Goal: Contribute content: Contribute content

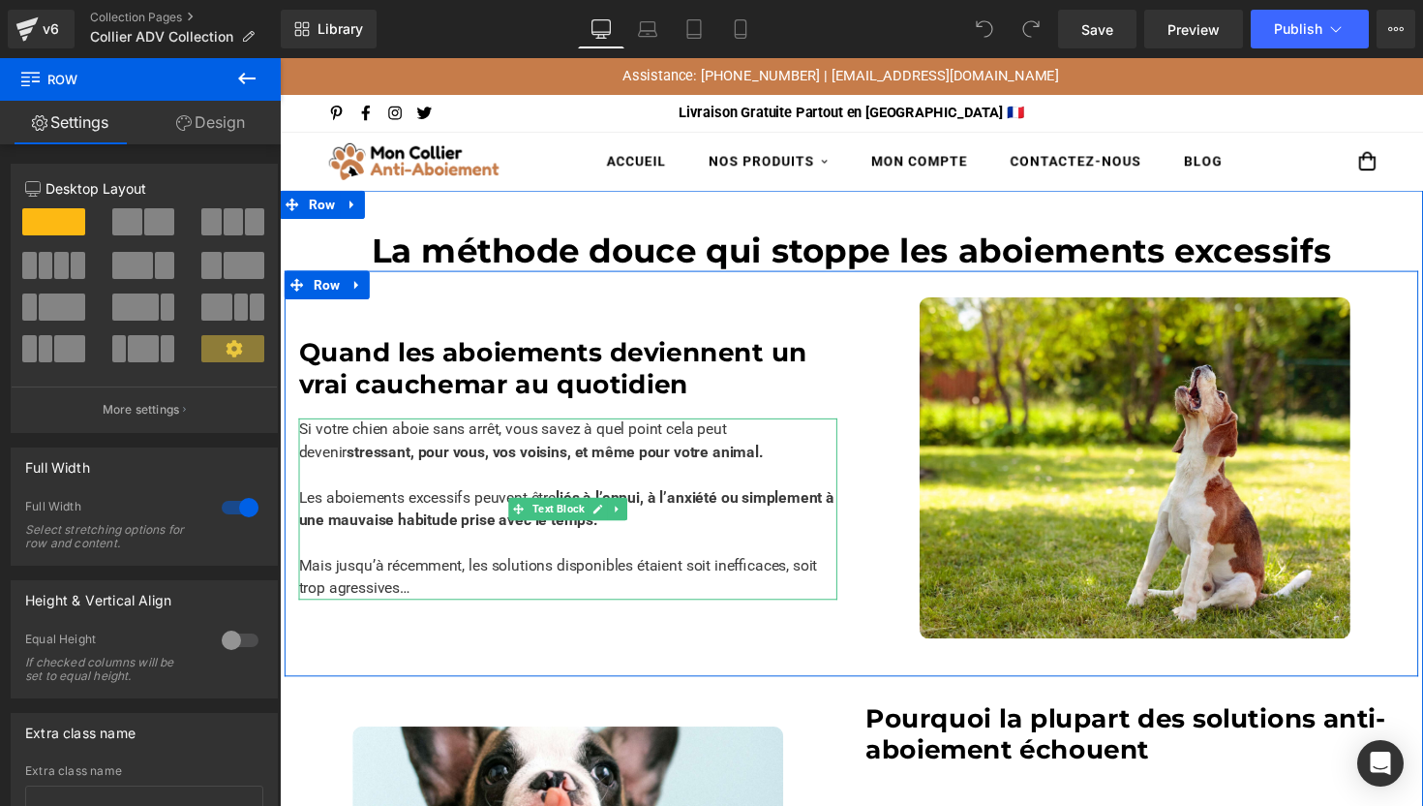
click at [759, 434] on p "Si votre chien aboie sans arrêt, vous savez à quel point cela peut devenir stre…" at bounding box center [575, 450] width 552 height 46
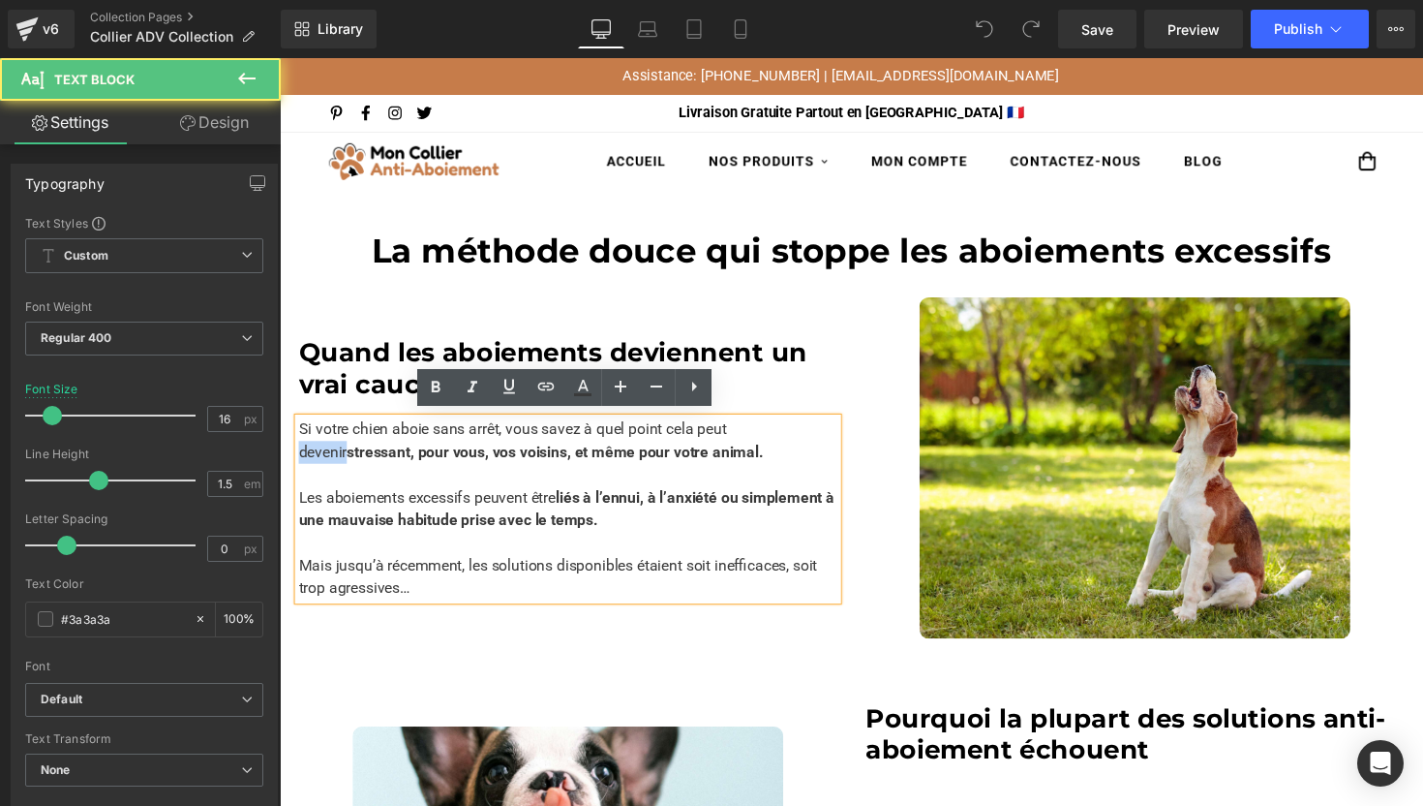
click at [759, 434] on p "Si votre chien aboie sans arrêt, vous savez à quel point cela peut devenir stre…" at bounding box center [575, 450] width 552 height 46
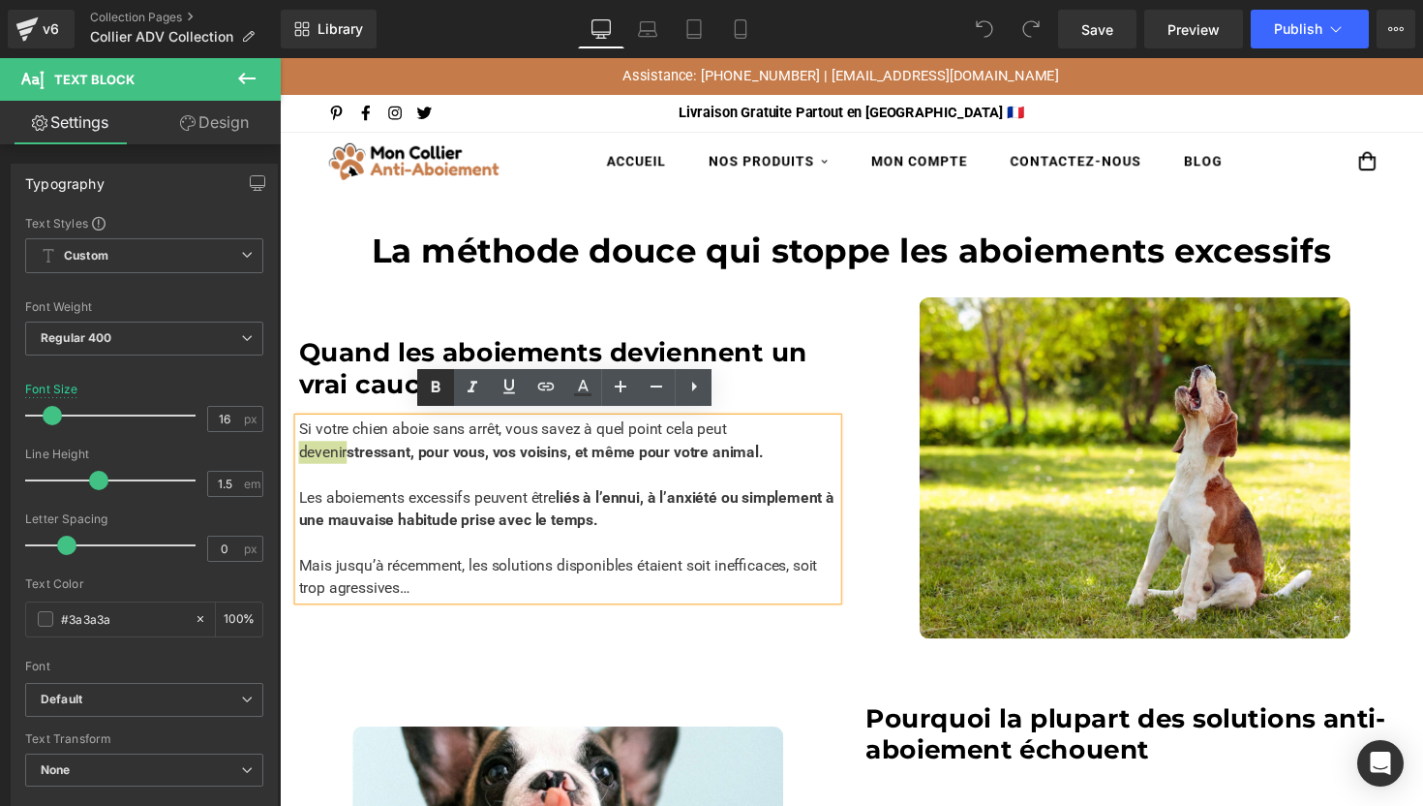
click at [451, 387] on link at bounding box center [435, 387] width 37 height 37
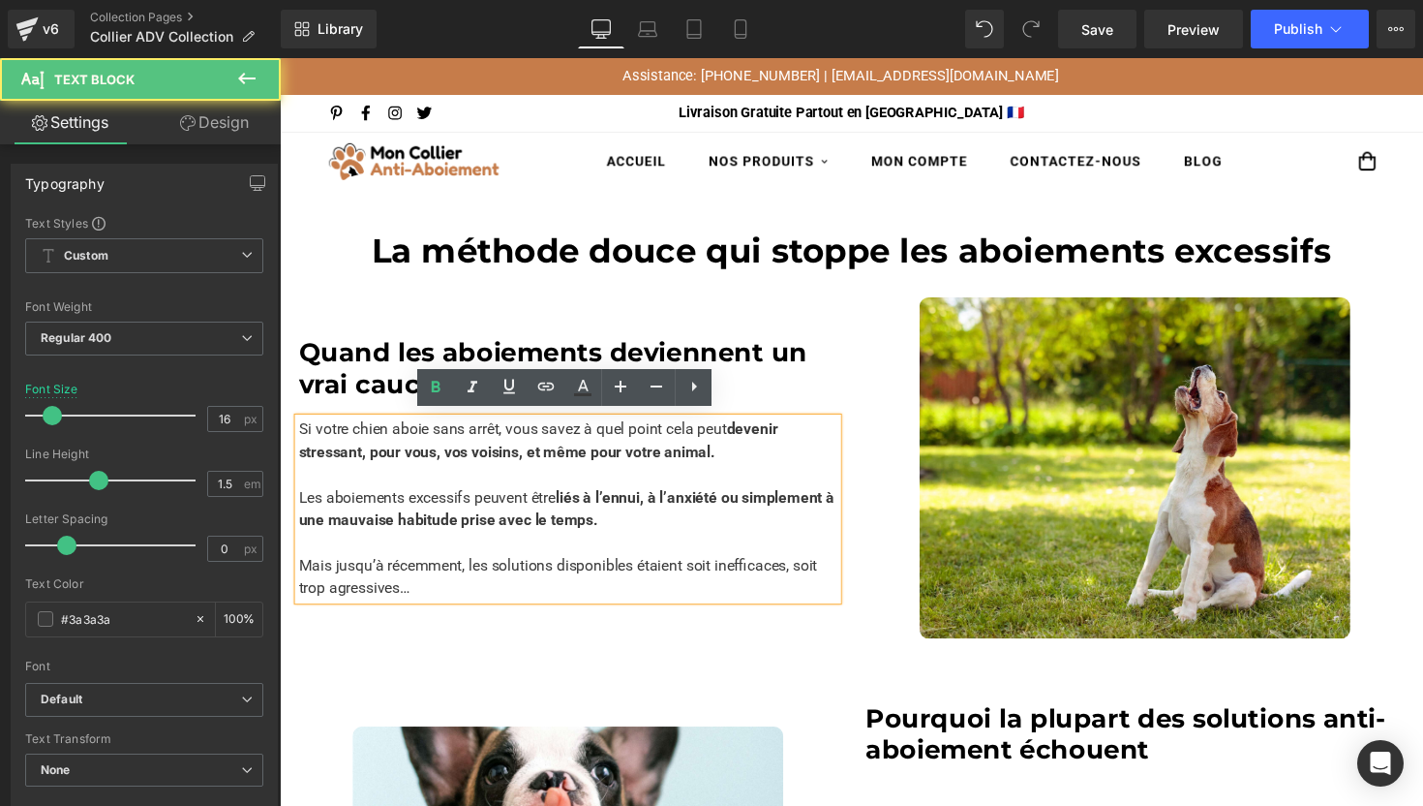
click at [634, 515] on p "Les aboiements excessifs peuvent être liés à l’ennui, à l’anxiété ou simplement…" at bounding box center [575, 520] width 552 height 46
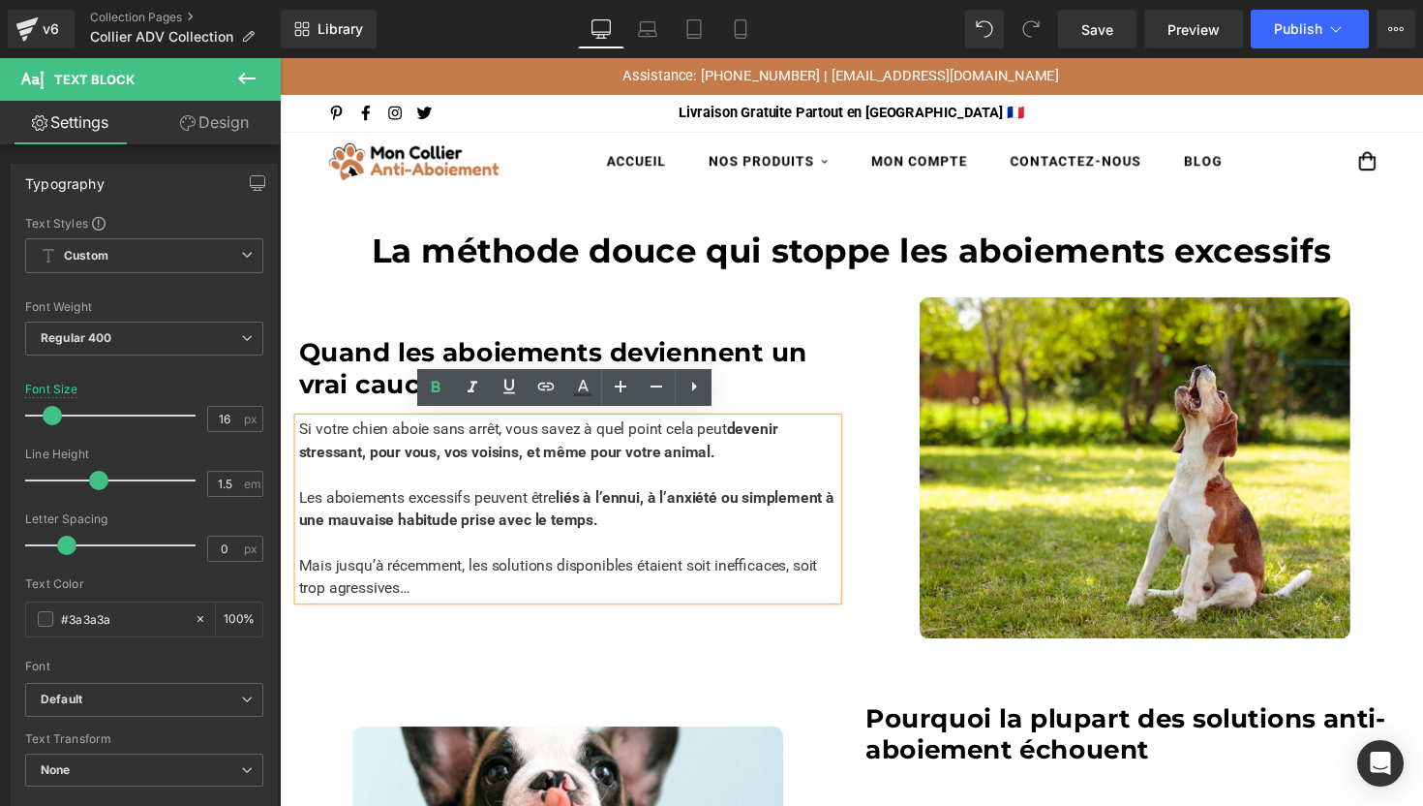
click at [632, 651] on div "Image Quand les aboiements deviennent un vrai cauchemar au quotidien Heading Si…" at bounding box center [866, 484] width 1162 height 416
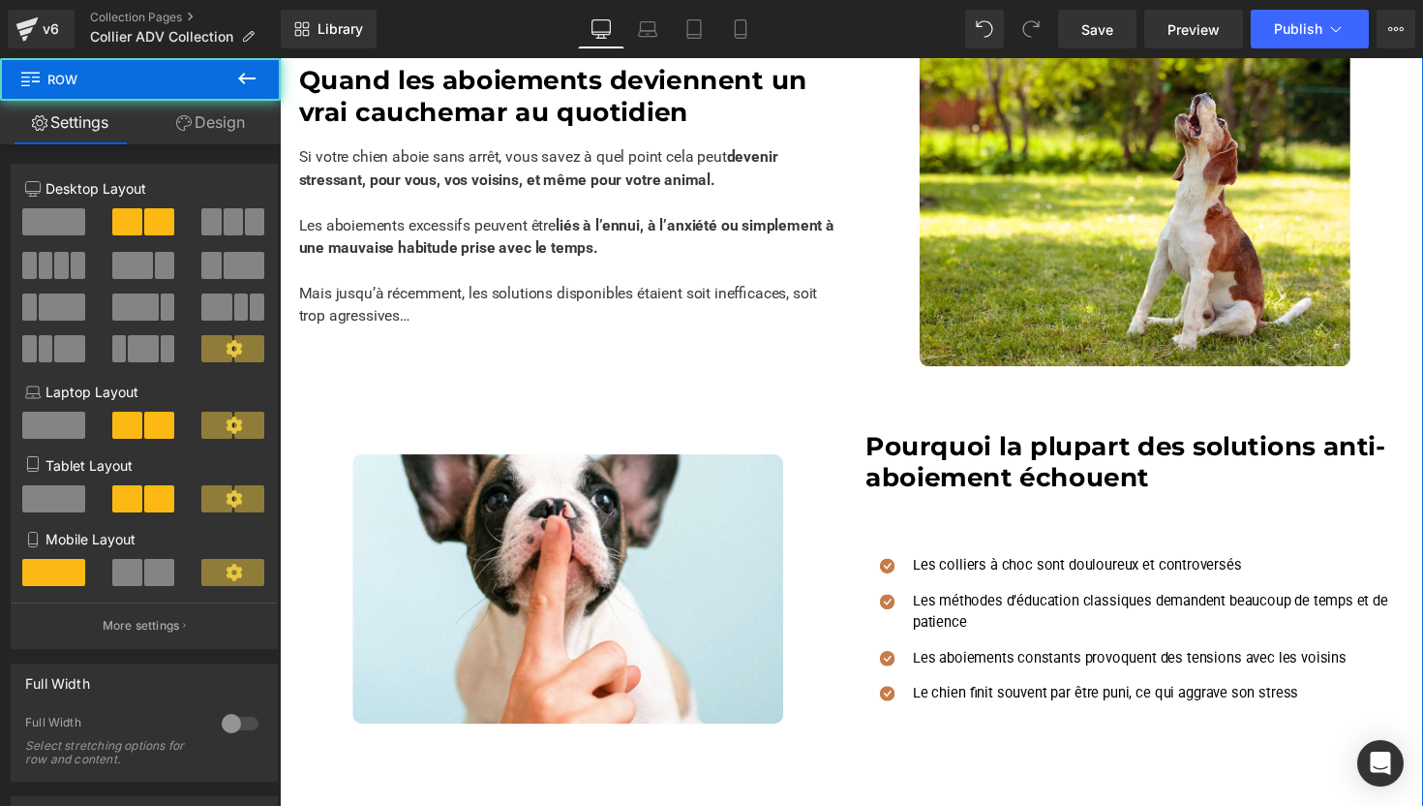
scroll to position [496, 0]
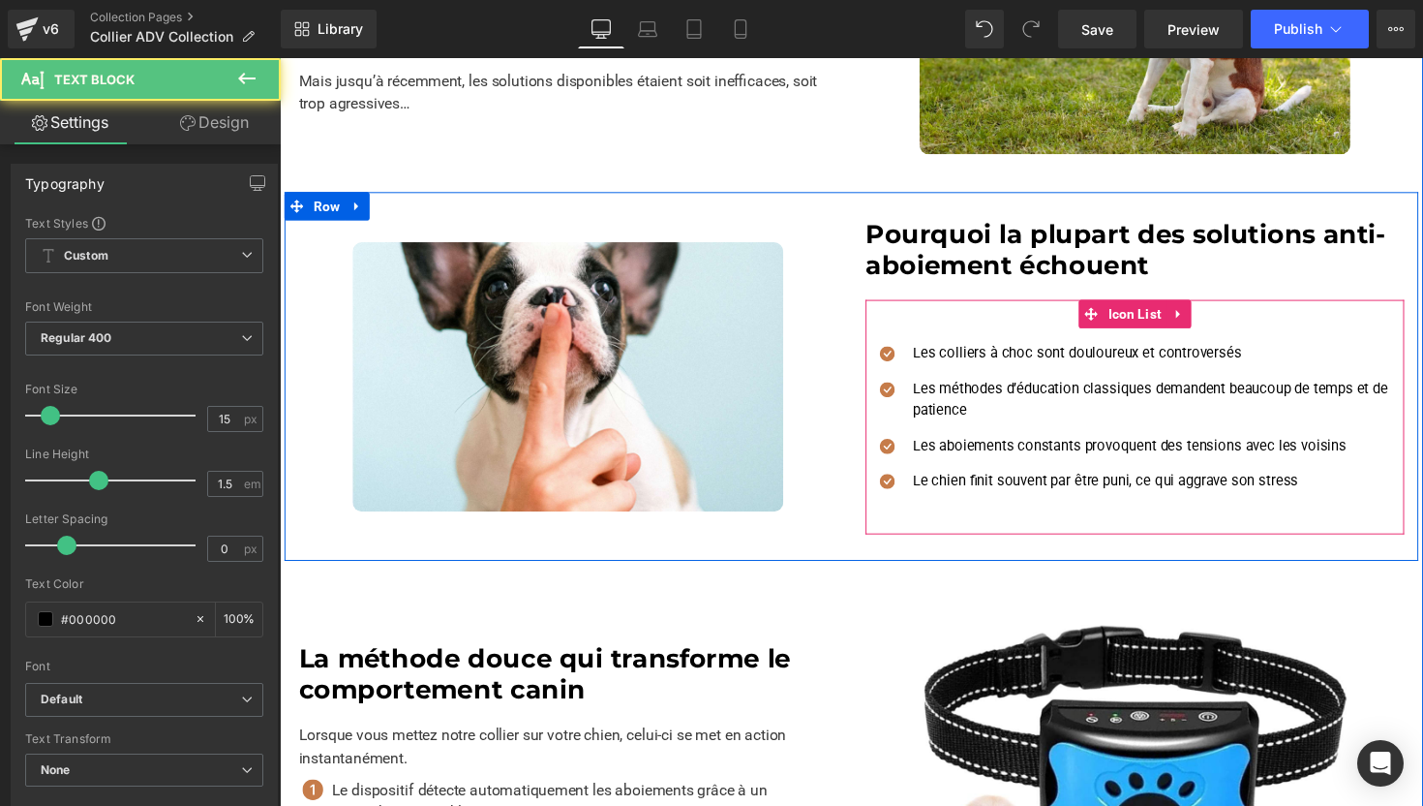
click at [960, 358] on p "Les colliers à choc sont douloureux et controversés" at bounding box center [1180, 361] width 503 height 22
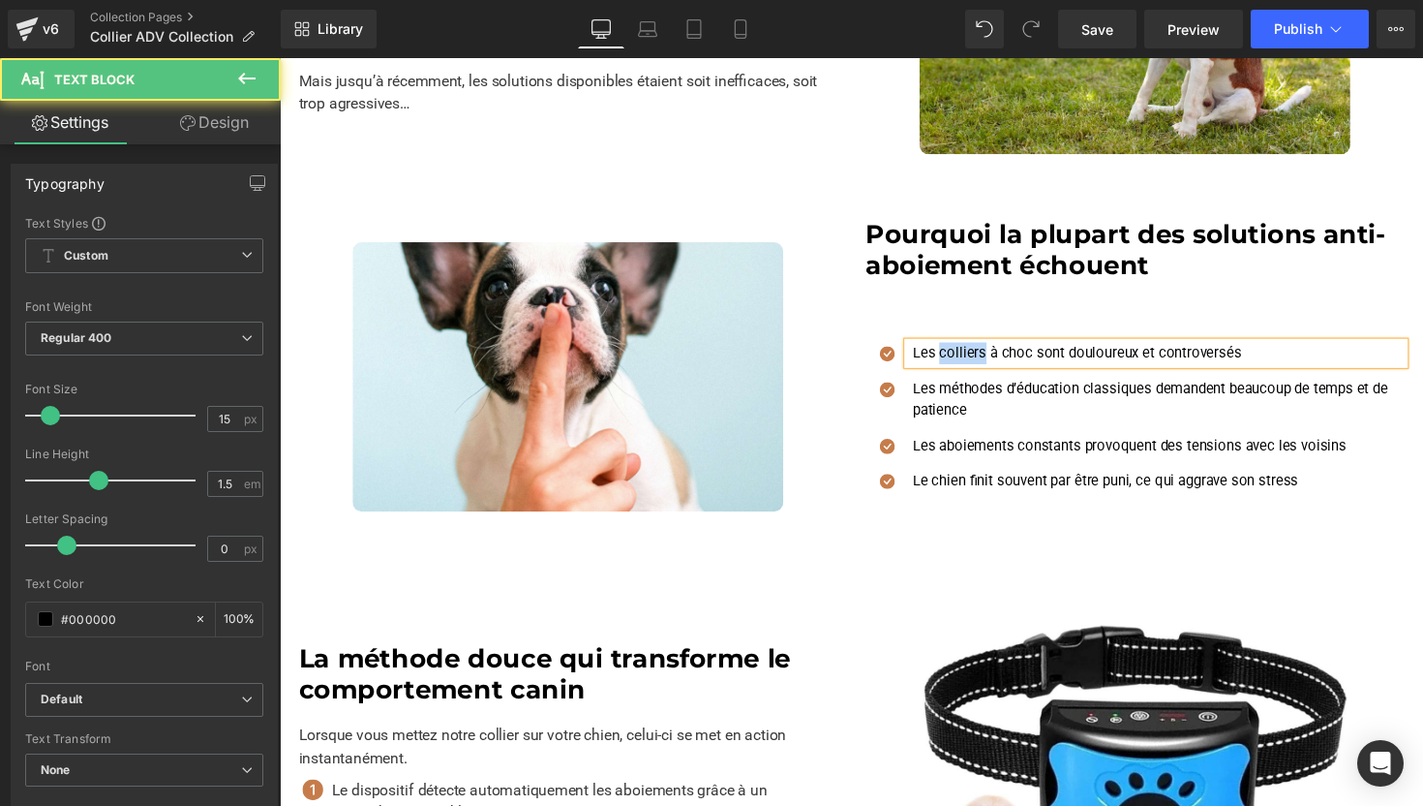
click at [960, 358] on p "Les colliers à choc sont douloureux et controversés" at bounding box center [1180, 361] width 503 height 22
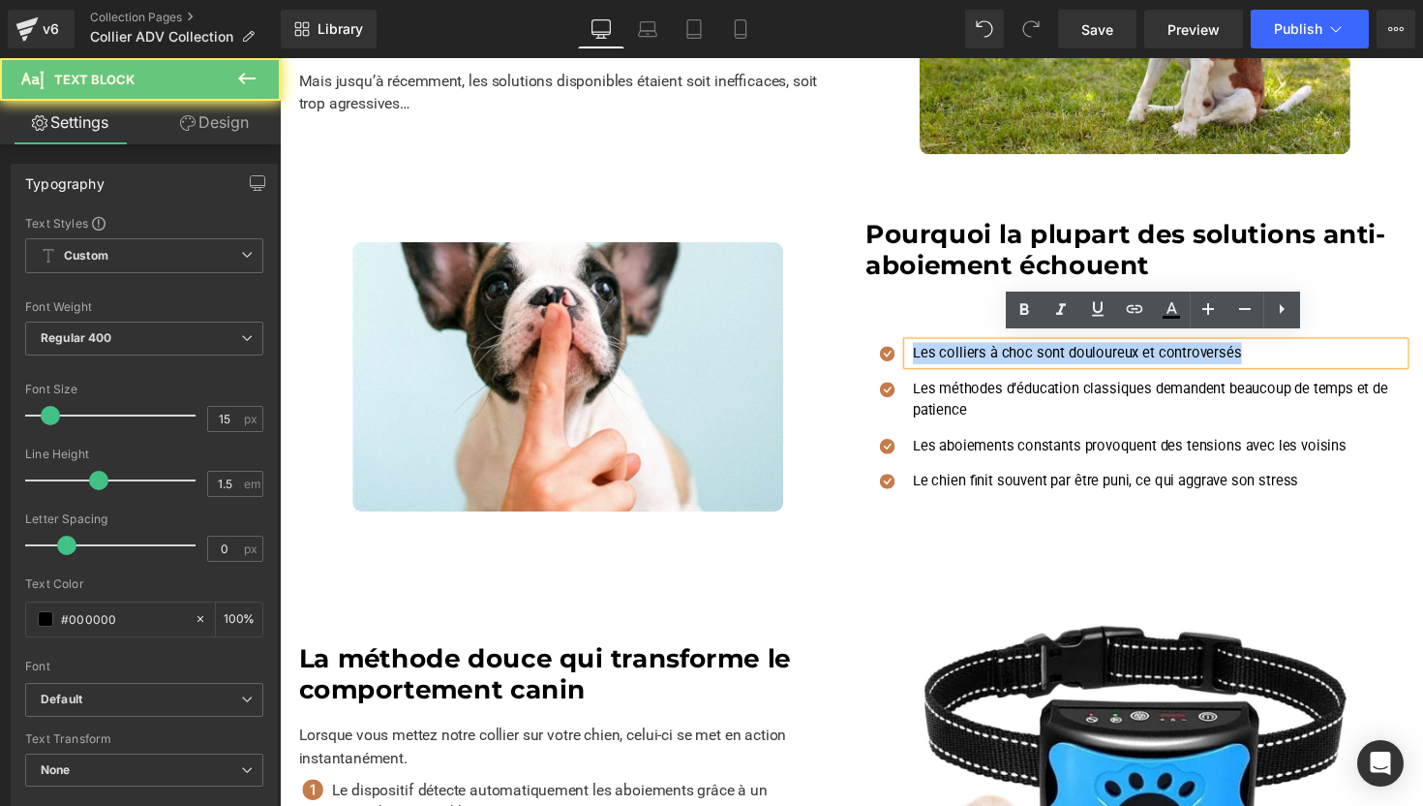
click at [960, 358] on p "Les colliers à choc sont douloureux et controversés" at bounding box center [1180, 361] width 503 height 22
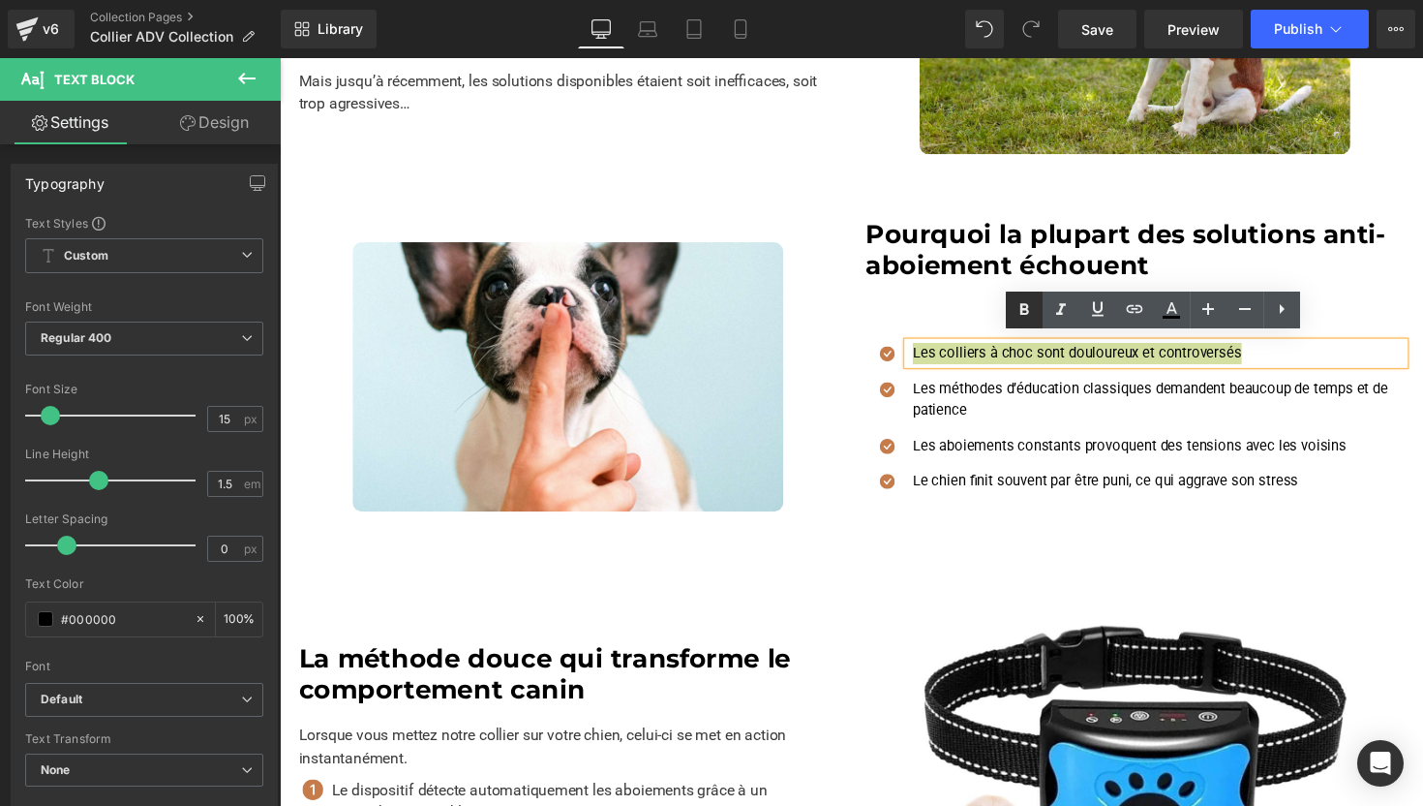
click at [1022, 313] on icon at bounding box center [1025, 310] width 9 height 12
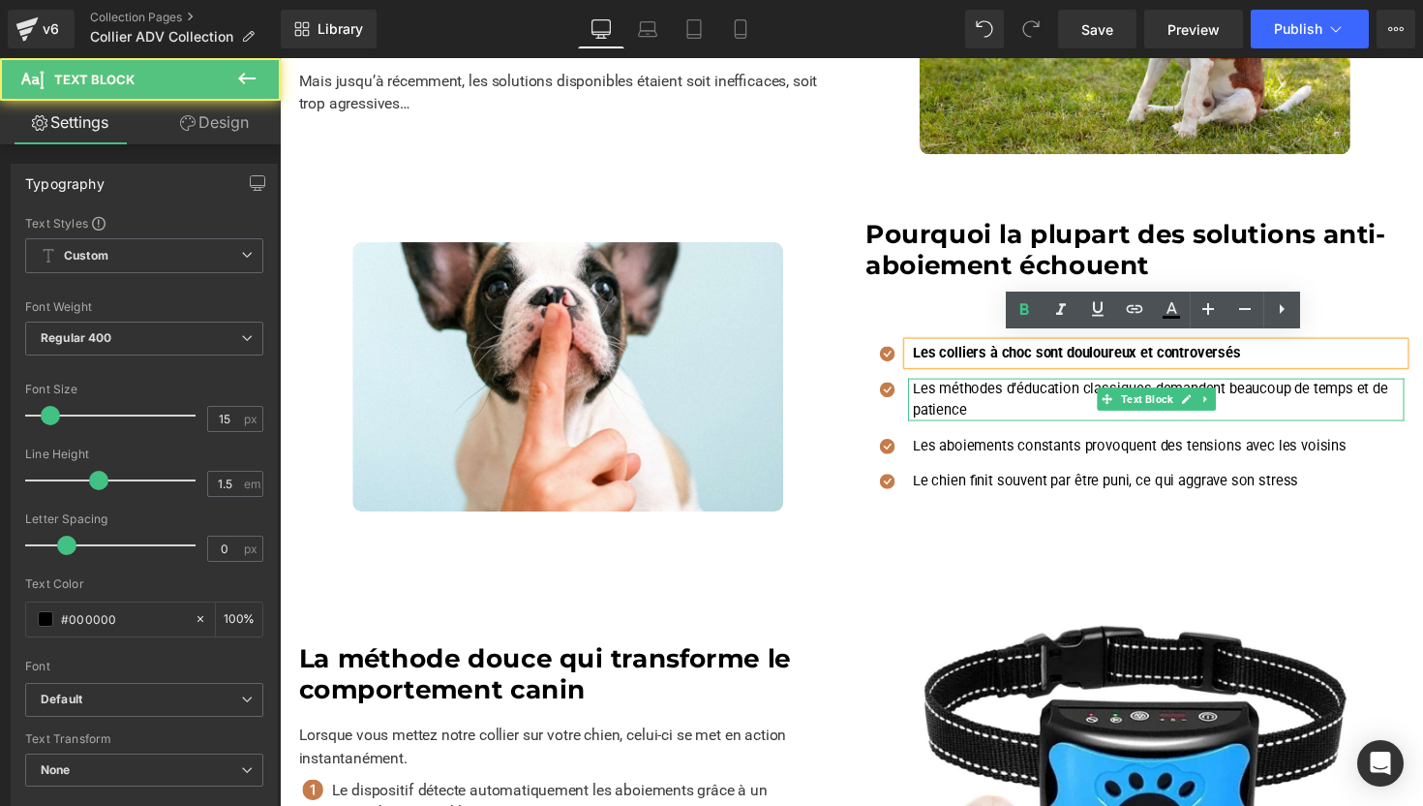
click at [979, 410] on p "Les méthodes d’éducation classiques demandent beaucoup de temps et de patience" at bounding box center [1180, 408] width 503 height 44
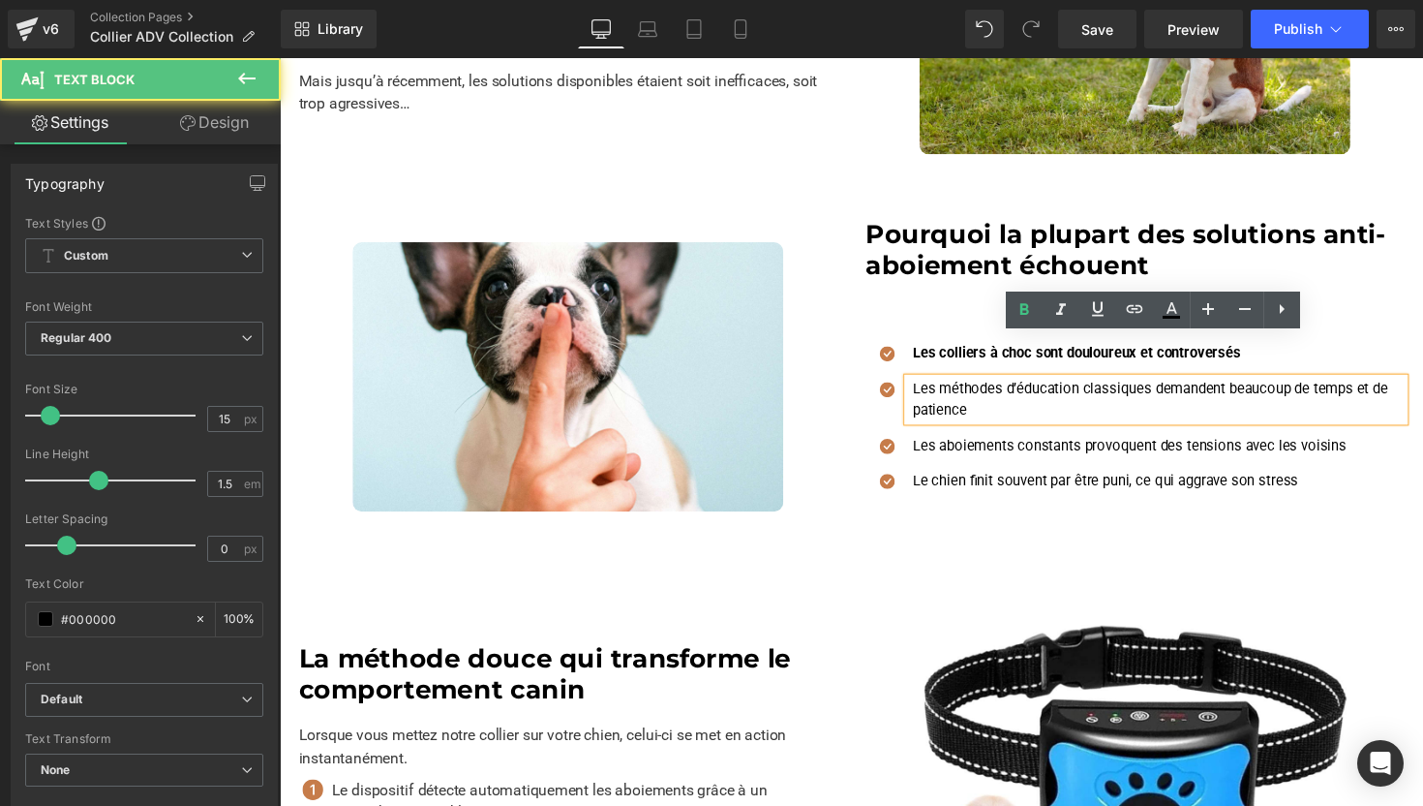
click at [979, 410] on p "Les méthodes d’éducation classiques demandent beaucoup de temps et de patience" at bounding box center [1180, 408] width 503 height 44
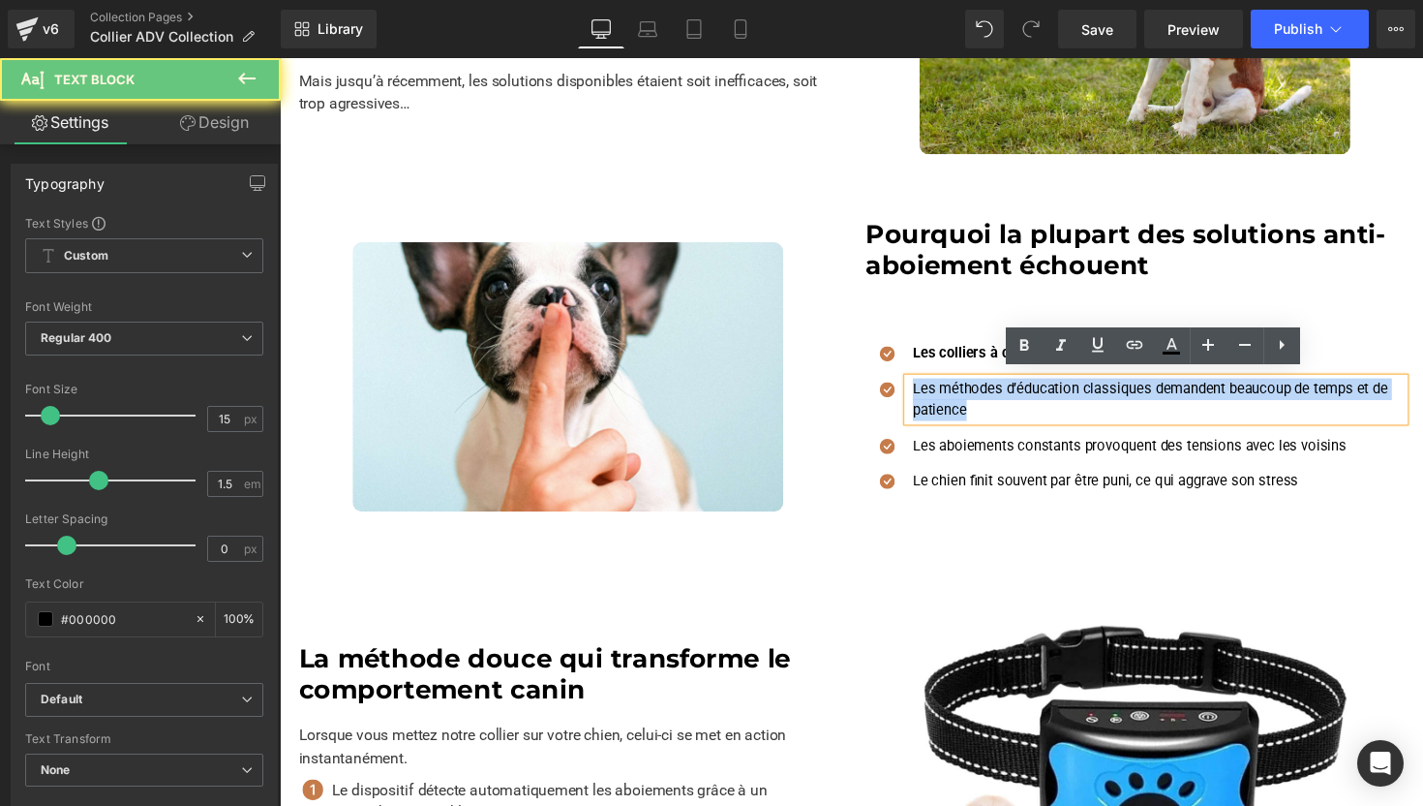
click at [979, 410] on p "Les méthodes d’éducation classiques demandent beaucoup de temps et de patience" at bounding box center [1180, 408] width 503 height 44
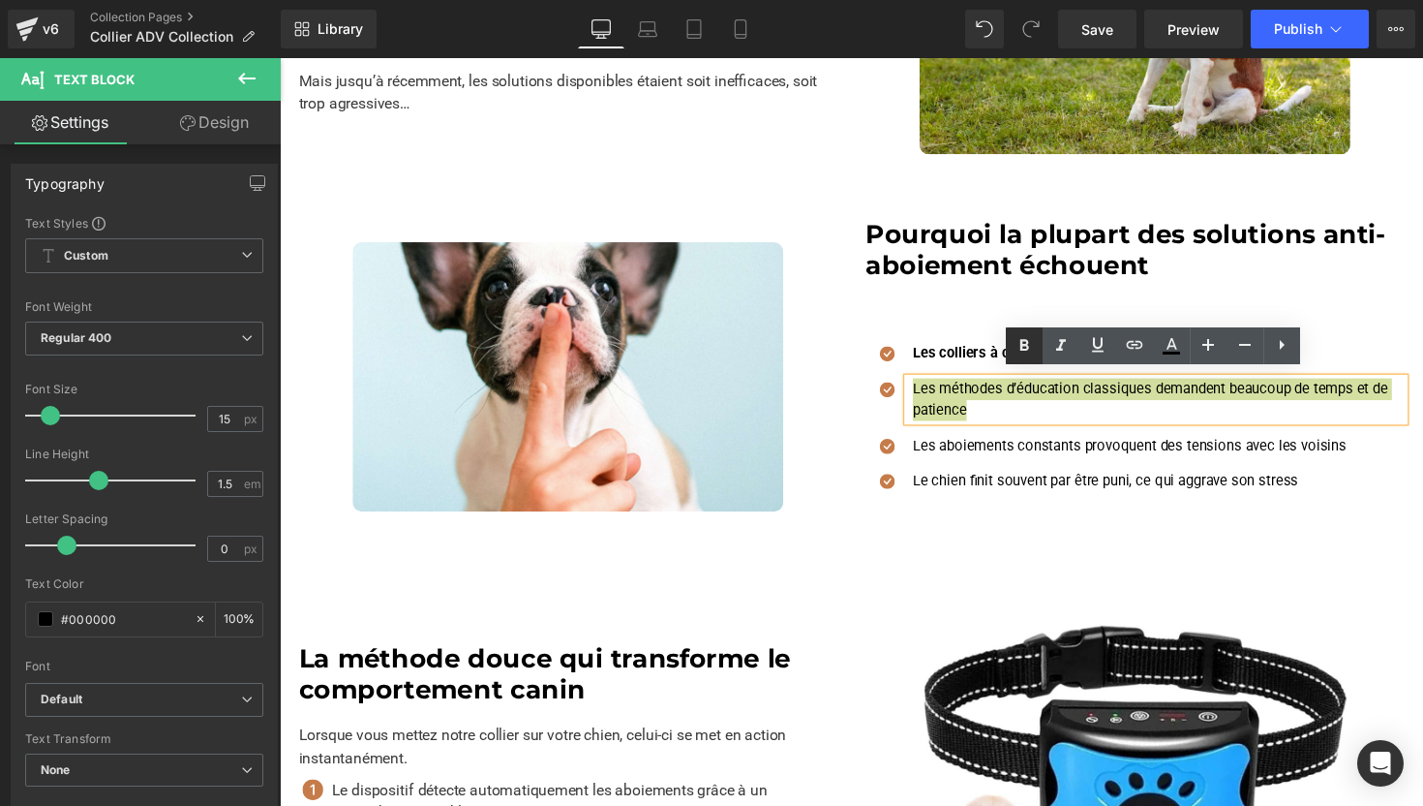
click at [1027, 337] on icon at bounding box center [1024, 345] width 23 height 23
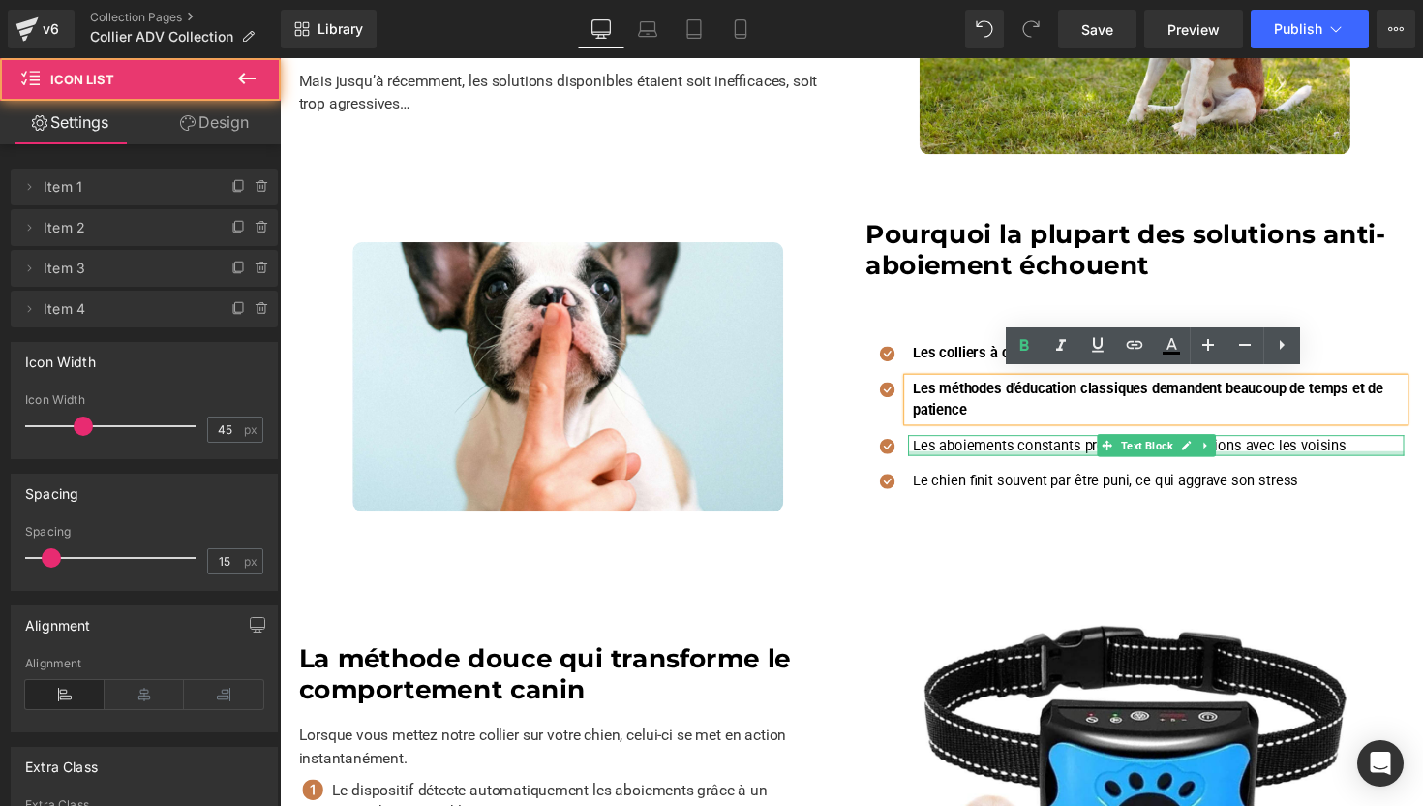
click at [981, 461] on ul "Icon Les colliers à choc sont douloureux et controversés Text Block Icon Les mé…" at bounding box center [1156, 434] width 552 height 168
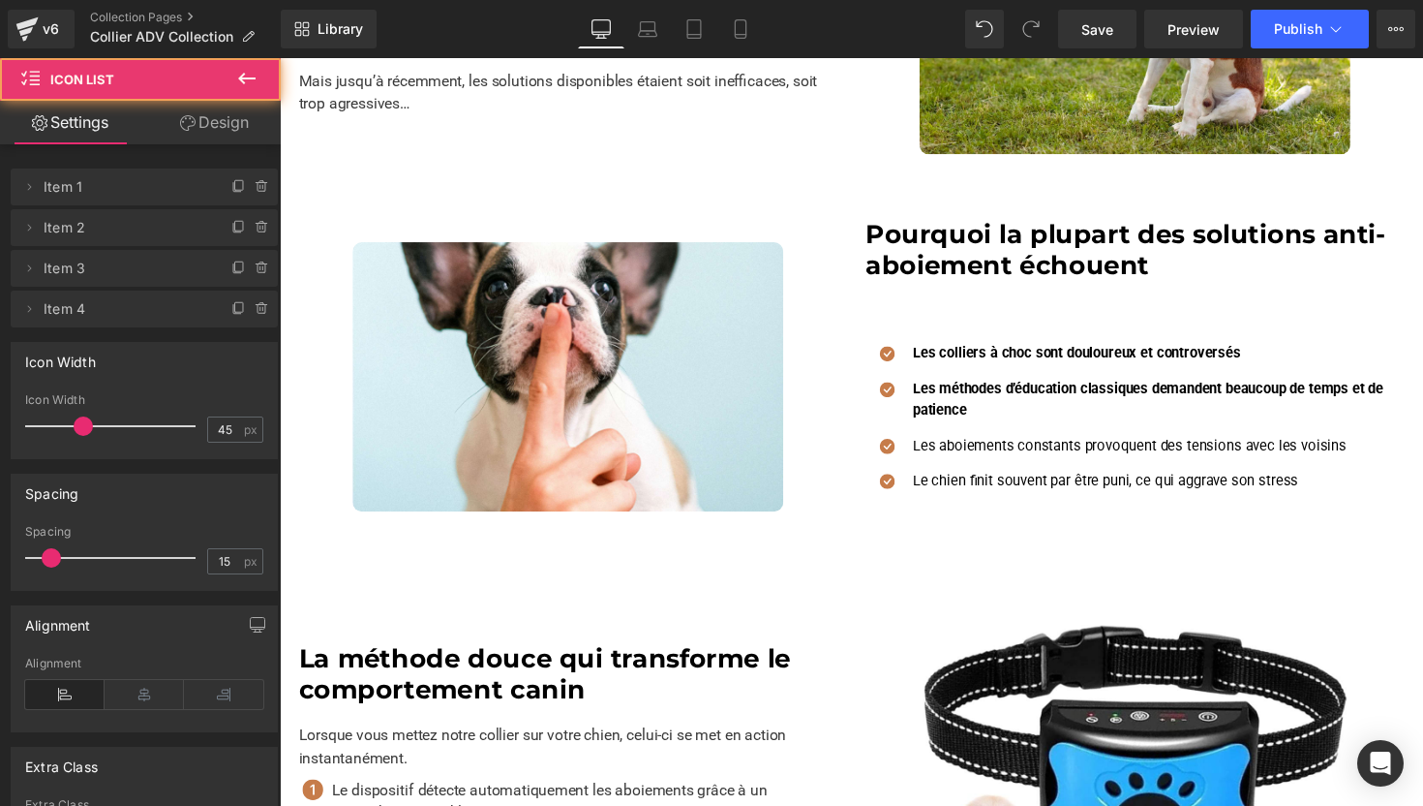
click at [986, 451] on p "Les aboiements constants provoquent des tensions avec les voisins" at bounding box center [1180, 455] width 503 height 22
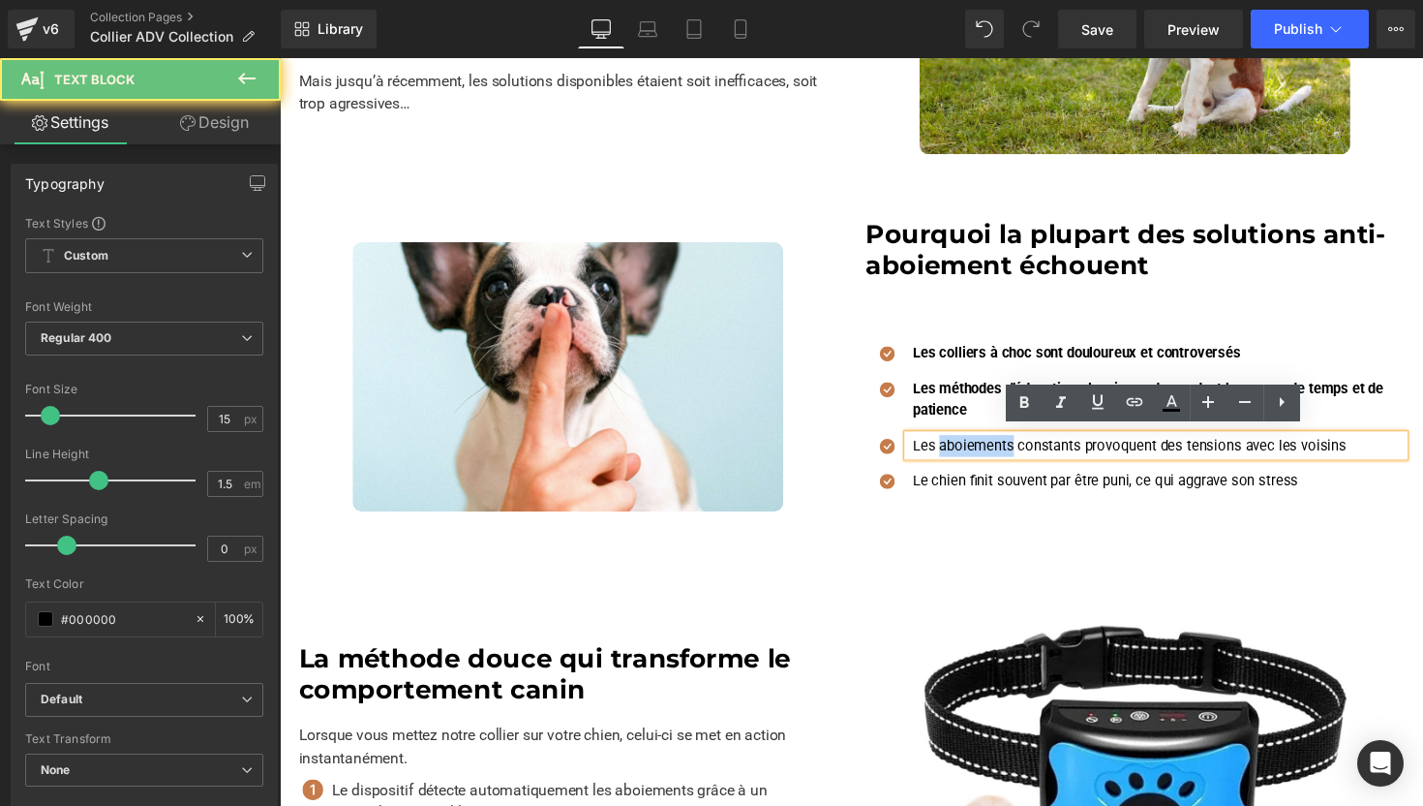
click at [986, 451] on p "Les aboiements constants provoquent des tensions avec les voisins" at bounding box center [1180, 455] width 503 height 22
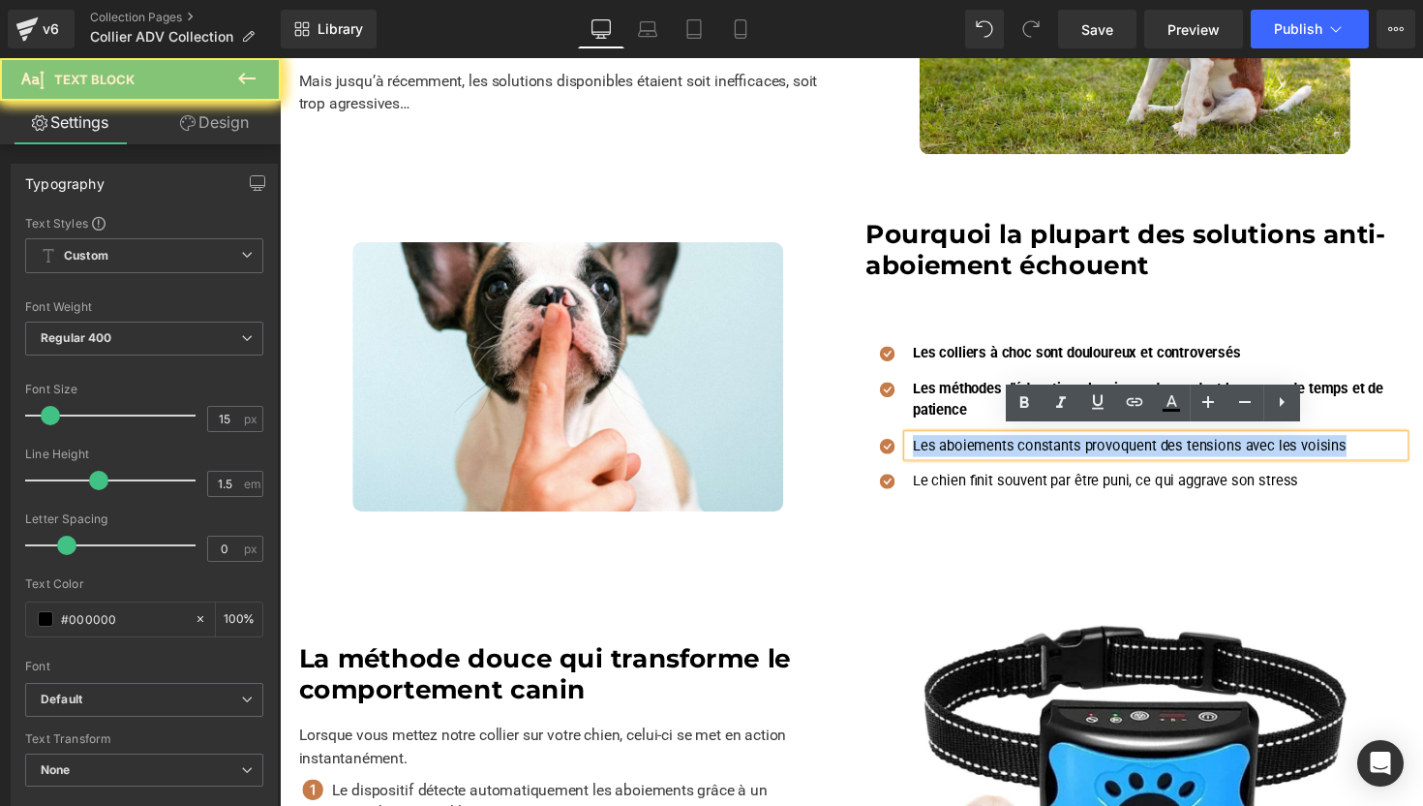
click at [986, 451] on p "Les aboiements constants provoquent des tensions avec les voisins" at bounding box center [1180, 455] width 503 height 22
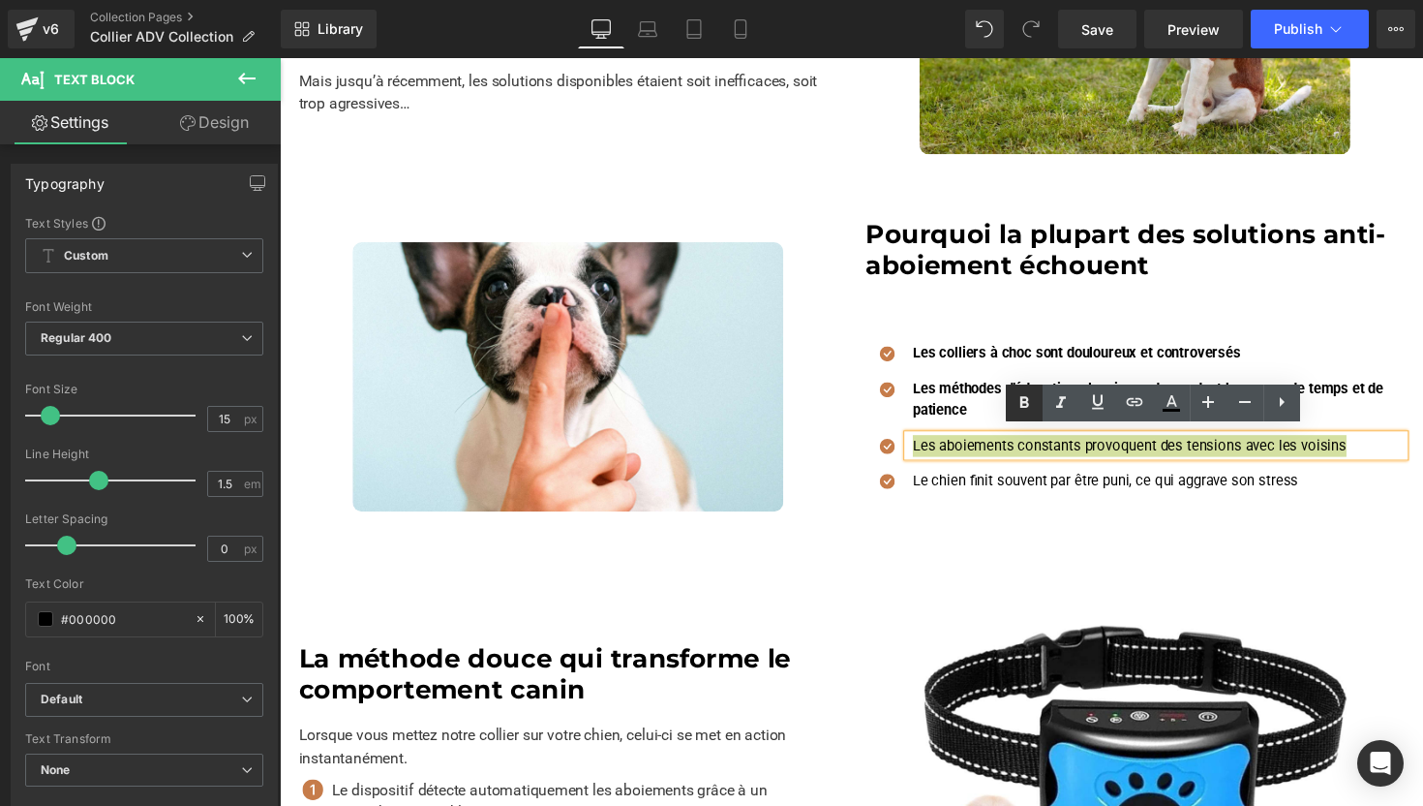
click at [1020, 403] on icon at bounding box center [1024, 402] width 23 height 23
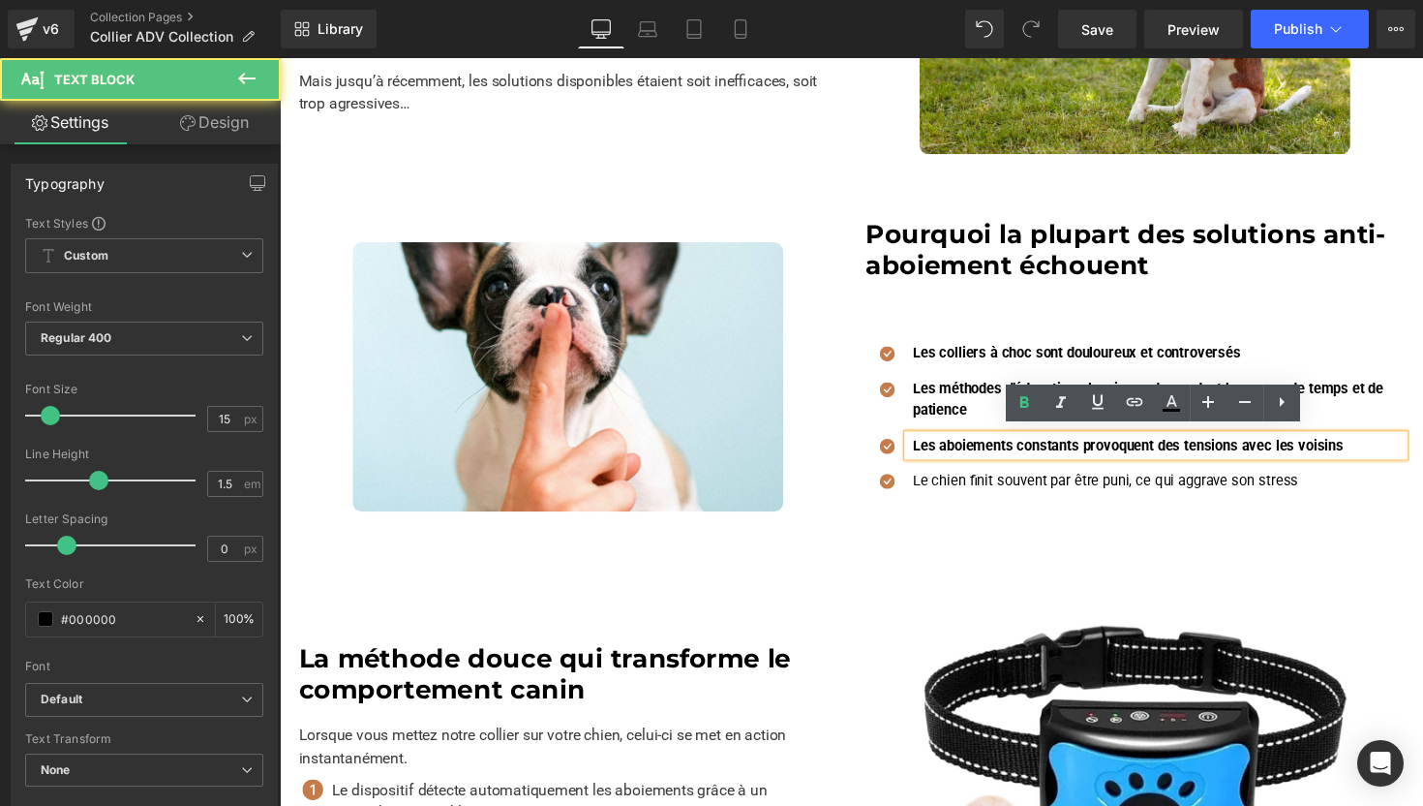
click at [991, 482] on p "Le chien finit souvent par être puni, ce qui aggrave son stress" at bounding box center [1180, 491] width 503 height 22
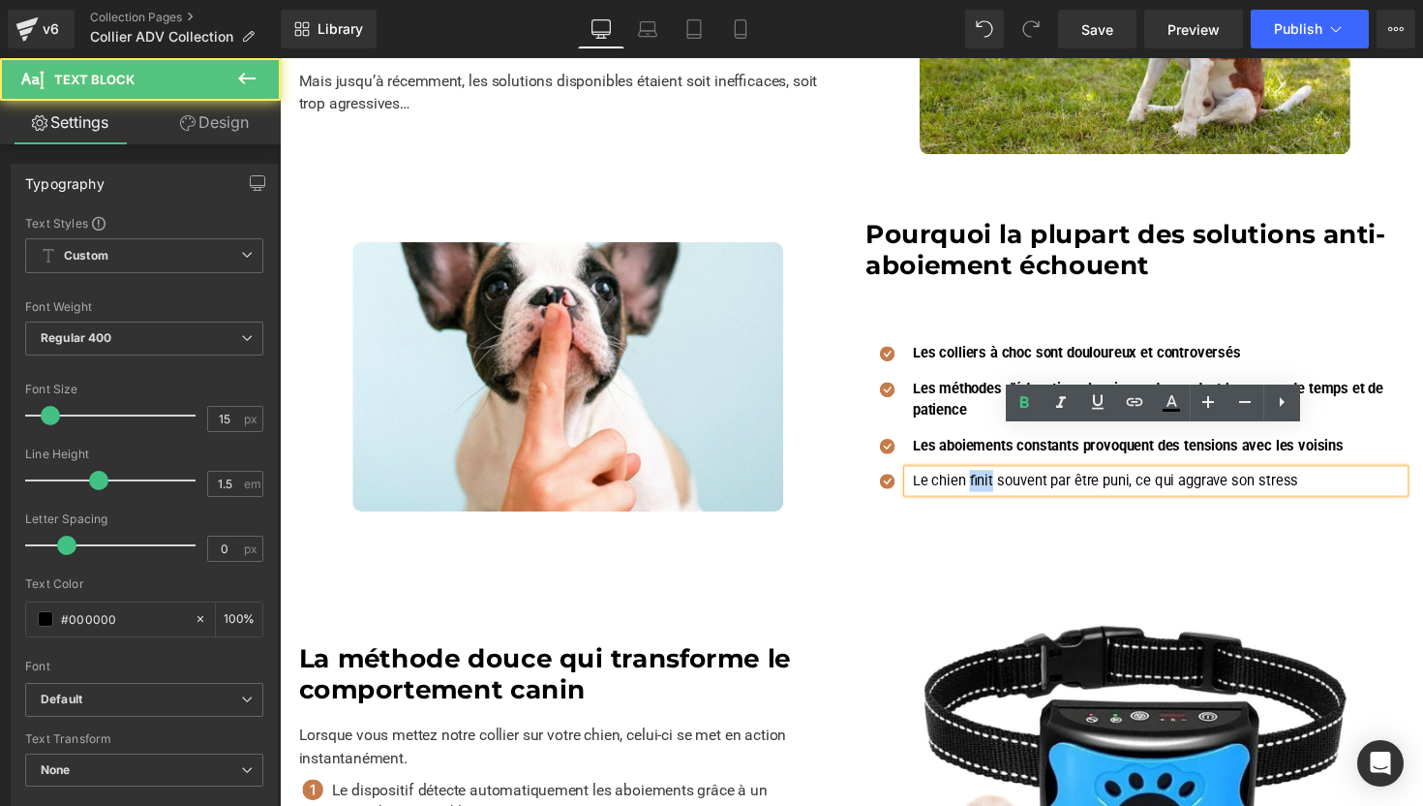
click at [991, 482] on p "Le chien finit souvent par être puni, ce qui aggrave son stress" at bounding box center [1180, 491] width 503 height 22
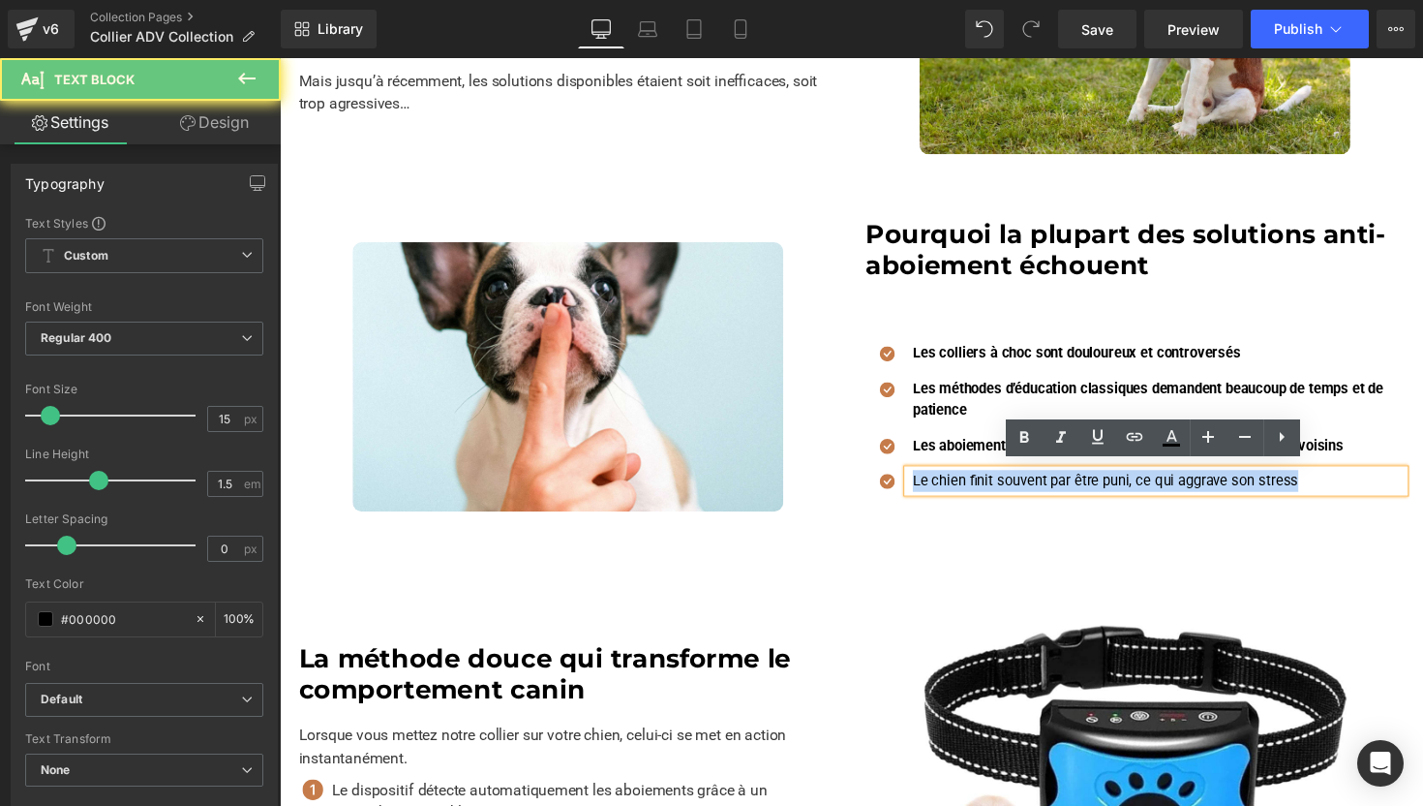
click at [991, 482] on p "Le chien finit souvent par être puni, ce qui aggrave son stress" at bounding box center [1180, 491] width 503 height 22
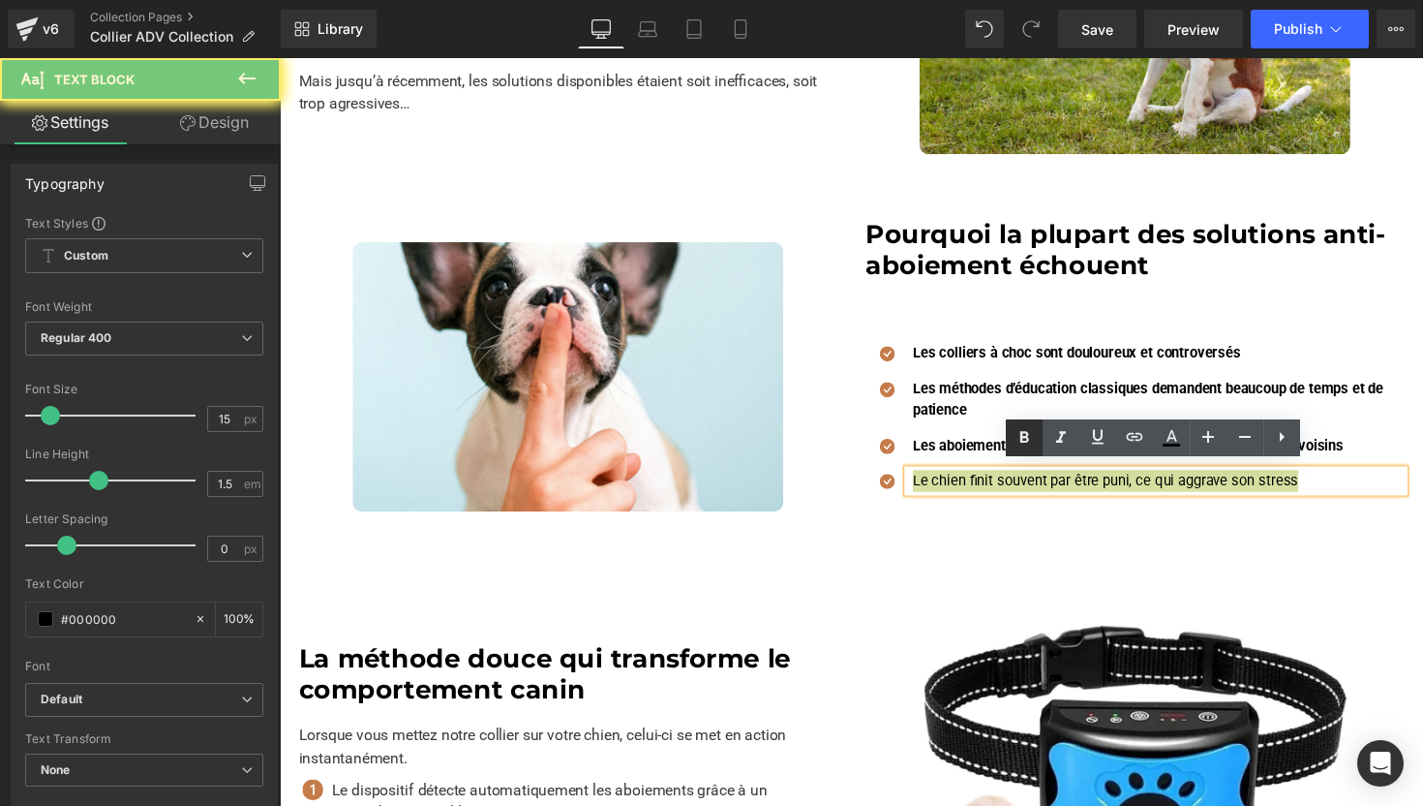
click at [1022, 434] on icon at bounding box center [1024, 437] width 23 height 23
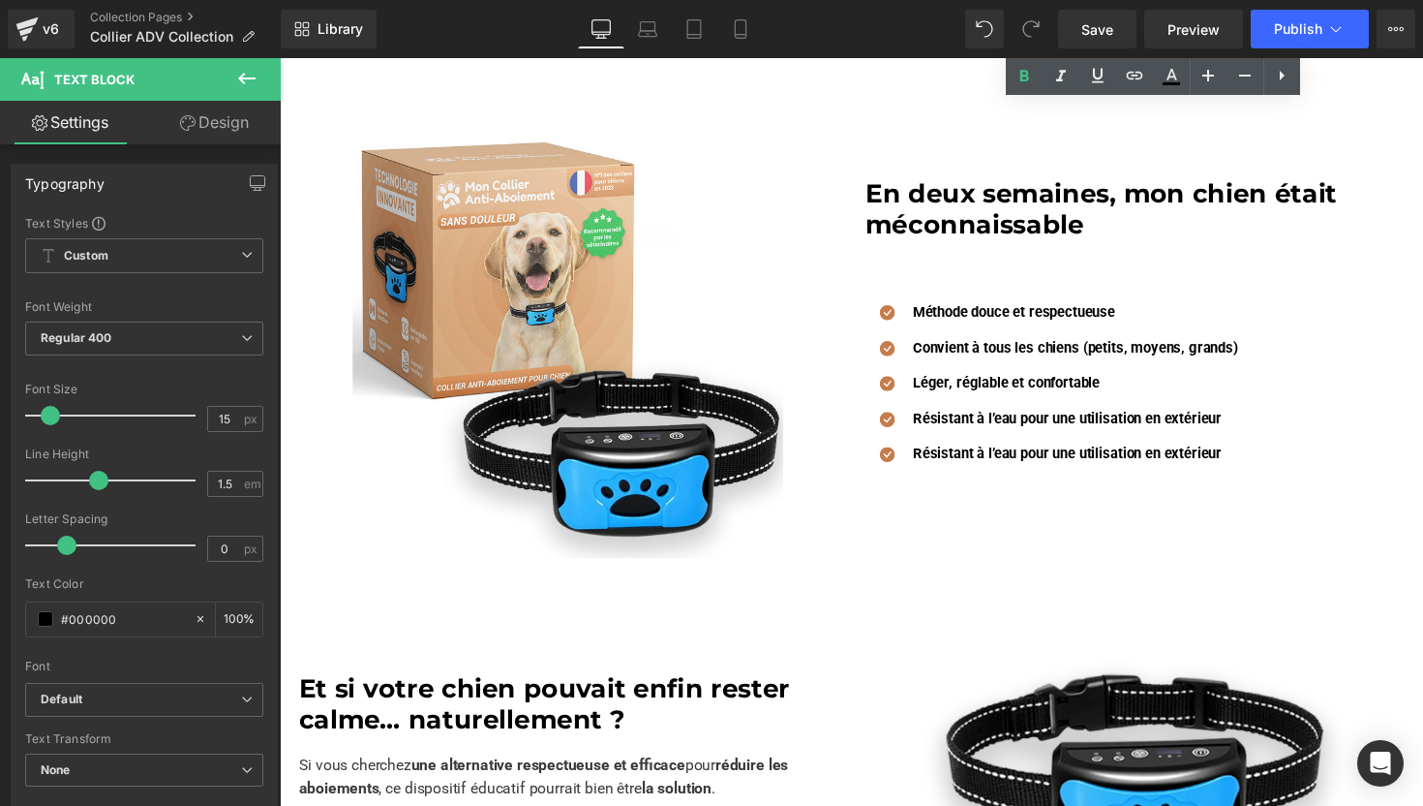
scroll to position [1970, 0]
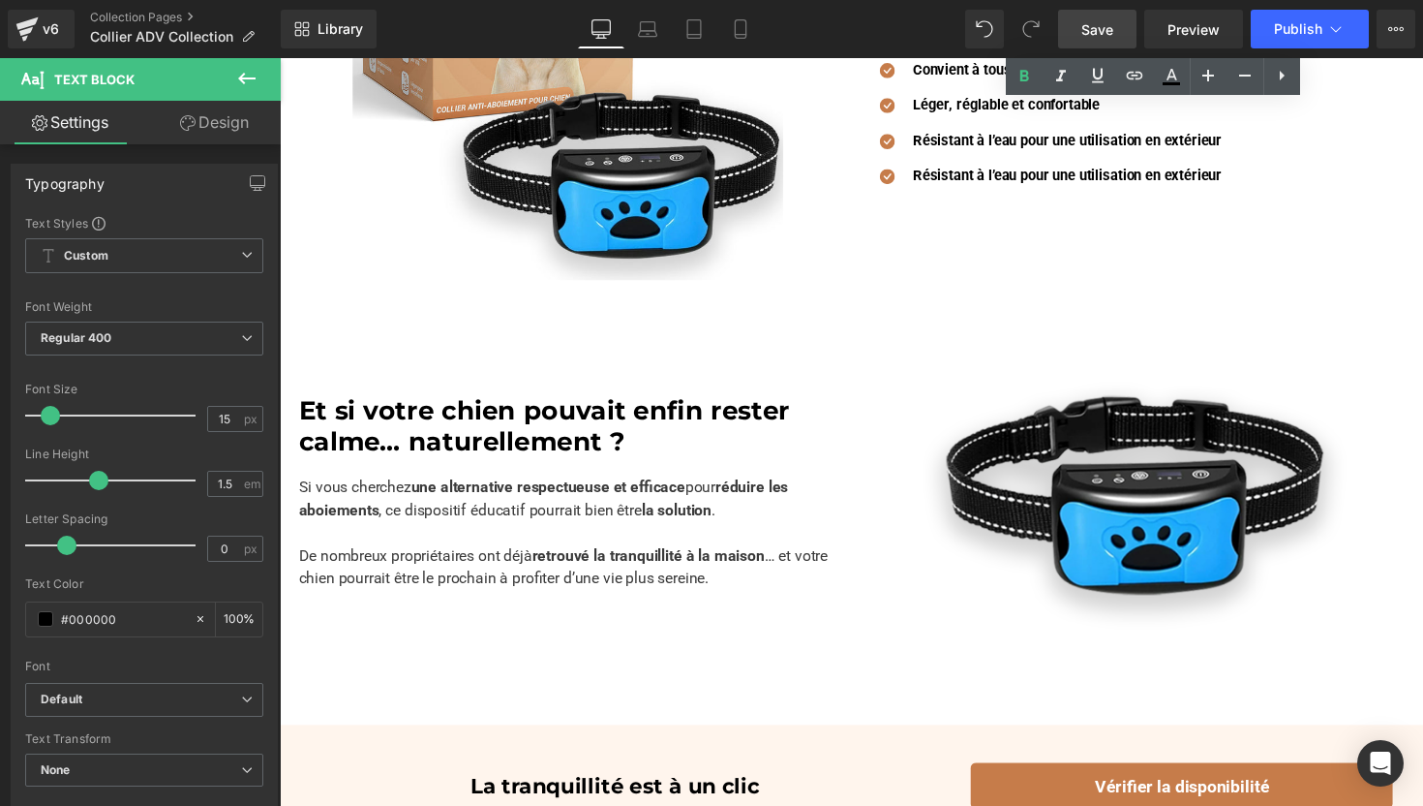
click at [1113, 28] on span "Save" at bounding box center [1098, 29] width 32 height 20
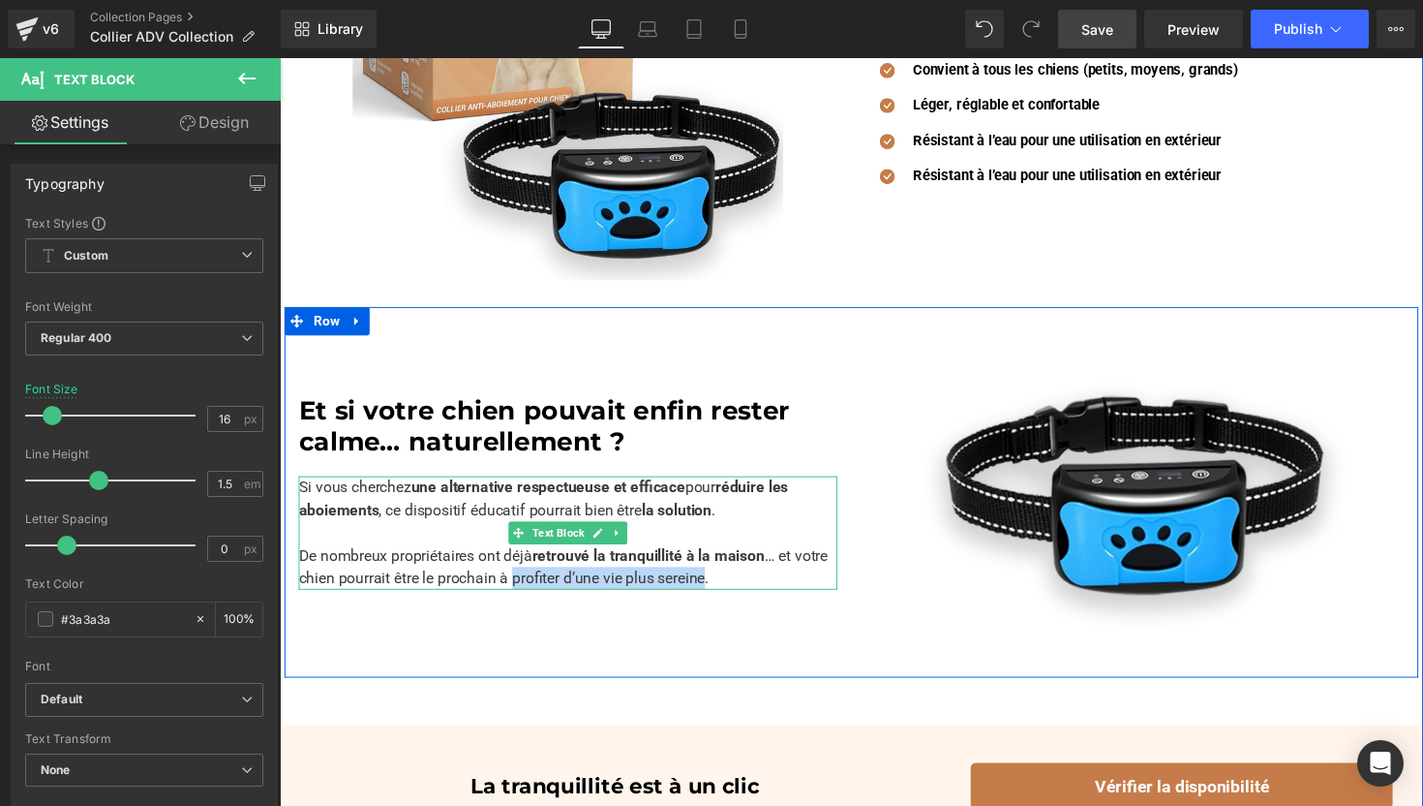
drag, startPoint x: 761, startPoint y: 582, endPoint x: 560, endPoint y: 583, distance: 201.4
click at [559, 583] on p "Si vous cherchez une alternative respectueuse et efficace pour réduire les aboi…" at bounding box center [575, 544] width 552 height 116
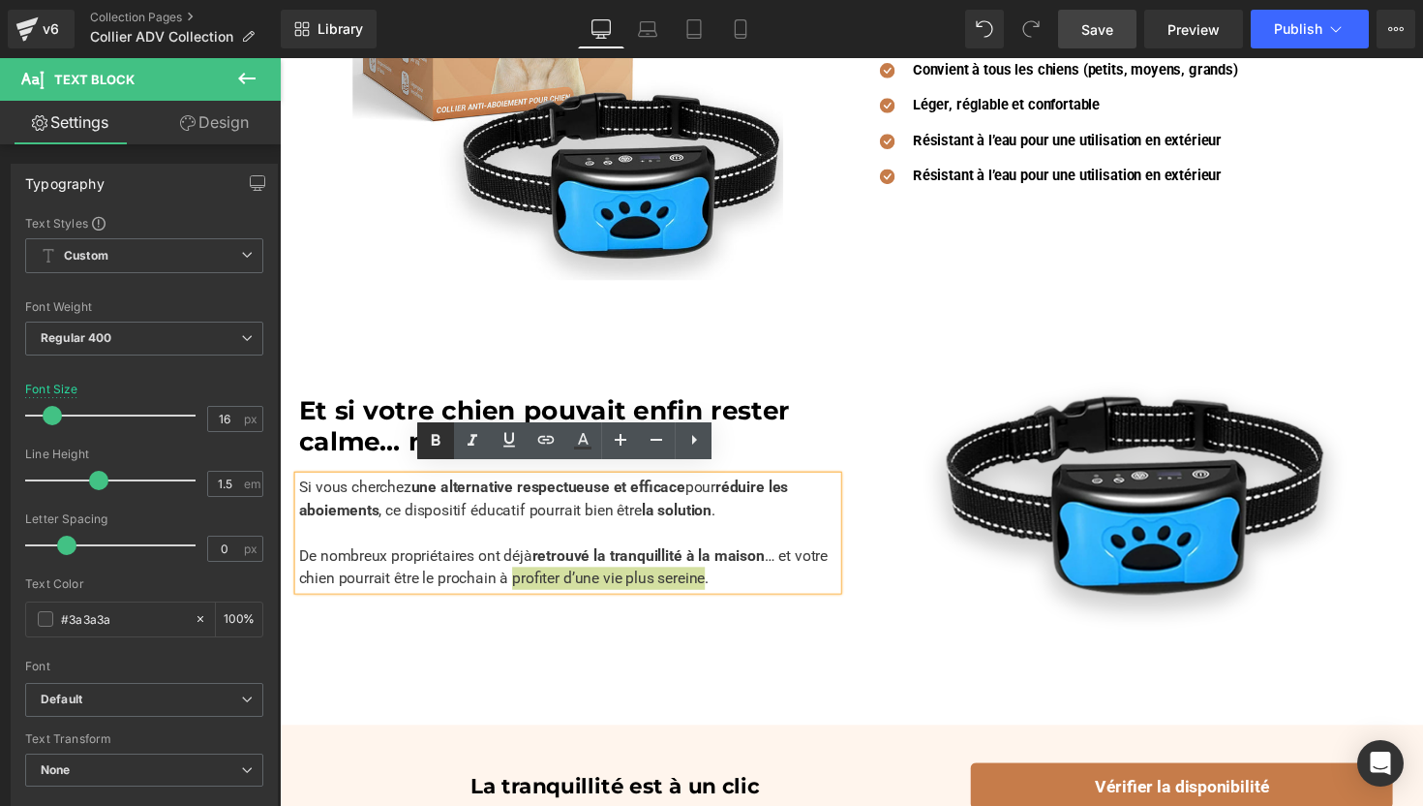
click at [441, 433] on icon at bounding box center [435, 440] width 23 height 23
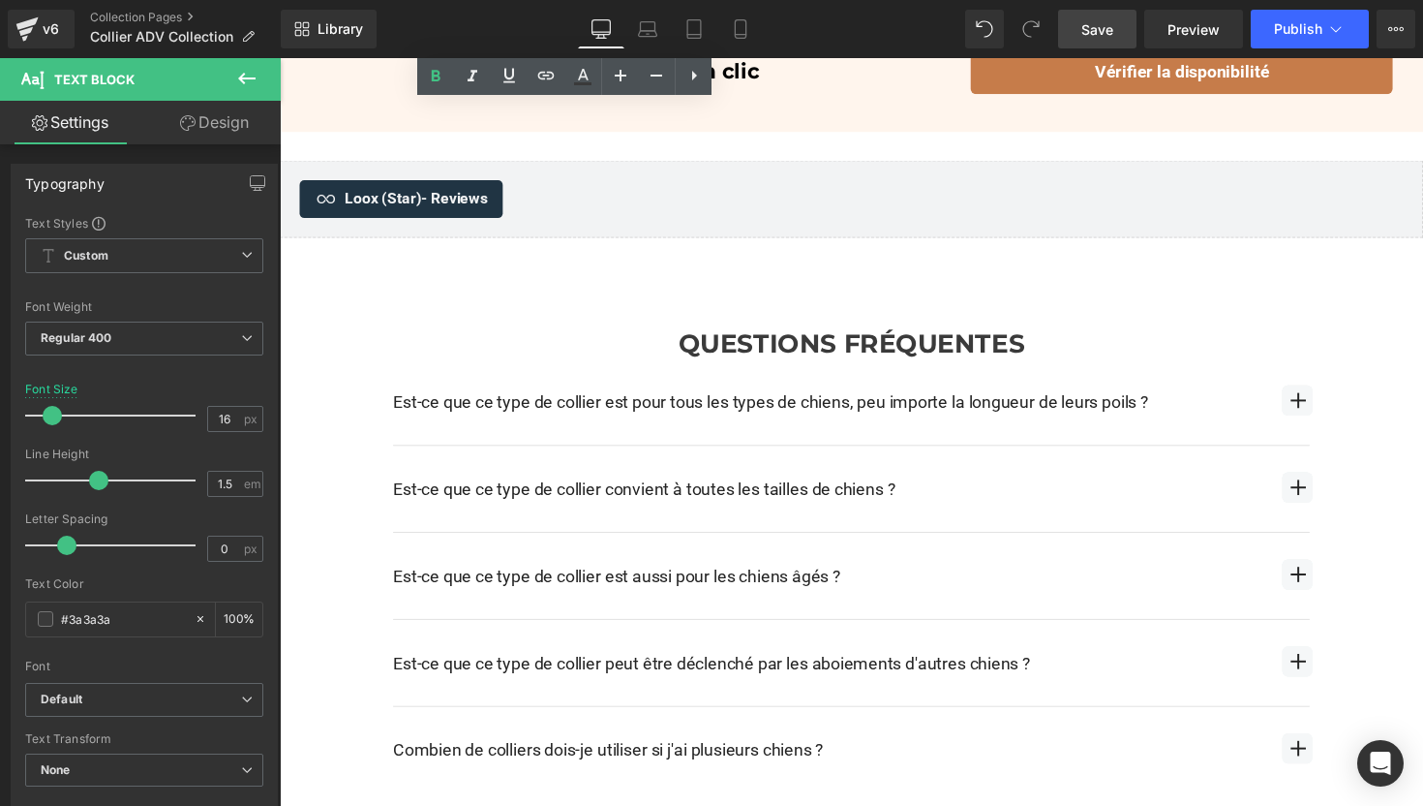
scroll to position [2762, 0]
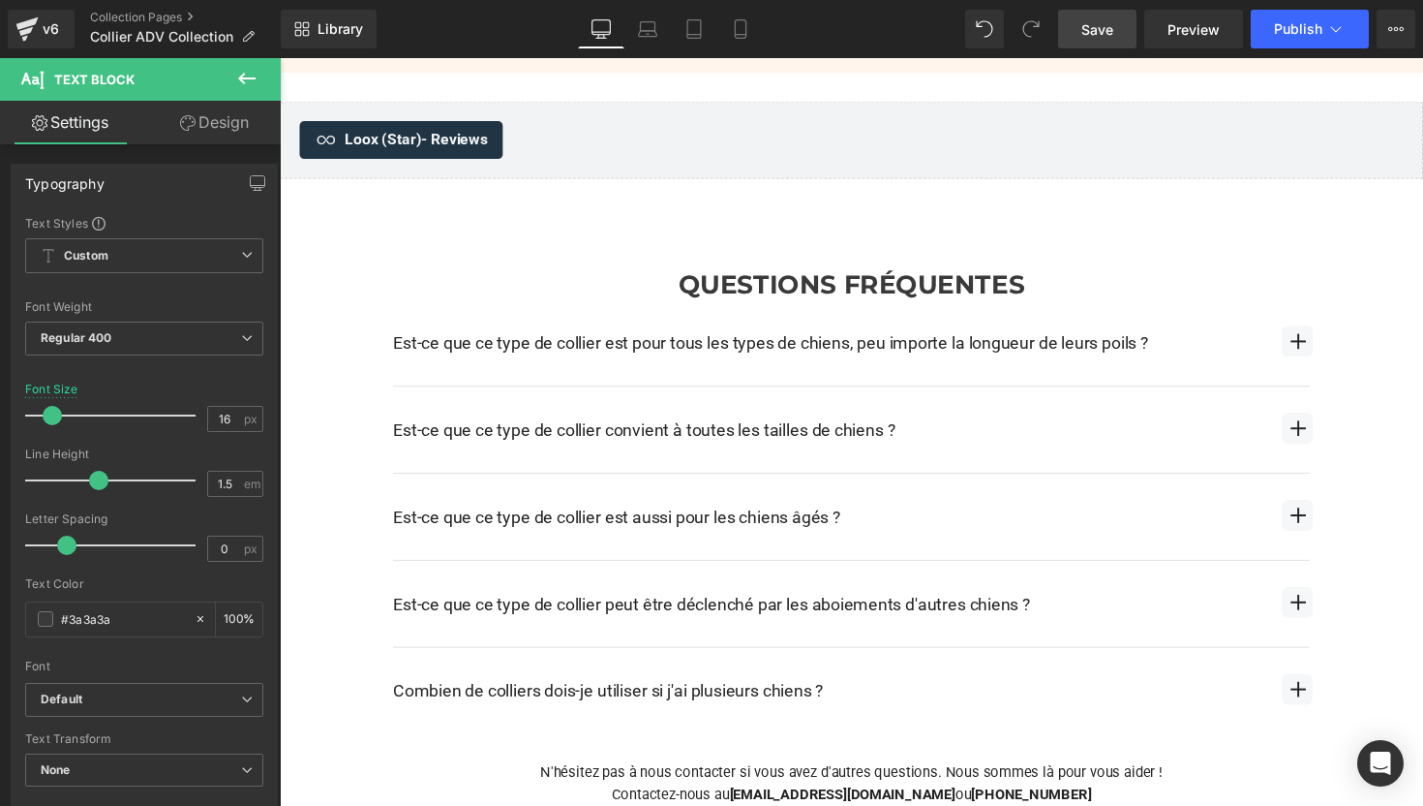
click at [1088, 29] on span "Save" at bounding box center [1098, 29] width 32 height 20
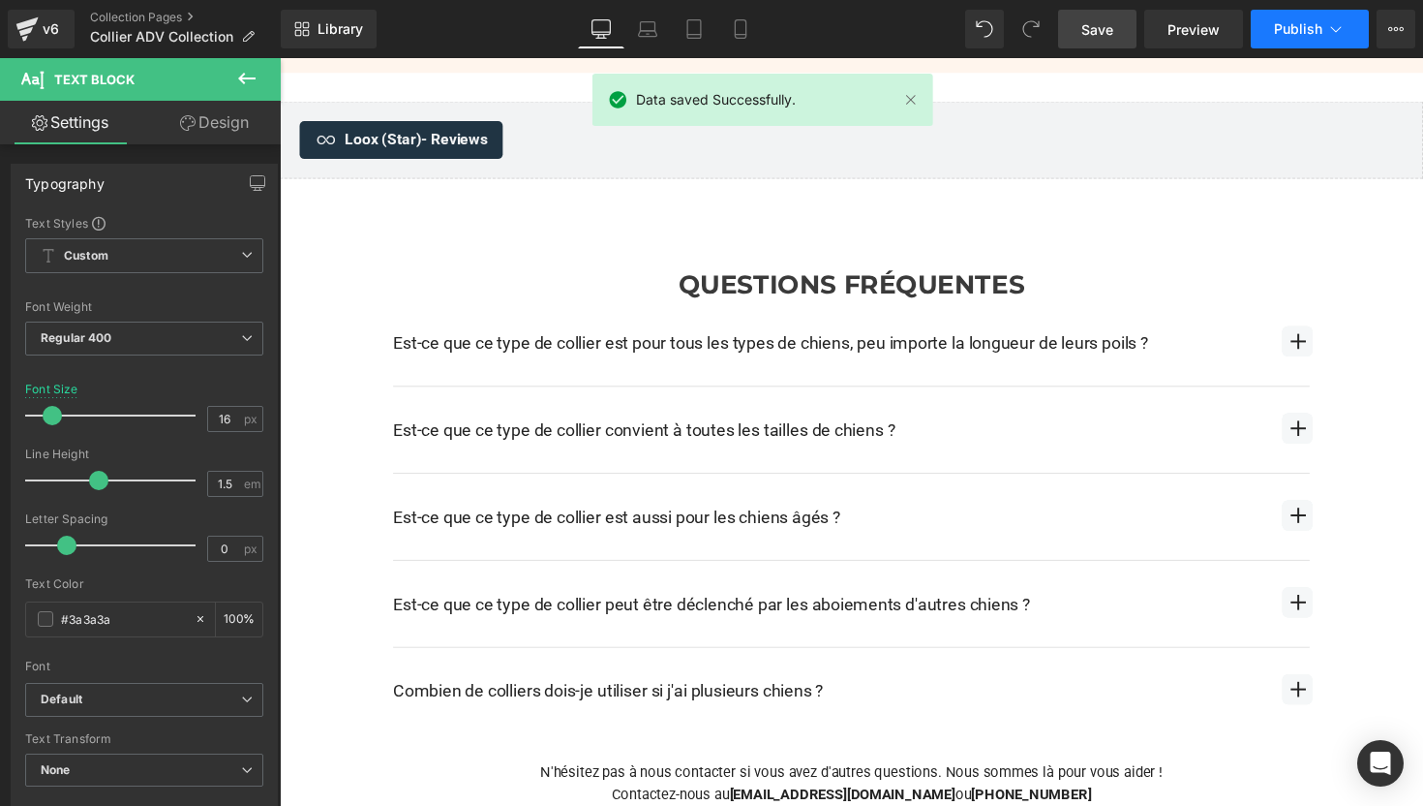
click at [1275, 33] on span "Publish" at bounding box center [1298, 28] width 48 height 15
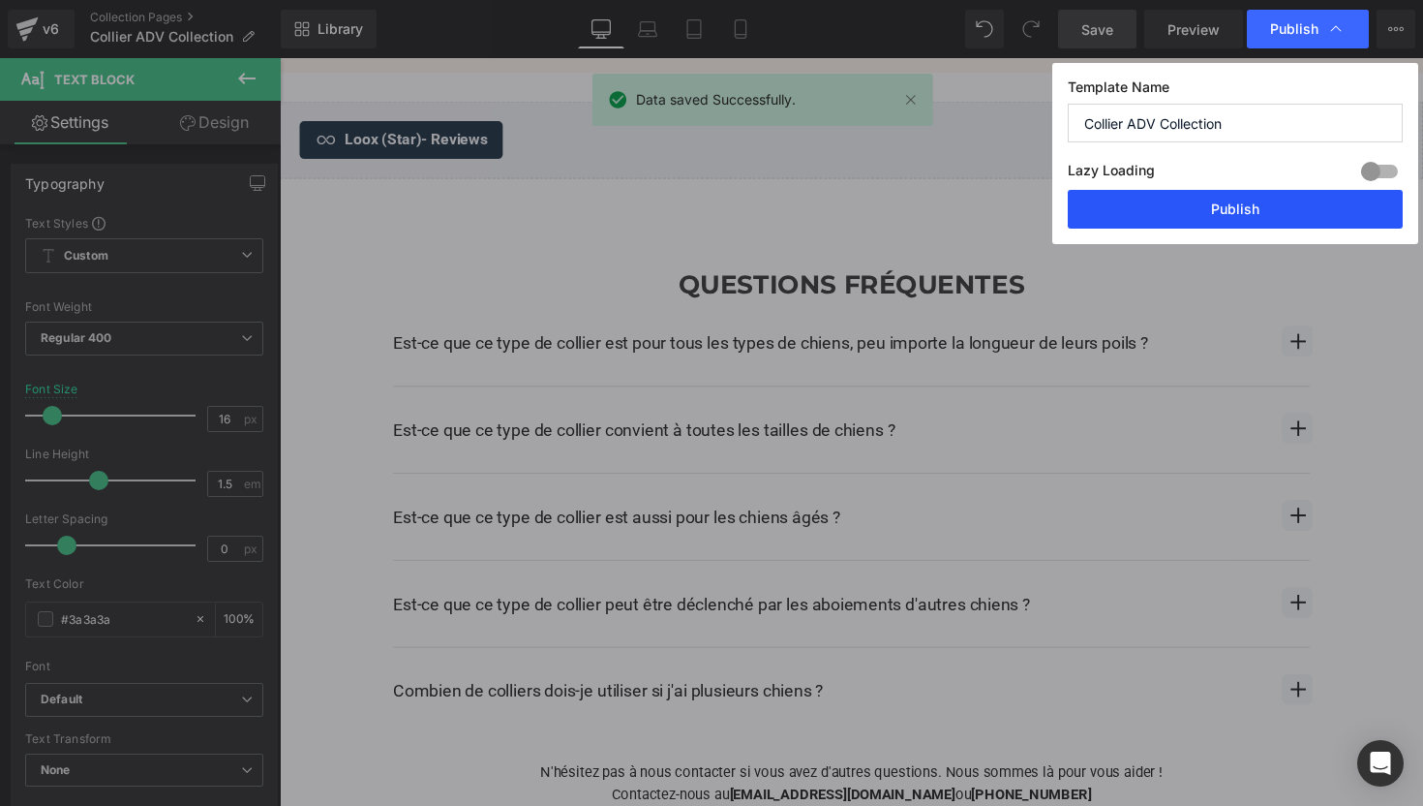
click at [1191, 211] on button "Publish" at bounding box center [1235, 209] width 335 height 39
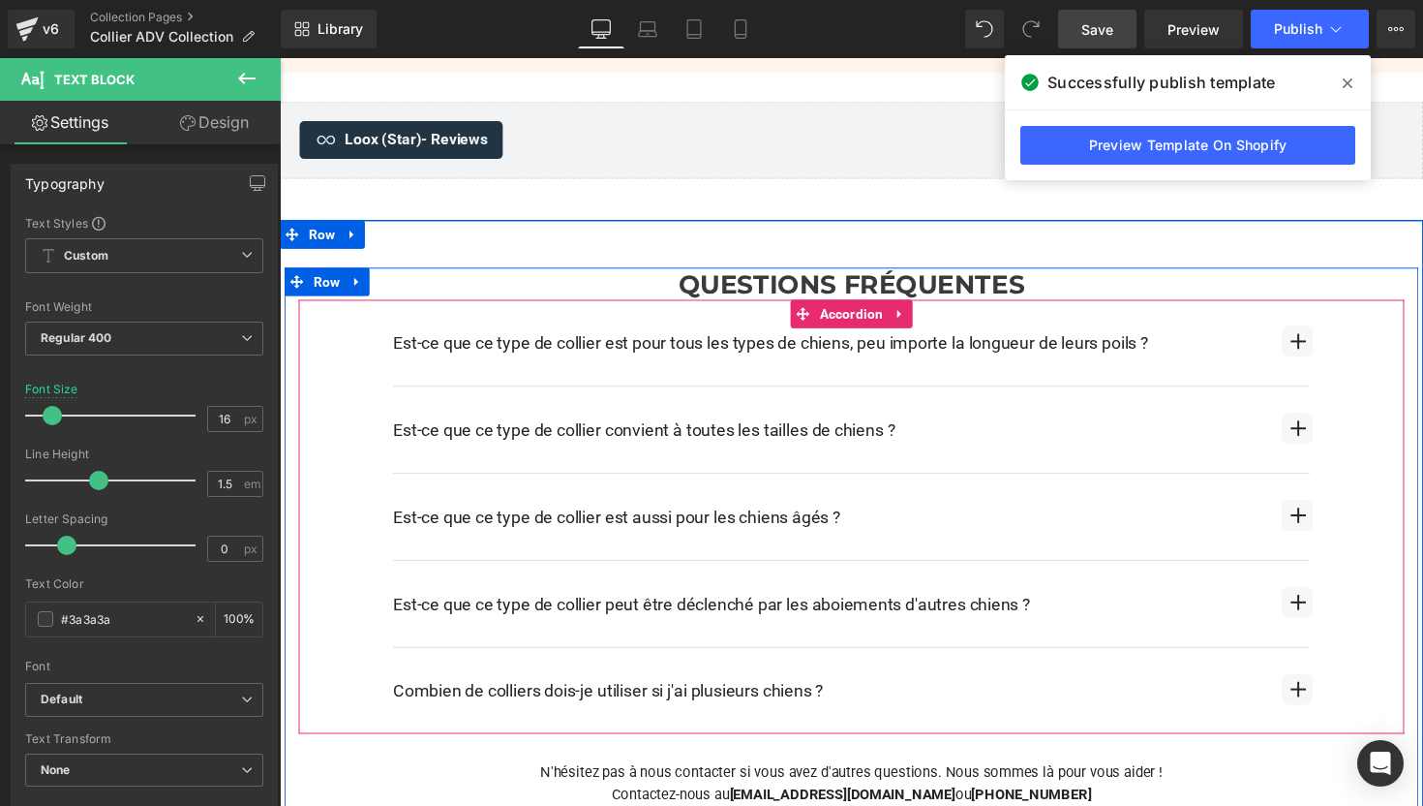
scroll to position [2829, 0]
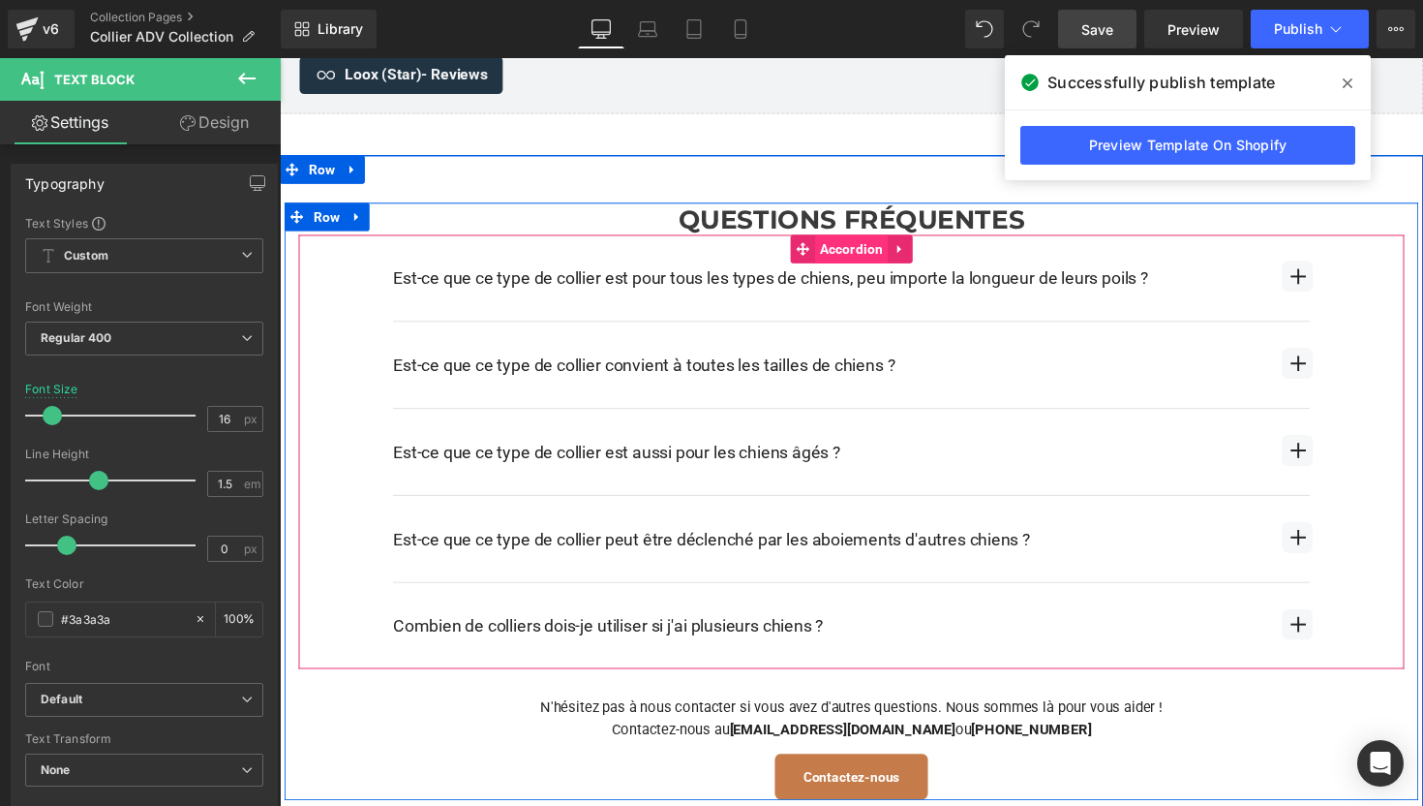
click at [874, 253] on span "Accordion" at bounding box center [866, 253] width 75 height 29
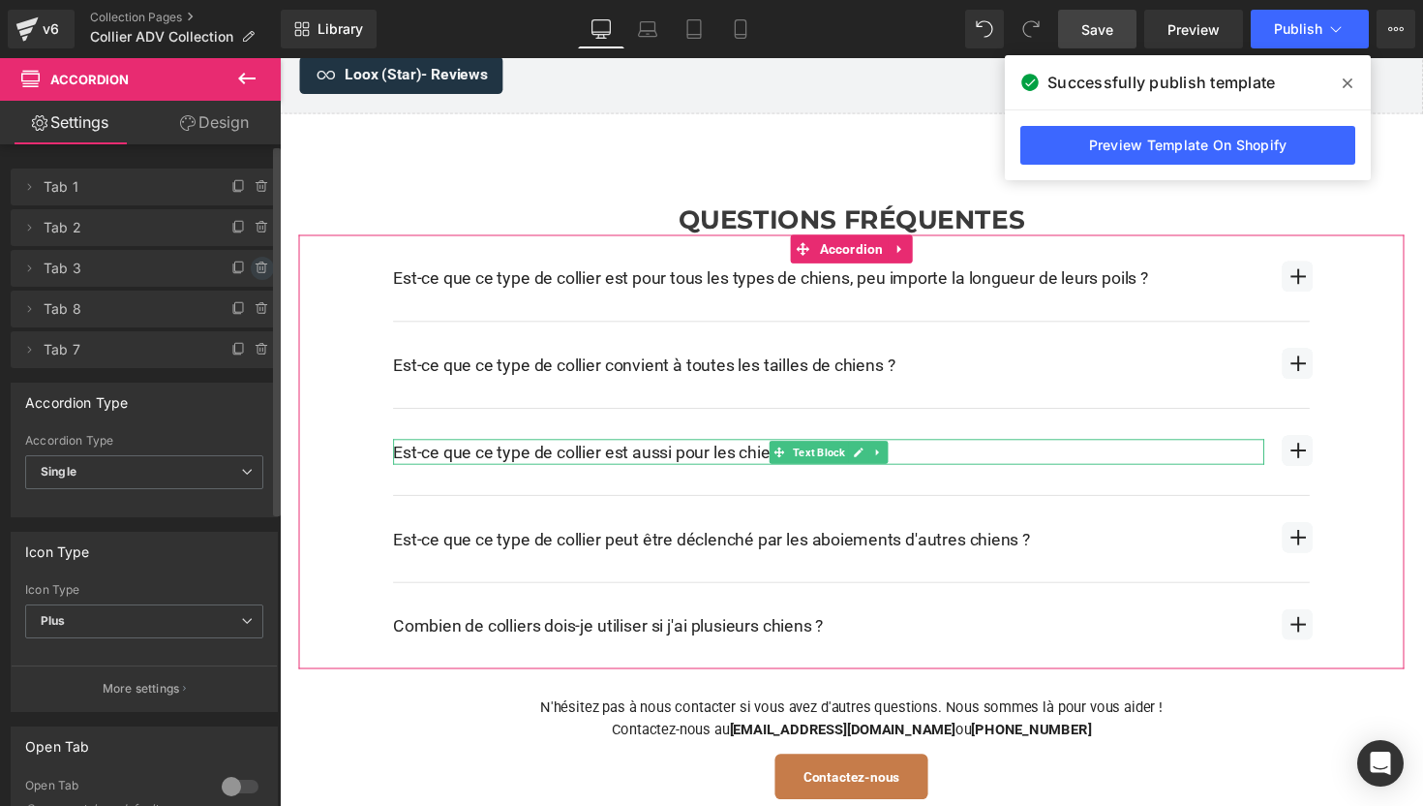
click at [255, 270] on icon at bounding box center [262, 267] width 15 height 15
click at [245, 266] on button "Delete" at bounding box center [241, 269] width 61 height 25
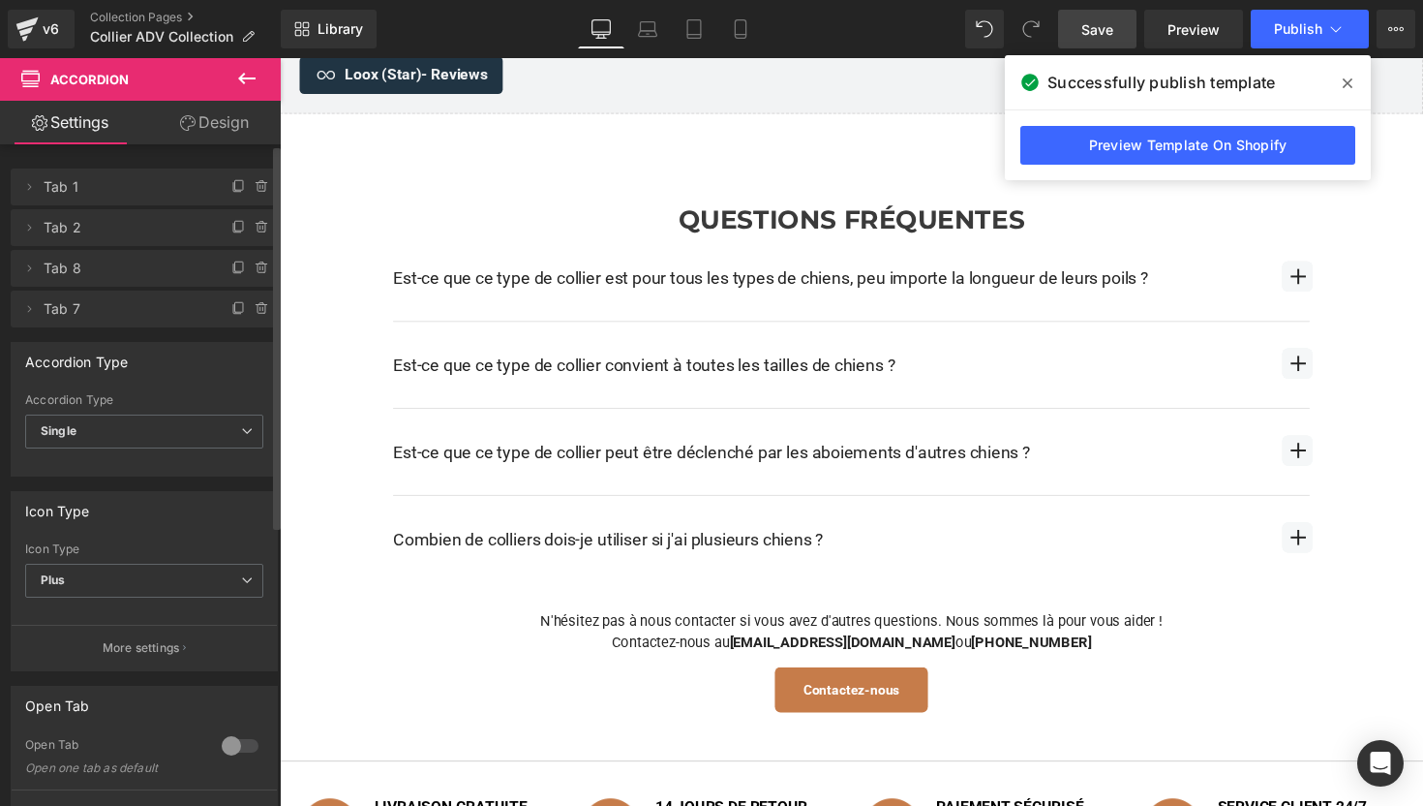
click at [1102, 44] on link "Save" at bounding box center [1097, 29] width 78 height 39
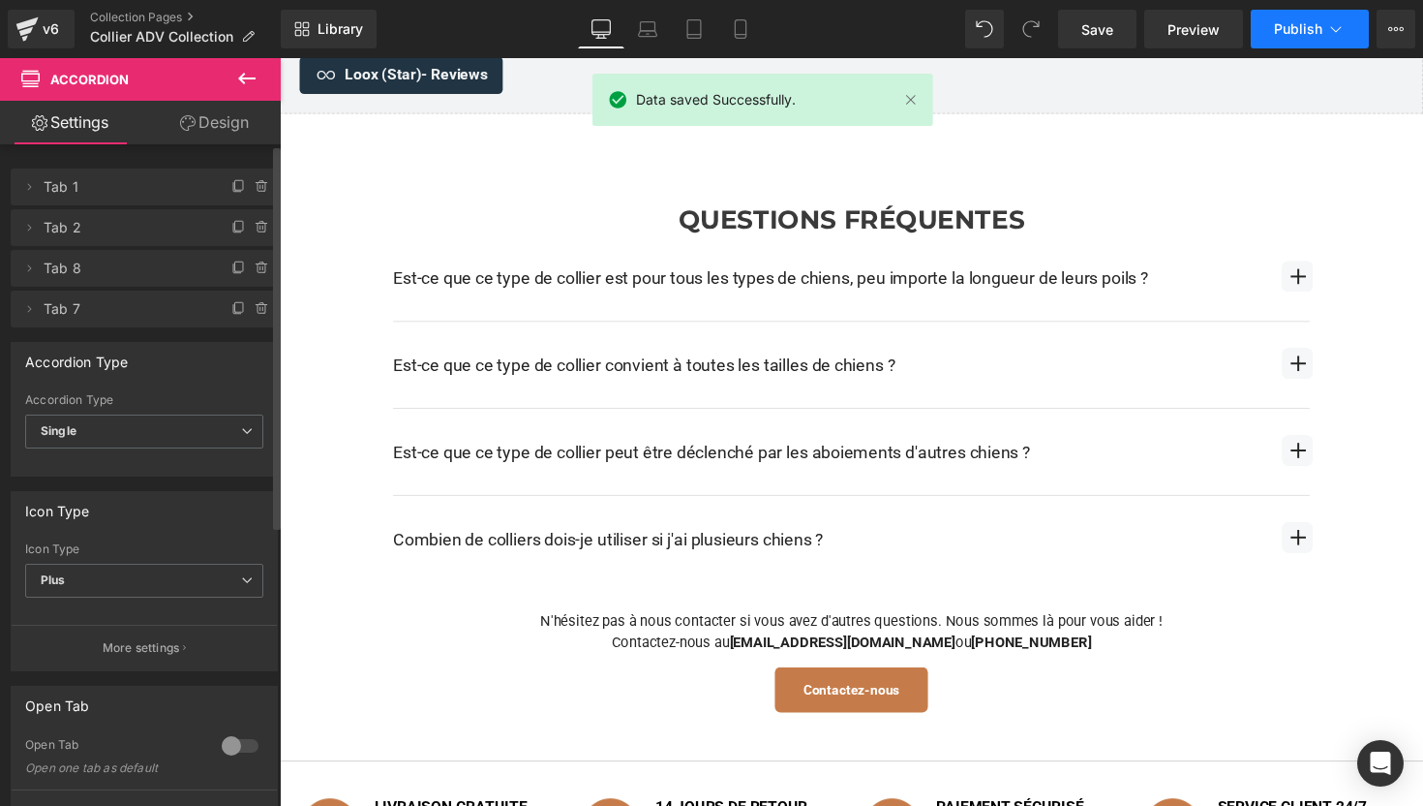
click at [1298, 26] on span "Publish" at bounding box center [1298, 28] width 48 height 15
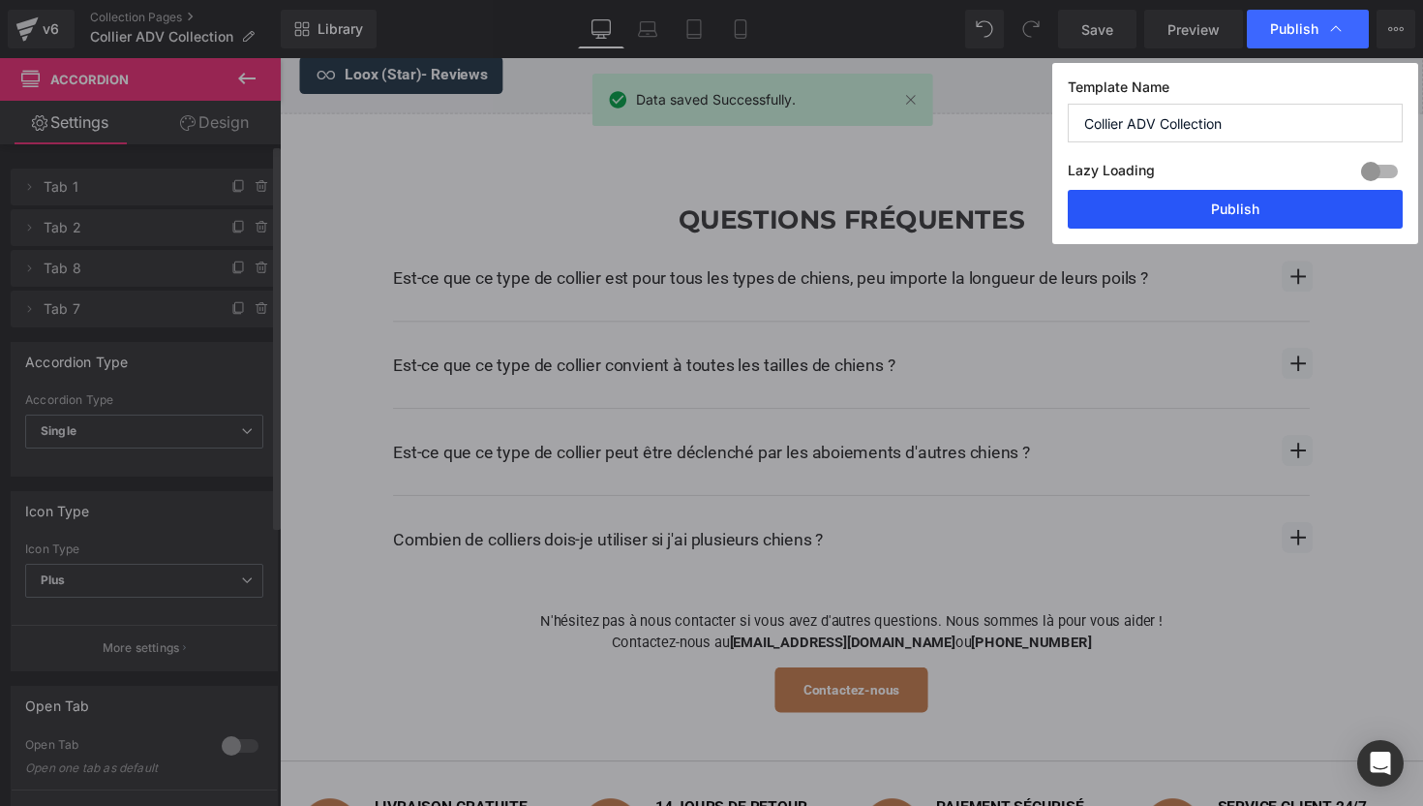
click at [1156, 198] on button "Publish" at bounding box center [1235, 209] width 335 height 39
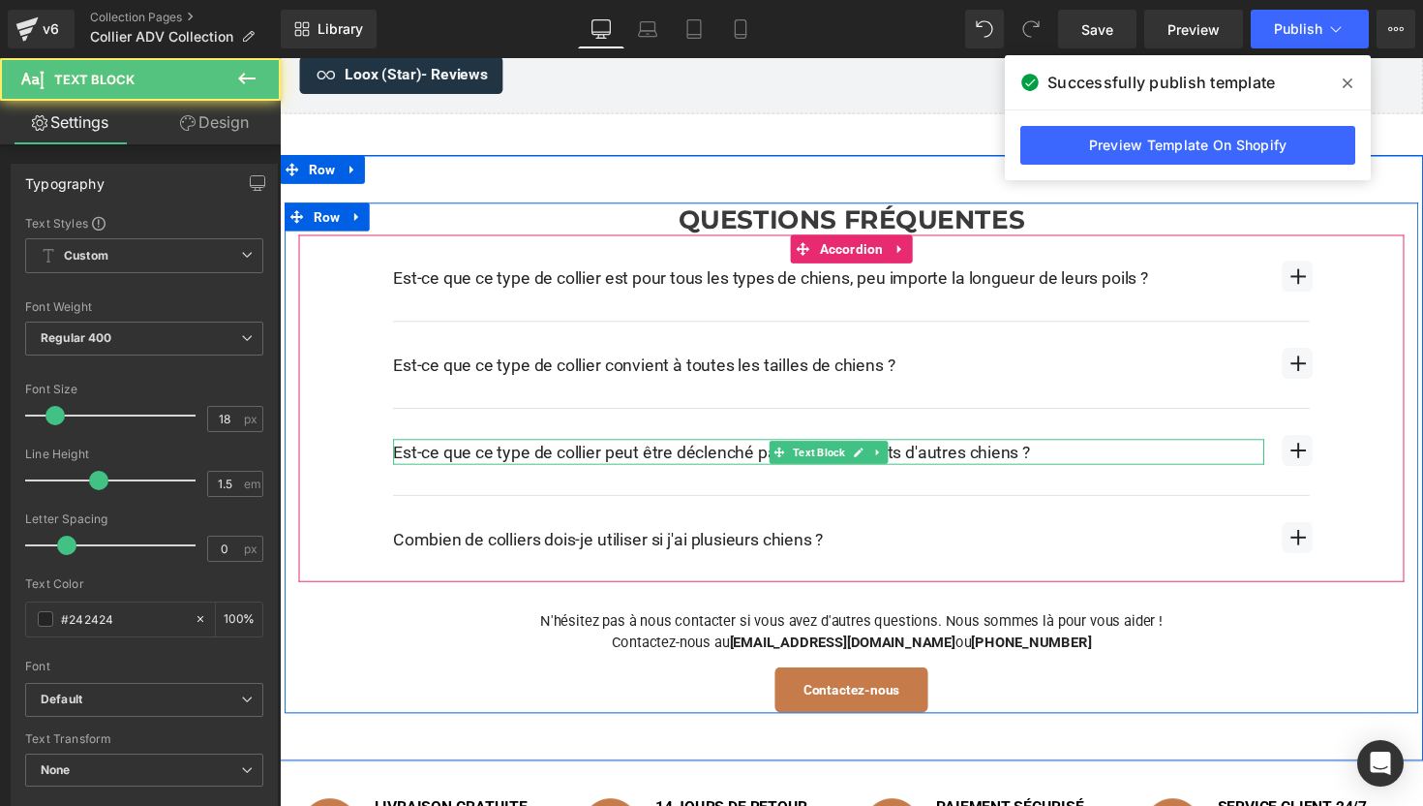
click at [673, 453] on div "Est-ce que ce type de collier peut être déclenché par les aboiements d'autres c…" at bounding box center [842, 461] width 893 height 26
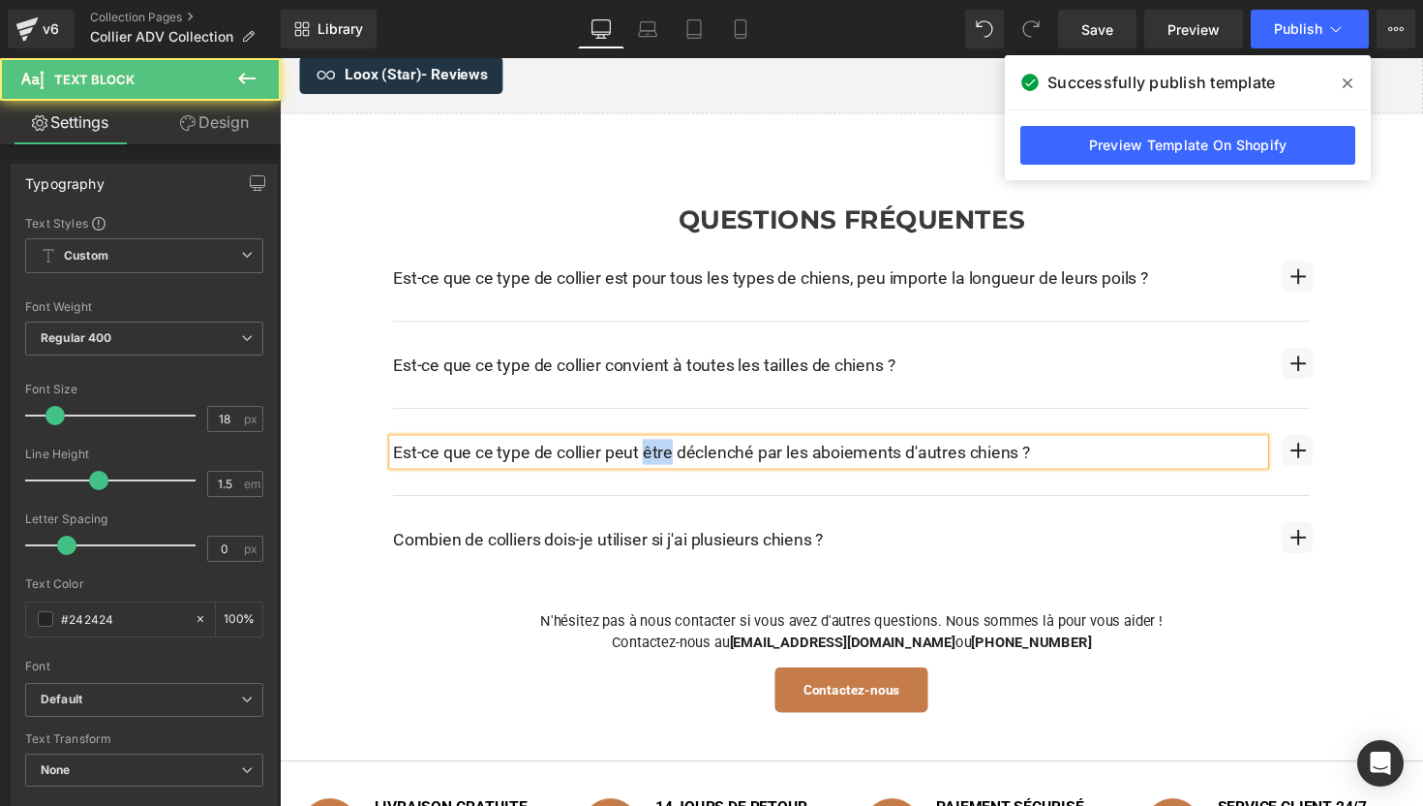
click at [673, 453] on div "Est-ce que ce type de collier peut être déclenché par les aboiements d'autres c…" at bounding box center [842, 461] width 893 height 26
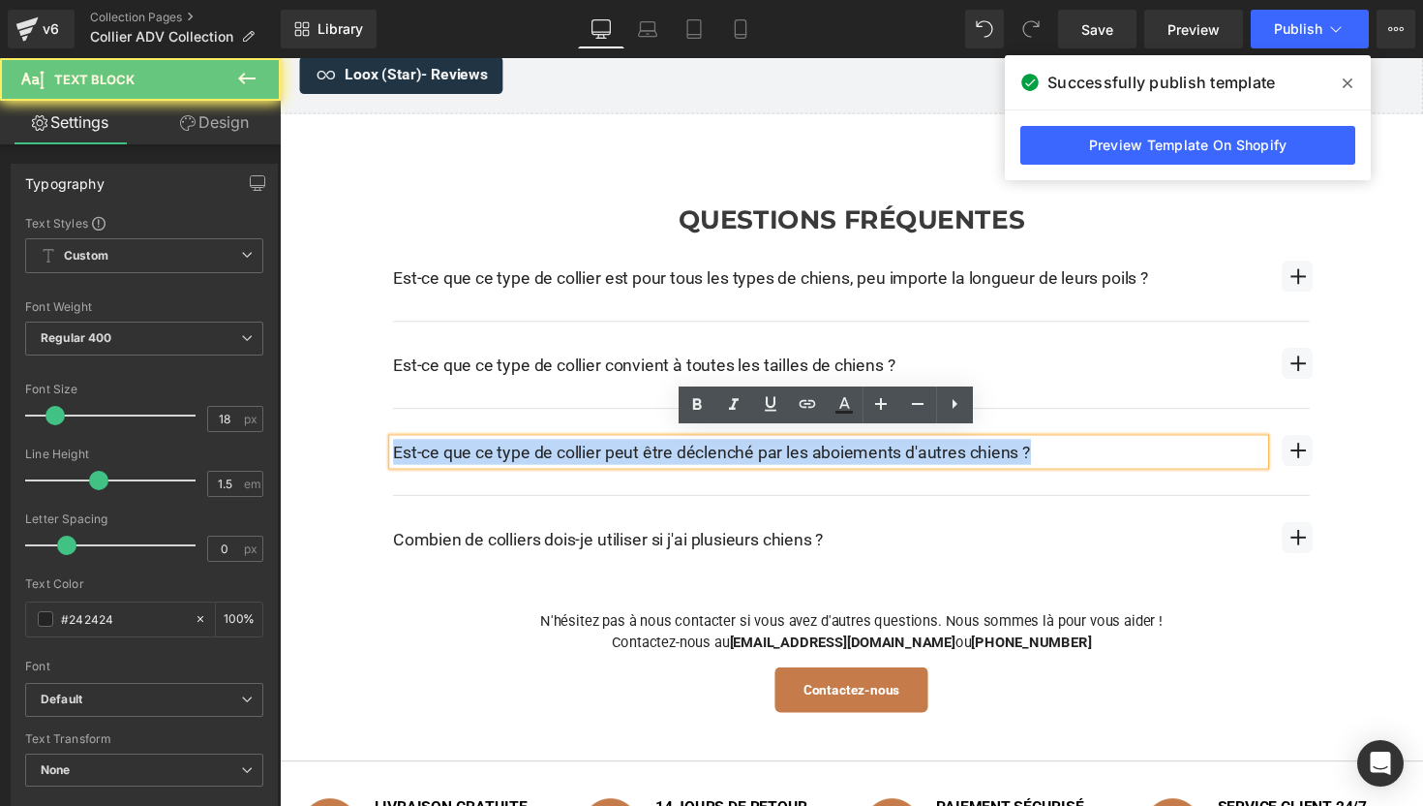
click at [673, 453] on div "Est-ce que ce type de collier peut être déclenché par les aboiements d'autres c…" at bounding box center [842, 461] width 893 height 26
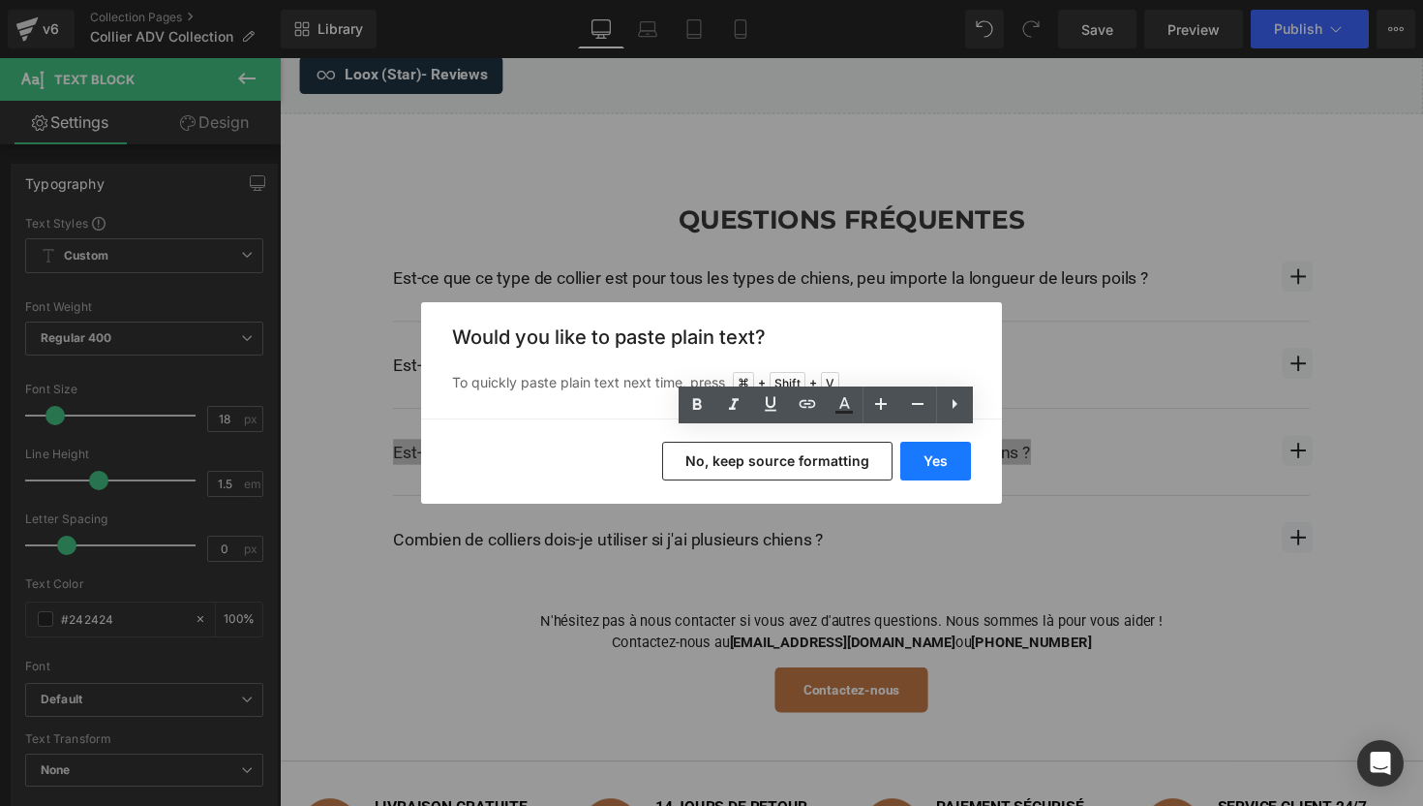
click at [937, 460] on button "Yes" at bounding box center [935, 461] width 71 height 39
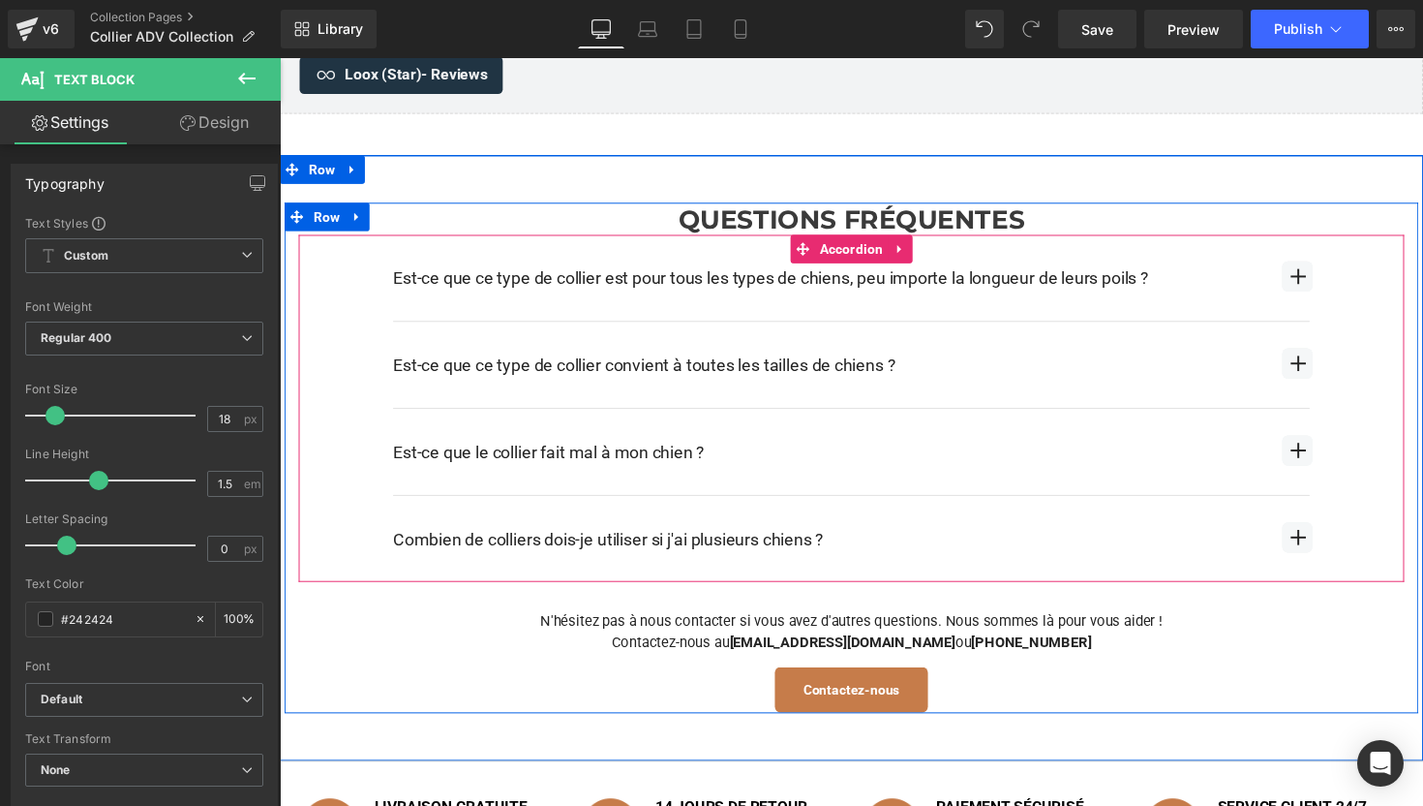
click at [1323, 467] on span "button" at bounding box center [1323, 467] width 0 height 0
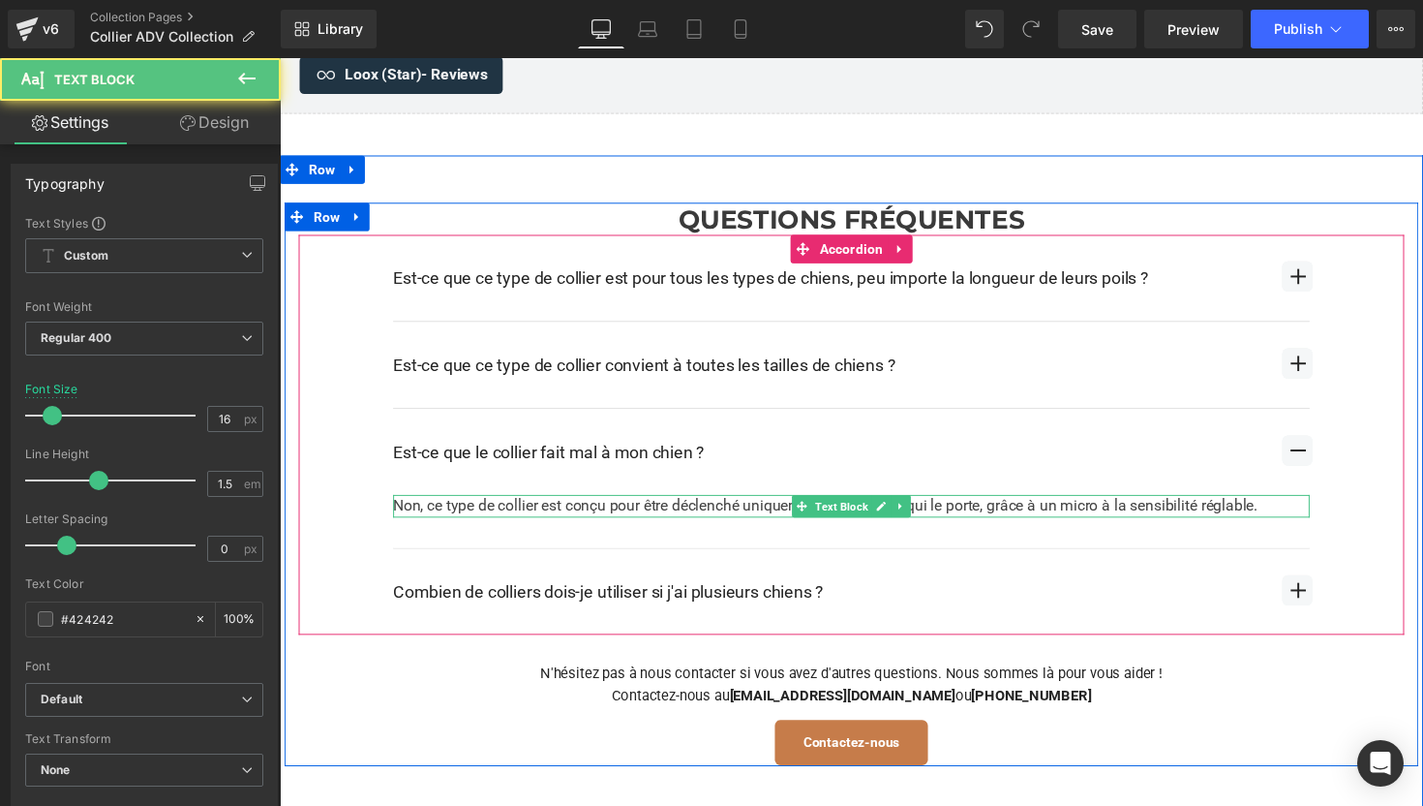
click at [609, 506] on div "Non, ce type de collier est conçu pour être déclenché uniquement par le chien q…" at bounding box center [865, 516] width 939 height 23
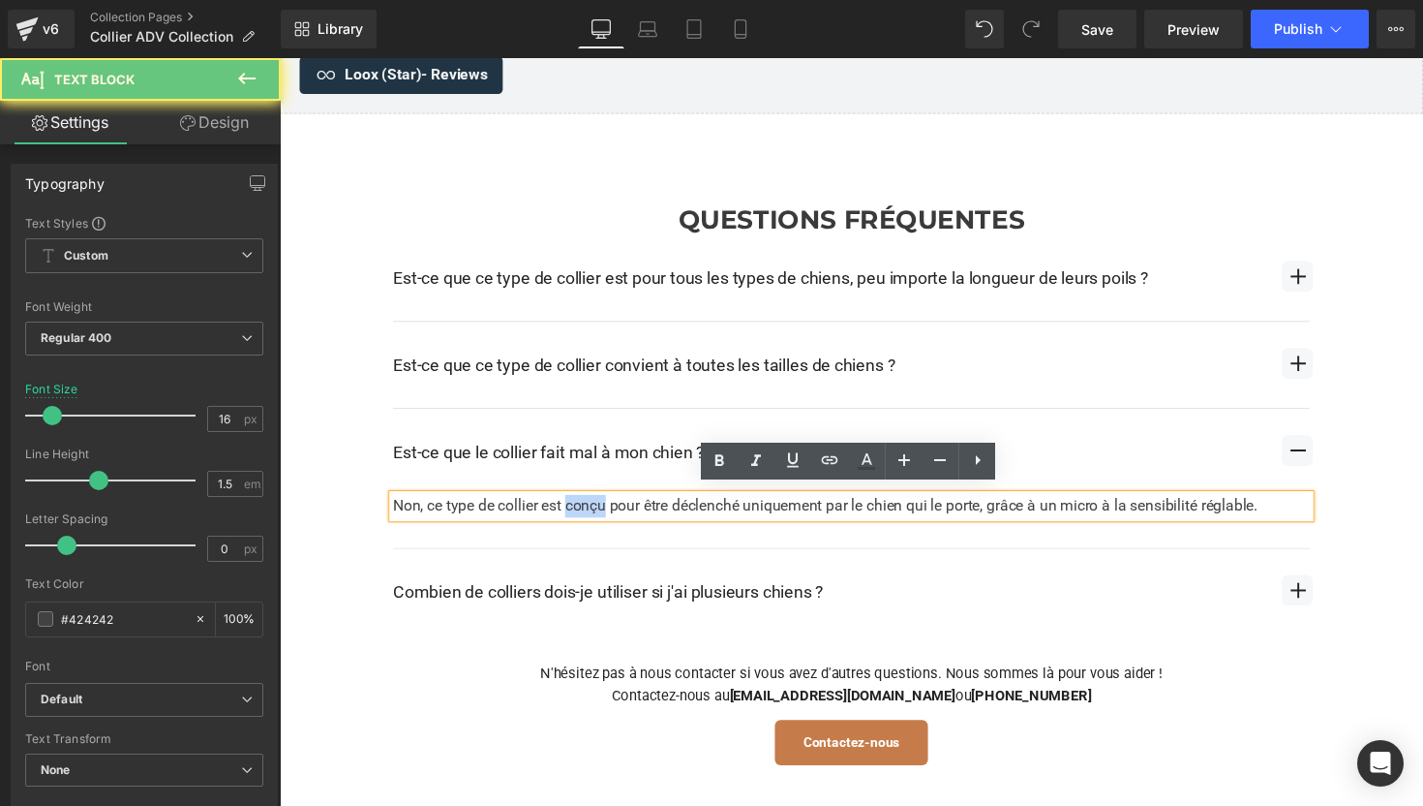
click at [609, 506] on div "Non, ce type de collier est conçu pour être déclenché uniquement par le chien q…" at bounding box center [865, 516] width 939 height 23
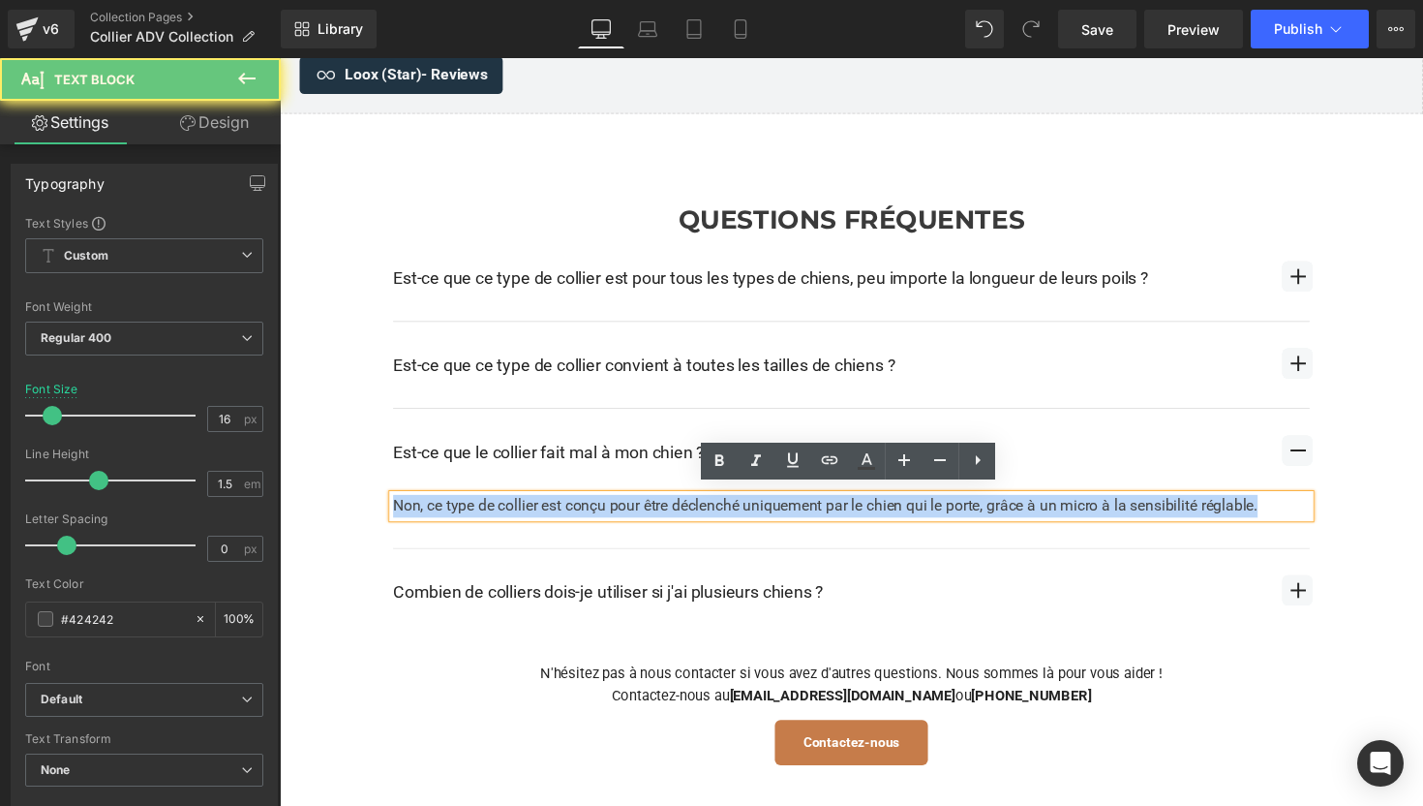
click at [609, 506] on div "Non, ce type de collier est conçu pour être déclenché uniquement par le chien q…" at bounding box center [865, 516] width 939 height 23
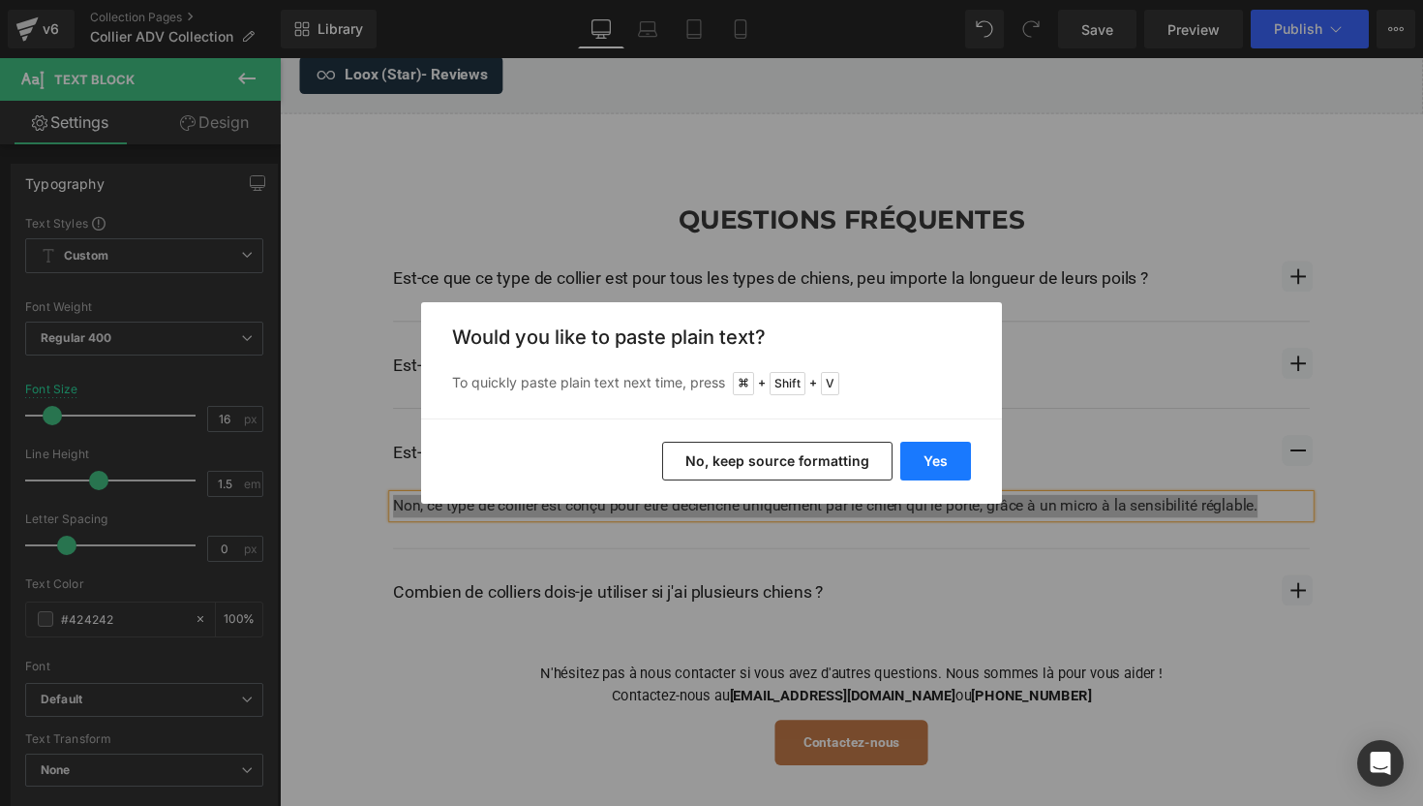
click at [920, 451] on button "Yes" at bounding box center [935, 461] width 71 height 39
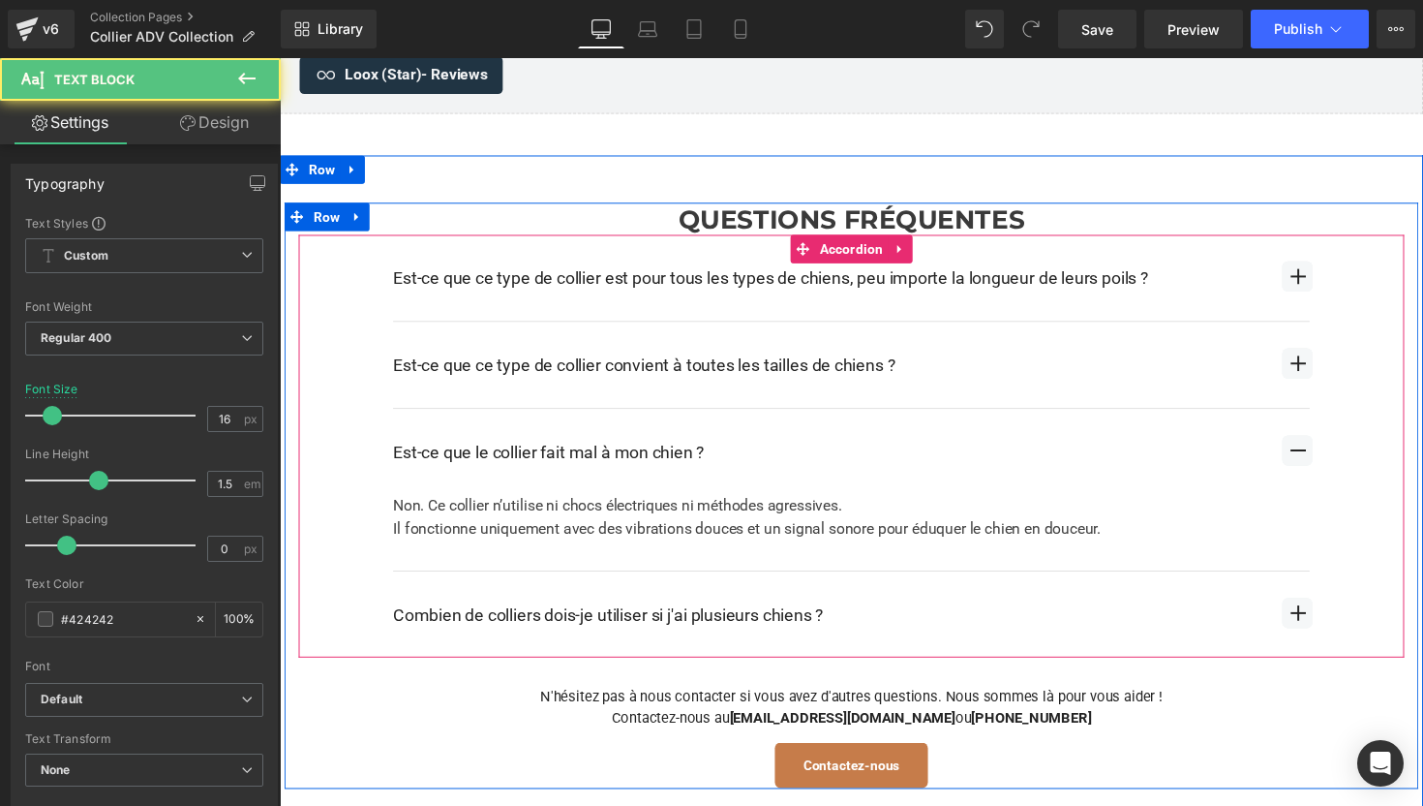
click at [855, 535] on div "Il fonctionne uniquement avec des vibrations douces et un signal sonore pour éd…" at bounding box center [865, 540] width 939 height 23
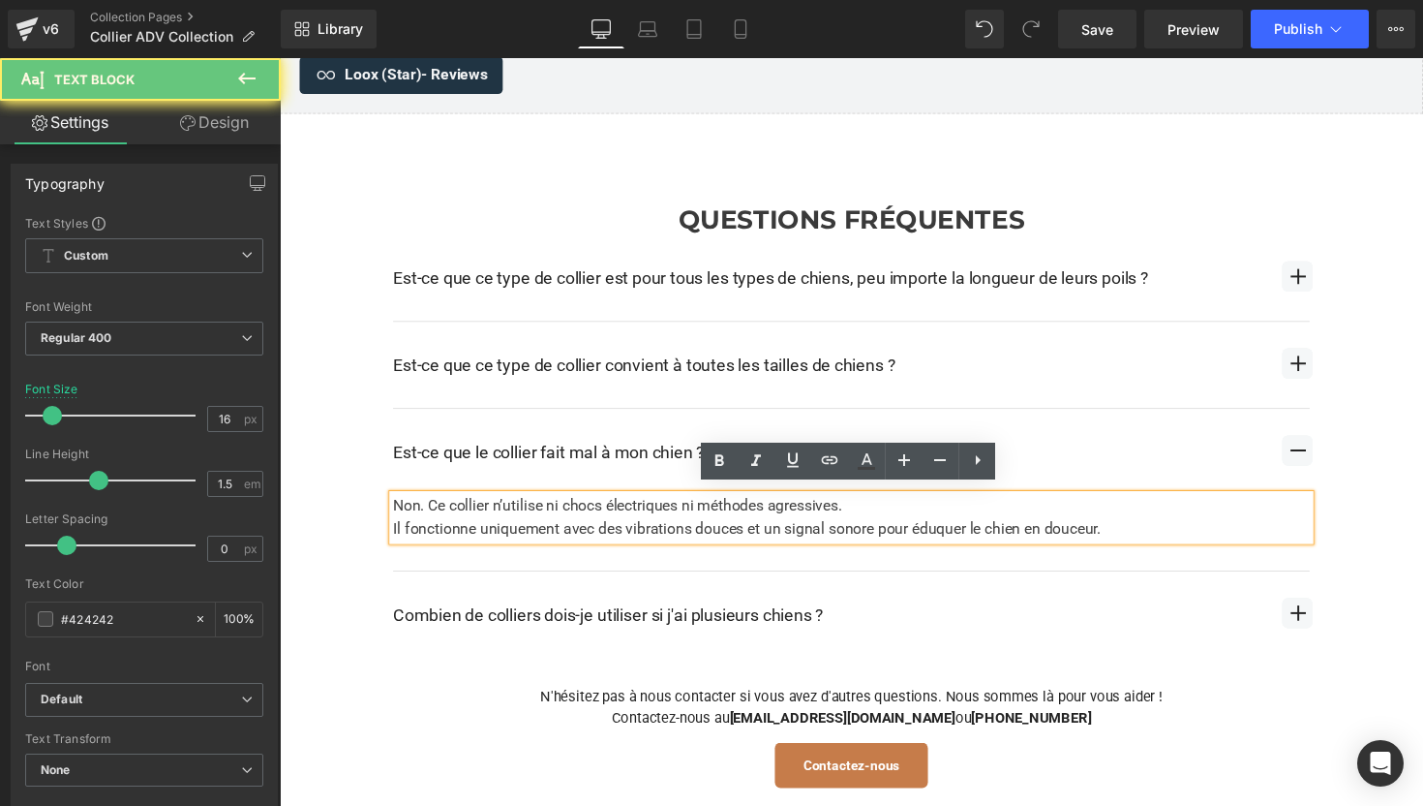
click at [855, 535] on div "Il fonctionne uniquement avec des vibrations douces et un signal sonore pour éd…" at bounding box center [865, 540] width 939 height 23
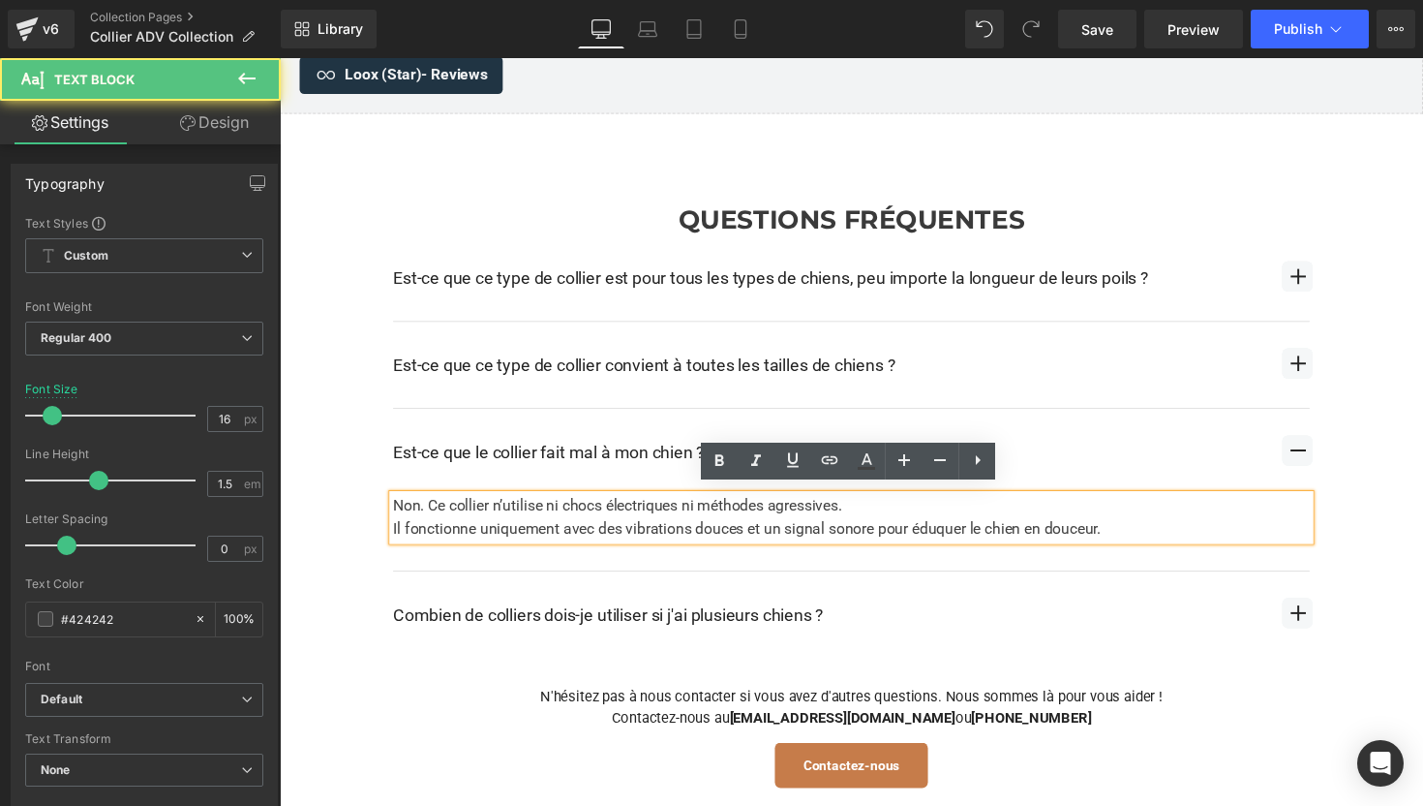
click at [901, 505] on div "Non. Ce collier n’utilise ni chocs électriques ni méthodes agressives. Il fonct…" at bounding box center [865, 528] width 939 height 46
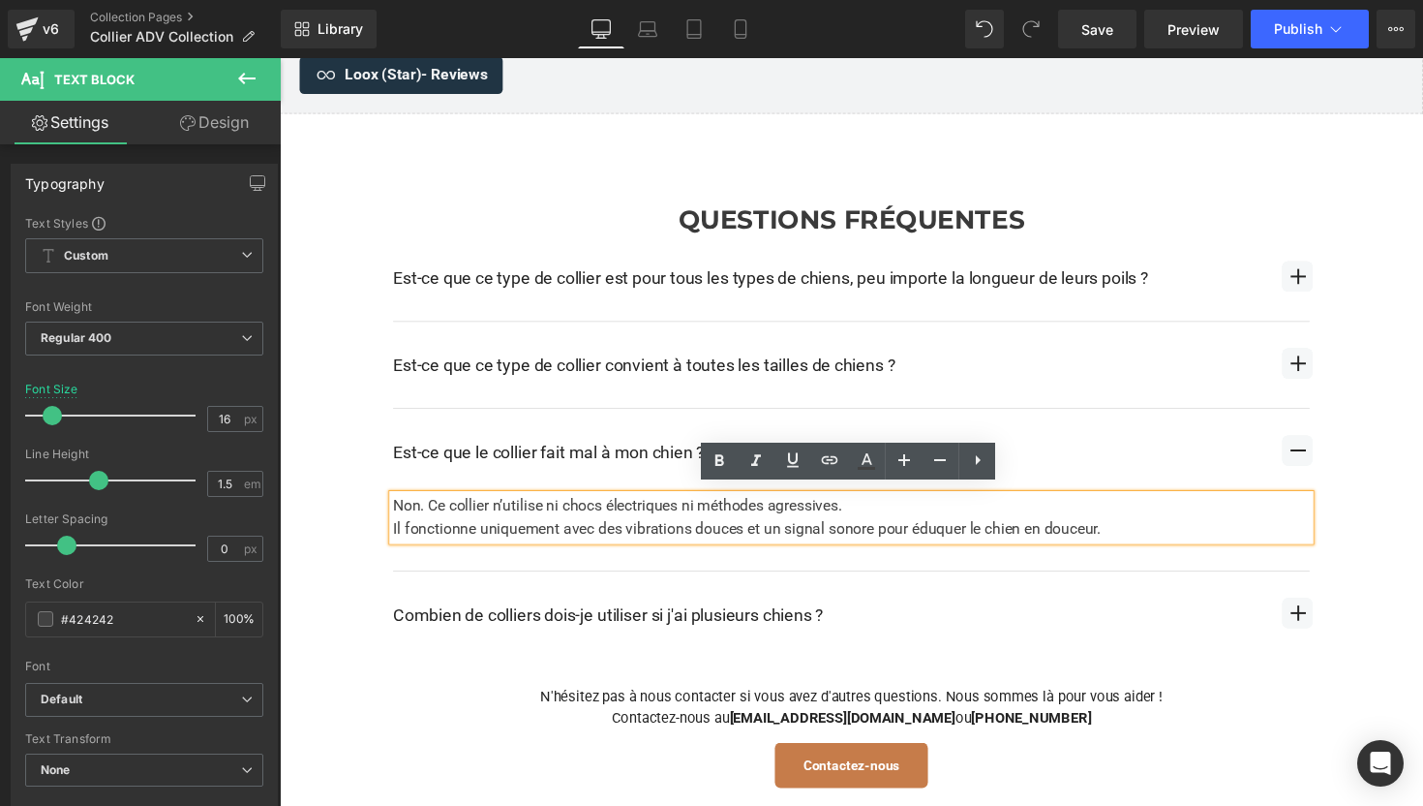
click at [1325, 373] on span "button" at bounding box center [1322, 370] width 31 height 31
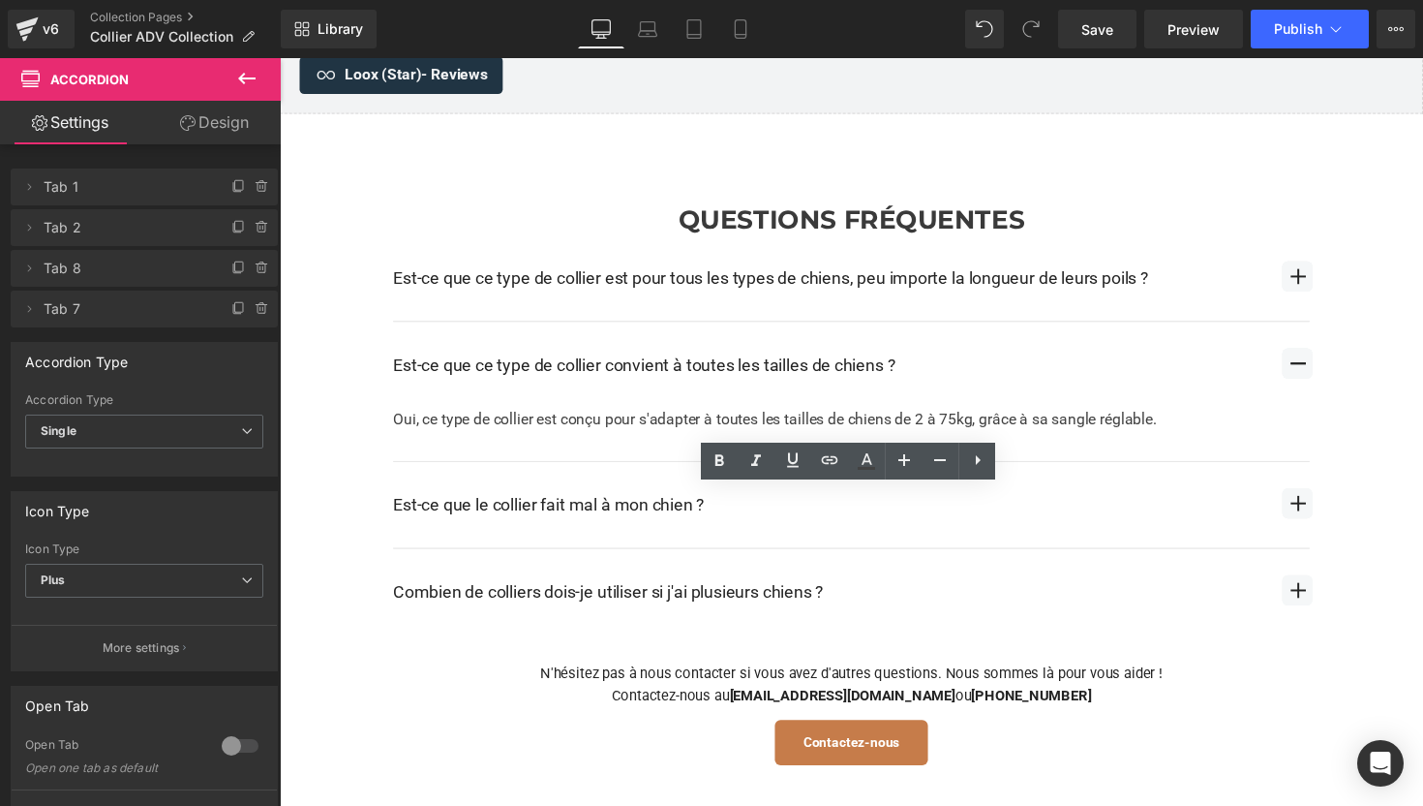
click at [1321, 510] on span "button" at bounding box center [1322, 514] width 31 height 31
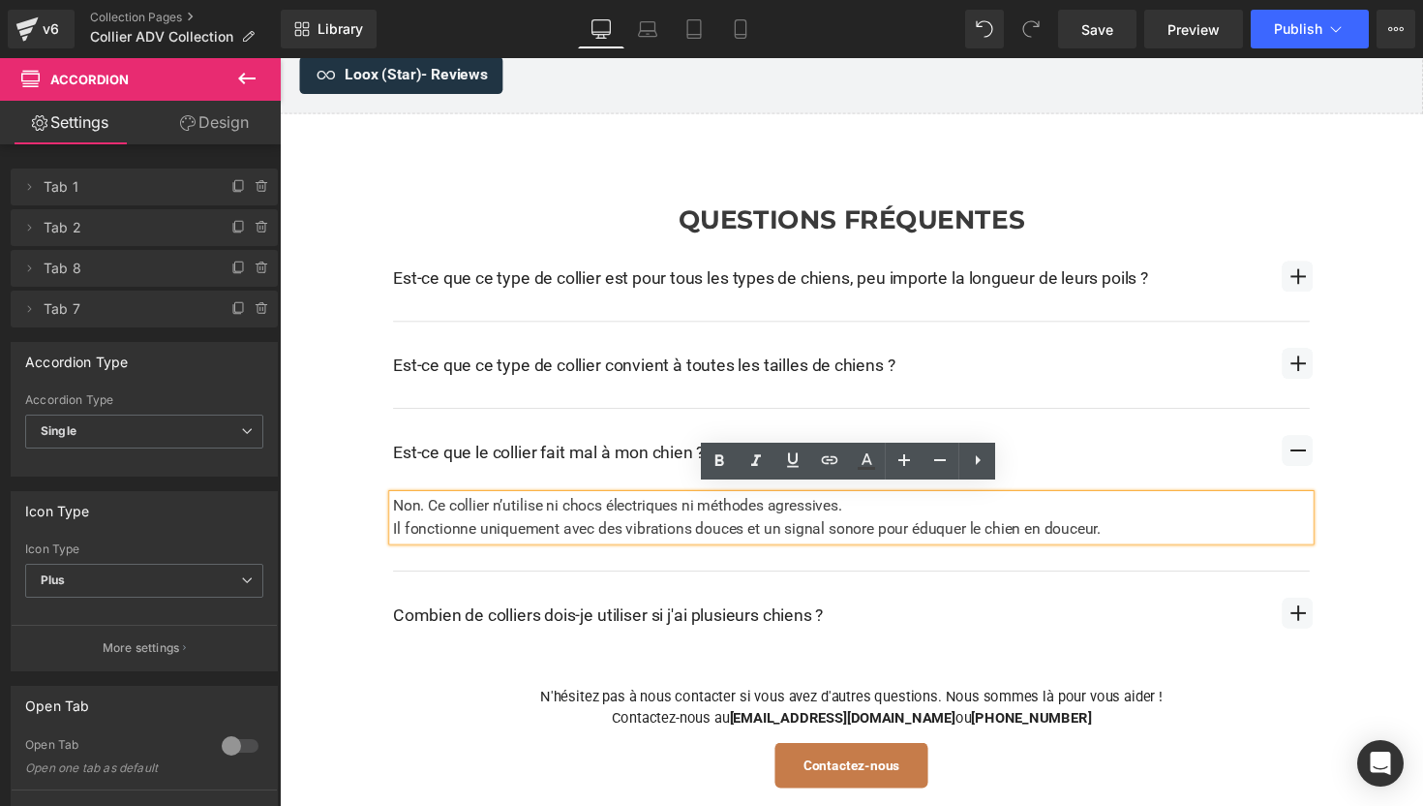
click at [886, 512] on div "Non. Ce collier n’utilise ni chocs électriques ni méthodes agressives. Il fonct…" at bounding box center [865, 528] width 939 height 46
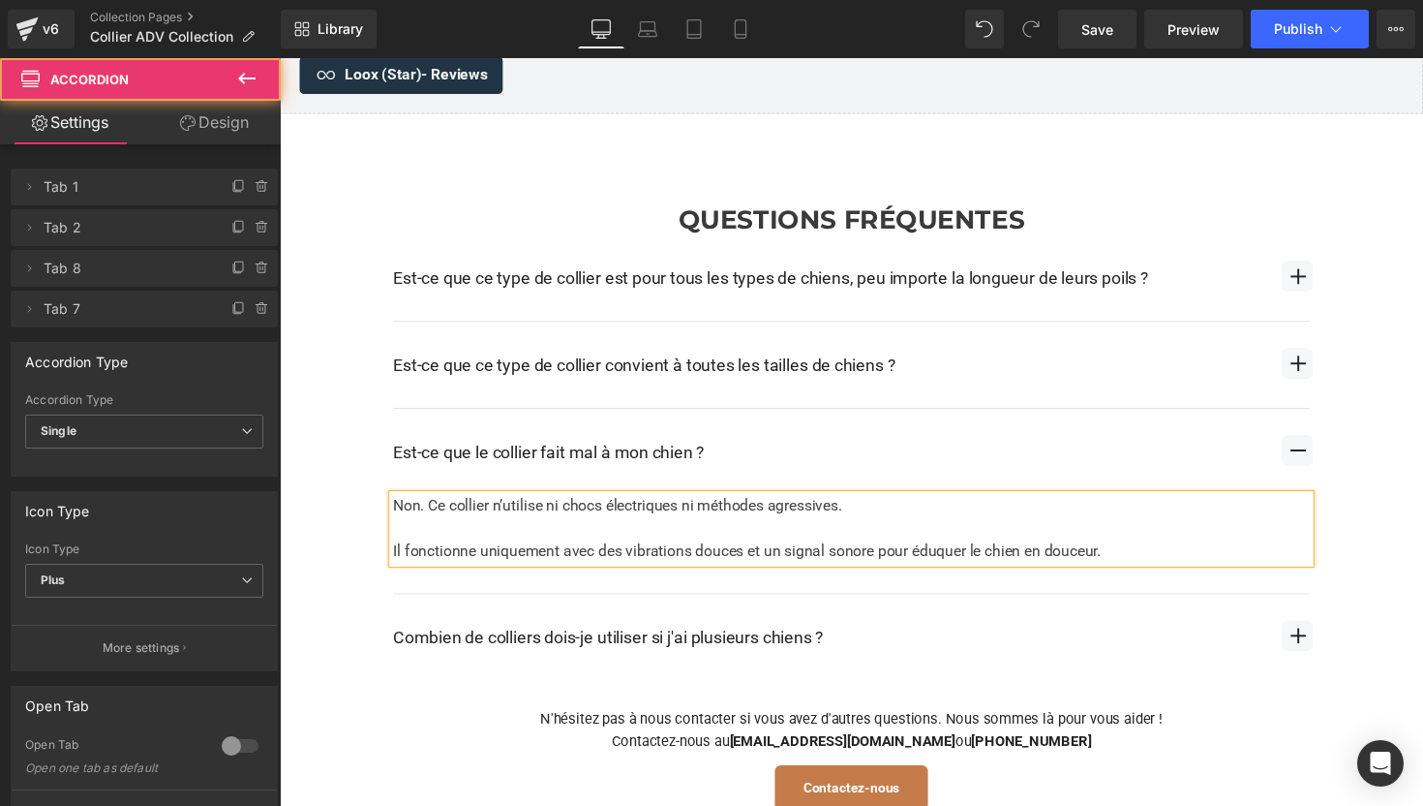
click at [332, 557] on div "Est-ce que ce type de collier est pour tous les types de chiens, peu importe la…" at bounding box center [865, 467] width 1133 height 456
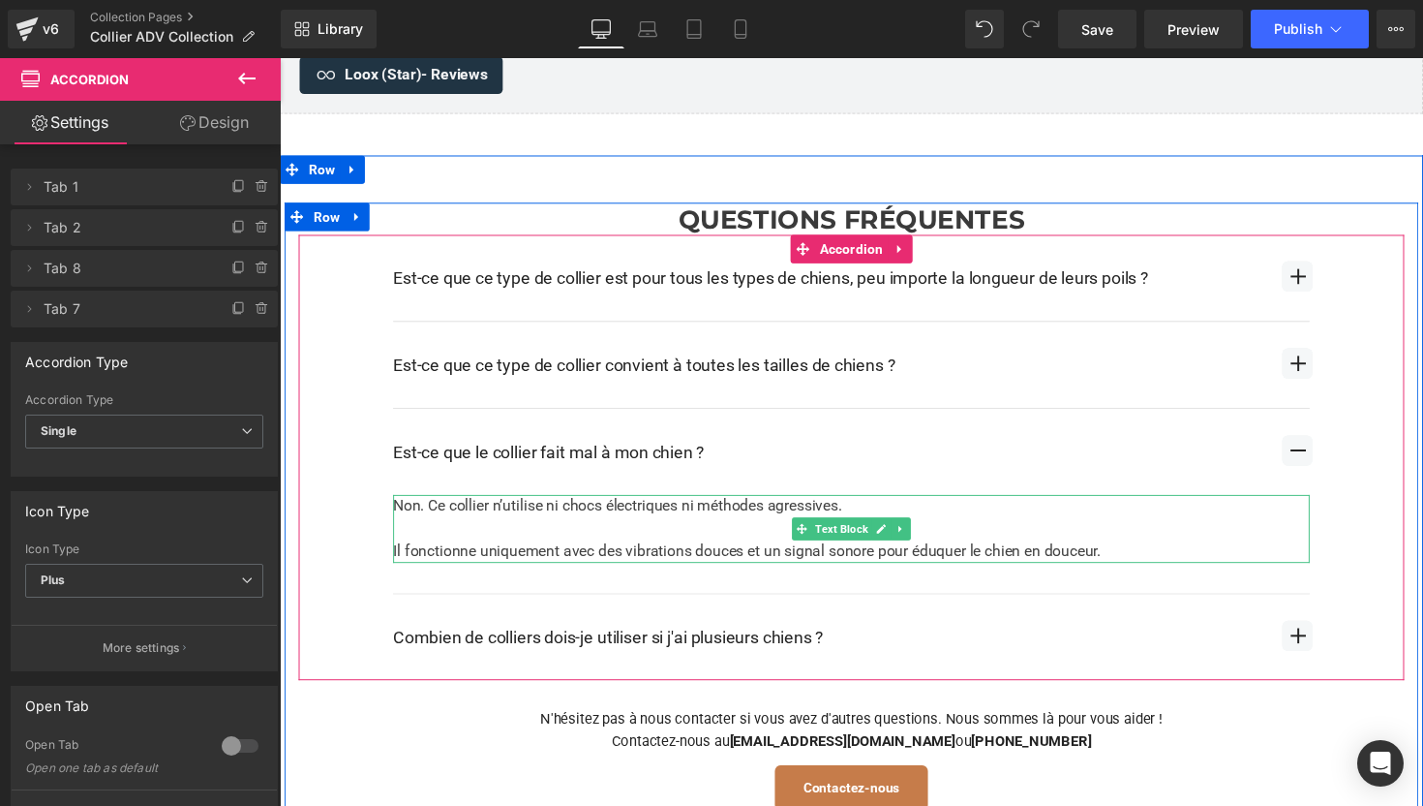
click at [686, 535] on div "Non. Ce collier n’utilise ni chocs électriques ni méthodes agressives. Il fonct…" at bounding box center [865, 540] width 939 height 70
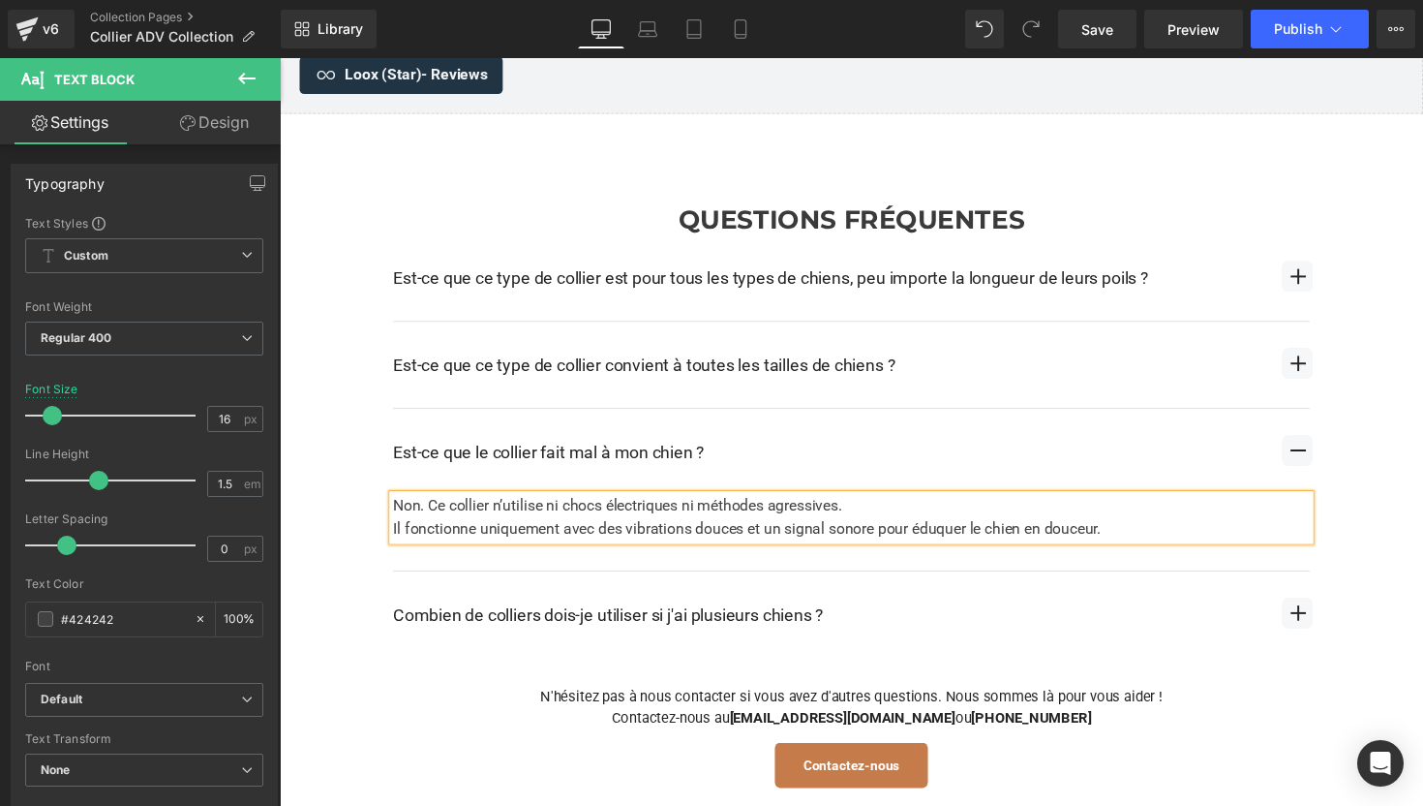
click at [1326, 623] on span "button" at bounding box center [1322, 626] width 31 height 31
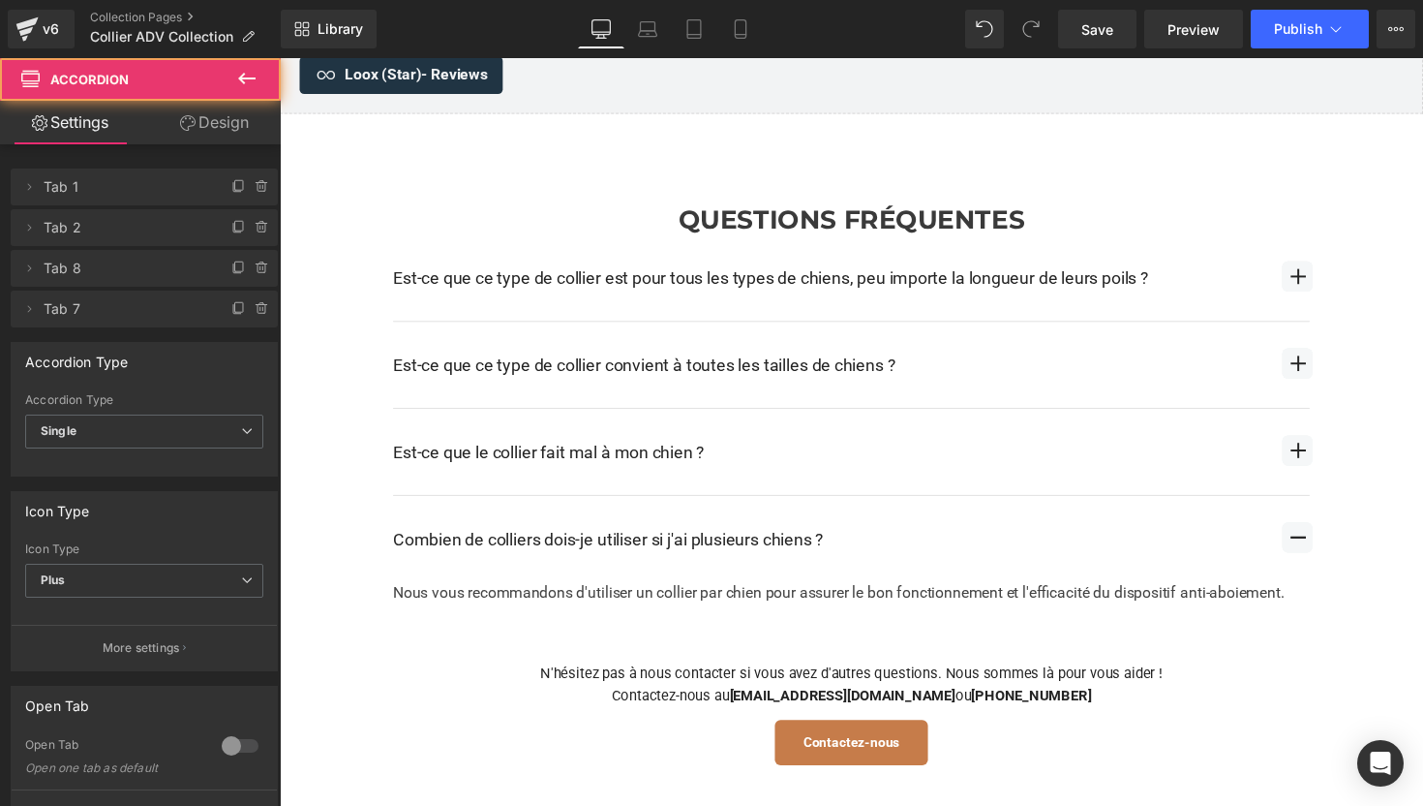
scroll to position [2882, 0]
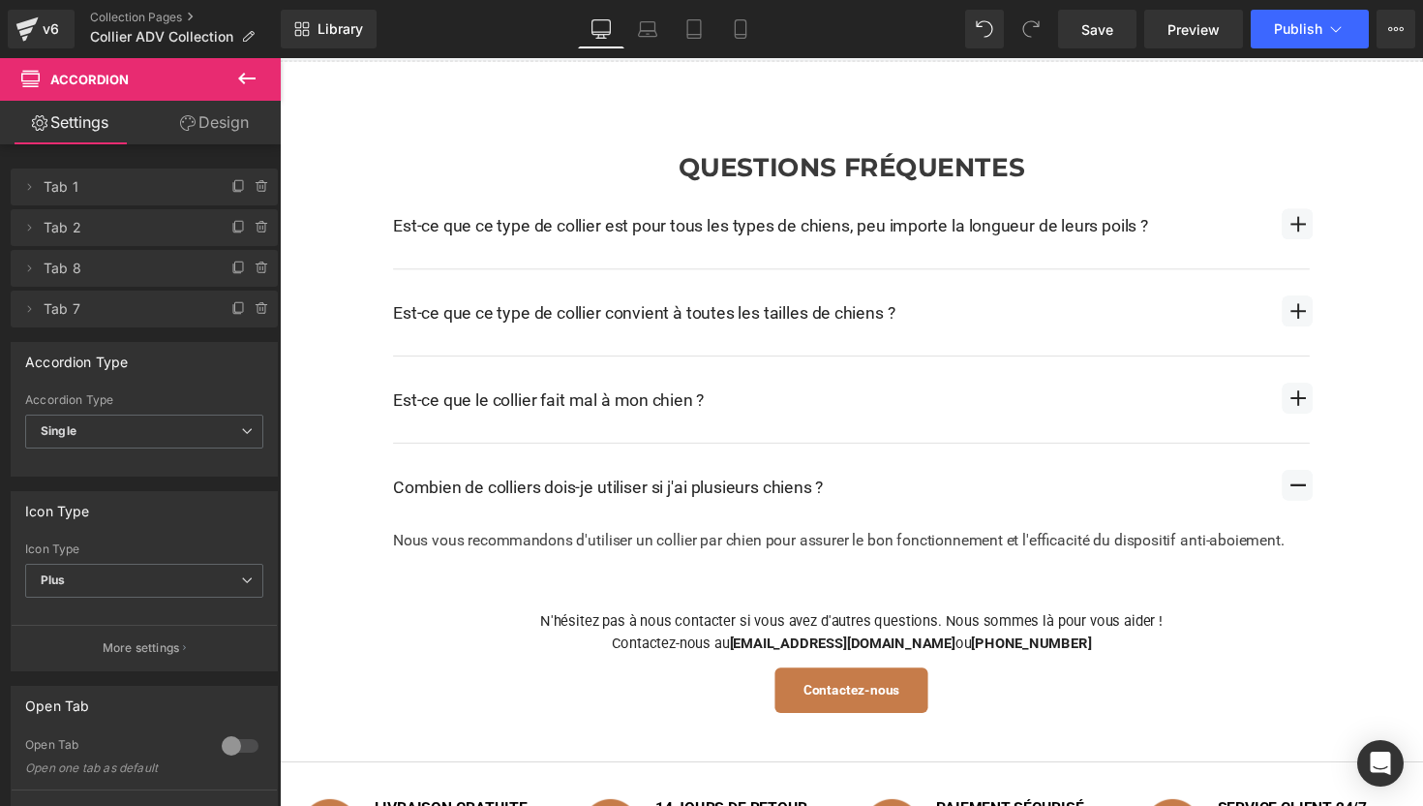
click at [717, 493] on div "Combien de colliers dois-je utiliser si j'ai plusieurs chiens ?" at bounding box center [842, 497] width 893 height 26
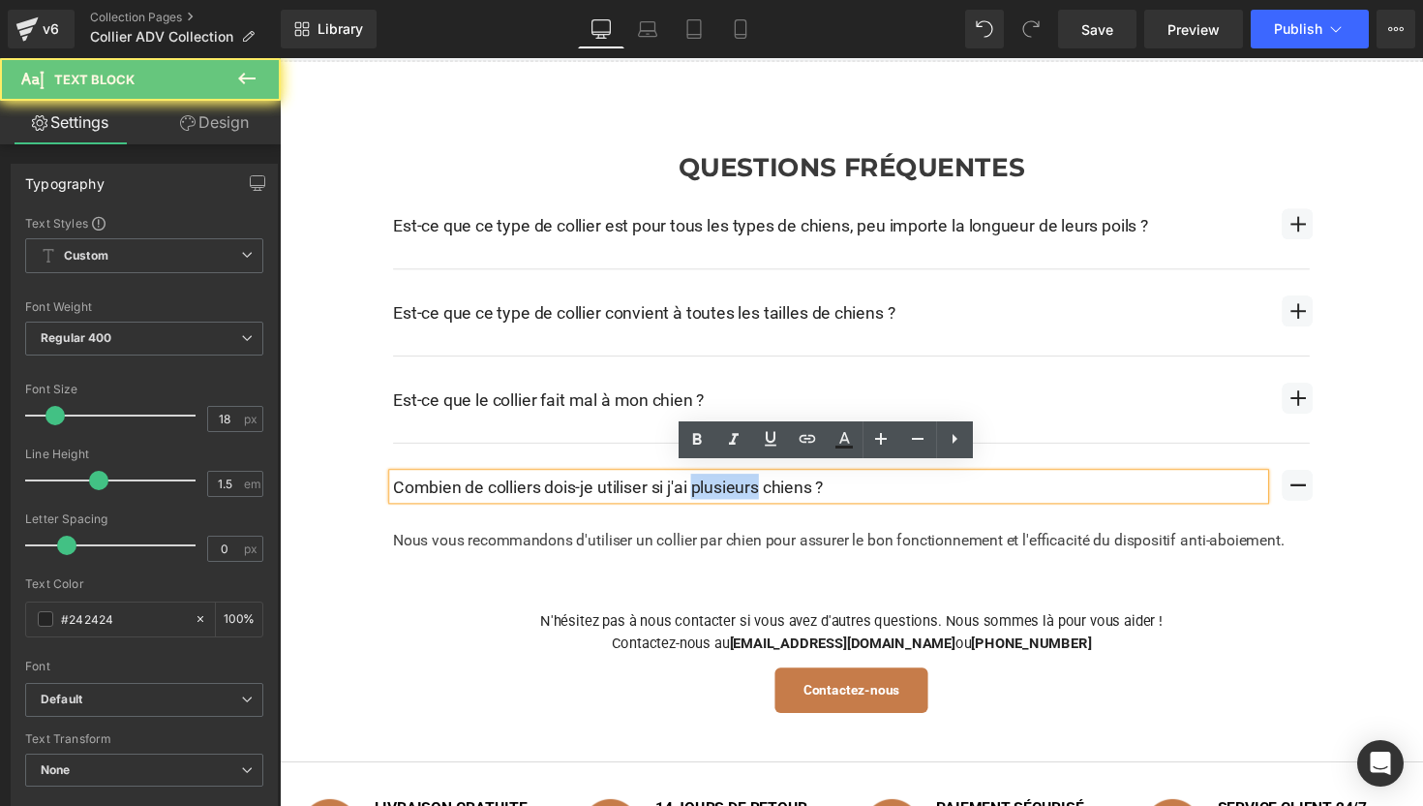
click at [717, 493] on div "Combien de colliers dois-je utiliser si j'ai plusieurs chiens ?" at bounding box center [842, 497] width 893 height 26
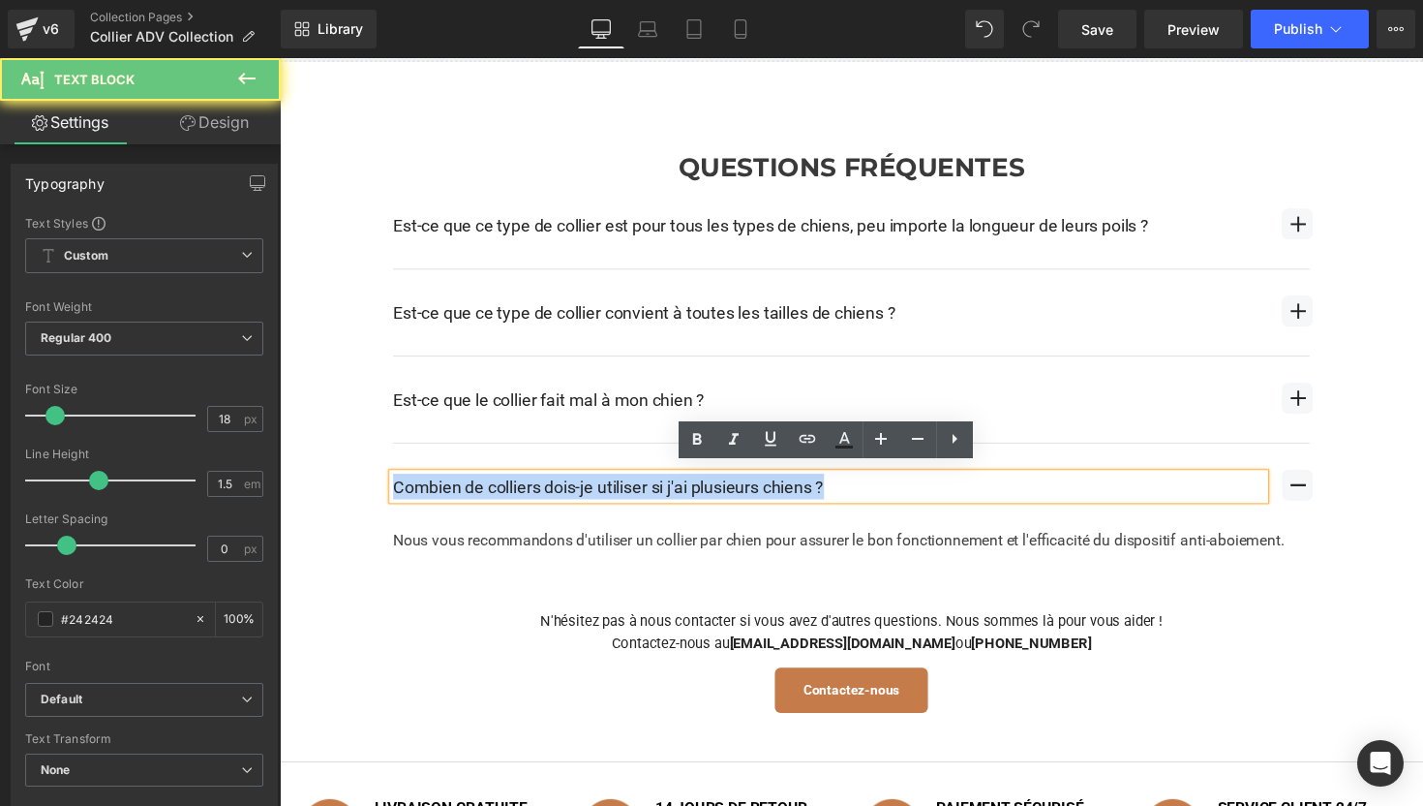
click at [717, 493] on div "Combien de colliers dois-je utiliser si j'ai plusieurs chiens ?" at bounding box center [842, 497] width 893 height 26
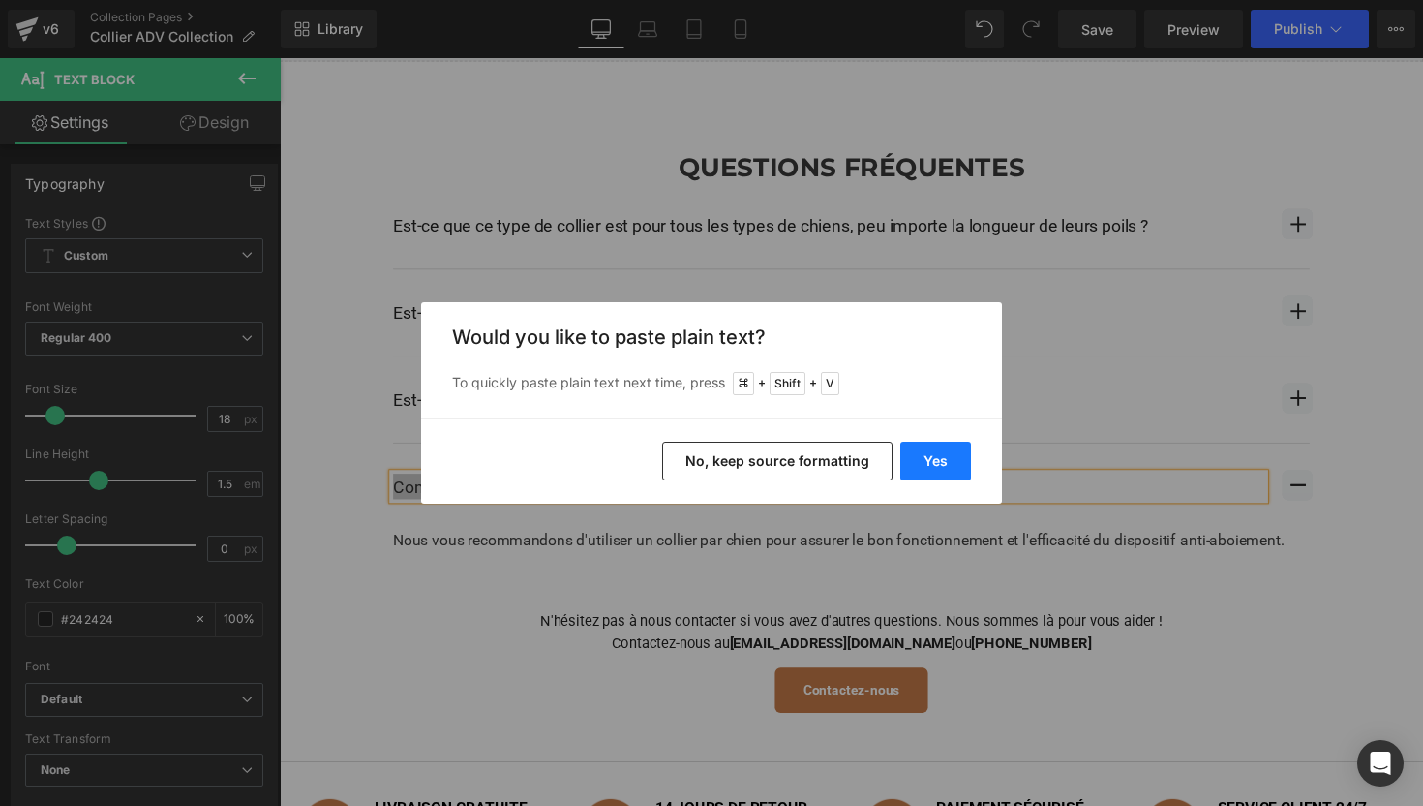
click at [921, 463] on button "Yes" at bounding box center [935, 461] width 71 height 39
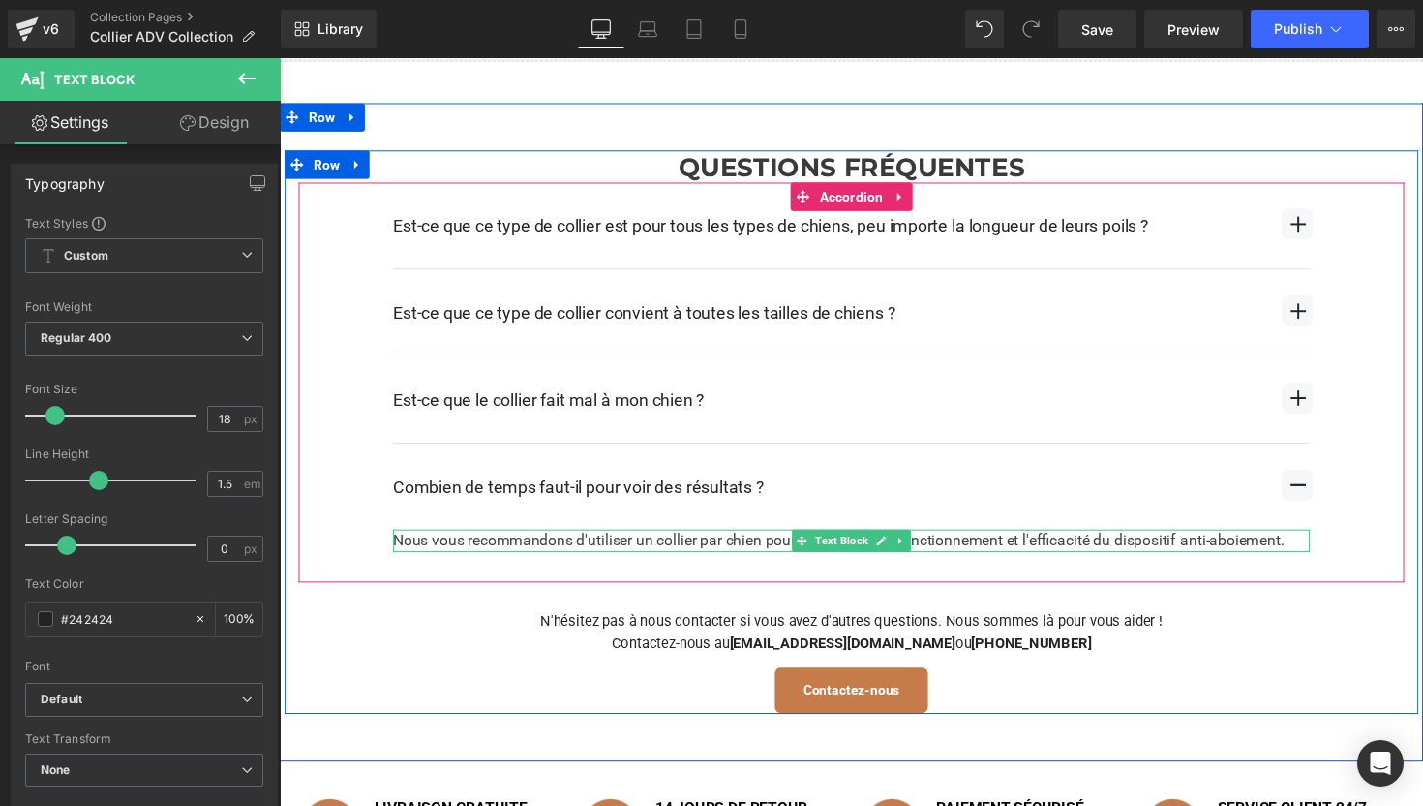
click at [619, 545] on div "Nous vous recommandons d'utiliser un collier par chien pour assurer le bon fonc…" at bounding box center [865, 552] width 939 height 23
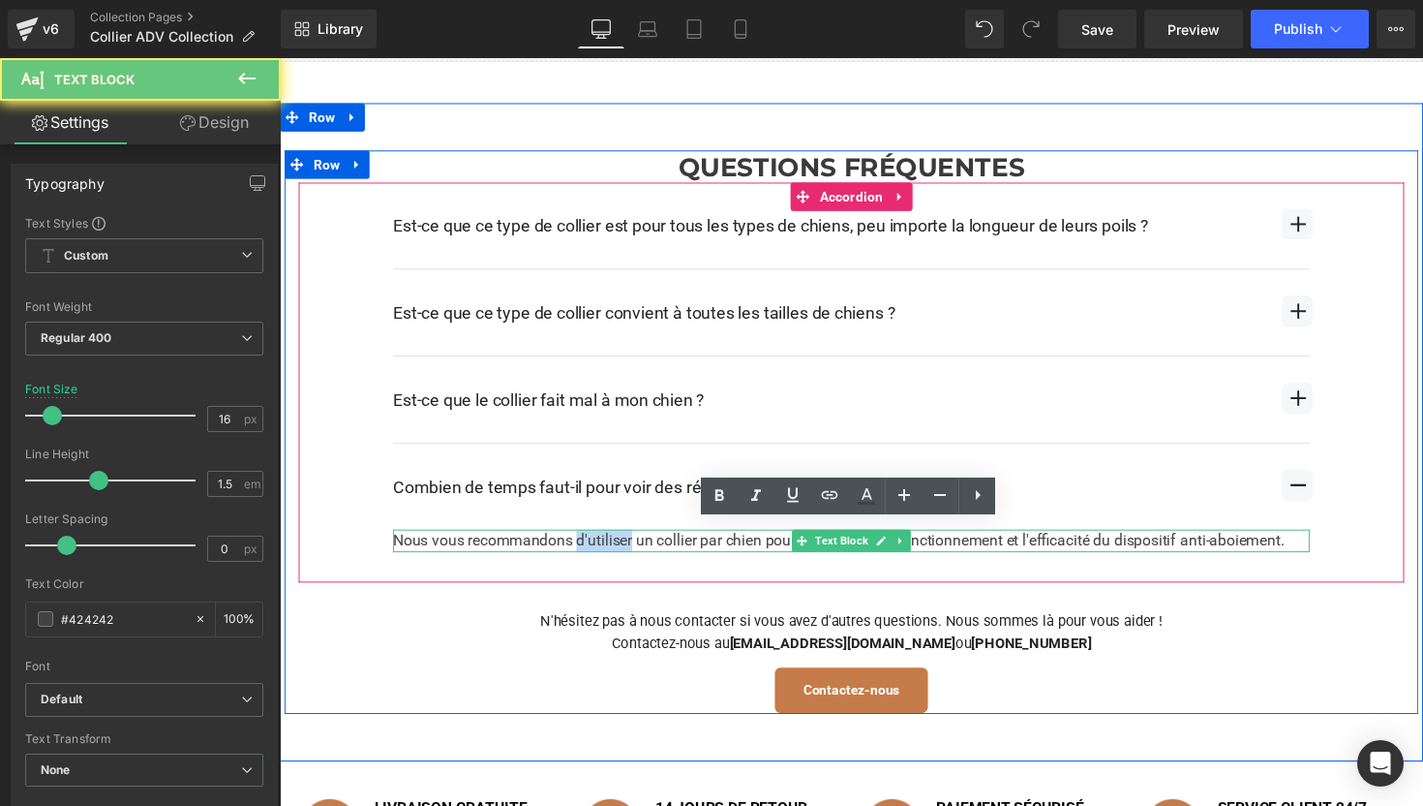
click at [619, 545] on div "Nous vous recommandons d'utiliser un collier par chien pour assurer le bon fonc…" at bounding box center [865, 552] width 939 height 23
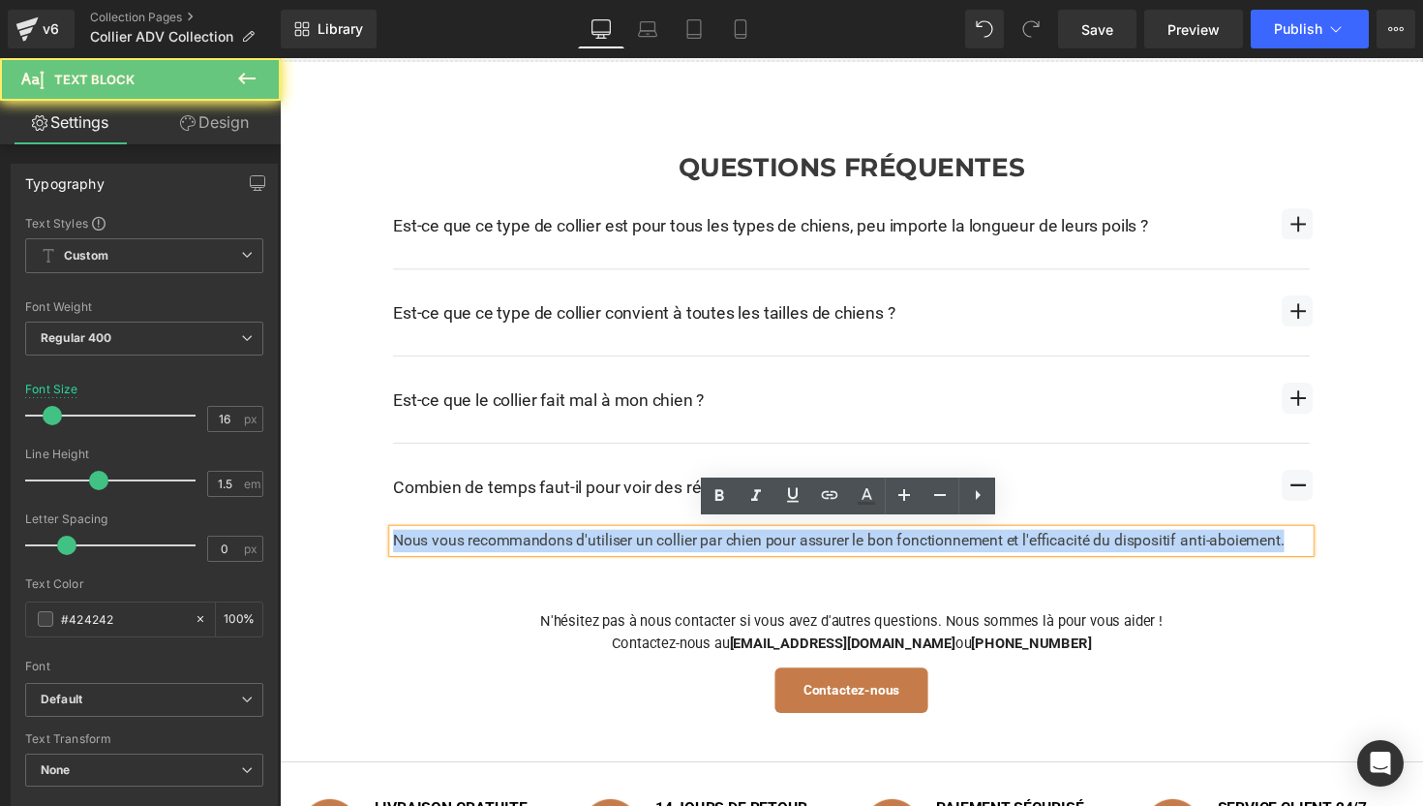
click at [619, 545] on div "Nous vous recommandons d'utiliser un collier par chien pour assurer le bon fonc…" at bounding box center [865, 552] width 939 height 23
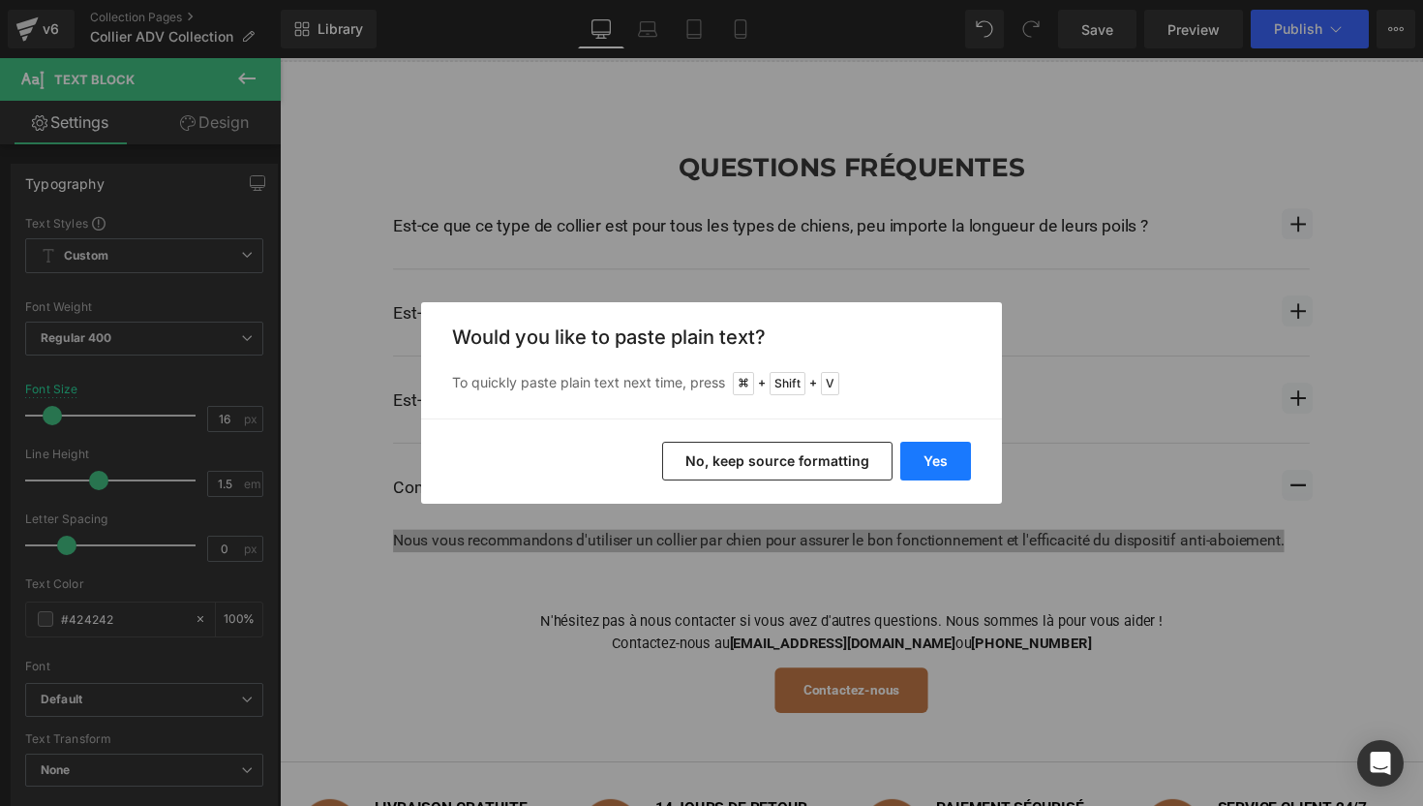
click at [930, 450] on button "Yes" at bounding box center [935, 461] width 71 height 39
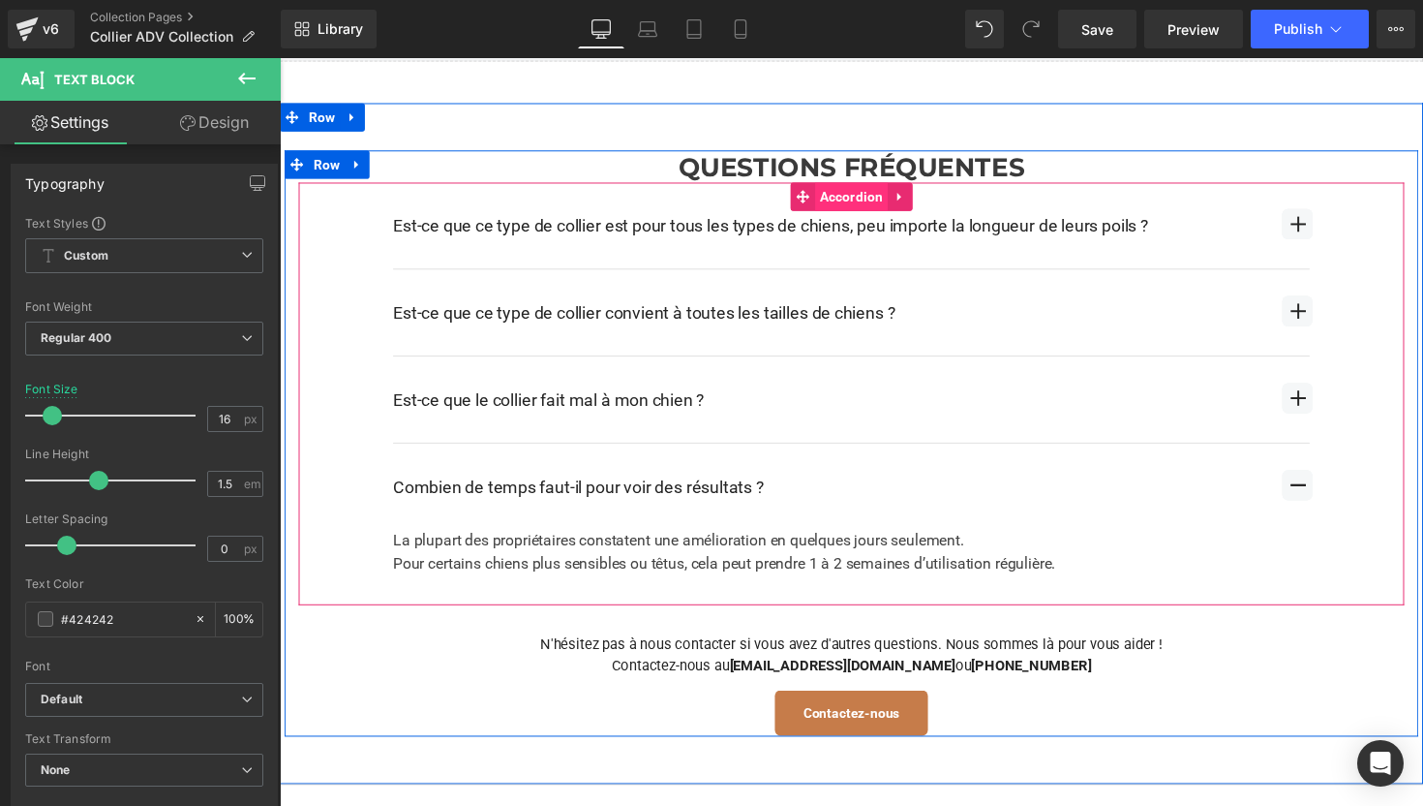
click at [876, 198] on span "Accordion" at bounding box center [866, 200] width 75 height 29
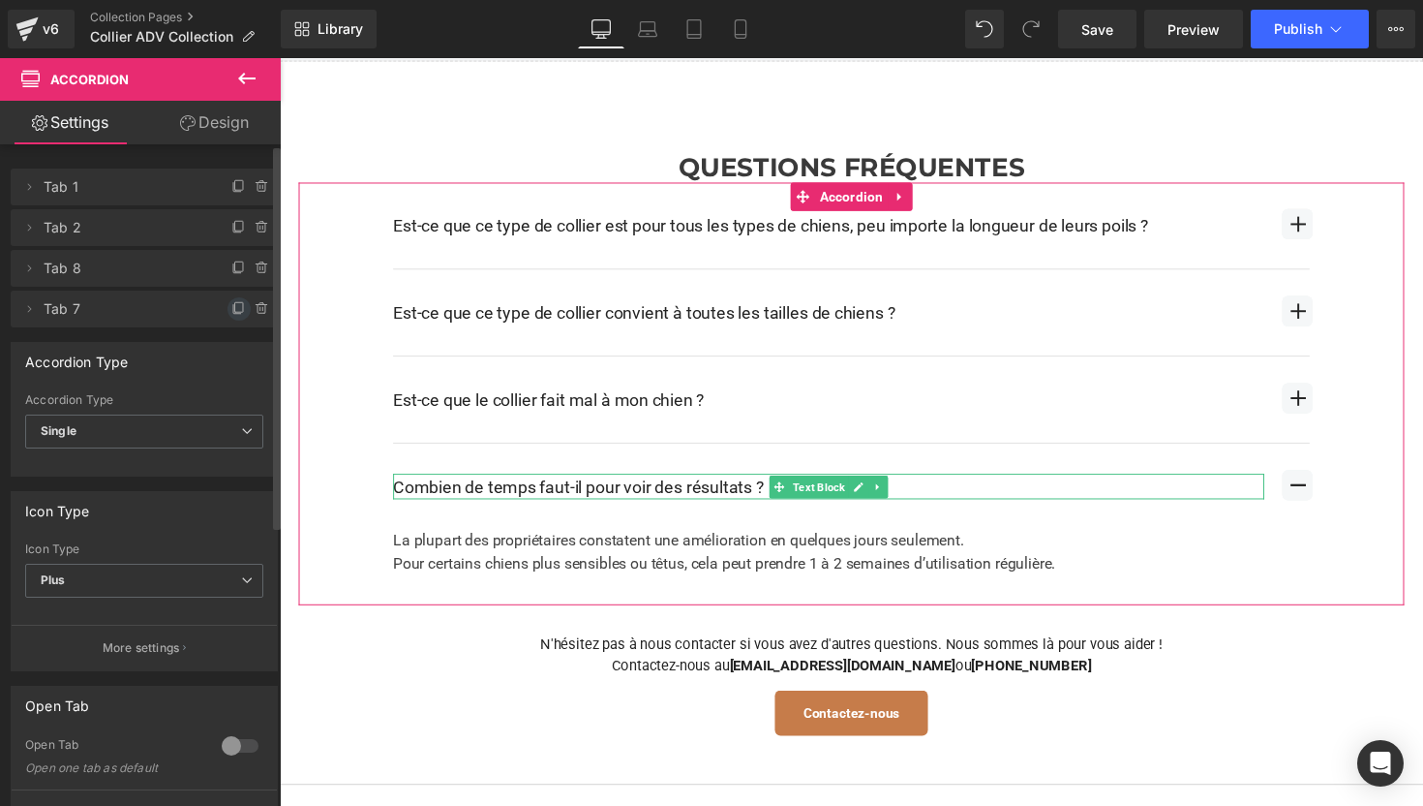
click at [234, 307] on icon at bounding box center [238, 308] width 15 height 15
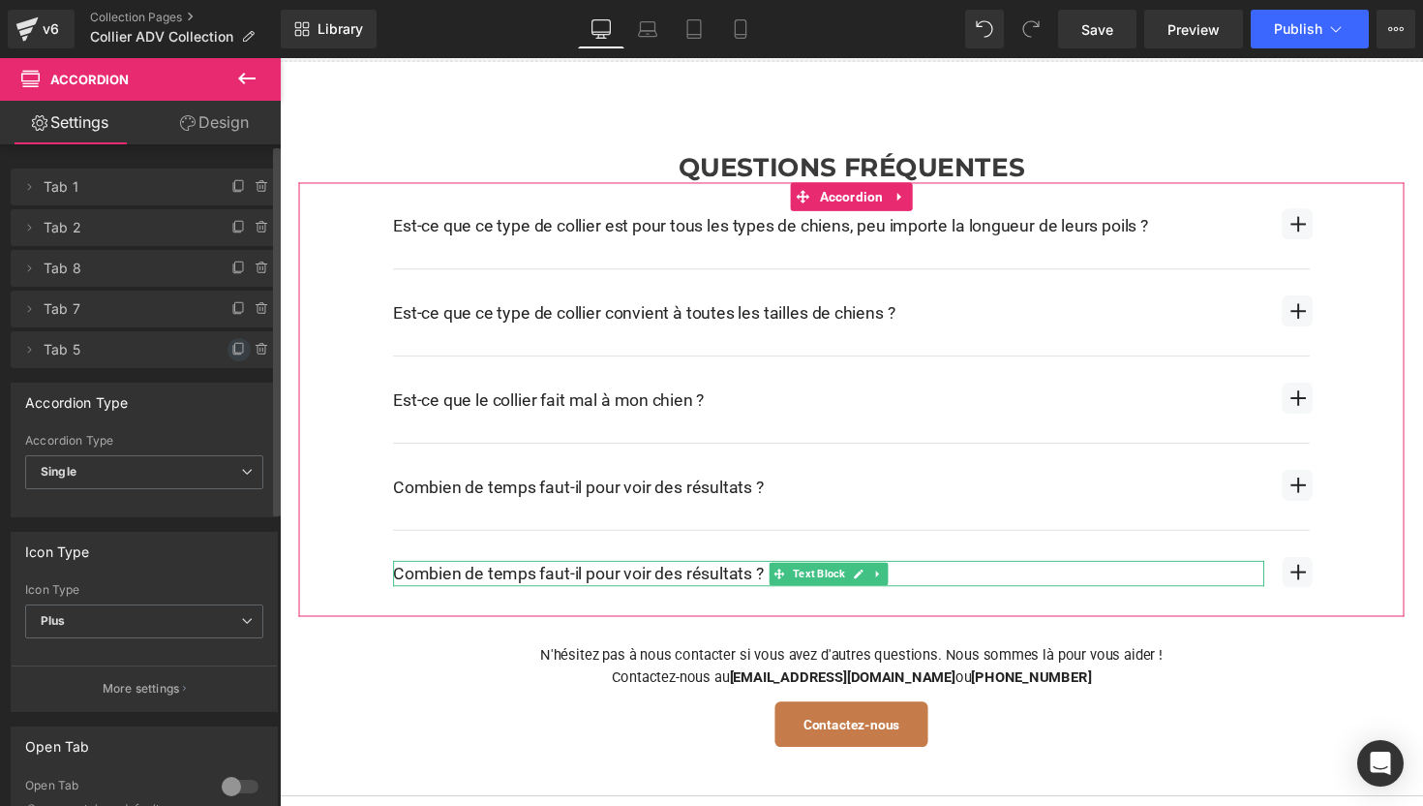
click at [235, 348] on icon at bounding box center [239, 348] width 8 height 10
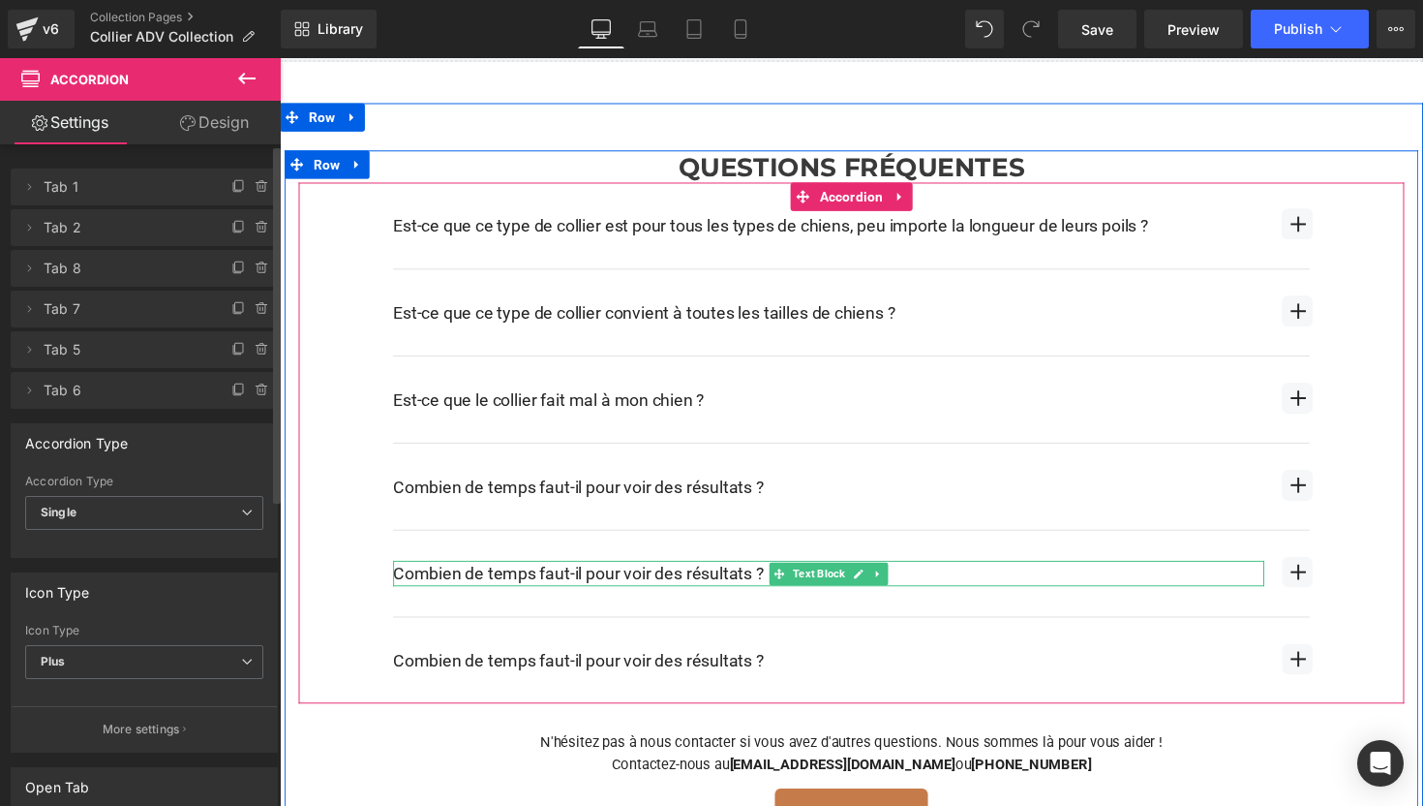
click at [635, 581] on div "Combien de temps faut-il pour voir des résultats ?" at bounding box center [842, 586] width 893 height 26
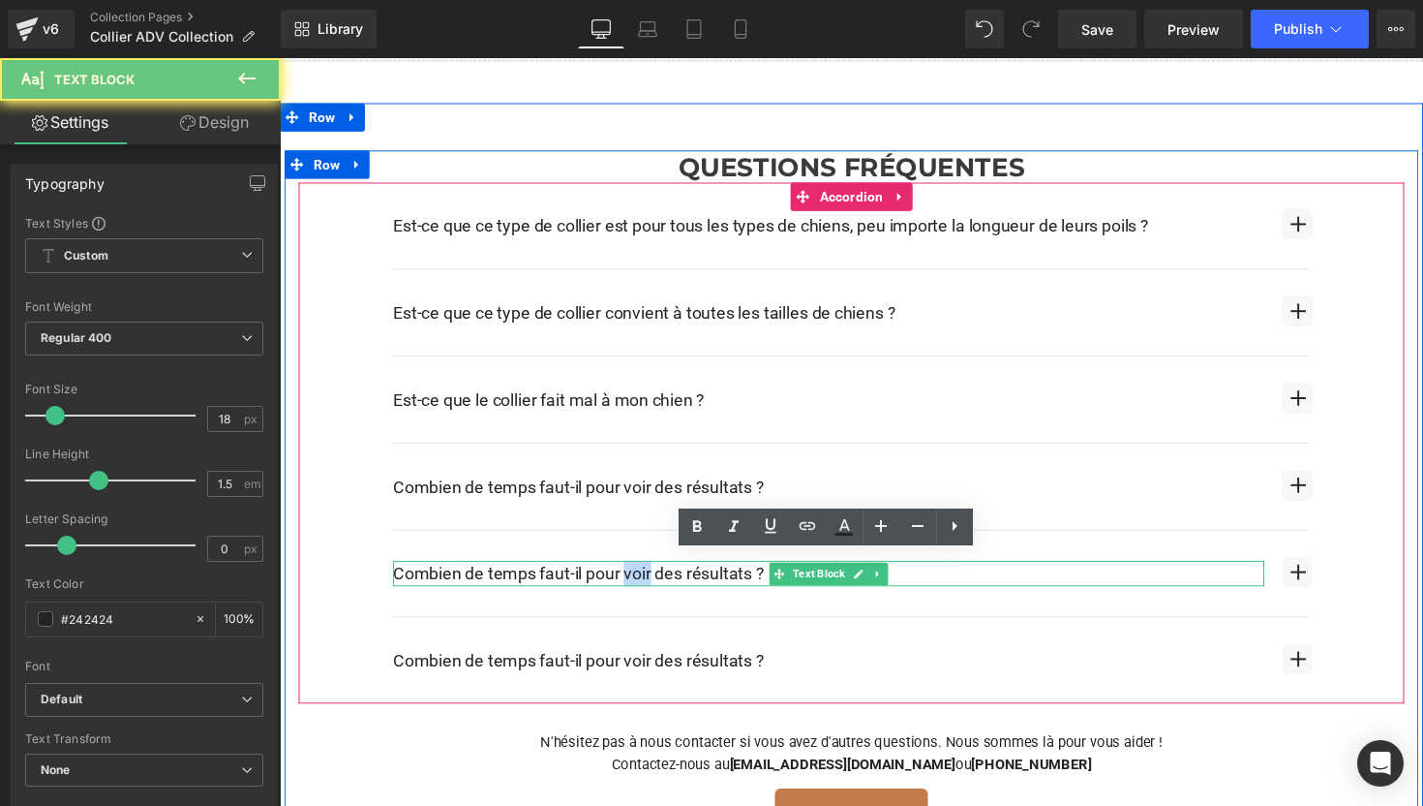
click at [635, 581] on div "Combien de temps faut-il pour voir des résultats ?" at bounding box center [842, 586] width 893 height 26
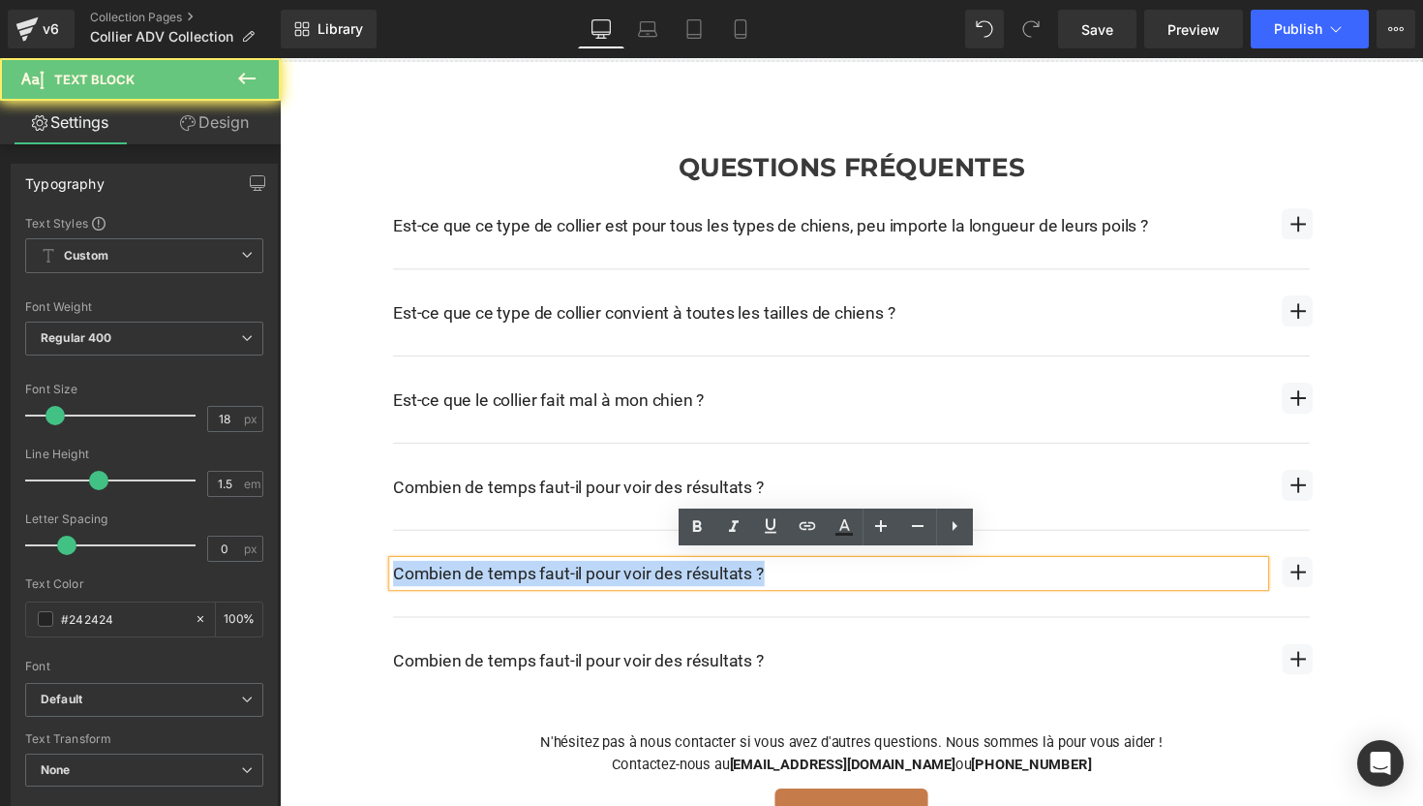
click at [635, 581] on div "Combien de temps faut-il pour voir des résultats ?" at bounding box center [842, 586] width 893 height 26
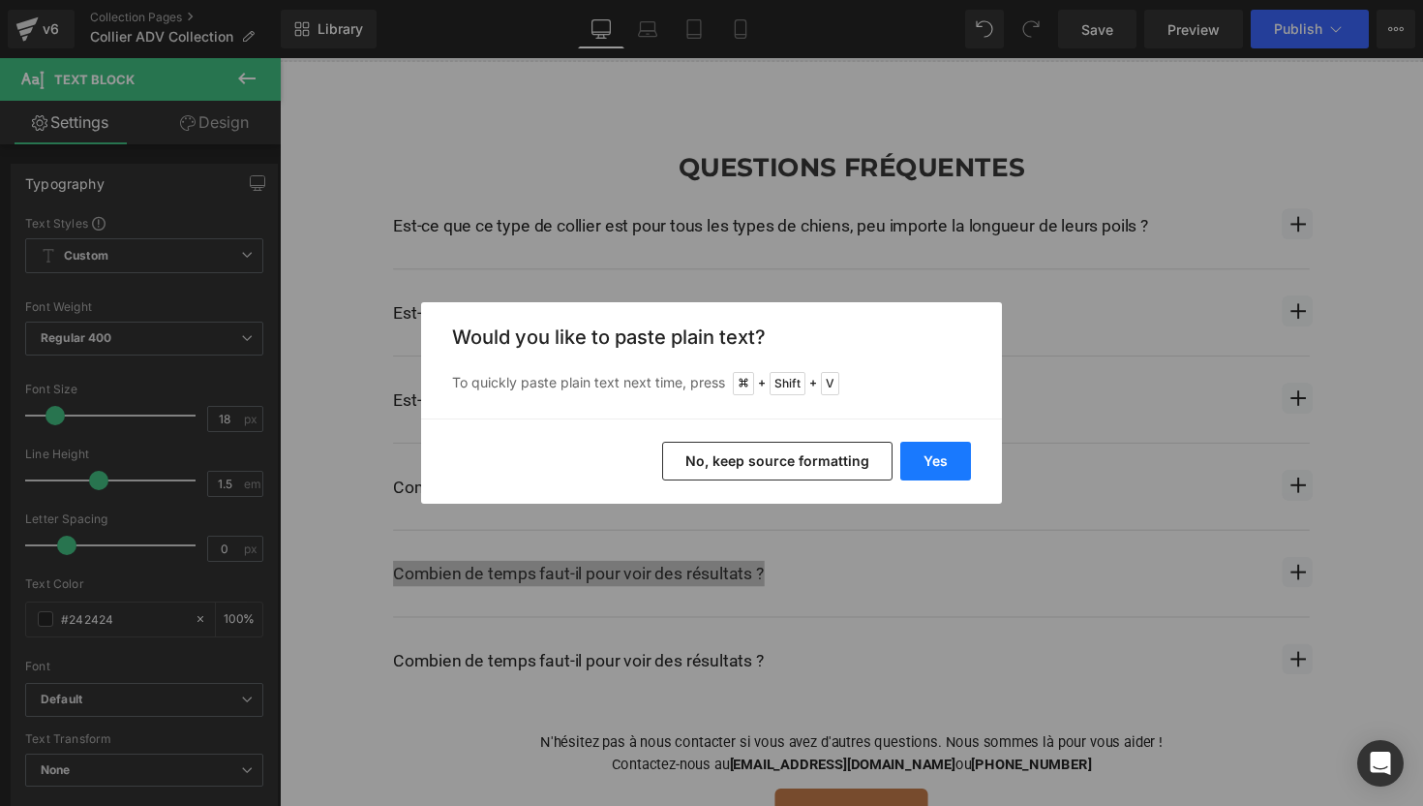
click at [930, 447] on button "Yes" at bounding box center [935, 461] width 71 height 39
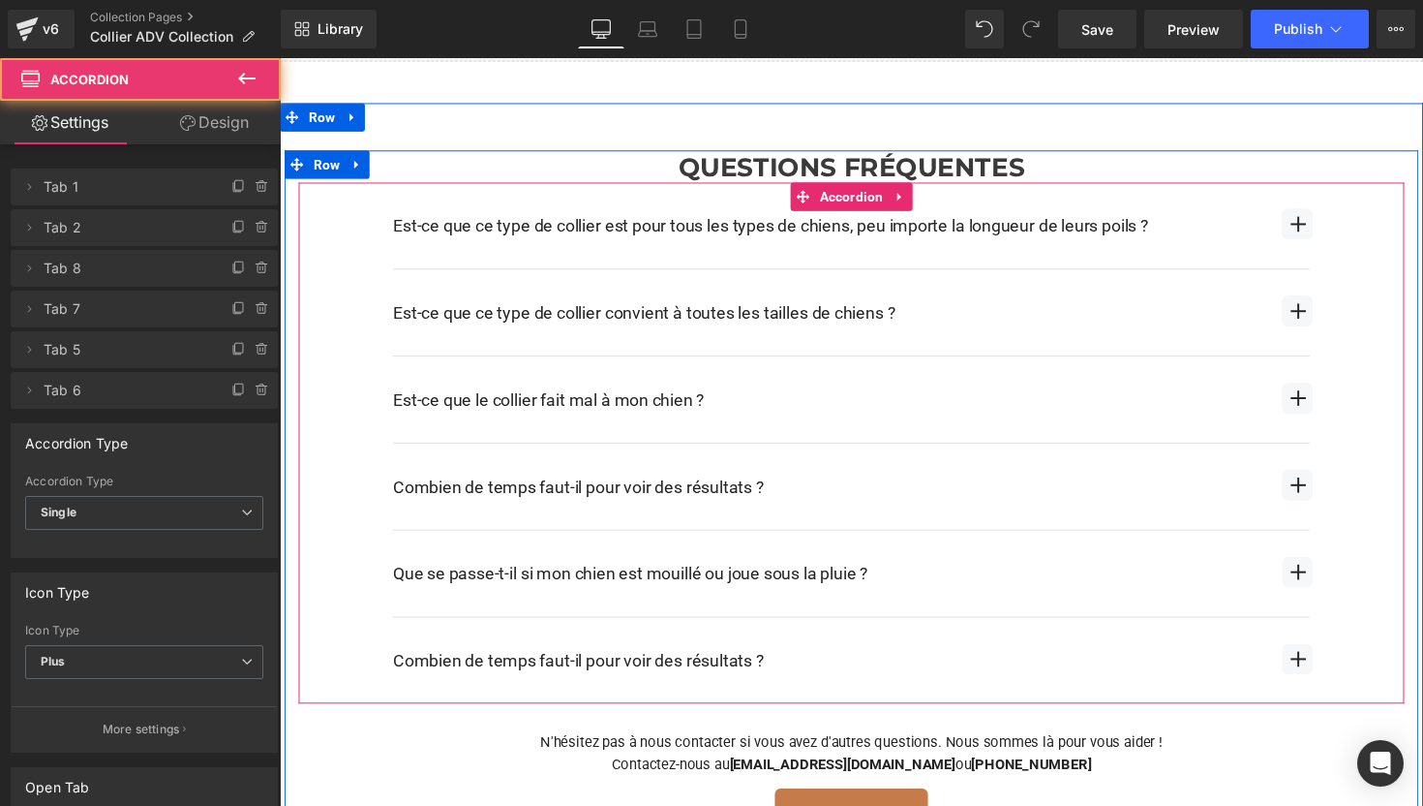
click at [1334, 576] on span "button" at bounding box center [1322, 584] width 31 height 31
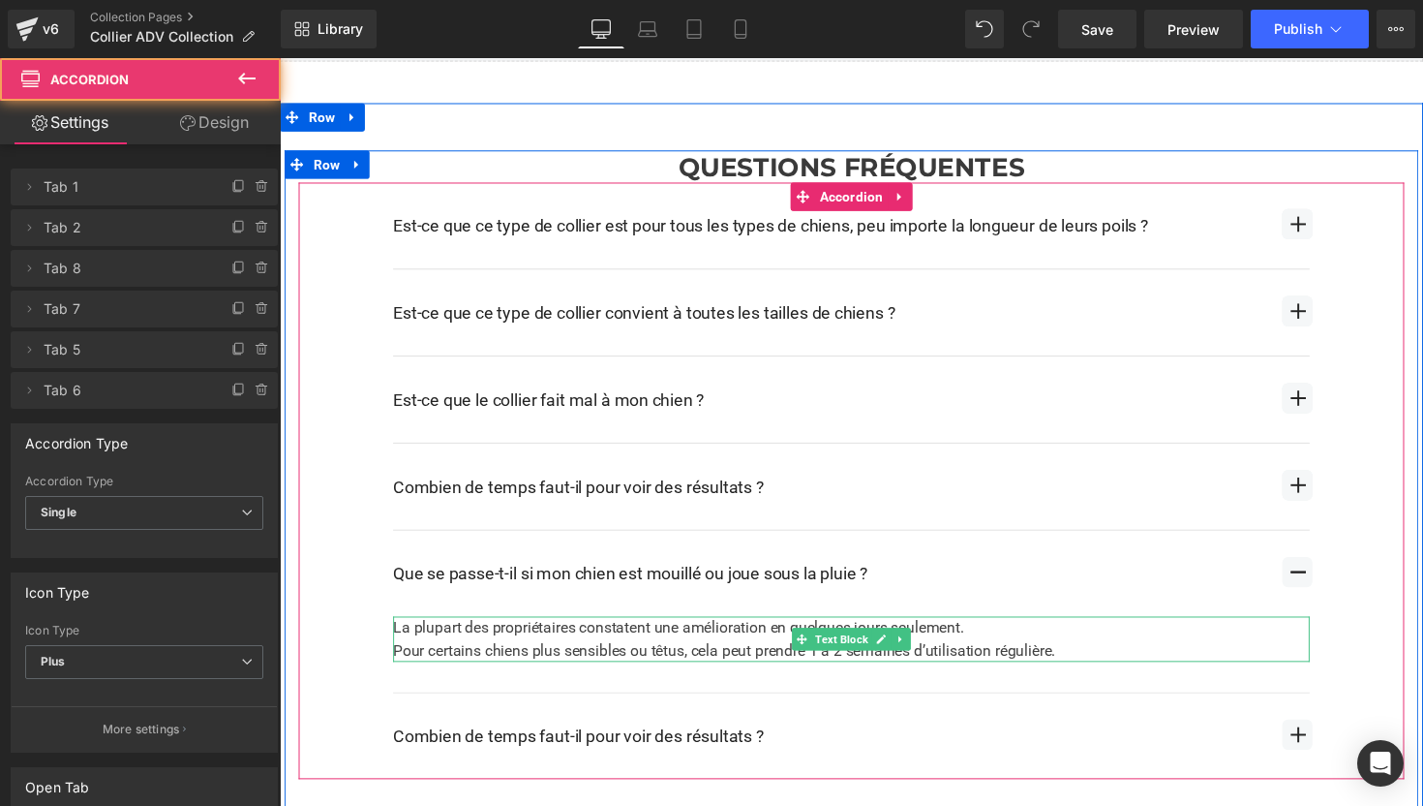
click at [793, 641] on div "La plupart des propriétaires constatent une amélioration en quelques jours seul…" at bounding box center [865, 653] width 939 height 46
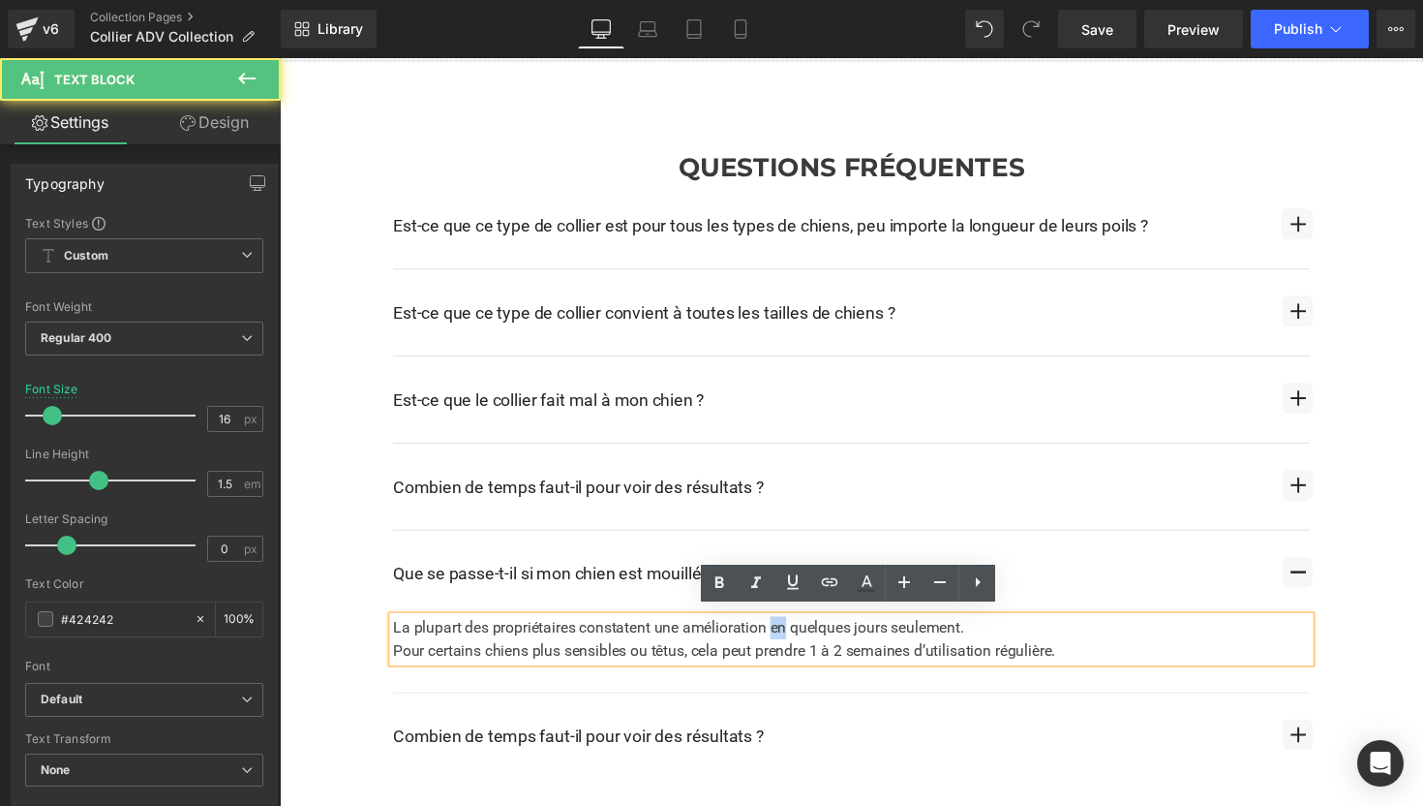
click at [793, 641] on div "La plupart des propriétaires constatent une amélioration en quelques jours seul…" at bounding box center [865, 653] width 939 height 46
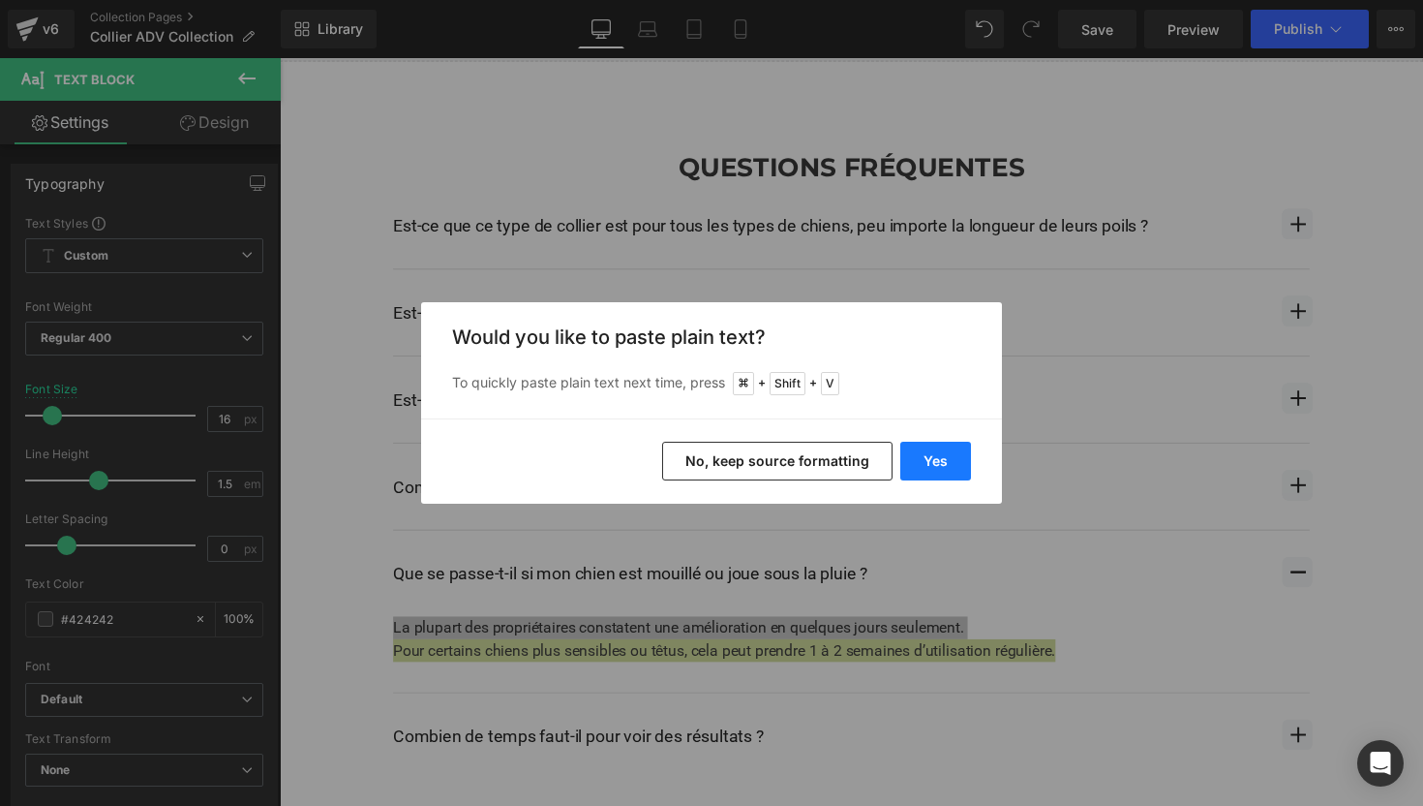
click at [940, 467] on button "Yes" at bounding box center [935, 461] width 71 height 39
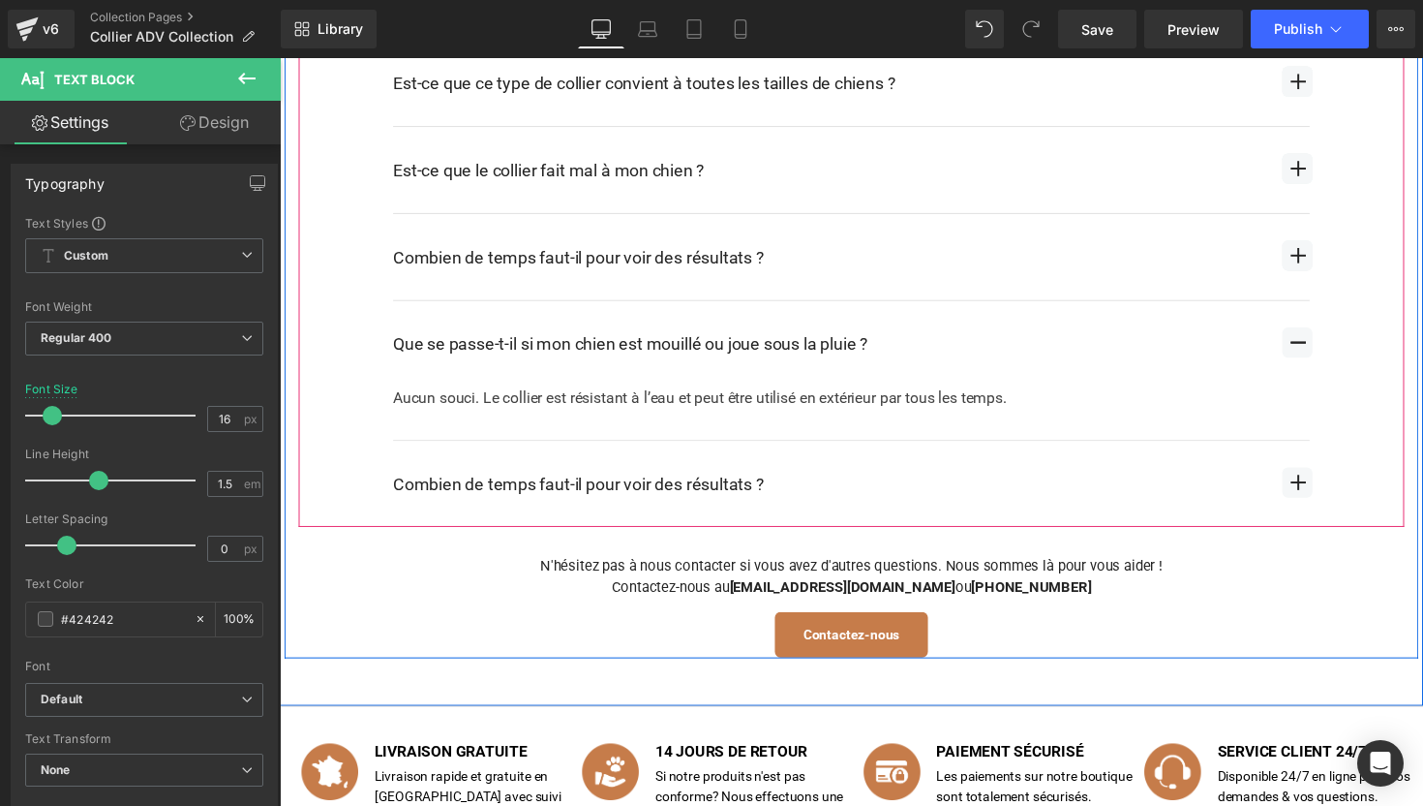
scroll to position [3254, 0]
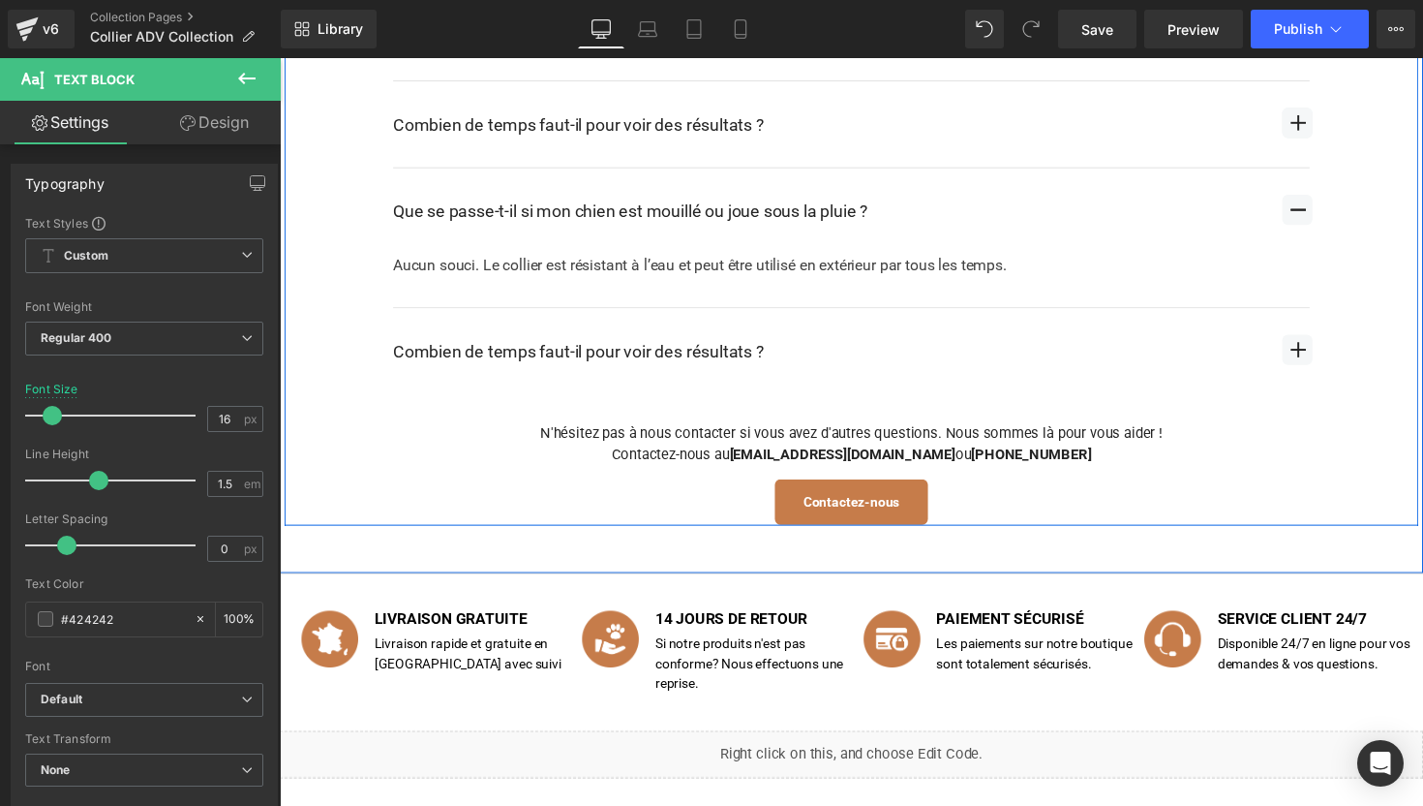
click at [649, 357] on div "Combien de temps faut-il pour voir des résultats ? Text Block" at bounding box center [842, 358] width 893 height 26
click at [649, 357] on div "Combien de temps faut-il pour voir des résultats ?" at bounding box center [842, 358] width 893 height 26
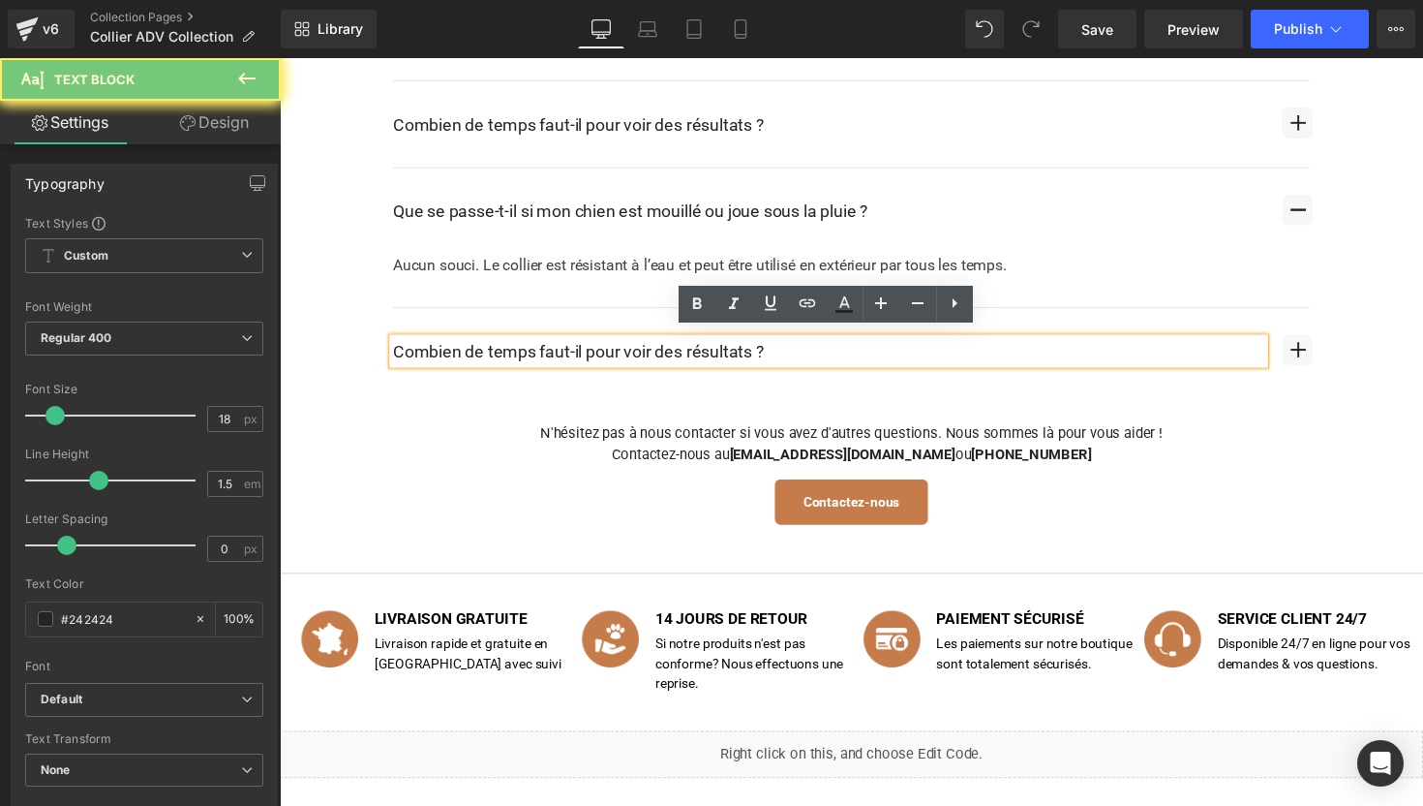
click at [649, 357] on div "Combien de temps faut-il pour voir des résultats ?" at bounding box center [842, 358] width 893 height 26
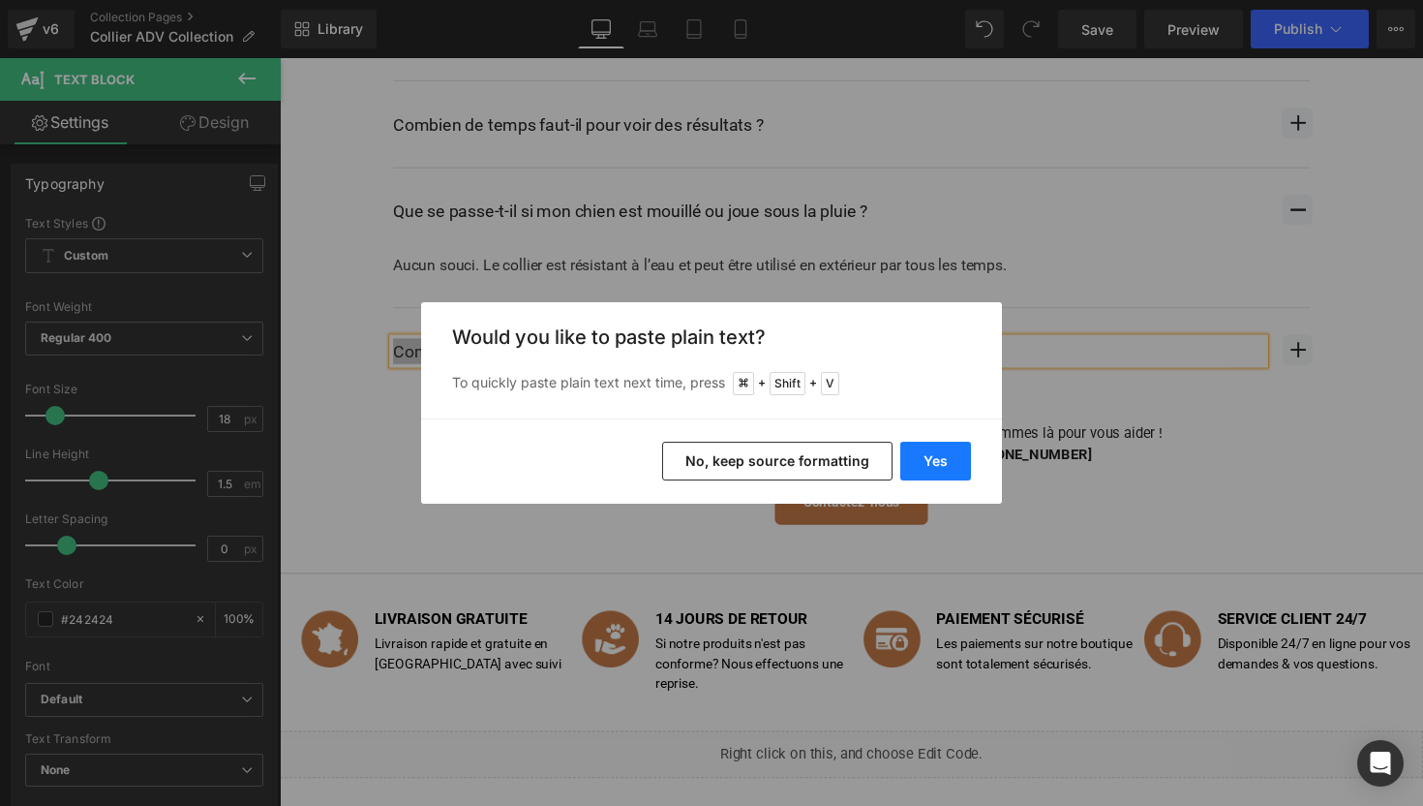
click at [925, 461] on button "Yes" at bounding box center [935, 461] width 71 height 39
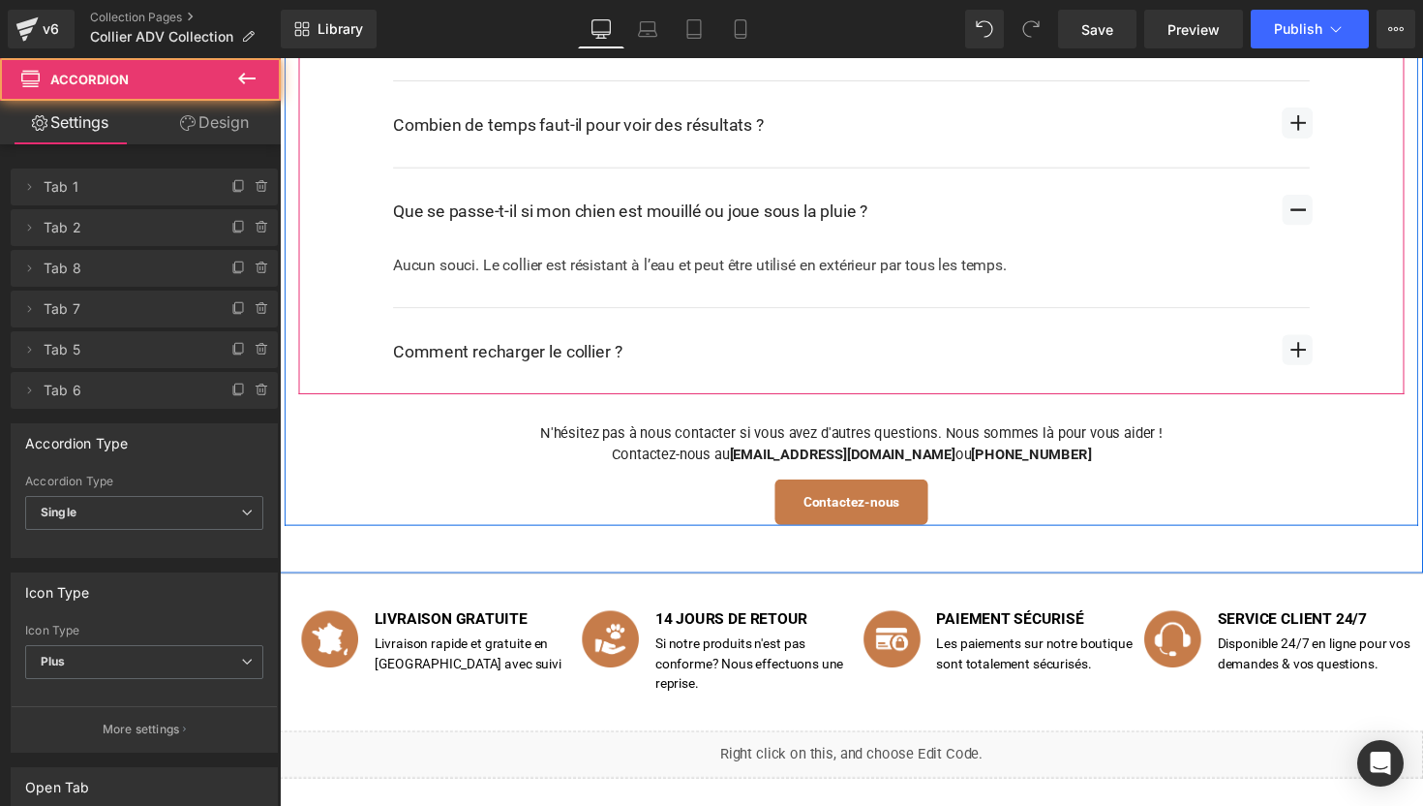
click at [1321, 343] on span "button" at bounding box center [1322, 356] width 31 height 31
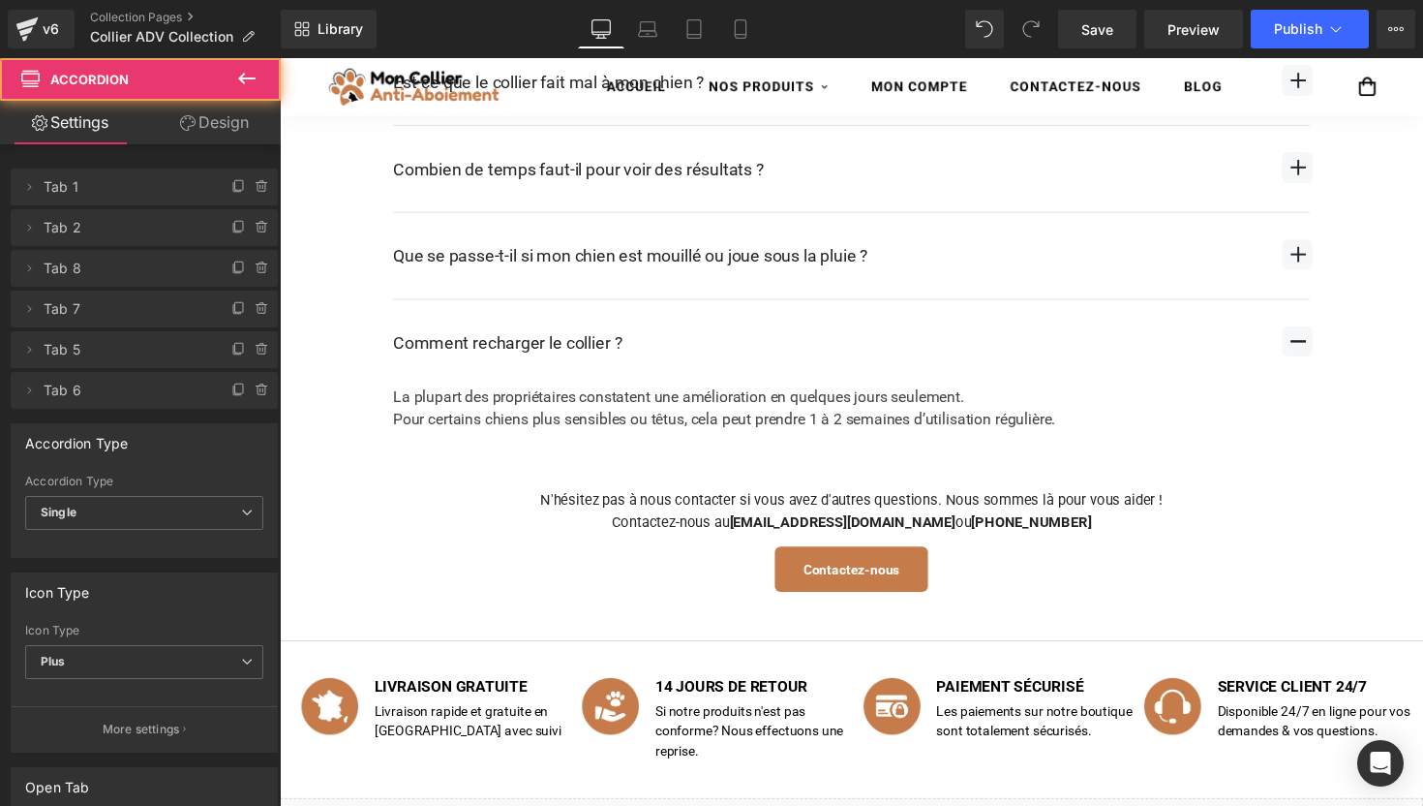
scroll to position [3200, 0]
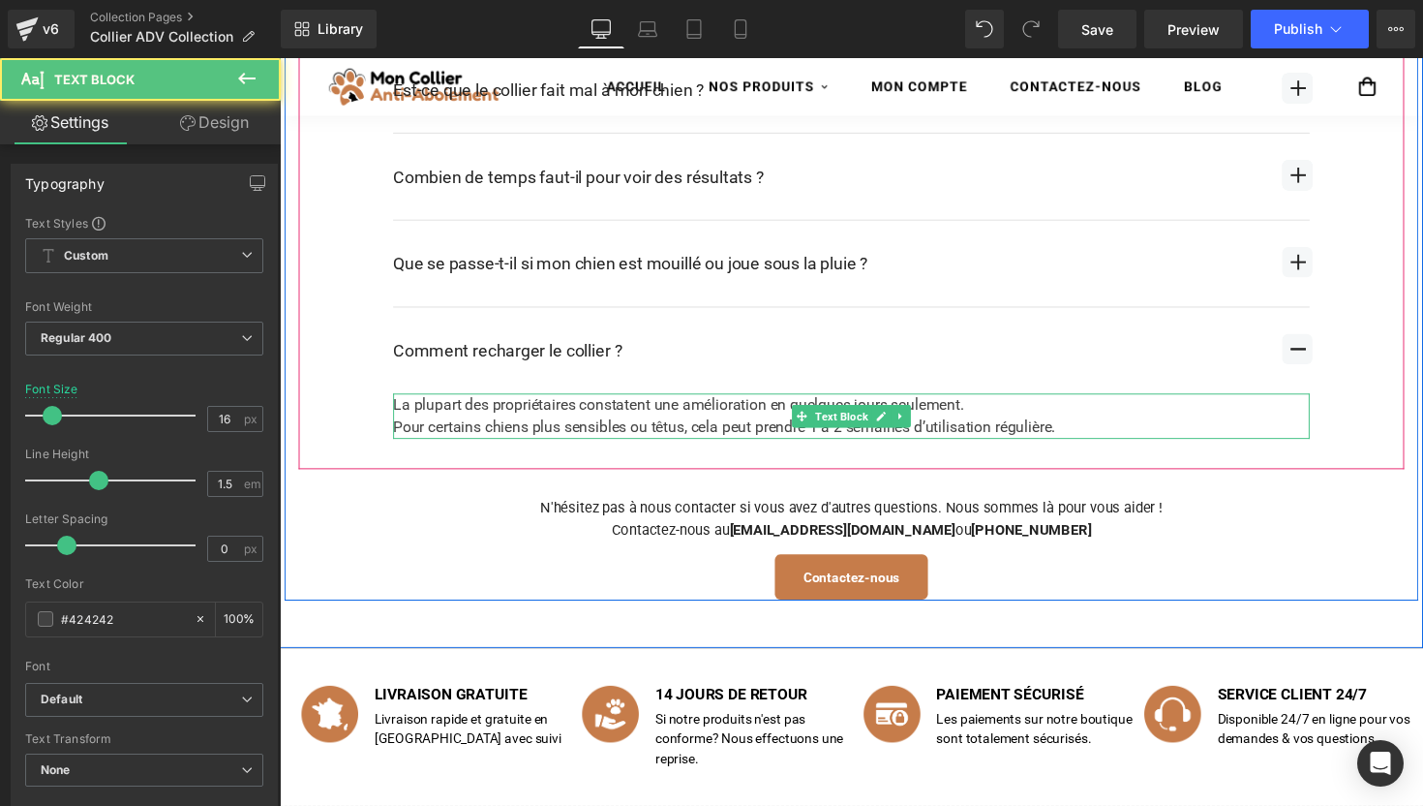
click at [648, 409] on div "La plupart des propriétaires constatent une amélioration en quelques jours seul…" at bounding box center [865, 425] width 939 height 46
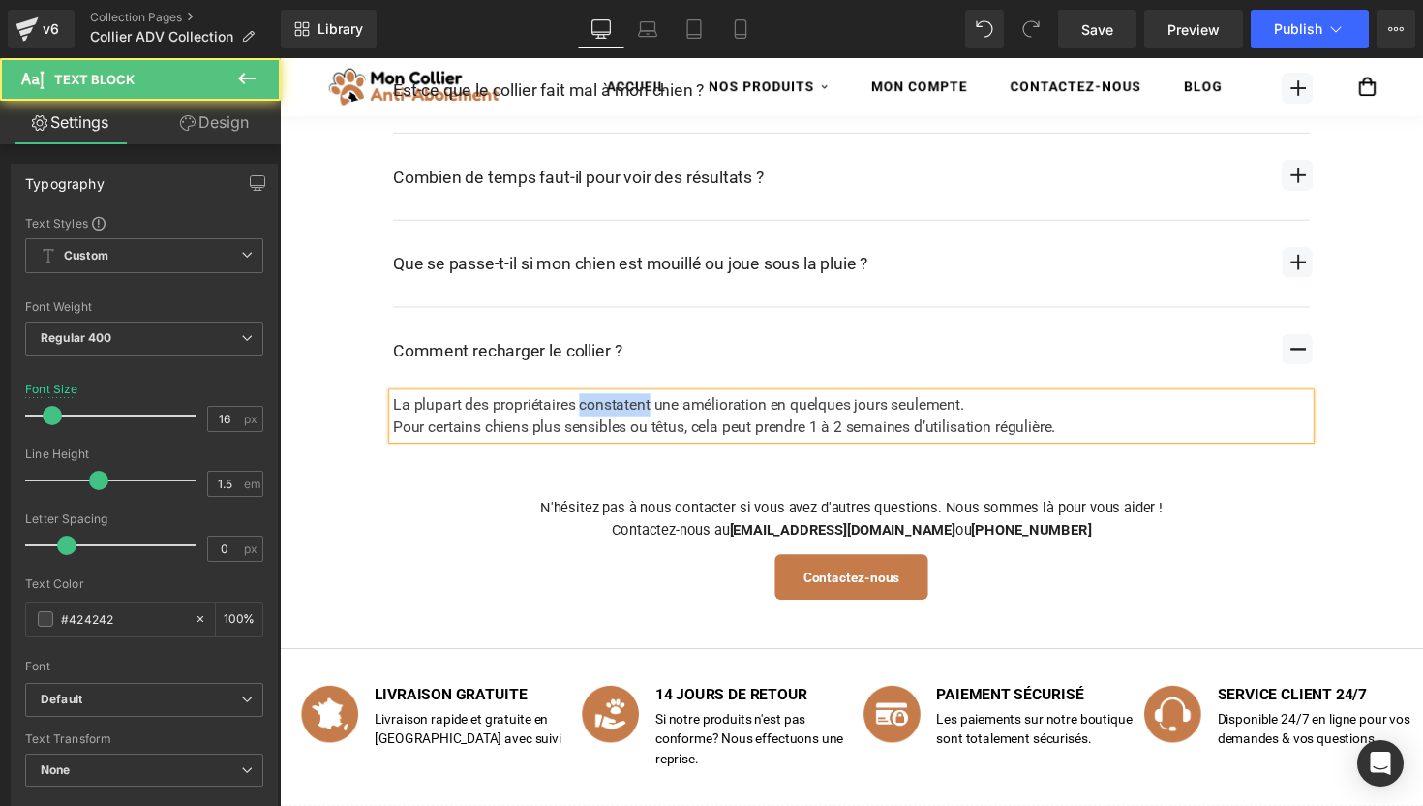
click at [648, 409] on div "La plupart des propriétaires constatent une amélioration en quelques jours seul…" at bounding box center [865, 425] width 939 height 46
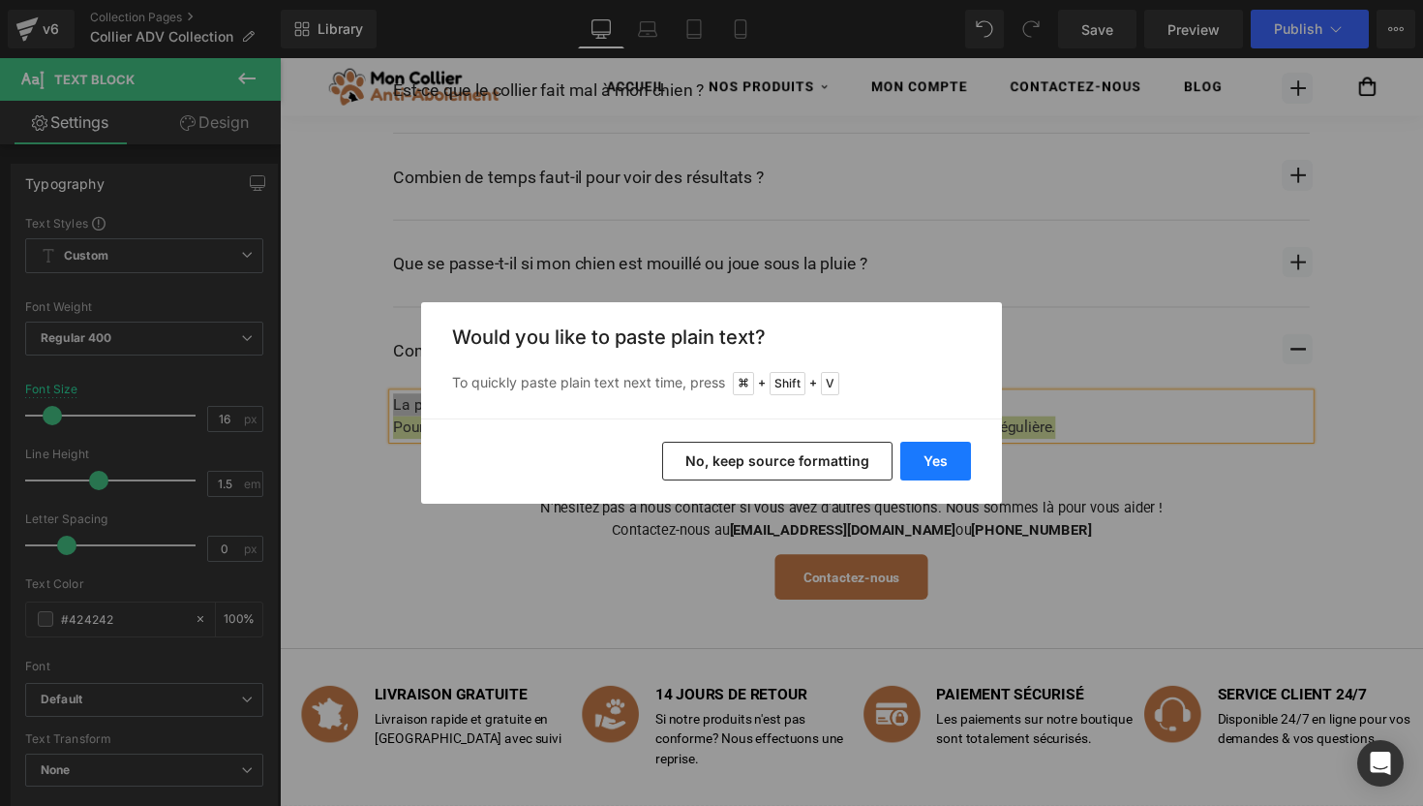
click at [949, 473] on button "Yes" at bounding box center [935, 461] width 71 height 39
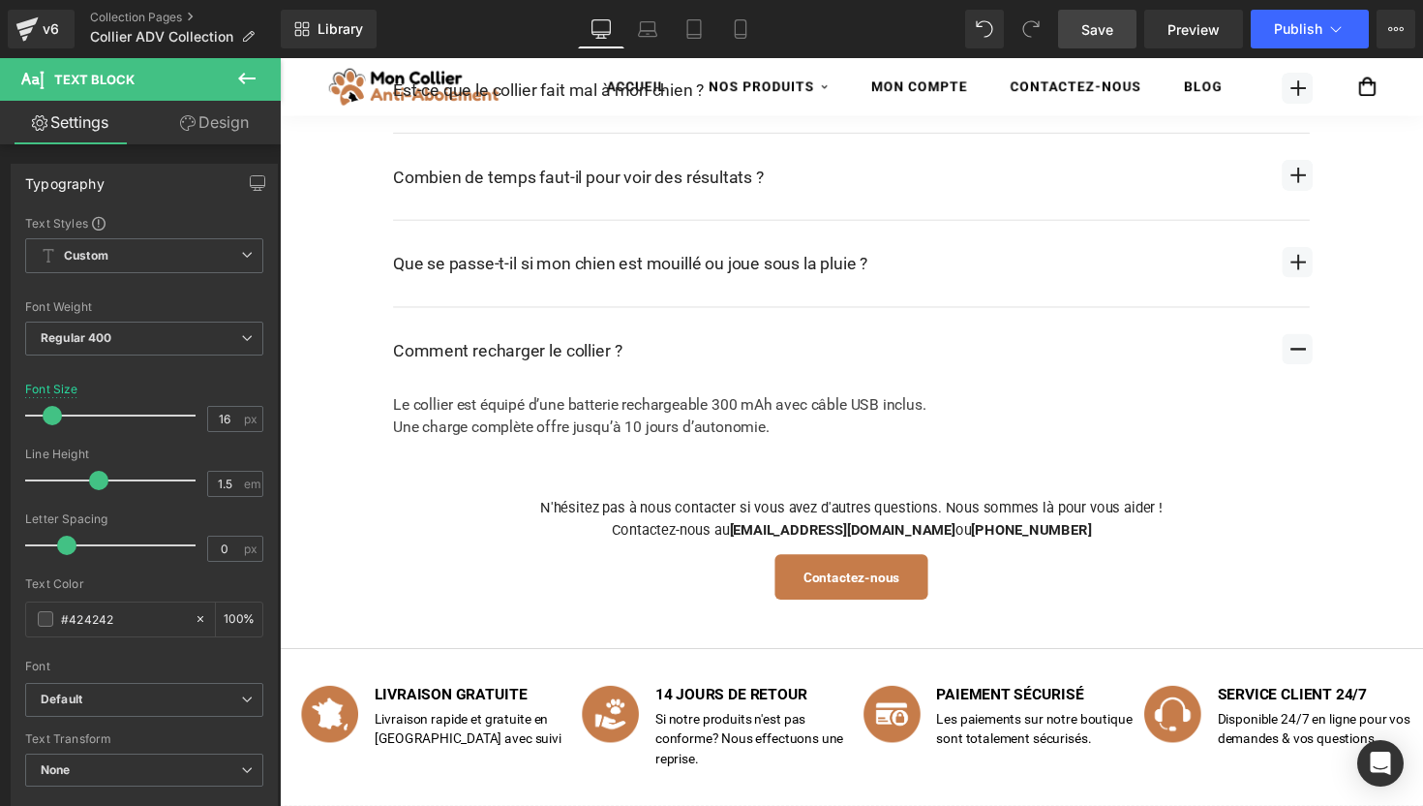
click at [1071, 25] on link "Save" at bounding box center [1097, 29] width 78 height 39
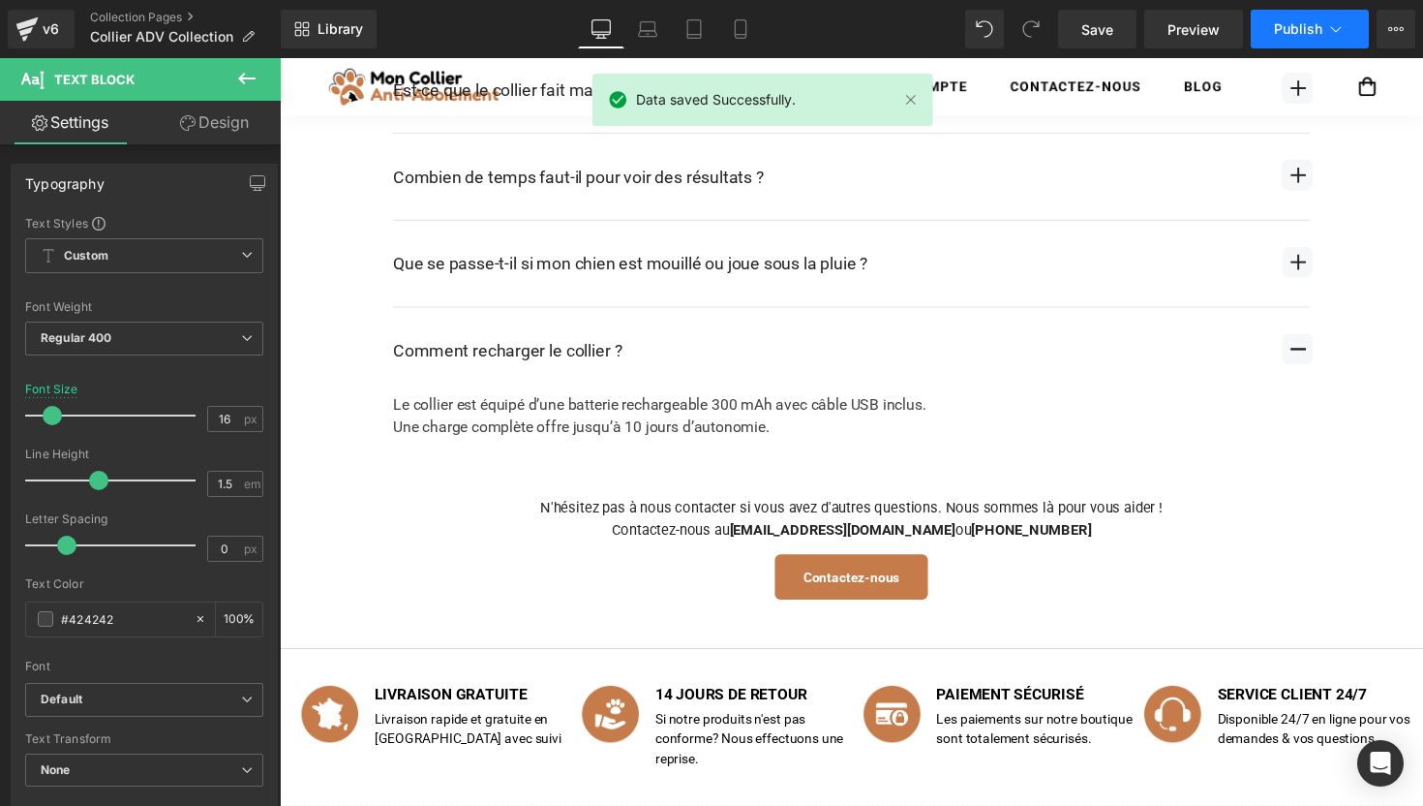
click at [1274, 27] on span "Publish" at bounding box center [1298, 28] width 48 height 15
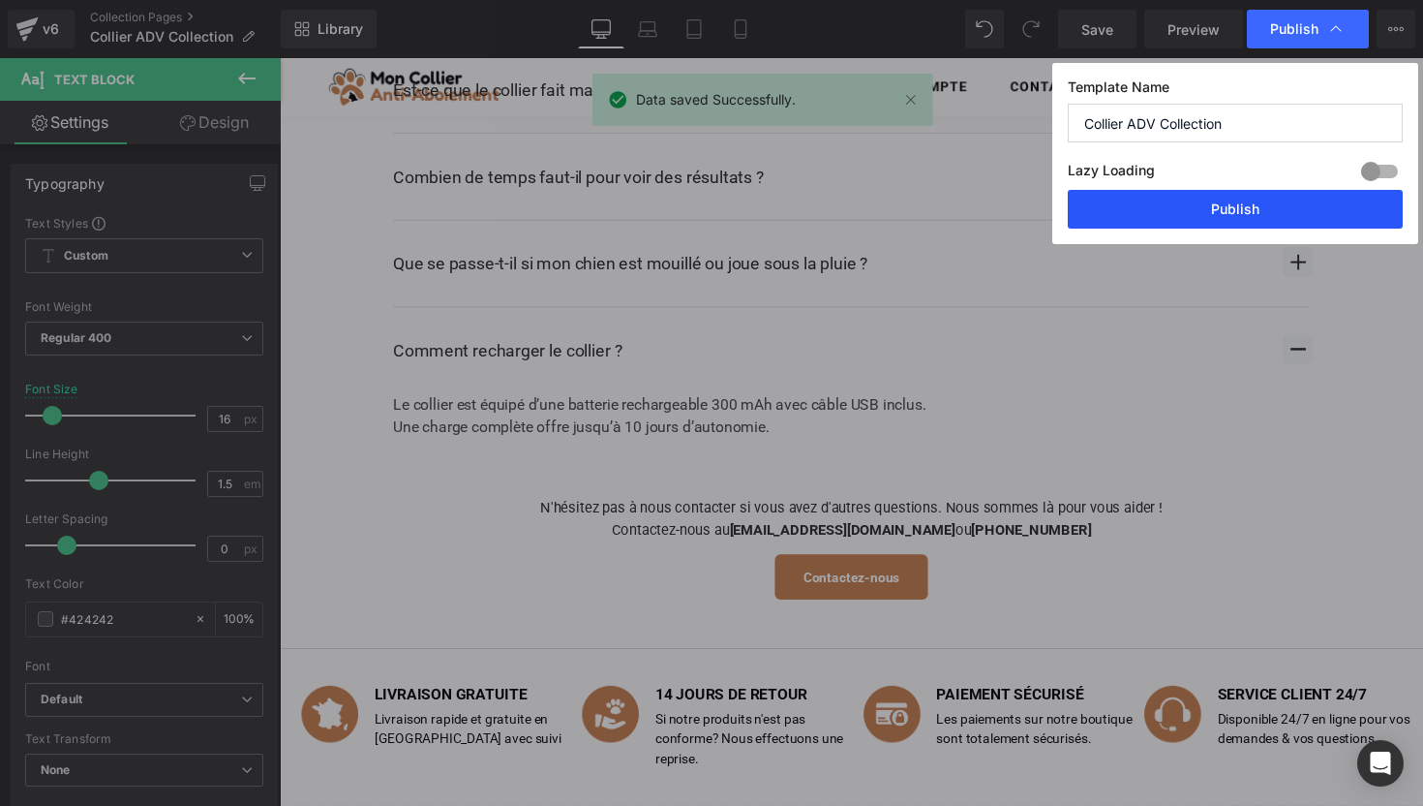
click at [1190, 215] on button "Publish" at bounding box center [1235, 209] width 335 height 39
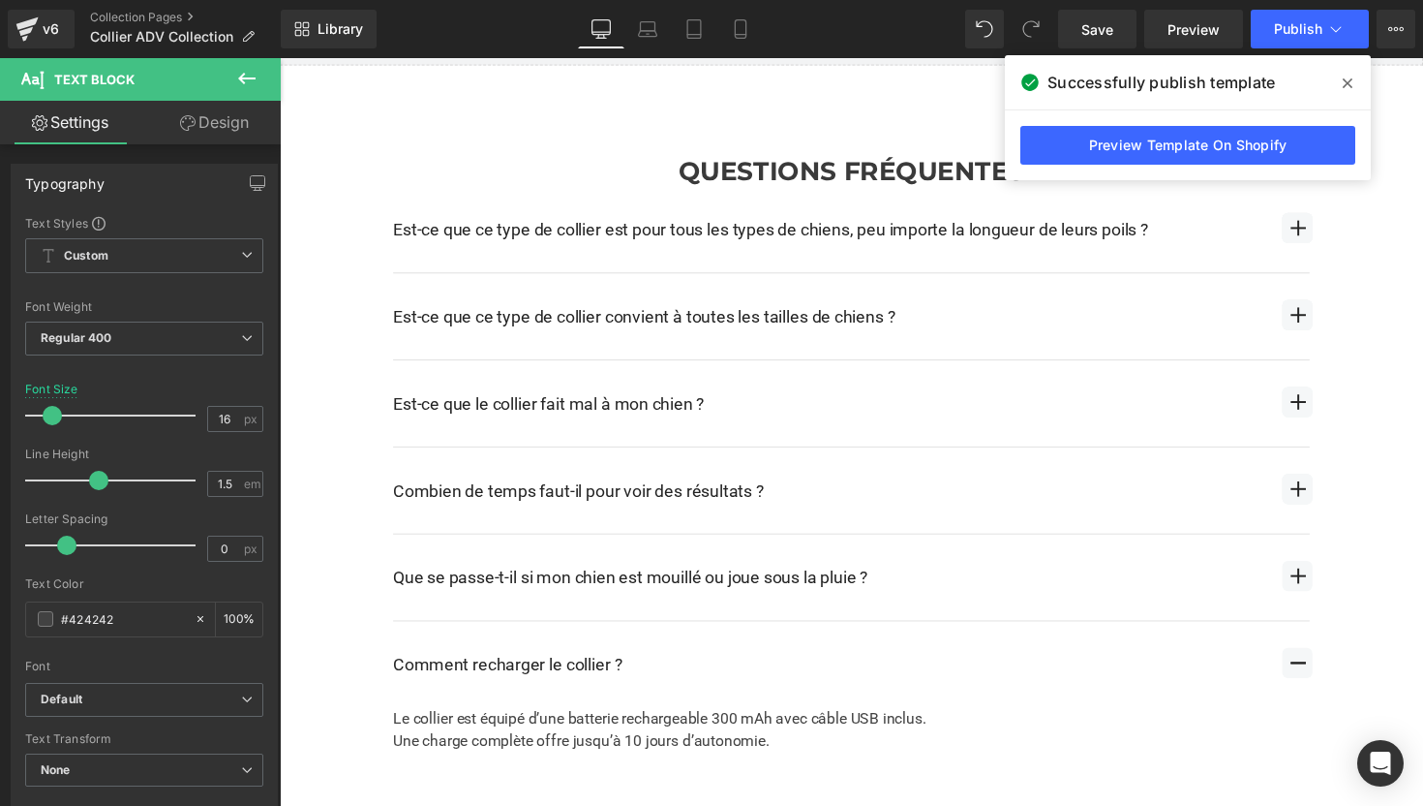
scroll to position [2982, 0]
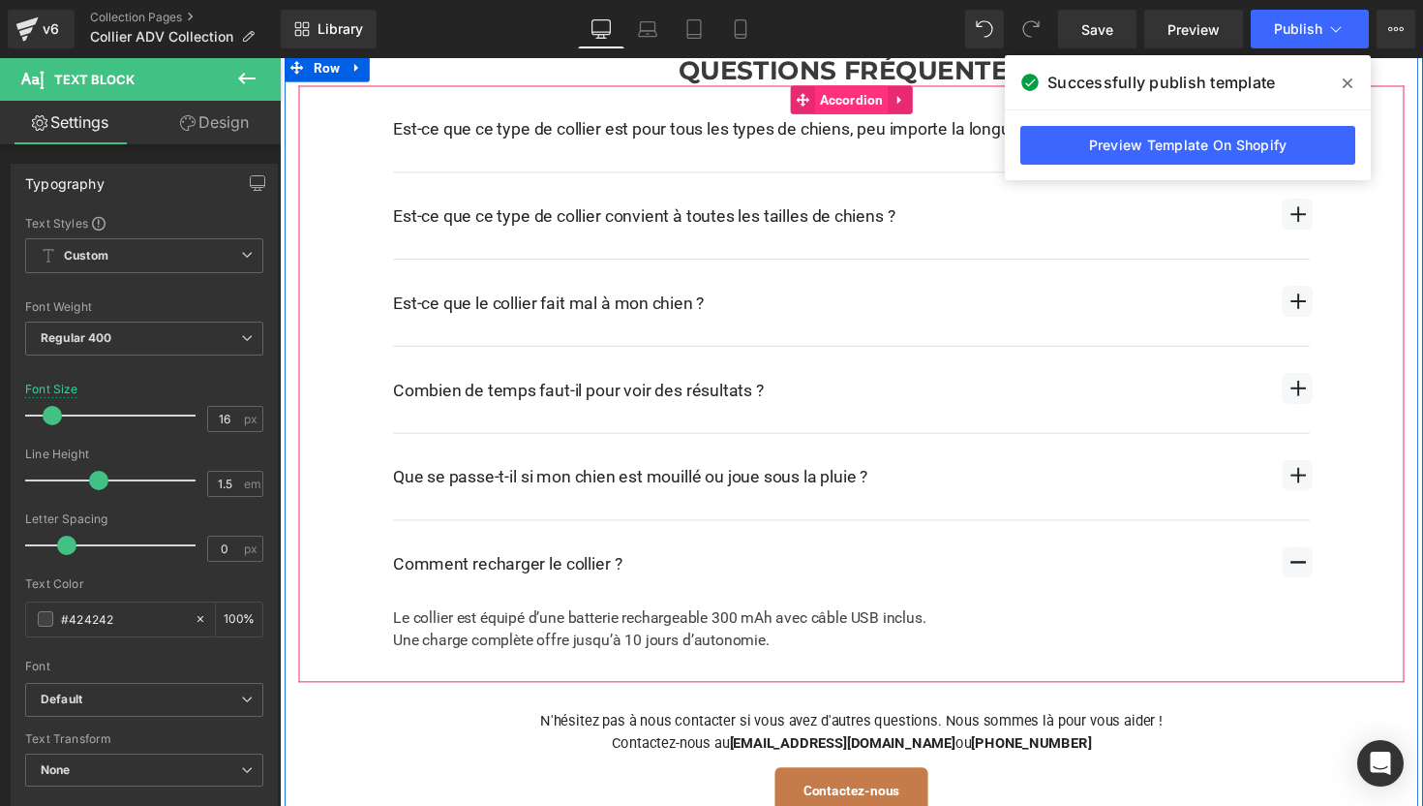
click at [840, 101] on span "Accordion" at bounding box center [866, 100] width 75 height 29
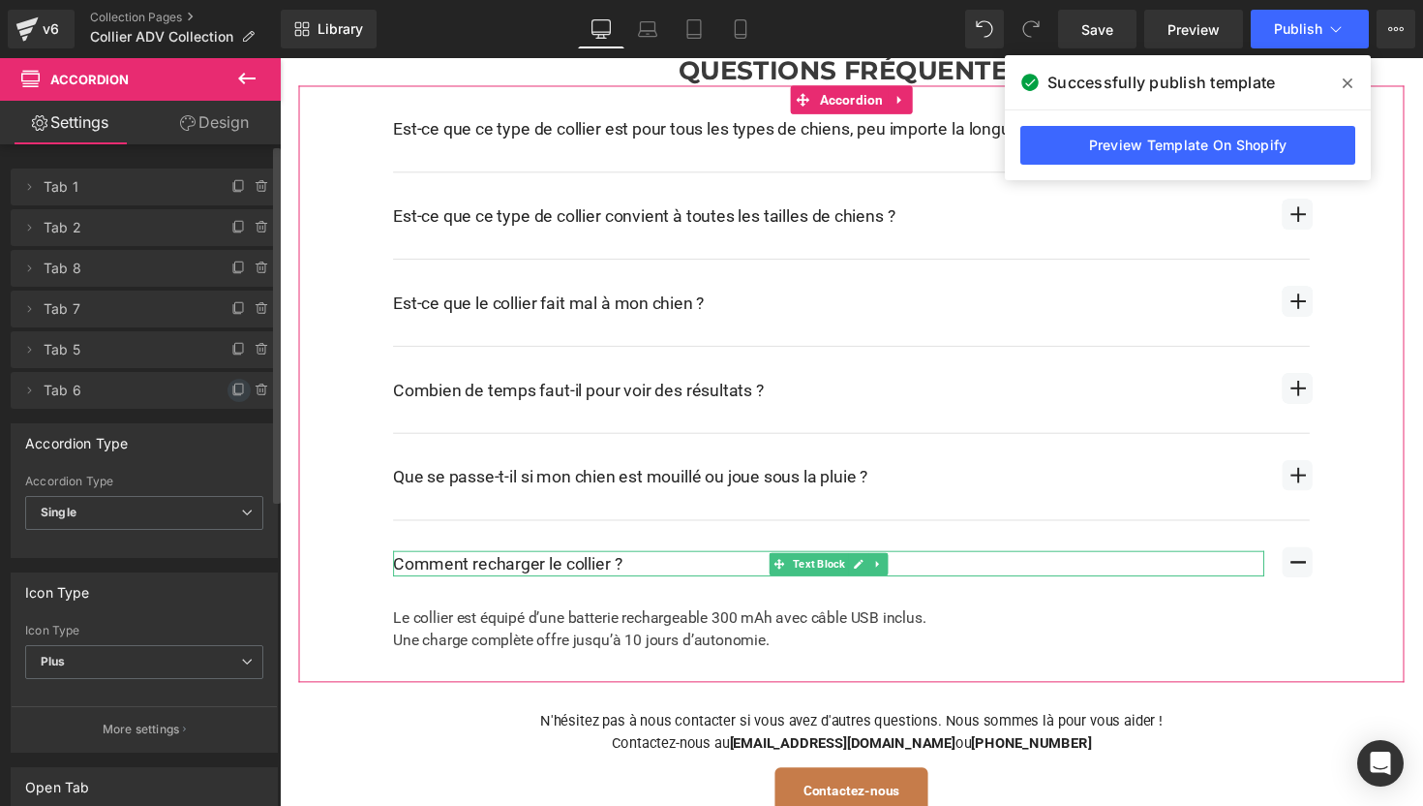
click at [231, 387] on icon at bounding box center [238, 389] width 15 height 15
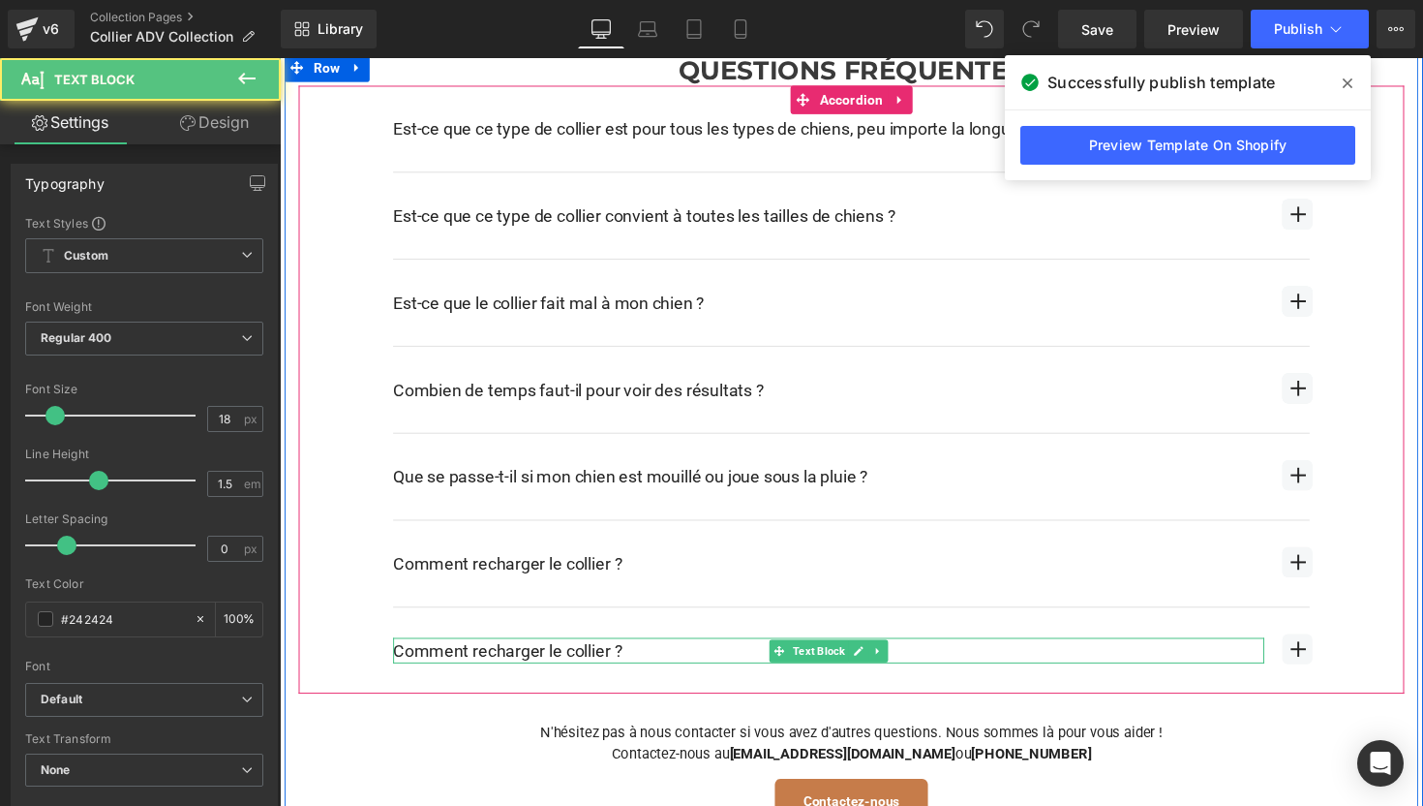
click at [511, 656] on div "Comment recharger le collier ?" at bounding box center [842, 665] width 893 height 26
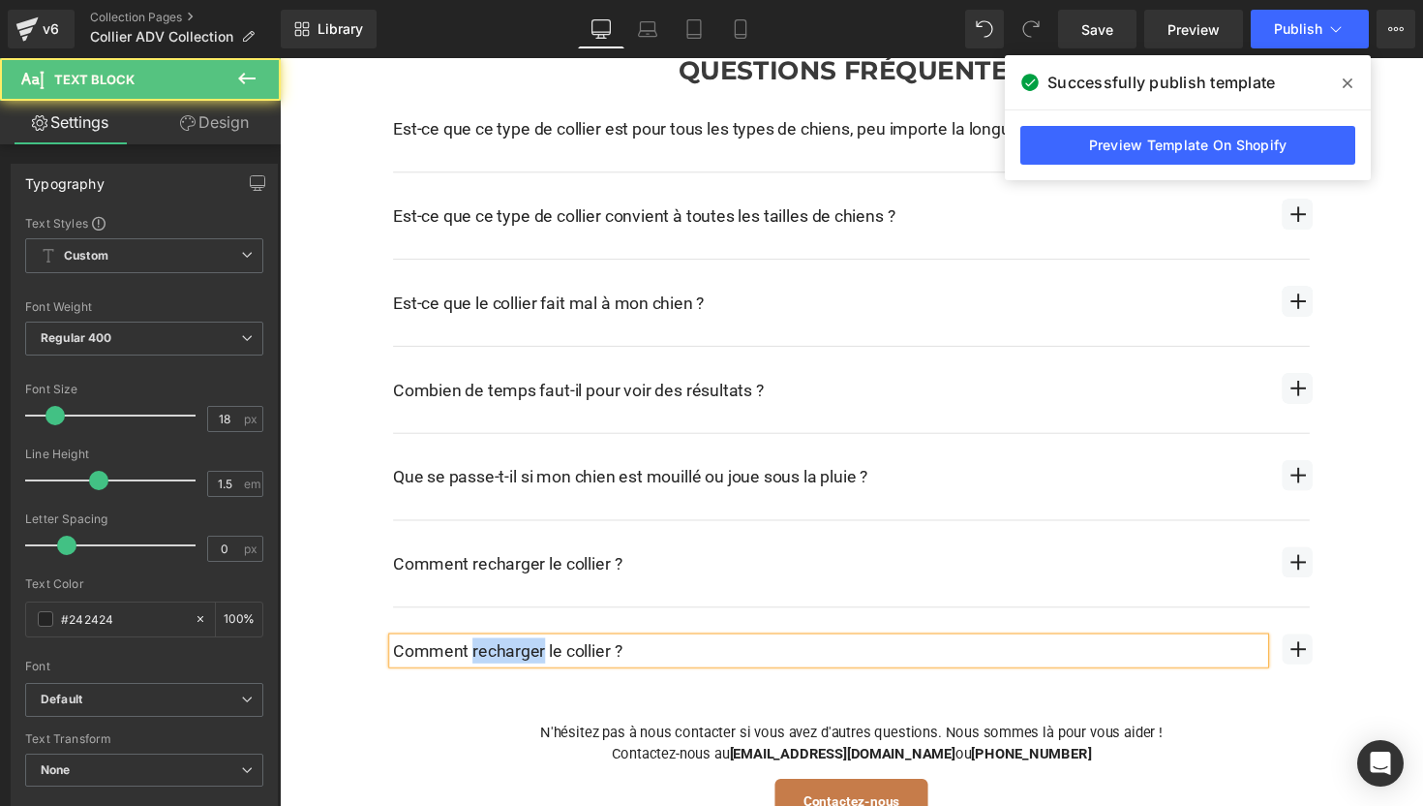
click at [511, 656] on div "Comment recharger le collier ?" at bounding box center [842, 665] width 893 height 26
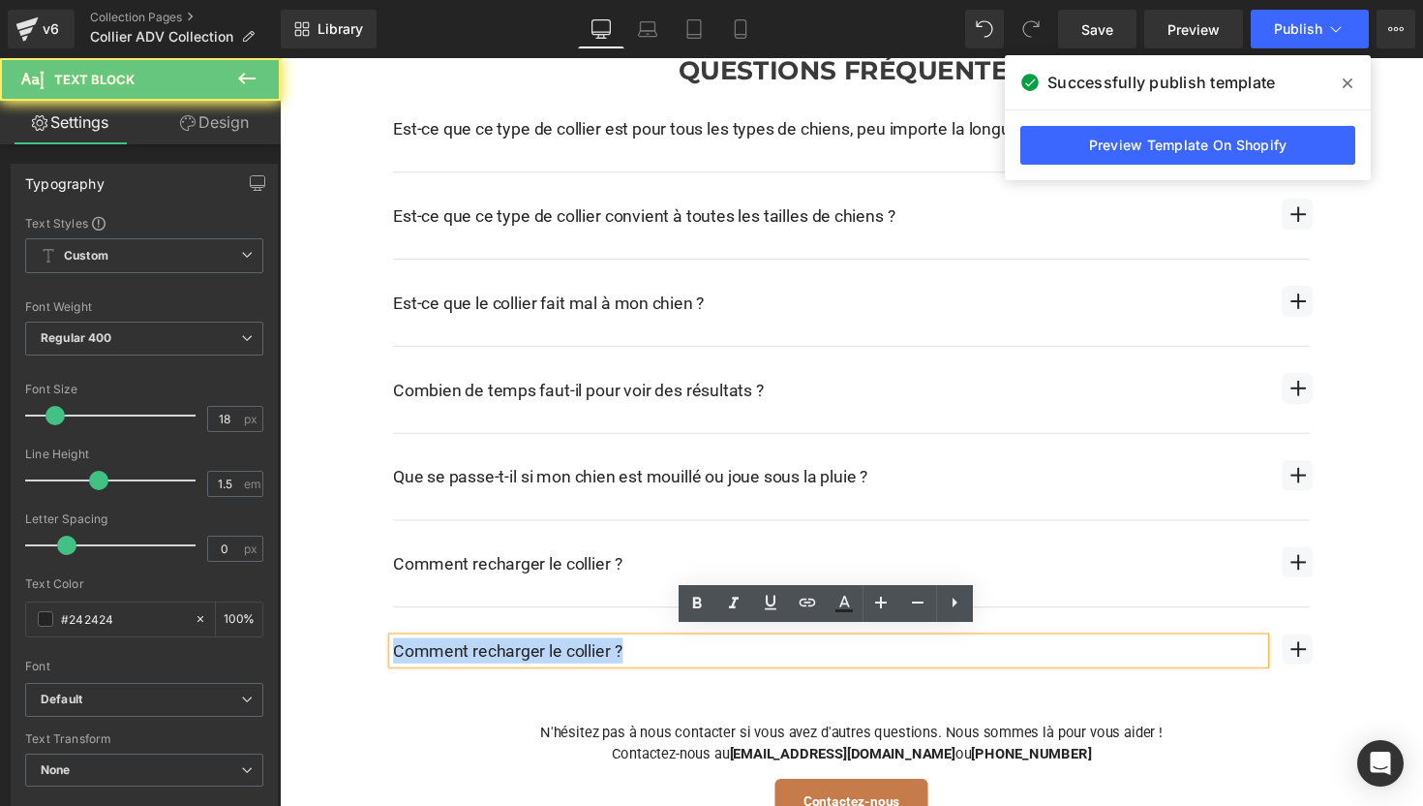
click at [511, 656] on div "Comment recharger le collier ?" at bounding box center [842, 665] width 893 height 26
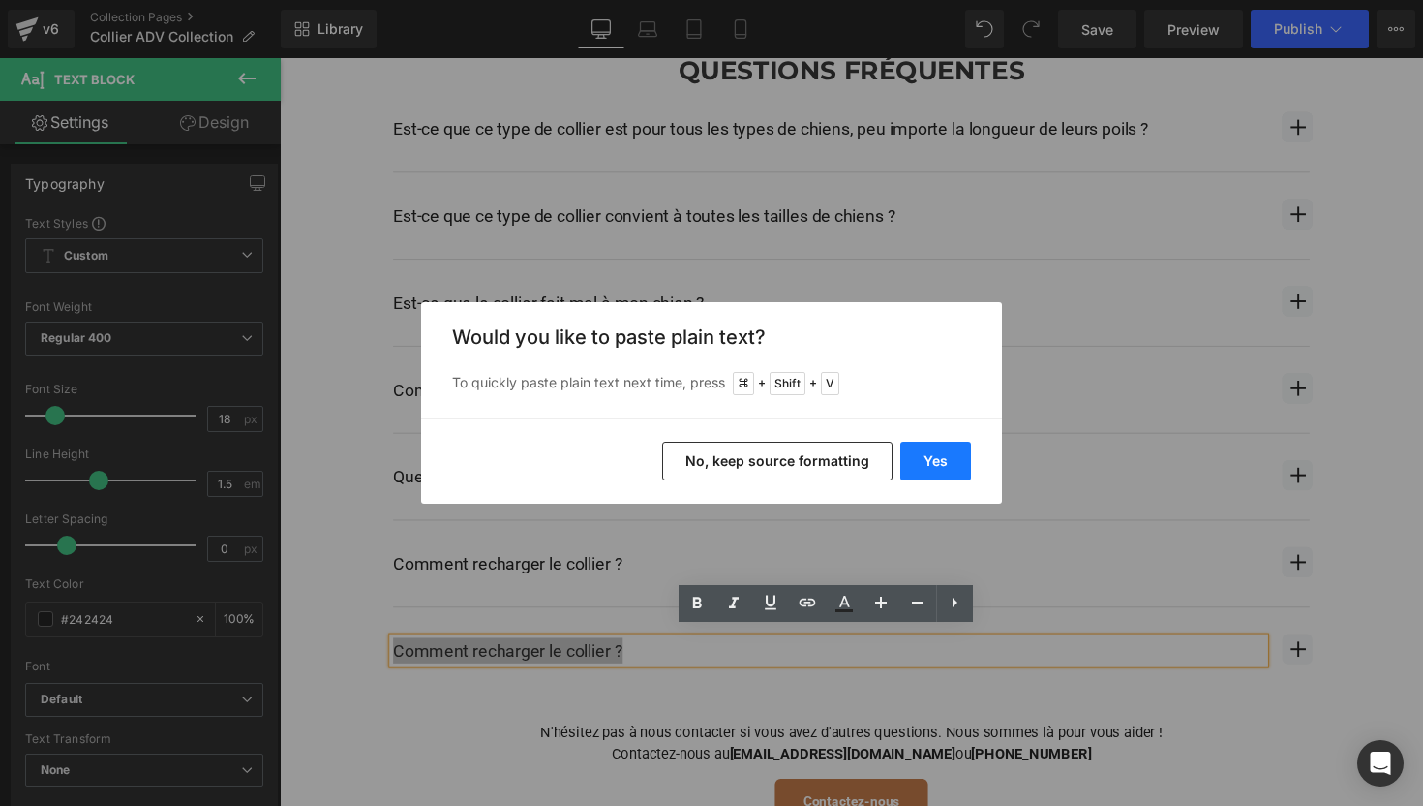
click at [936, 462] on button "Yes" at bounding box center [935, 461] width 71 height 39
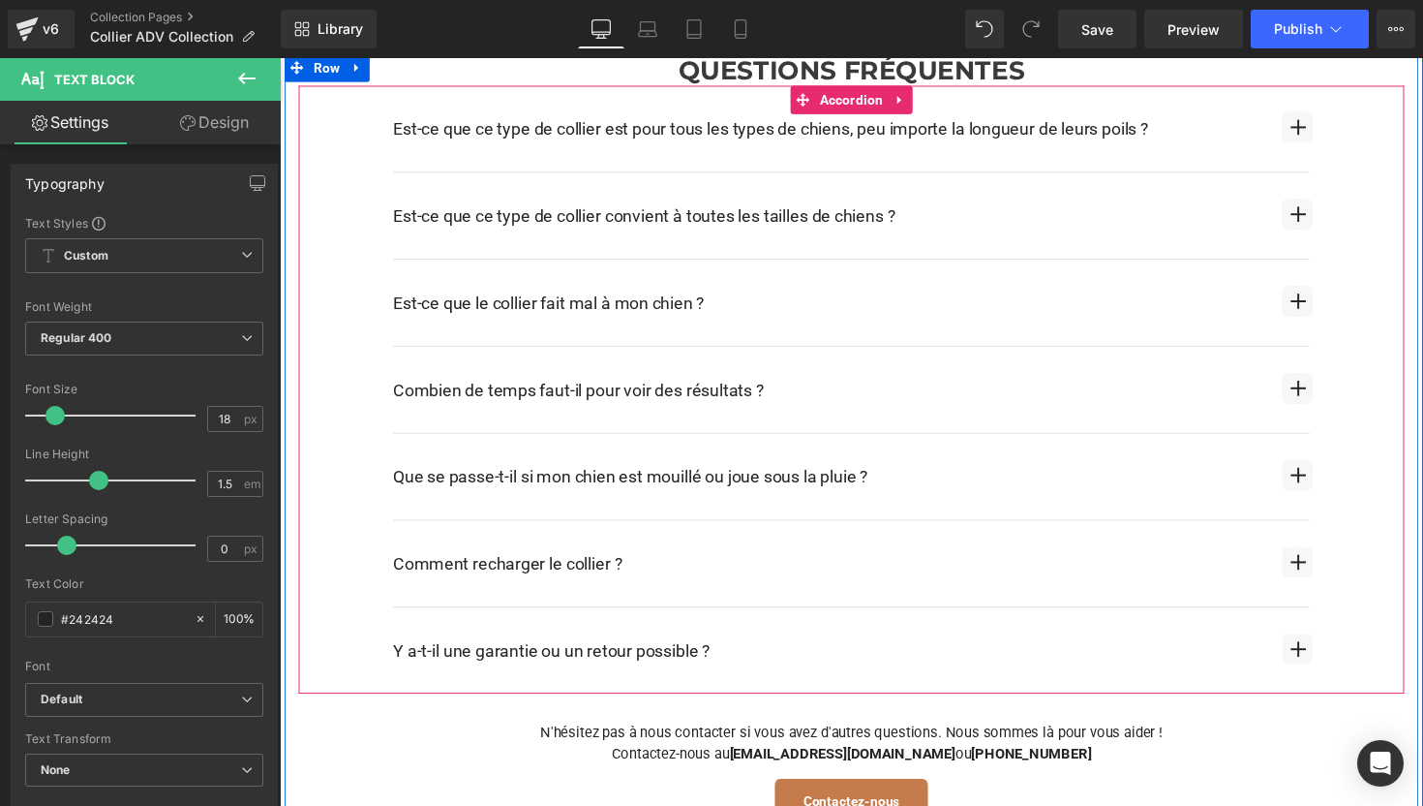
click at [1311, 666] on span "button" at bounding box center [1322, 663] width 31 height 31
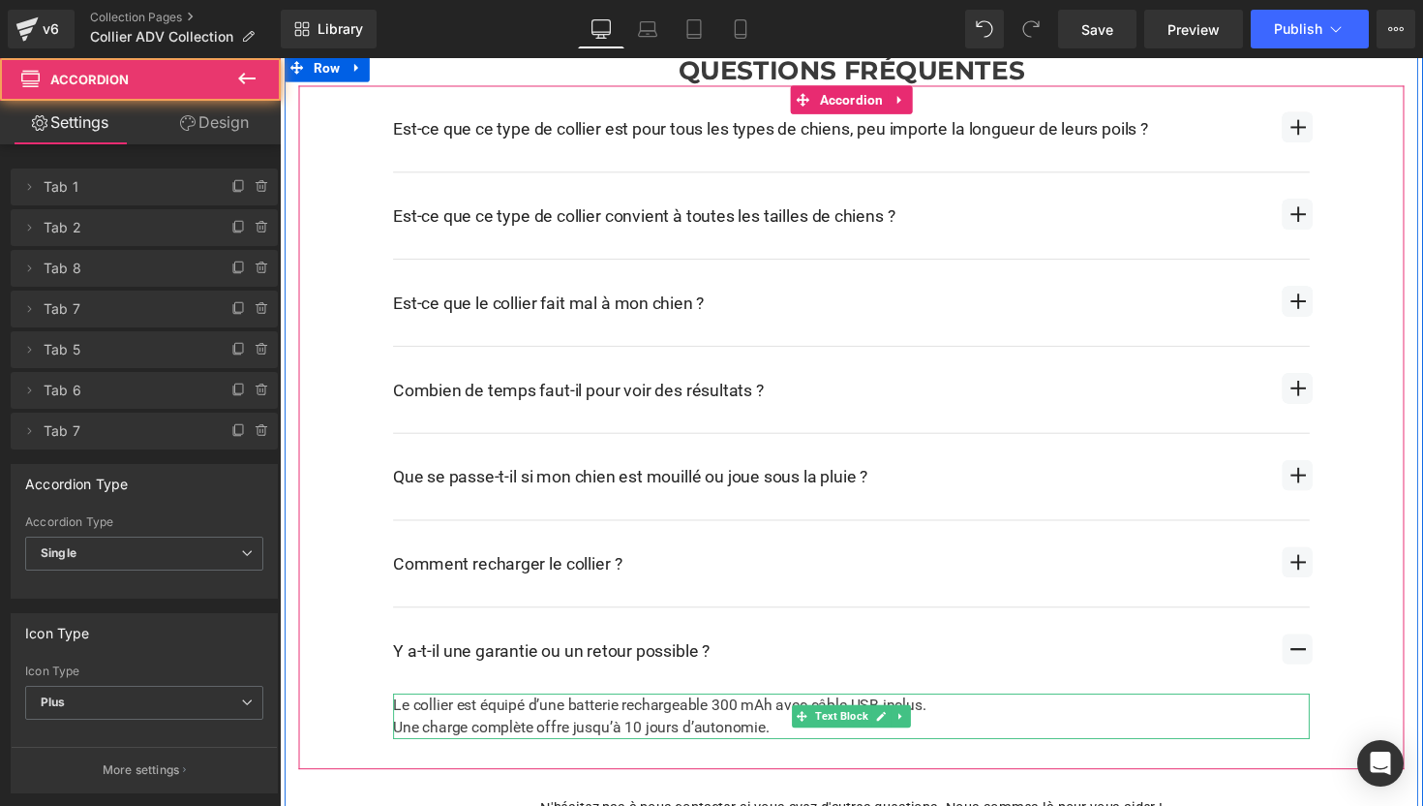
click at [684, 719] on div "Le collier est équipé d’une batterie rechargeable 300 mAh avec câble USB inclus…" at bounding box center [865, 732] width 939 height 46
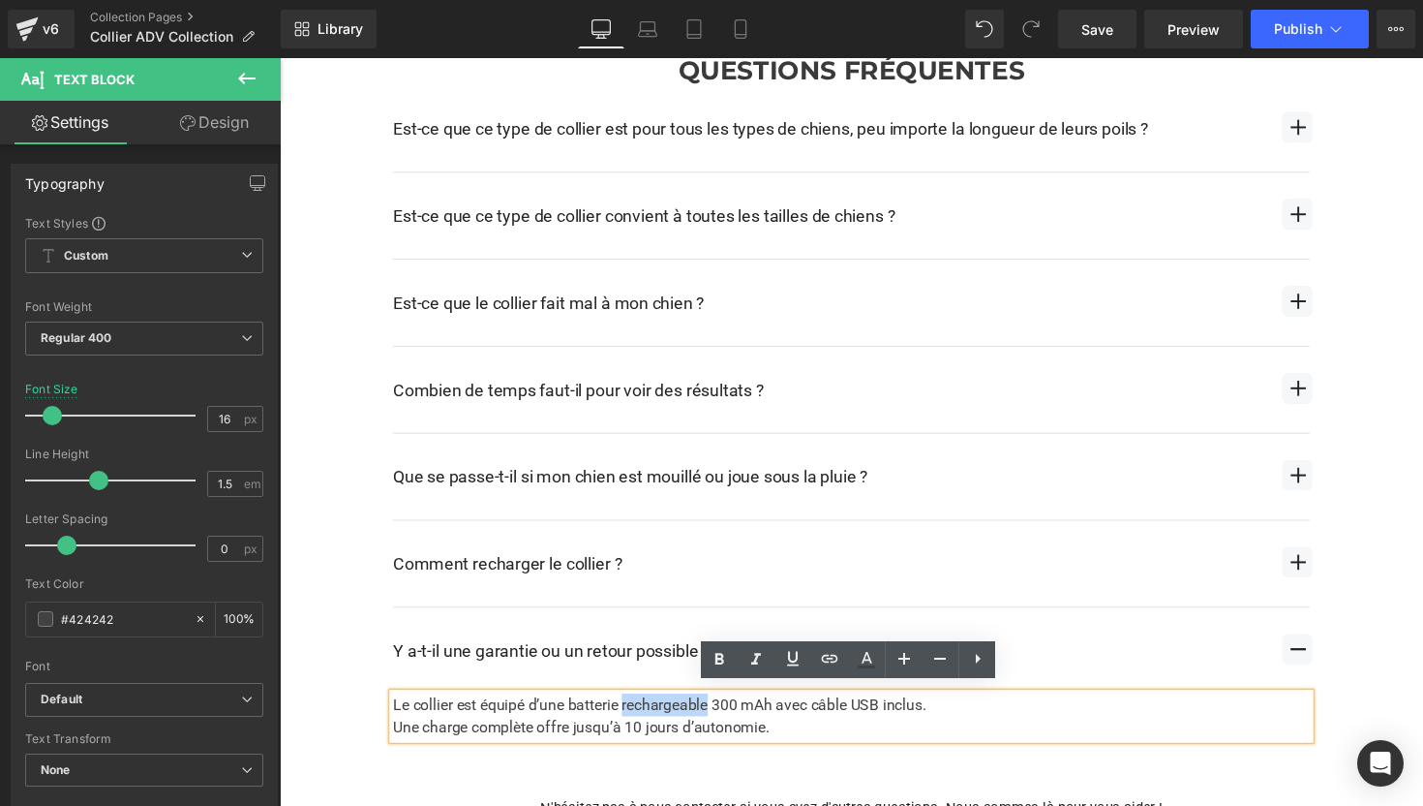
click at [684, 719] on div "Le collier est équipé d’une batterie rechargeable 300 mAh avec câble USB inclus…" at bounding box center [865, 732] width 939 height 46
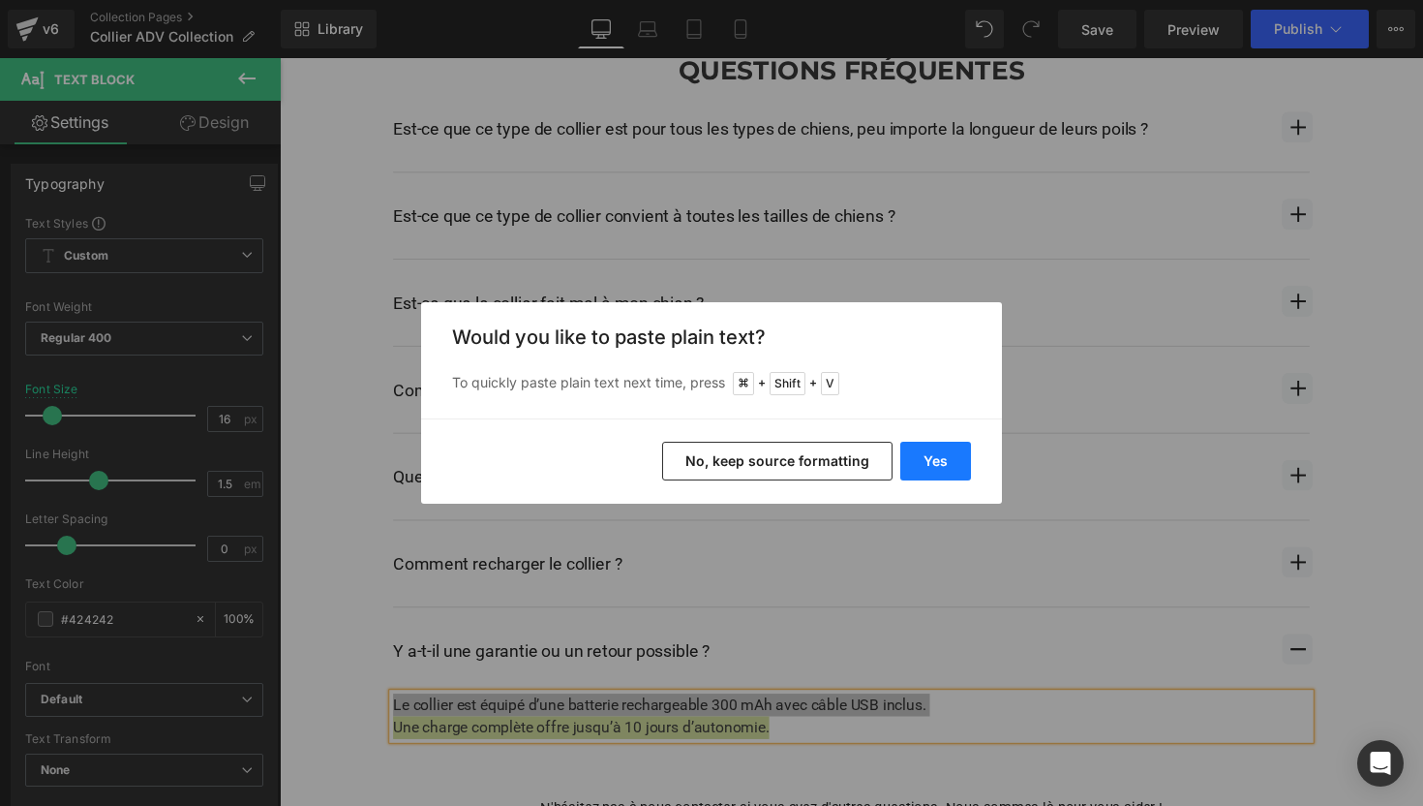
drag, startPoint x: 939, startPoint y: 463, endPoint x: 675, endPoint y: 414, distance: 268.7
click at [939, 463] on button "Yes" at bounding box center [935, 461] width 71 height 39
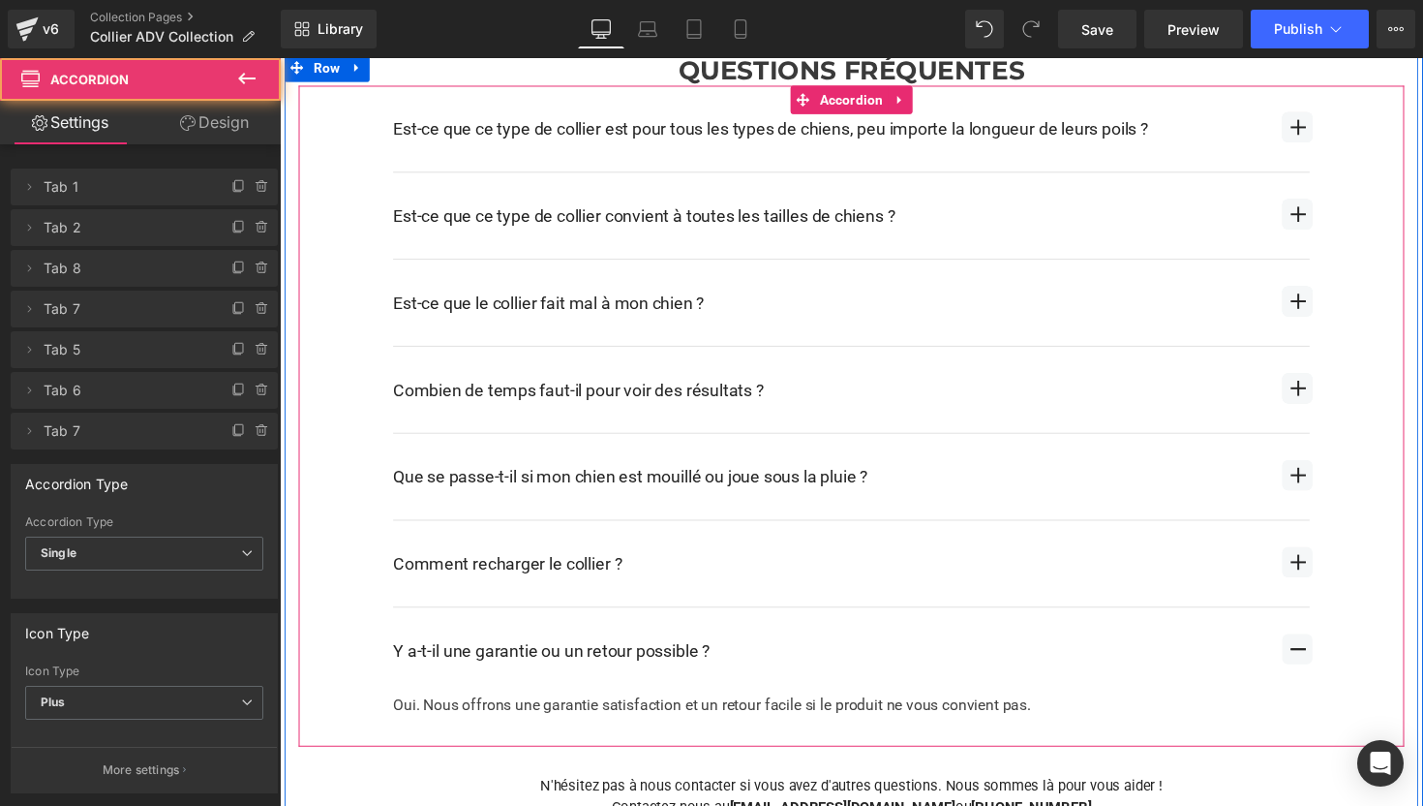
click at [1325, 656] on span "button" at bounding box center [1322, 663] width 31 height 31
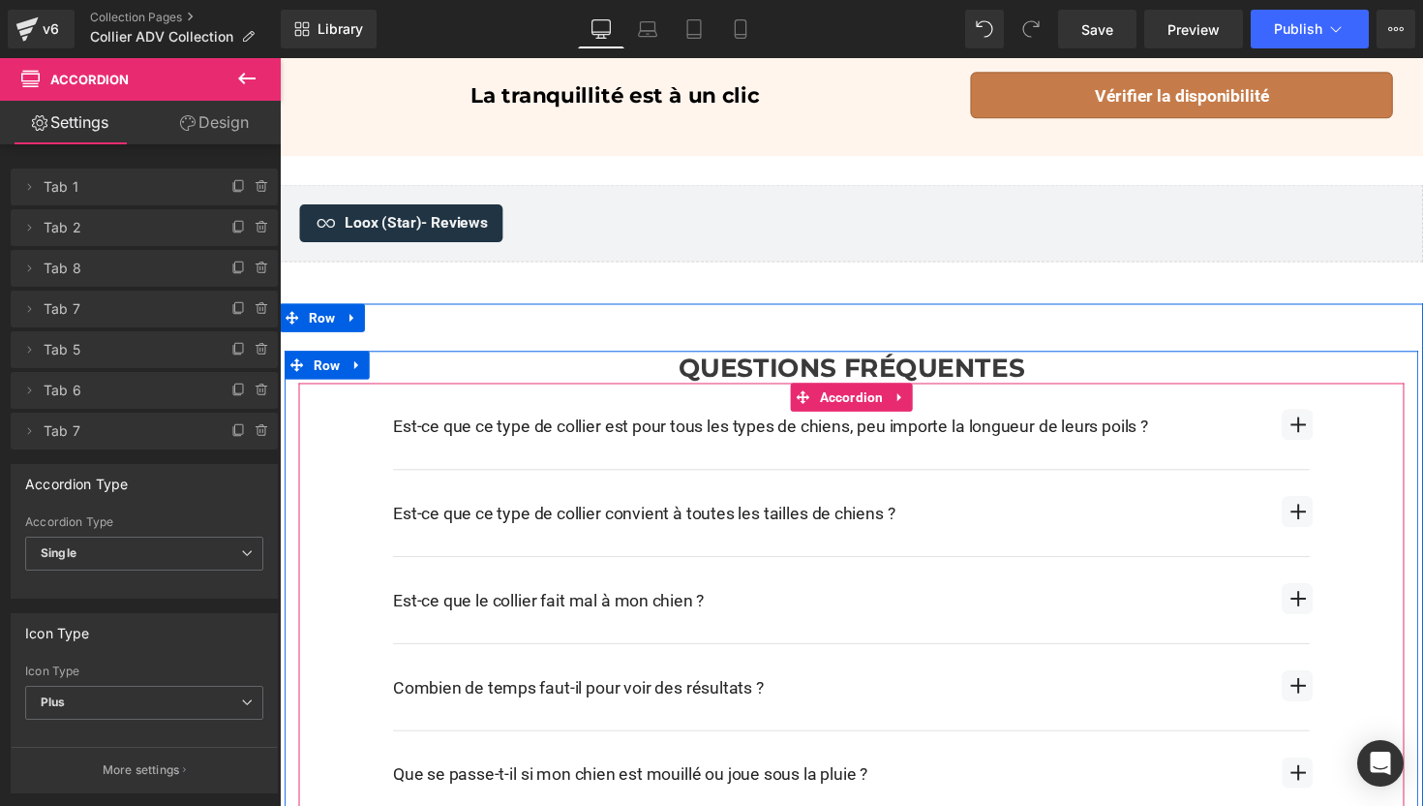
scroll to position [2666, 0]
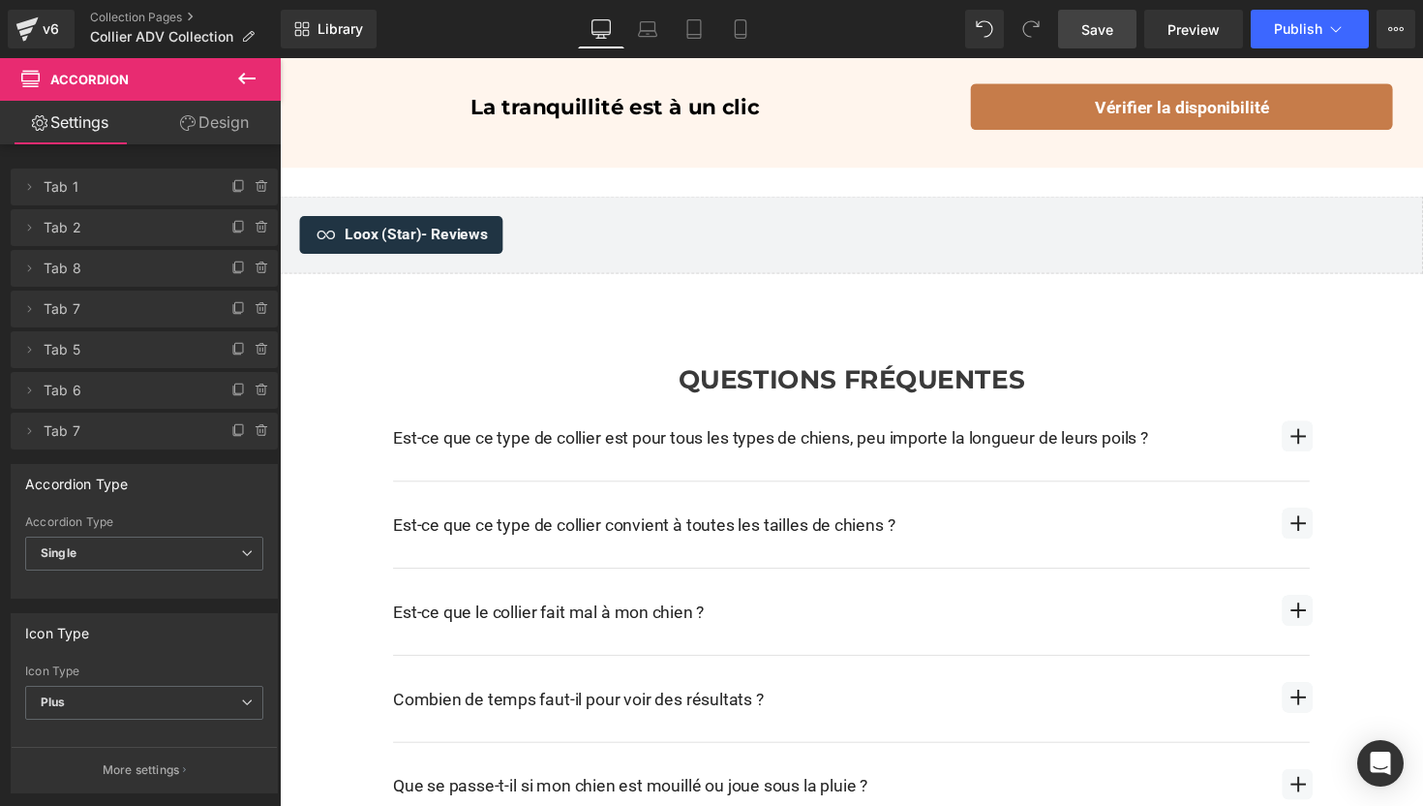
click at [1082, 37] on link "Save" at bounding box center [1097, 29] width 78 height 39
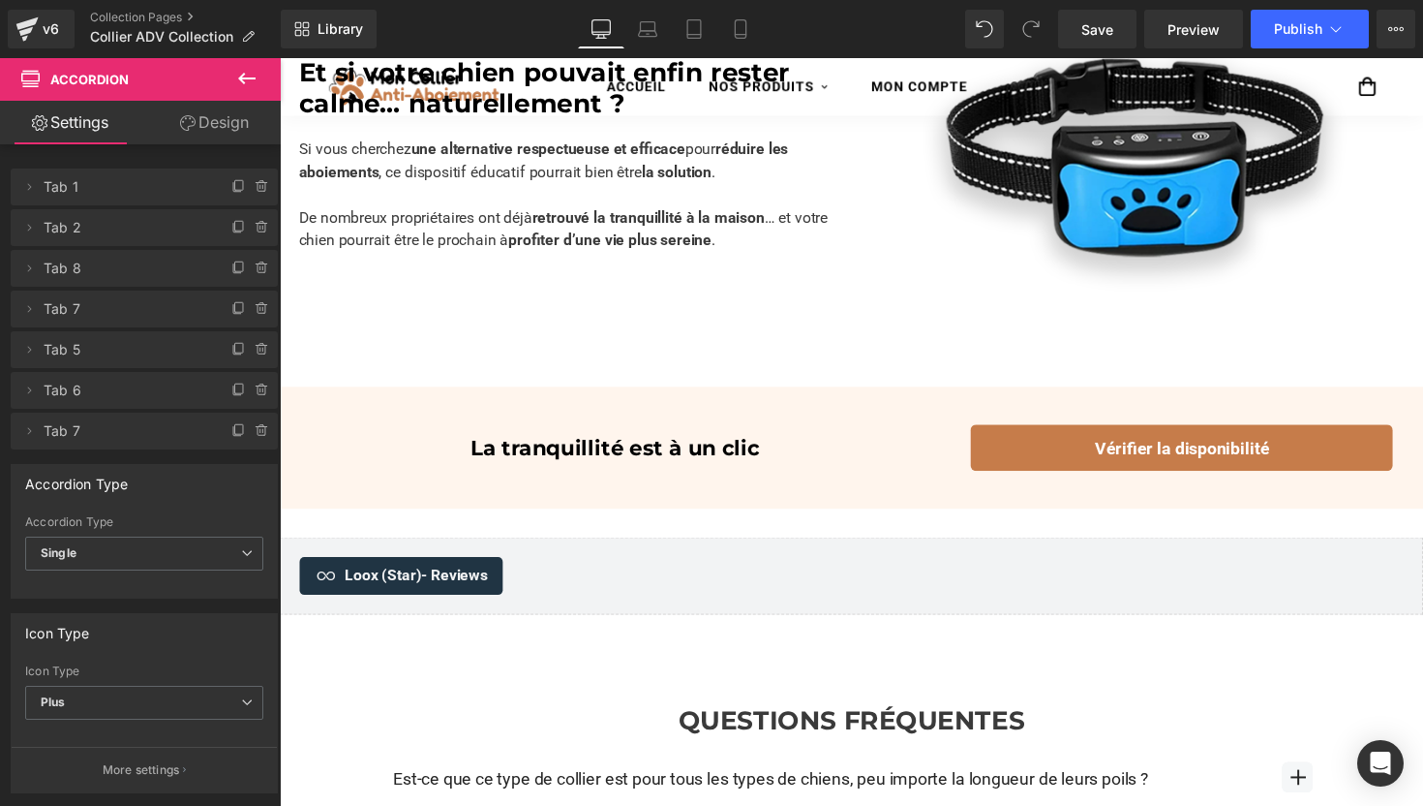
scroll to position [2332, 0]
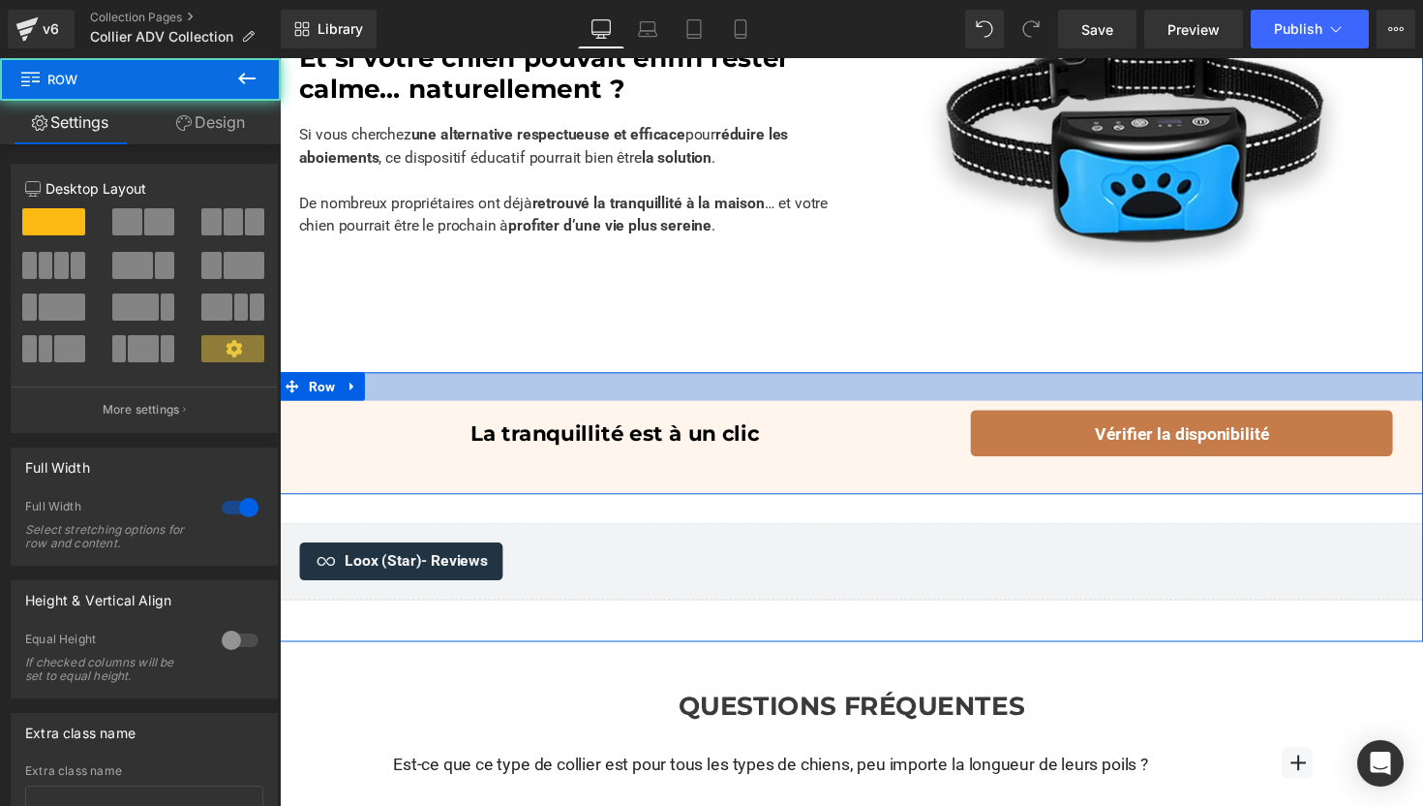
click at [812, 382] on div at bounding box center [866, 394] width 1172 height 29
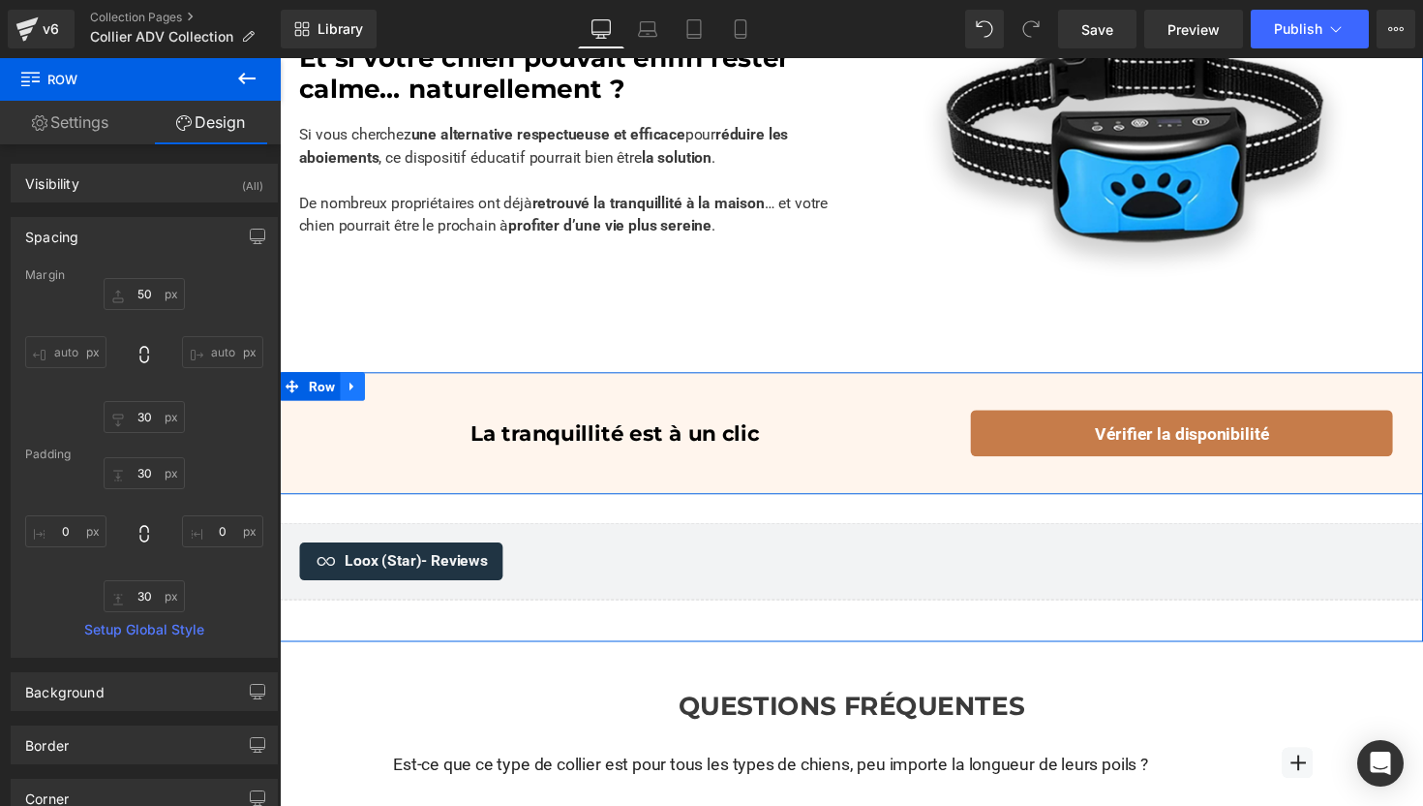
click at [349, 386] on link at bounding box center [354, 394] width 25 height 29
click at [386, 388] on icon at bounding box center [380, 394] width 14 height 14
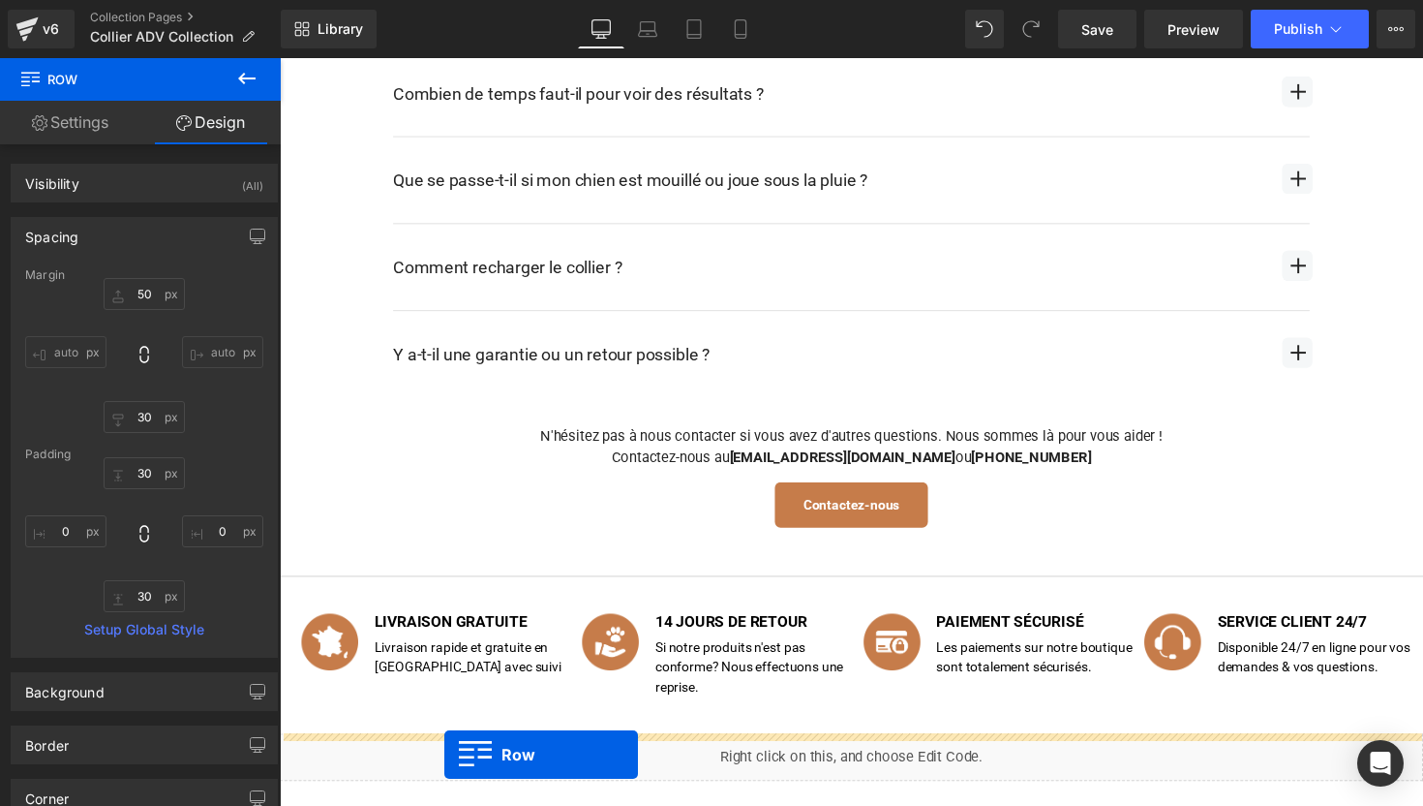
scroll to position [3508, 0]
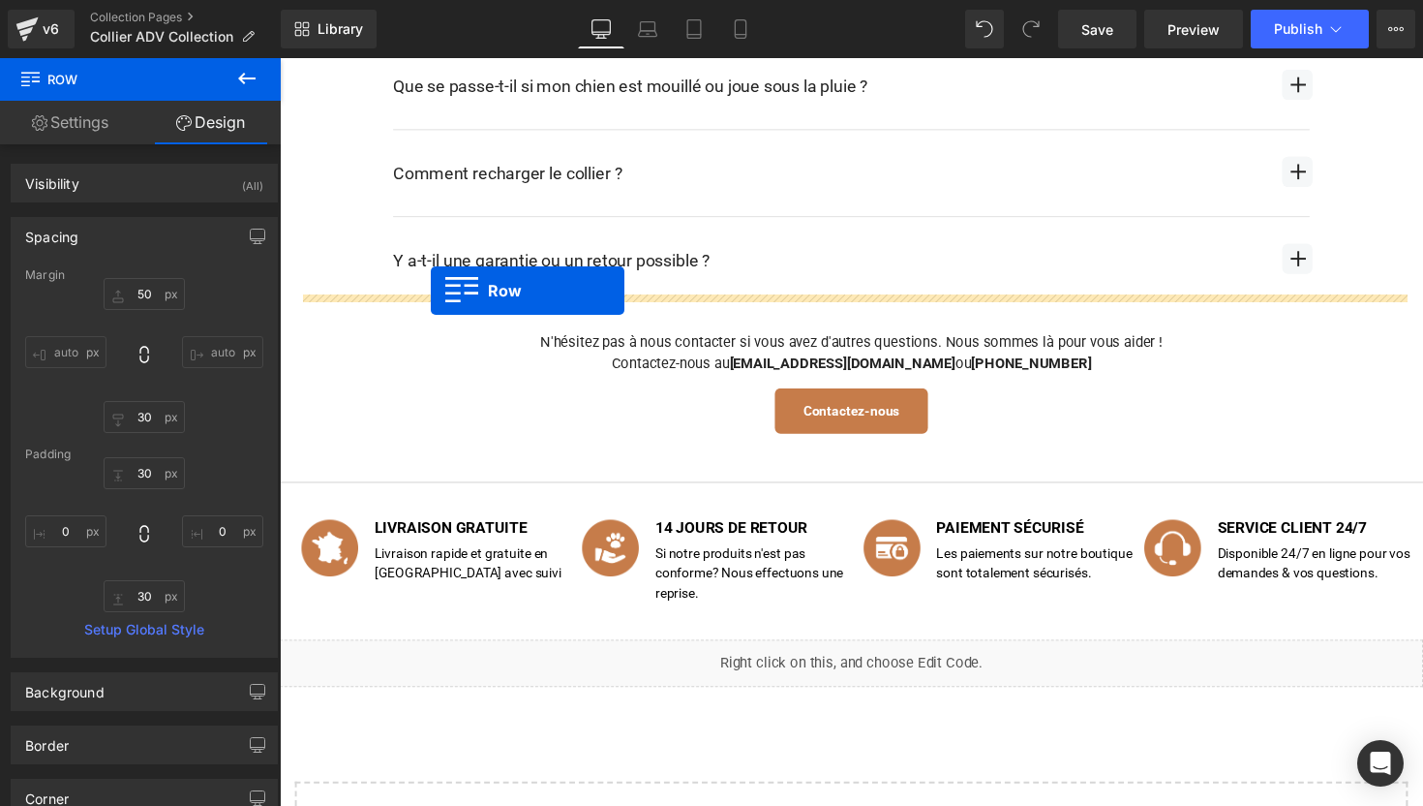
drag, startPoint x: 294, startPoint y: 154, endPoint x: 435, endPoint y: 295, distance: 199.2
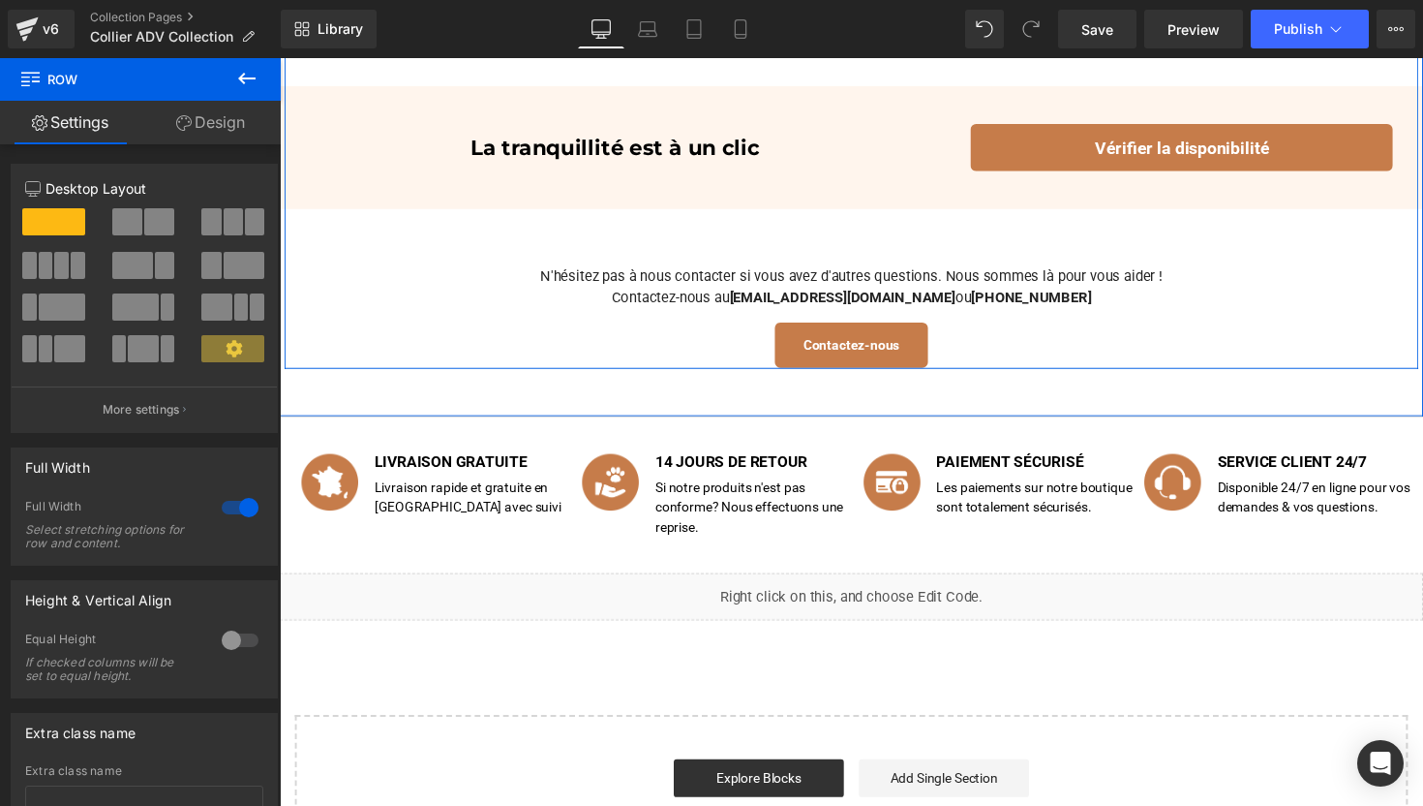
scroll to position [3513, 0]
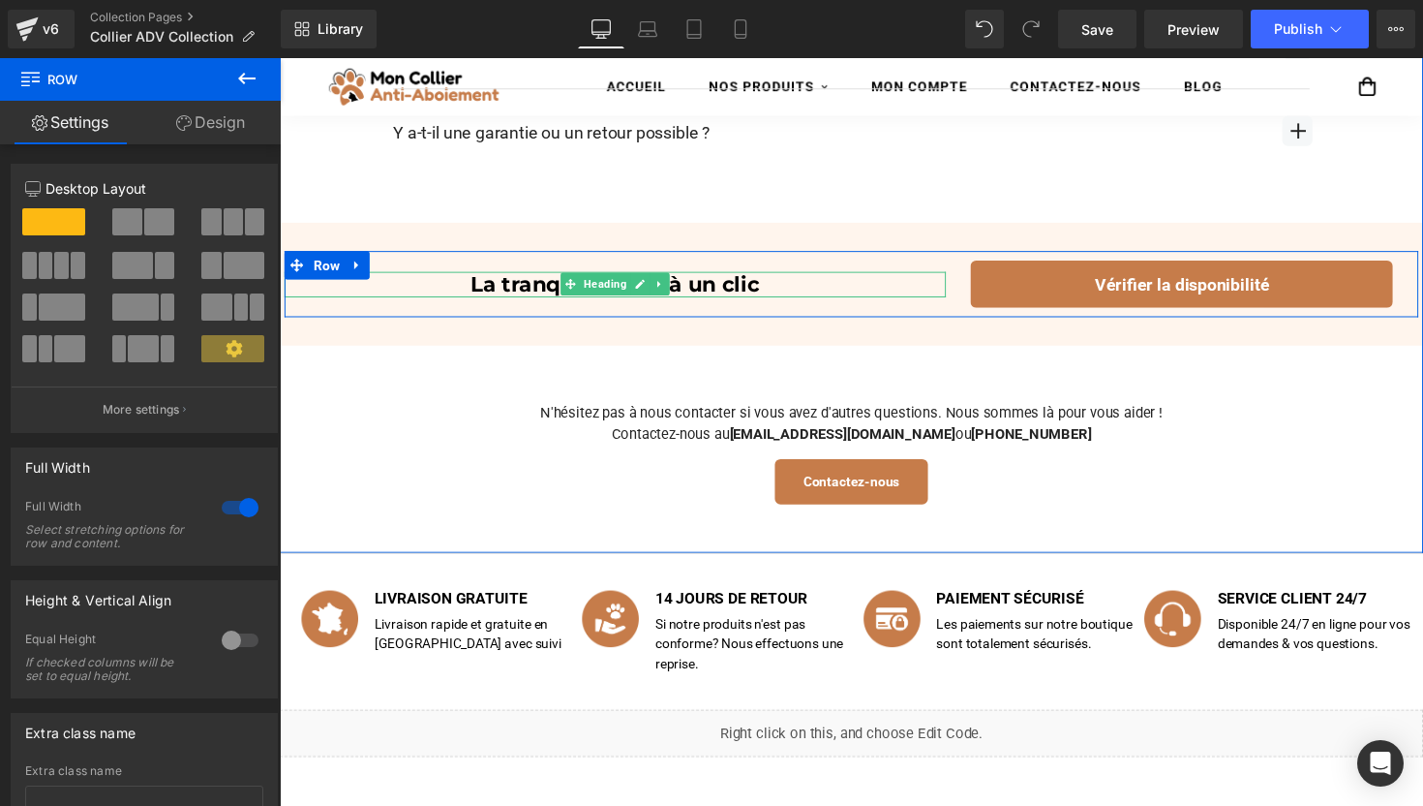
click at [527, 277] on h2 "La tranquillité est à un clic" at bounding box center [624, 290] width 678 height 26
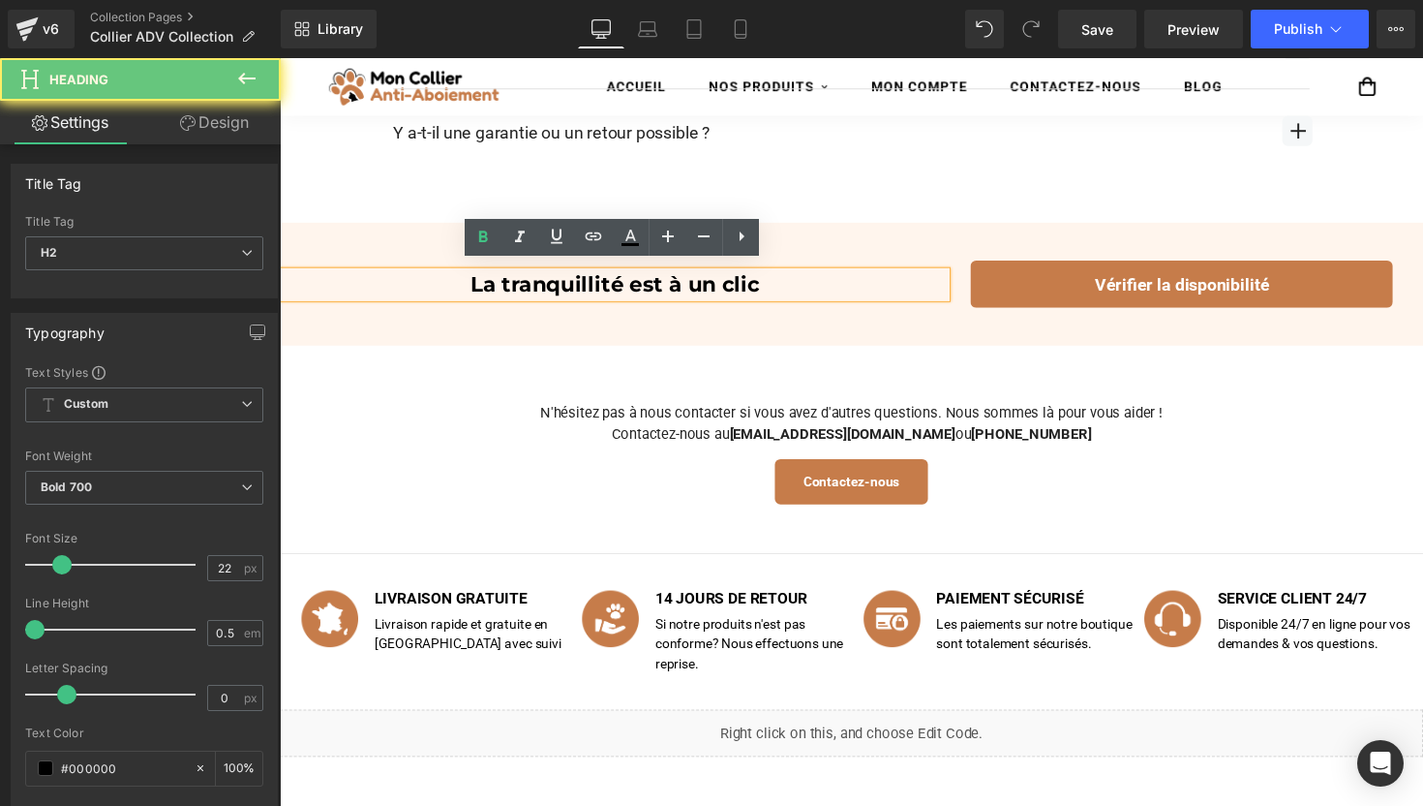
click at [527, 277] on h2 "La tranquillité est à un clic" at bounding box center [624, 290] width 678 height 26
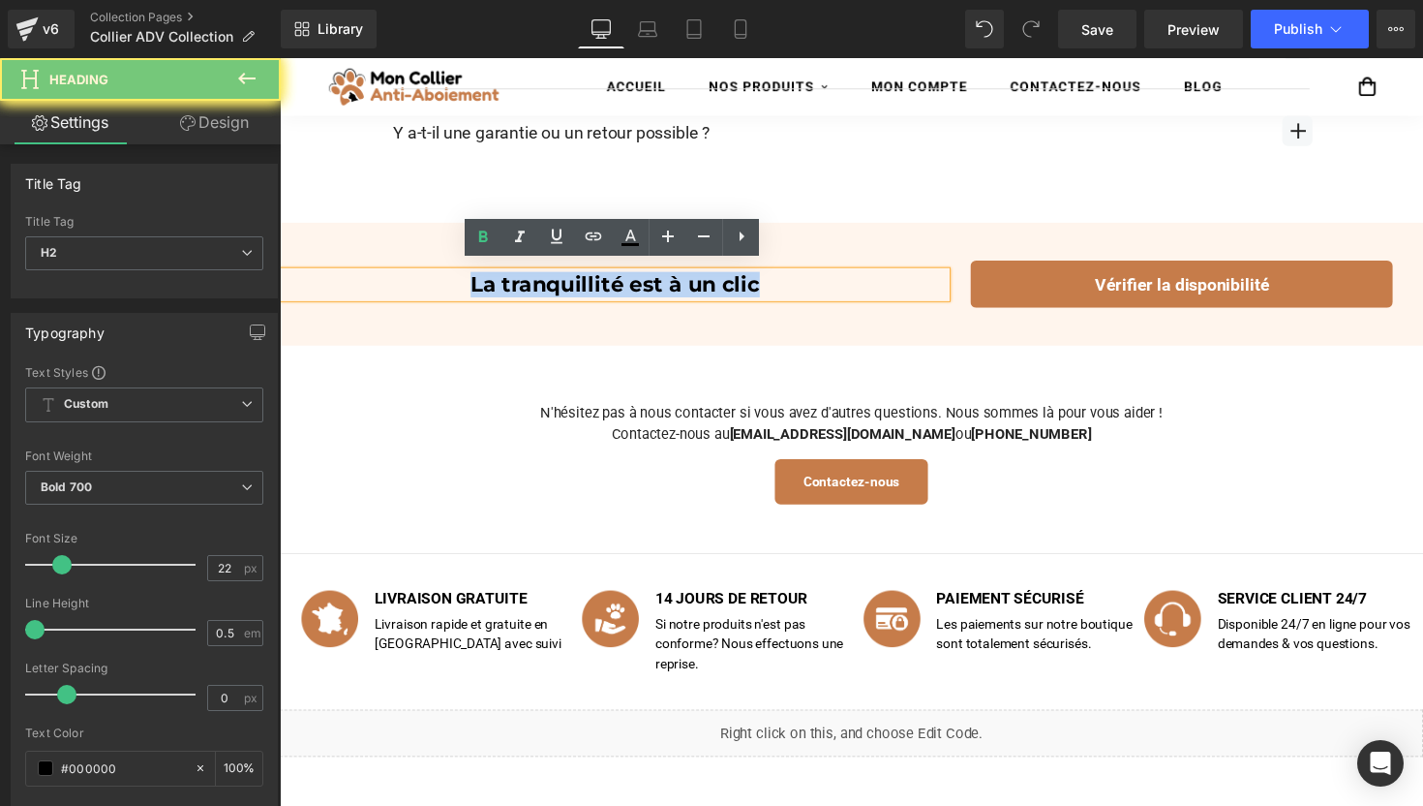
paste div
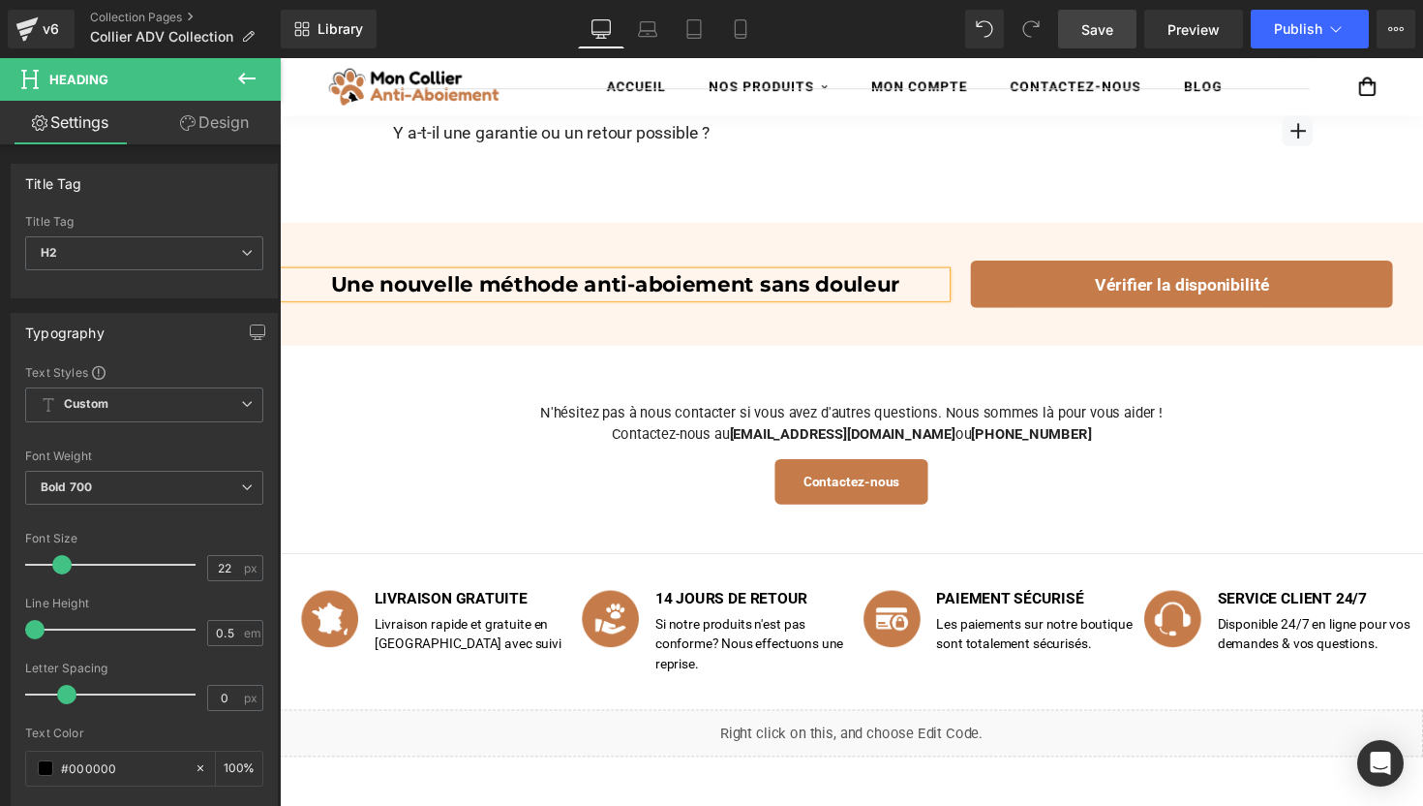
click at [1113, 26] on span "Save" at bounding box center [1098, 29] width 32 height 20
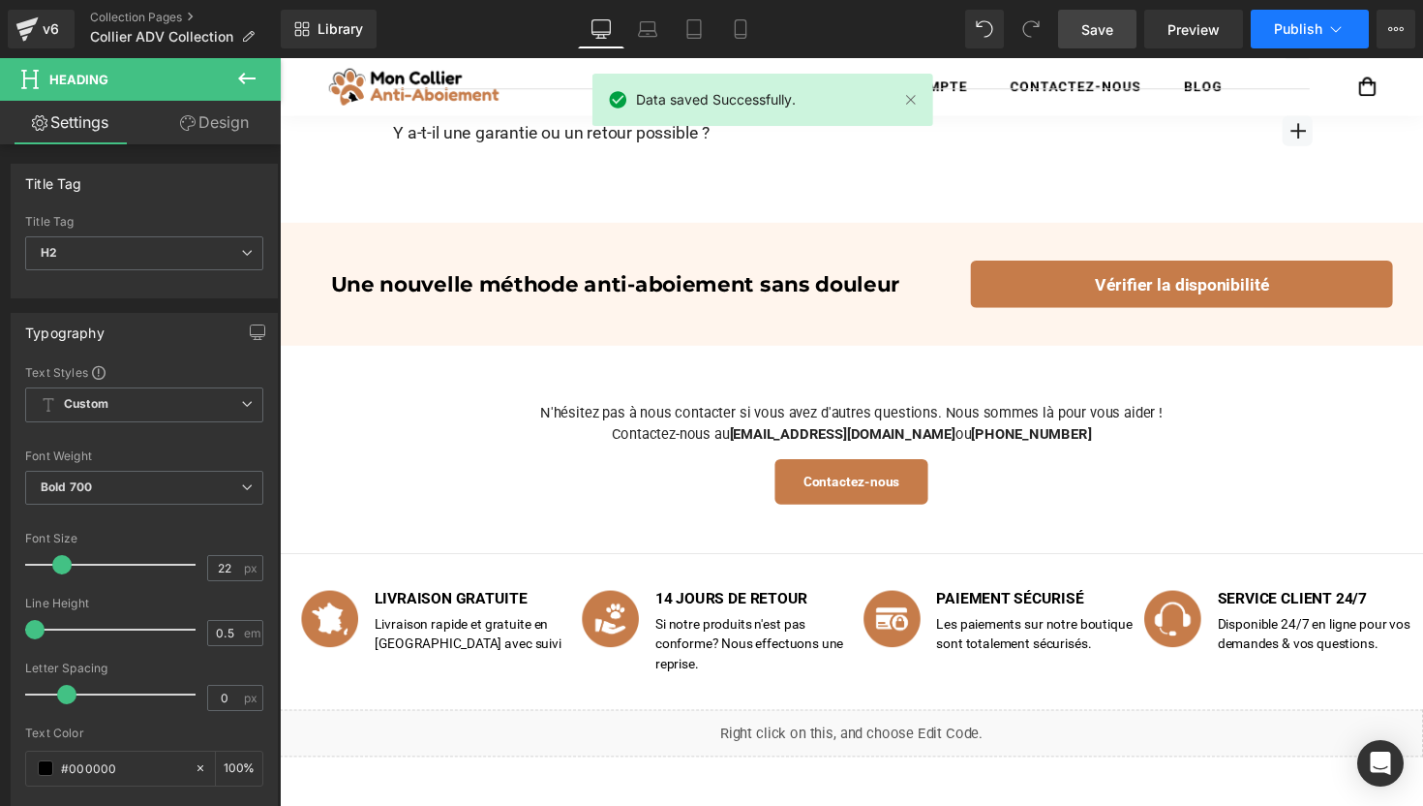
click at [1274, 30] on span "Publish" at bounding box center [1298, 28] width 48 height 15
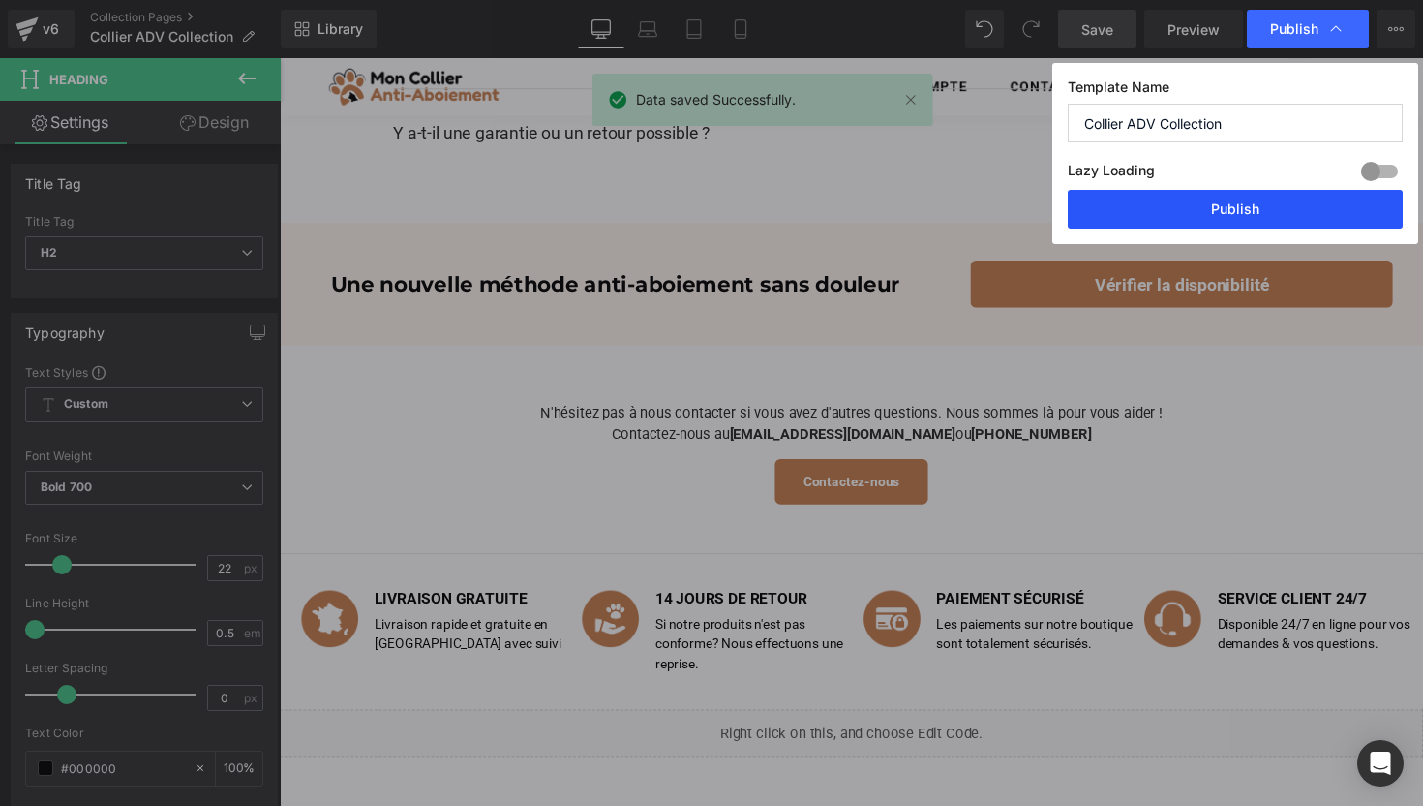
click at [1178, 219] on button "Publish" at bounding box center [1235, 209] width 335 height 39
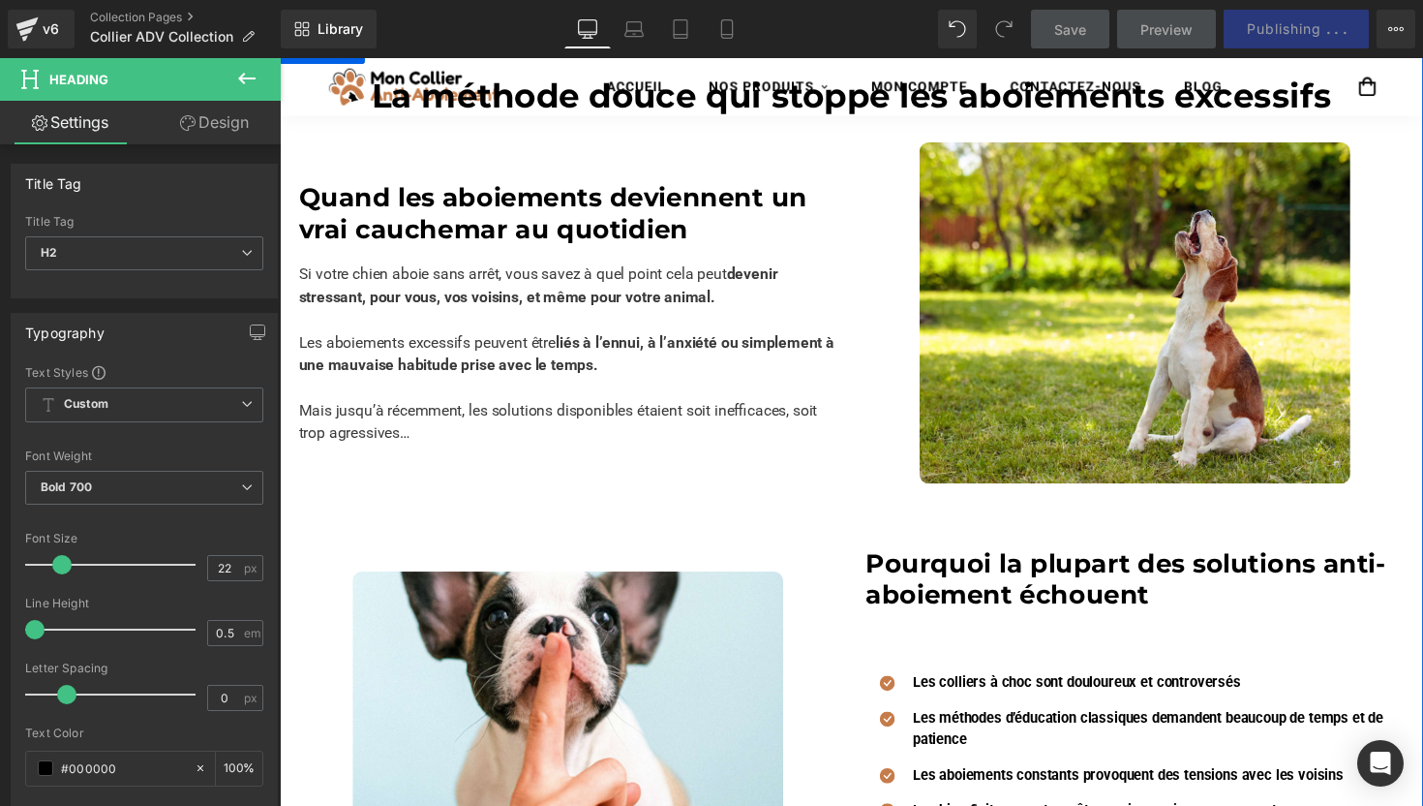
scroll to position [107, 0]
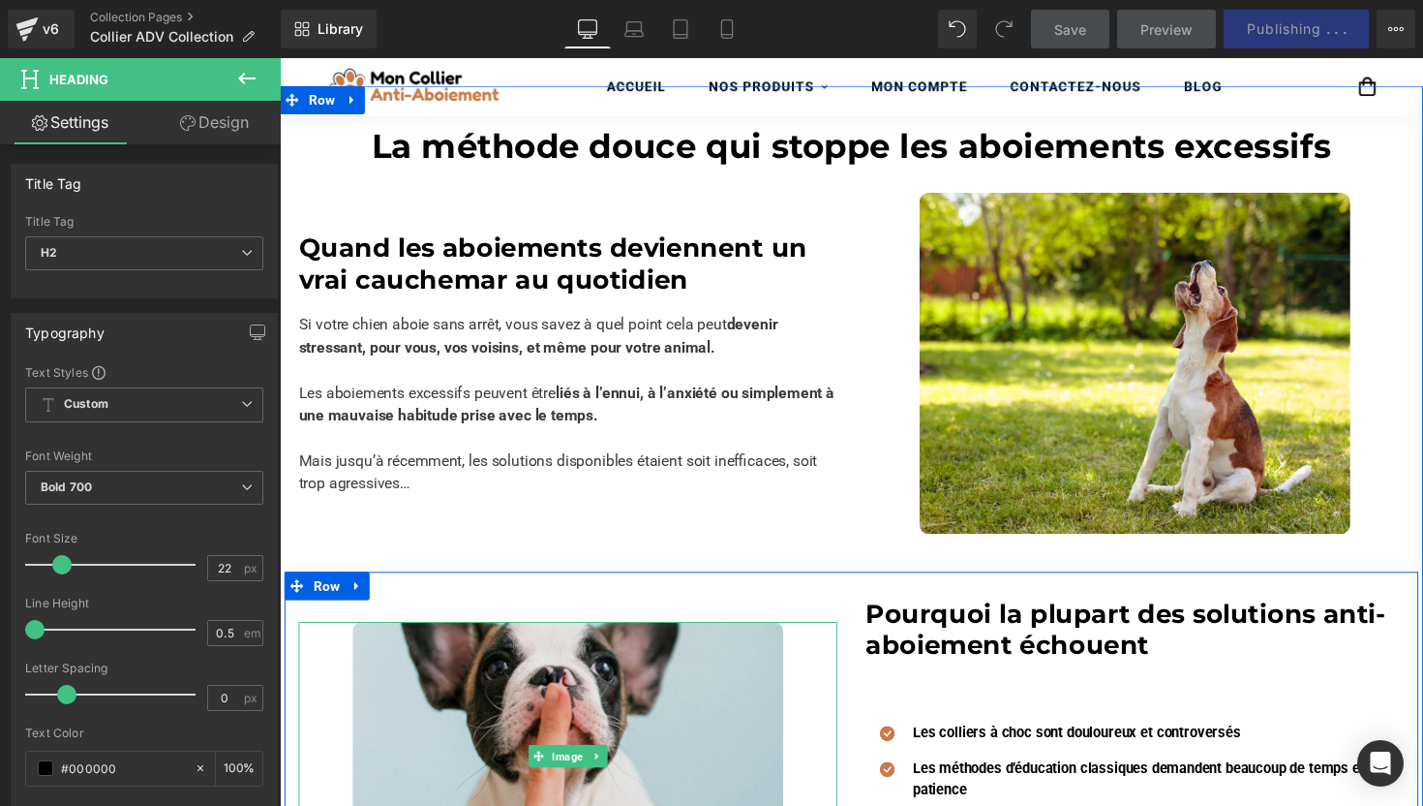
click at [564, 672] on img at bounding box center [575, 773] width 442 height 276
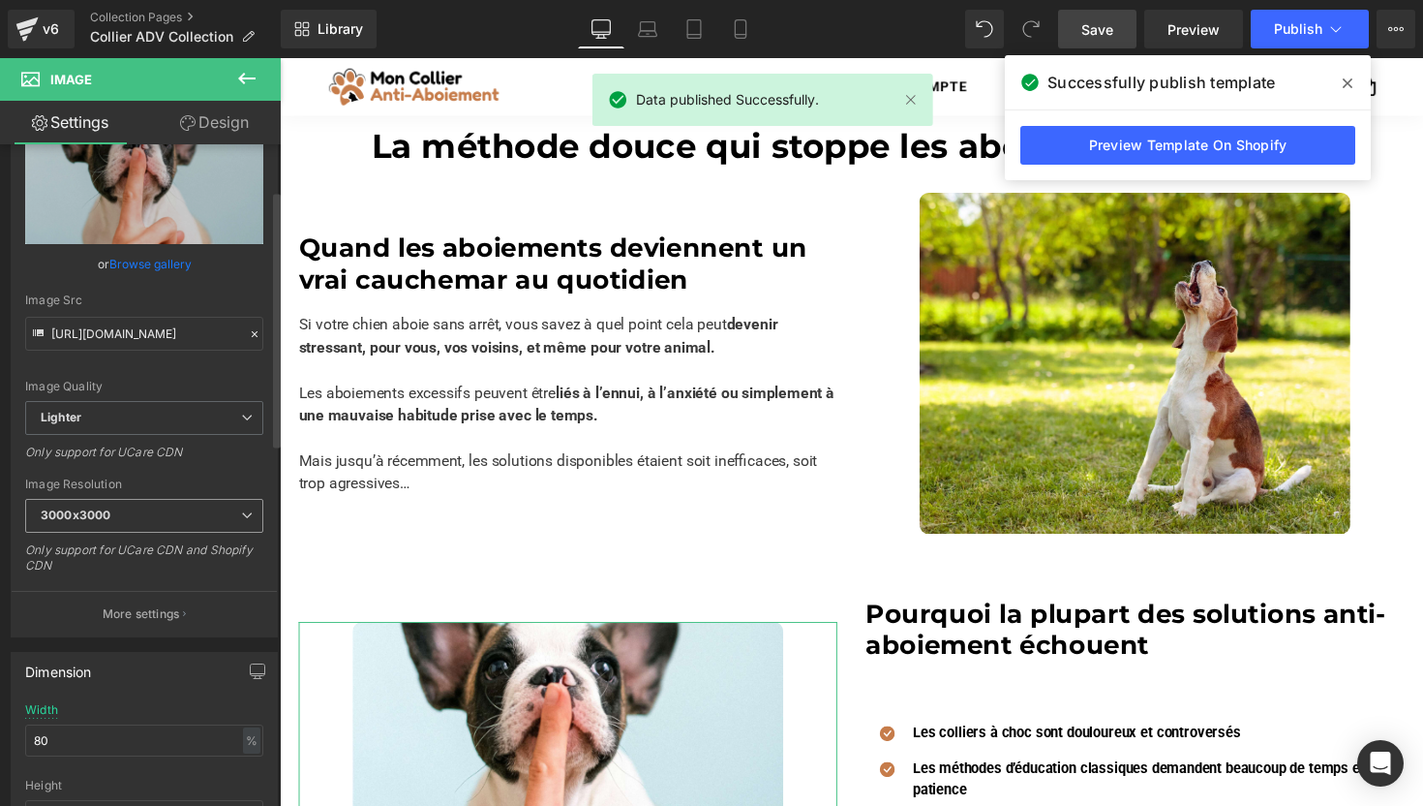
scroll to position [175, 0]
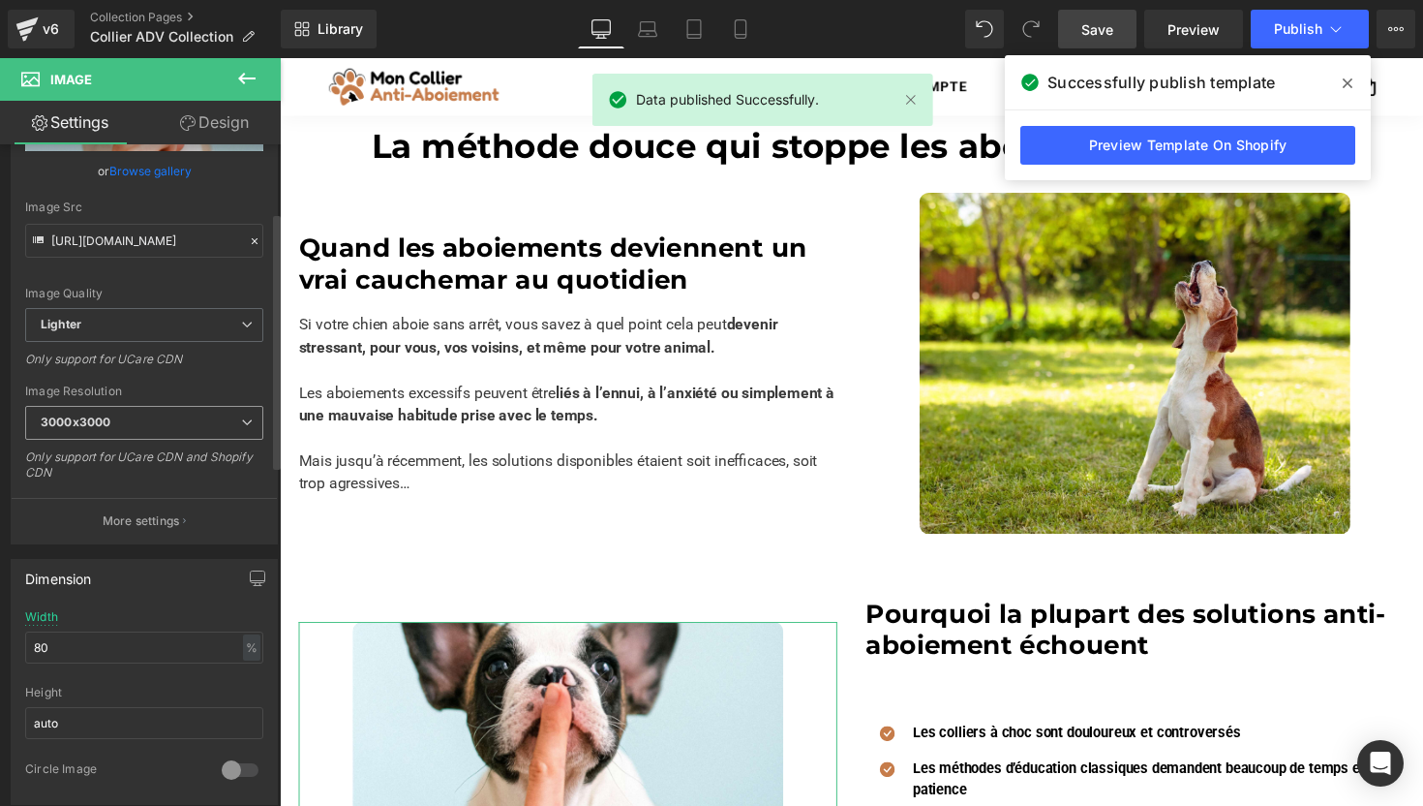
click at [106, 431] on span "3000x3000" at bounding box center [144, 423] width 238 height 34
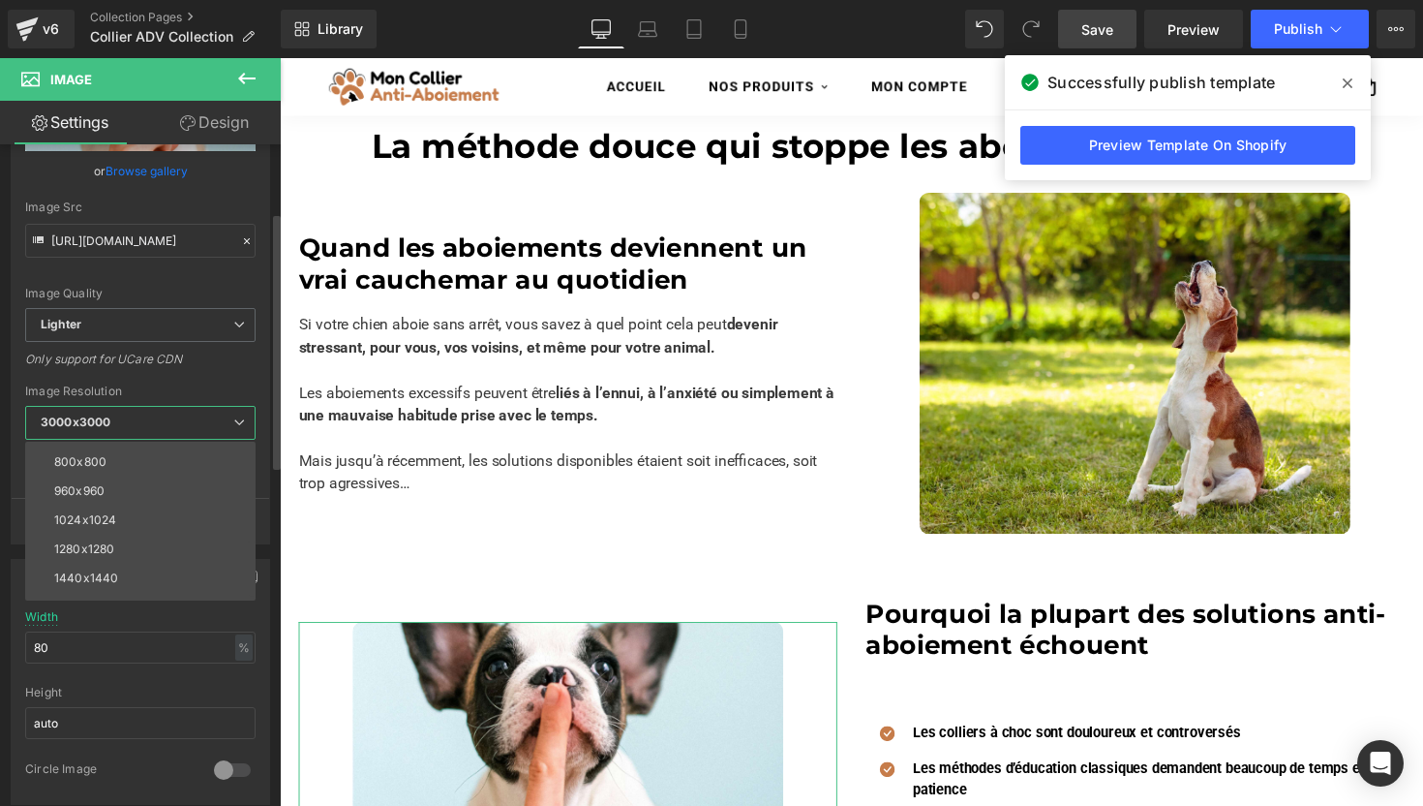
scroll to position [277, 0]
click at [89, 546] on li "2560x2560" at bounding box center [144, 556] width 239 height 29
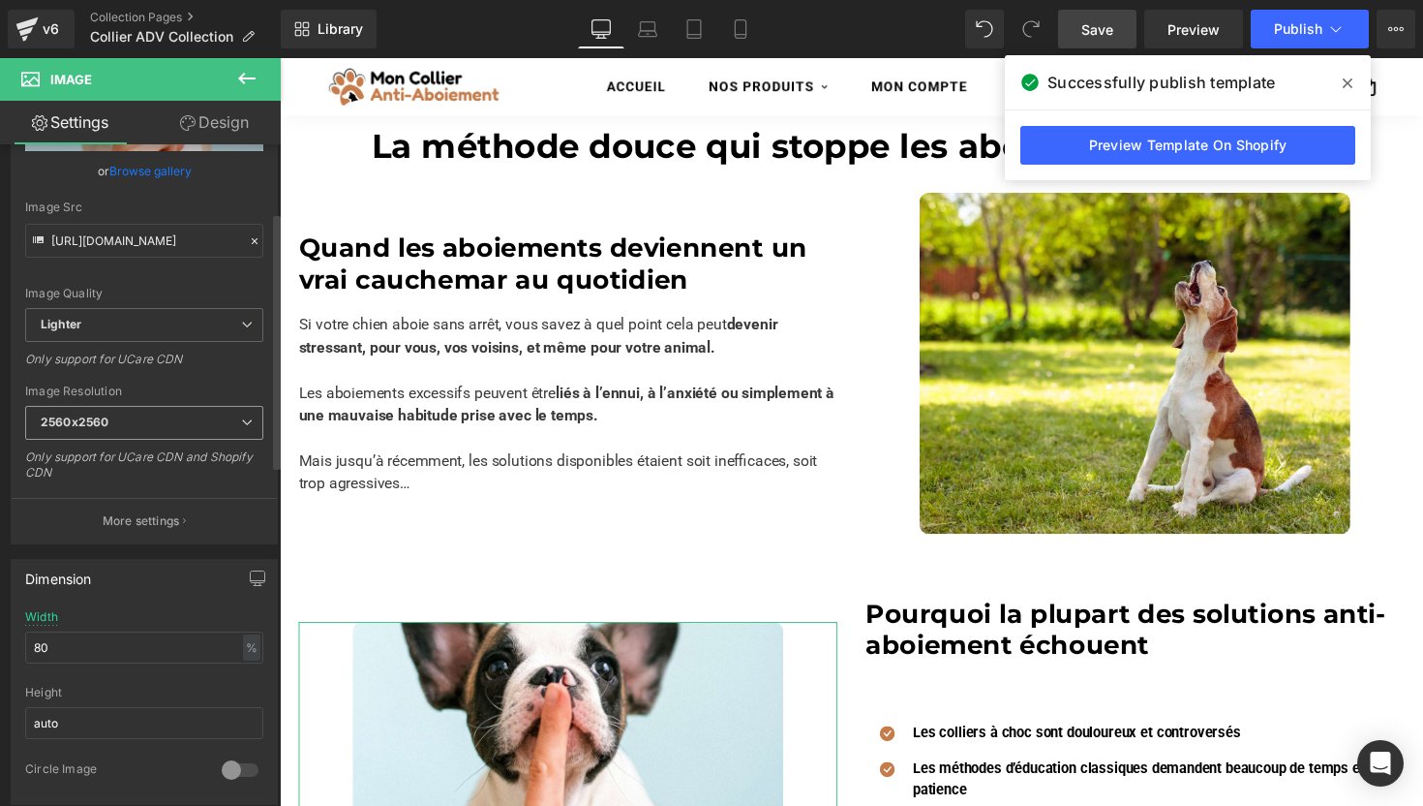
click at [80, 428] on b "2560x2560" at bounding box center [75, 421] width 68 height 15
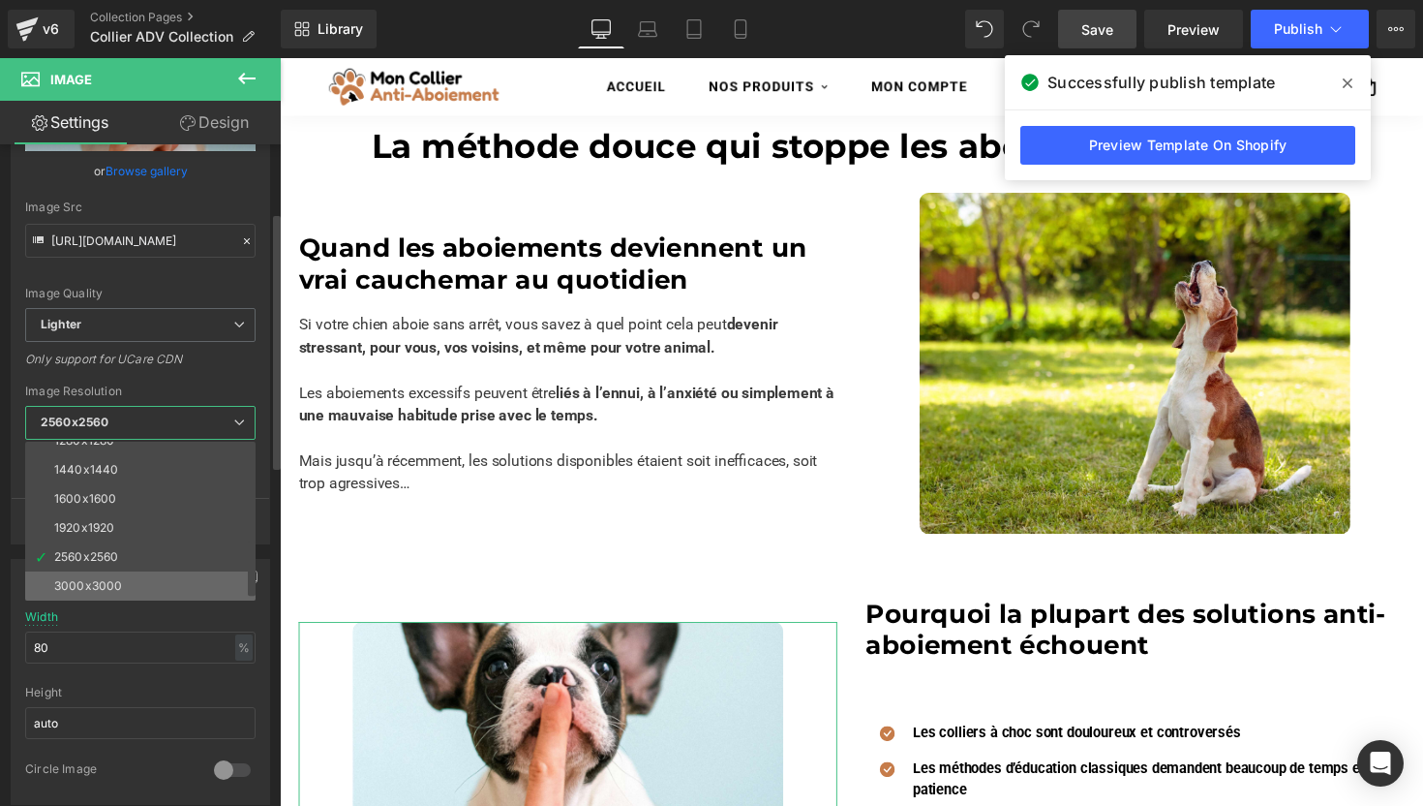
click at [70, 587] on div "3000x3000" at bounding box center [88, 586] width 68 height 14
type input "https://ucarecdn.com/22a77f71-aee3-48c3-97a5-b4e01f5481a4/-/format/auto/-/previ…"
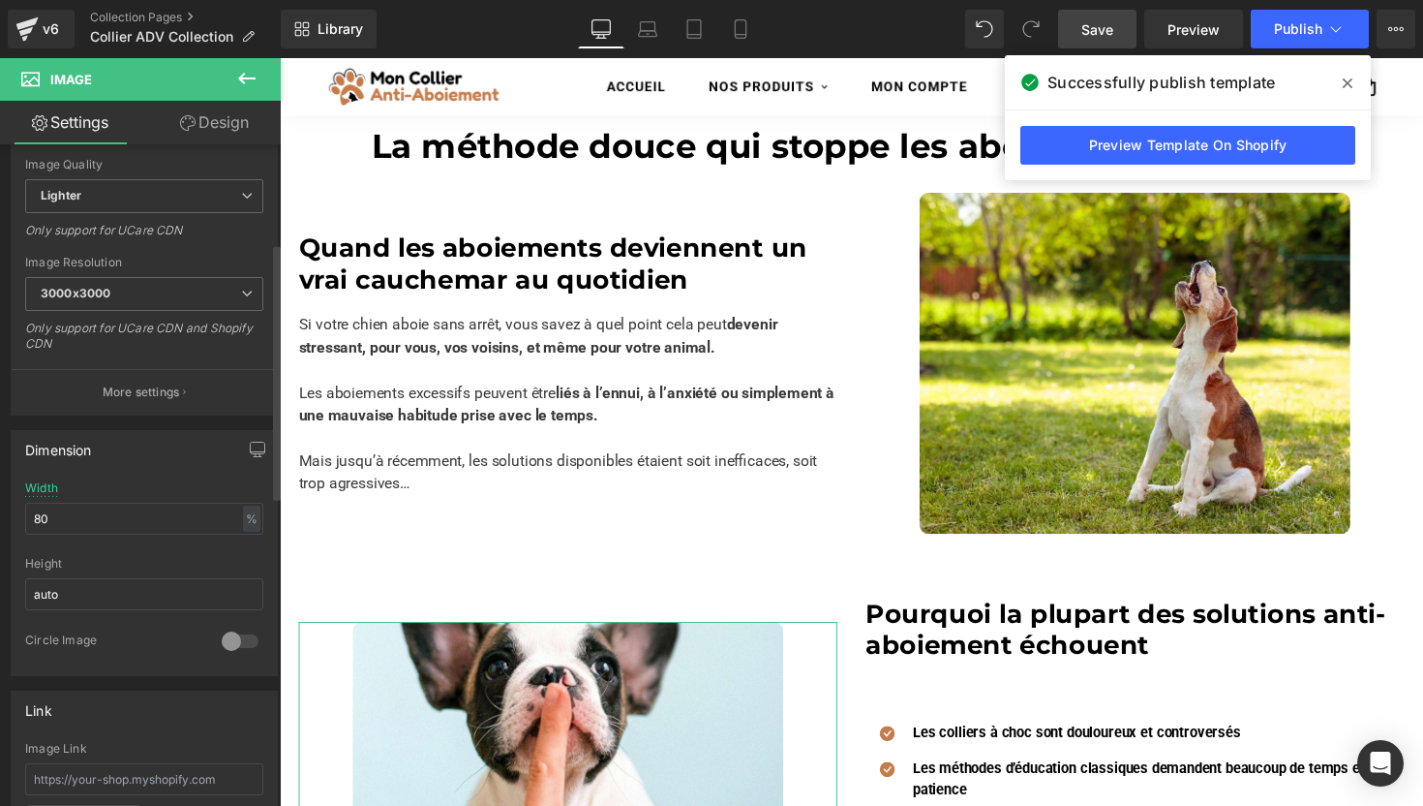
scroll to position [363, 0]
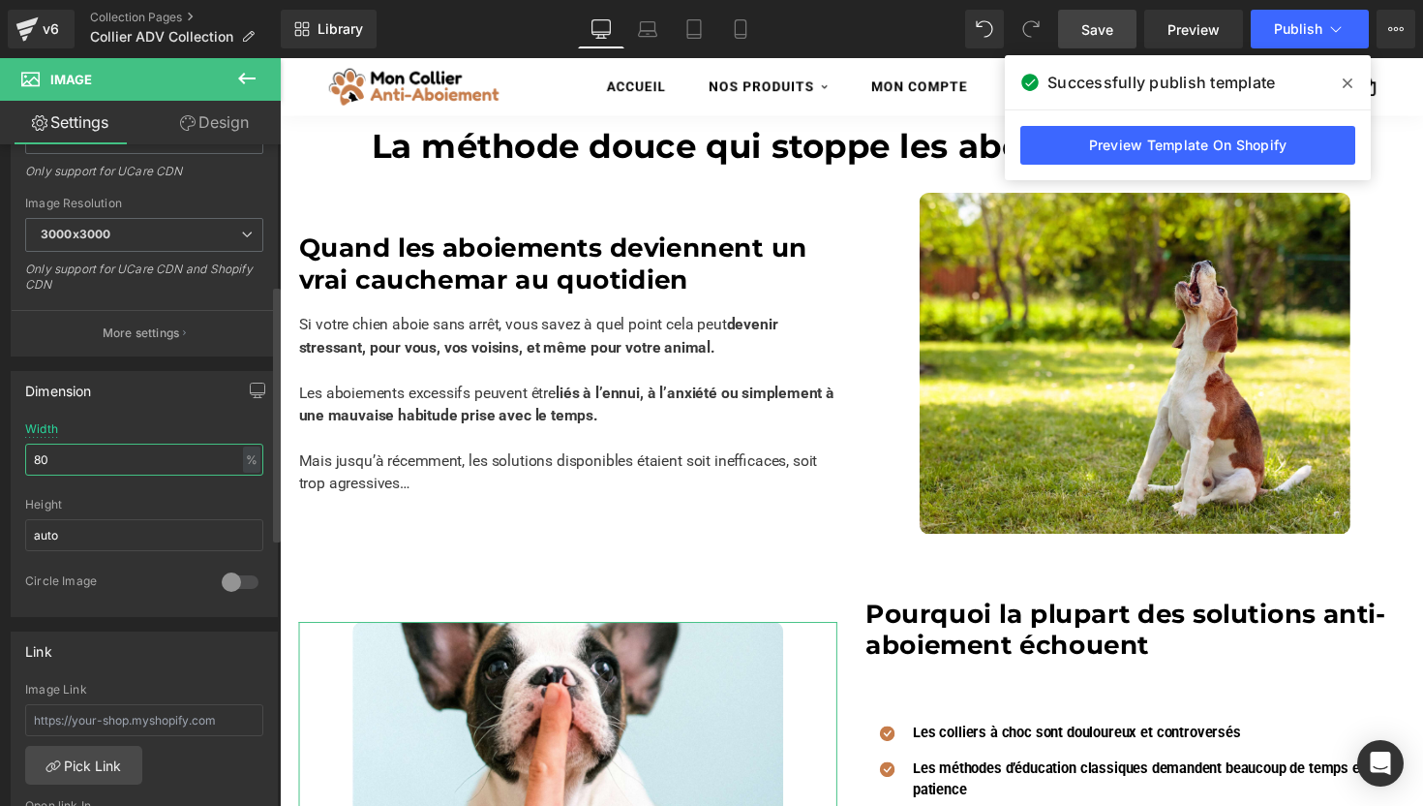
click at [89, 455] on input "80" at bounding box center [144, 459] width 238 height 32
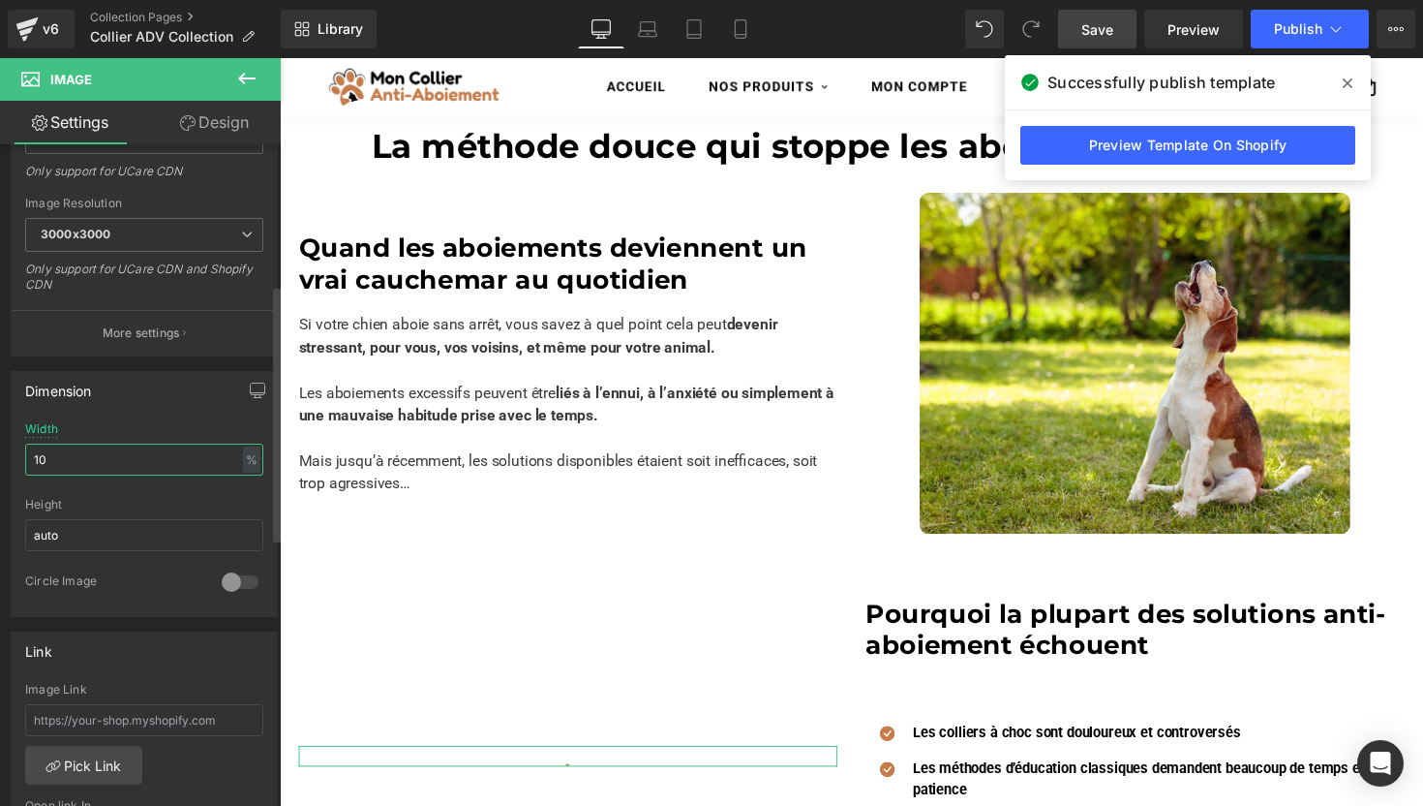
type input "100"
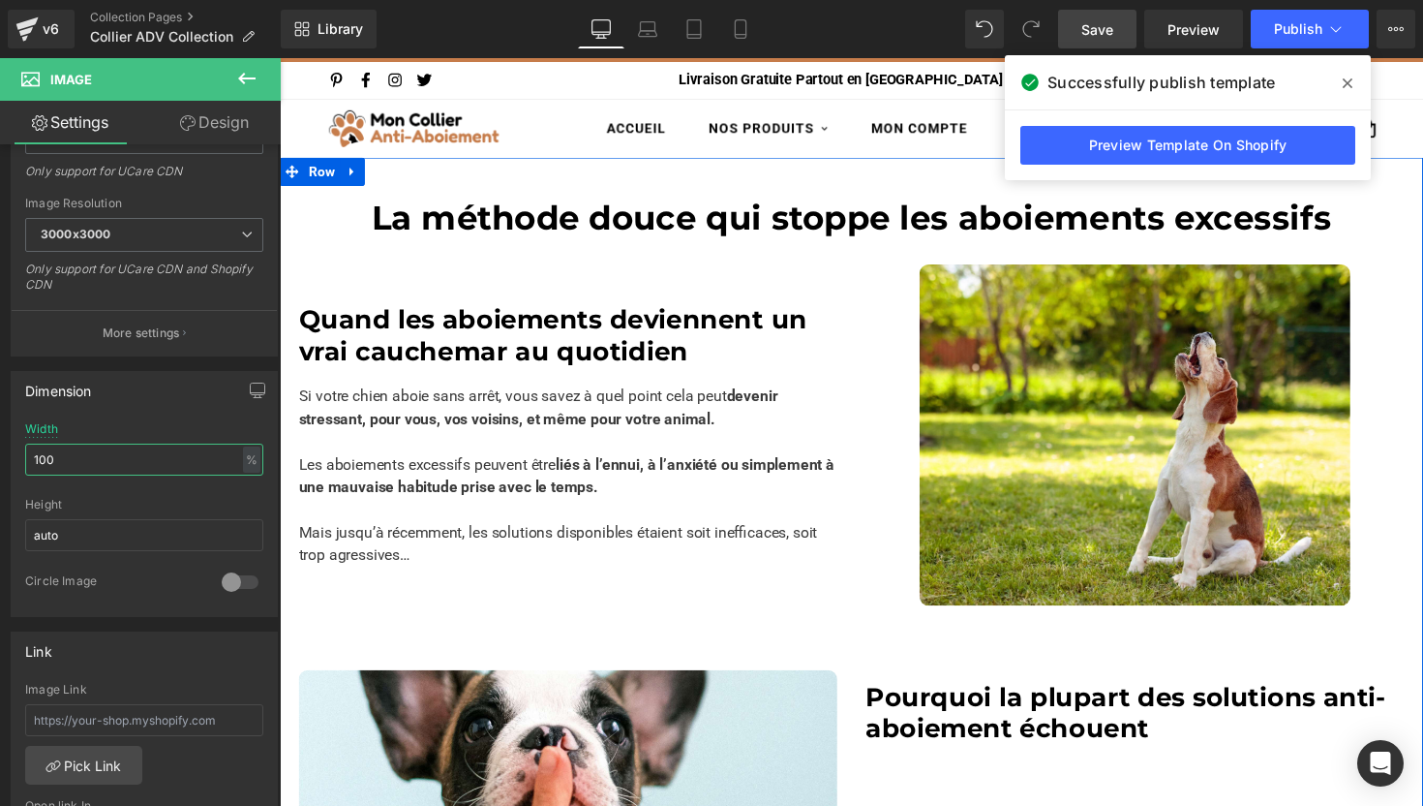
scroll to position [25, 0]
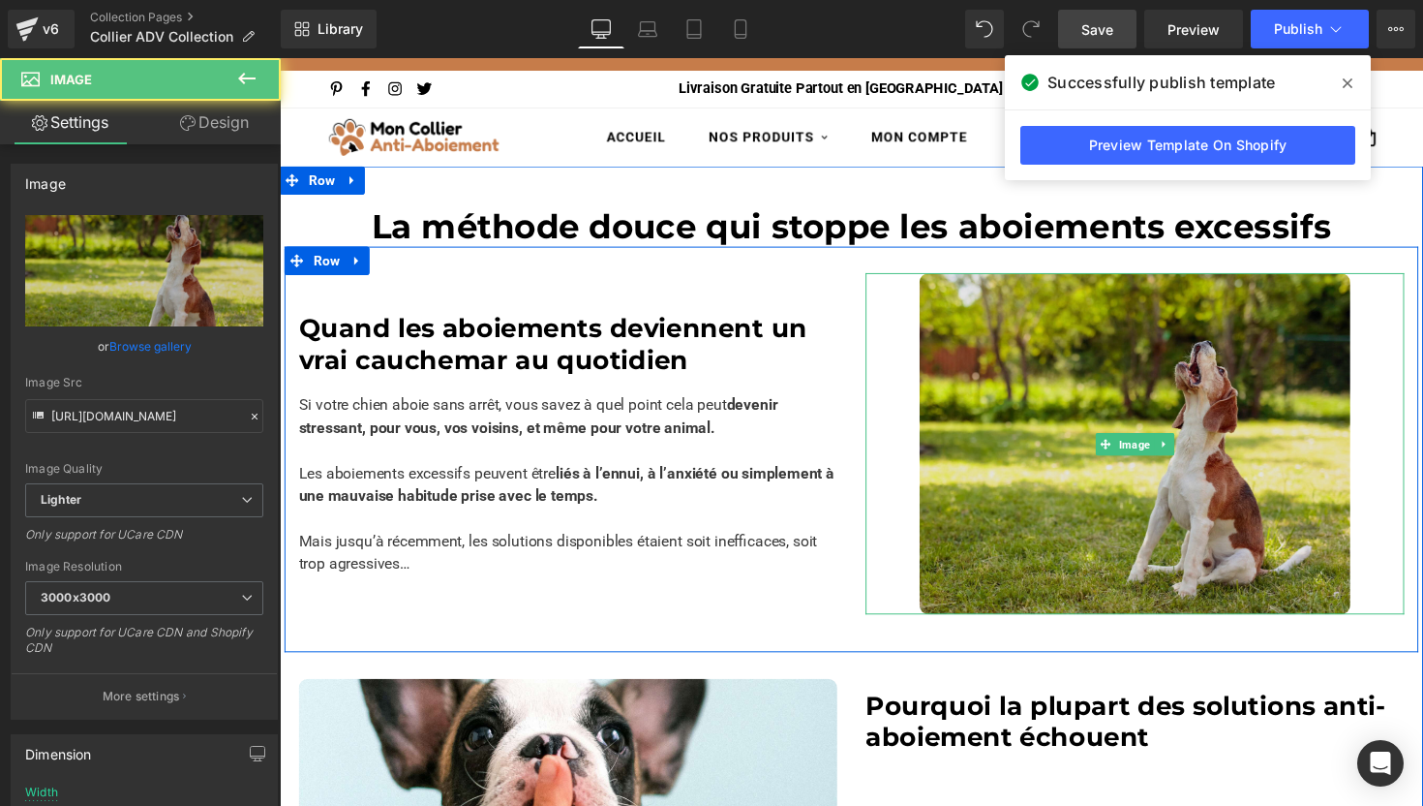
click at [1074, 453] on img at bounding box center [1156, 453] width 442 height 351
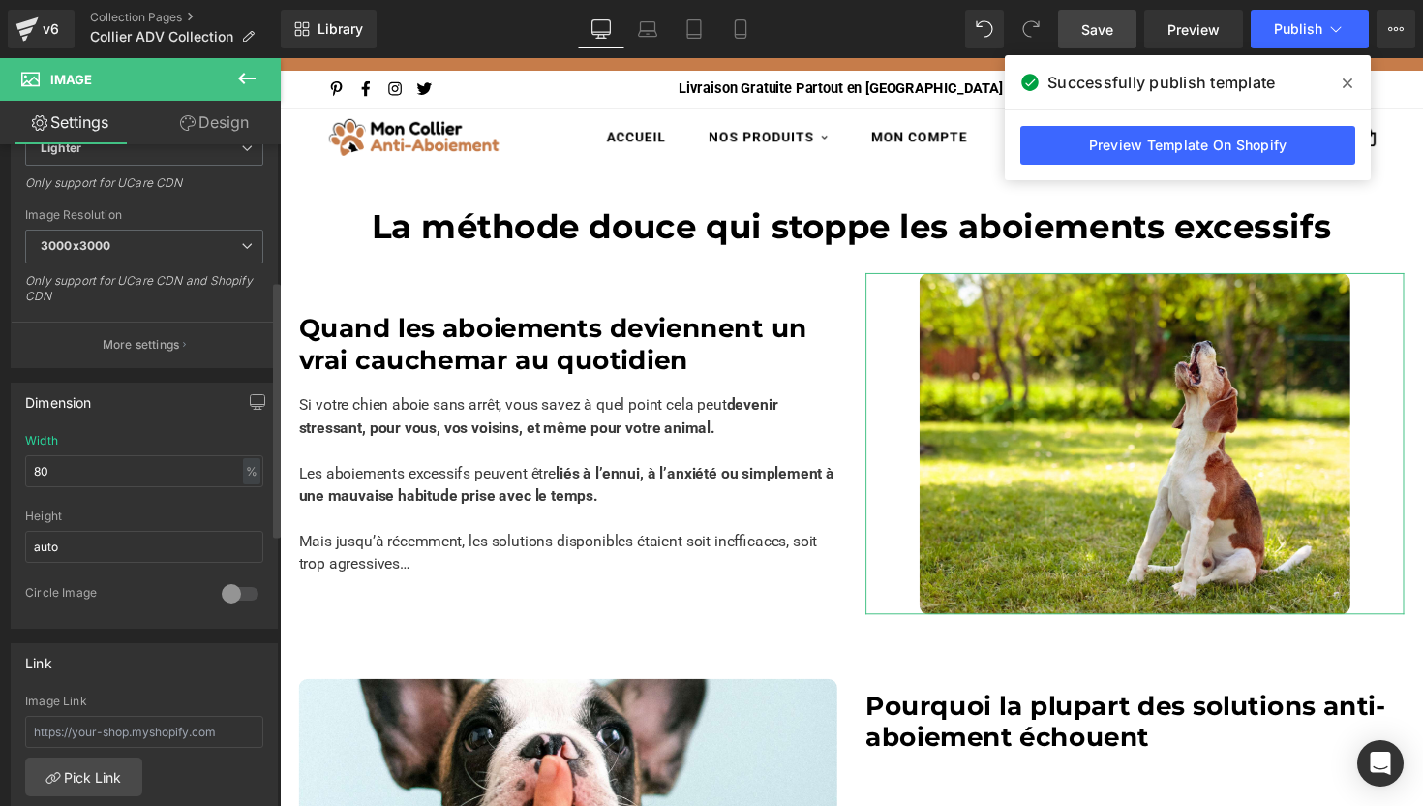
scroll to position [443, 0]
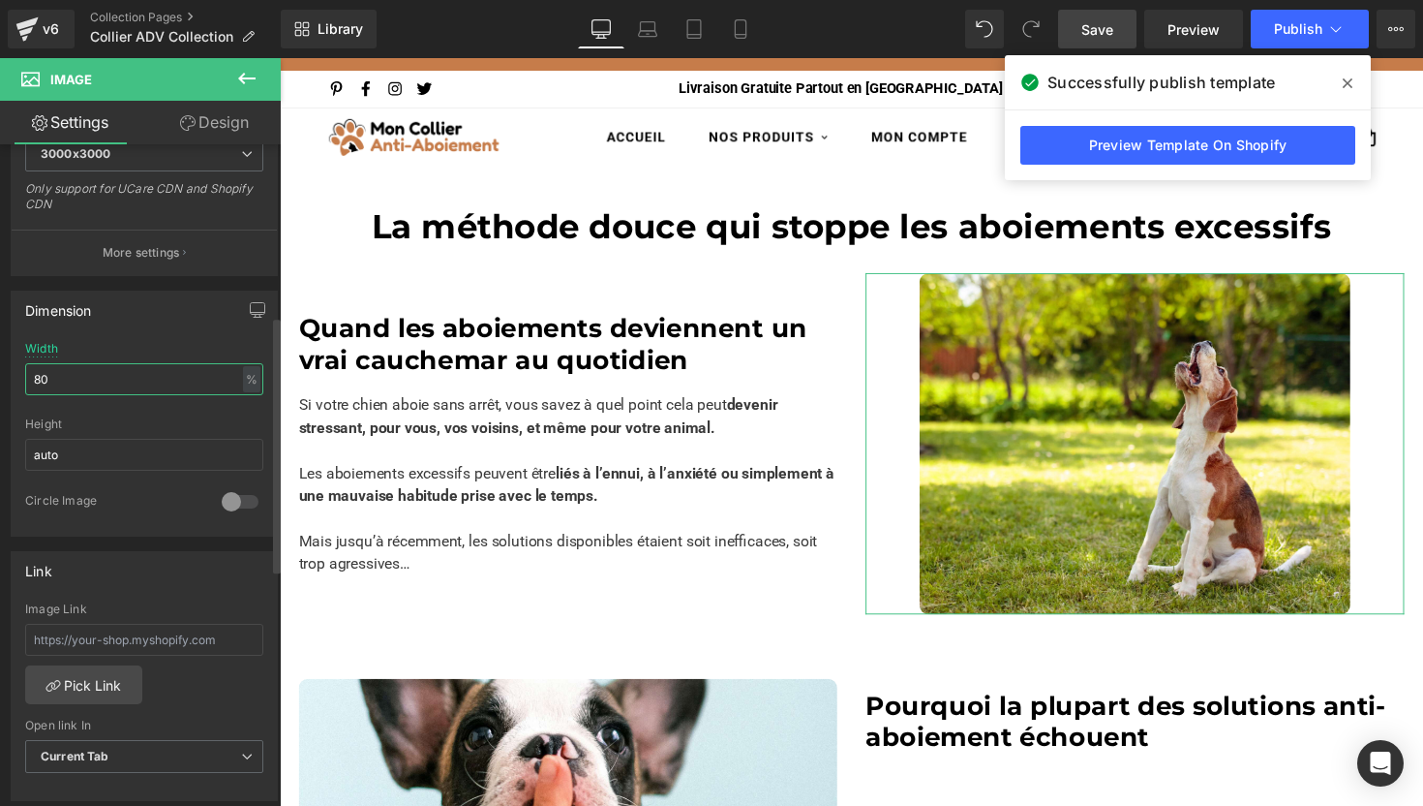
click at [71, 387] on input "80" at bounding box center [144, 379] width 238 height 32
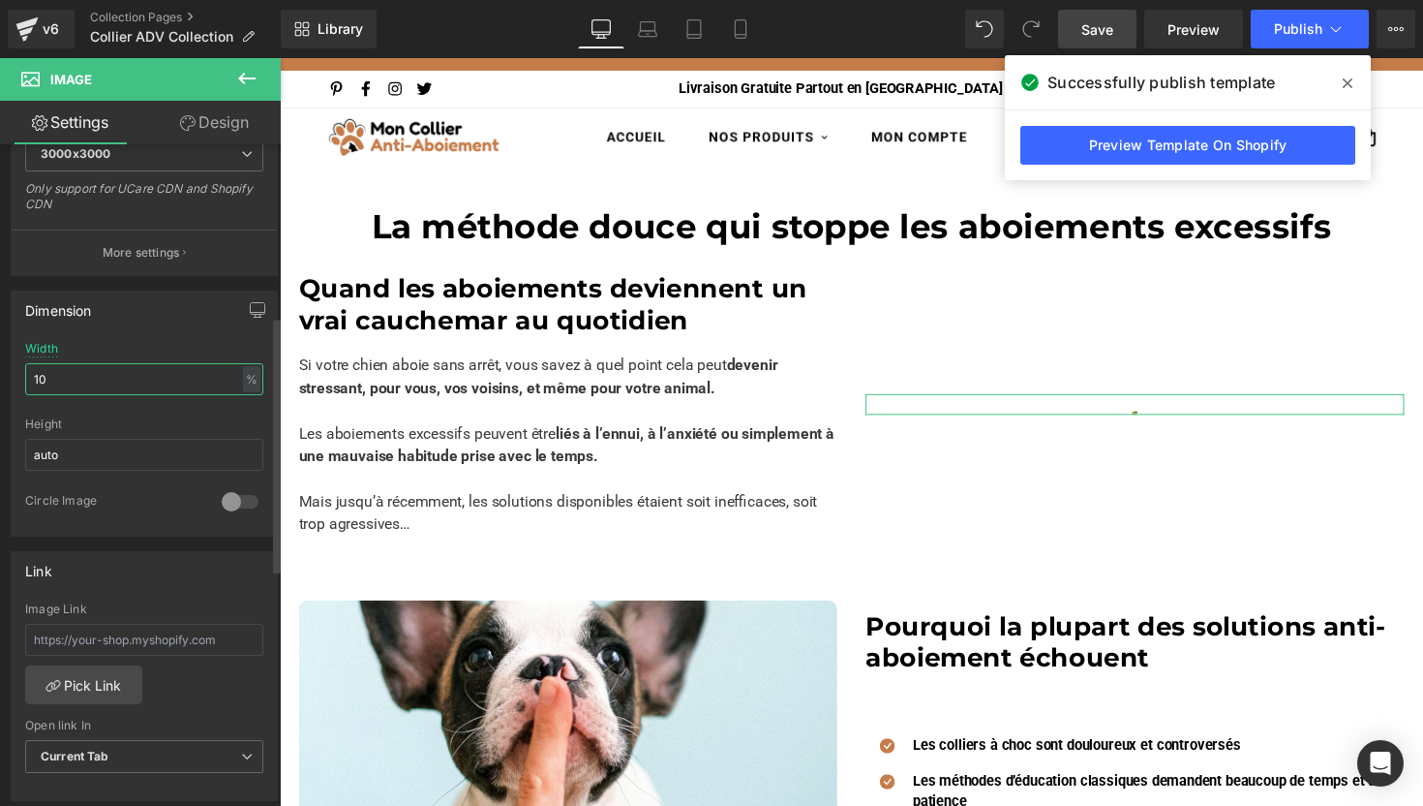
type input "100"
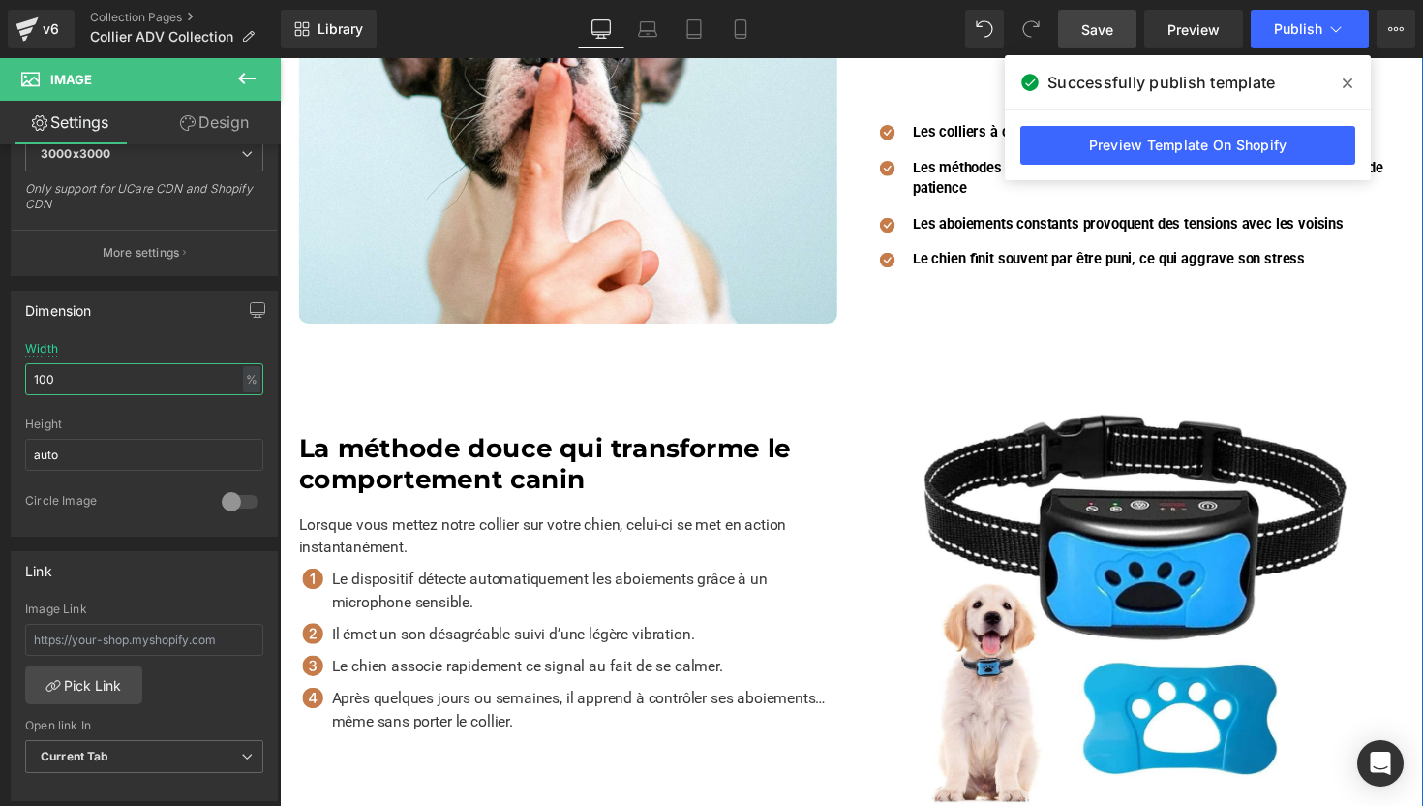
scroll to position [822, 0]
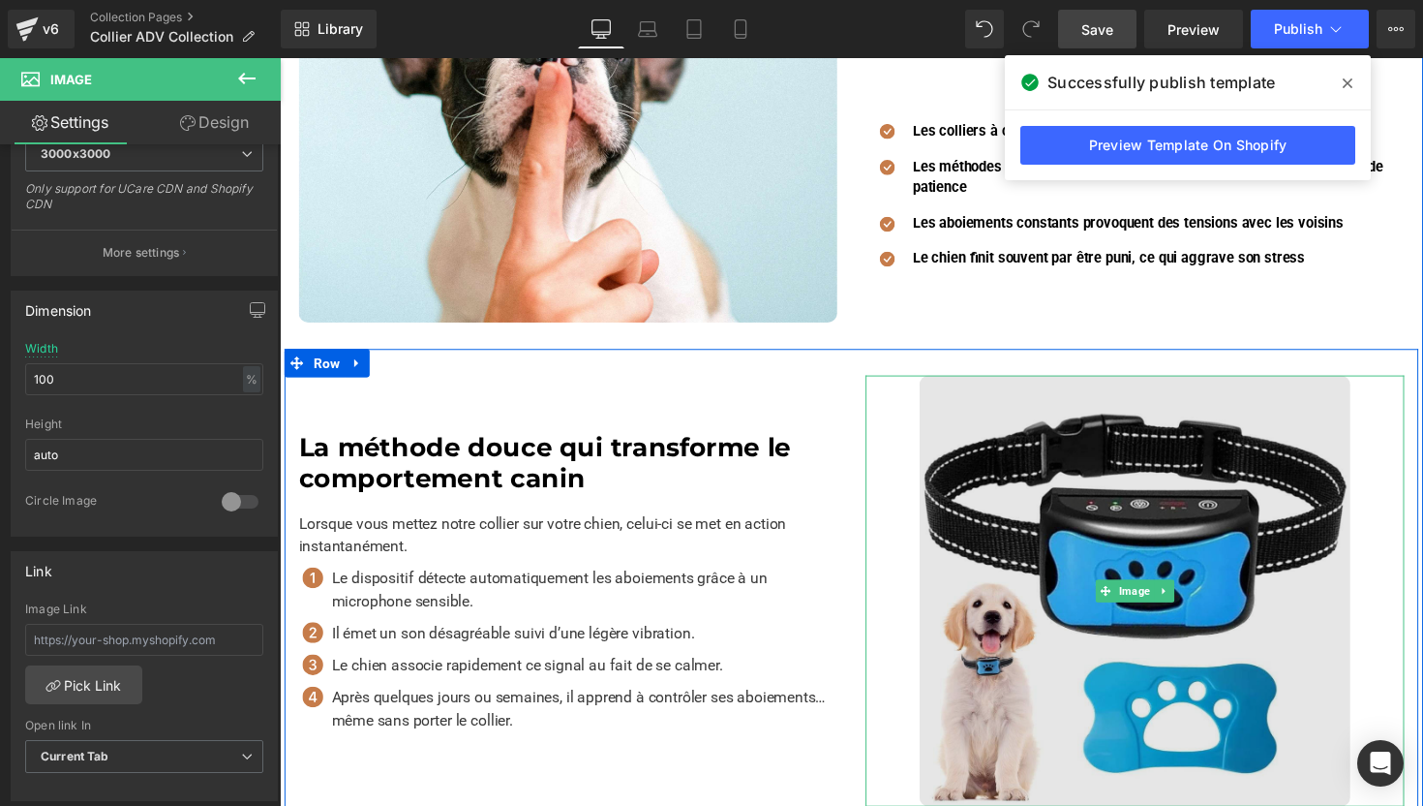
click at [1026, 555] on img at bounding box center [1156, 604] width 442 height 442
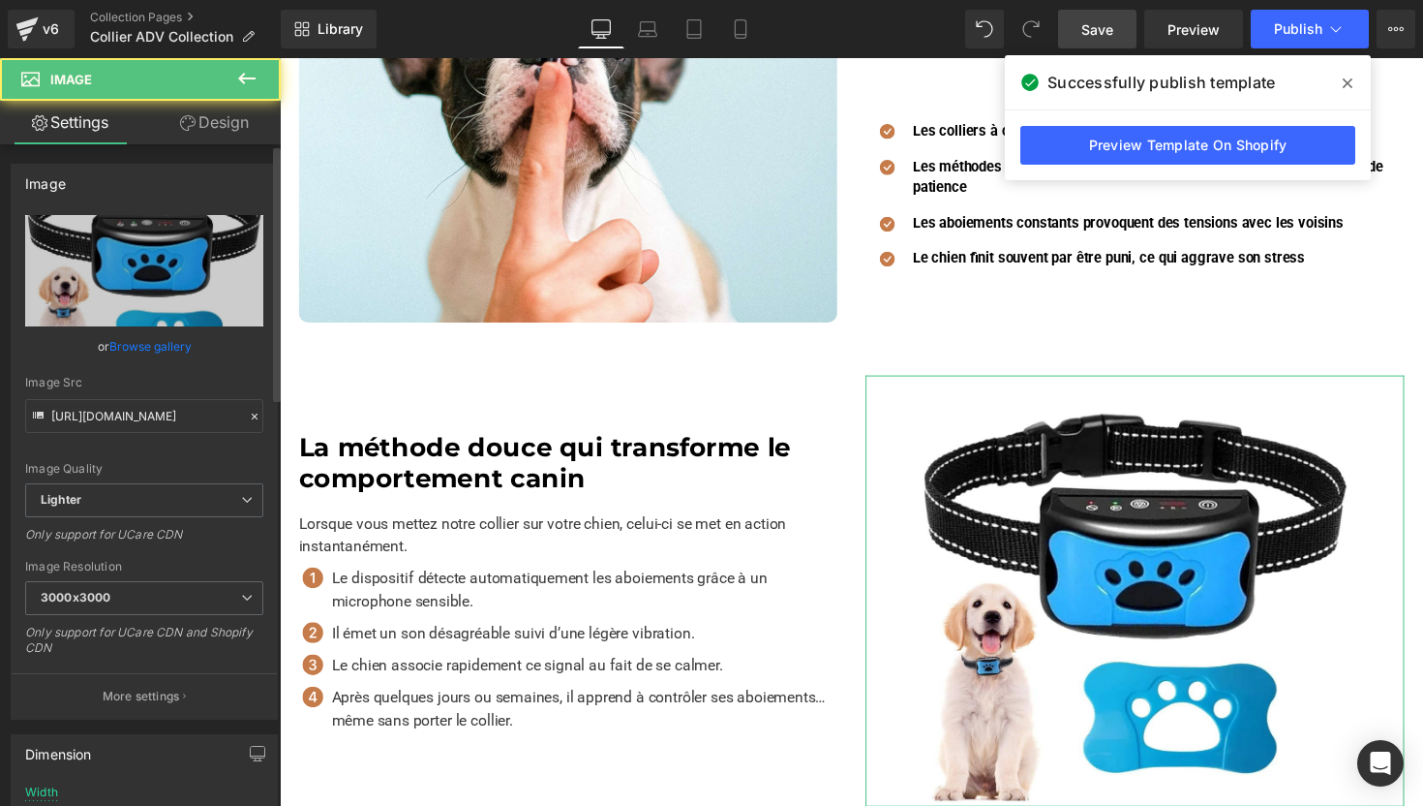
scroll to position [518, 0]
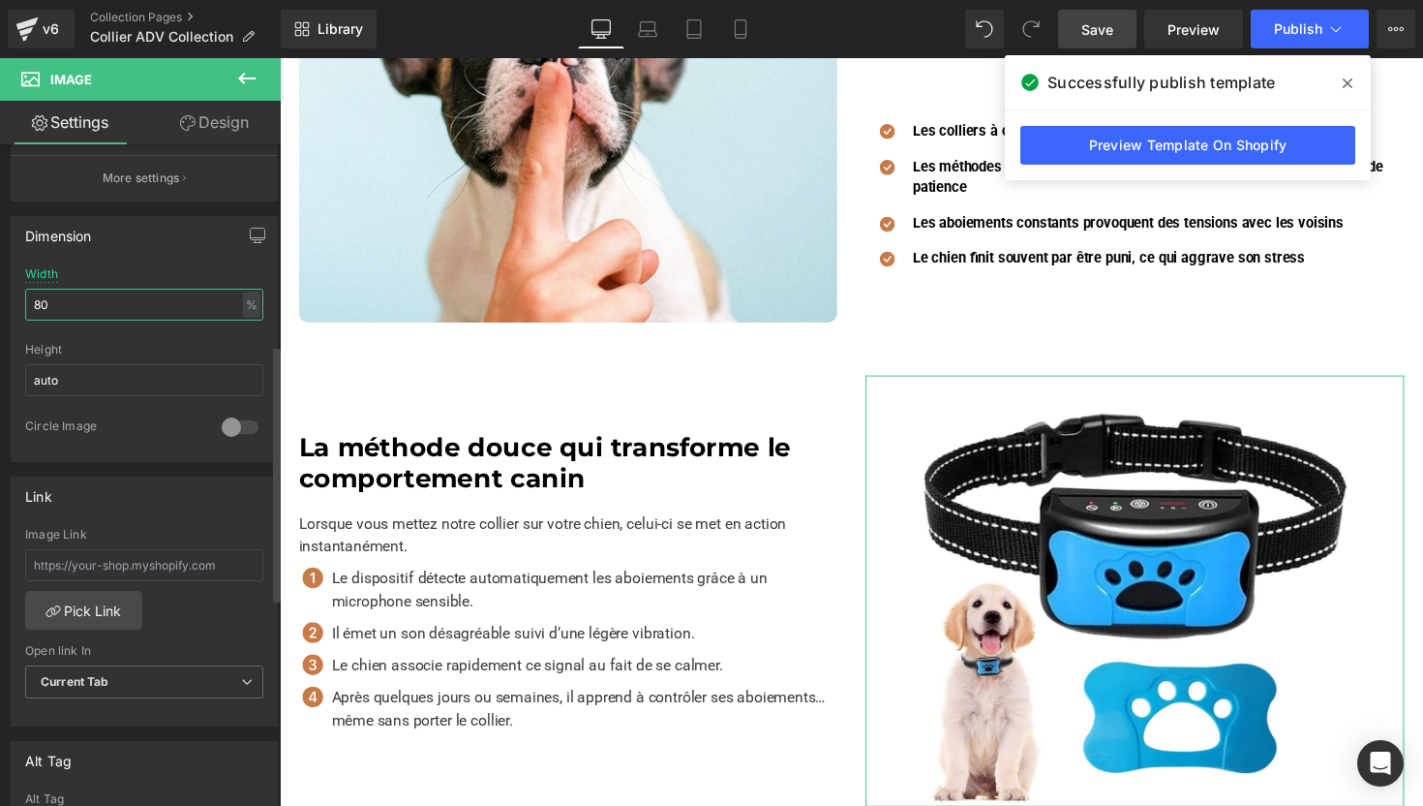
click at [77, 314] on input "80" at bounding box center [144, 305] width 238 height 32
type input "100"
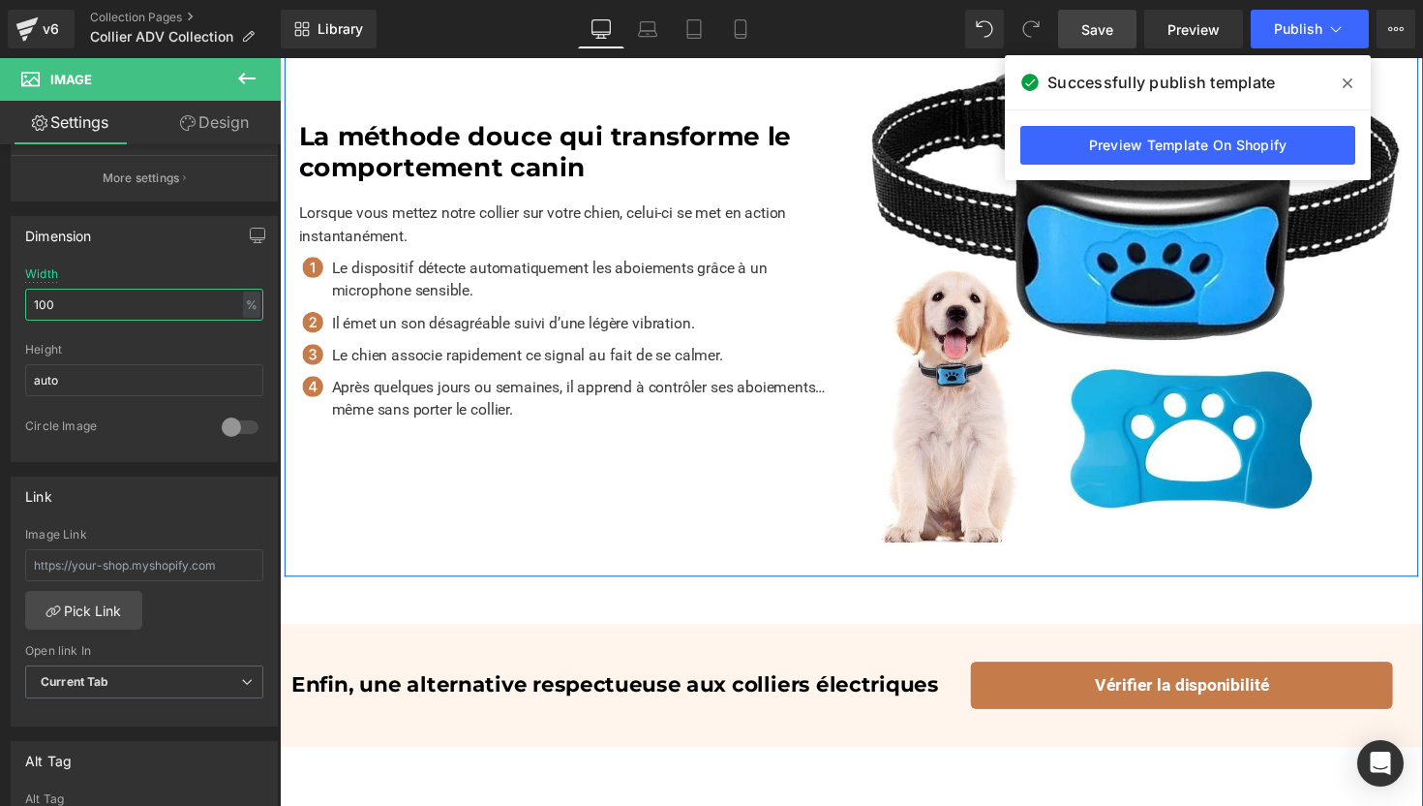
scroll to position [1530, 0]
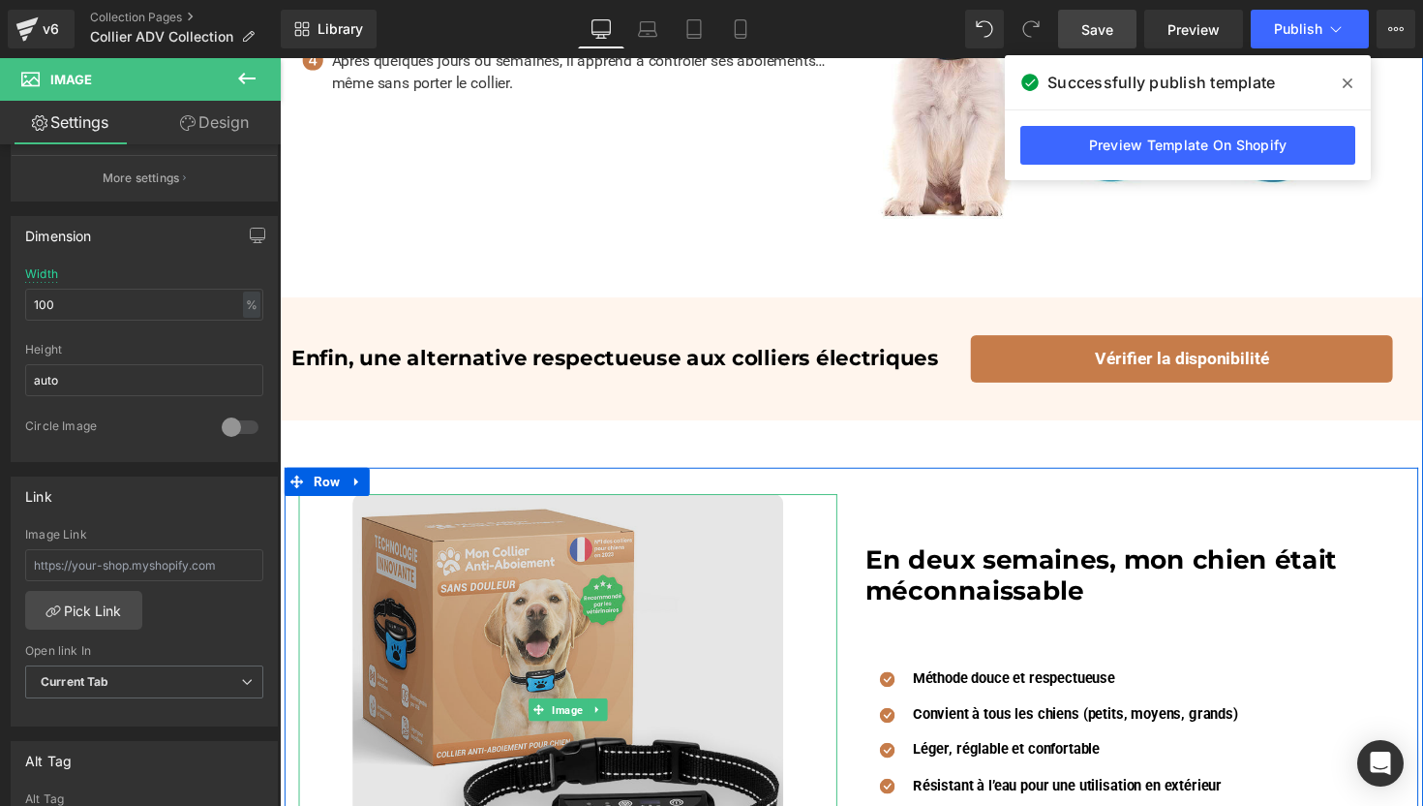
click at [502, 628] on img at bounding box center [575, 725] width 442 height 442
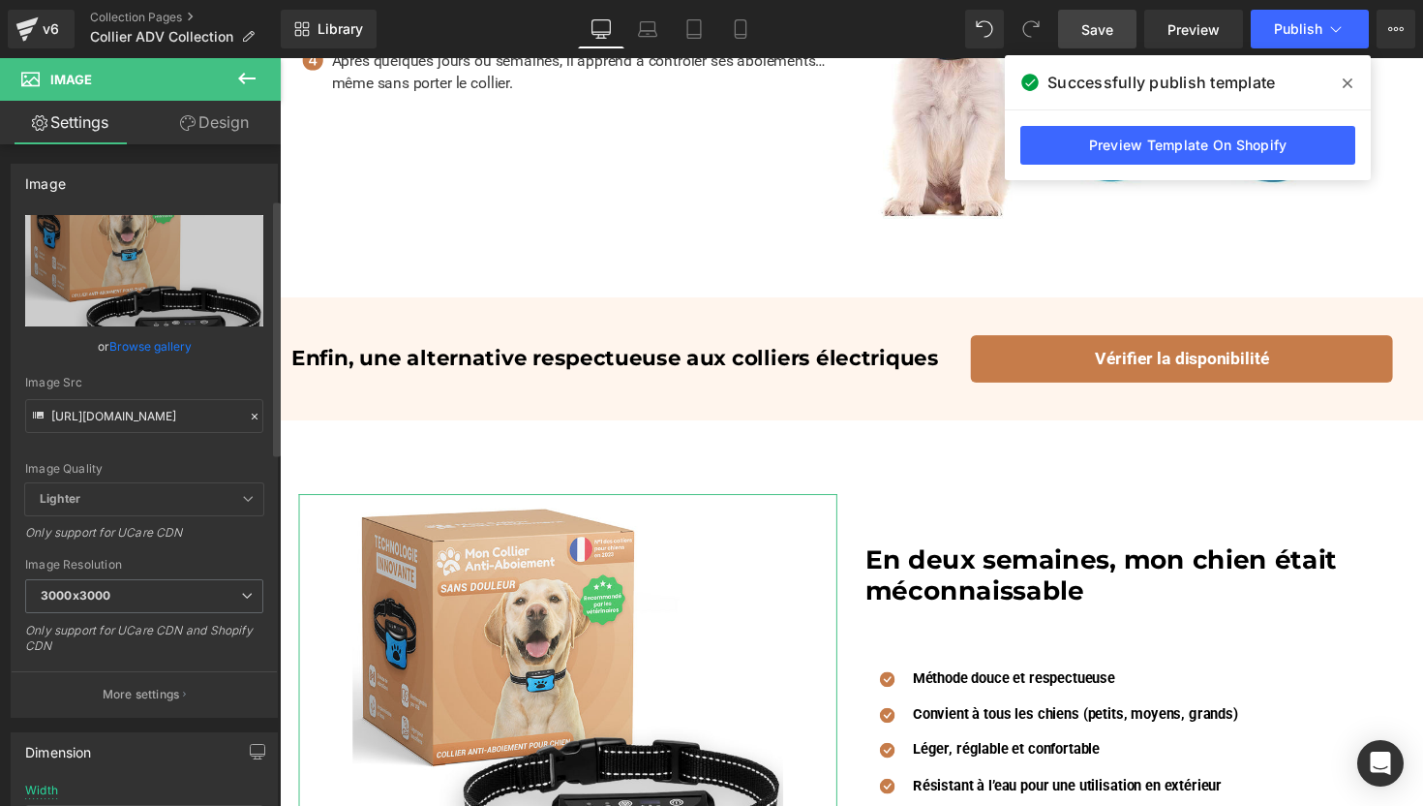
scroll to position [478, 0]
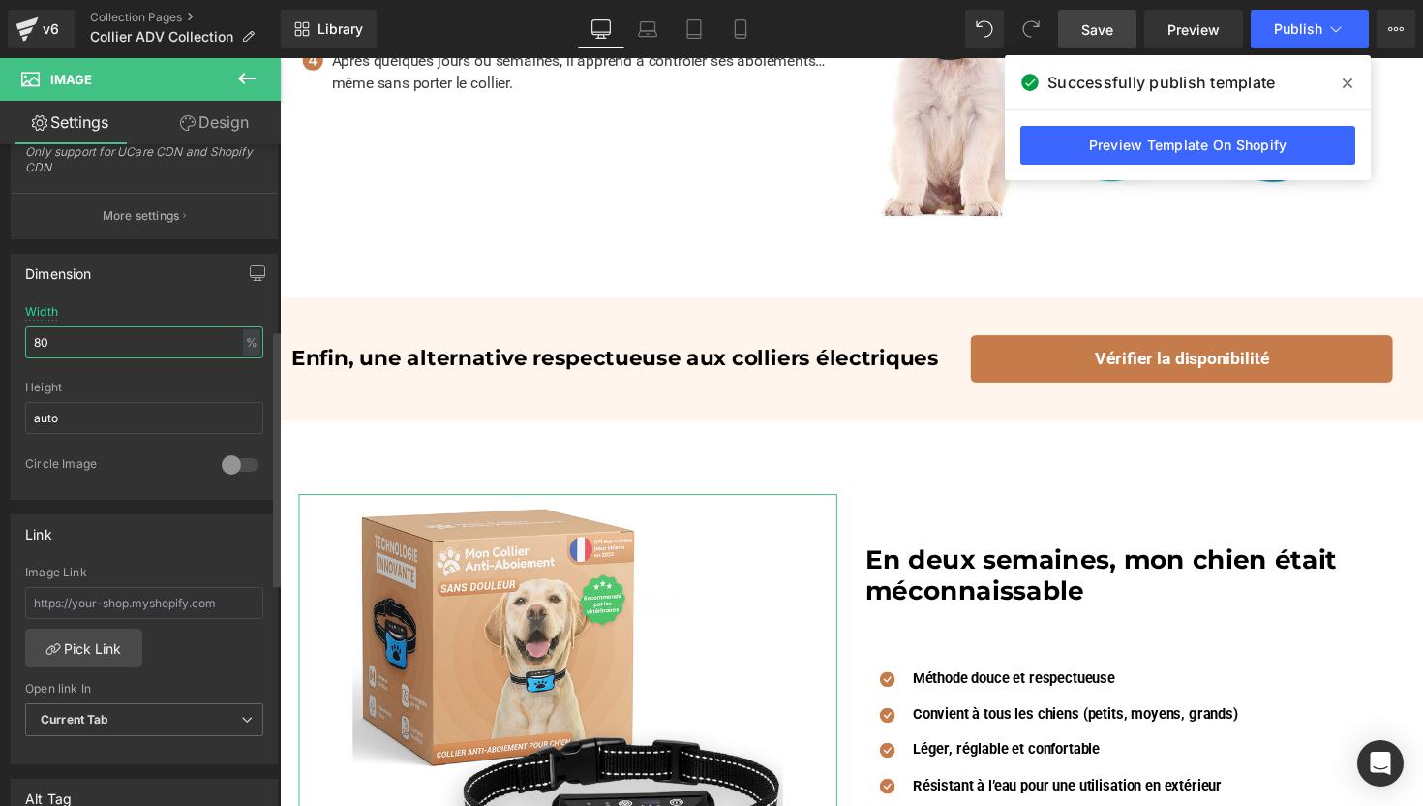
click at [90, 337] on input "80" at bounding box center [144, 342] width 238 height 32
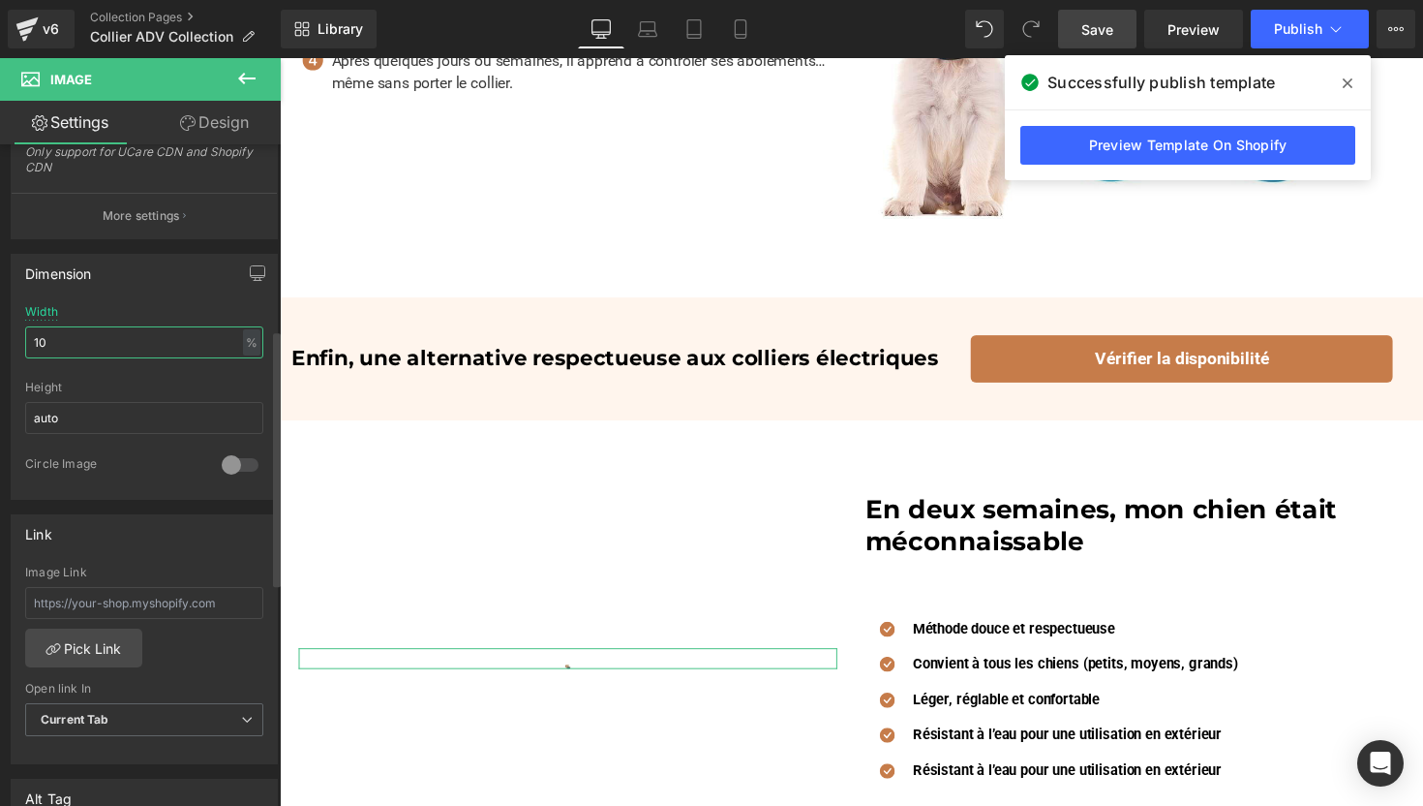
type input "100"
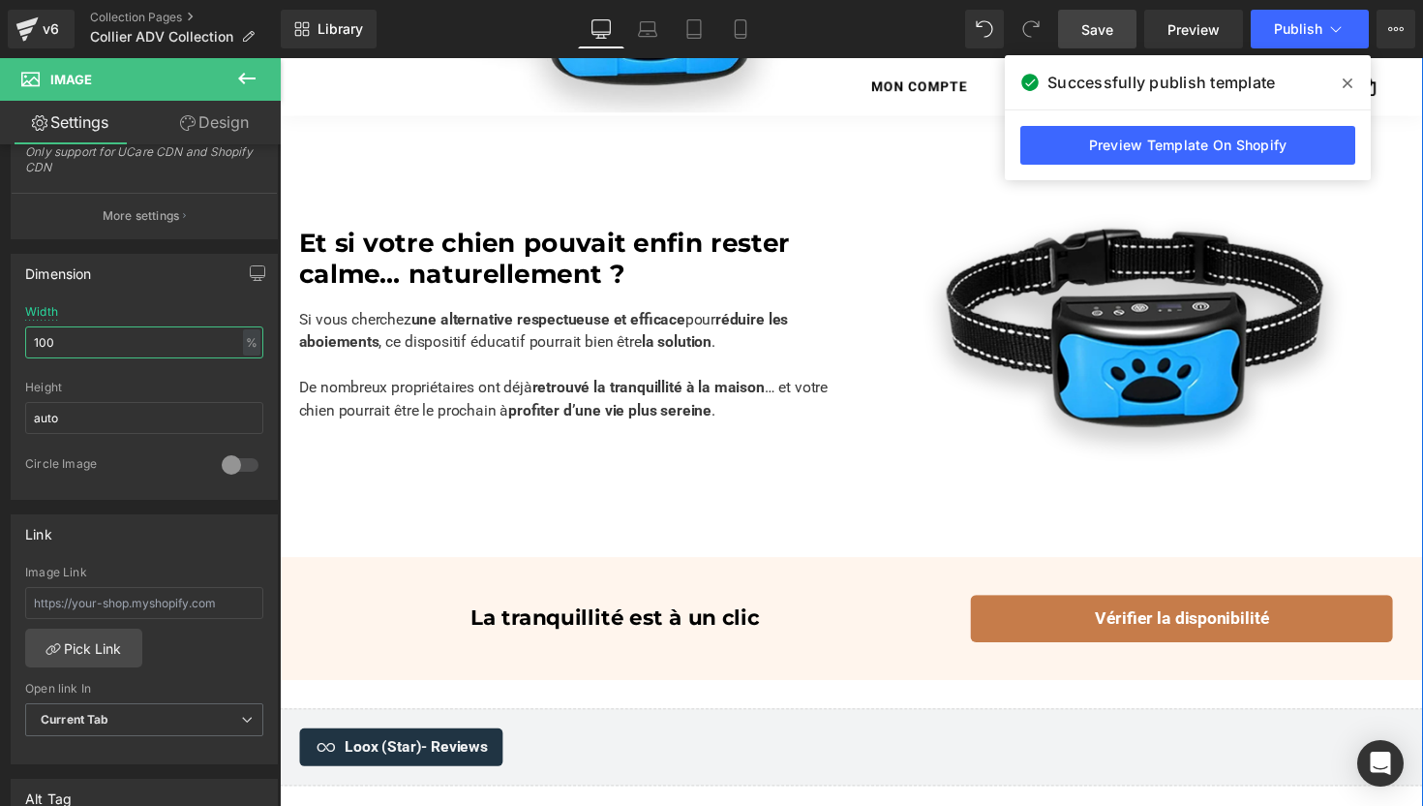
scroll to position [2394, 0]
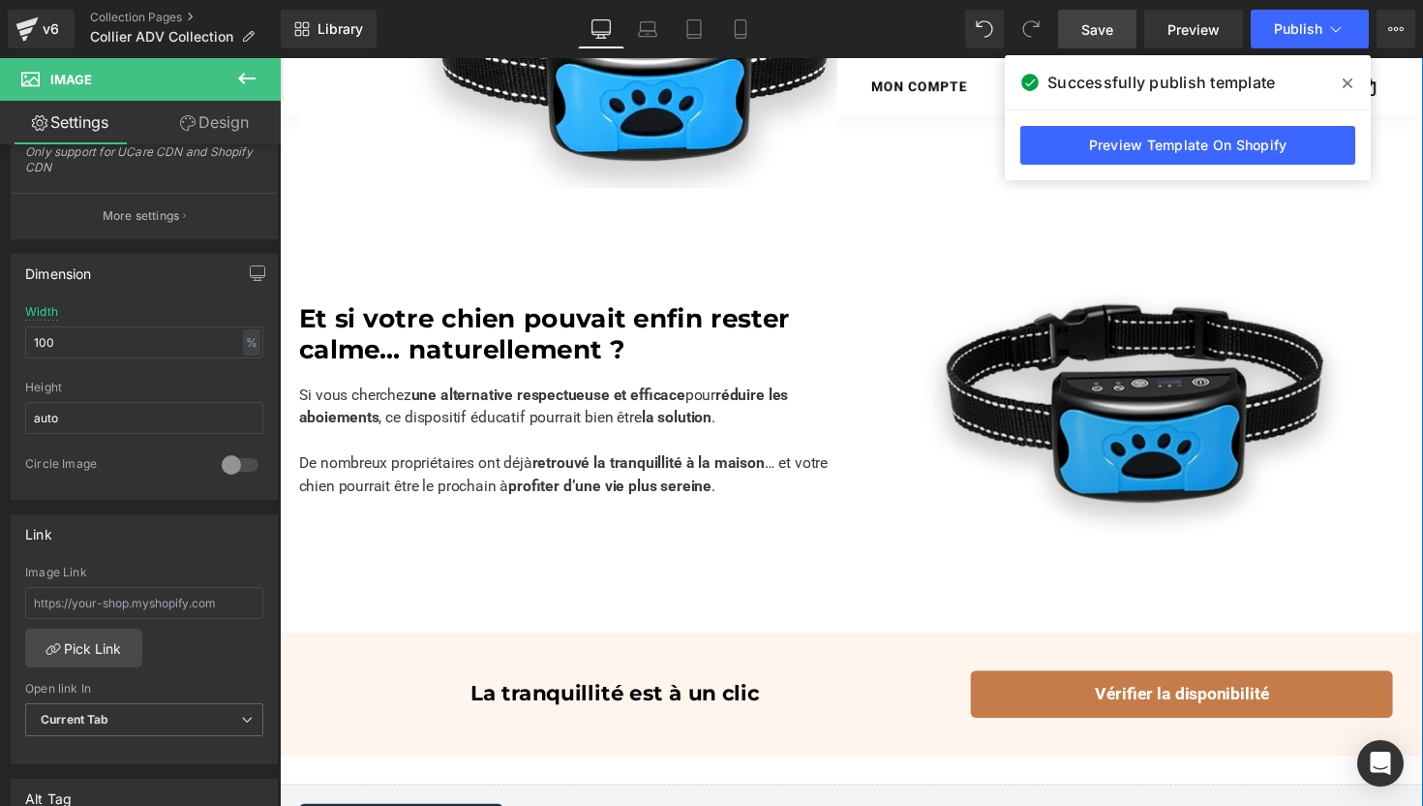
click at [1076, 315] on img at bounding box center [1156, 408] width 442 height 325
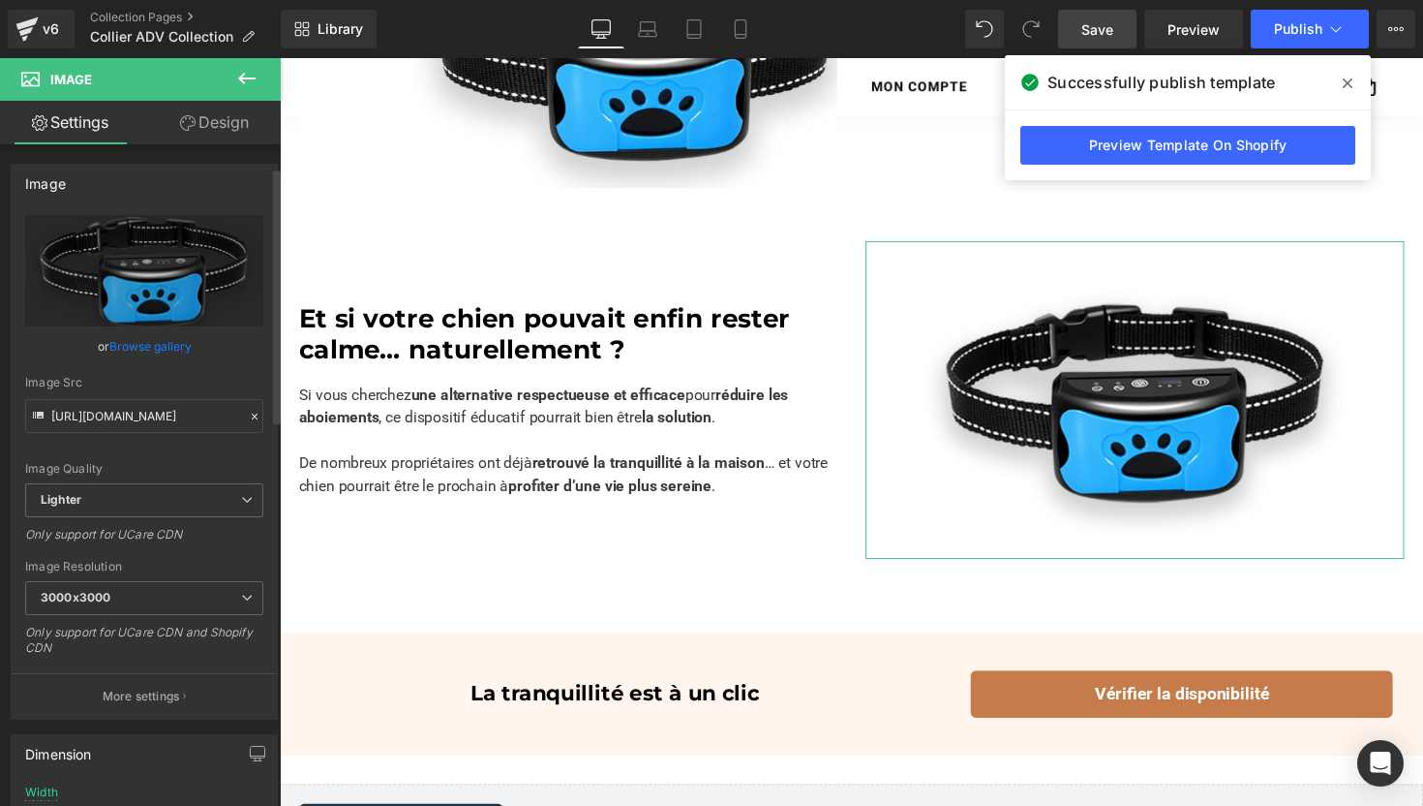
scroll to position [374, 0]
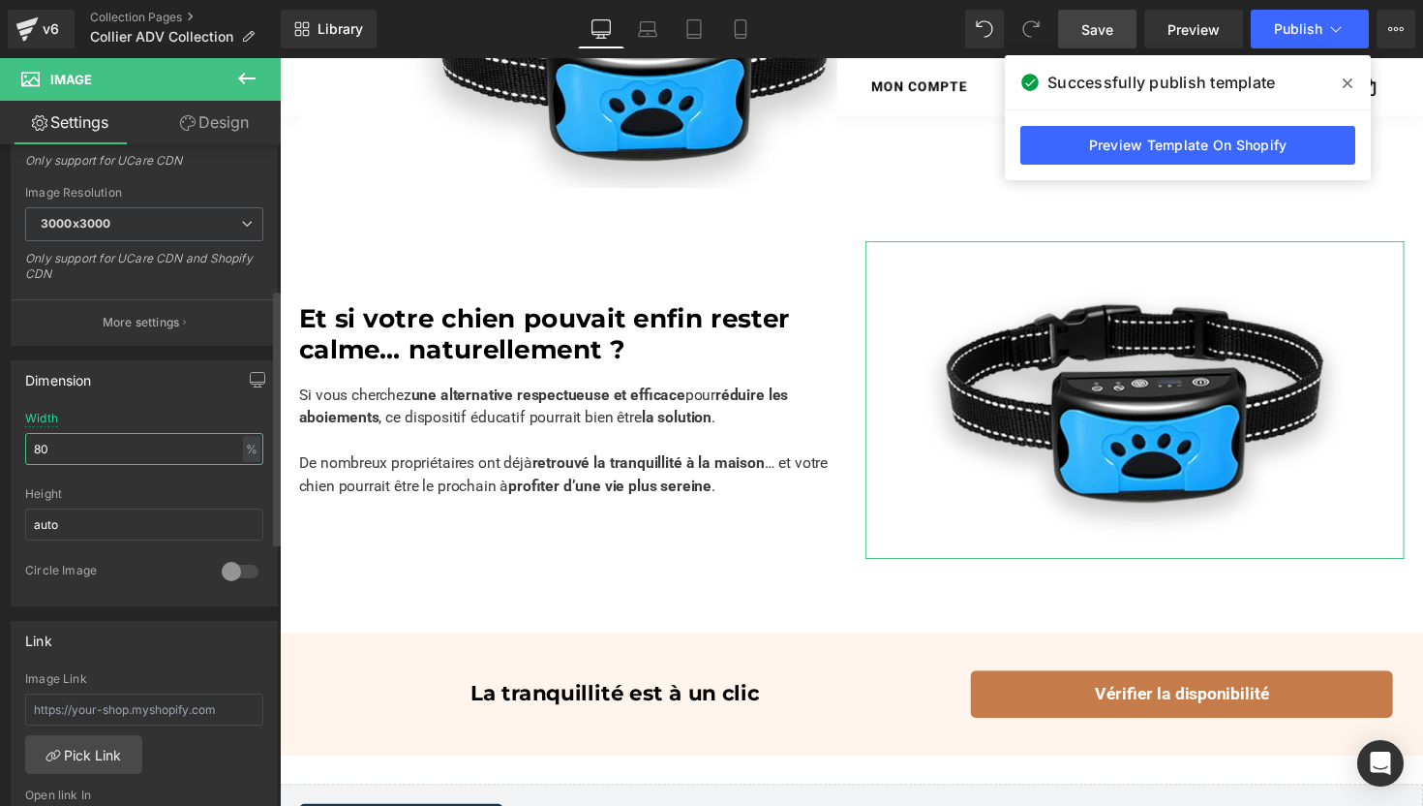
click at [104, 446] on input "80" at bounding box center [144, 449] width 238 height 32
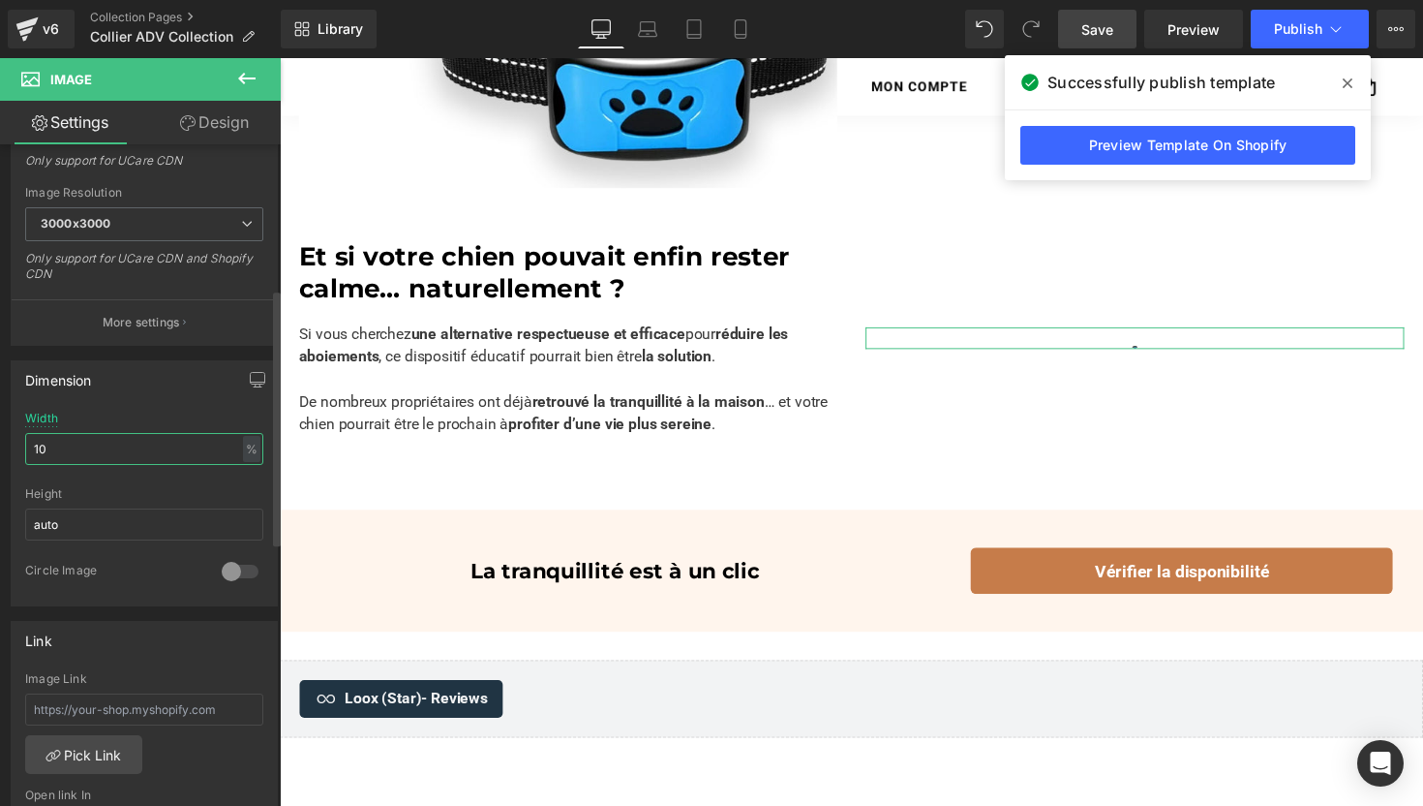
type input "100"
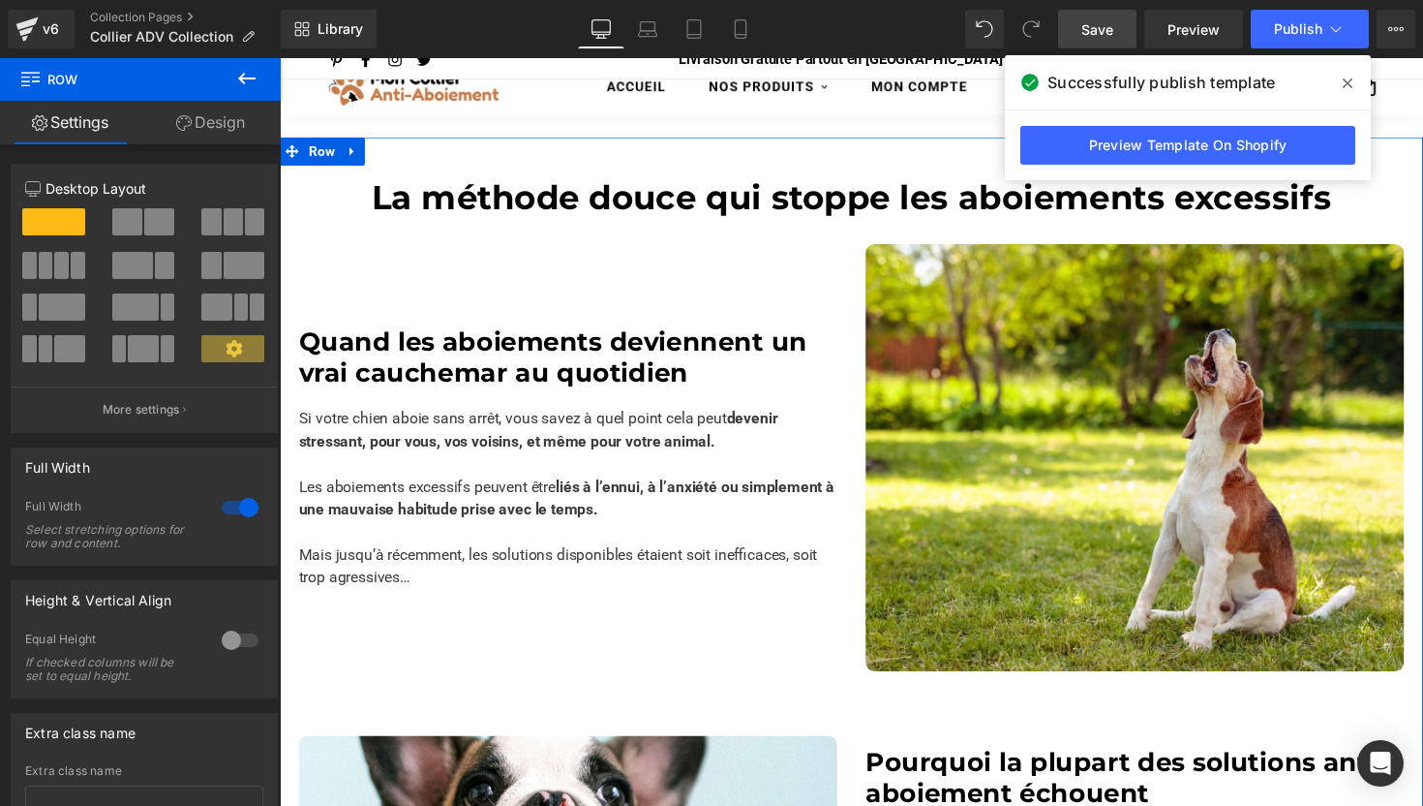
scroll to position [0, 0]
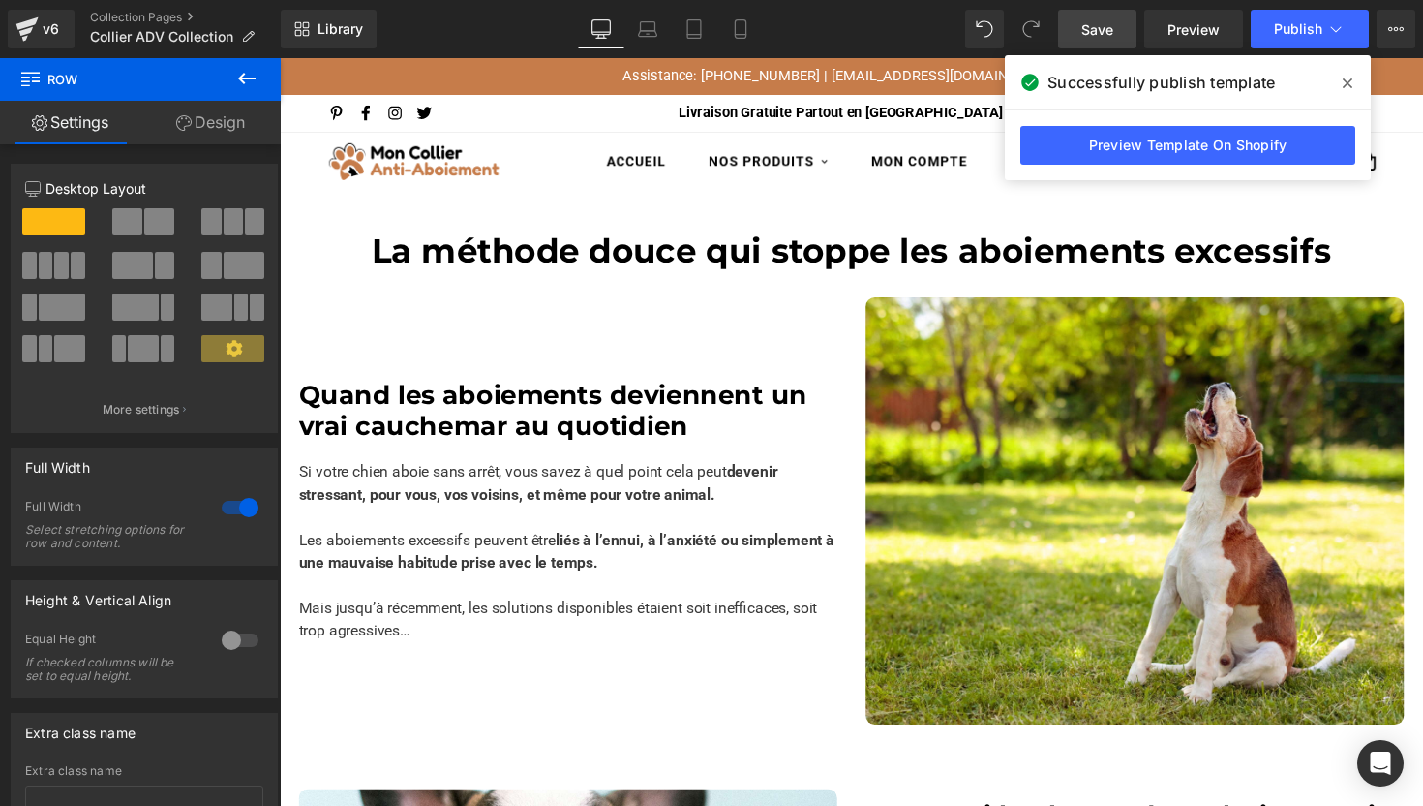
click at [1353, 85] on span at bounding box center [1347, 83] width 31 height 31
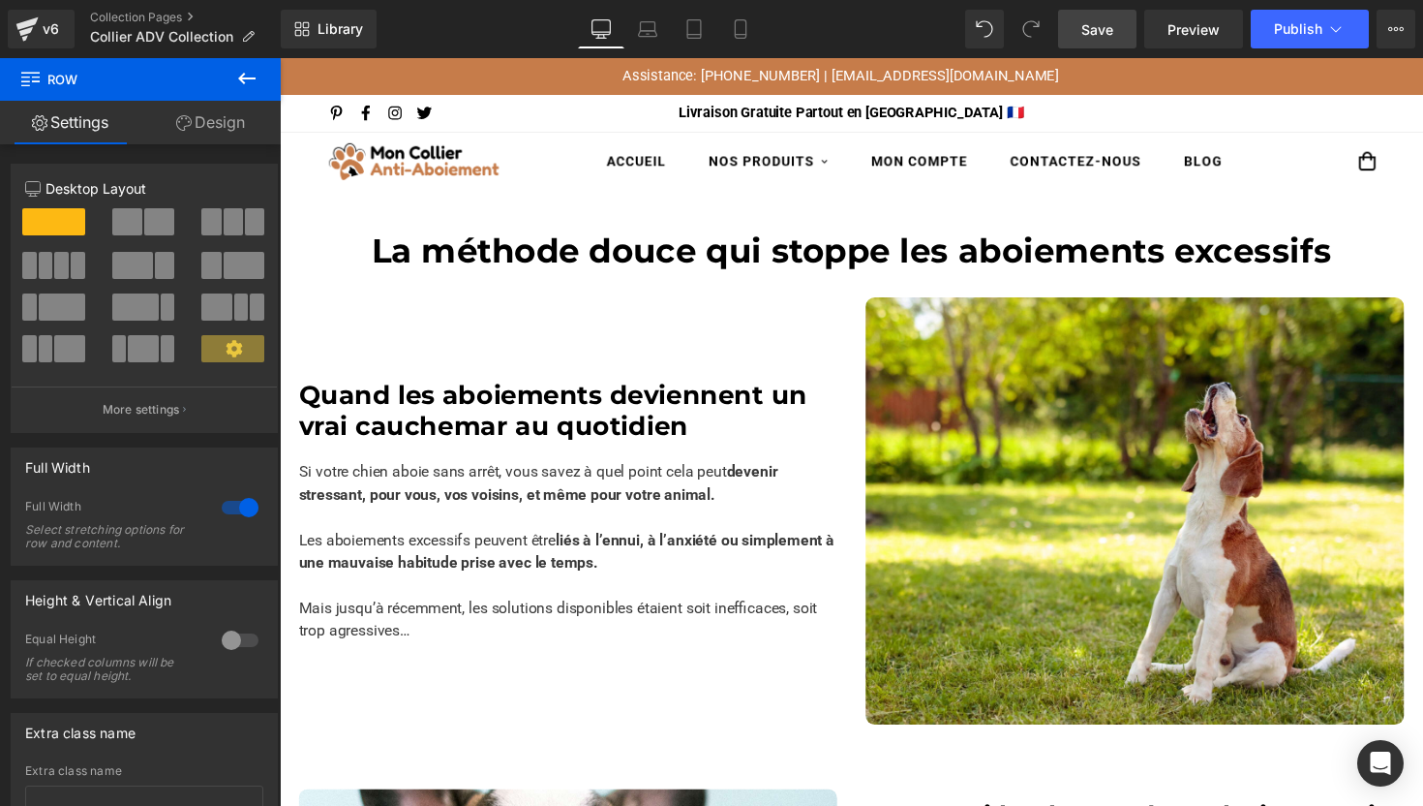
click at [1122, 25] on link "Save" at bounding box center [1097, 29] width 78 height 39
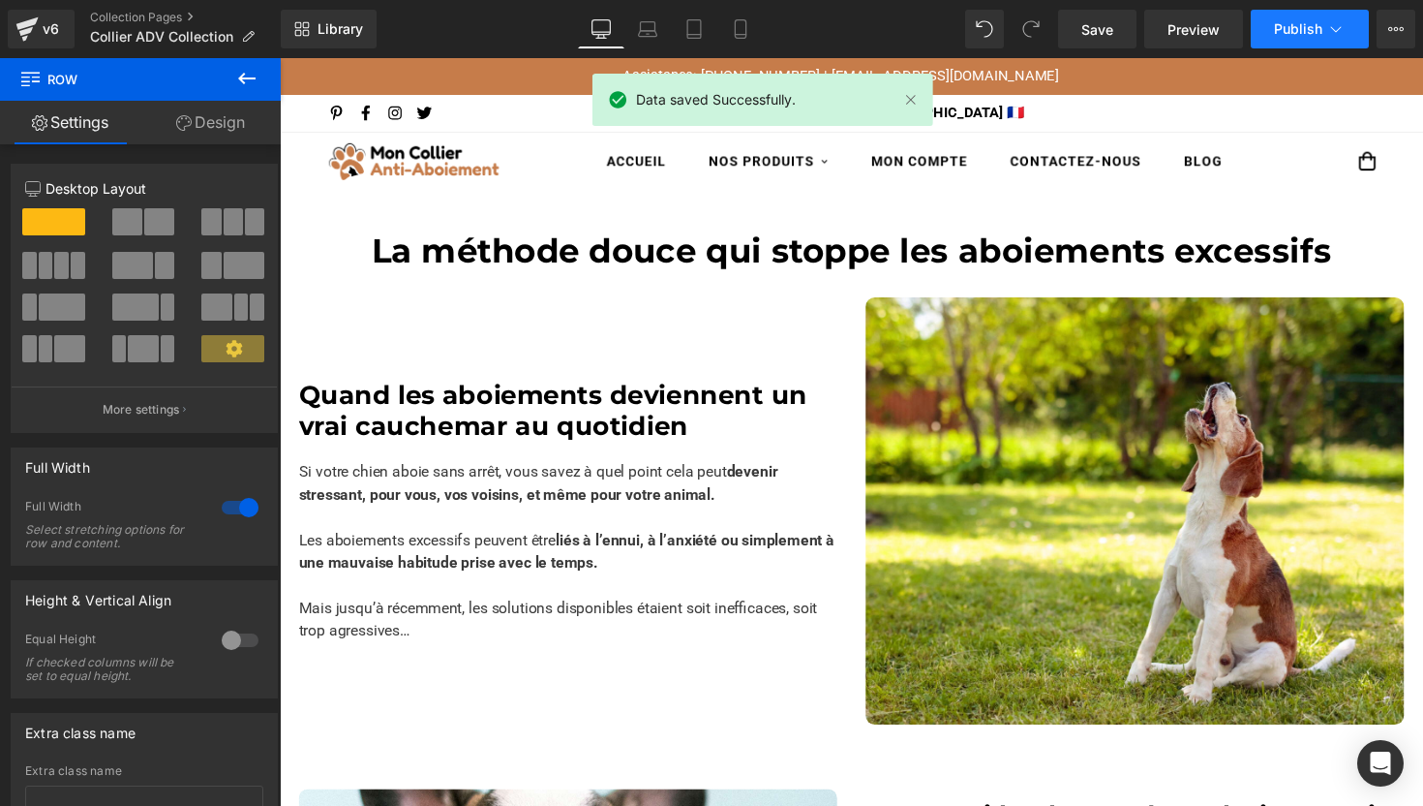
click at [1255, 32] on button "Publish" at bounding box center [1310, 29] width 118 height 39
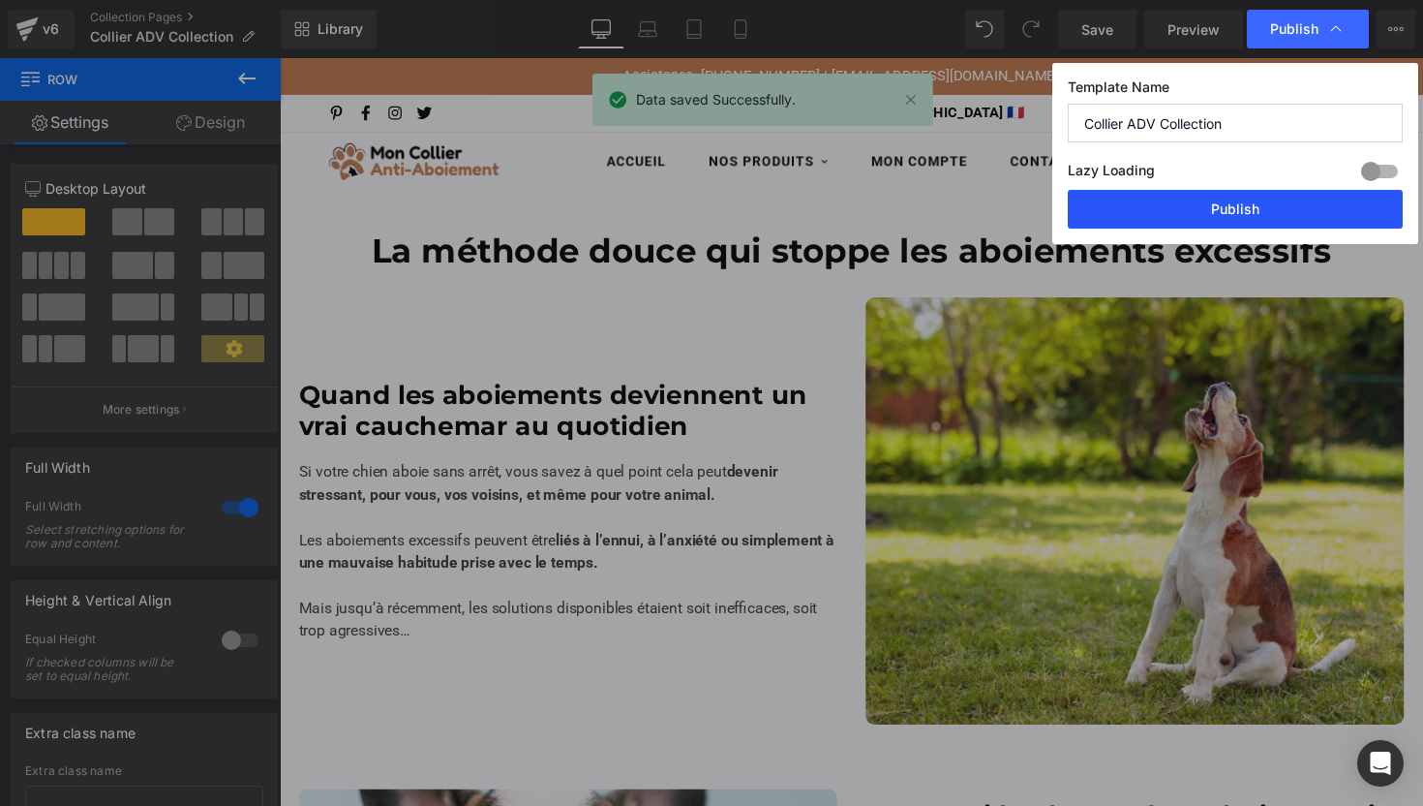
click at [1174, 204] on button "Publish" at bounding box center [1235, 209] width 335 height 39
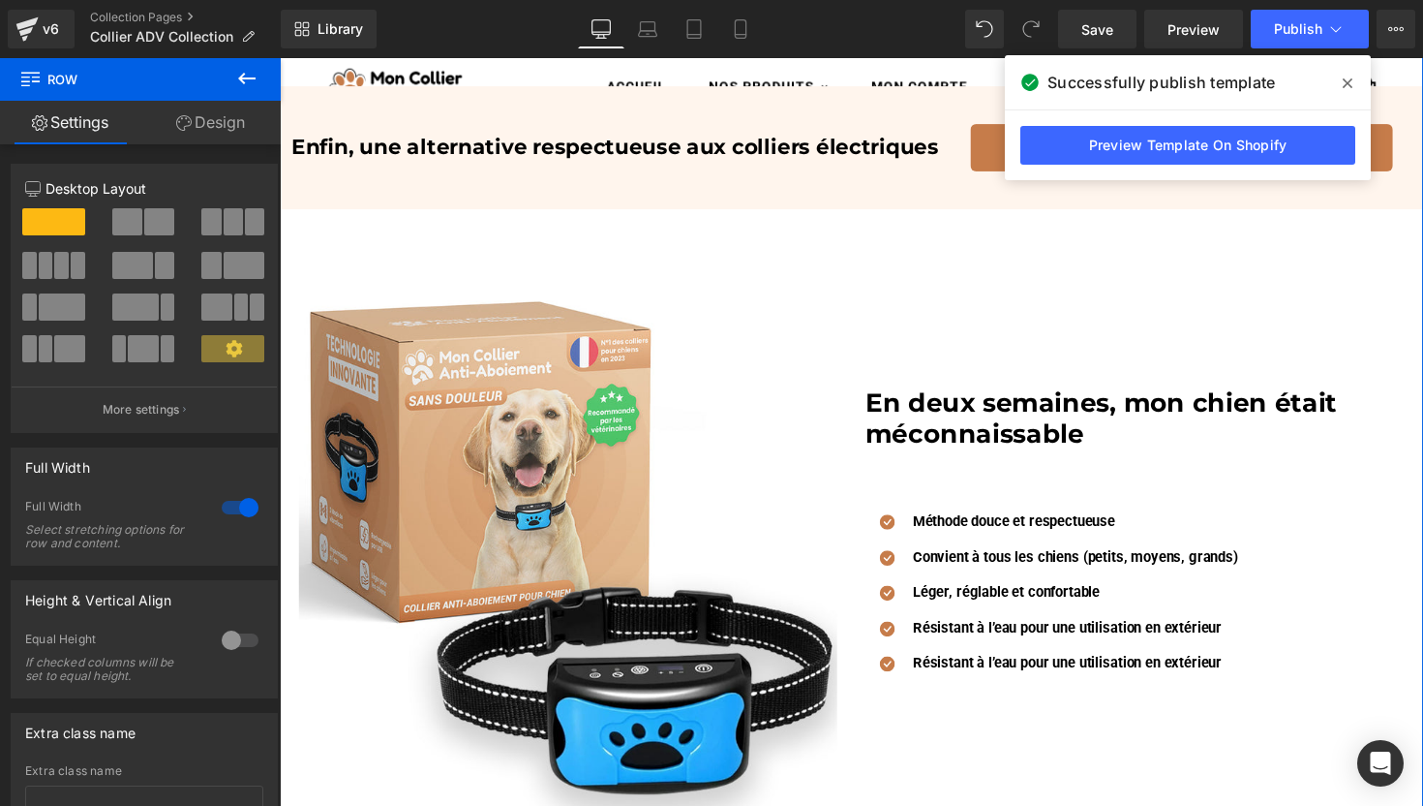
scroll to position [1720, 0]
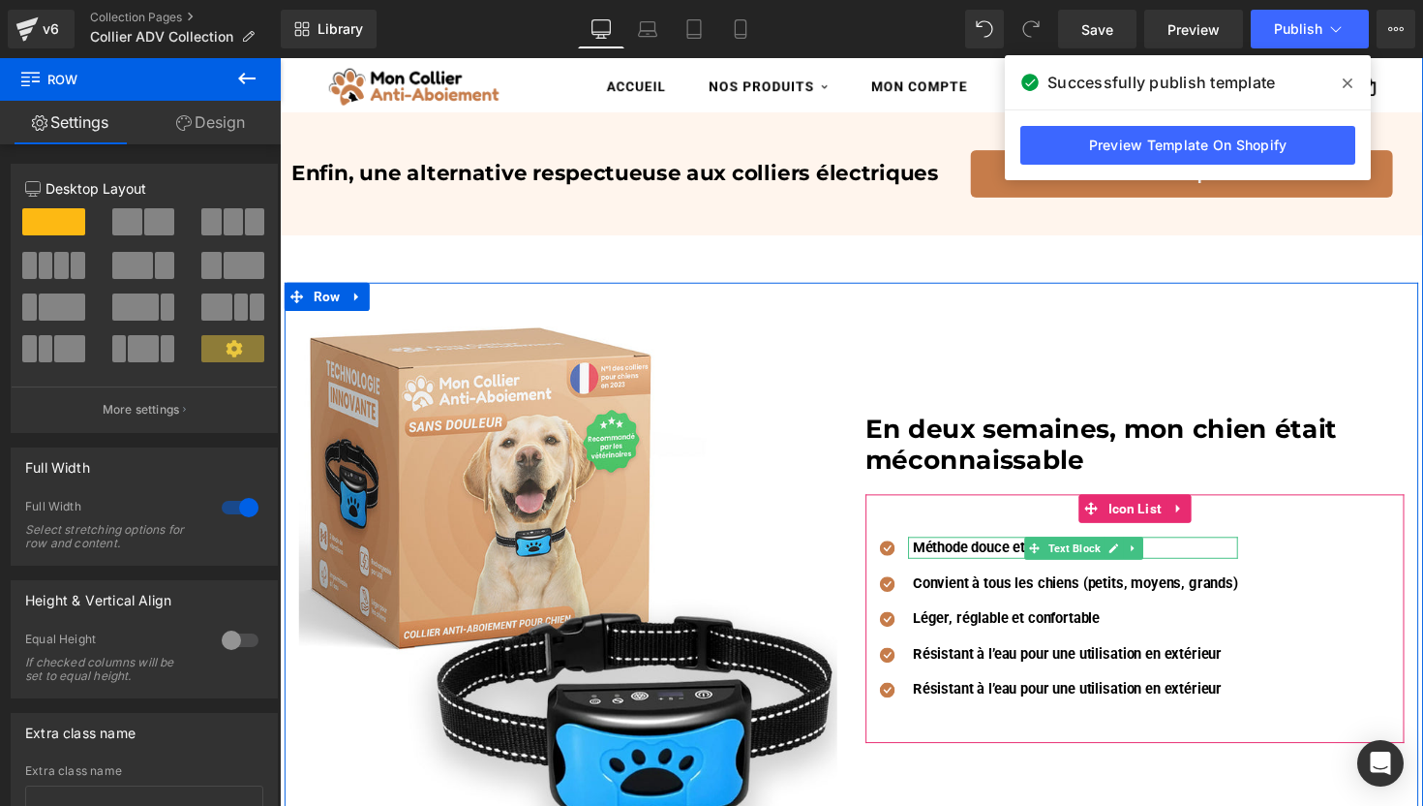
click at [977, 559] on strong "Méthode douce et respectueuse" at bounding box center [1032, 558] width 207 height 17
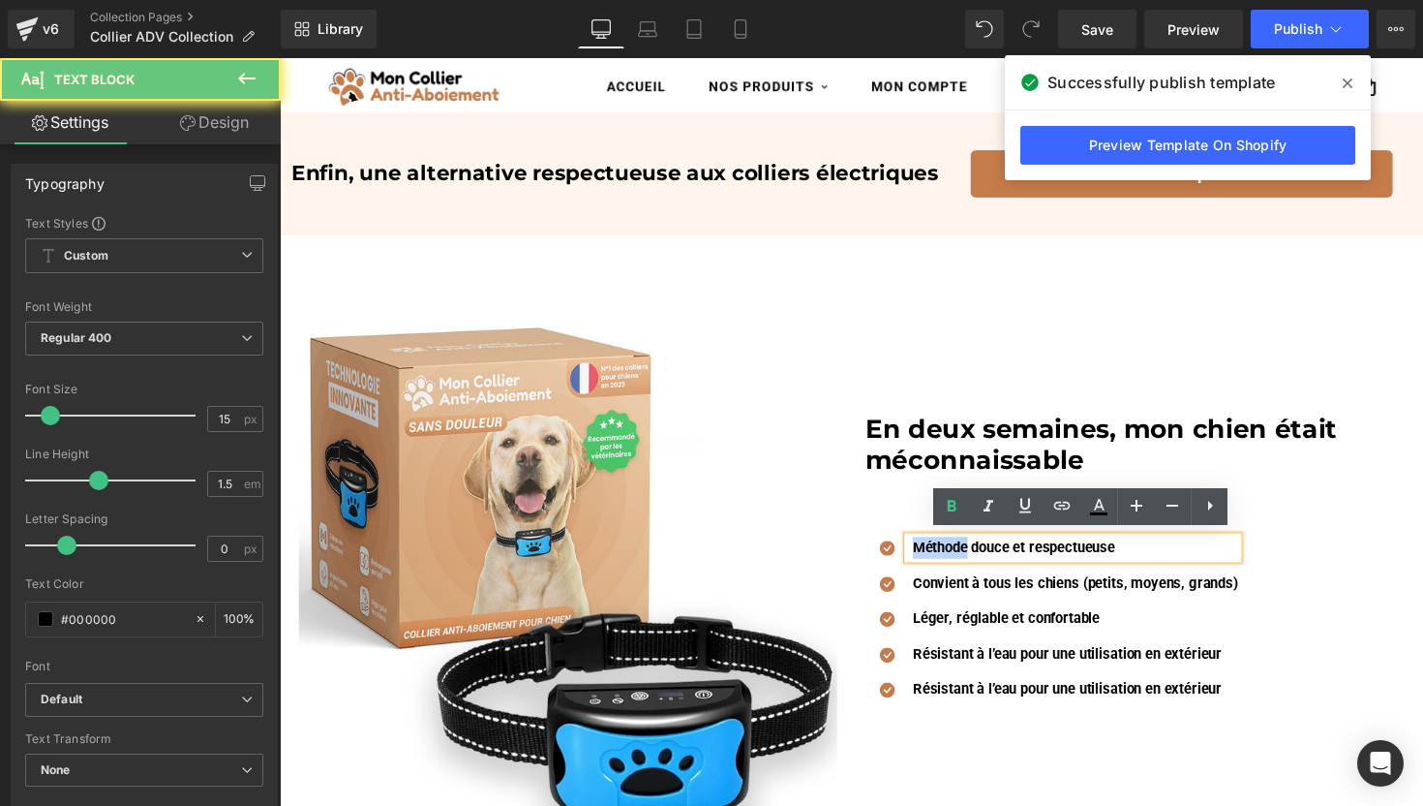
click at [977, 559] on strong "Méthode douce et respectueuse" at bounding box center [1032, 558] width 207 height 17
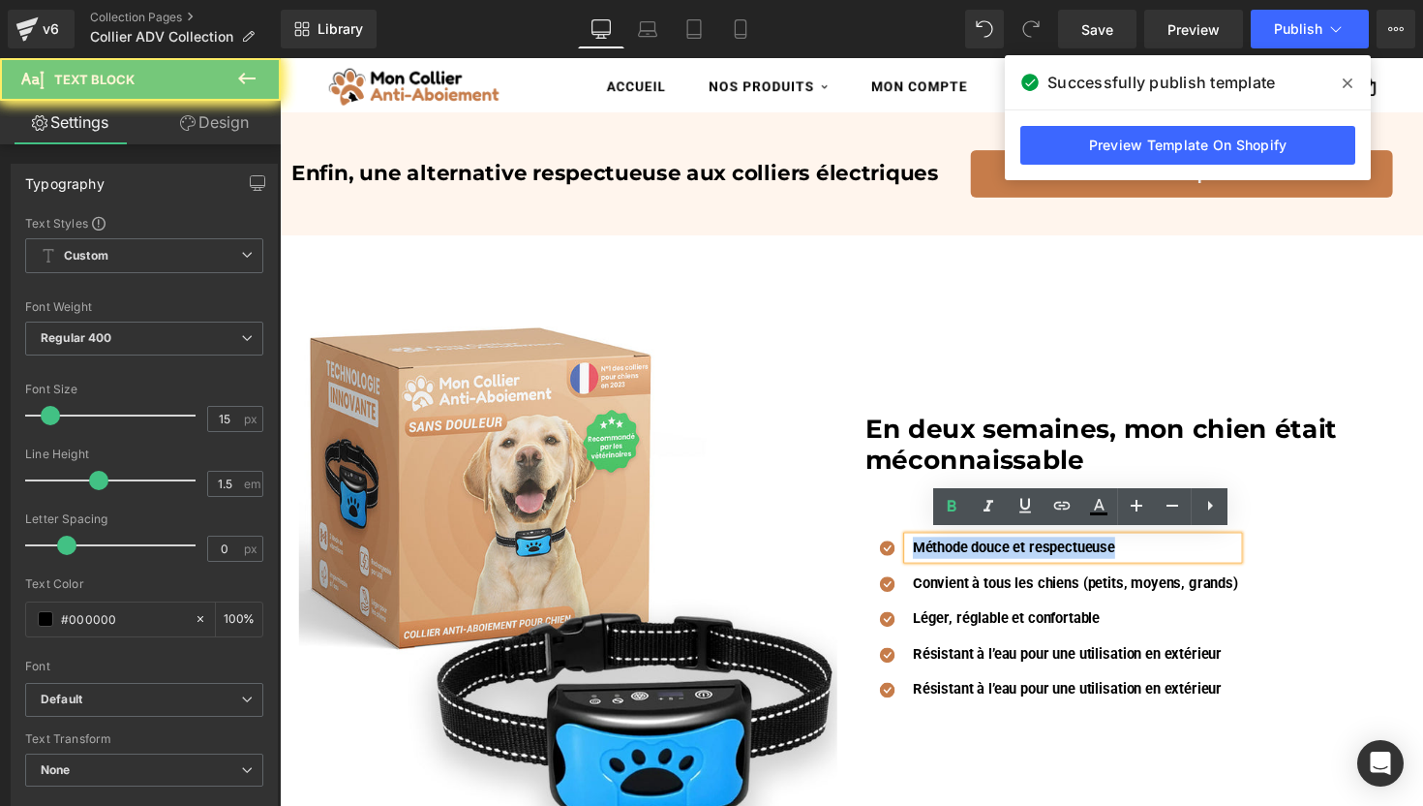
click at [977, 559] on strong "Méthode douce et respectueuse" at bounding box center [1032, 558] width 207 height 17
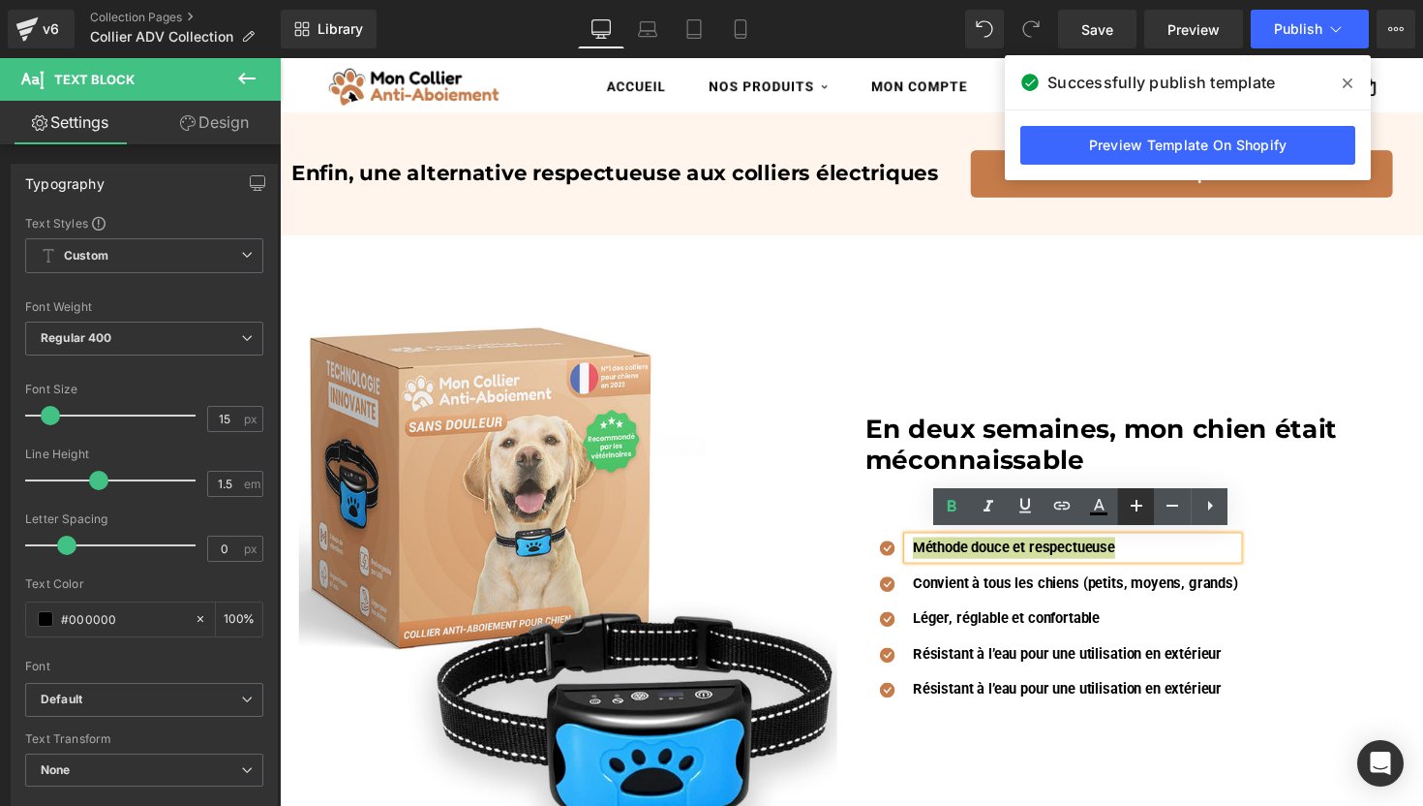
click at [1143, 509] on icon at bounding box center [1136, 505] width 23 height 23
type input "17"
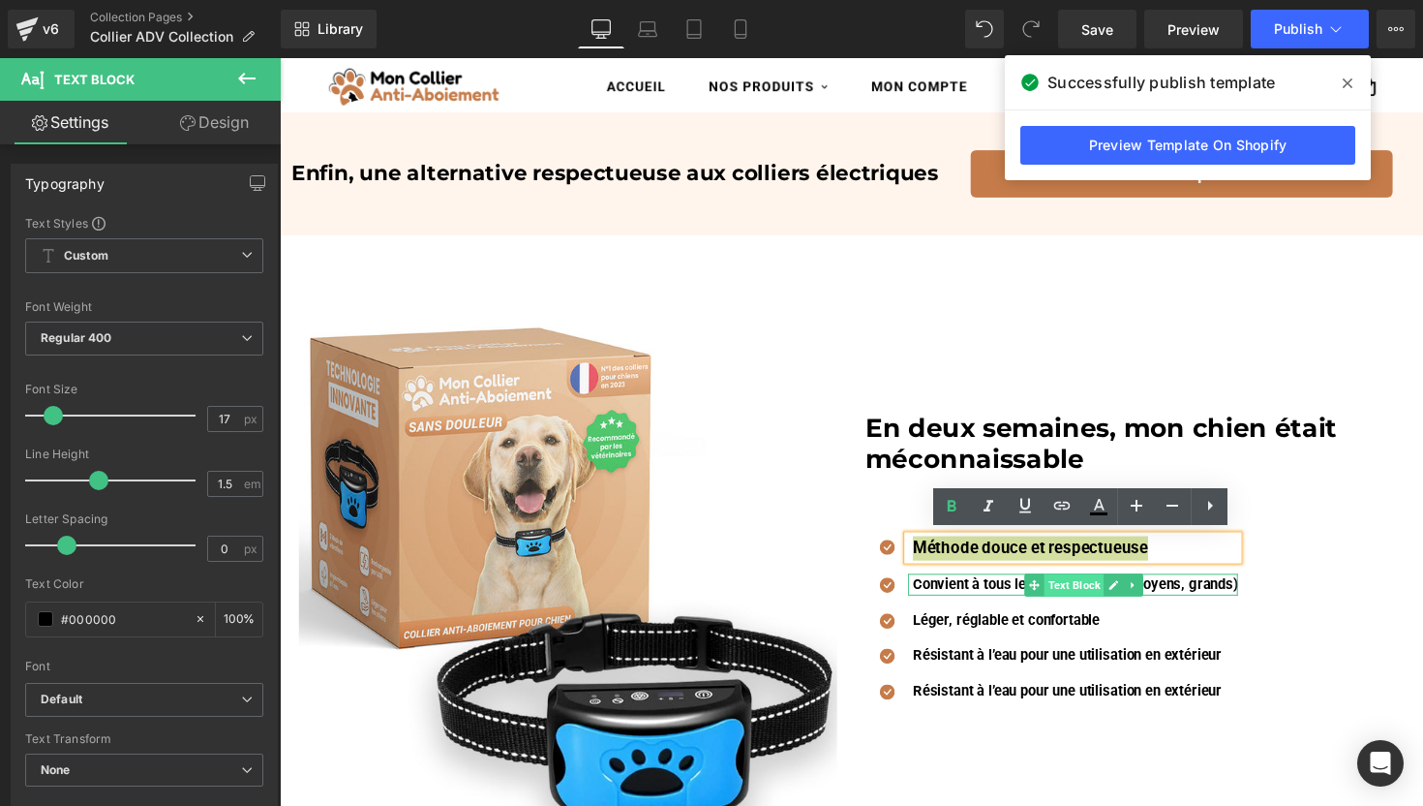
click at [1063, 590] on span "Text Block" at bounding box center [1093, 597] width 61 height 23
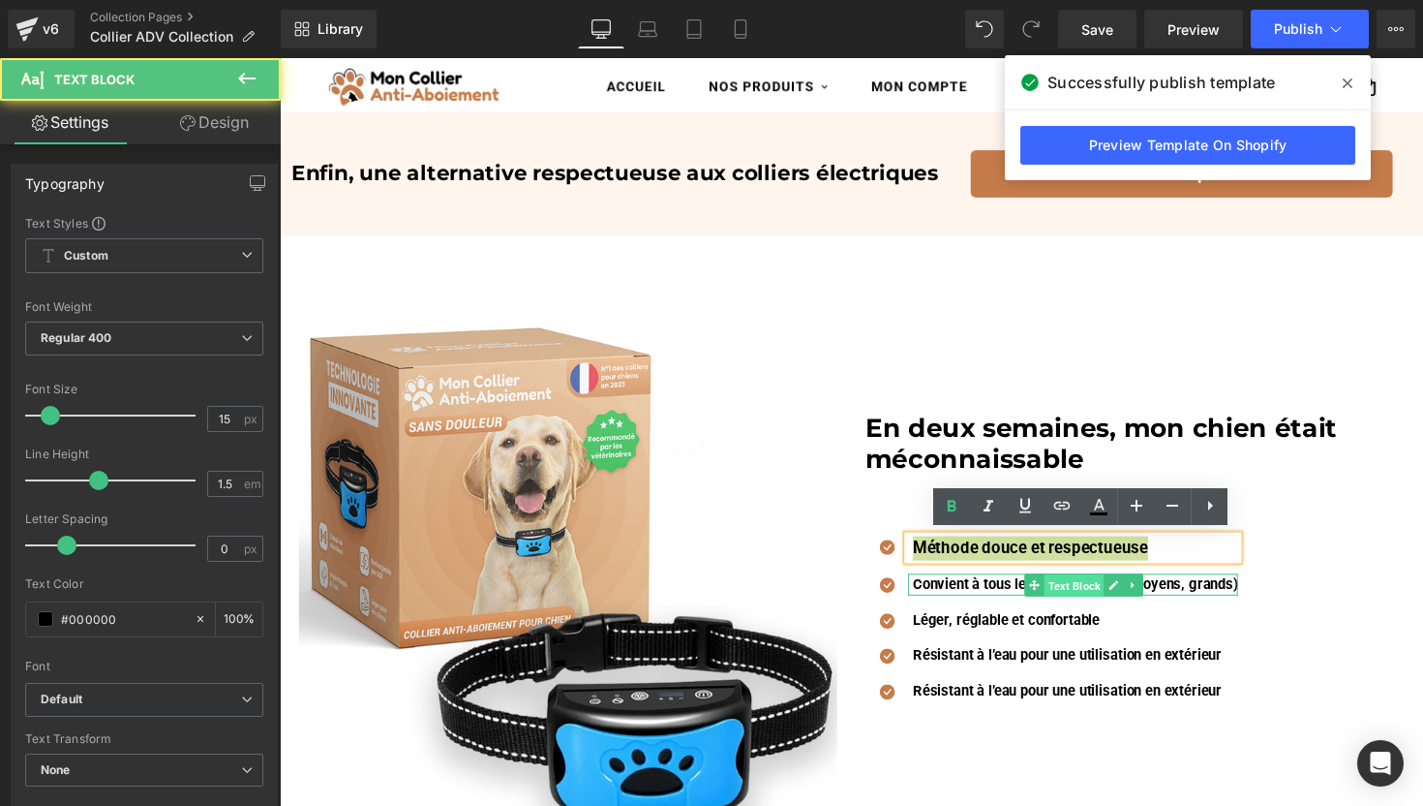
click at [1063, 590] on span "Text Block" at bounding box center [1093, 598] width 61 height 23
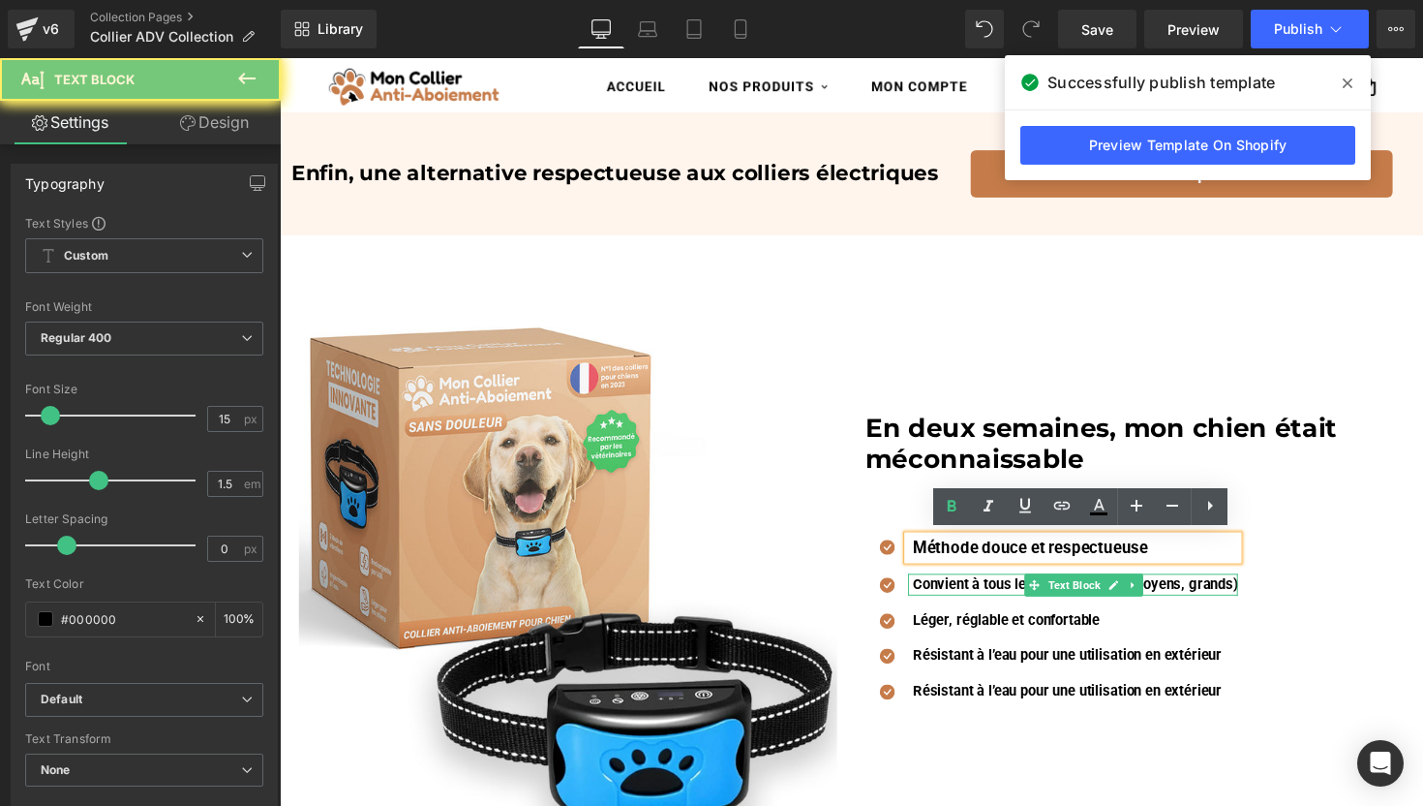
click at [1001, 590] on strong "Convient à tous les chiens (petits, moyens, grands)" at bounding box center [1095, 596] width 333 height 17
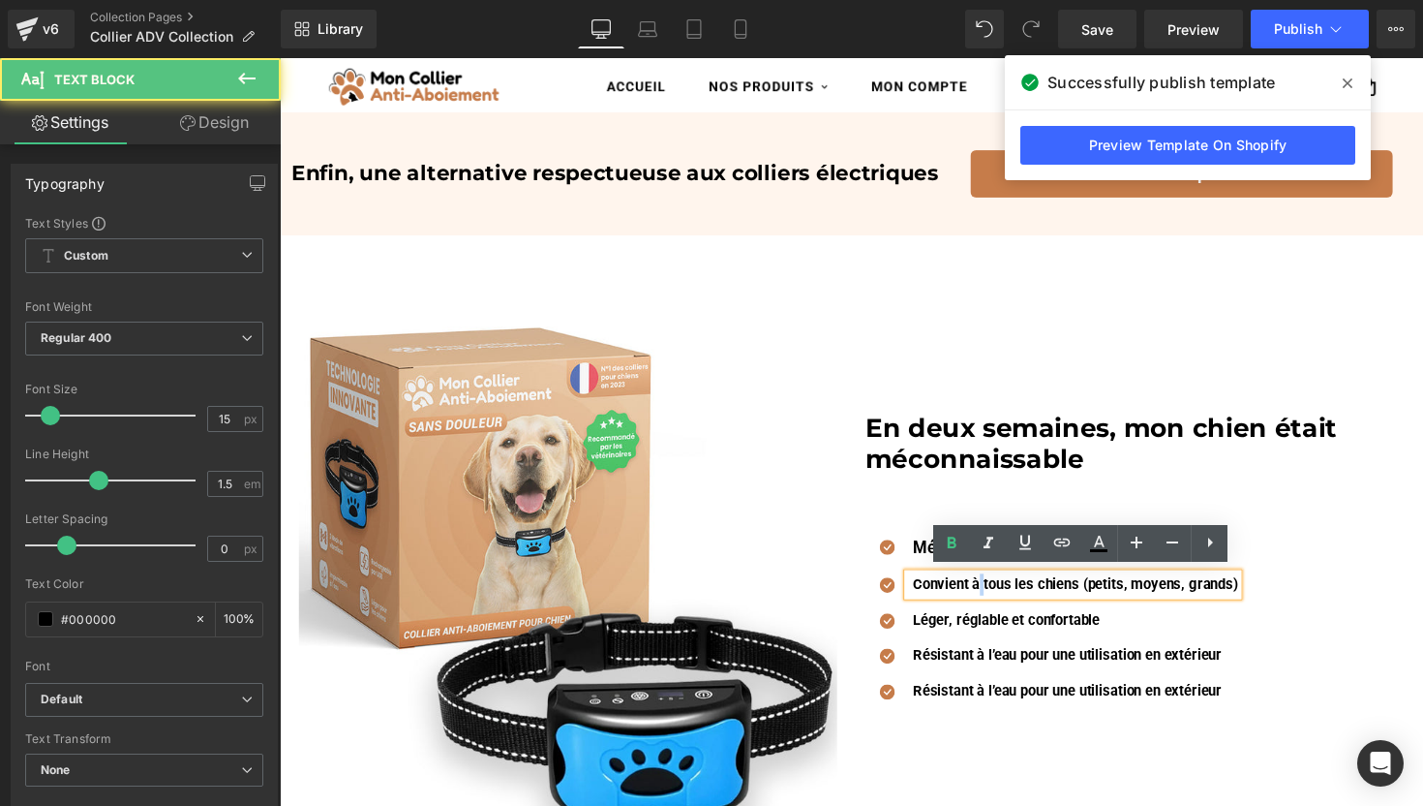
click at [1001, 590] on strong "Convient à tous les chiens (petits, moyens, grands)" at bounding box center [1095, 596] width 333 height 17
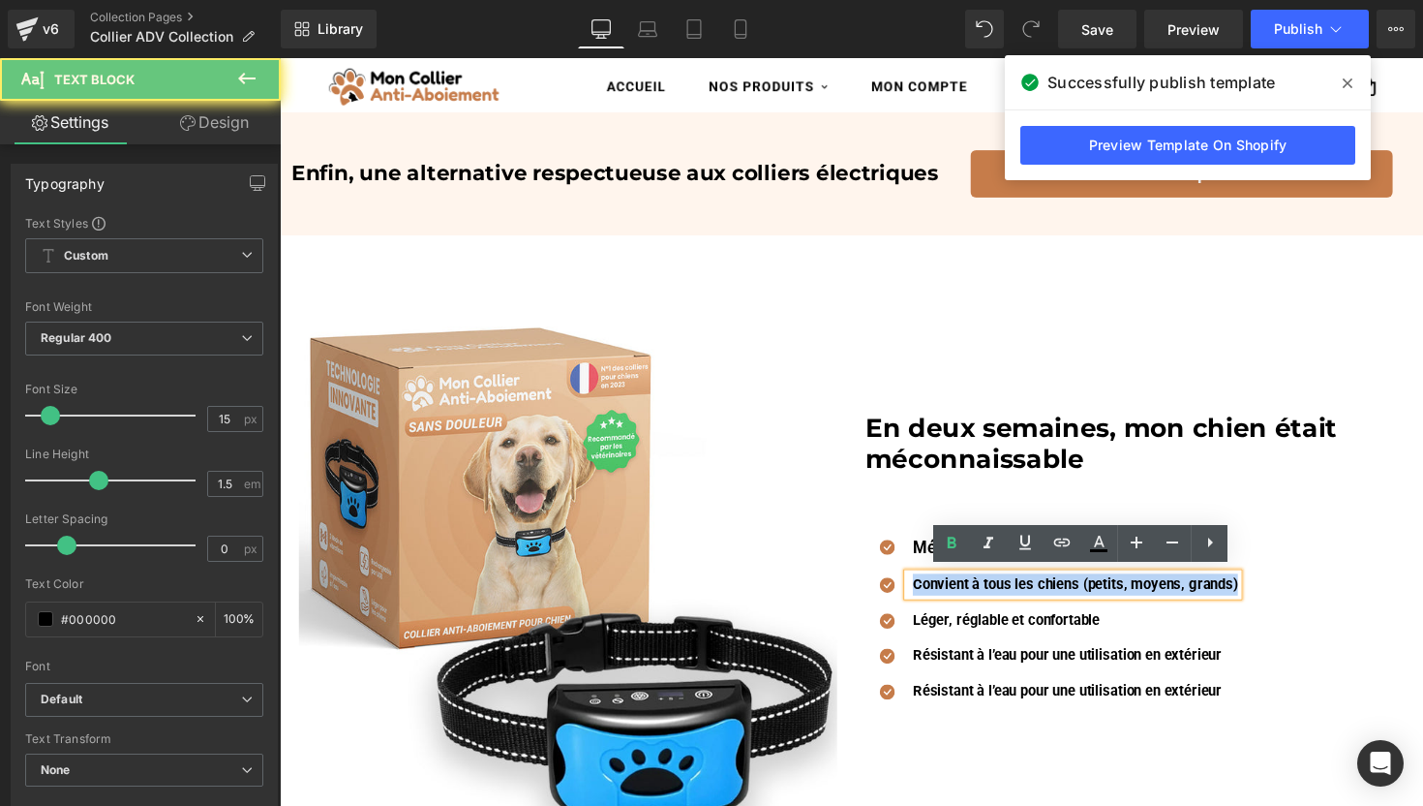
click at [1001, 590] on strong "Convient à tous les chiens (petits, moyens, grands)" at bounding box center [1095, 596] width 333 height 17
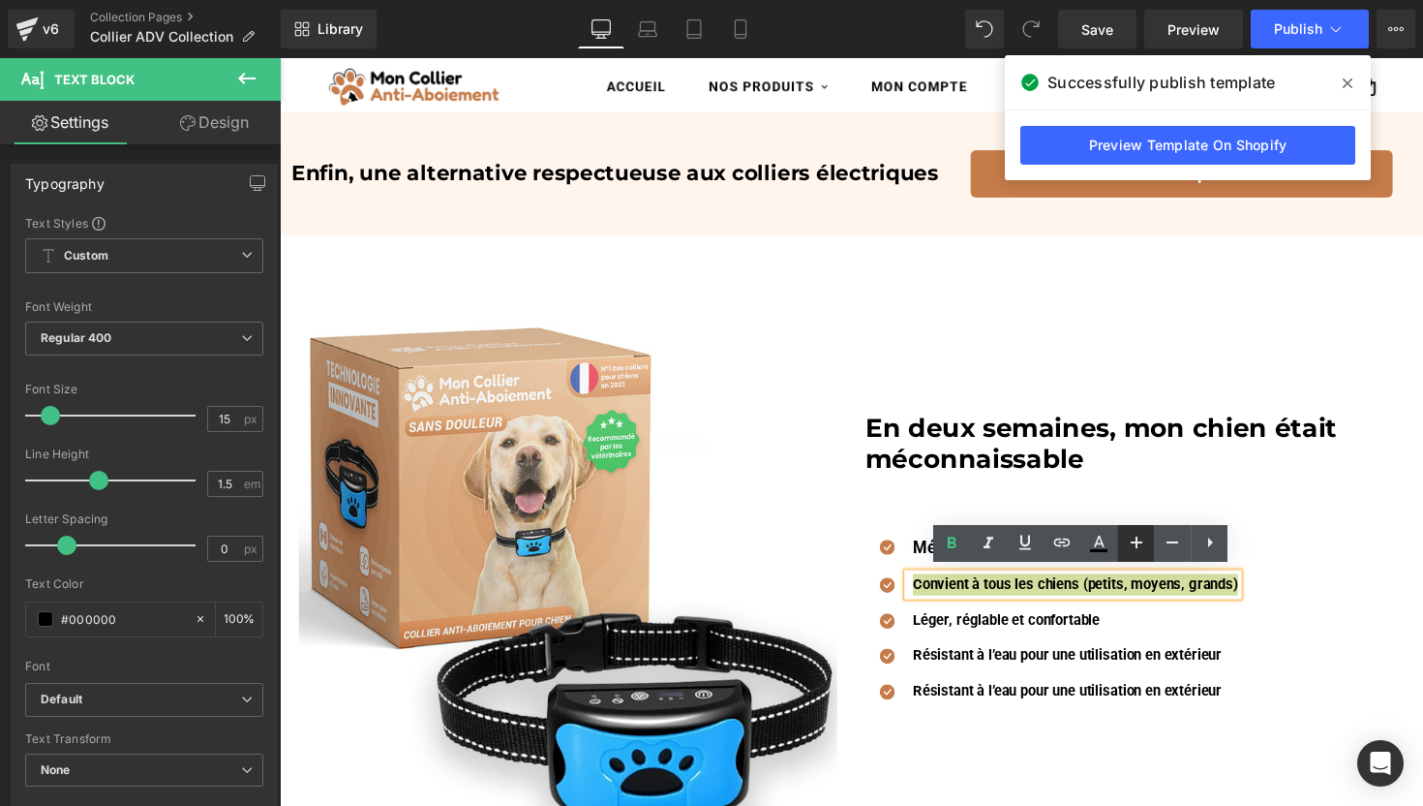
click at [1129, 540] on icon at bounding box center [1136, 542] width 23 height 23
type input "17"
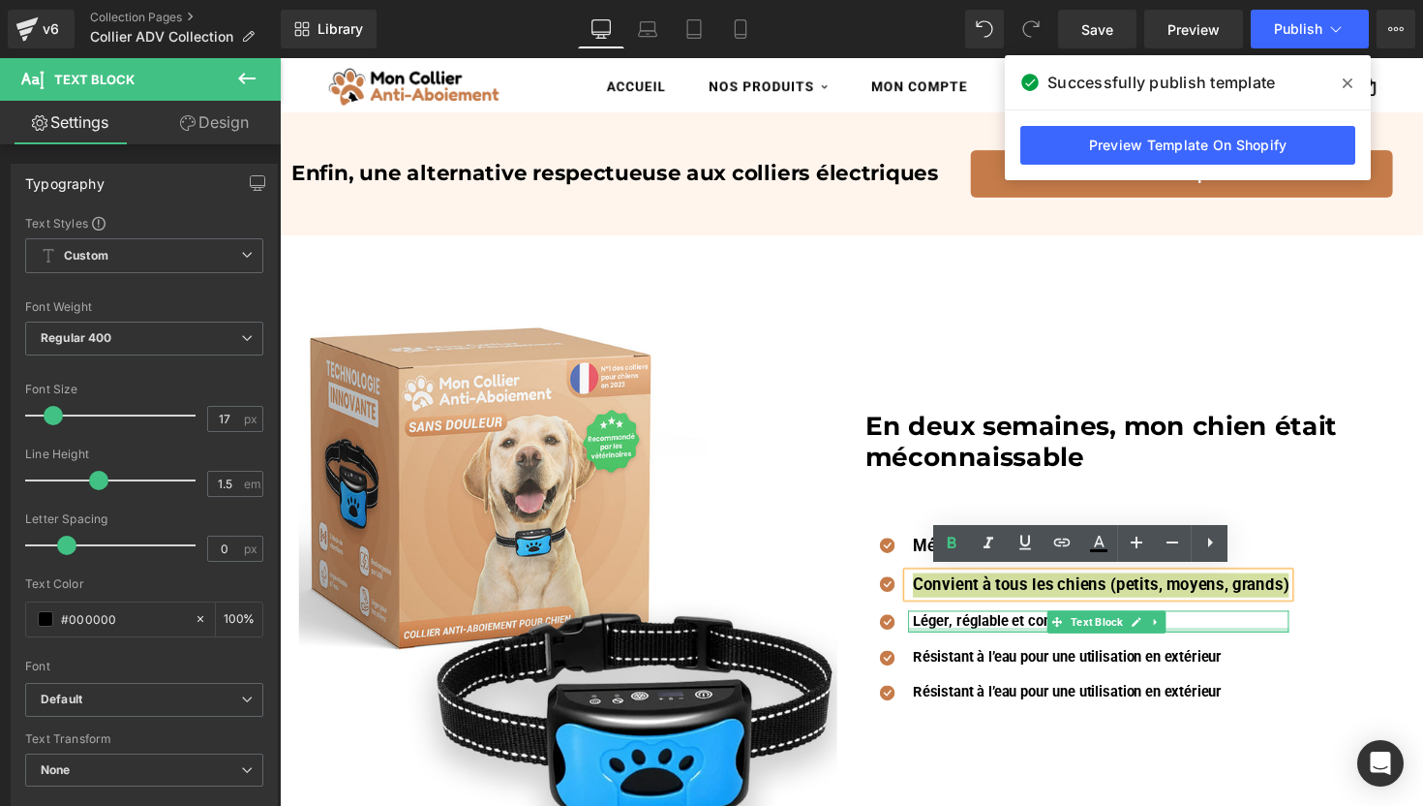
click at [965, 637] on div "Léger, réglable et confortable Text Block" at bounding box center [1119, 635] width 390 height 22
click at [965, 637] on strong "Léger, réglable et confortable" at bounding box center [1025, 633] width 192 height 17
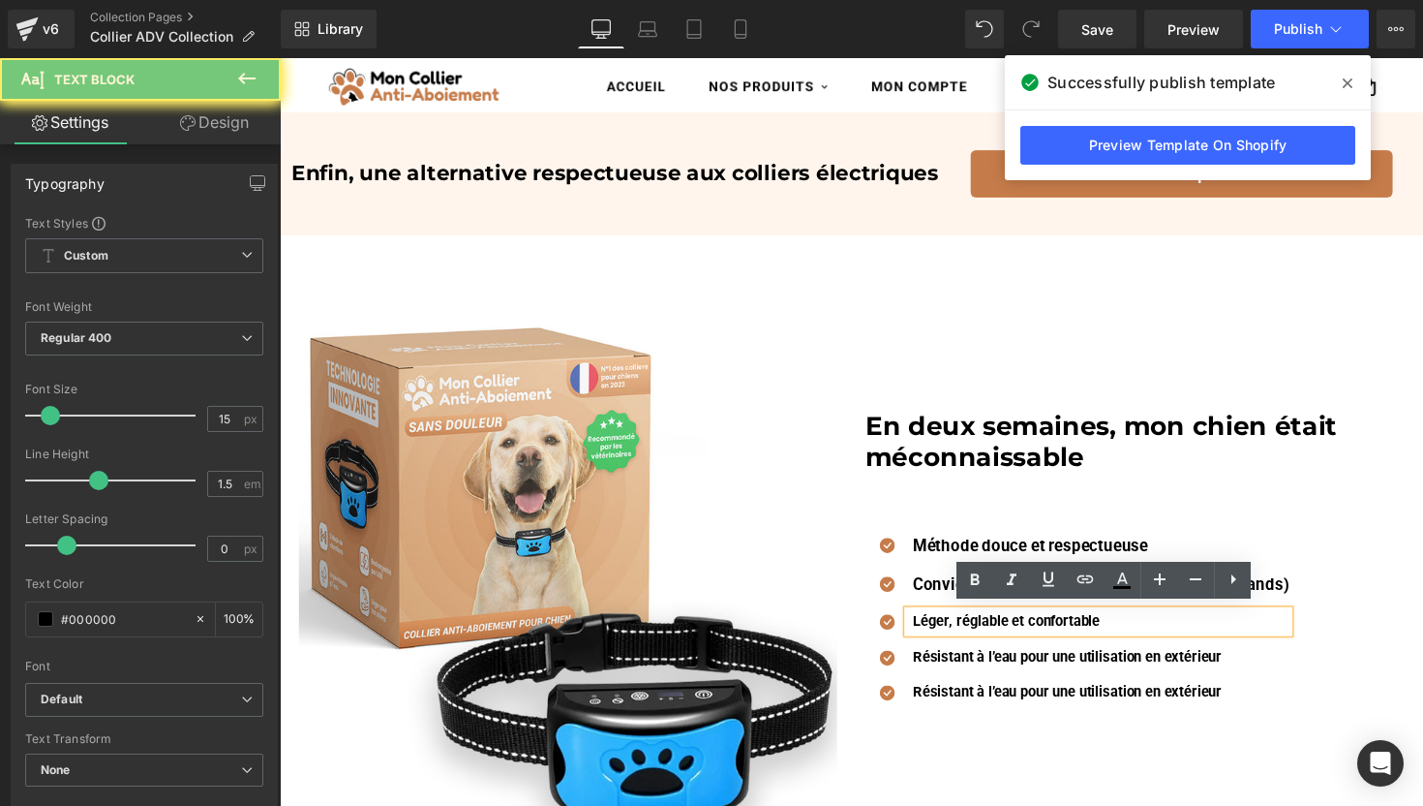
click at [978, 631] on strong "Léger, réglable et confortable" at bounding box center [1025, 633] width 192 height 17
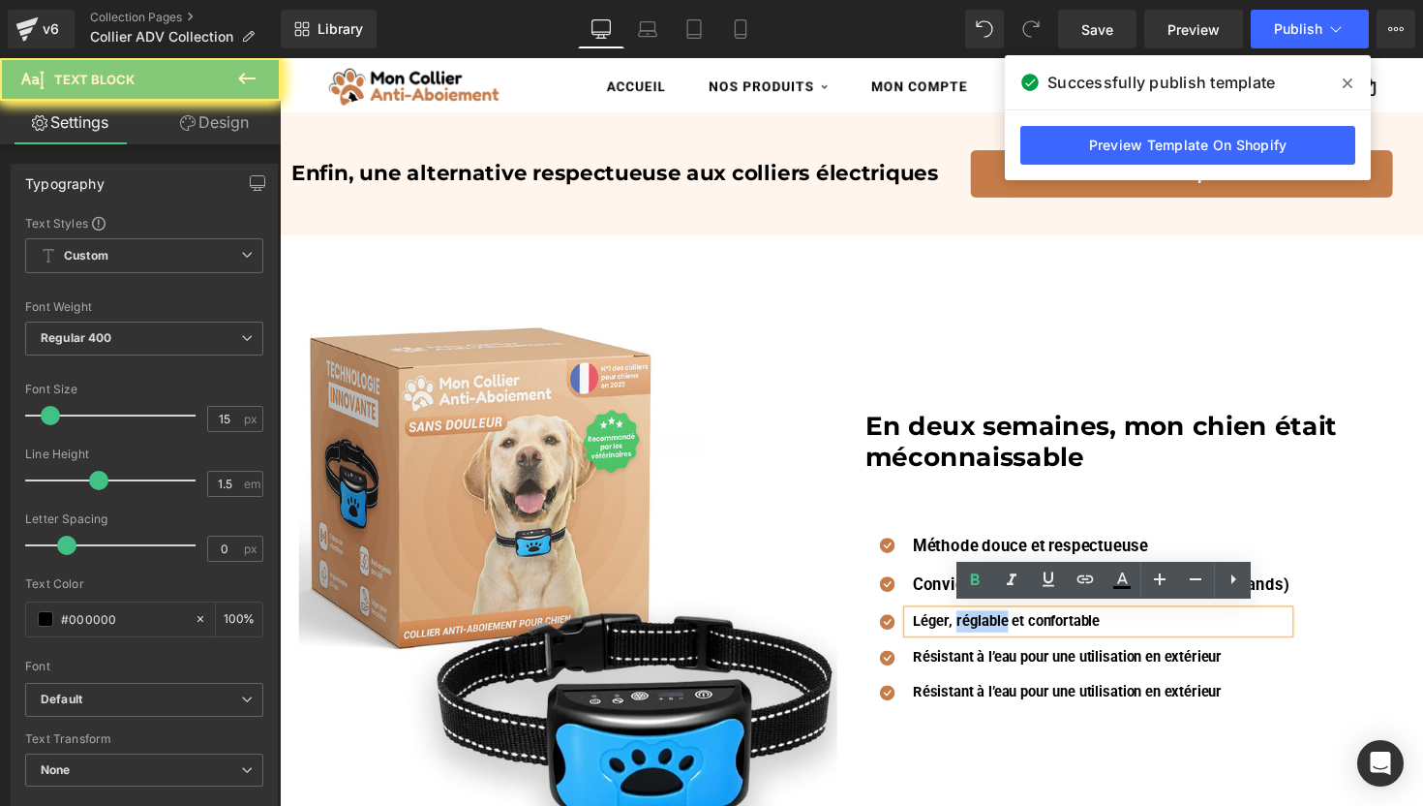
click at [978, 631] on strong "Léger, réglable et confortable" at bounding box center [1025, 633] width 192 height 17
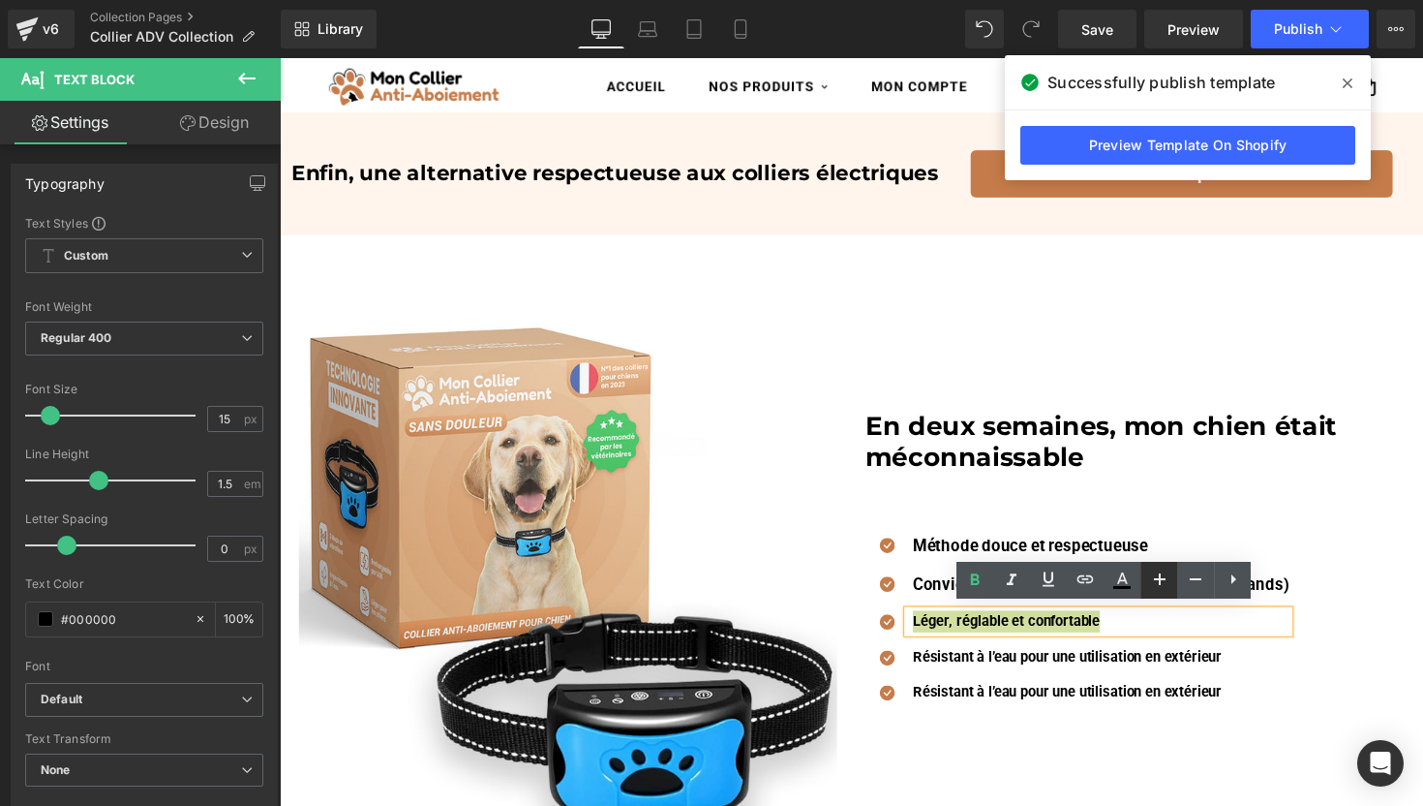
click at [1165, 579] on icon at bounding box center [1159, 578] width 23 height 23
type input "17"
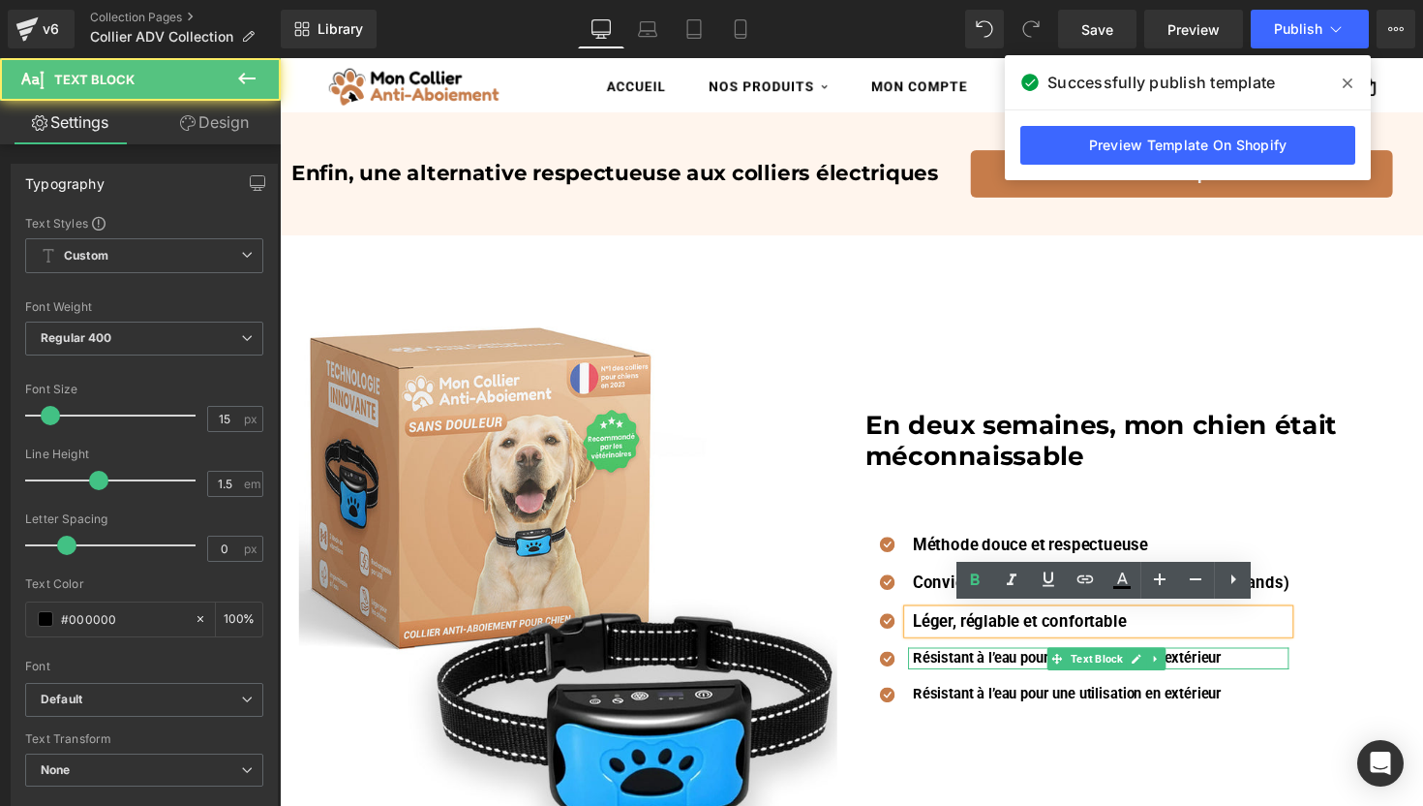
click at [959, 671] on strong "Résistant à l’eau pour une utilisation en extérieur" at bounding box center [1087, 671] width 317 height 17
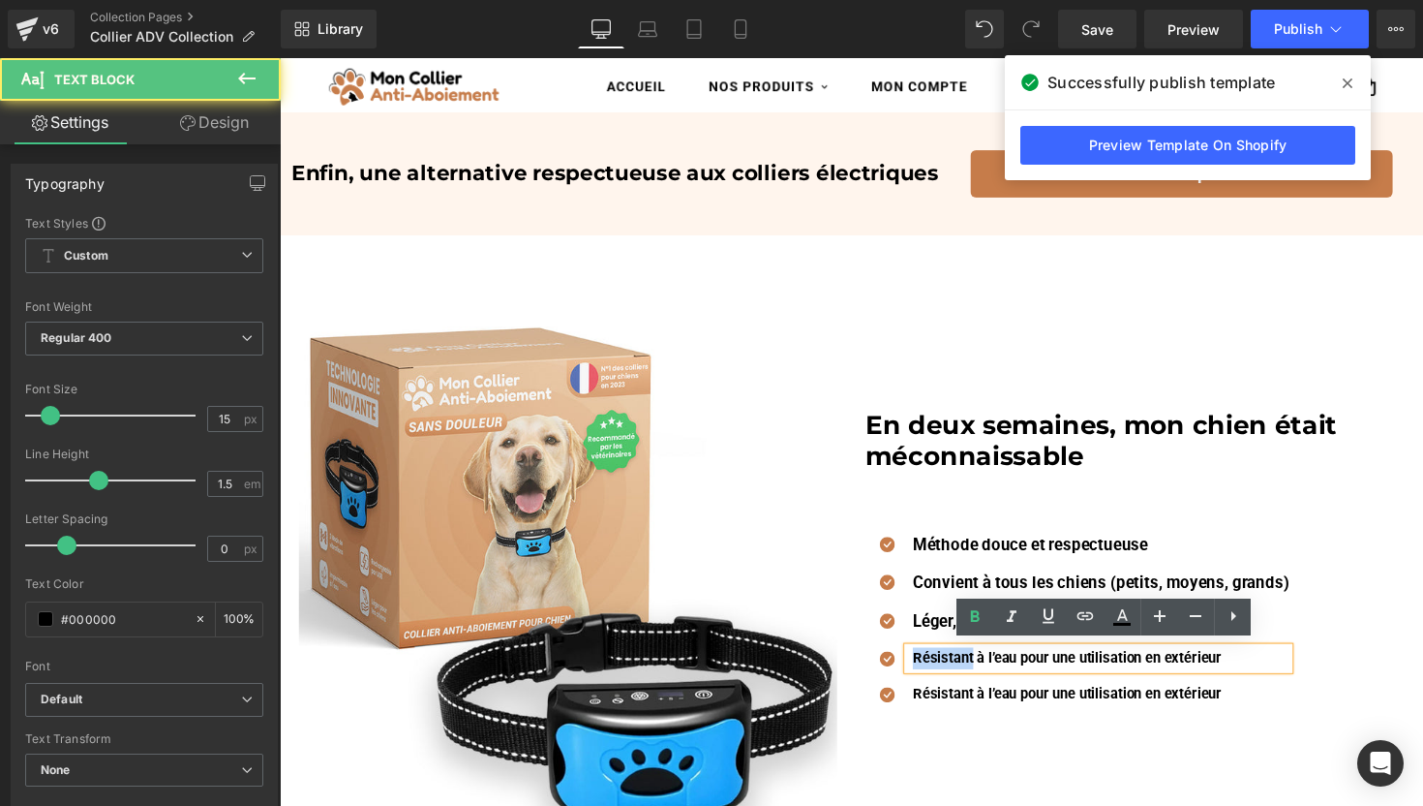
click at [959, 671] on strong "Résistant à l’eau pour une utilisation en extérieur" at bounding box center [1087, 671] width 317 height 17
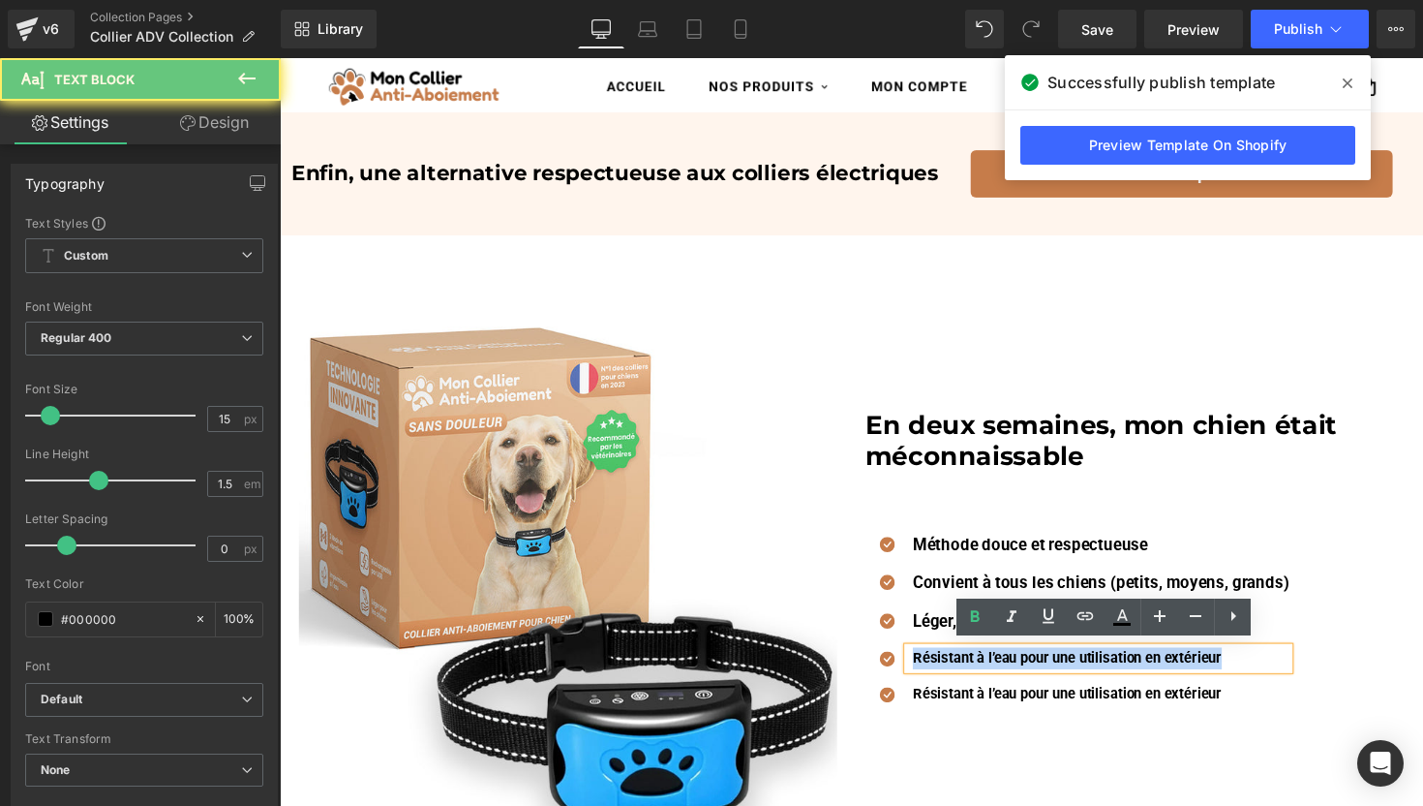
click at [959, 671] on strong "Résistant à l’eau pour une utilisation en extérieur" at bounding box center [1087, 671] width 317 height 17
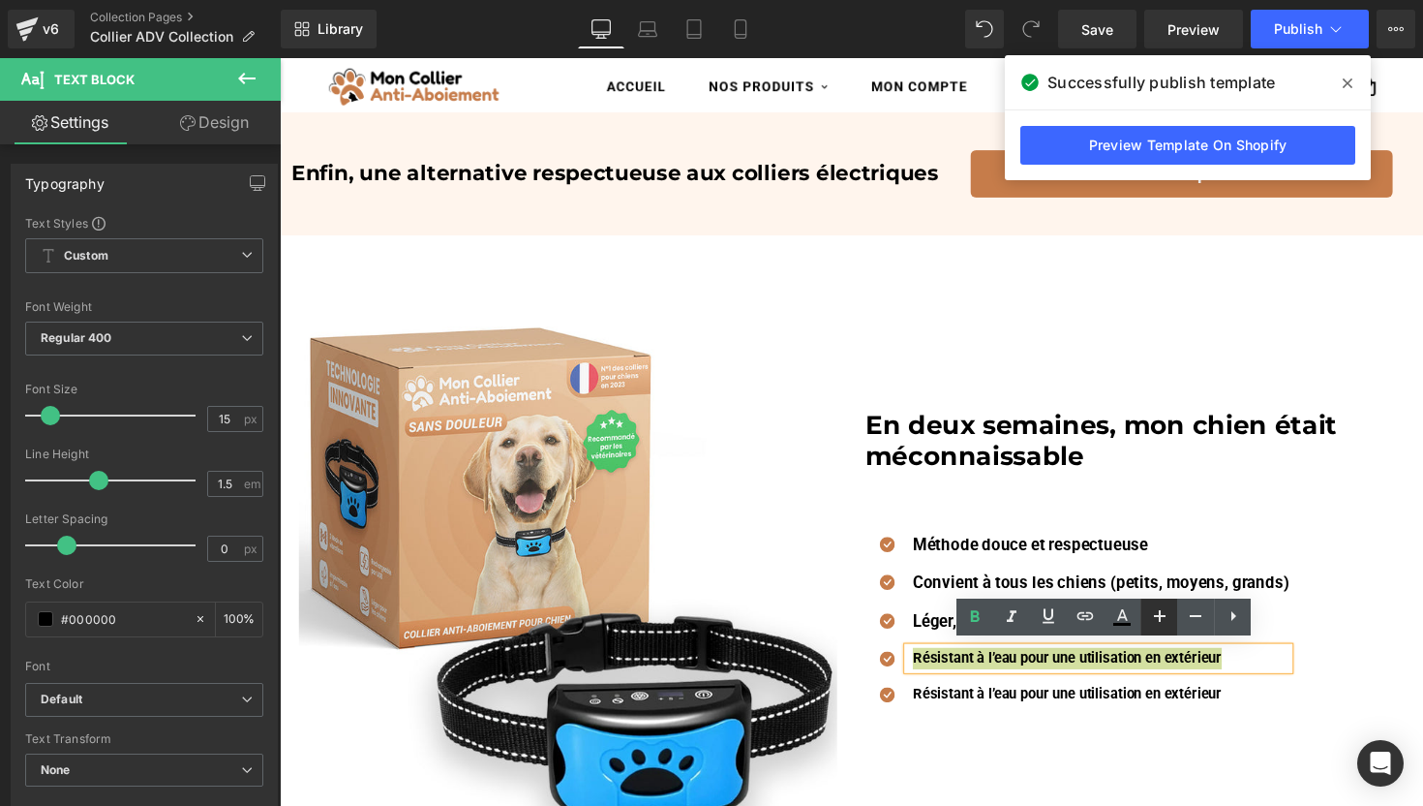
click at [1157, 626] on icon at bounding box center [1159, 615] width 23 height 23
type input "17"
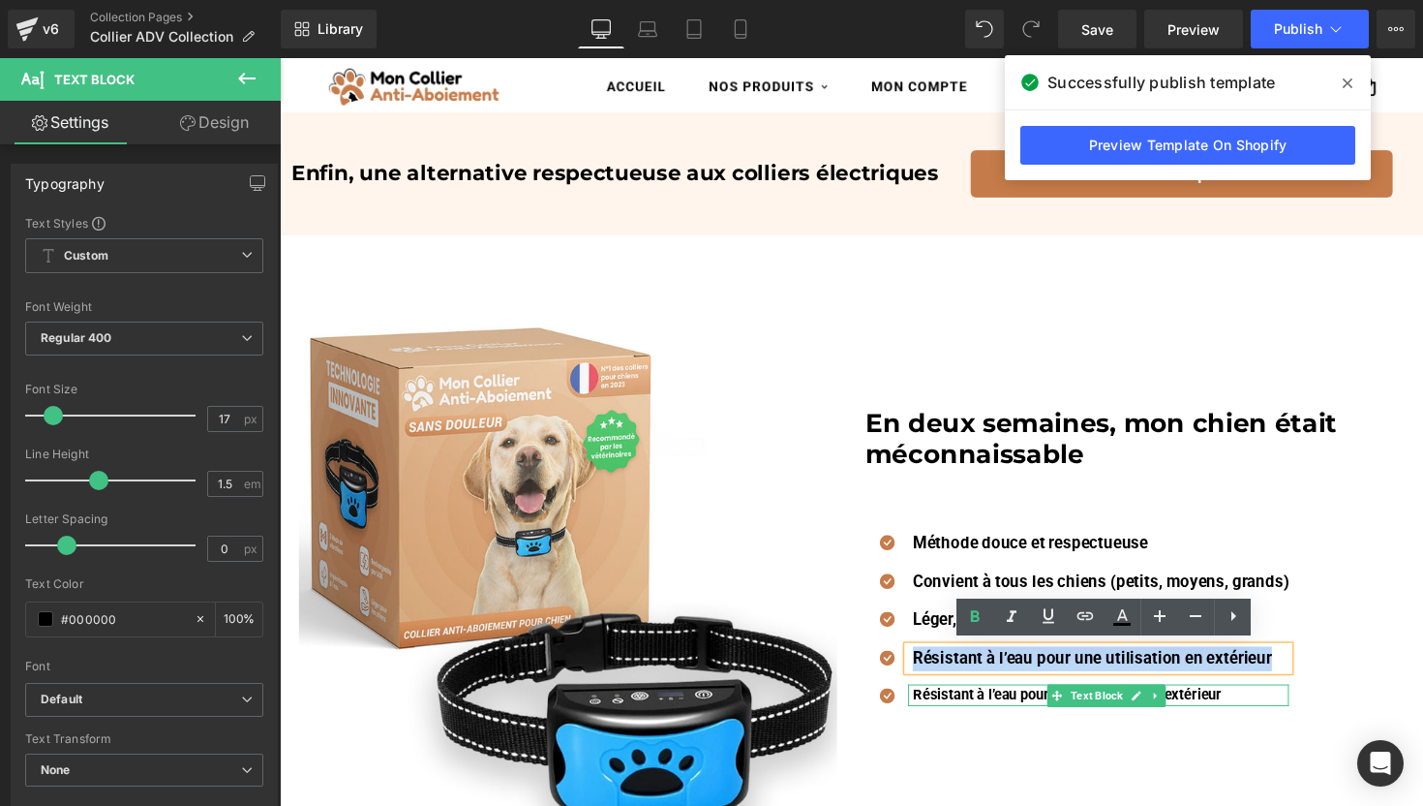
click at [1002, 705] on strong "Résistant à l’eau pour une utilisation en extérieur" at bounding box center [1087, 709] width 317 height 17
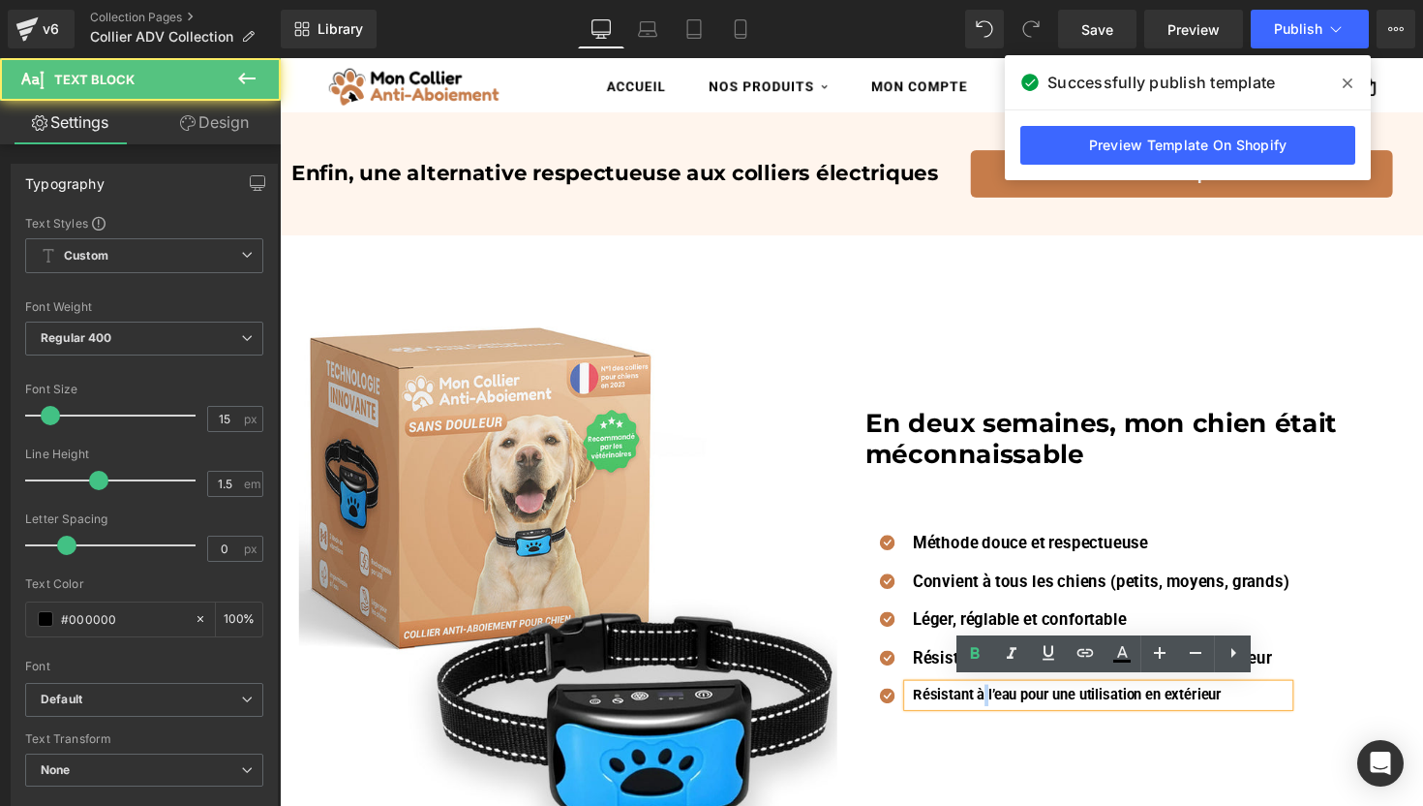
click at [1002, 705] on strong "Résistant à l’eau pour une utilisation en extérieur" at bounding box center [1087, 709] width 317 height 17
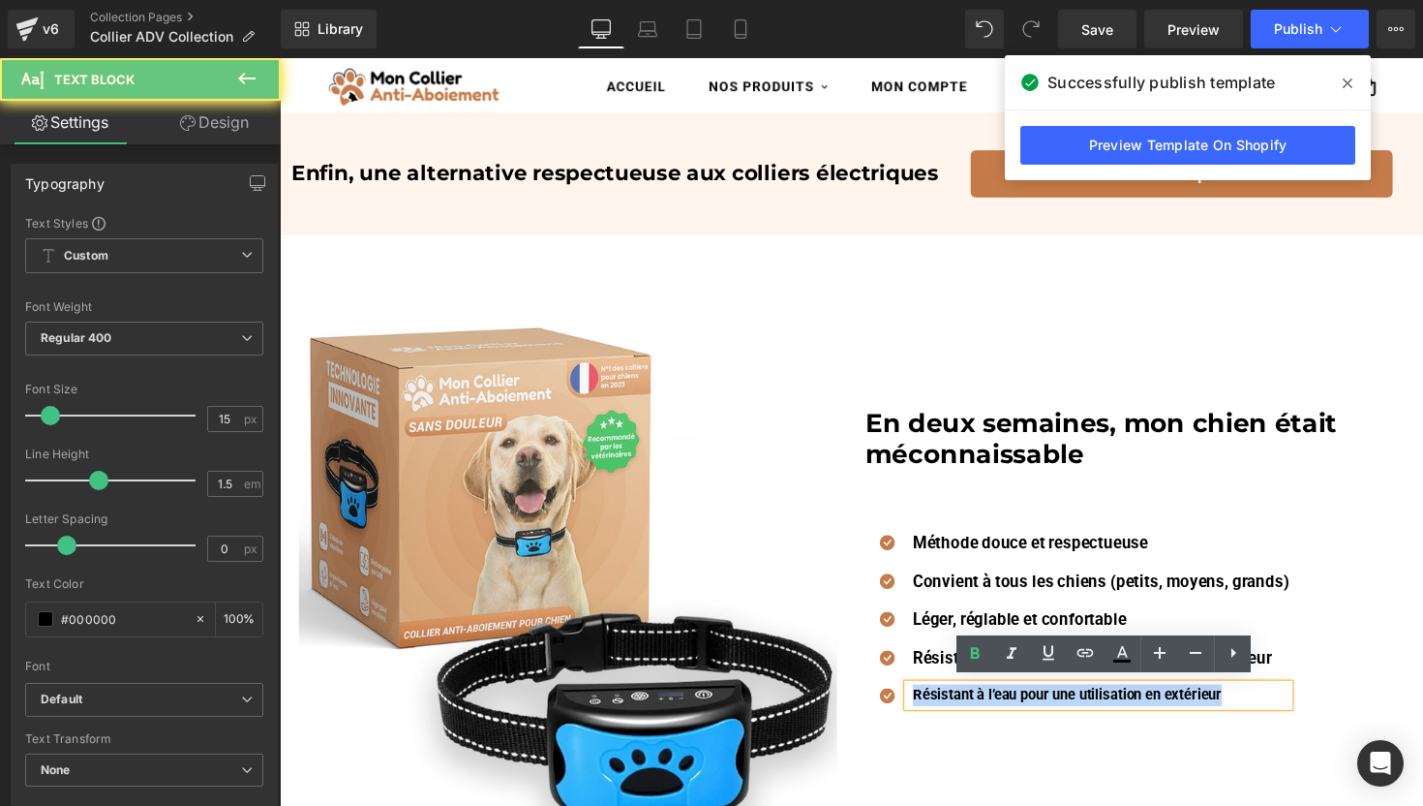
click at [1002, 705] on strong "Résistant à l’eau pour une utilisation en extérieur" at bounding box center [1087, 709] width 317 height 17
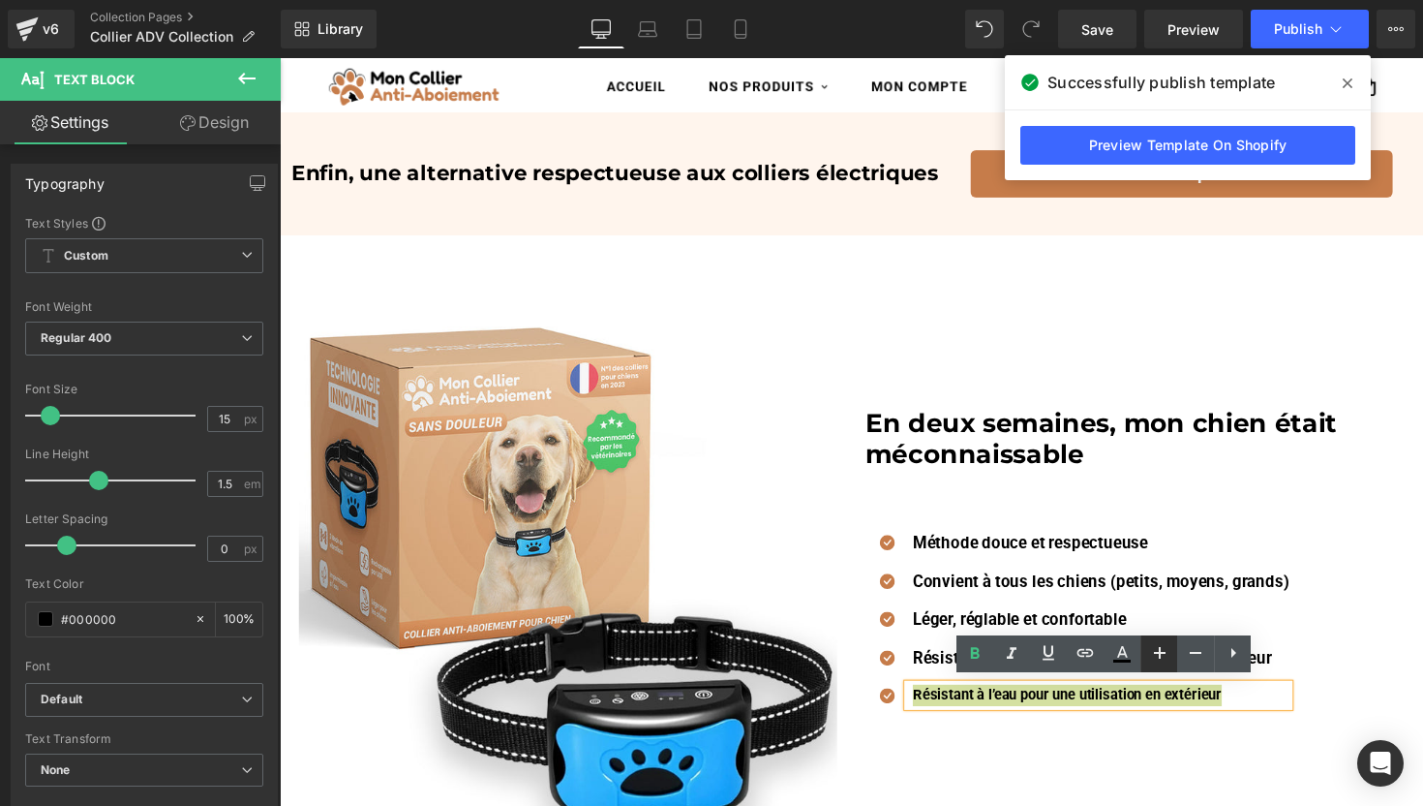
click at [1149, 654] on icon at bounding box center [1159, 652] width 23 height 23
type input "17"
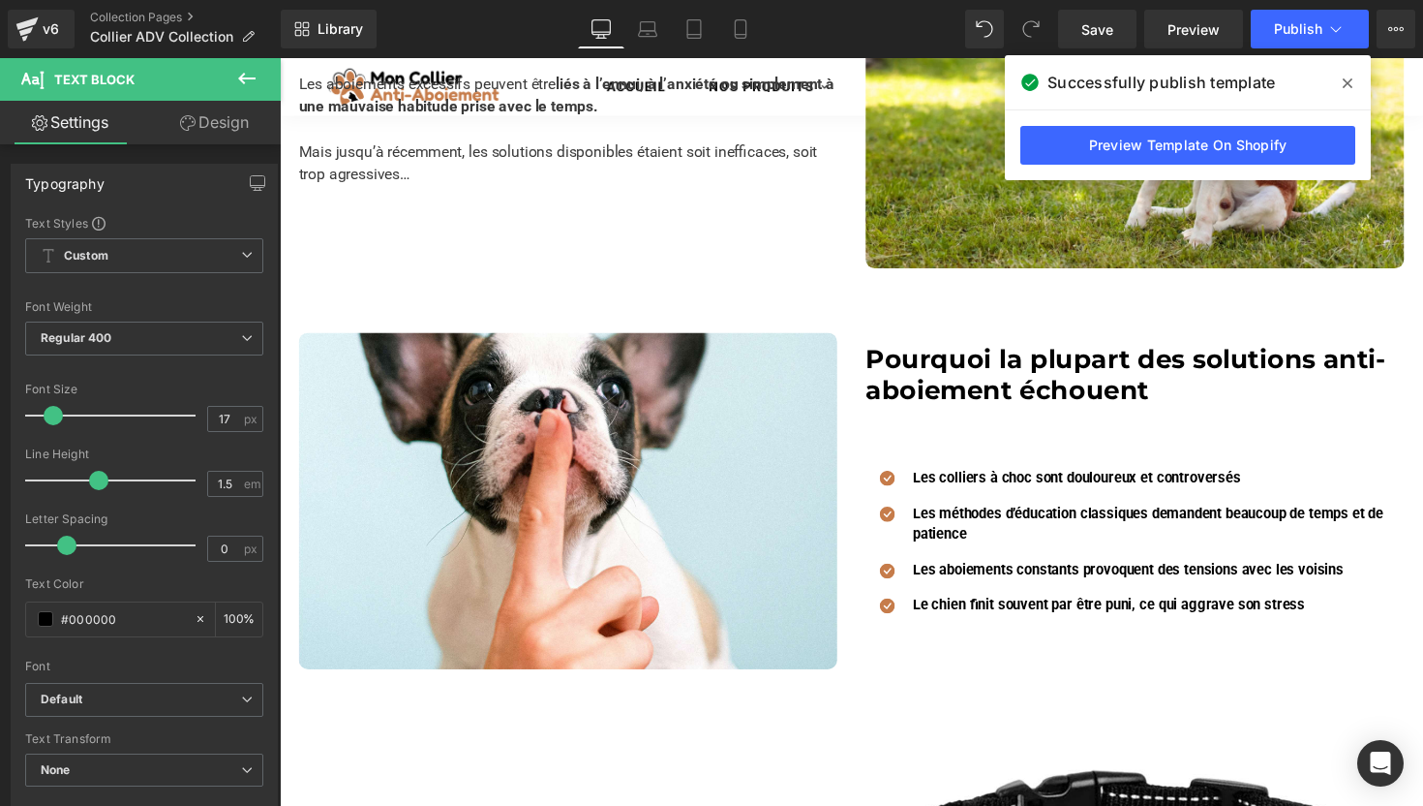
scroll to position [465, 0]
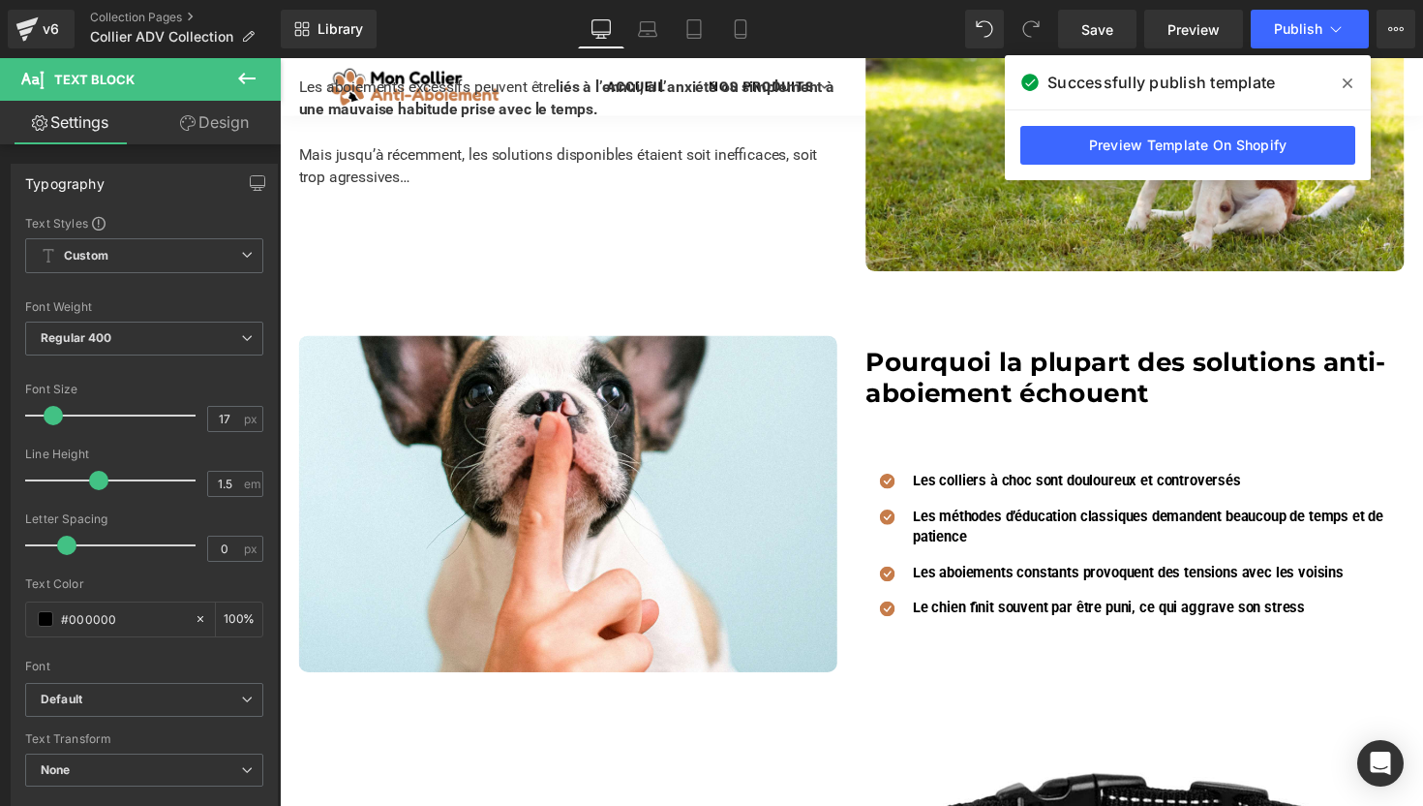
click at [280, 58] on div at bounding box center [280, 58] width 0 height 0
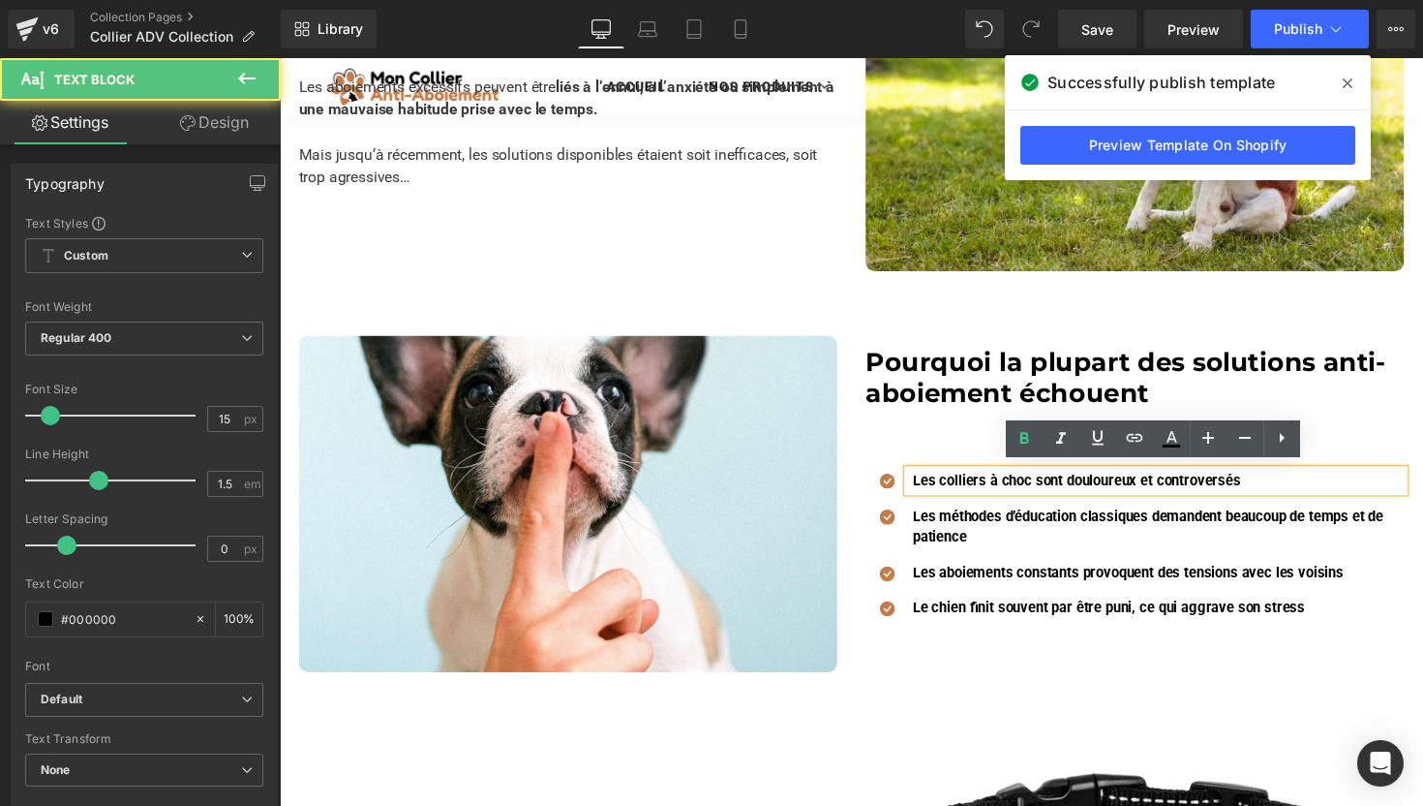
click at [1023, 481] on strong "Les colliers à choc sont douloureux et controversés" at bounding box center [1097, 489] width 336 height 17
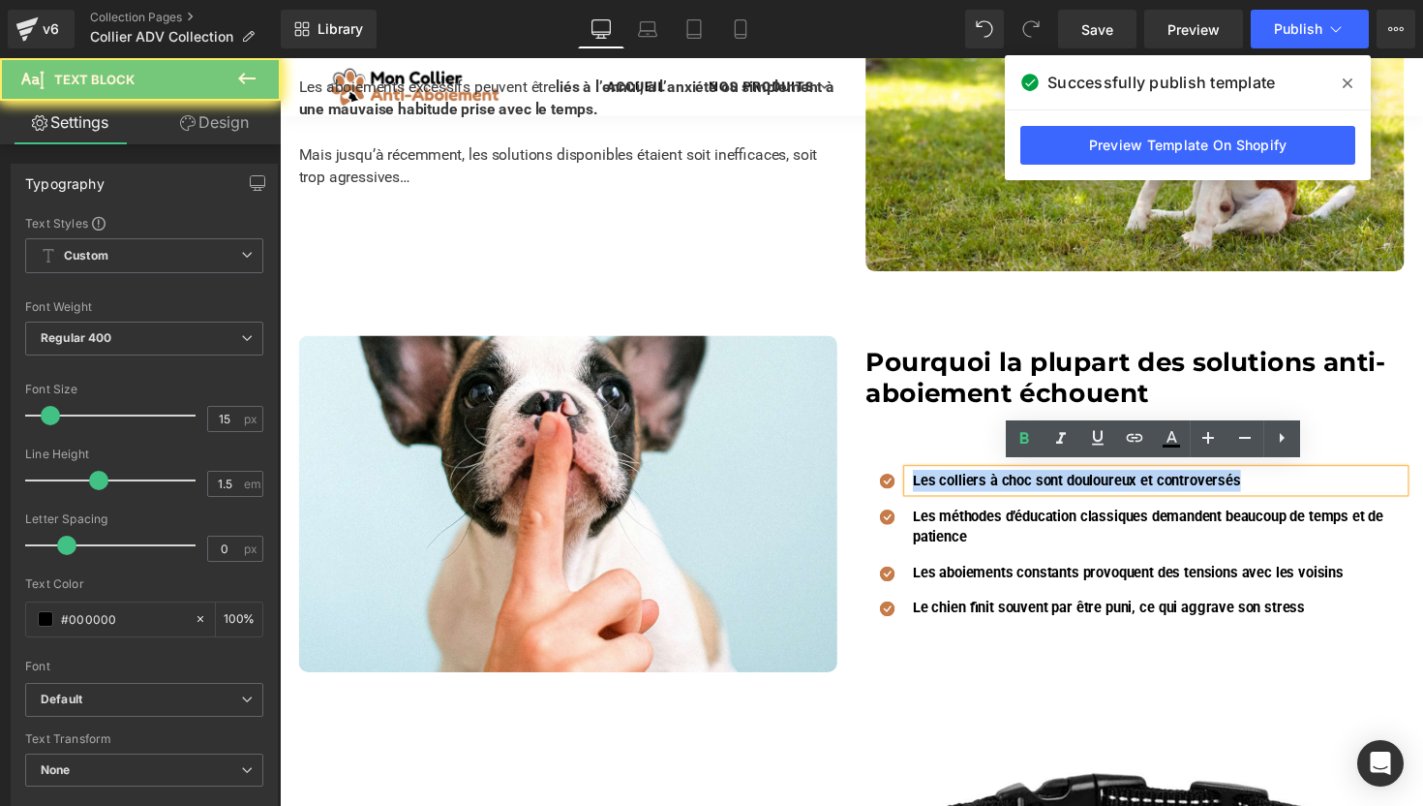
click at [1023, 481] on strong "Les colliers à choc sont douloureux et controversés" at bounding box center [1097, 489] width 336 height 17
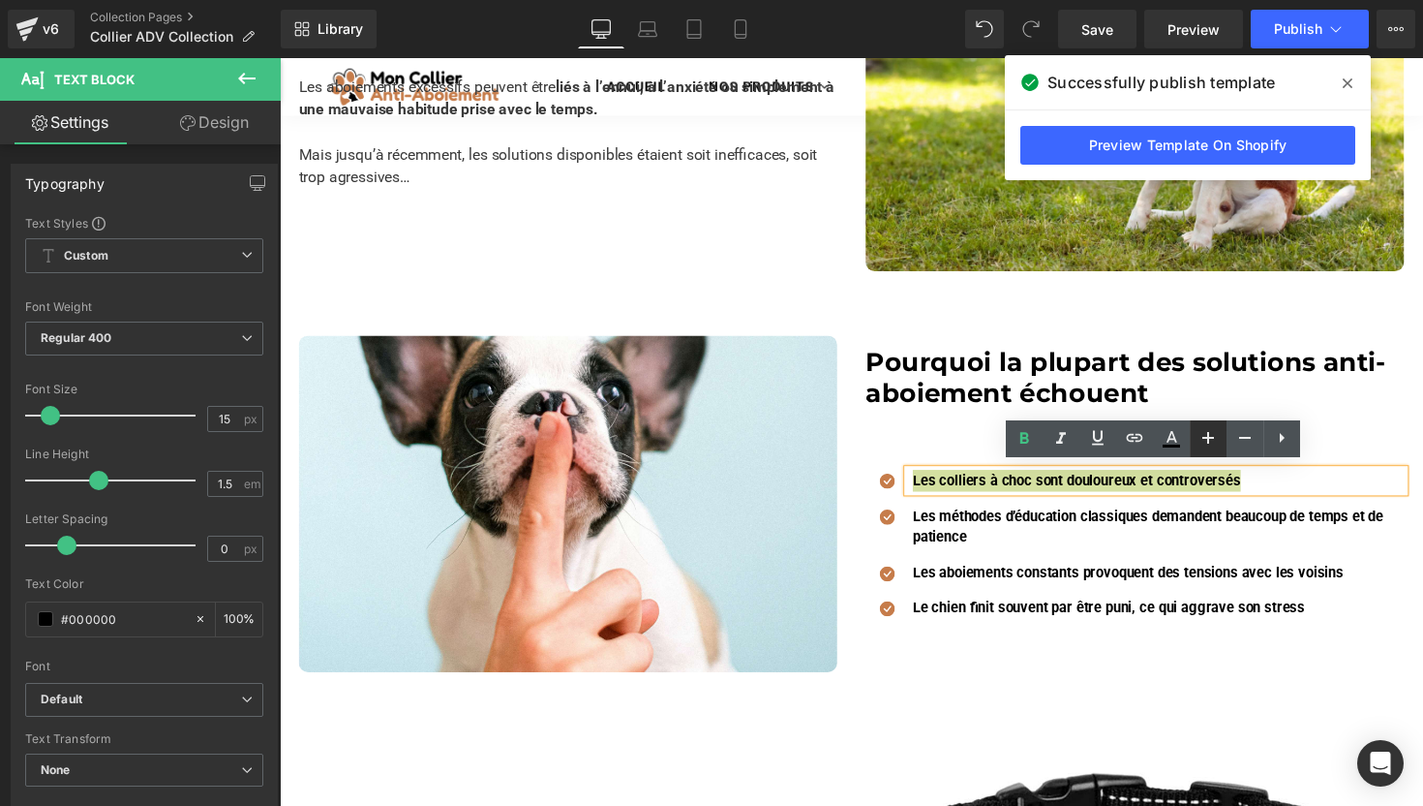
click at [1201, 427] on icon at bounding box center [1208, 437] width 23 height 23
type input "17"
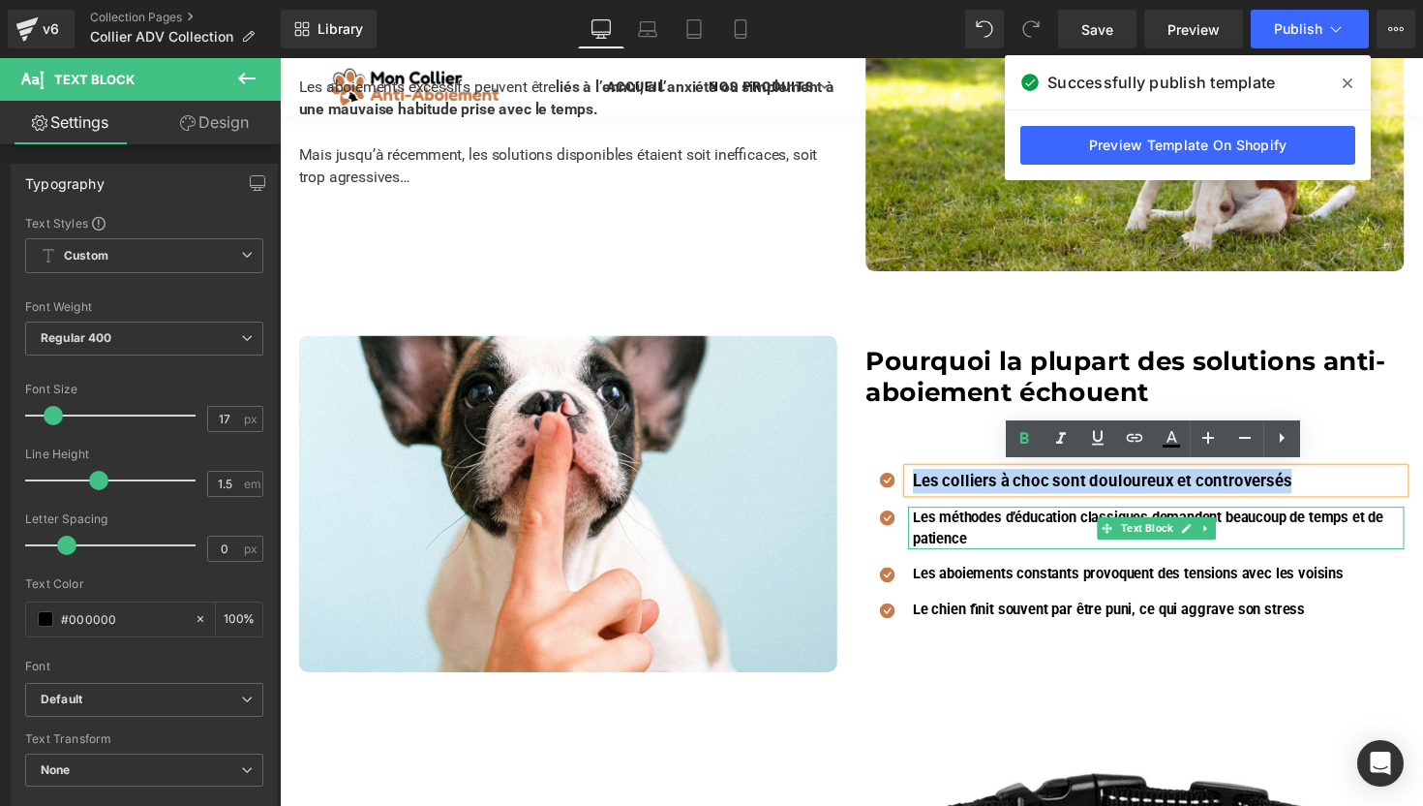
click at [1007, 527] on strong "Les méthodes d’éducation classiques demandent beaucoup de temps et de patience" at bounding box center [1170, 539] width 482 height 40
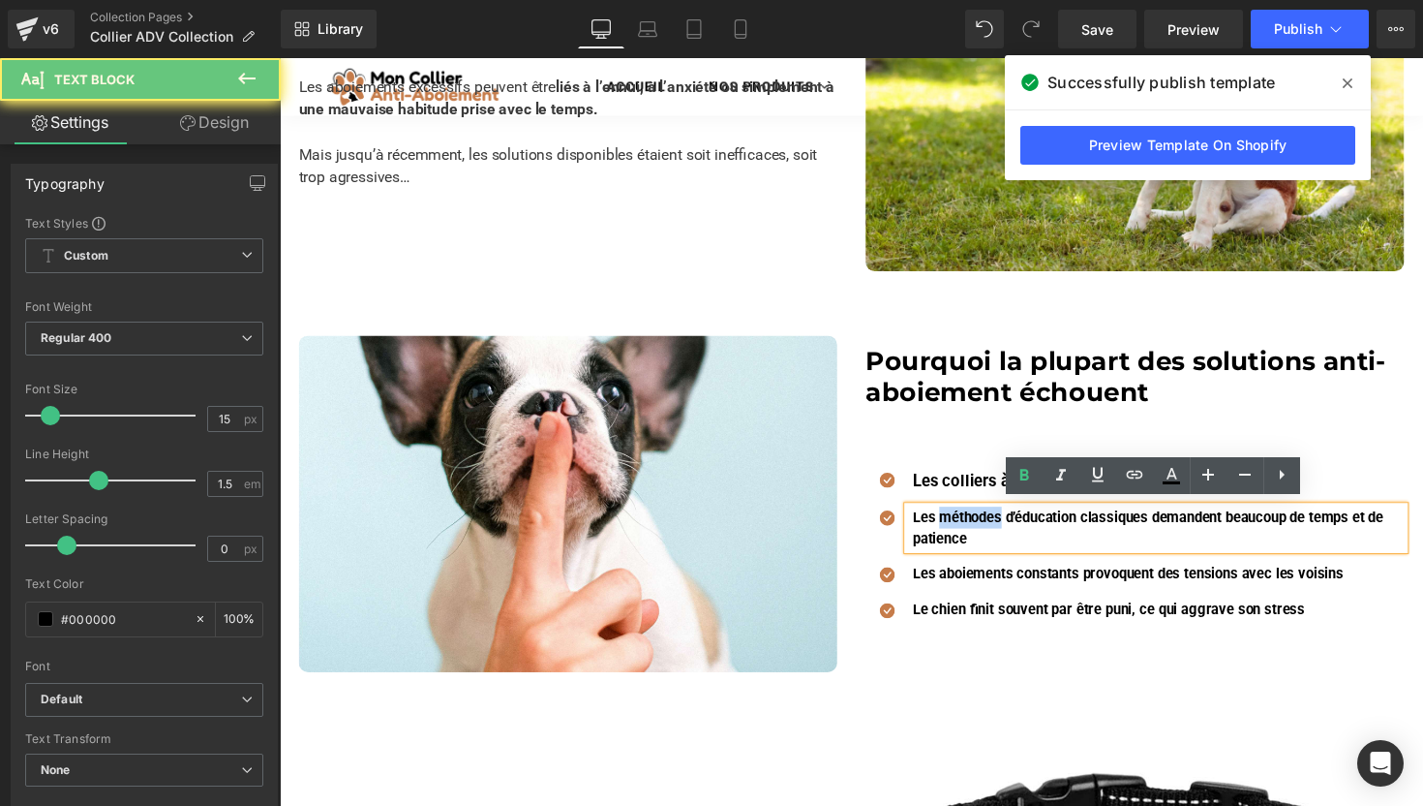
click at [1007, 527] on strong "Les méthodes d’éducation classiques demandent beaucoup de temps et de patience" at bounding box center [1170, 539] width 482 height 40
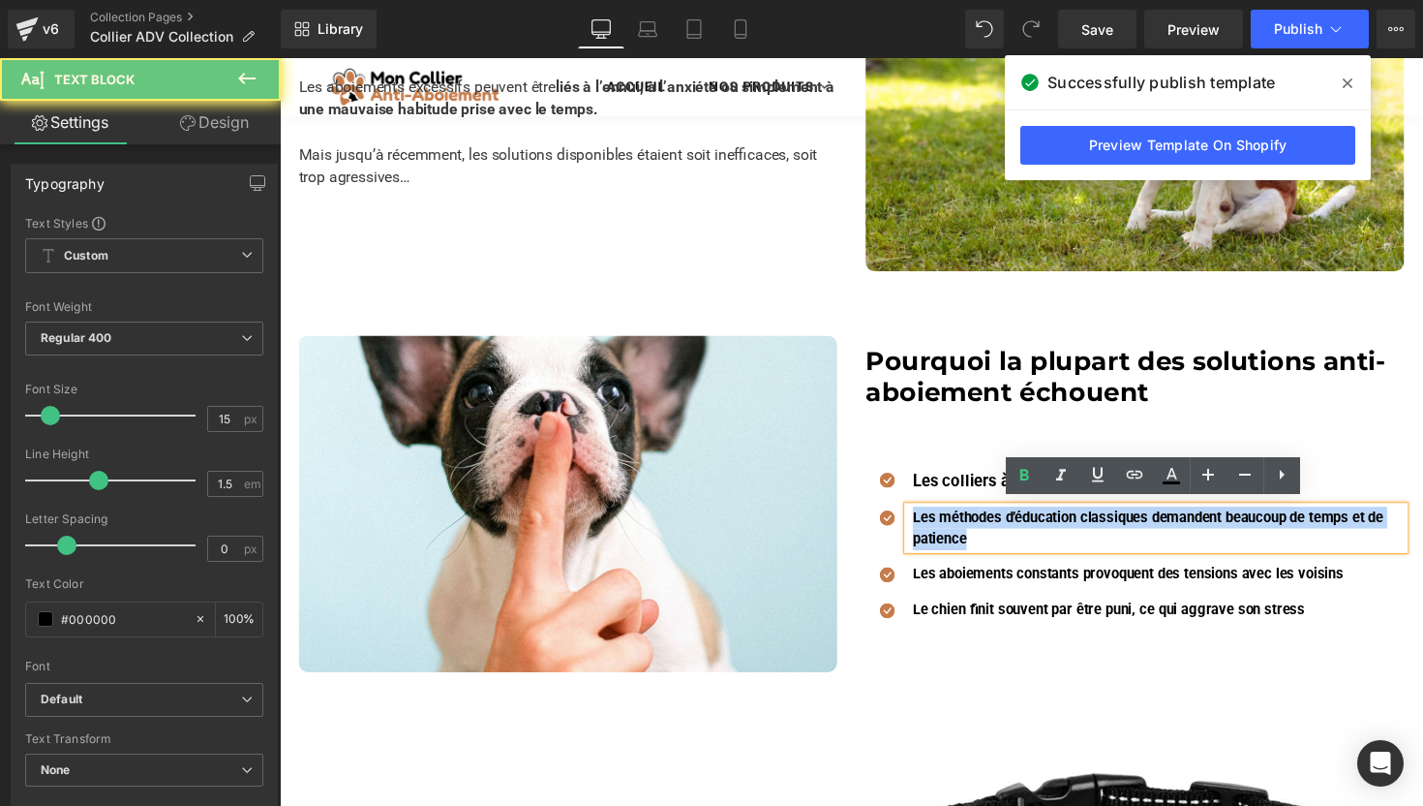
click at [1007, 527] on strong "Les méthodes d’éducation classiques demandent beaucoup de temps et de patience" at bounding box center [1170, 539] width 482 height 40
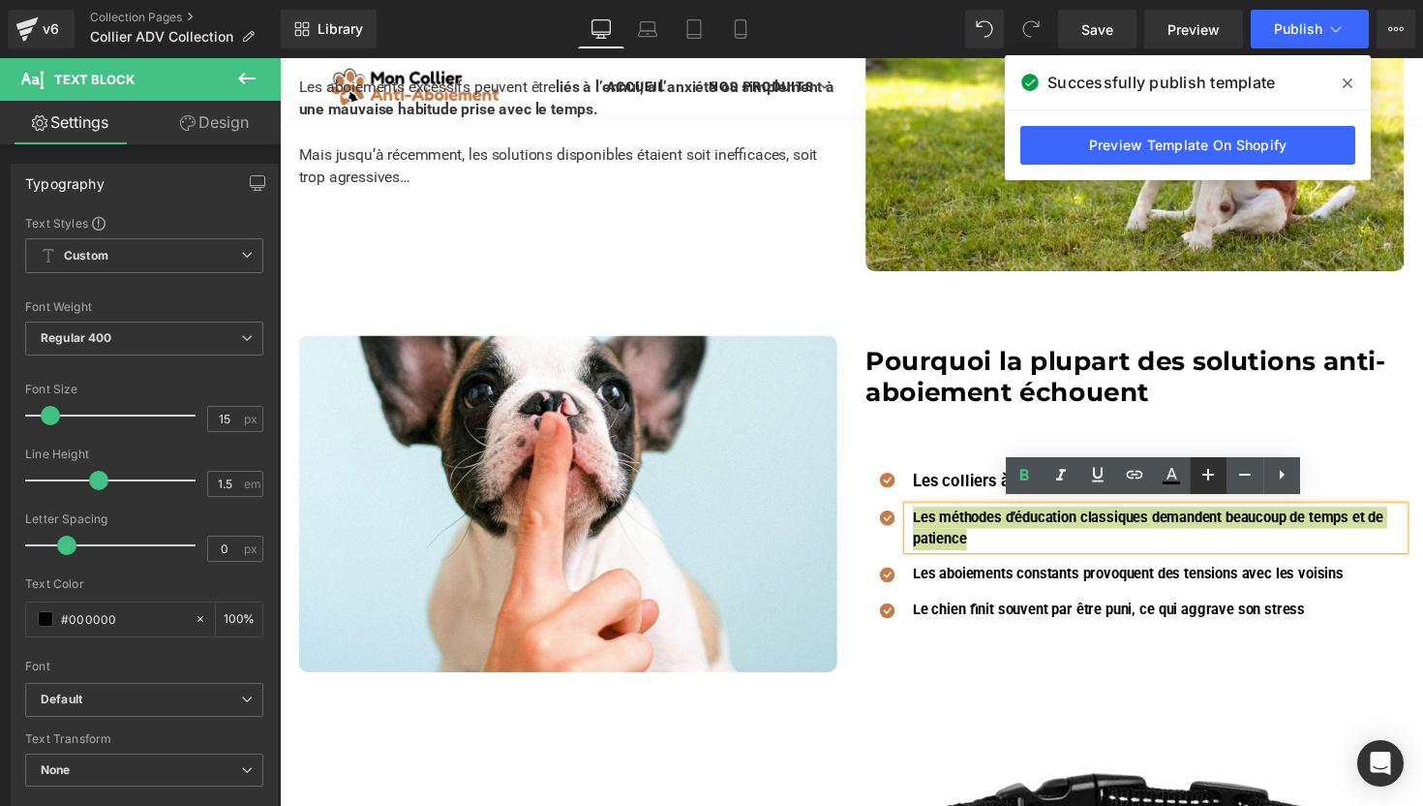
click at [1220, 483] on link at bounding box center [1208, 475] width 37 height 37
type input "17"
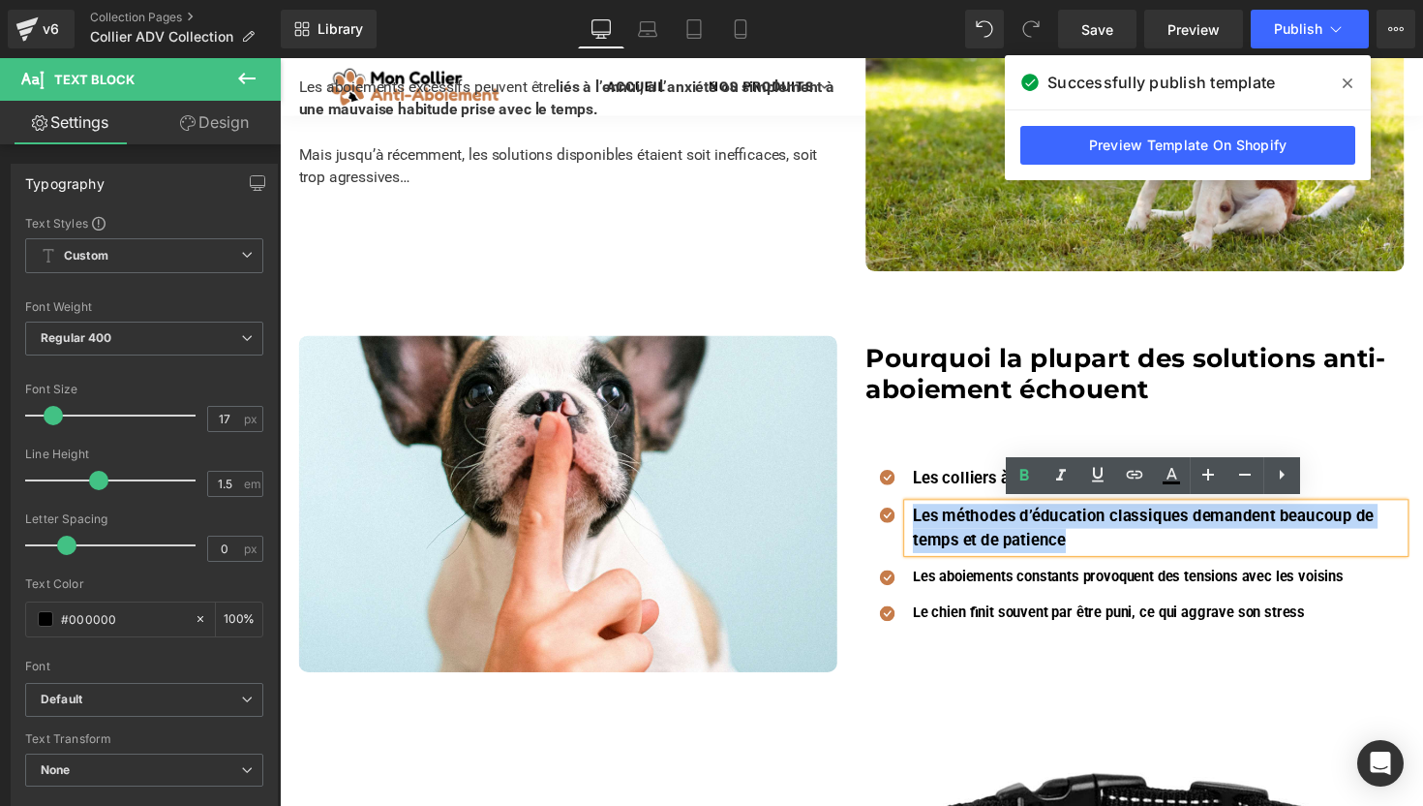
click at [997, 592] on div "Les aboiements constants provoquent des tensions avec les voisins Text Block" at bounding box center [1178, 589] width 508 height 22
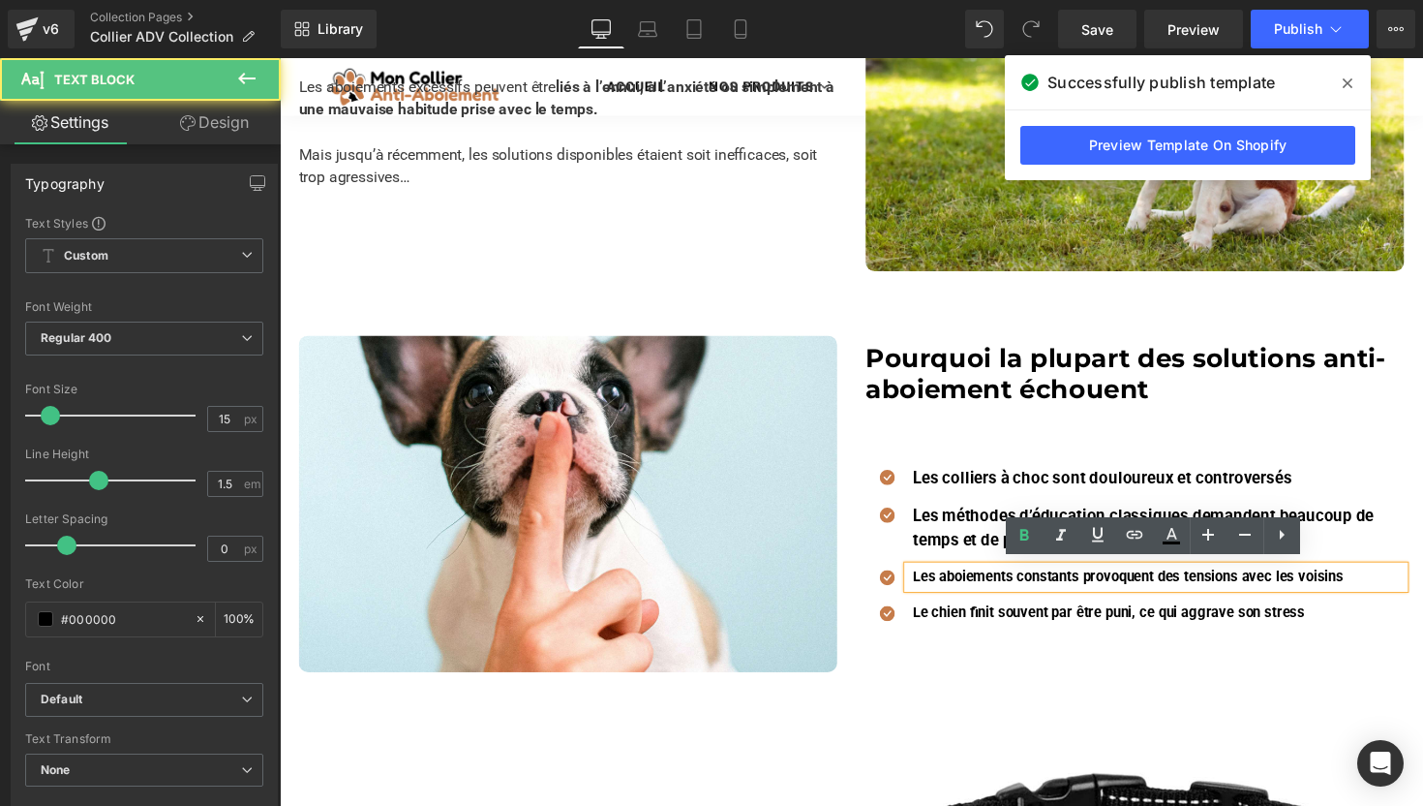
click at [997, 592] on div "Les aboiements constants provoquent des tensions avec les voisins Text Block" at bounding box center [1178, 589] width 508 height 22
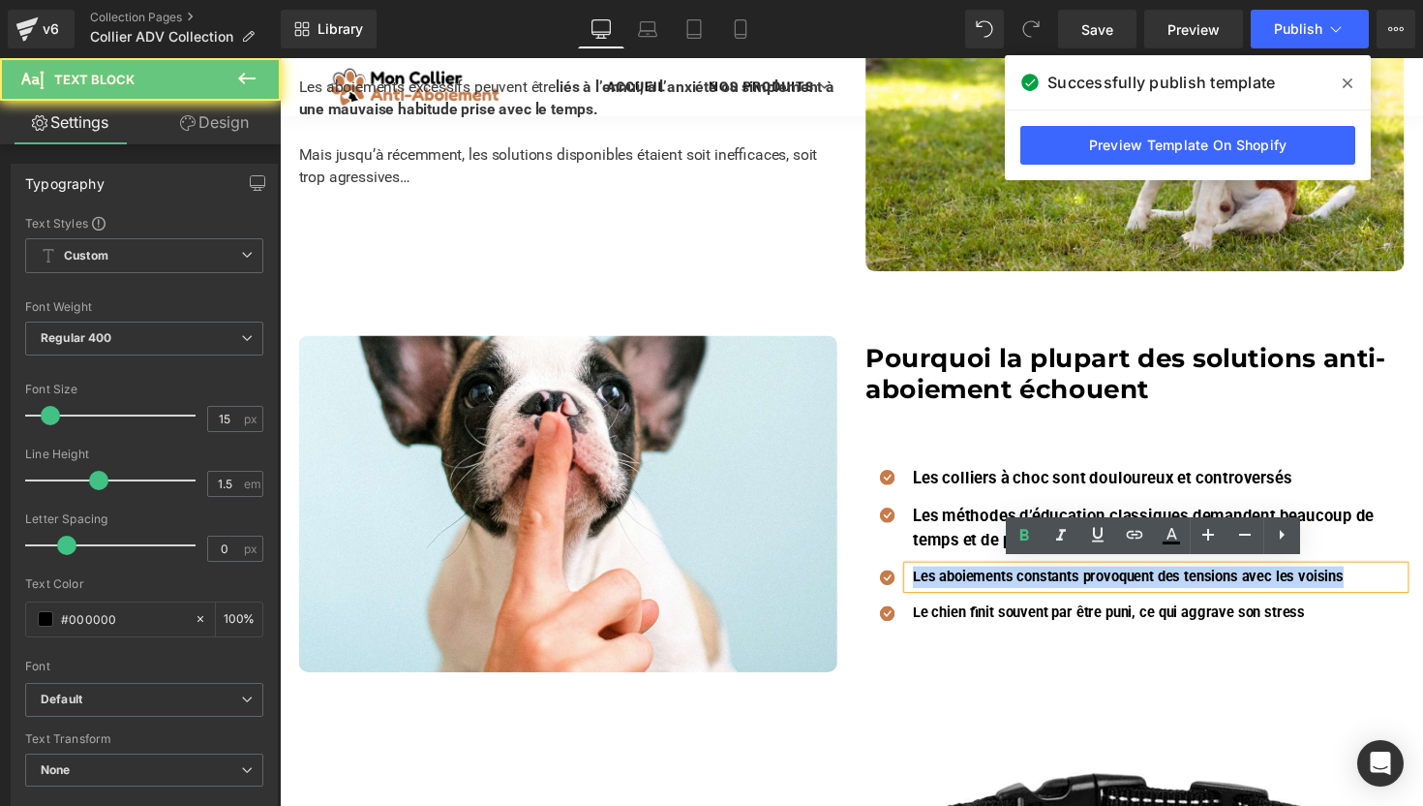
click at [997, 592] on strong "Les aboiements constants provoquent des tensions avec les voisins" at bounding box center [1150, 588] width 442 height 17
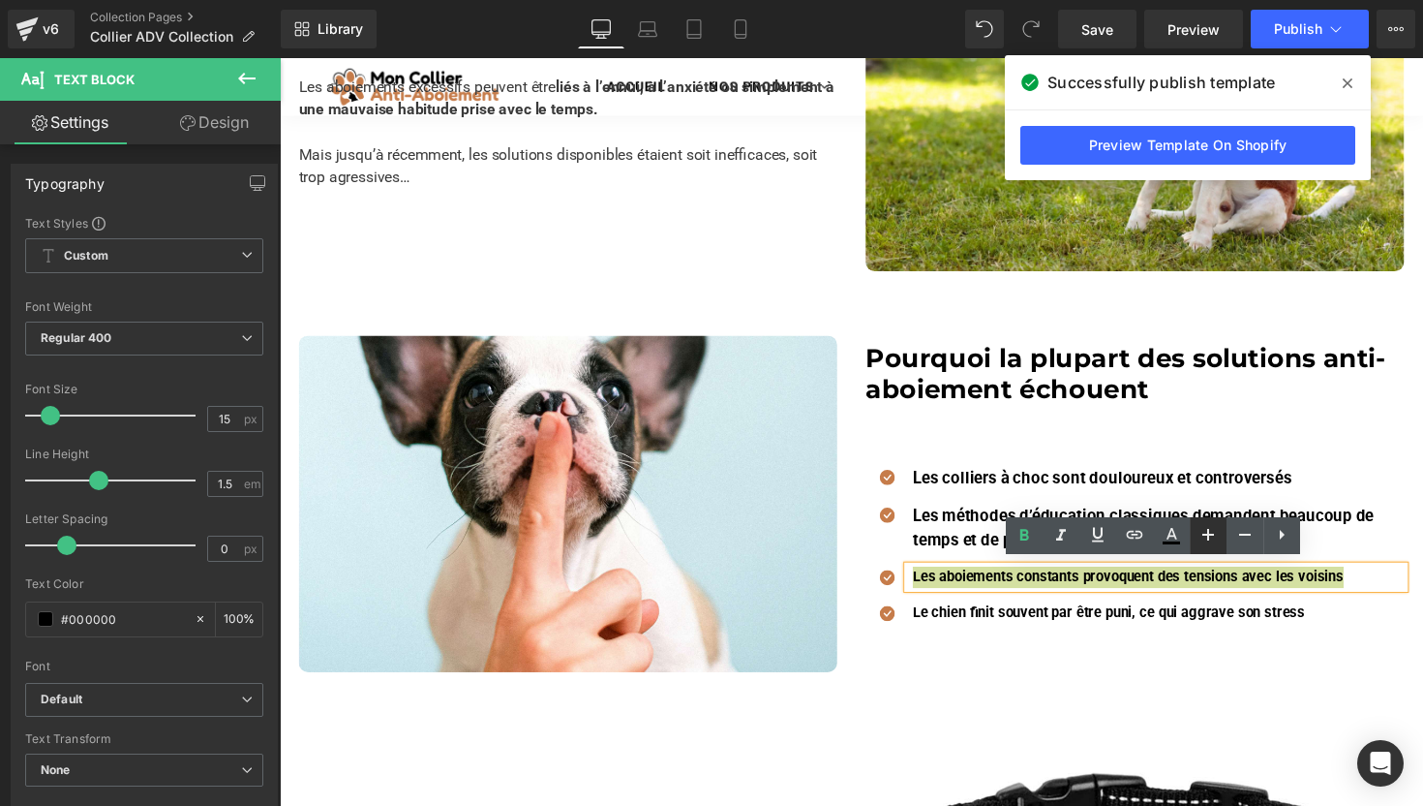
click at [1210, 529] on icon at bounding box center [1208, 534] width 23 height 23
type input "17"
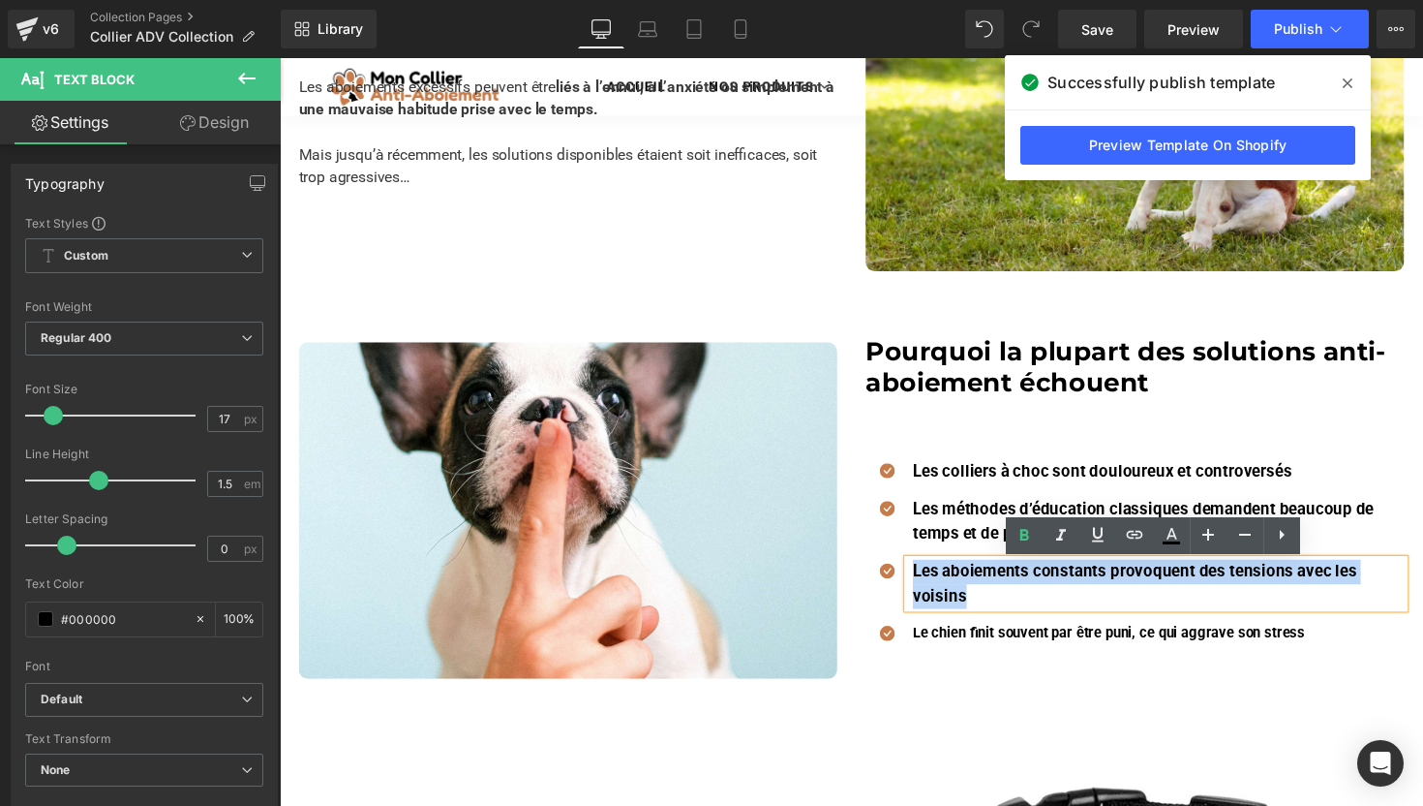
click at [1008, 648] on div "Le chien finit souvent par être puni, ce qui aggrave son stress Text Block" at bounding box center [1178, 646] width 508 height 22
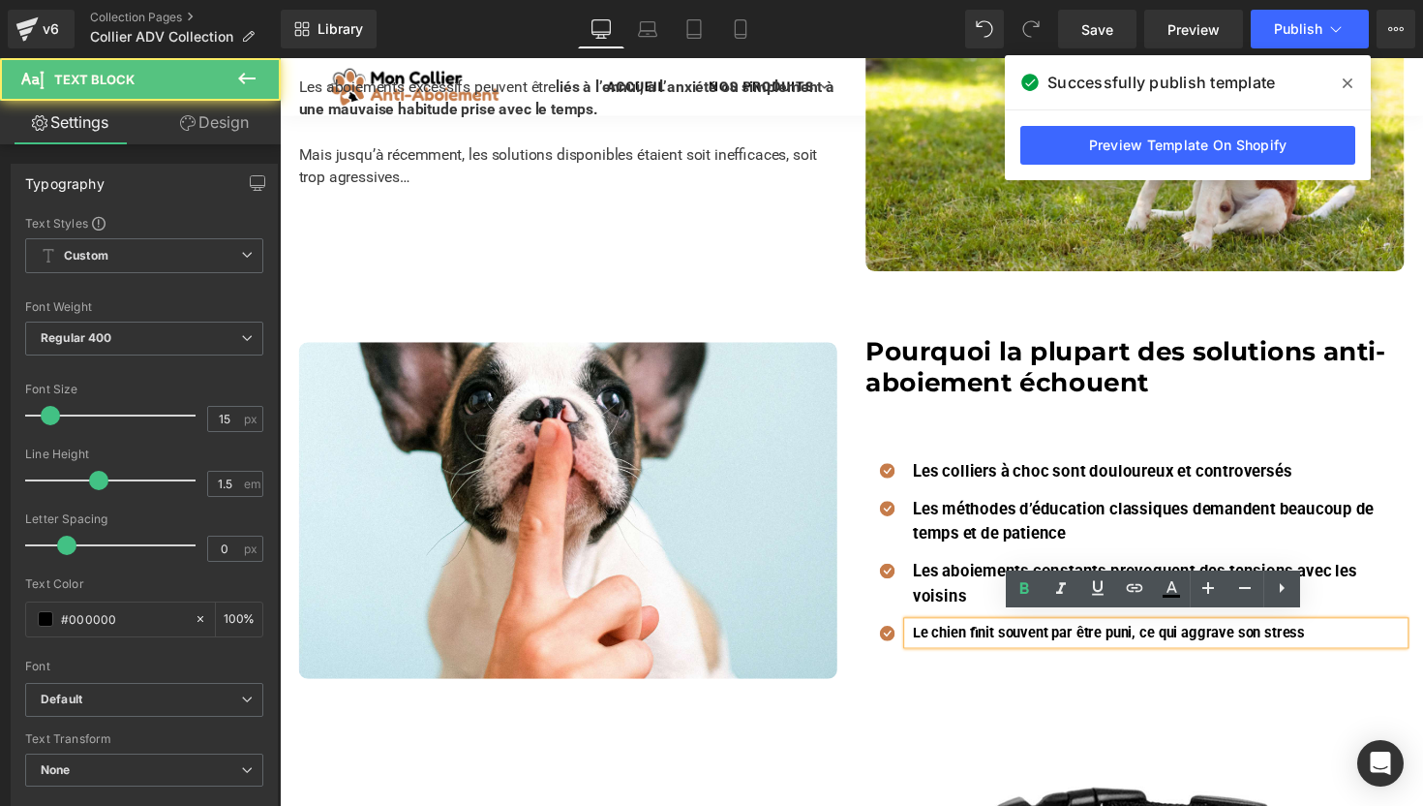
click at [1008, 648] on div "Le chien finit souvent par être puni, ce qui aggrave son stress Text Block" at bounding box center [1178, 646] width 508 height 22
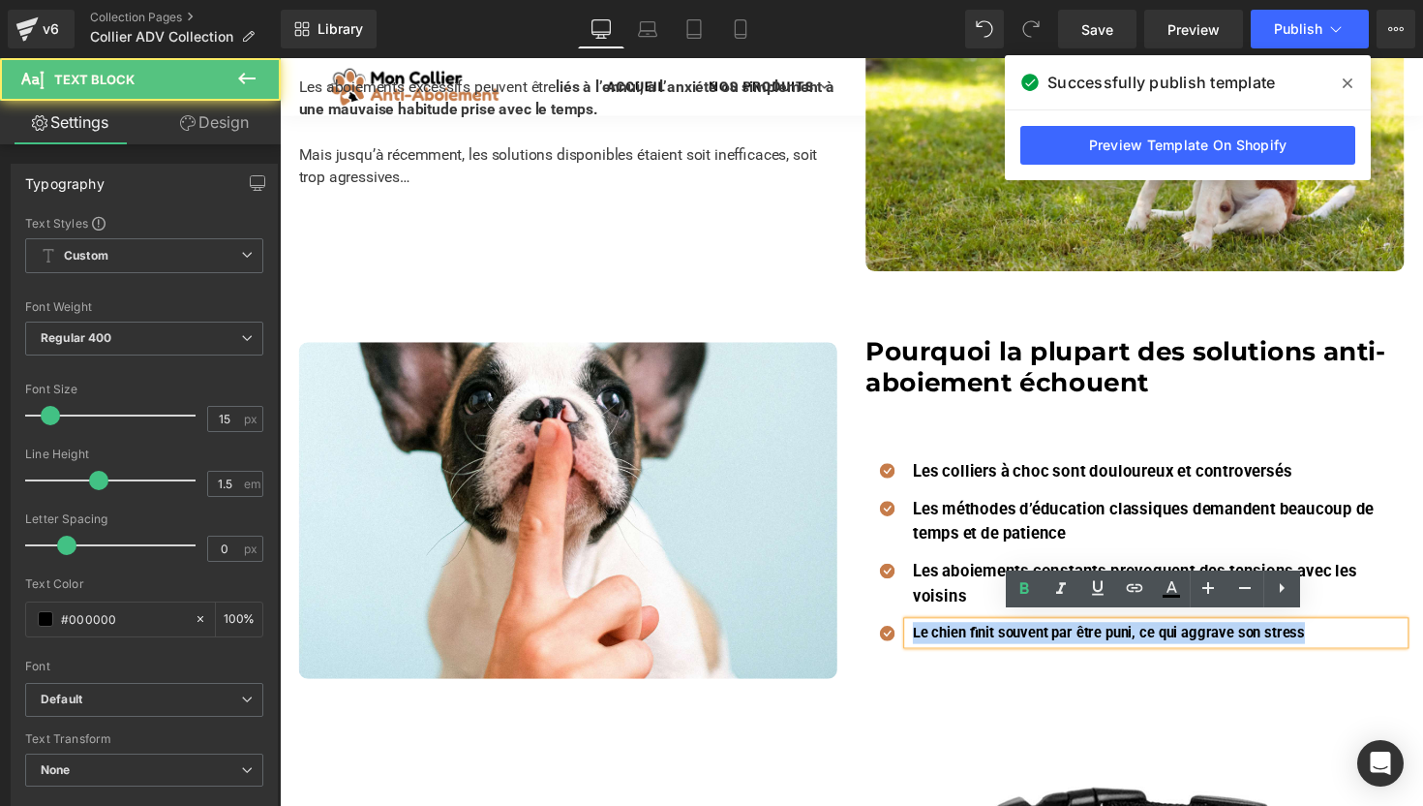
click at [1008, 648] on strong "Le chien finit souvent par être puni, ce qui aggrave son stress" at bounding box center [1130, 645] width 402 height 17
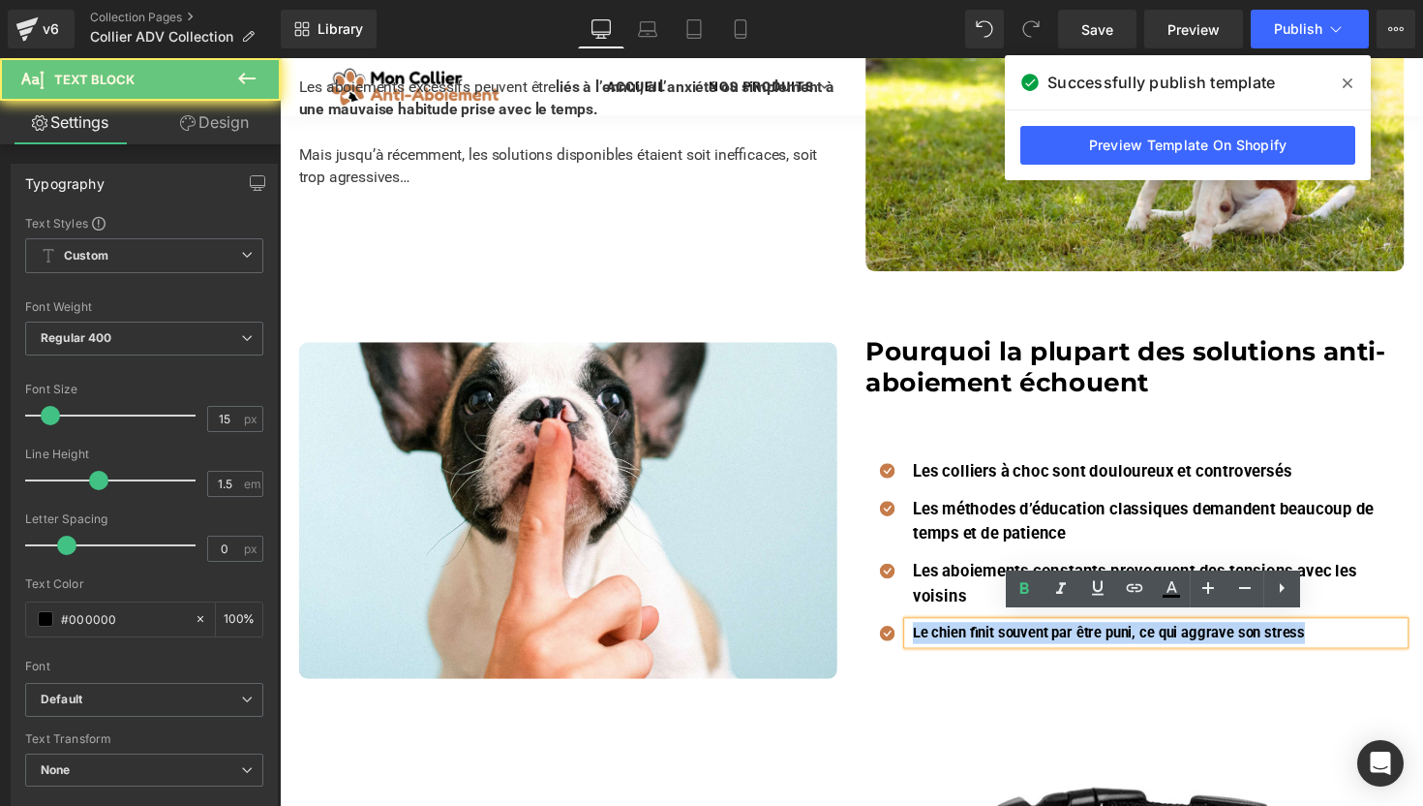
click at [1008, 648] on strong "Le chien finit souvent par être puni, ce qui aggrave son stress" at bounding box center [1130, 645] width 402 height 17
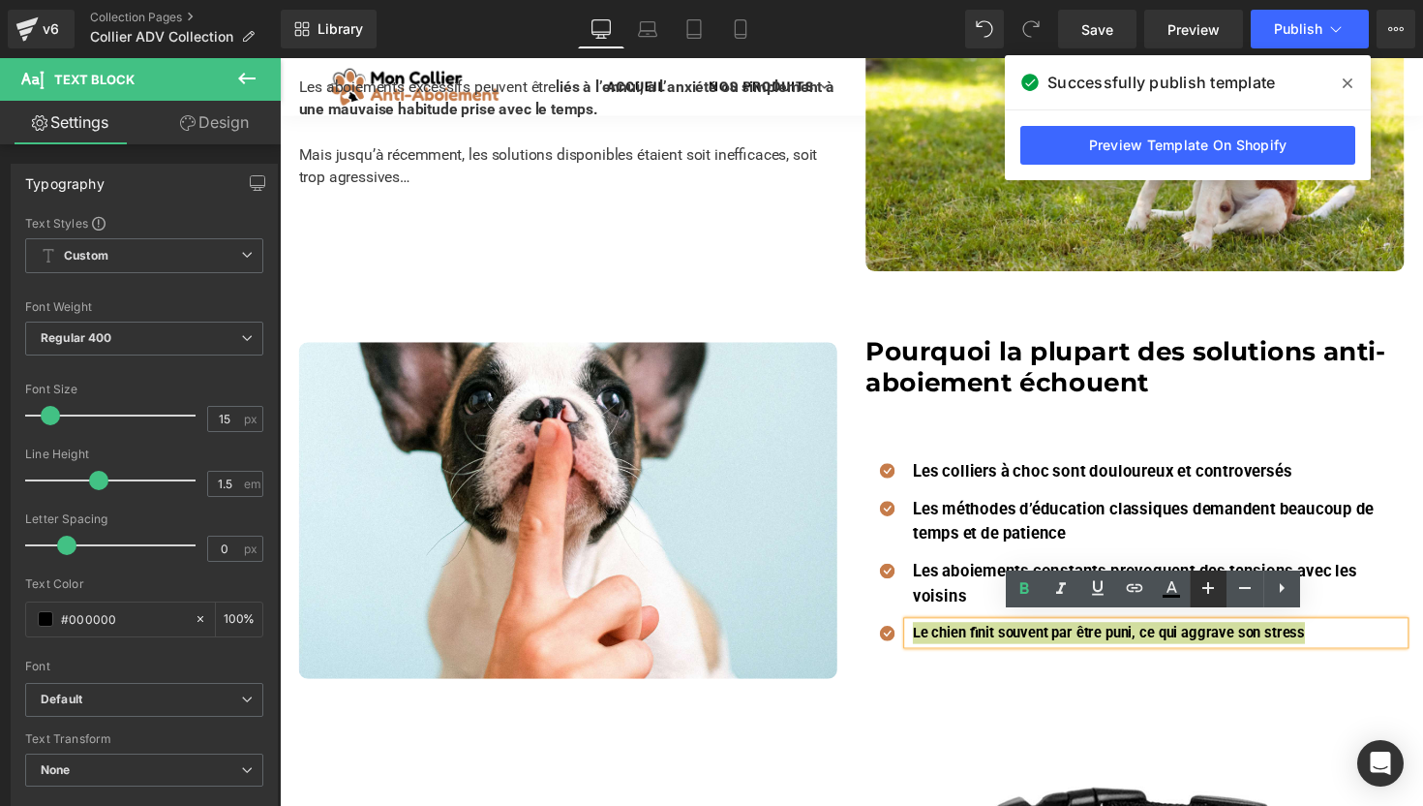
click at [1216, 594] on icon at bounding box center [1208, 587] width 23 height 23
type input "17"
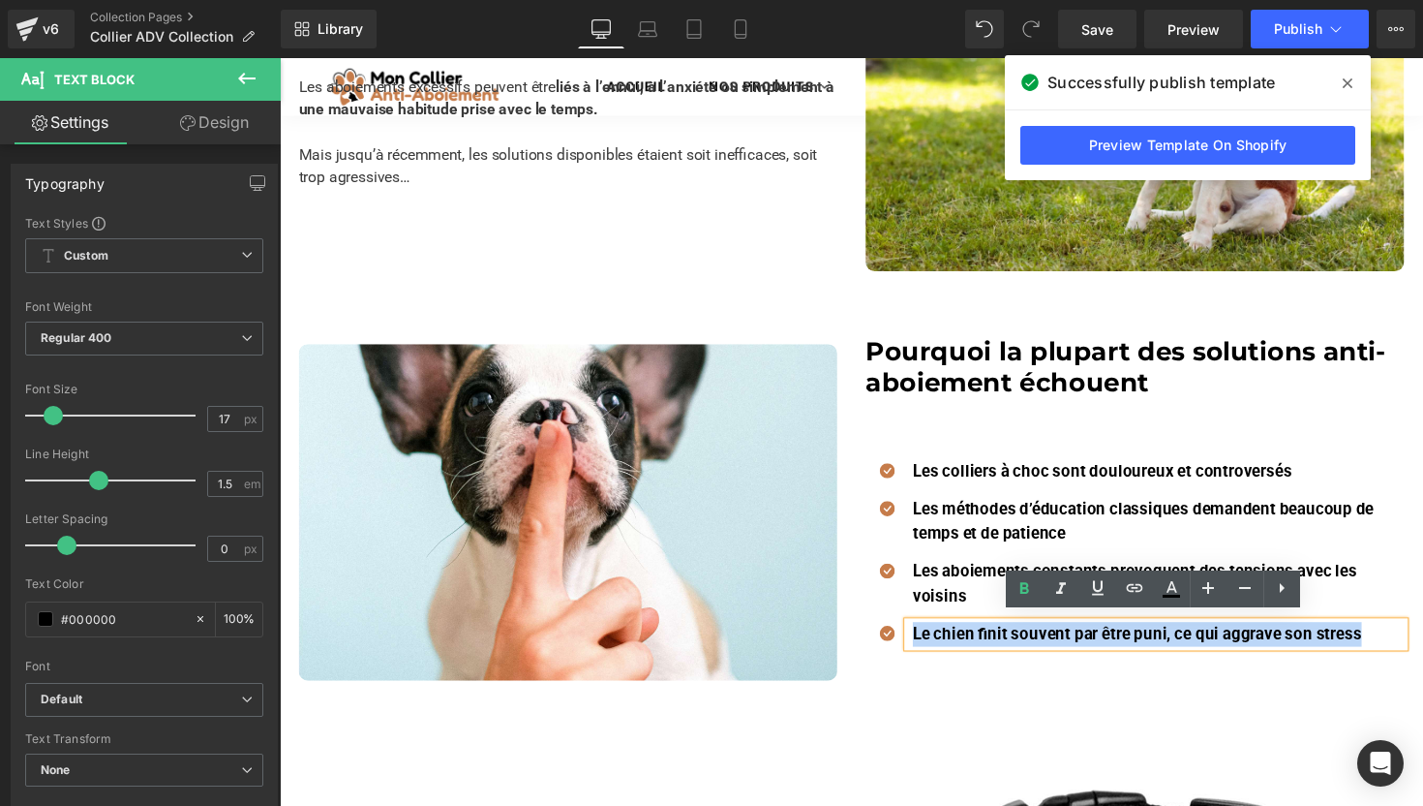
click at [870, 442] on div "Pourquoi la plupart des solutions anti-aboiement échouent Heading Icon Les coll…" at bounding box center [1156, 523] width 581 height 362
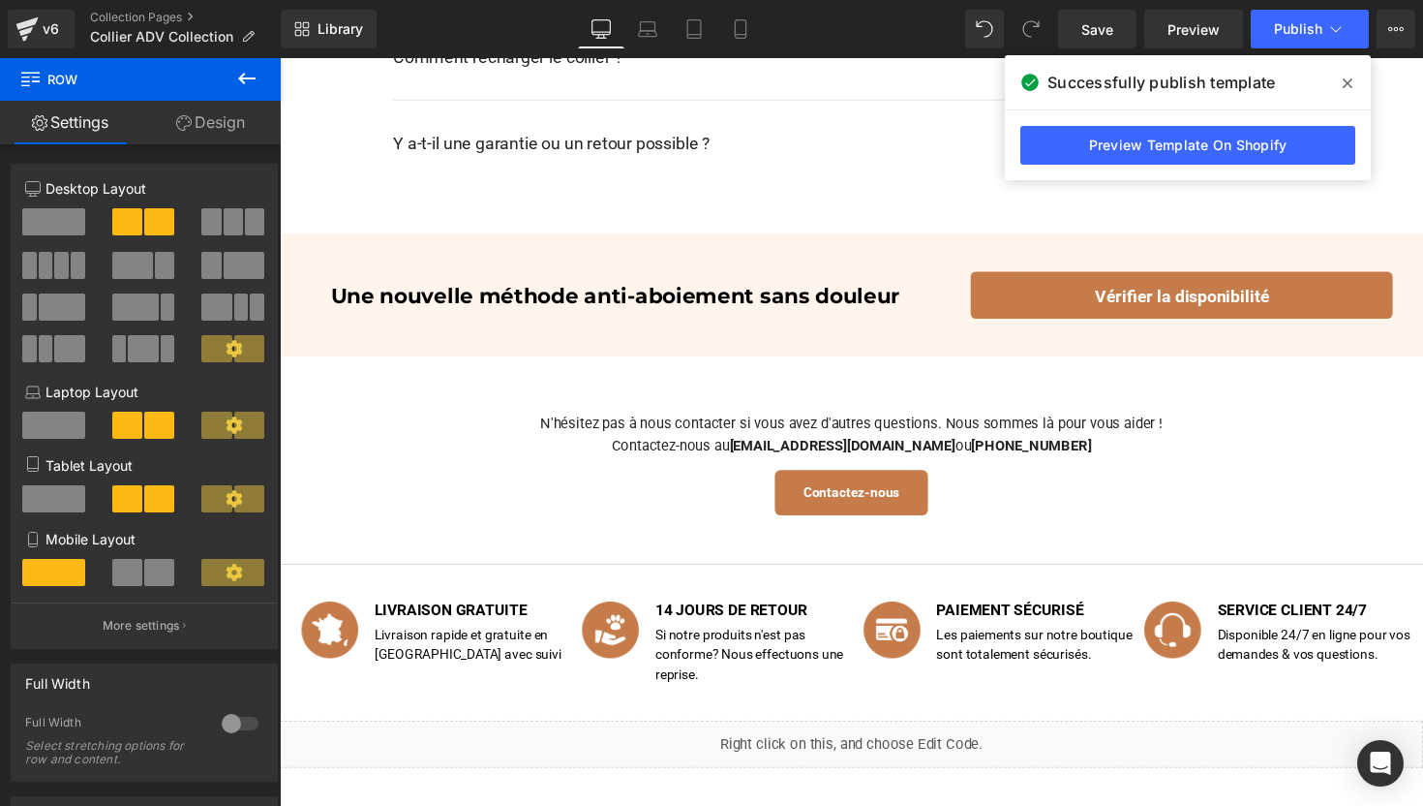
scroll to position [4184, 0]
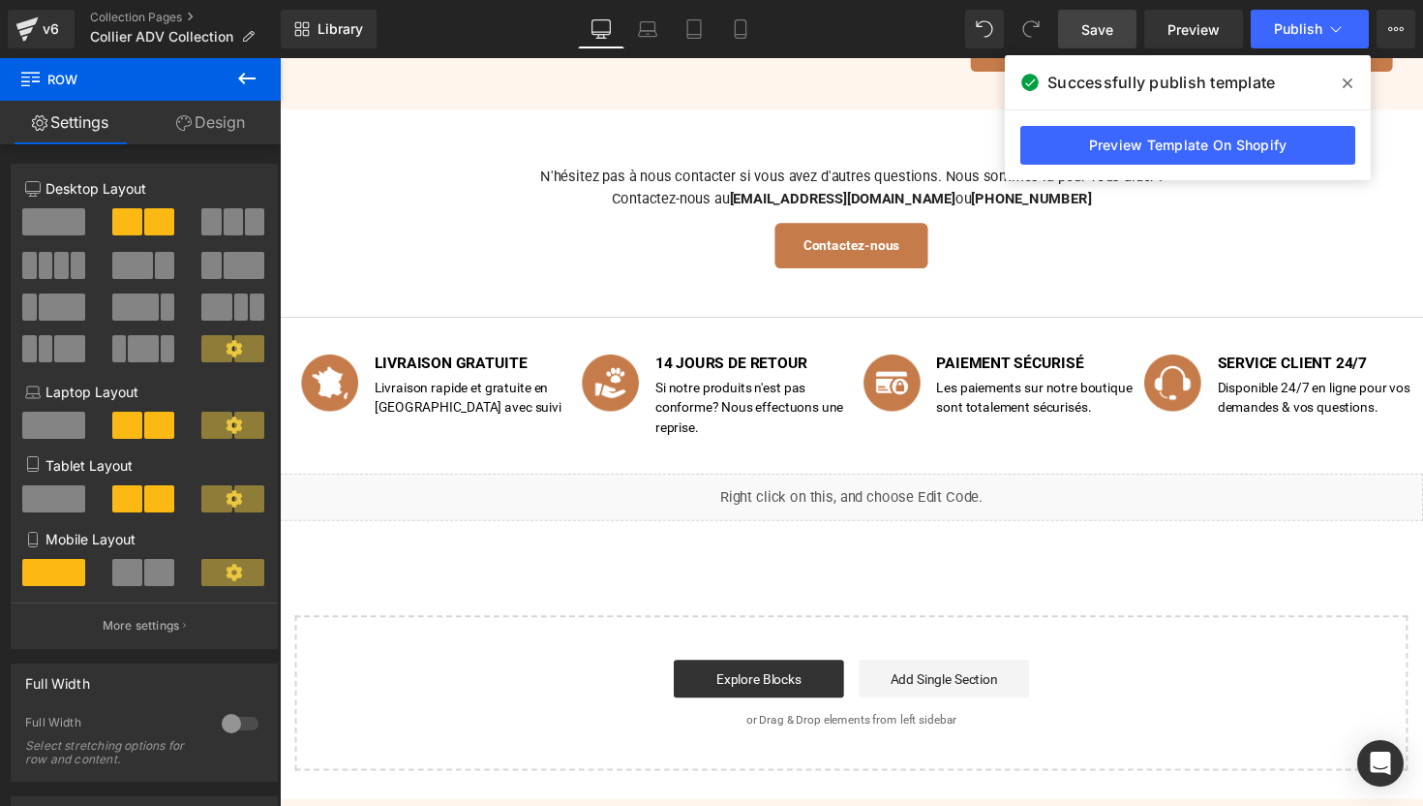
click at [1092, 36] on span "Save" at bounding box center [1098, 29] width 32 height 20
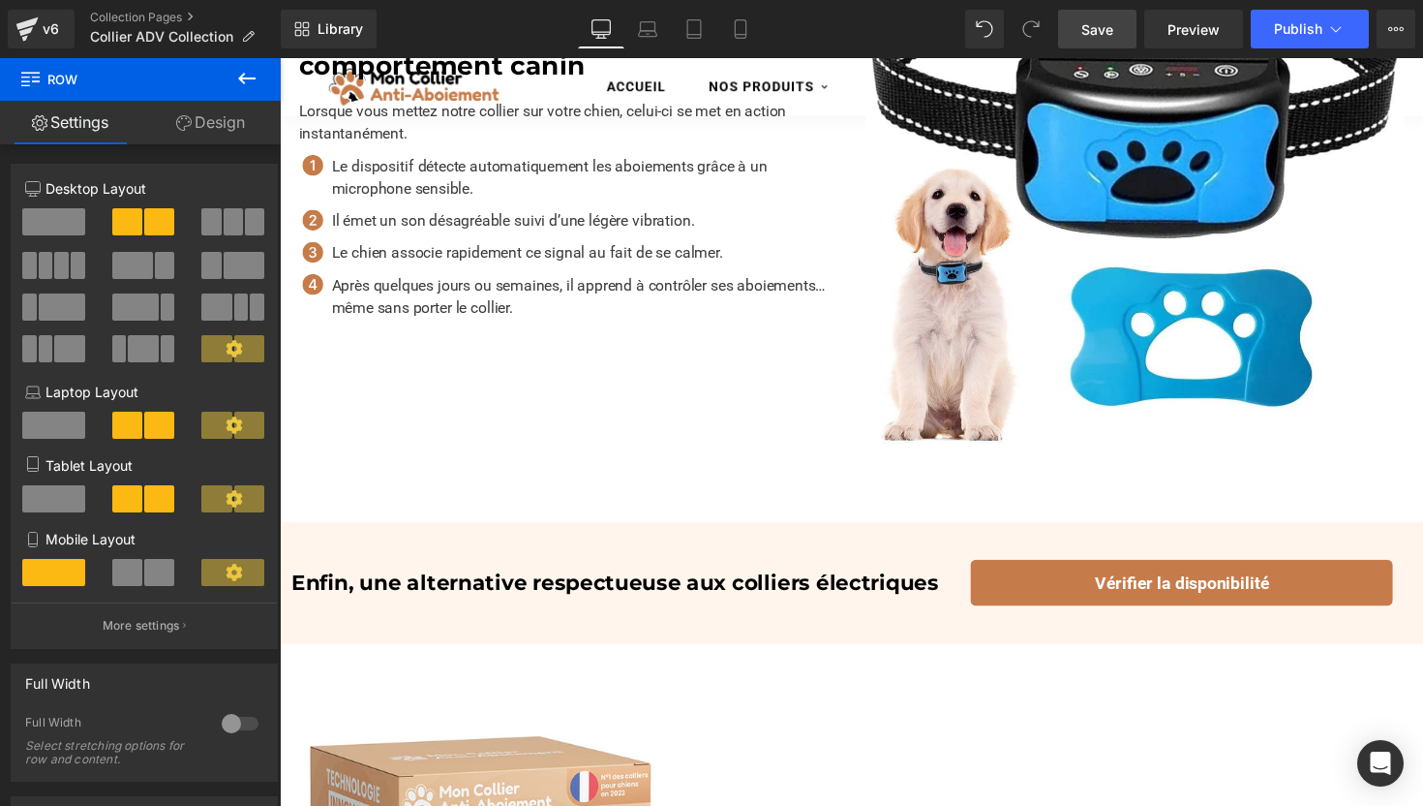
scroll to position [1313, 0]
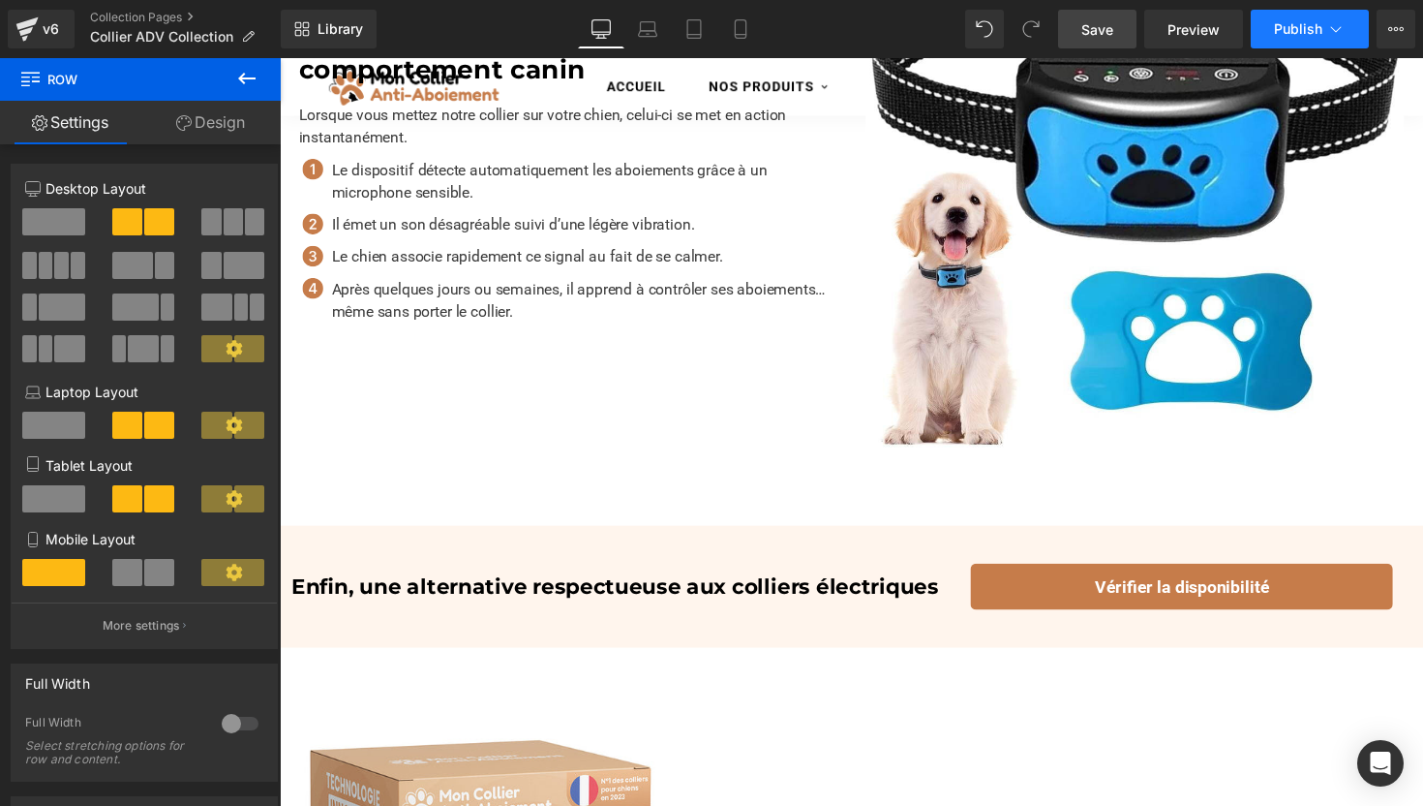
click at [1295, 22] on span "Publish" at bounding box center [1298, 28] width 48 height 15
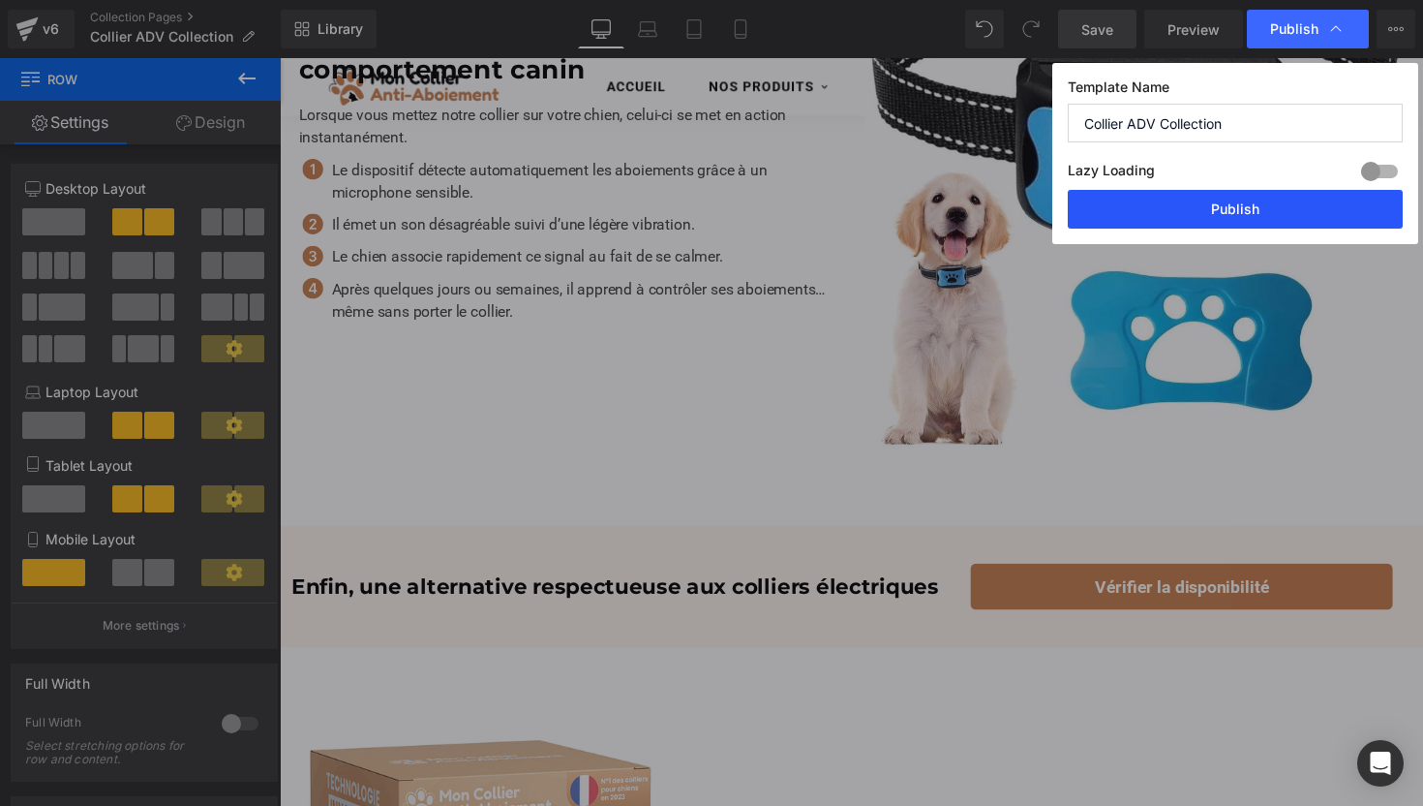
click at [1230, 206] on button "Publish" at bounding box center [1235, 209] width 335 height 39
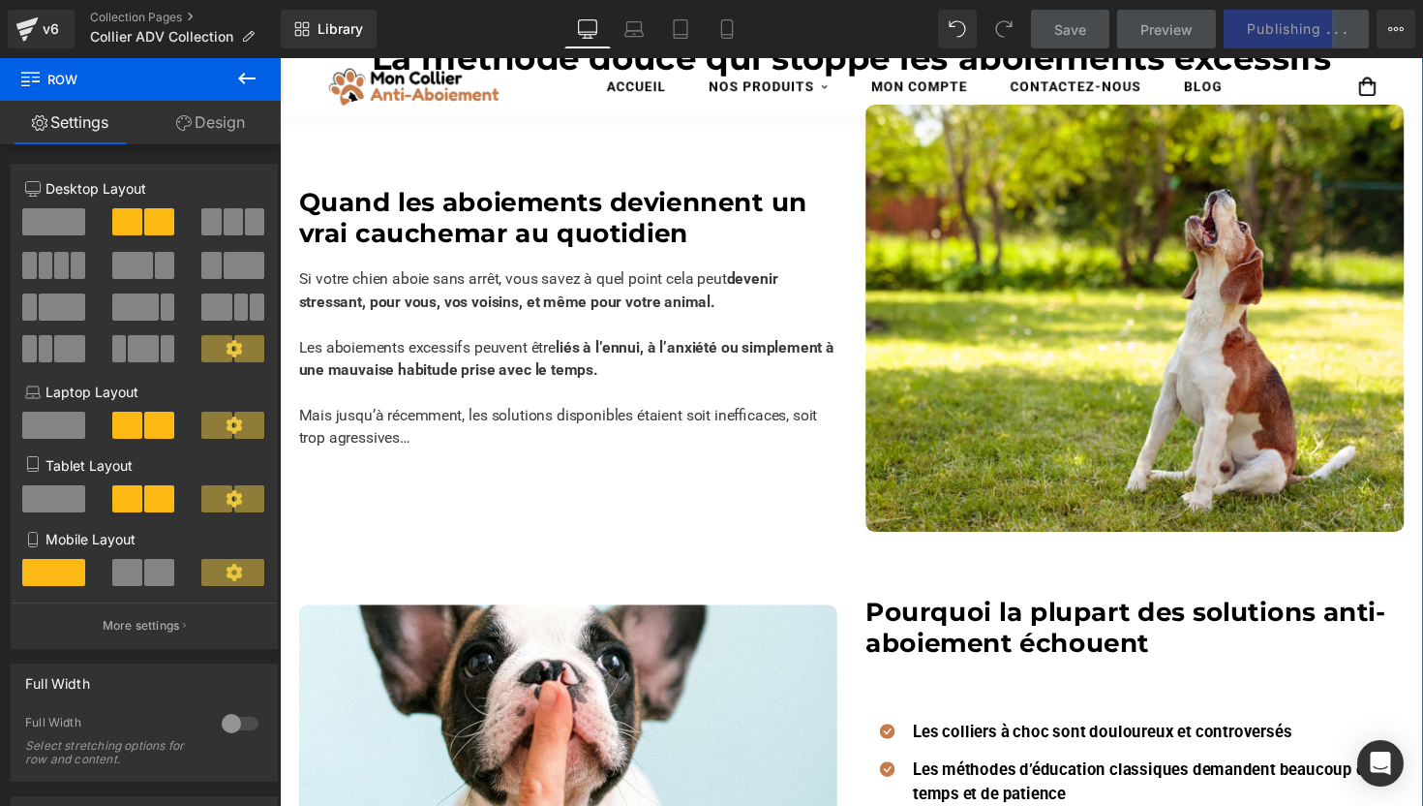
scroll to position [0, 0]
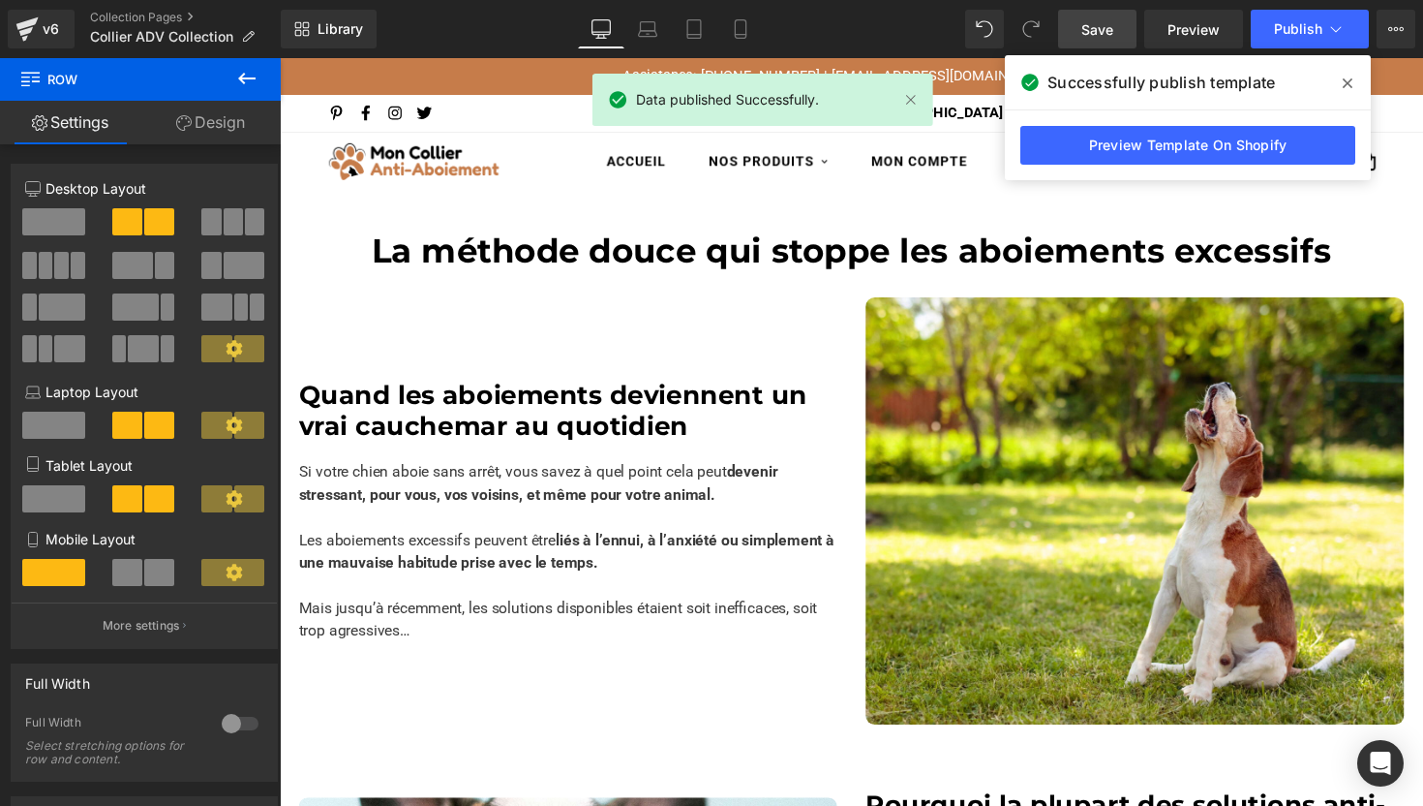
click at [1342, 83] on span at bounding box center [1347, 83] width 31 height 31
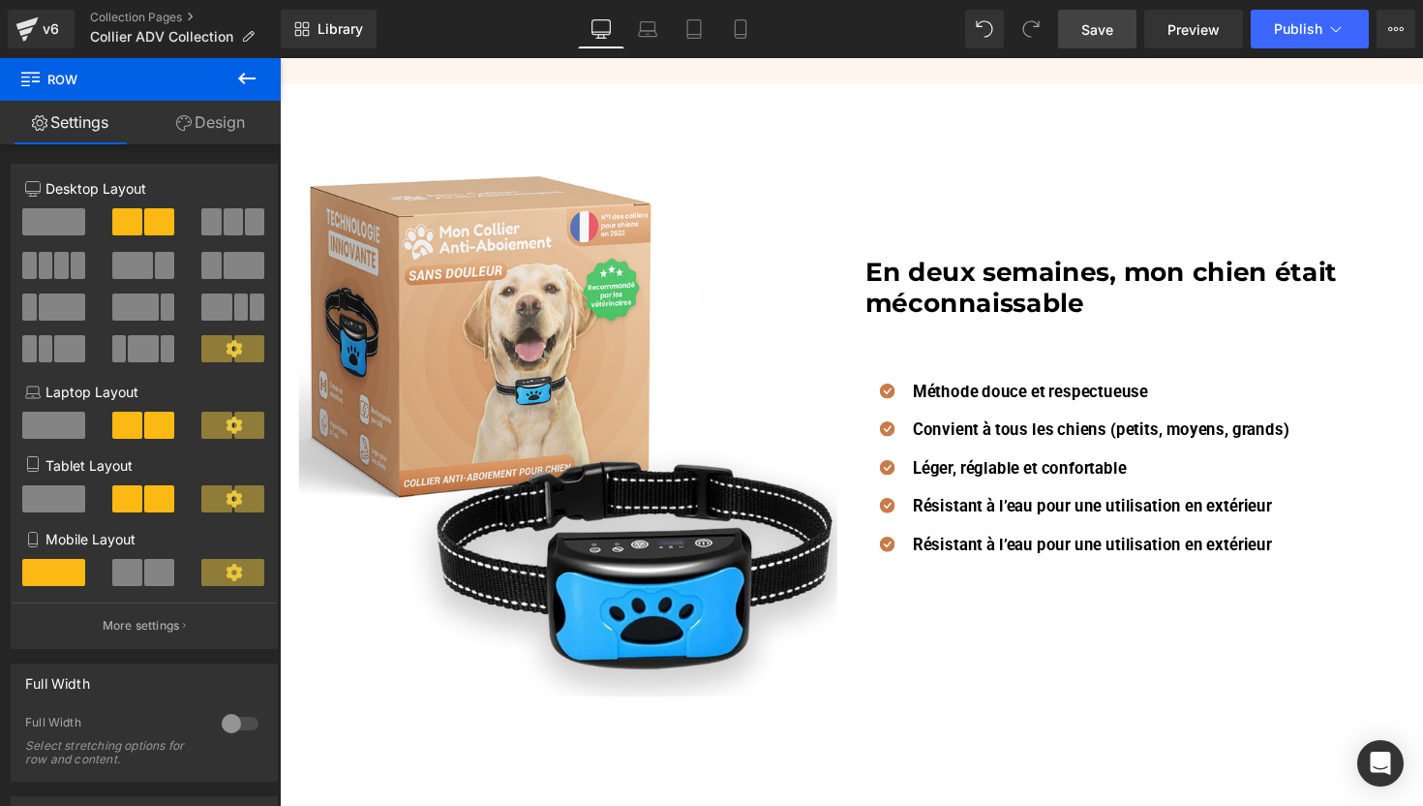
scroll to position [2500, 0]
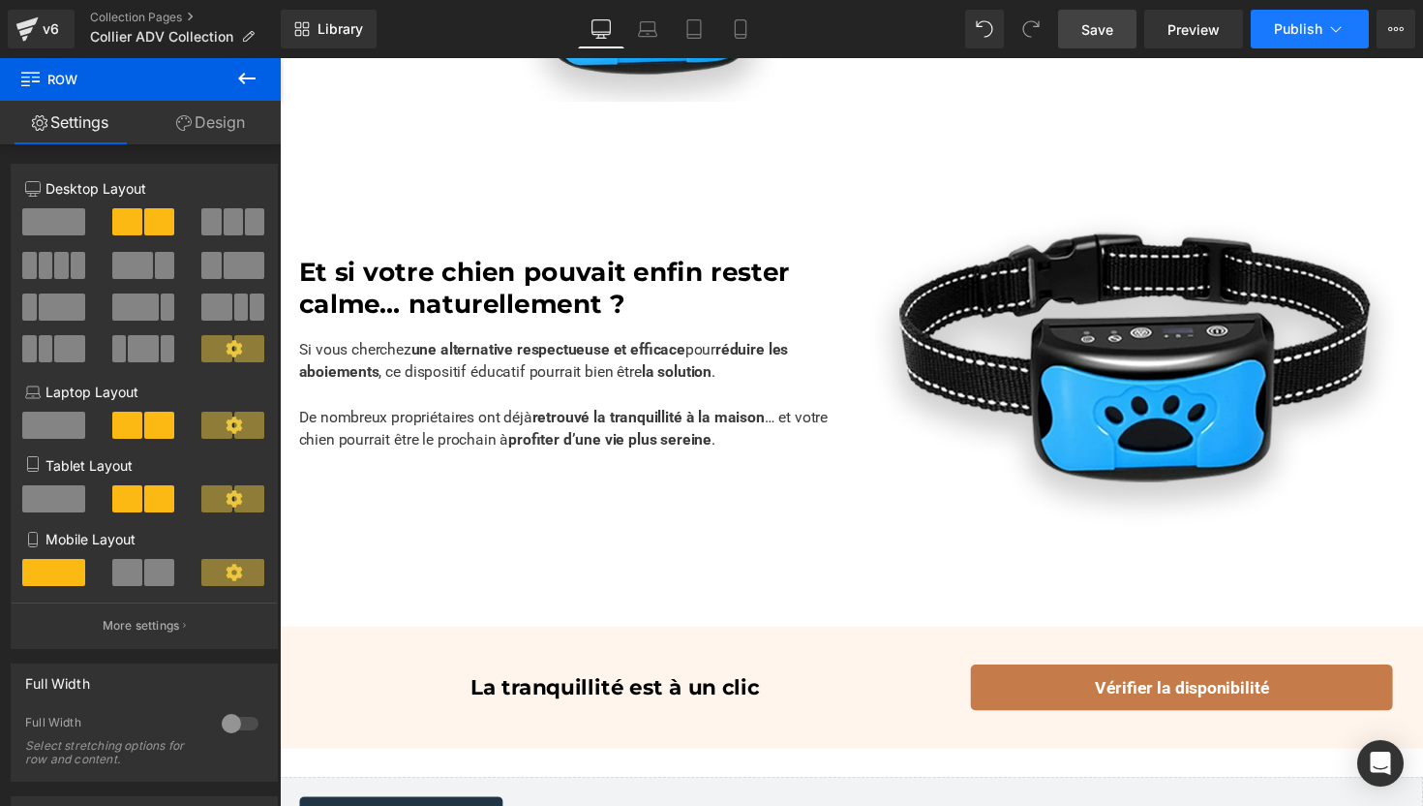
click at [1311, 29] on span "Publish" at bounding box center [1298, 28] width 48 height 15
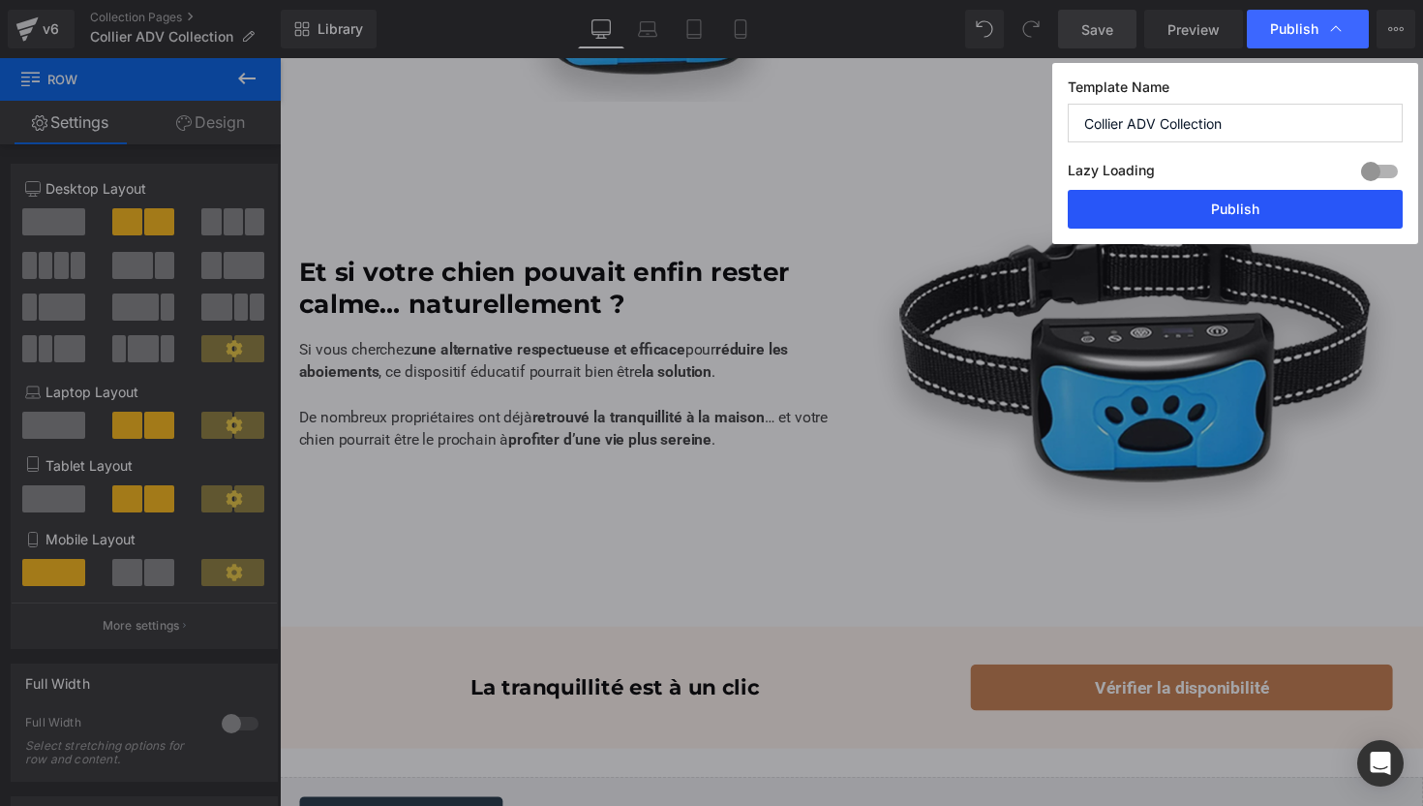
click at [1193, 208] on button "Publish" at bounding box center [1235, 209] width 335 height 39
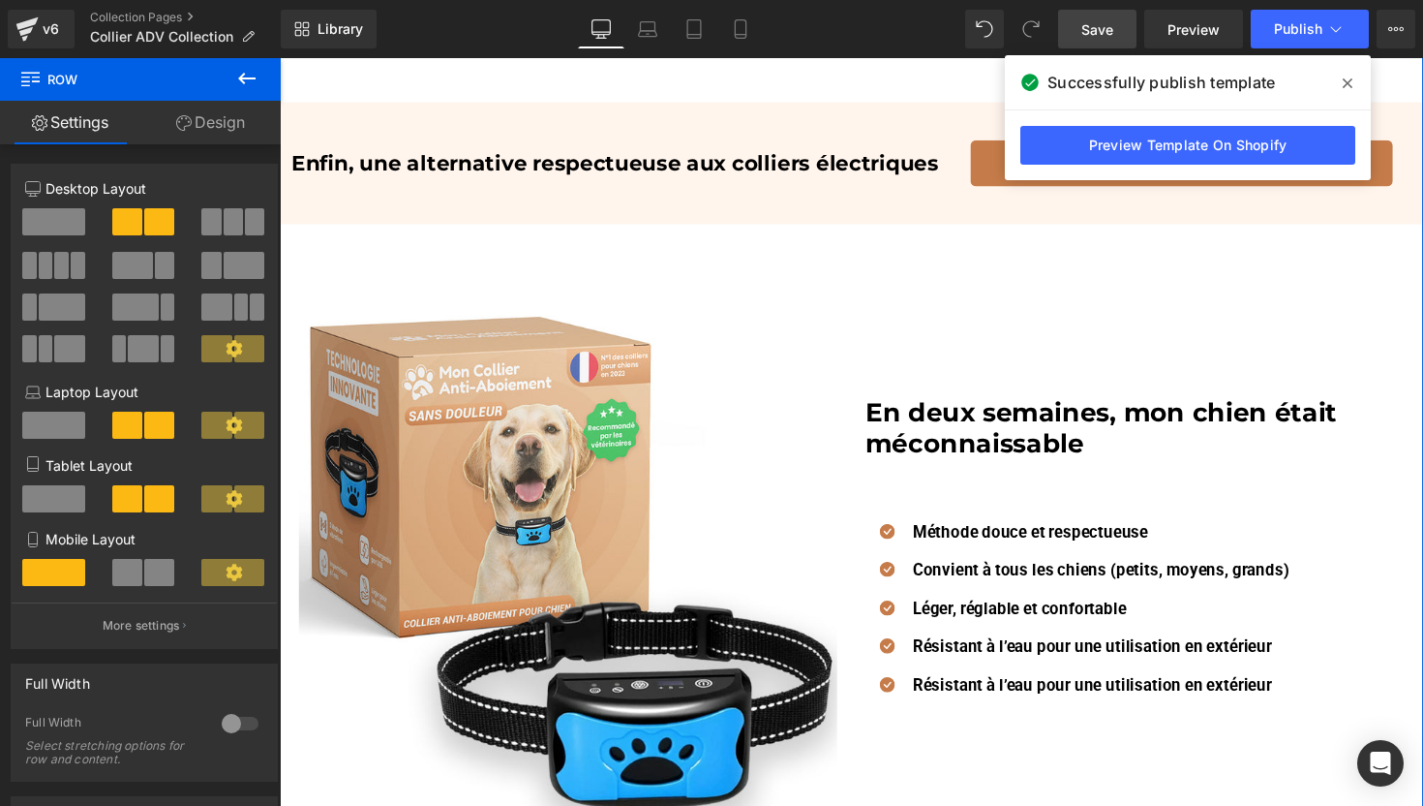
scroll to position [1749, 0]
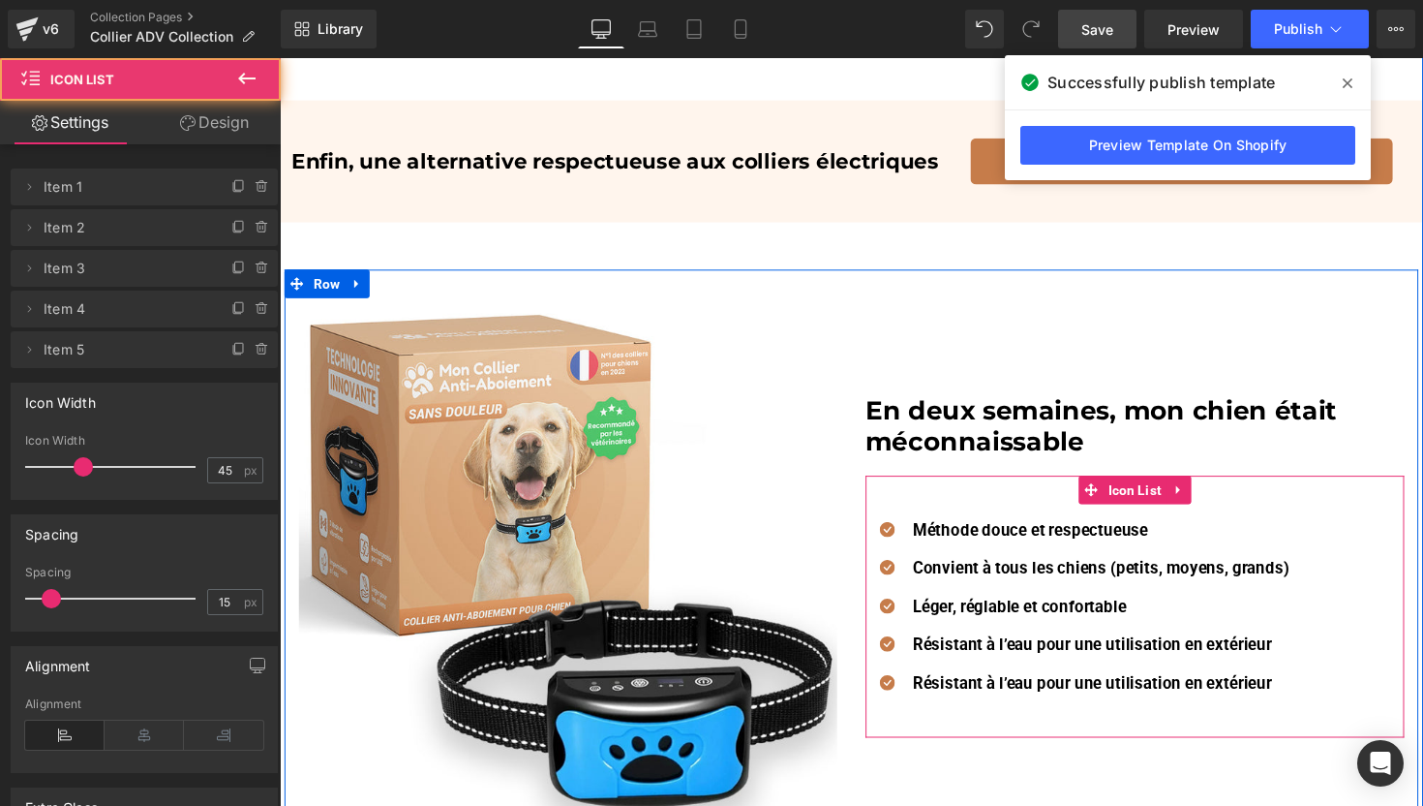
click at [978, 498] on div "45px" at bounding box center [1156, 508] width 552 height 44
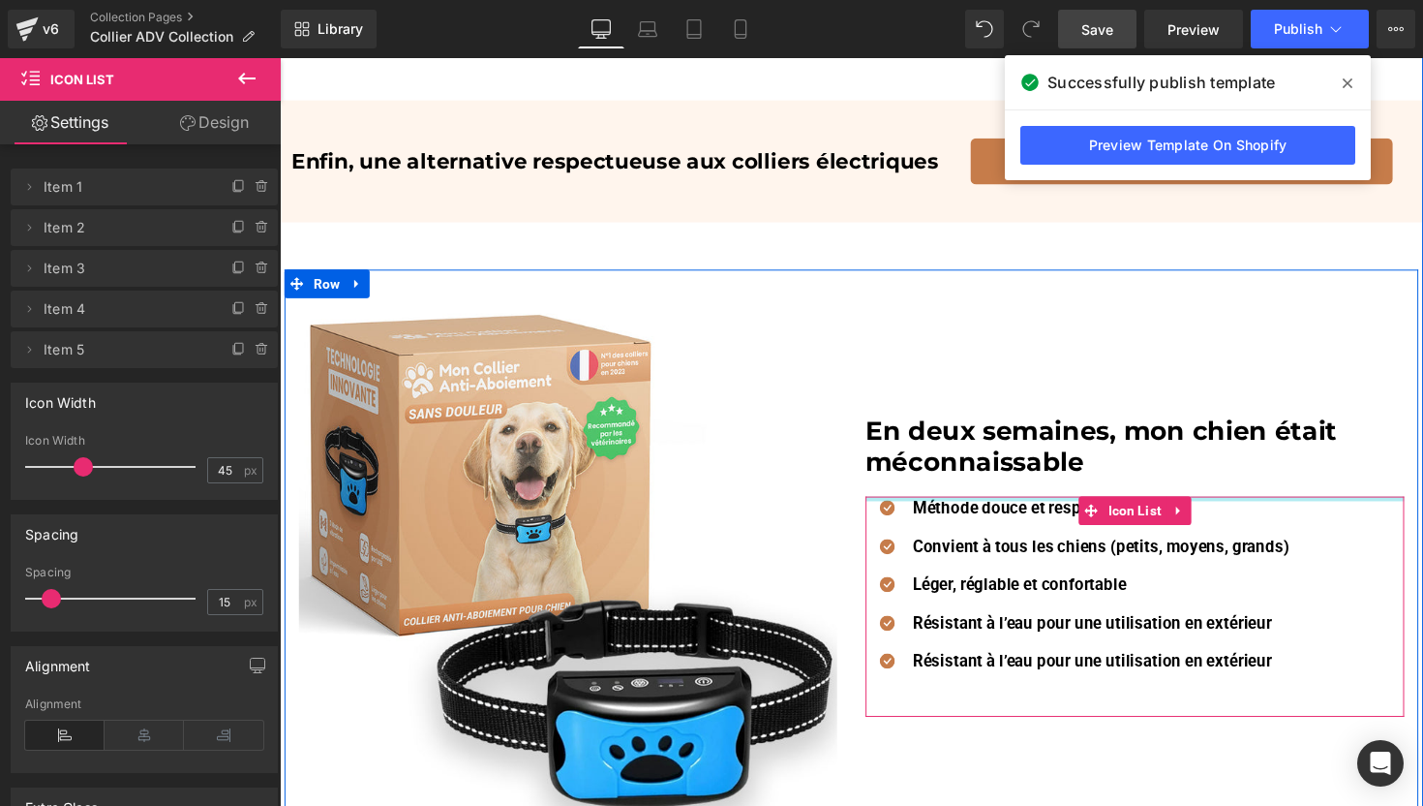
drag, startPoint x: 1068, startPoint y: 481, endPoint x: 1052, endPoint y: 419, distance: 64.1
click at [1052, 419] on div "En deux semaines, mon chien était méconnaissable Heading Icon Méthode douce et …" at bounding box center [1156, 578] width 581 height 552
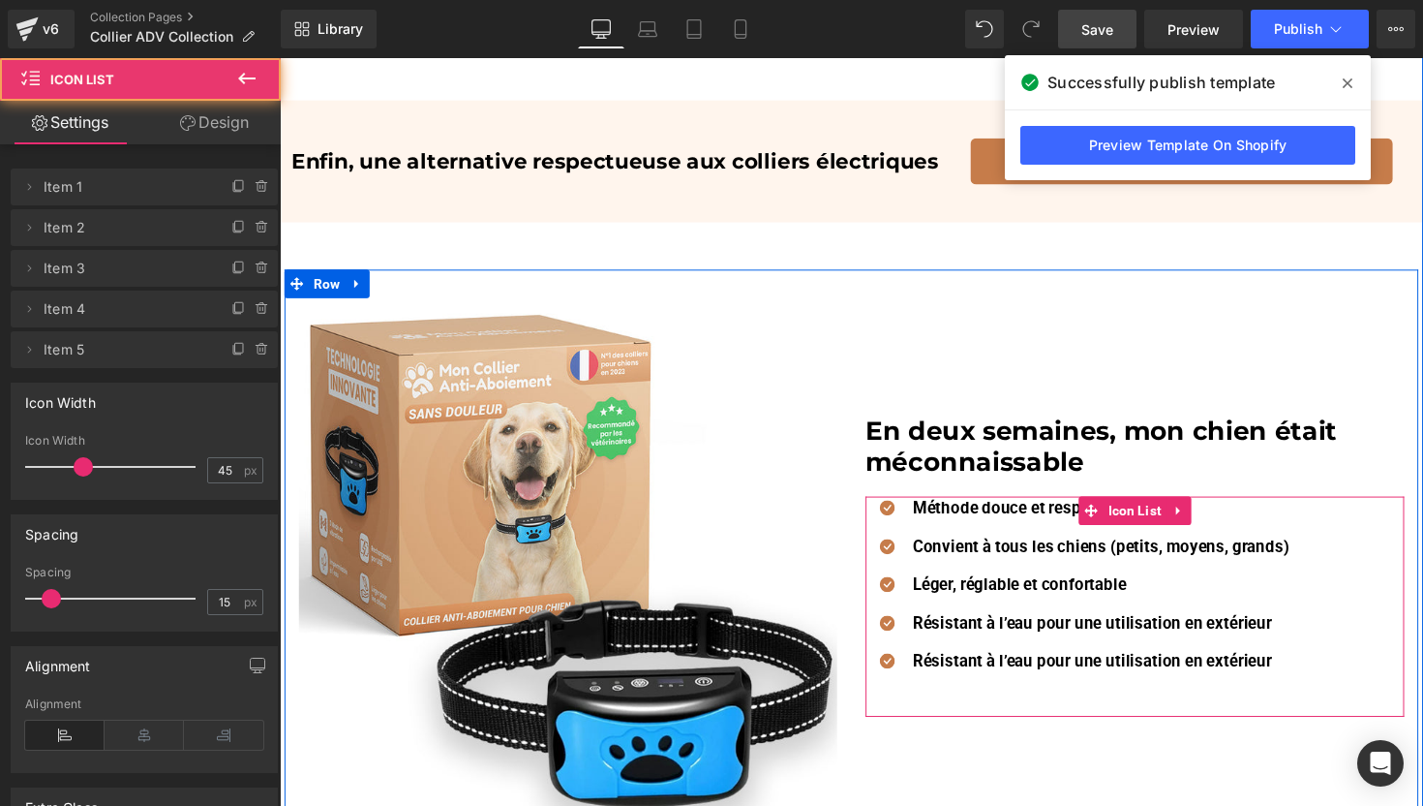
click at [1055, 691] on ul "Icon Méthode douce et respectueuse Text Block Icon Convient à tous les chiens (…" at bounding box center [1097, 605] width 434 height 197
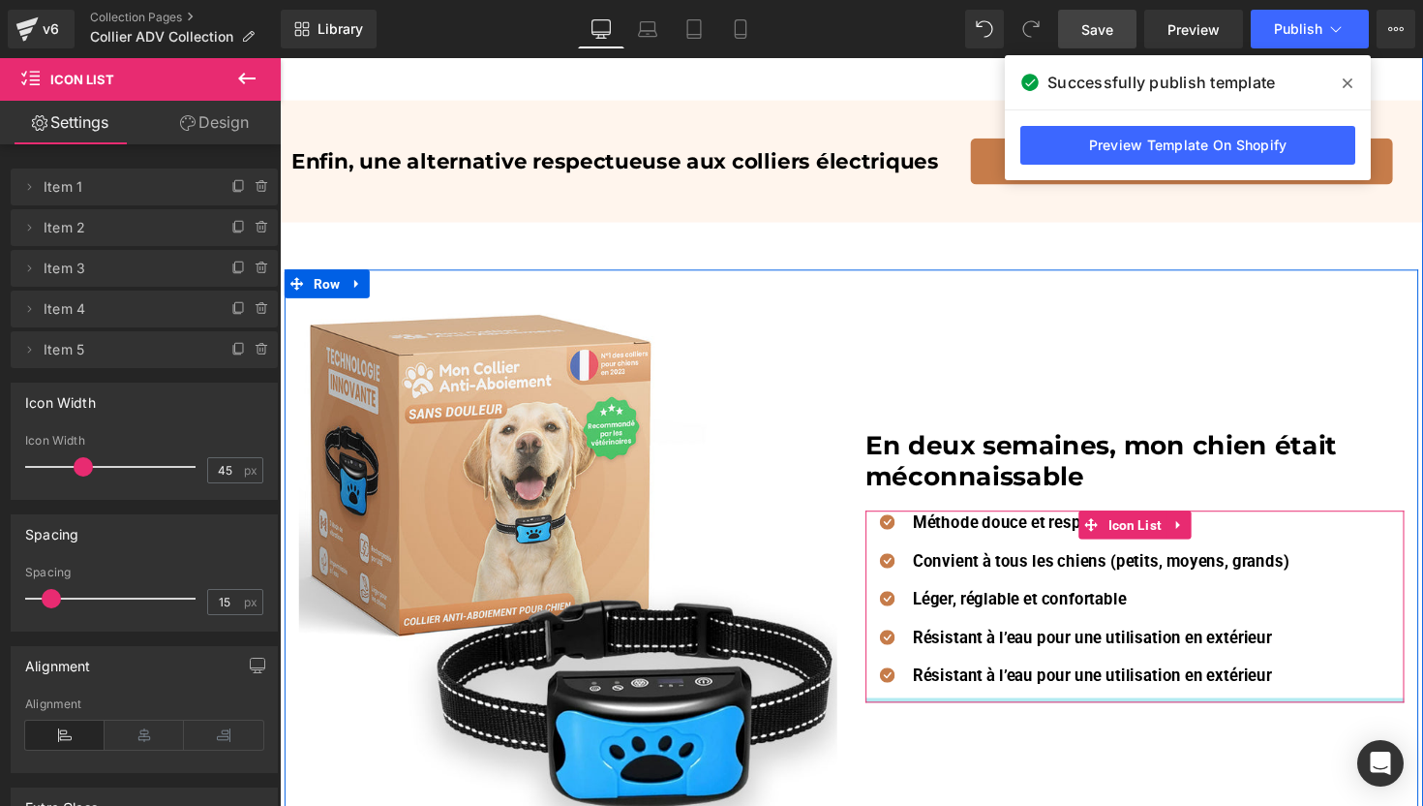
drag, startPoint x: 1061, startPoint y: 719, endPoint x: 1066, endPoint y: 681, distance: 39.0
click at [1066, 681] on div "Icon Méthode douce et respectueuse Text Block Icon Convient à tous les chiens (…" at bounding box center [1156, 620] width 552 height 197
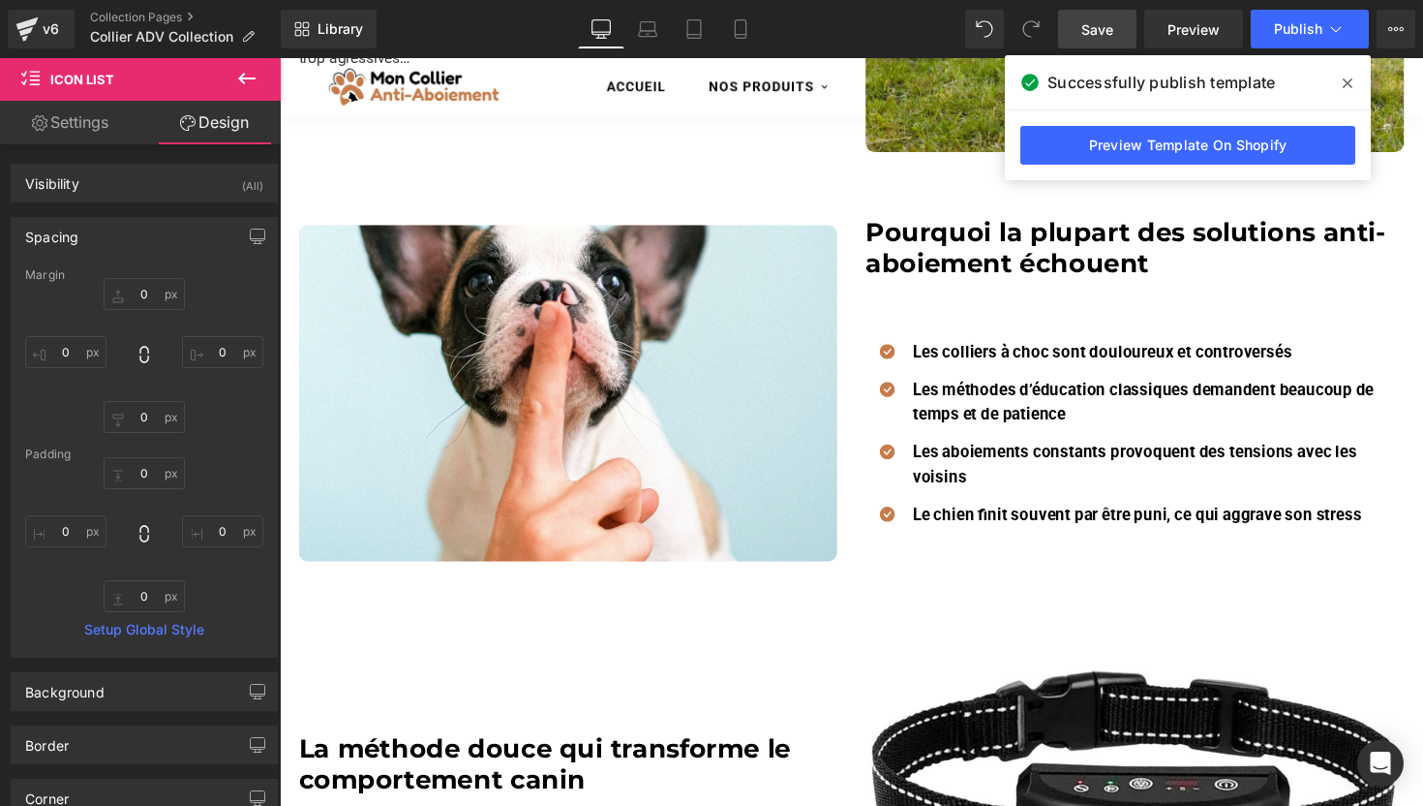
scroll to position [503, 0]
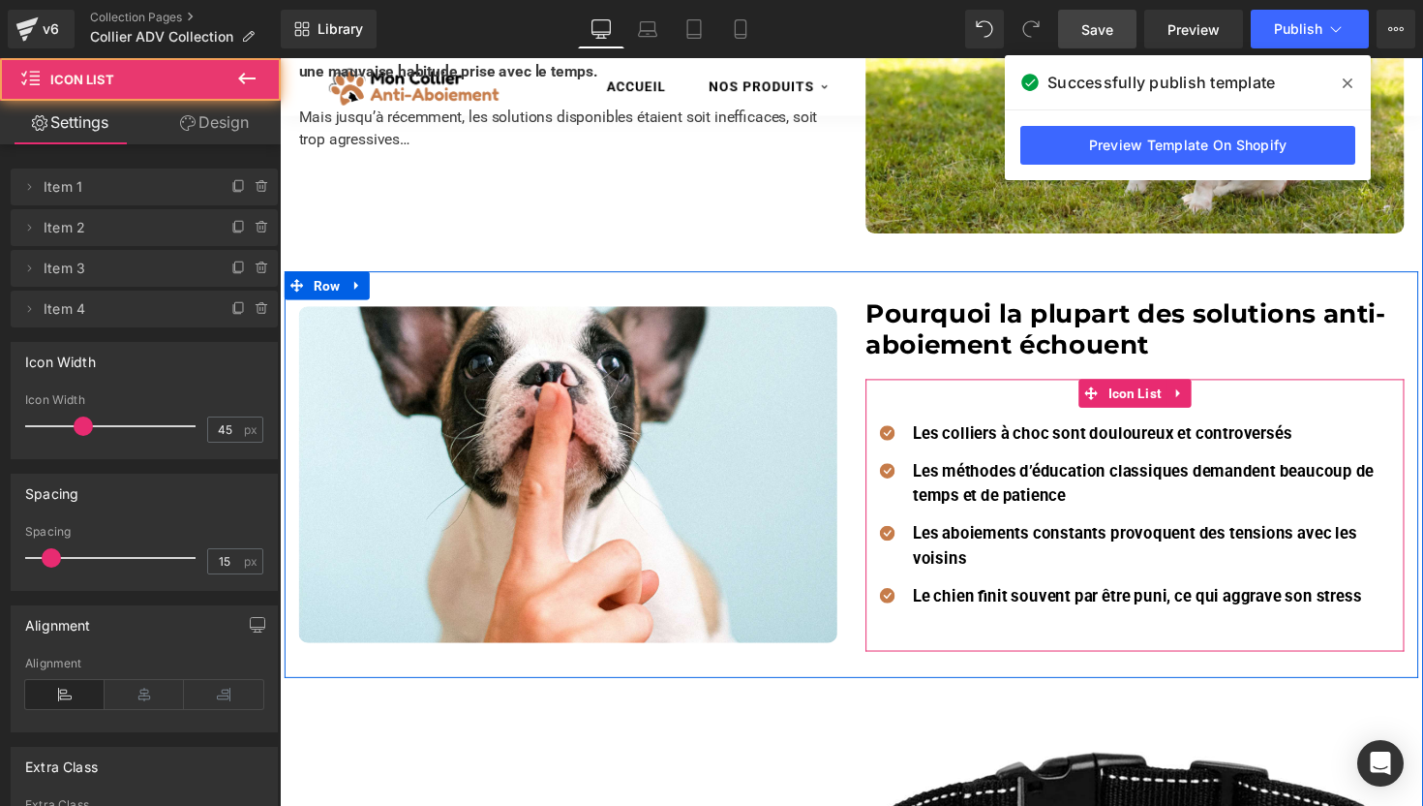
click at [999, 403] on div "Icon Les colliers à choc sont douloureux et controversés Text Block Icon Les mé…" at bounding box center [1156, 526] width 552 height 279
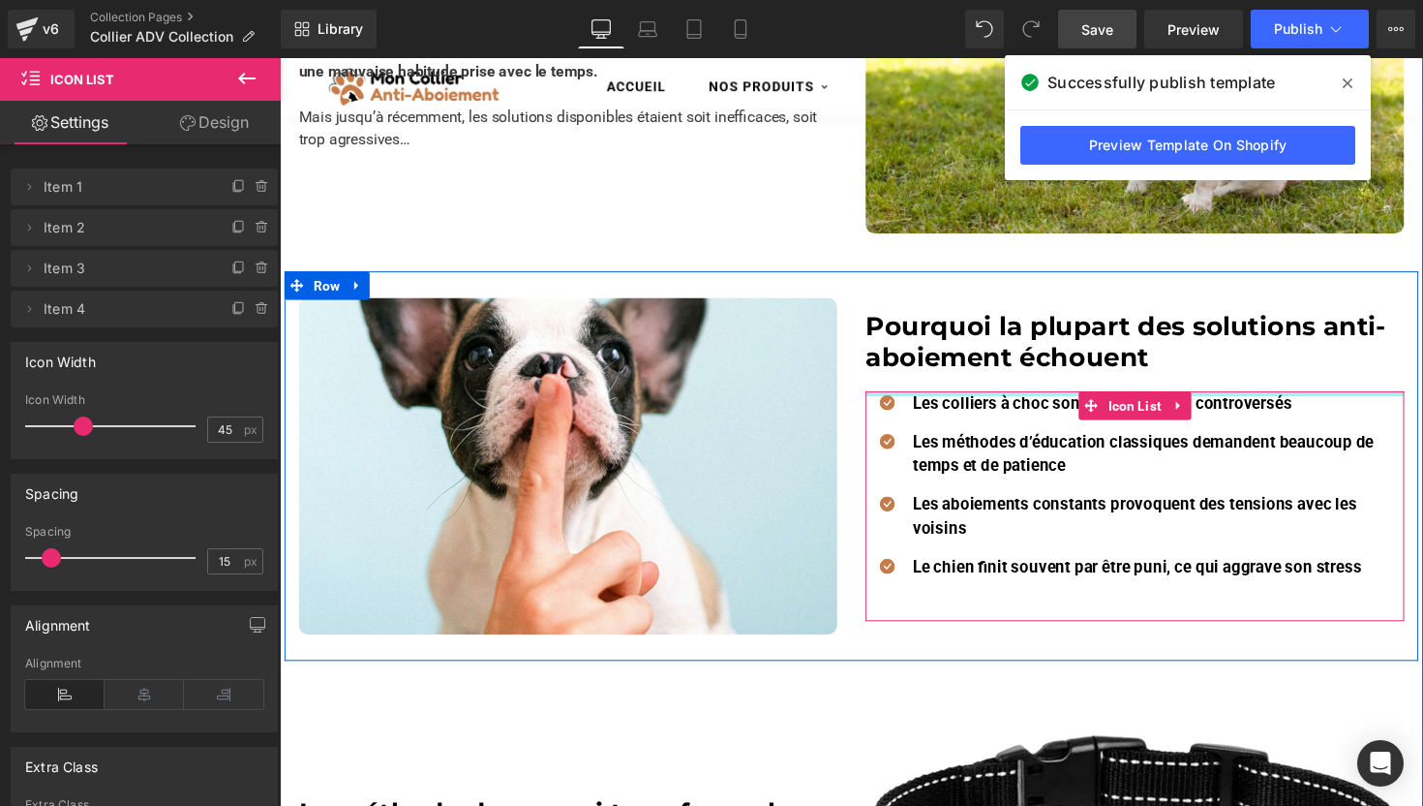
drag, startPoint x: 992, startPoint y: 382, endPoint x: 971, endPoint y: 292, distance: 92.5
click at [971, 292] on div "Image Pourquoi la plupart des solutions anti-aboiement échouent Heading Icon Le…" at bounding box center [866, 476] width 1162 height 399
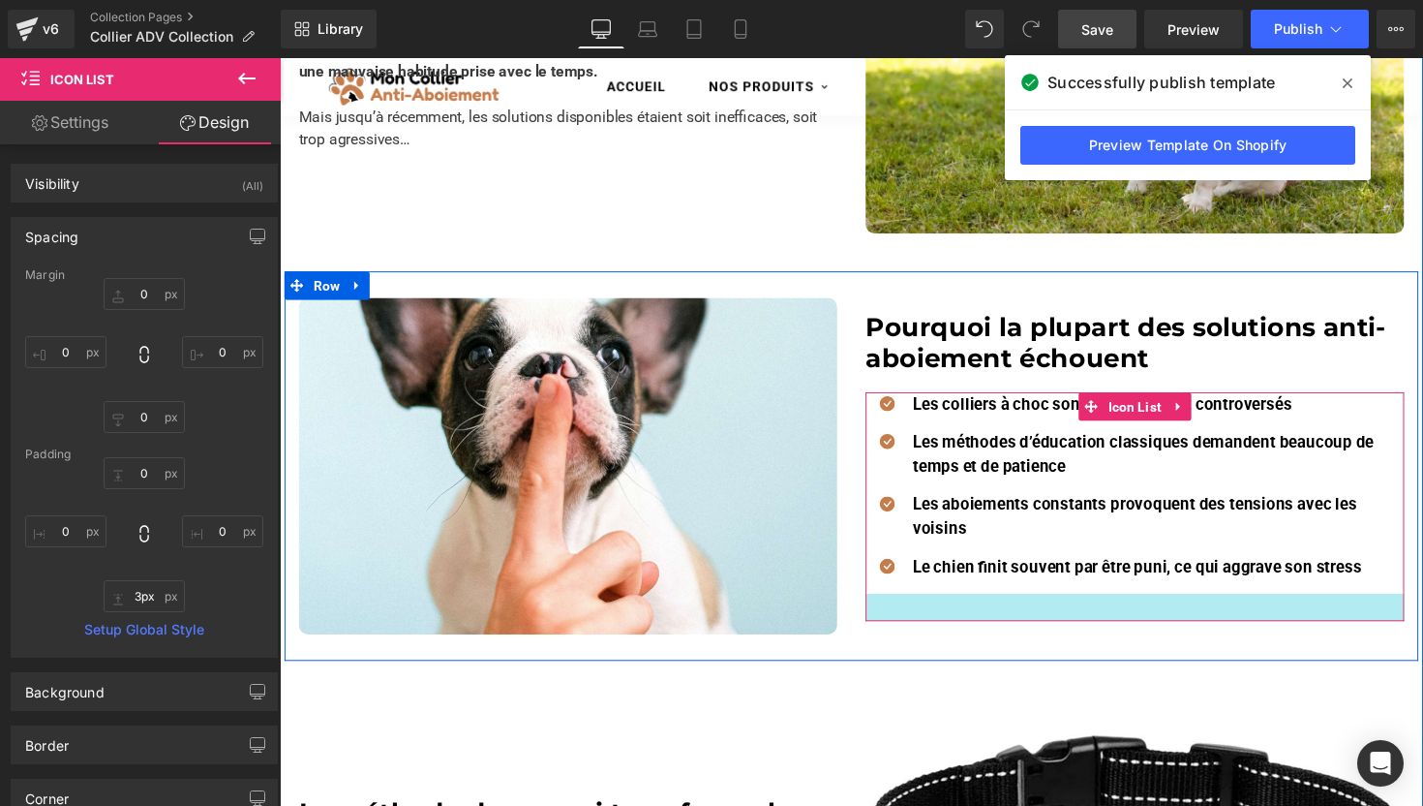
type input "0px"
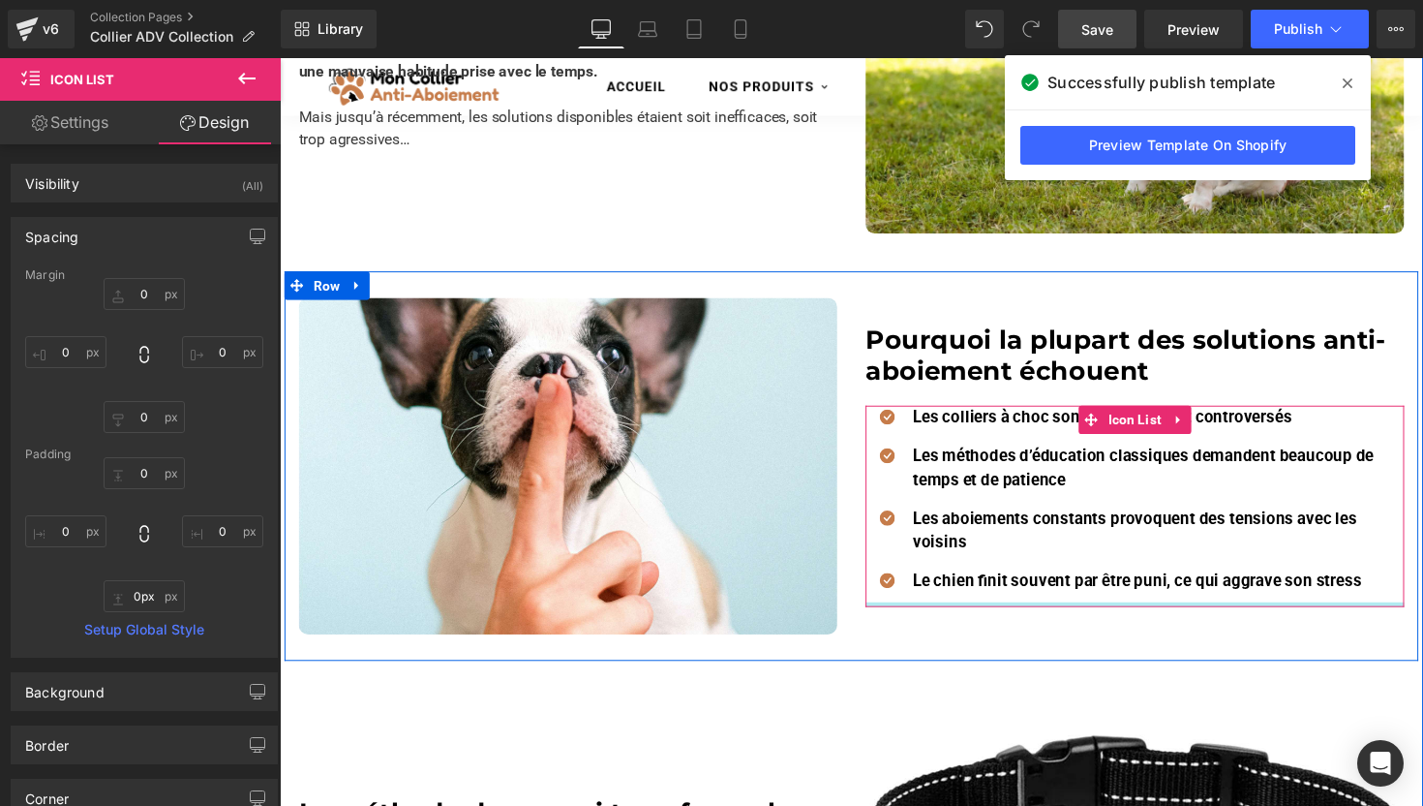
drag, startPoint x: 1012, startPoint y: 626, endPoint x: 1012, endPoint y: 581, distance: 45.5
click at [1012, 581] on div "Icon Les colliers à choc sont douloureux et controversés Text Block Icon Les mé…" at bounding box center [1156, 517] width 552 height 206
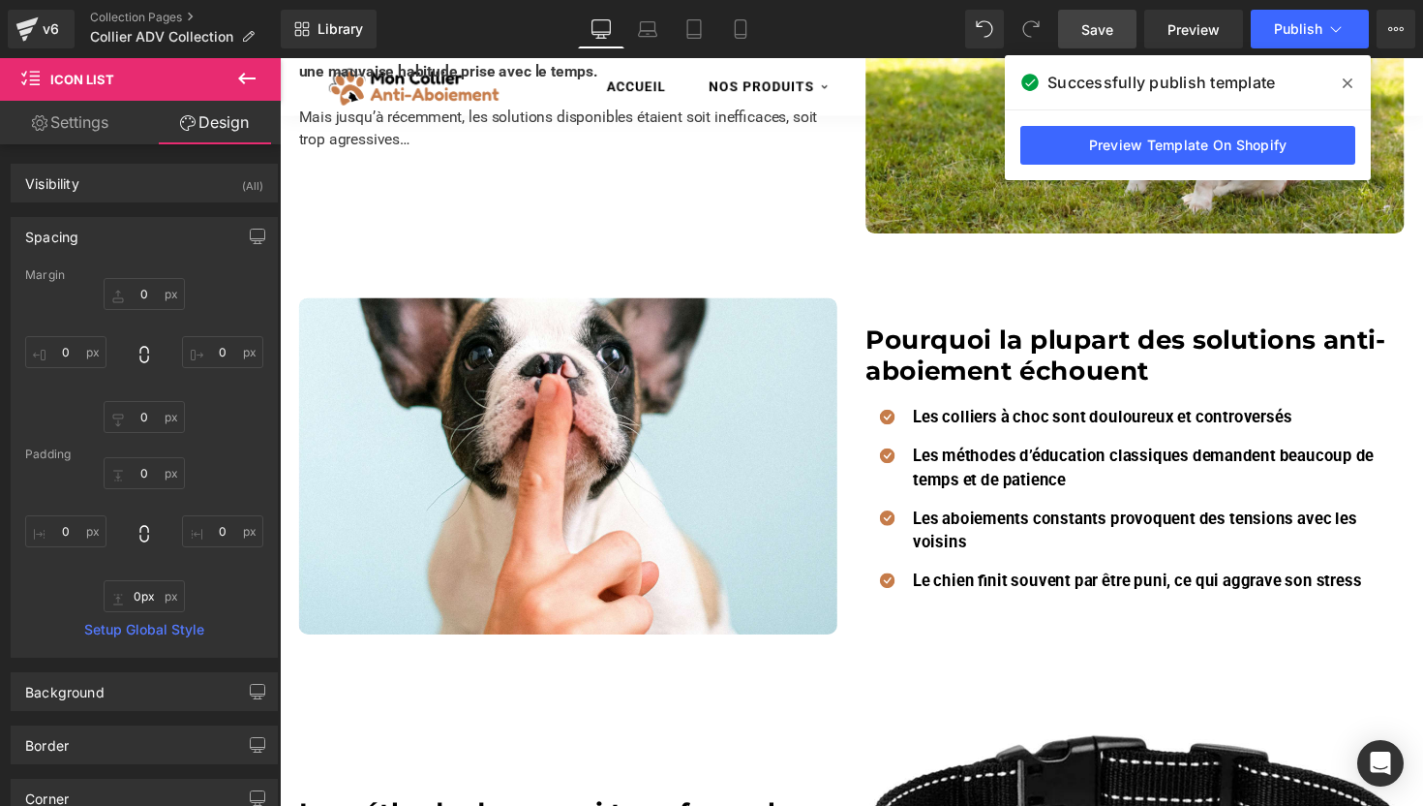
click at [1092, 31] on span "Save" at bounding box center [1098, 29] width 32 height 20
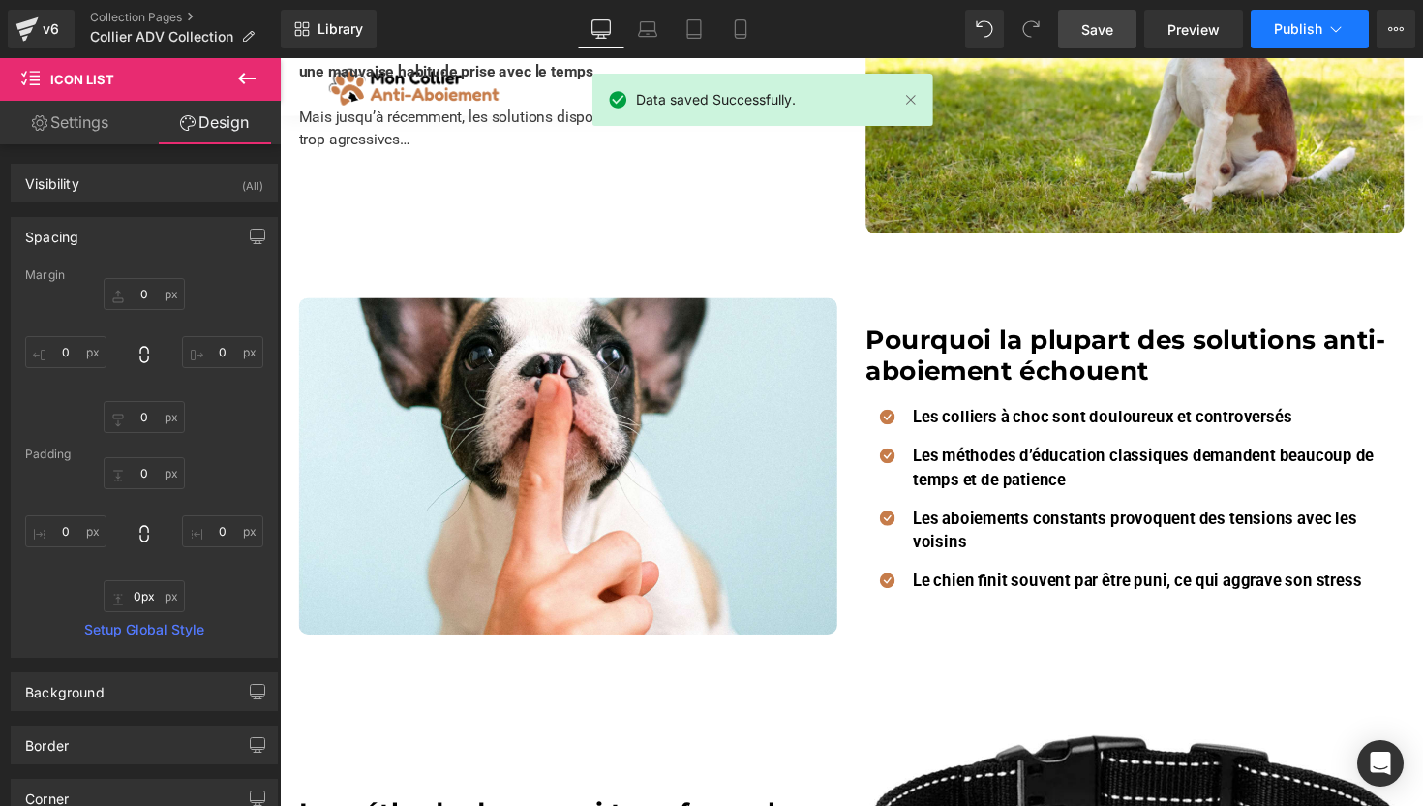
click at [1266, 27] on button "Publish" at bounding box center [1310, 29] width 118 height 39
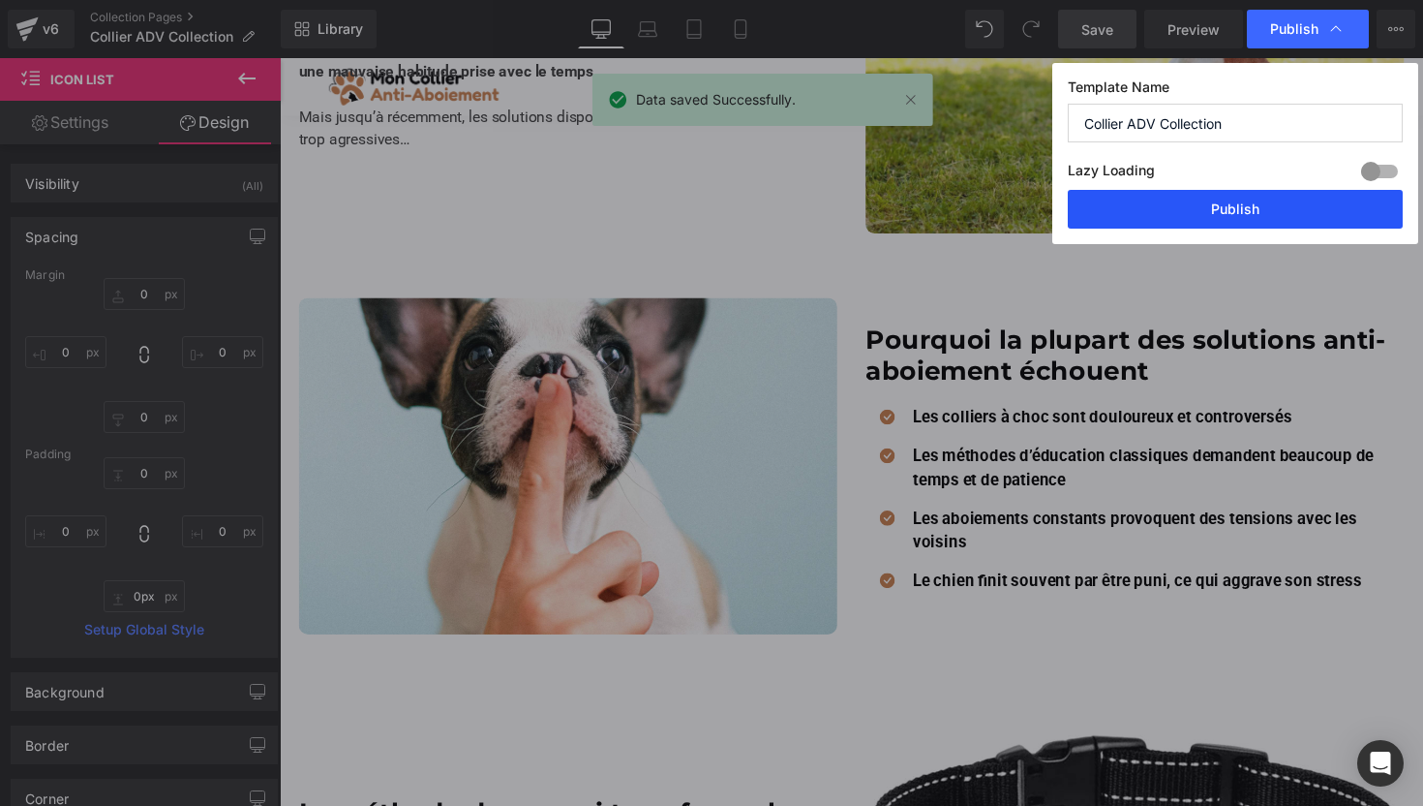
click at [1208, 222] on button "Publish" at bounding box center [1235, 209] width 335 height 39
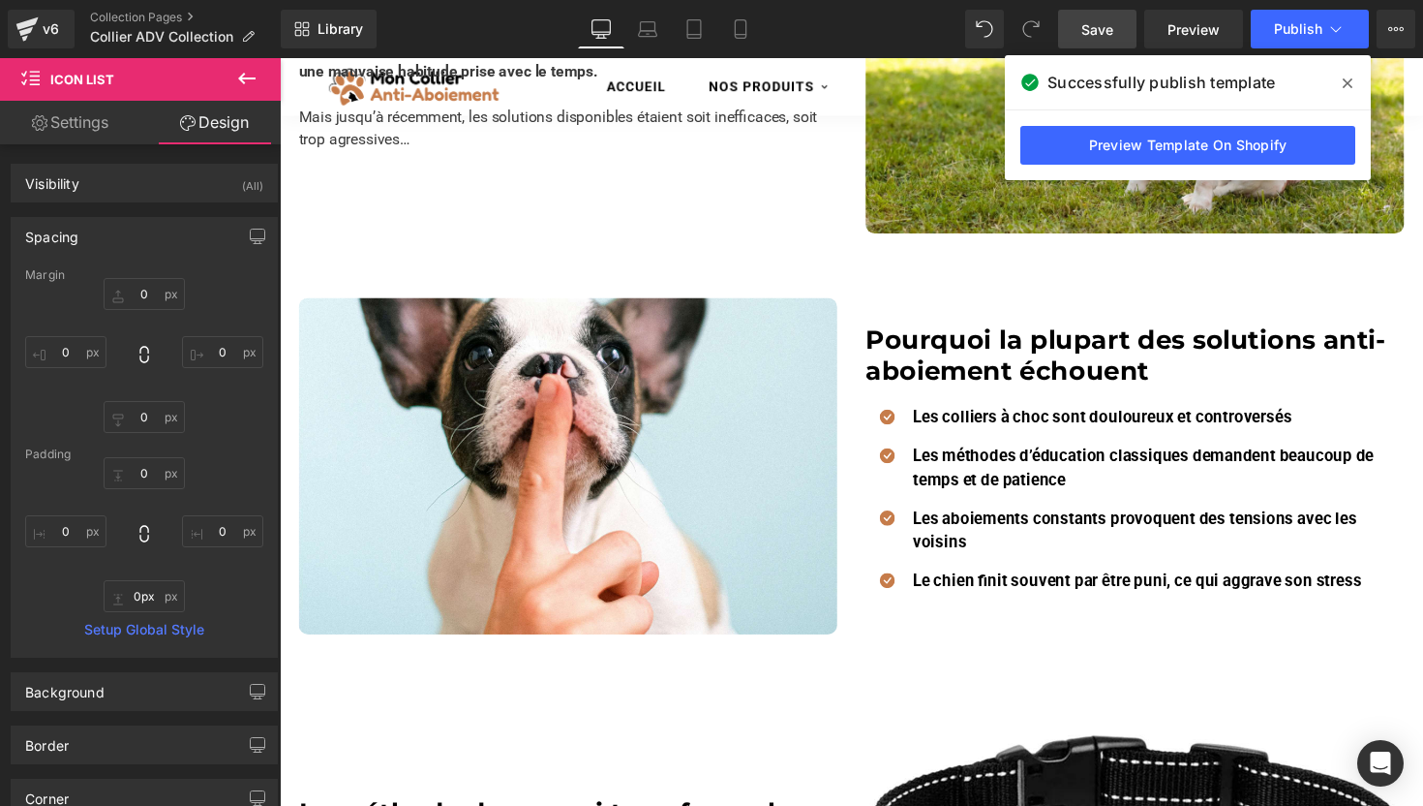
click at [1337, 81] on span at bounding box center [1347, 83] width 31 height 31
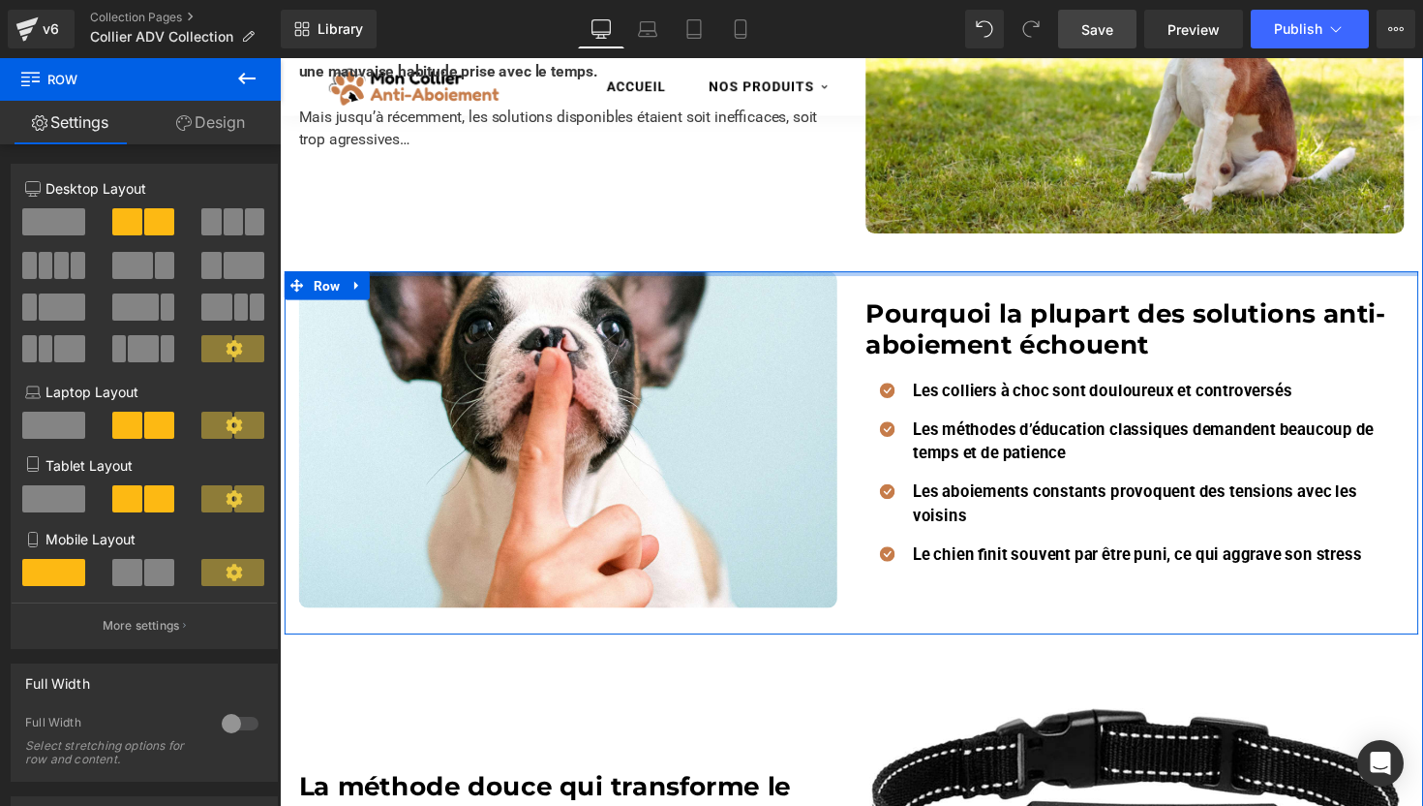
drag, startPoint x: 854, startPoint y: 274, endPoint x: 852, endPoint y: 239, distance: 34.9
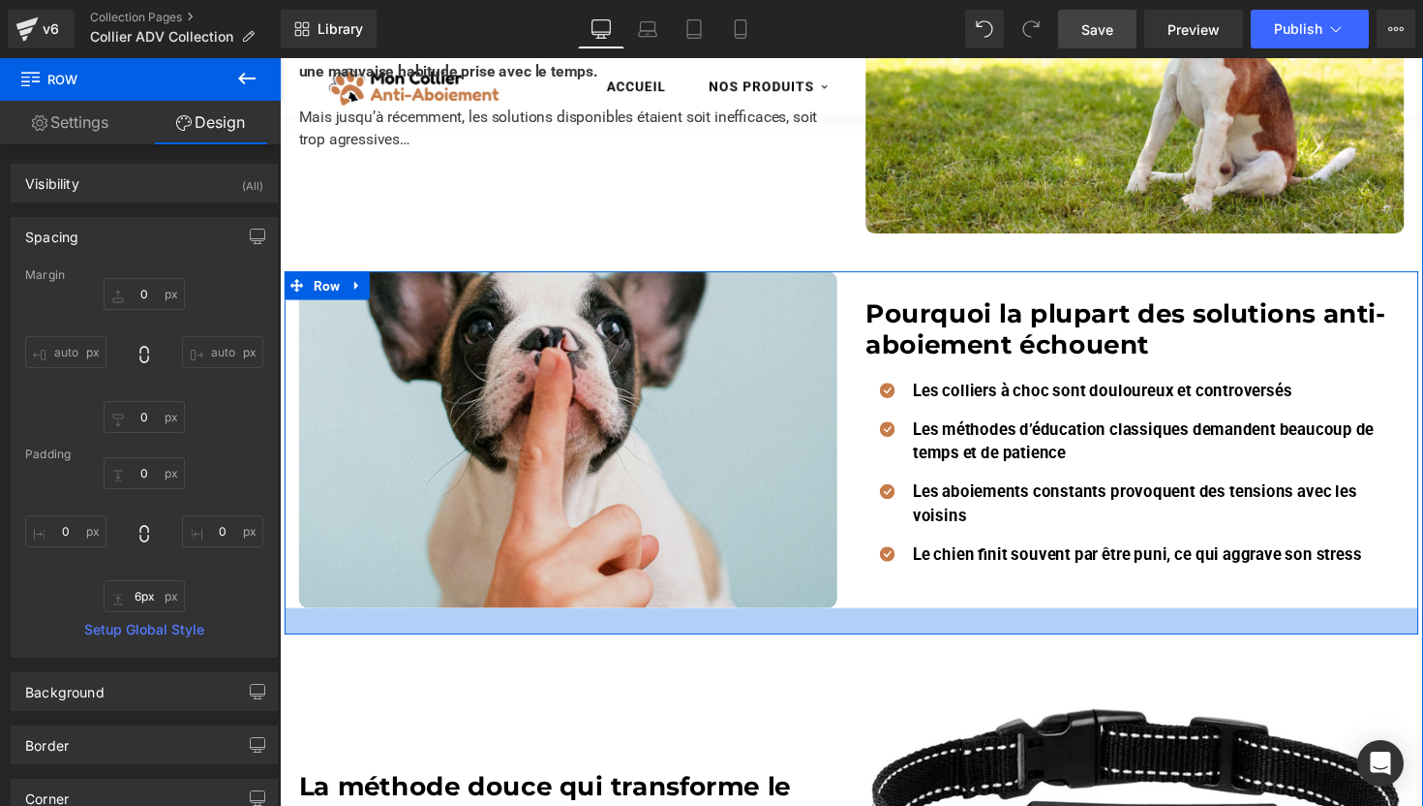
type input "0px"
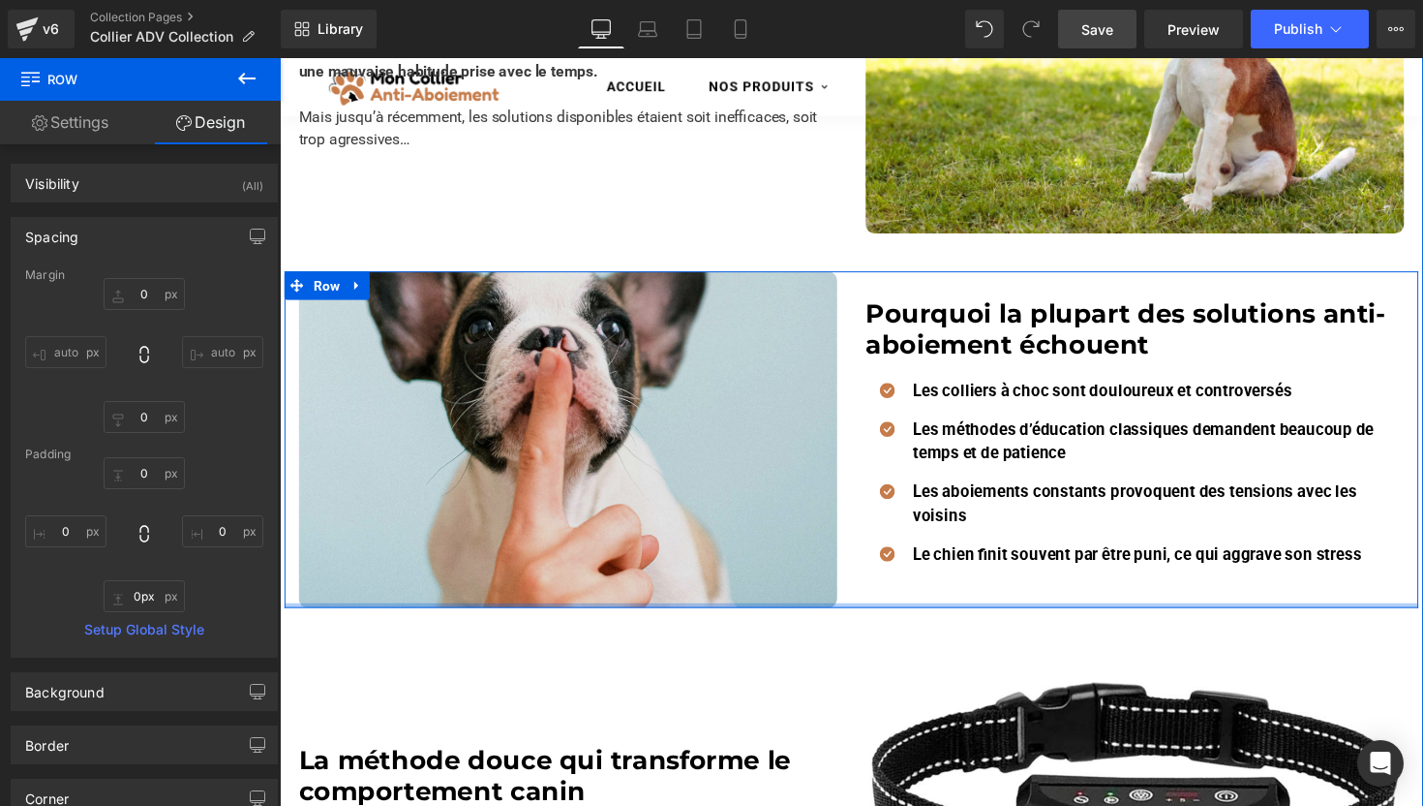
drag, startPoint x: 834, startPoint y: 639, endPoint x: 833, endPoint y: 603, distance: 35.8
click at [833, 603] on div "Image Pourquoi la plupart des solutions anti-aboiement échouent Heading Icon Le…" at bounding box center [866, 449] width 1162 height 345
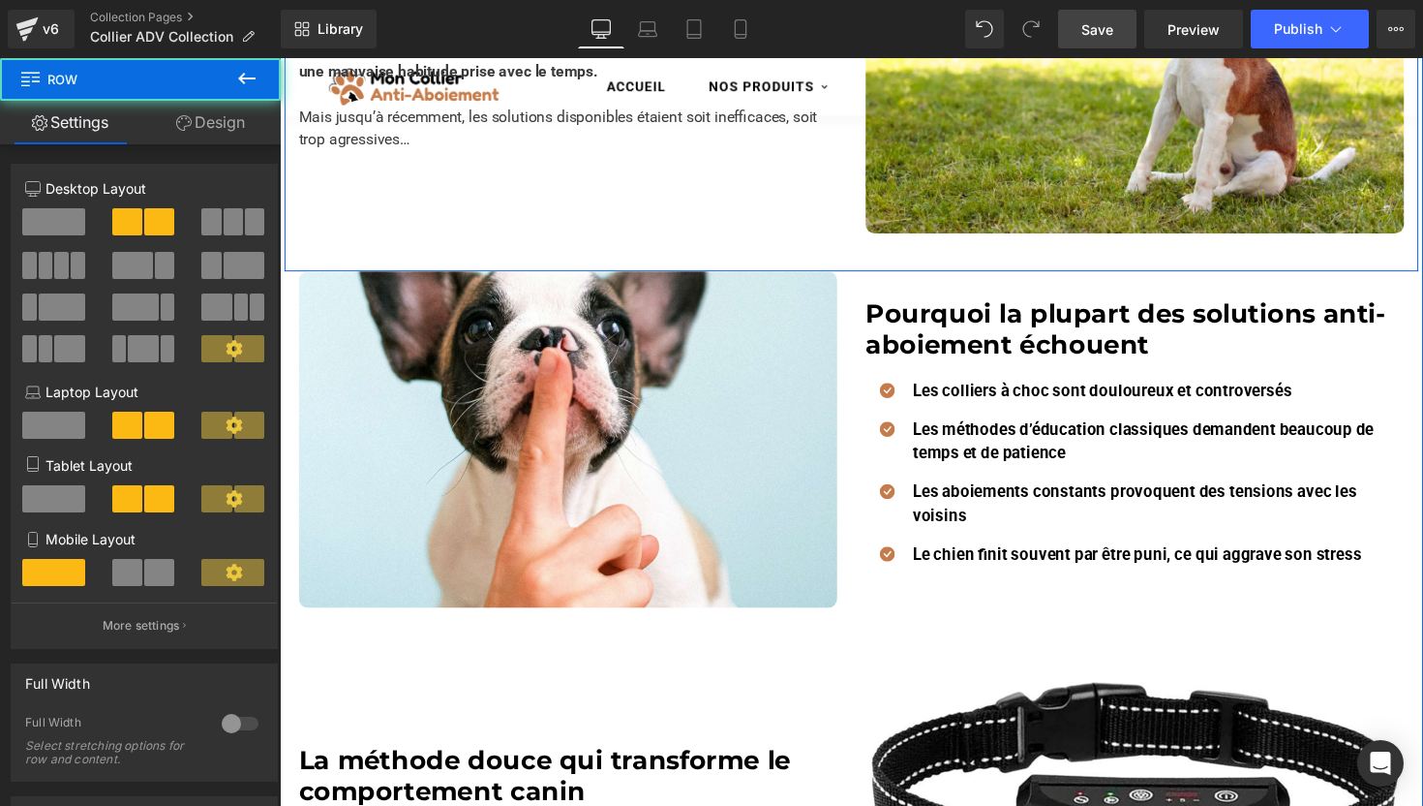
click at [756, 178] on div "Quand les aboiements deviennent un vrai cauchemar au quotidien Heading Si votre…" at bounding box center [575, 20] width 581 height 438
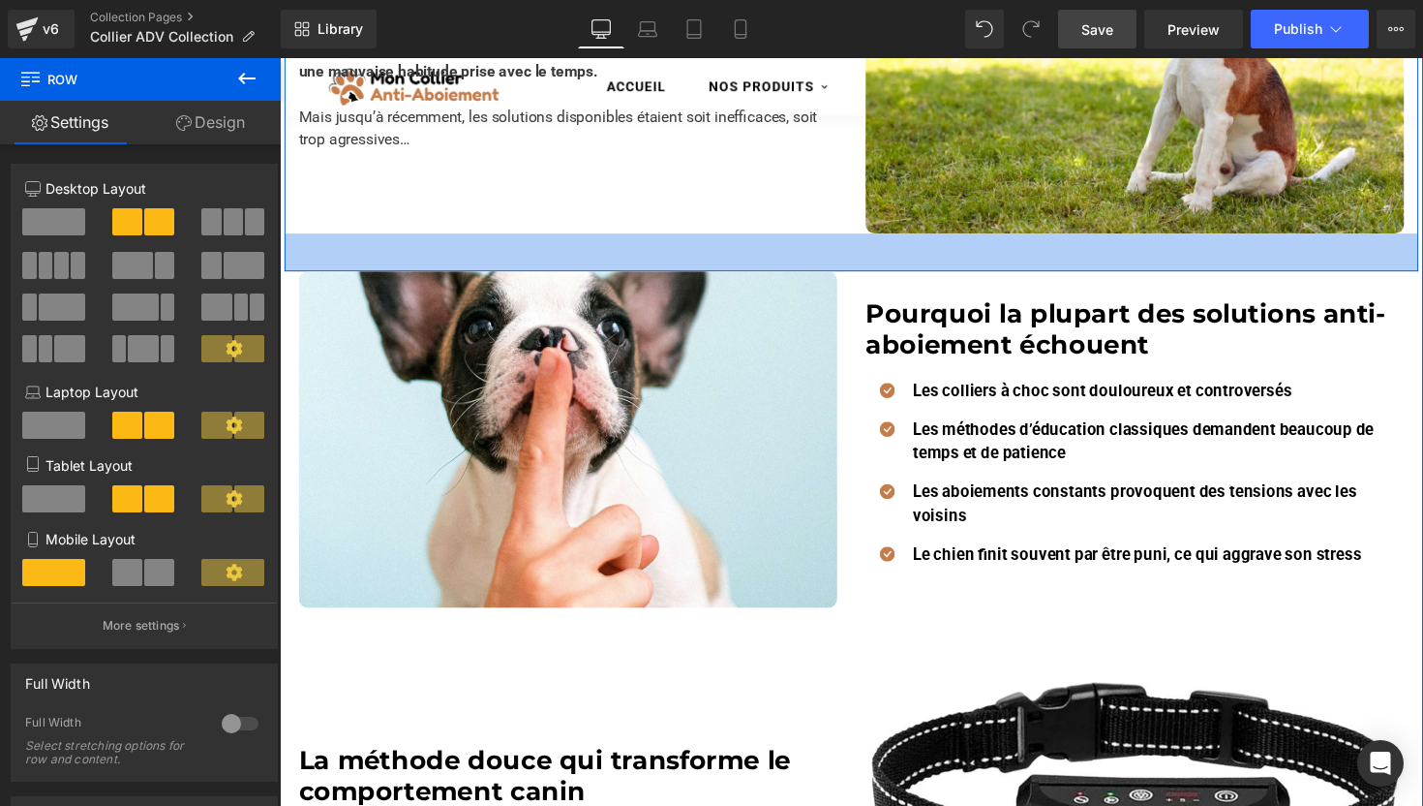
drag, startPoint x: 875, startPoint y: 273, endPoint x: 885, endPoint y: 275, distance: 9.9
click at [885, 274] on div "40px" at bounding box center [866, 257] width 1162 height 39
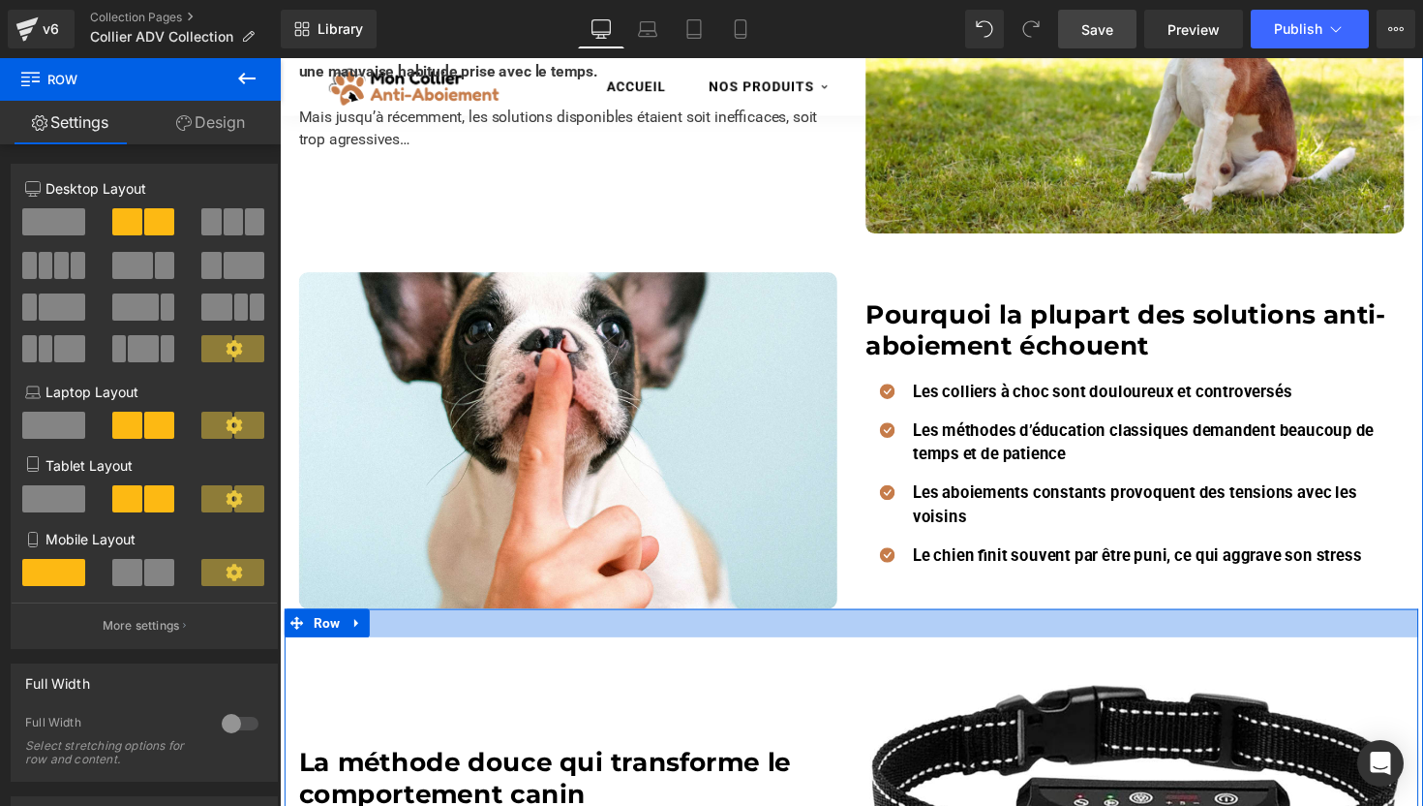
click at [867, 625] on div at bounding box center [866, 637] width 1162 height 29
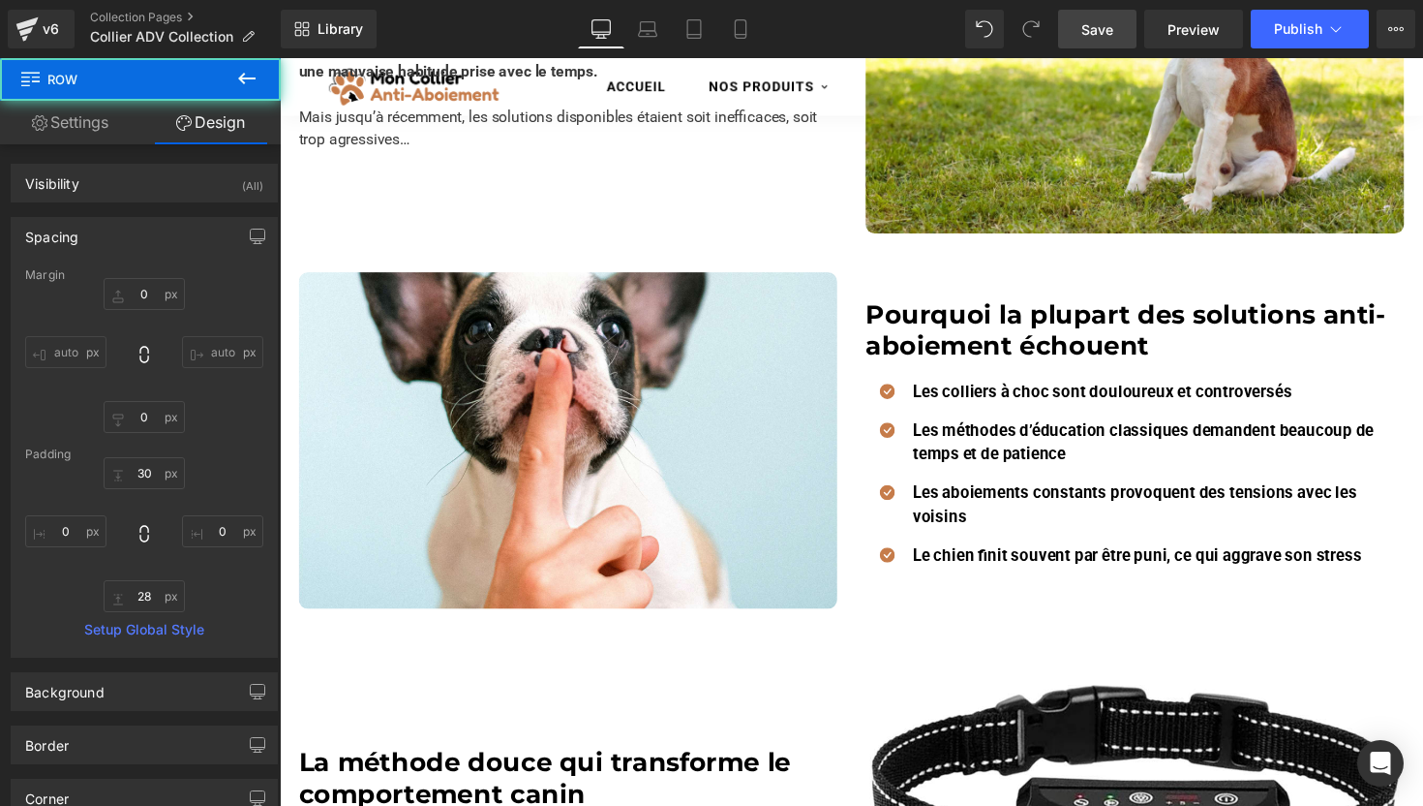
click at [1088, 26] on span "Save" at bounding box center [1098, 29] width 32 height 20
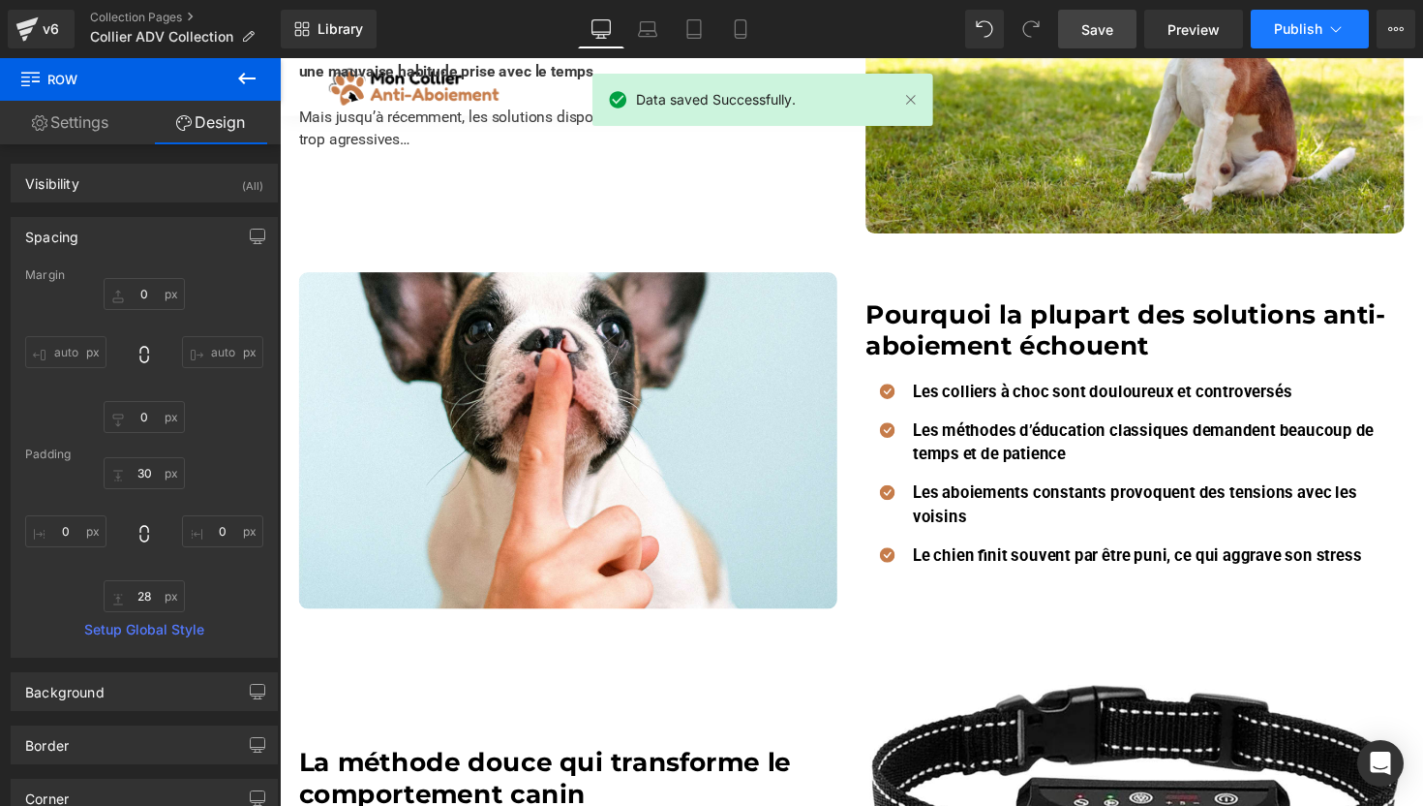
click at [1274, 32] on button "Publish" at bounding box center [1310, 29] width 118 height 39
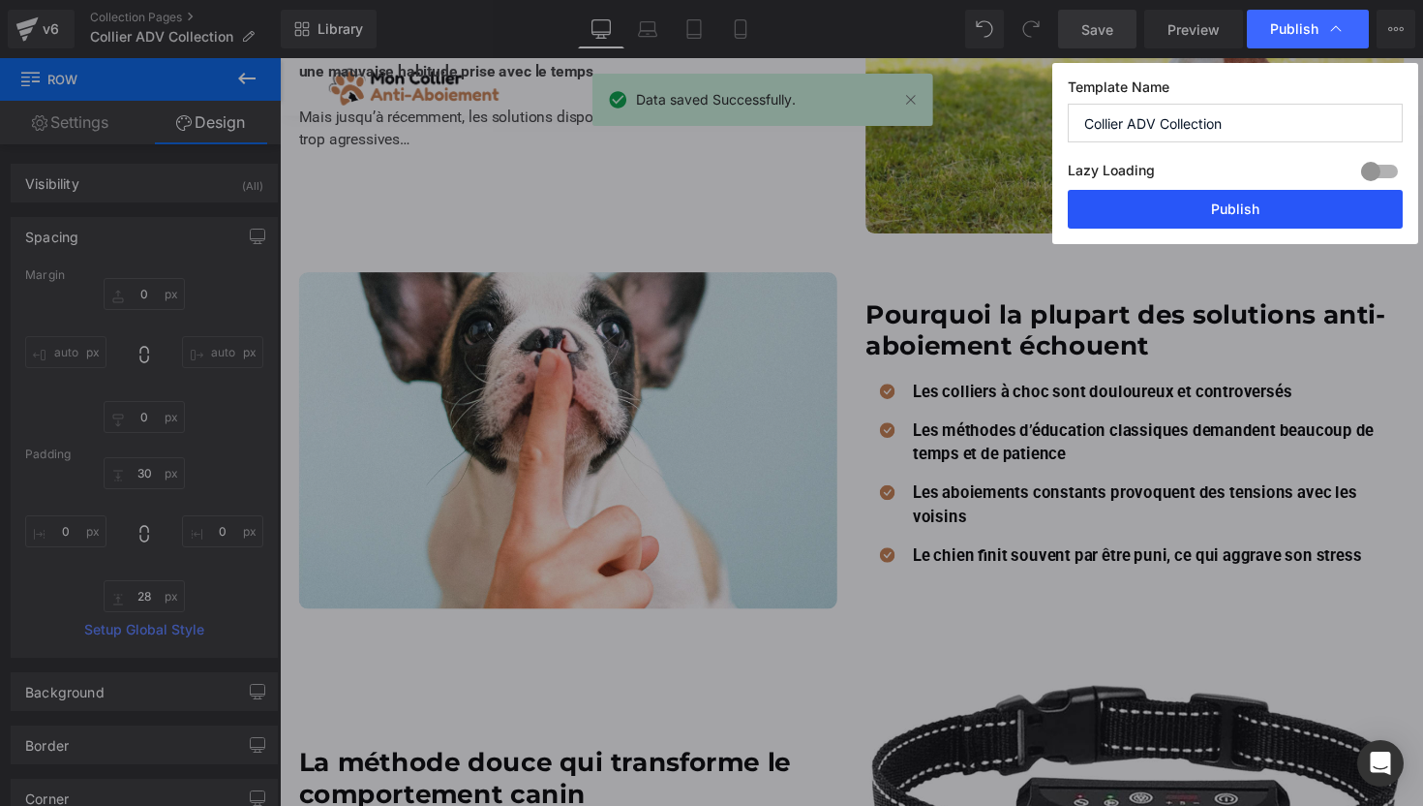
click at [1146, 208] on button "Publish" at bounding box center [1235, 209] width 335 height 39
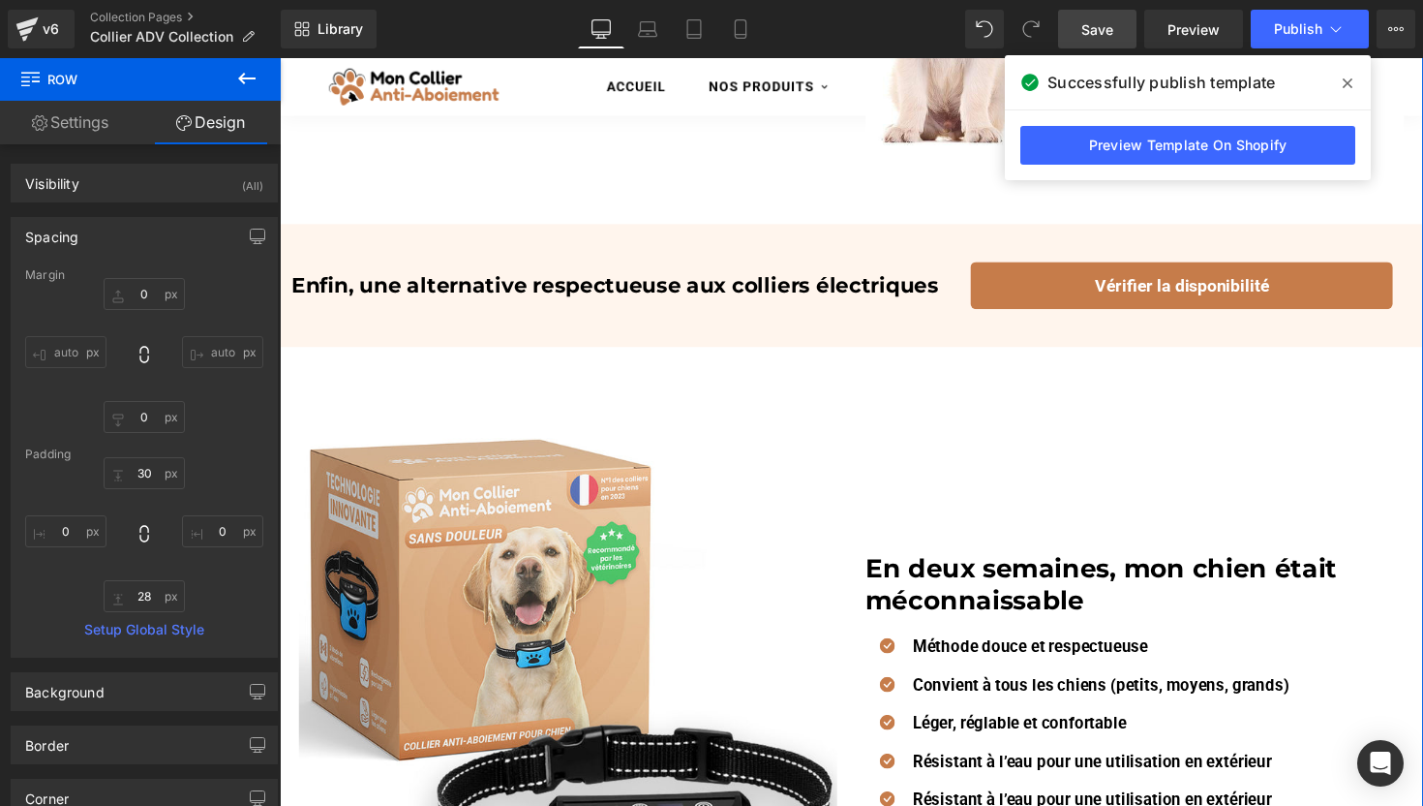
scroll to position [1519, 0]
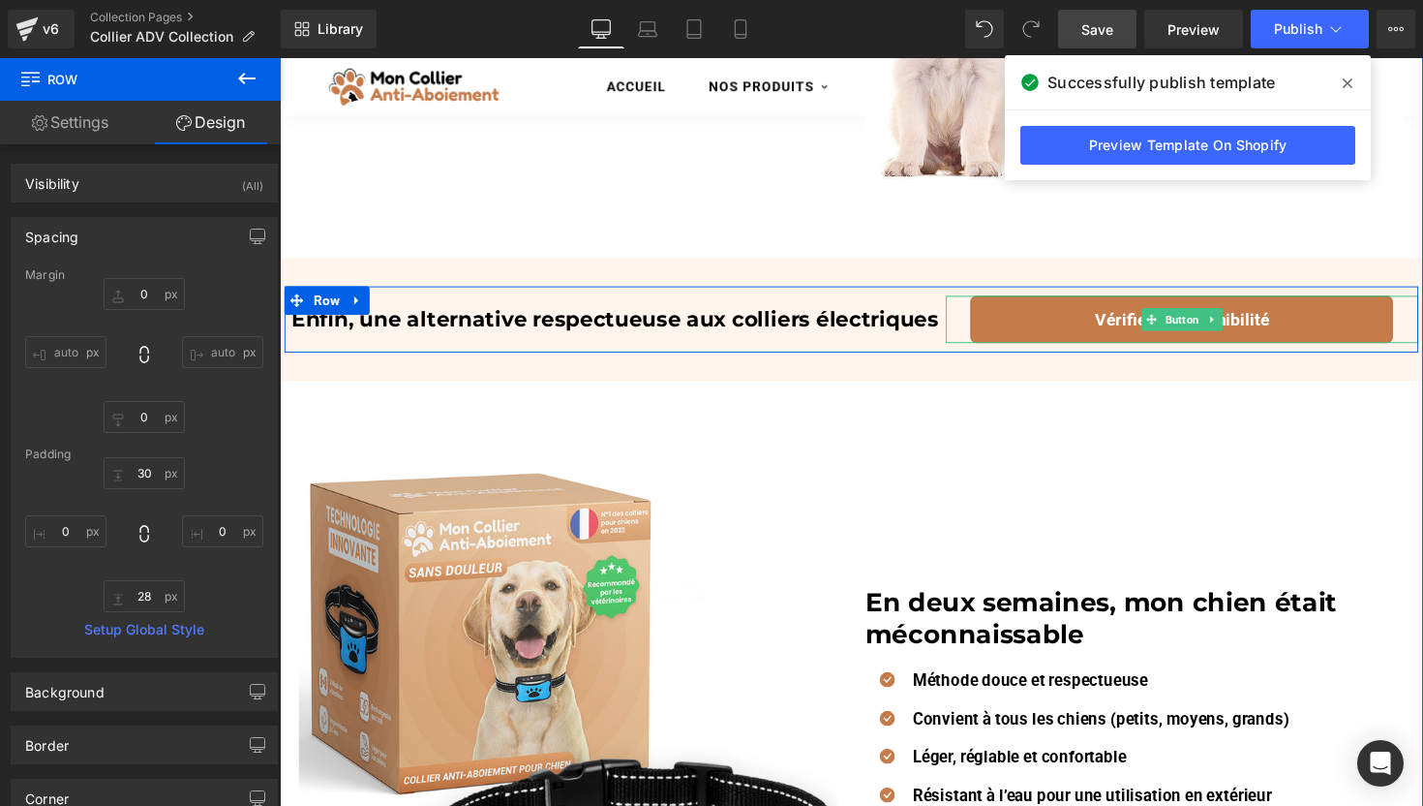
click at [1138, 320] on span "Vérifier la disponibilité" at bounding box center [1203, 325] width 179 height 28
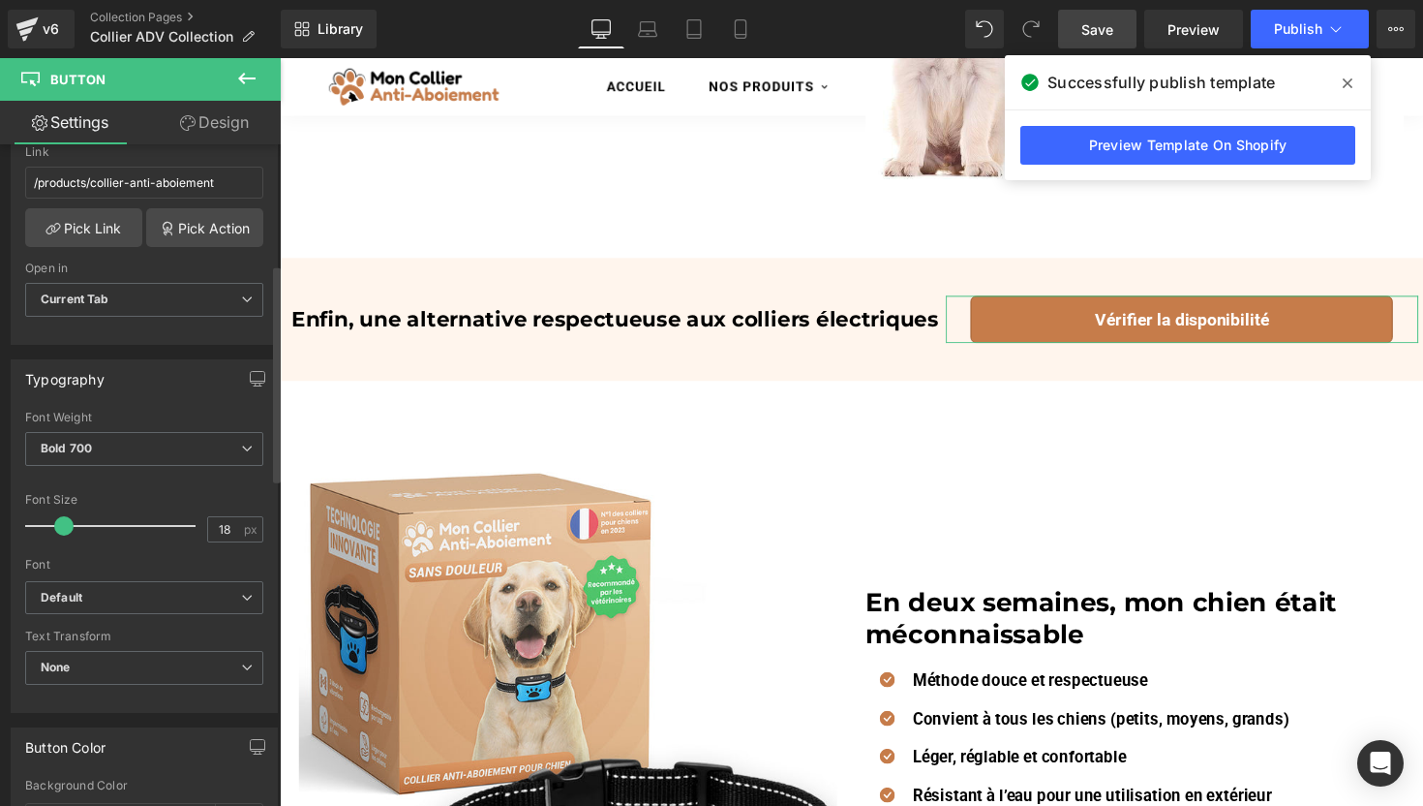
scroll to position [365, 0]
click at [215, 530] on input "18" at bounding box center [225, 528] width 34 height 24
type input "14"
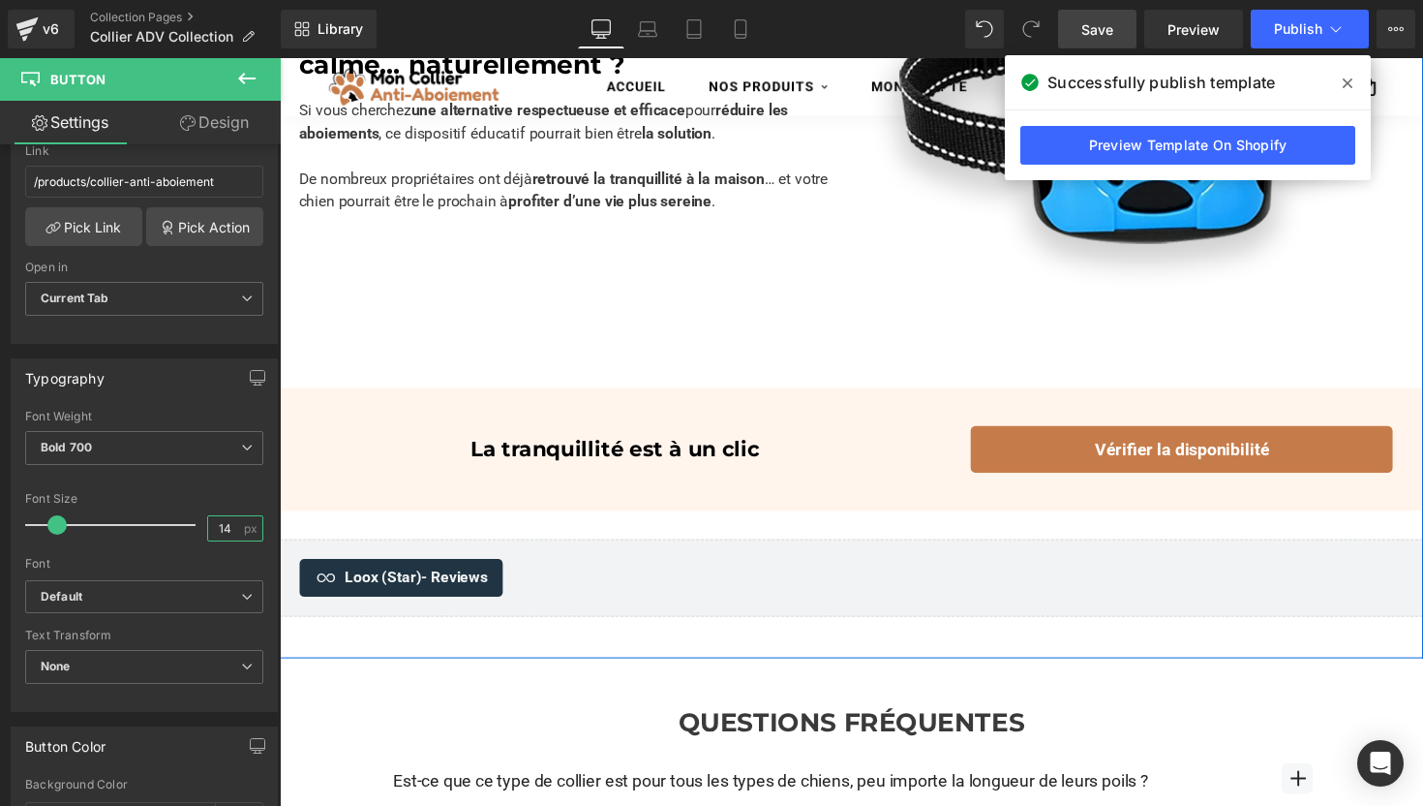
scroll to position [2673, 0]
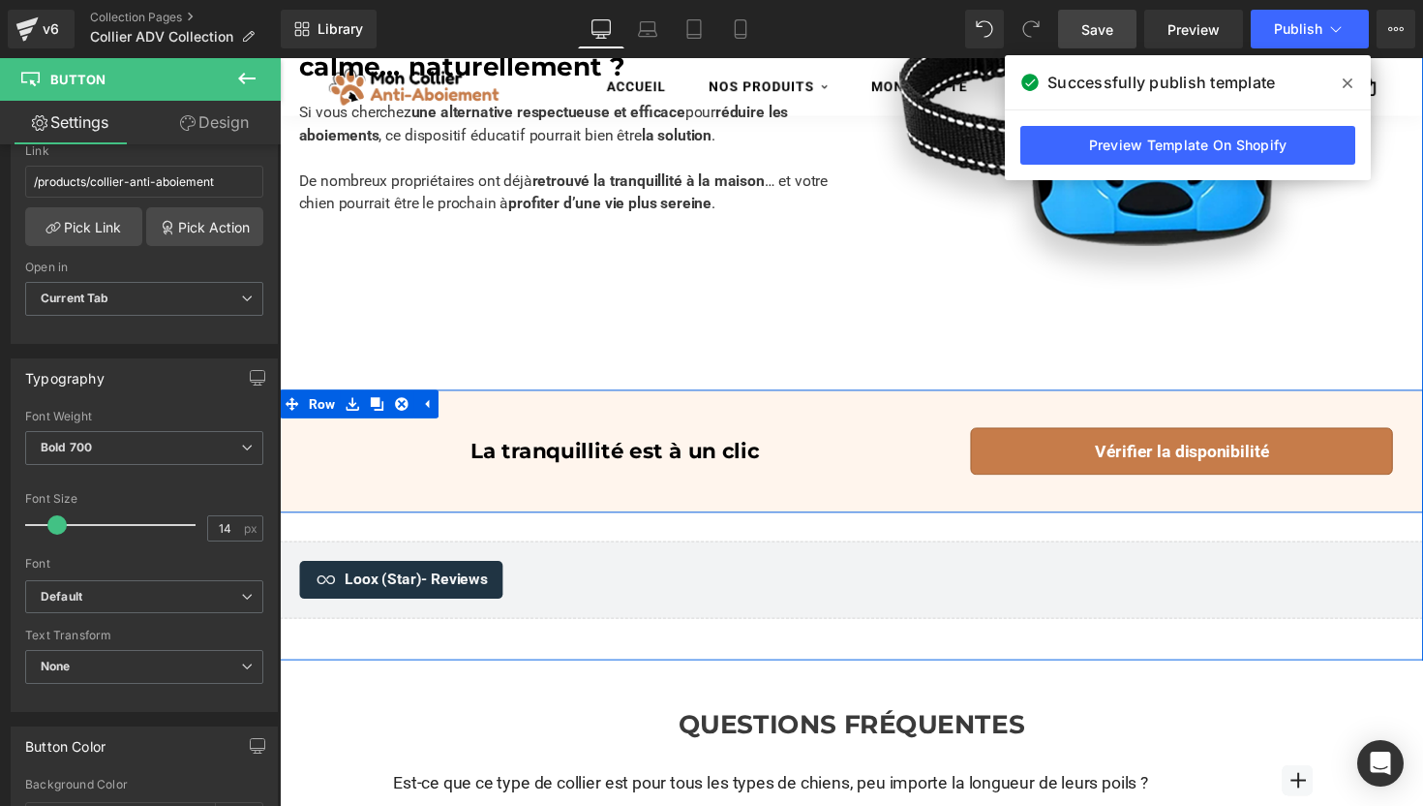
click at [1083, 446] on link "Vérifier la disponibilité" at bounding box center [1204, 461] width 433 height 48
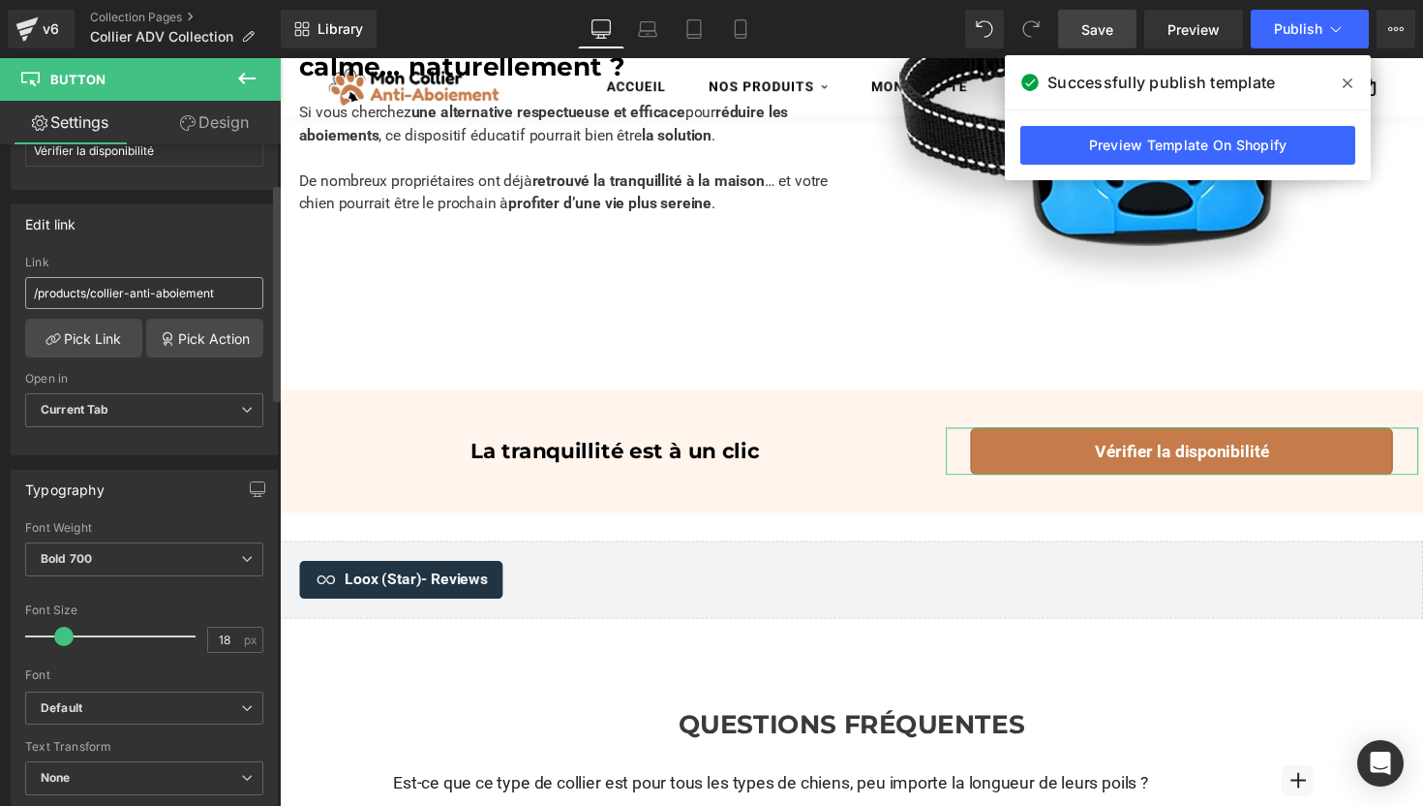
scroll to position [418, 0]
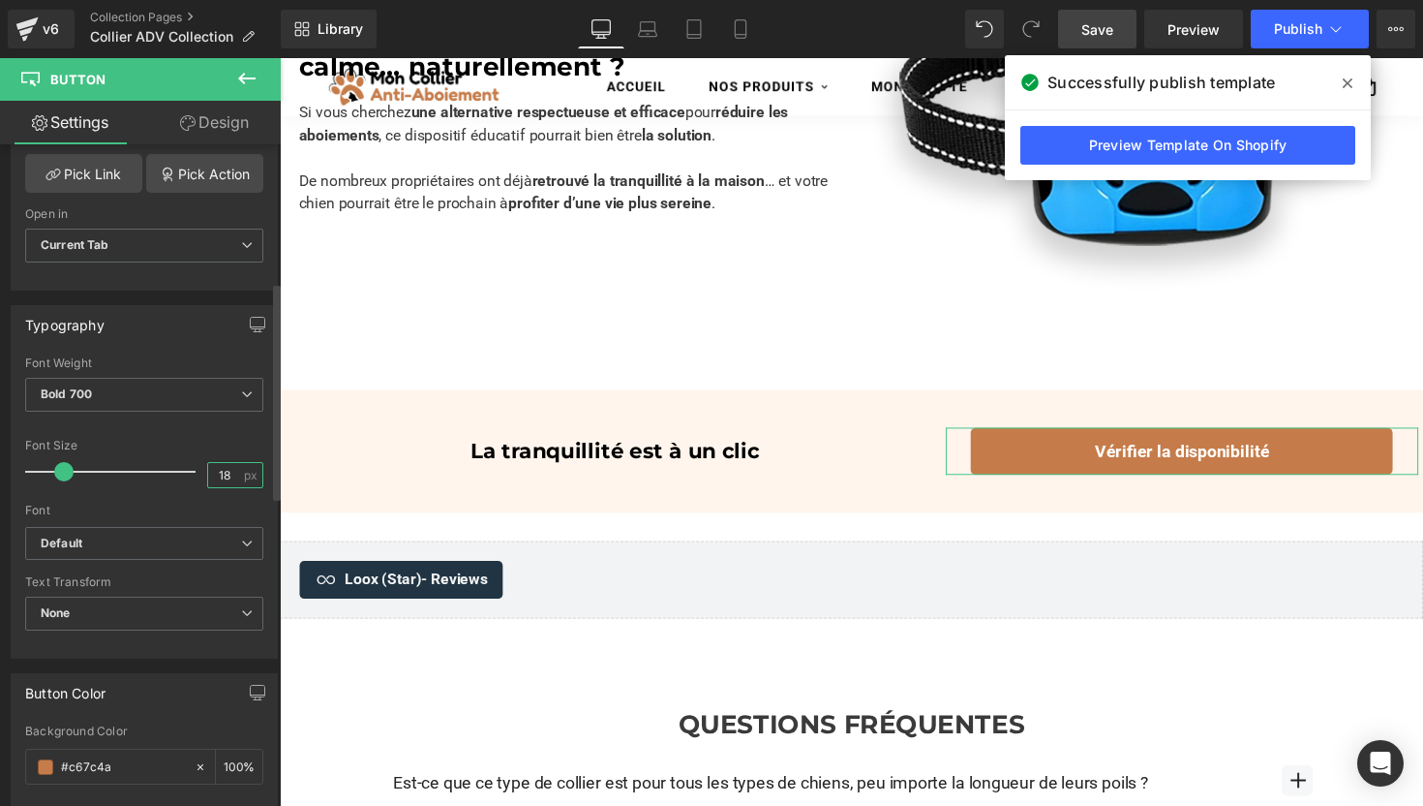
click at [208, 477] on input "18" at bounding box center [225, 475] width 34 height 24
type input "14"
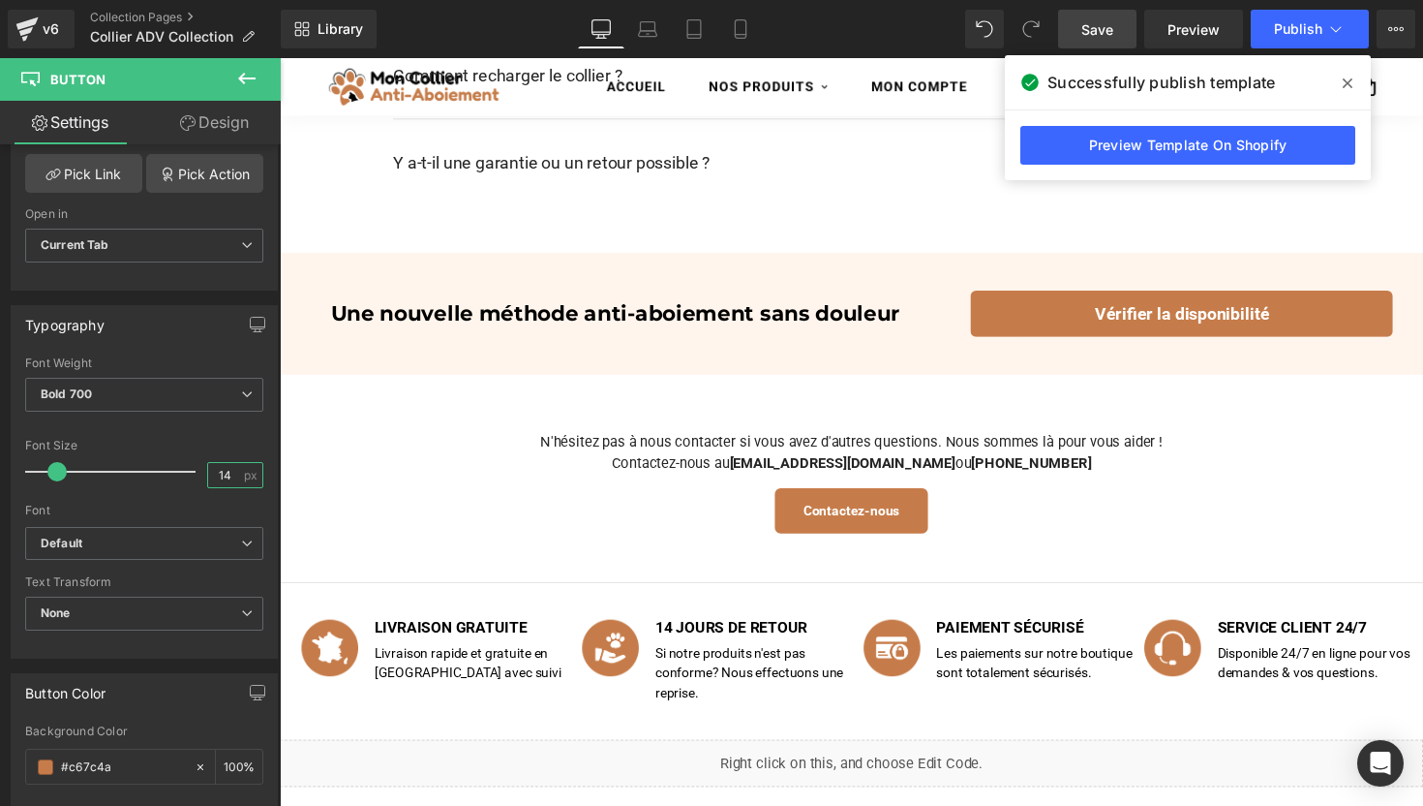
scroll to position [3764, 0]
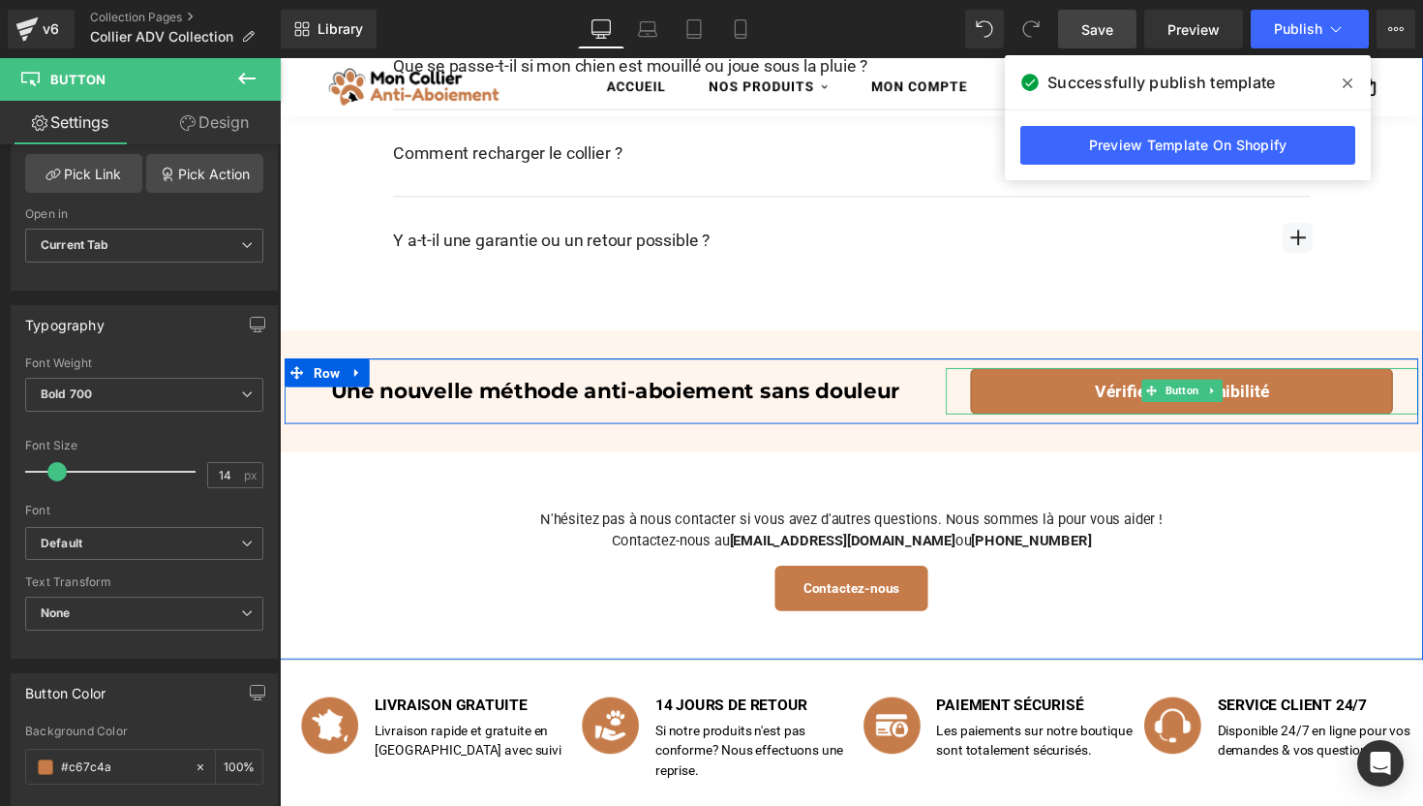
click at [1078, 396] on link "Vérifier la disponibilité" at bounding box center [1204, 400] width 433 height 48
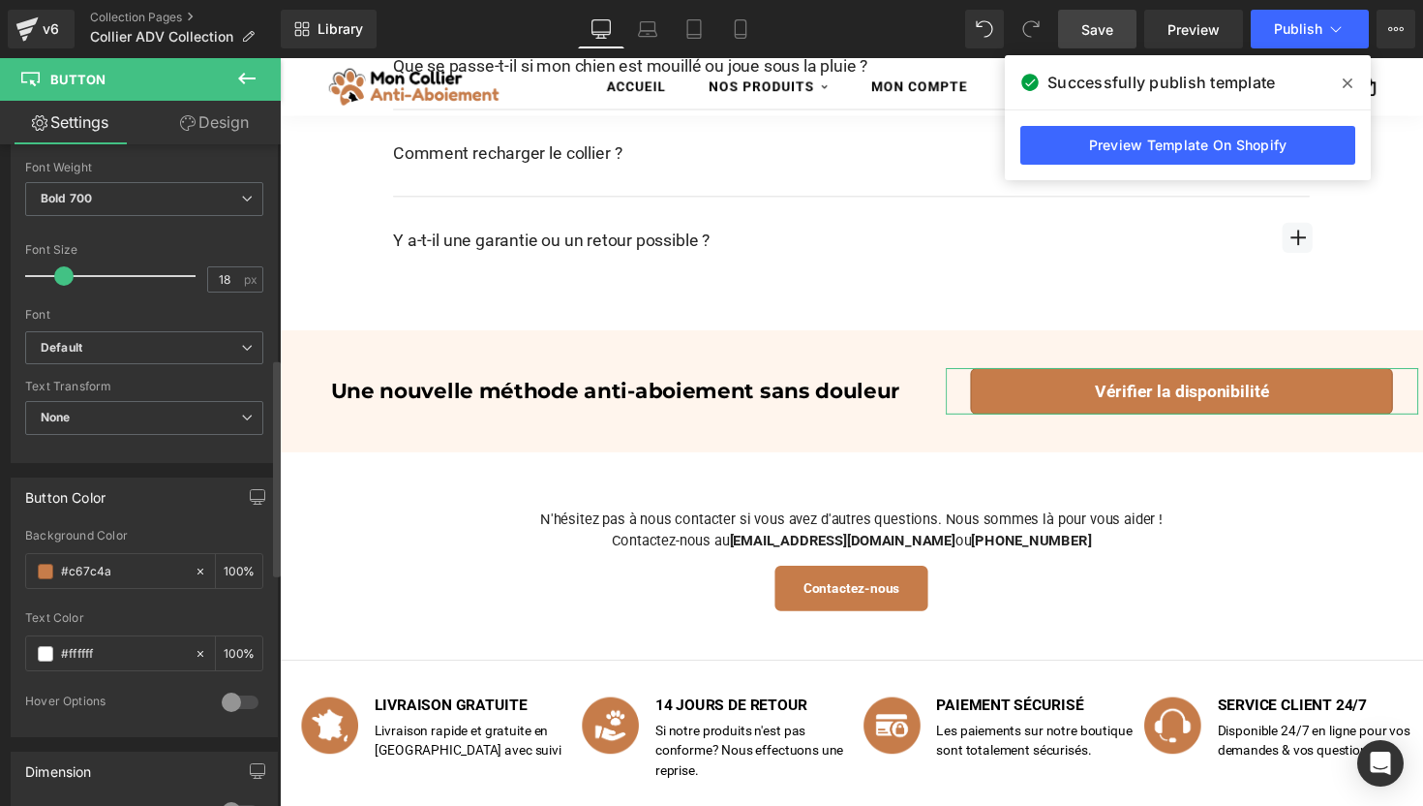
scroll to position [542, 0]
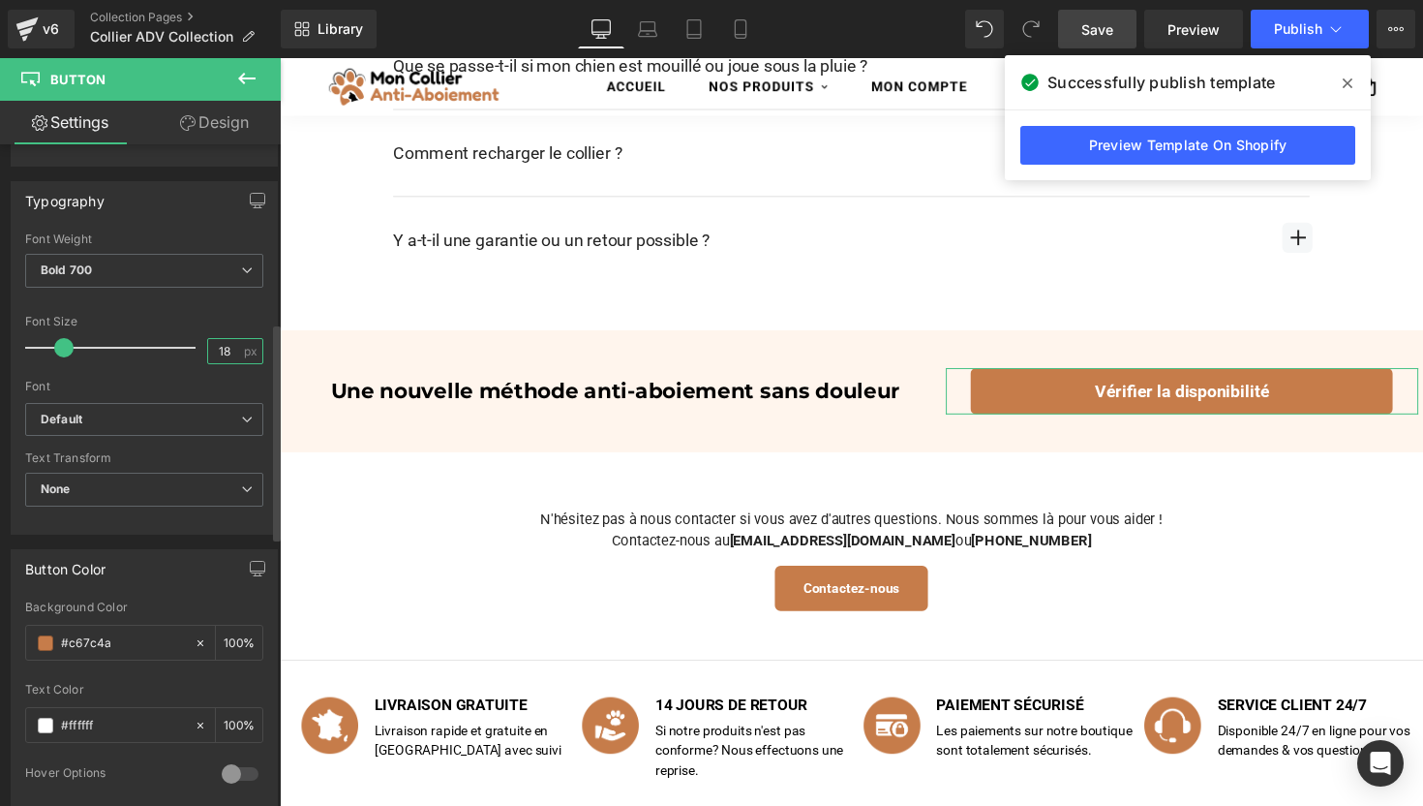
click at [214, 339] on input "18" at bounding box center [225, 351] width 34 height 24
click at [1076, 26] on link "Save" at bounding box center [1097, 29] width 78 height 39
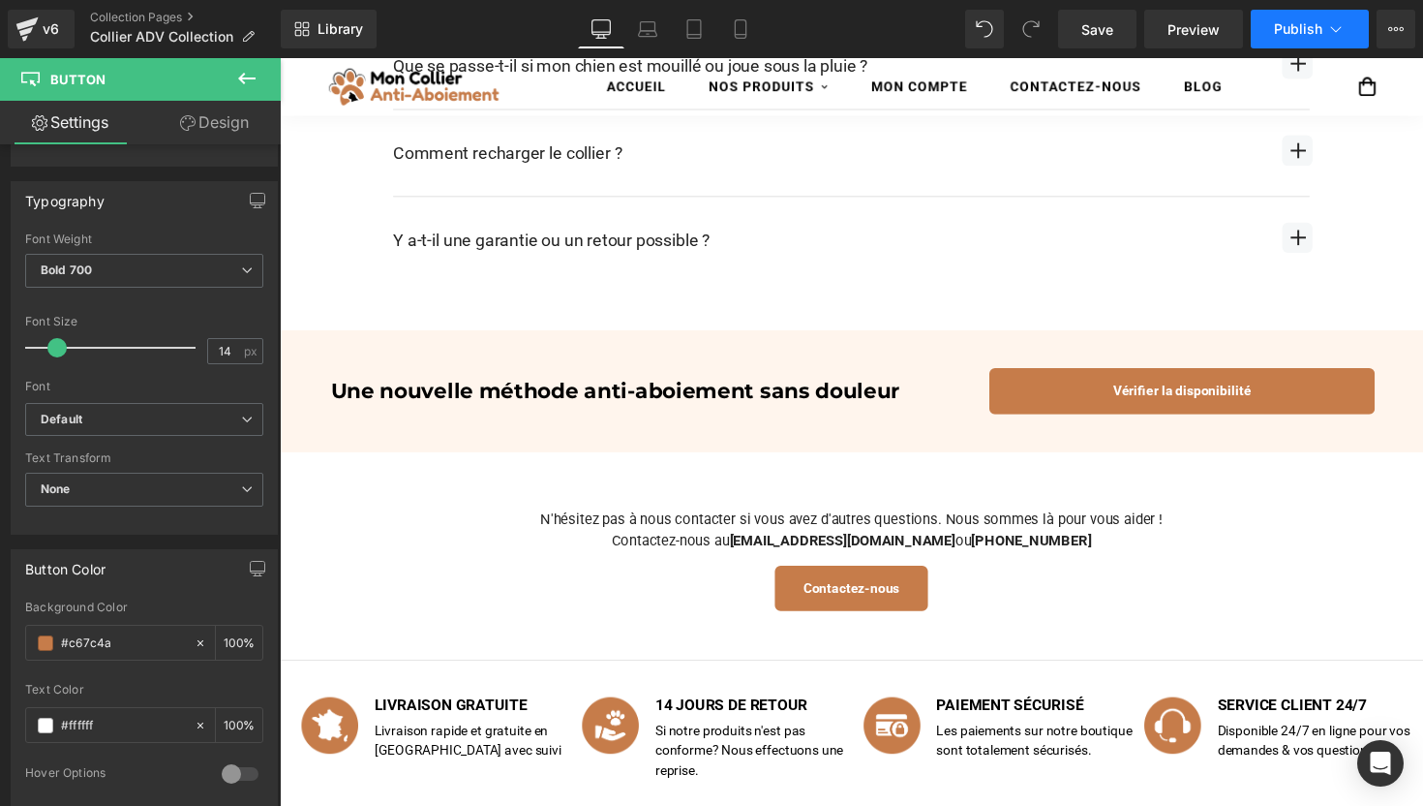
click at [1280, 32] on span "Publish" at bounding box center [1298, 28] width 48 height 15
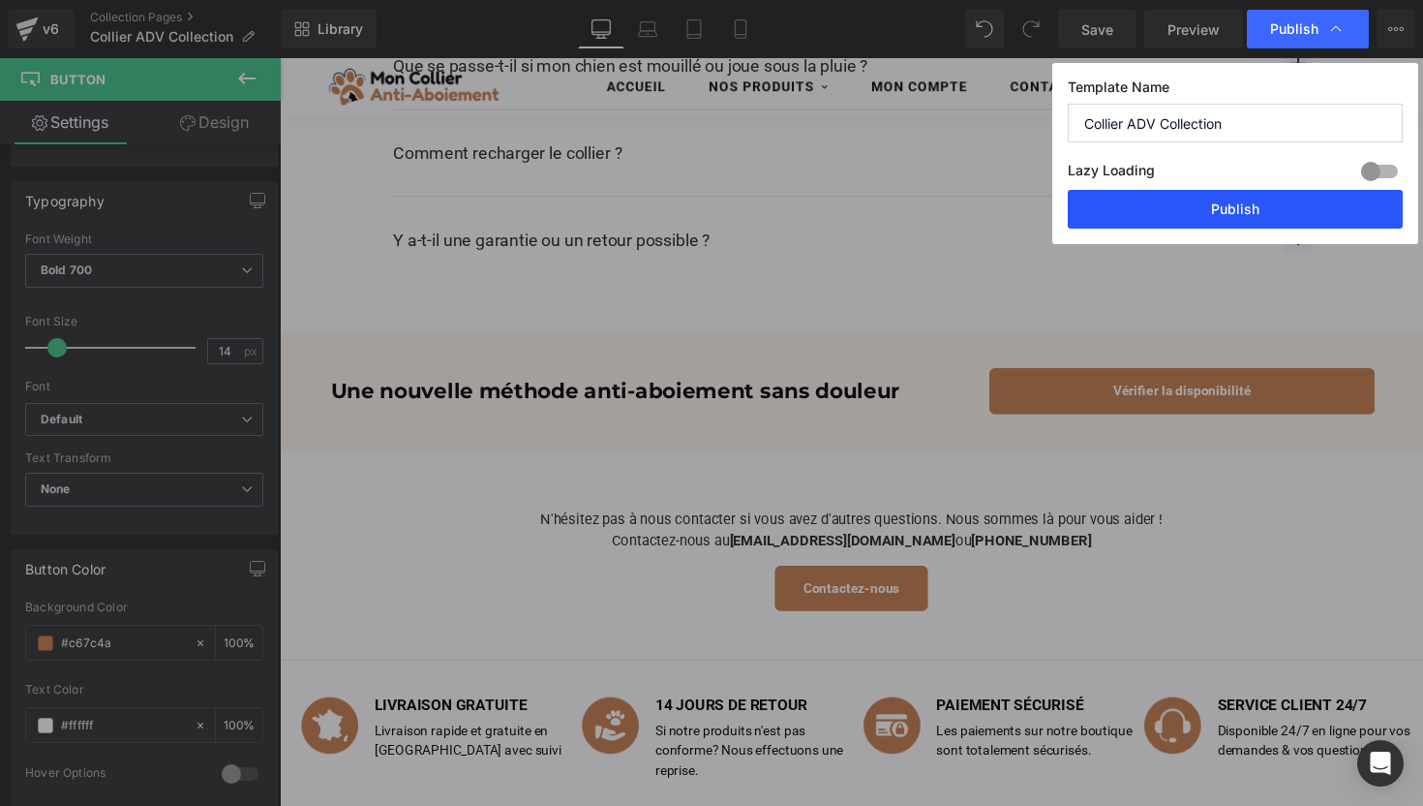
click at [1275, 210] on button "Publish" at bounding box center [1235, 209] width 335 height 39
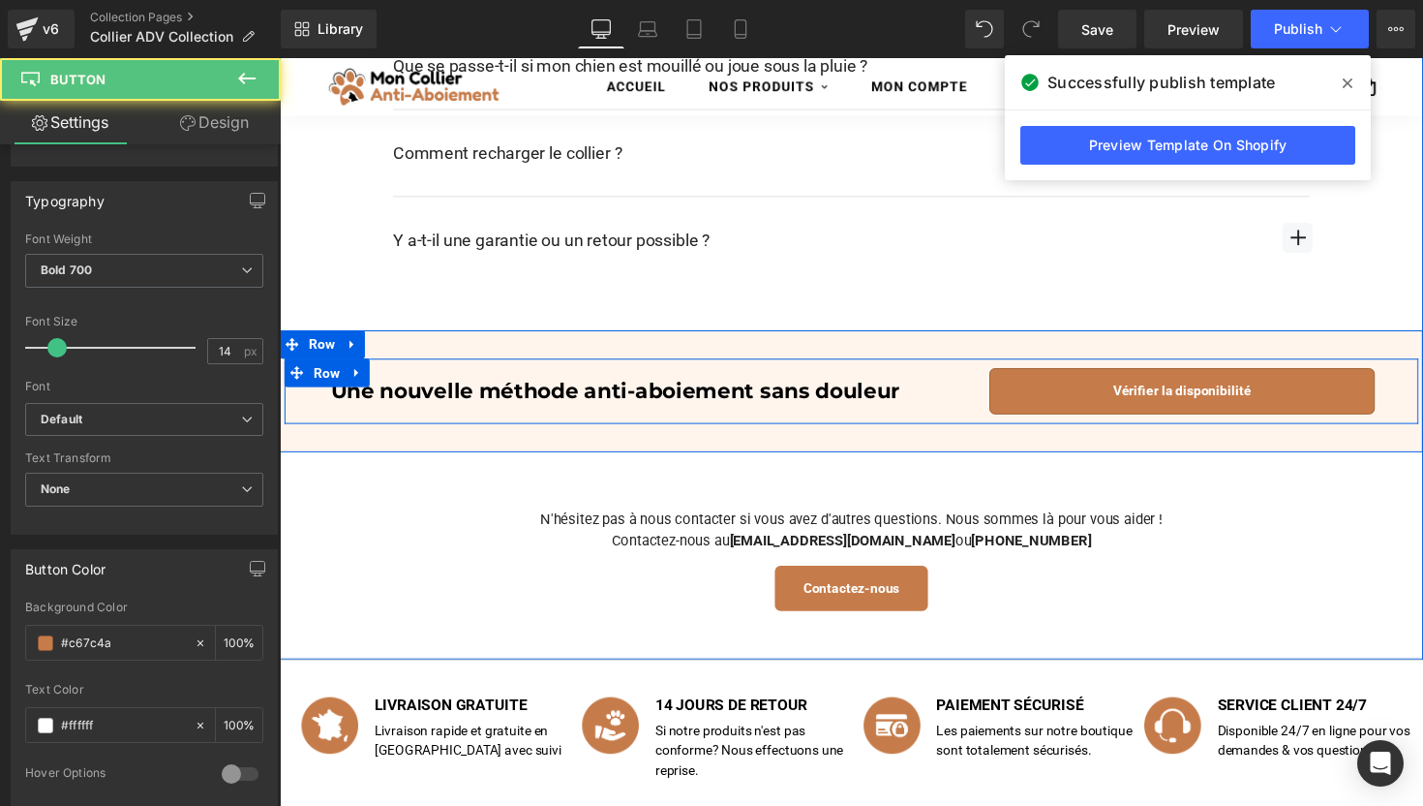
click at [1044, 396] on link "Vérifier la disponibilité" at bounding box center [1204, 400] width 395 height 48
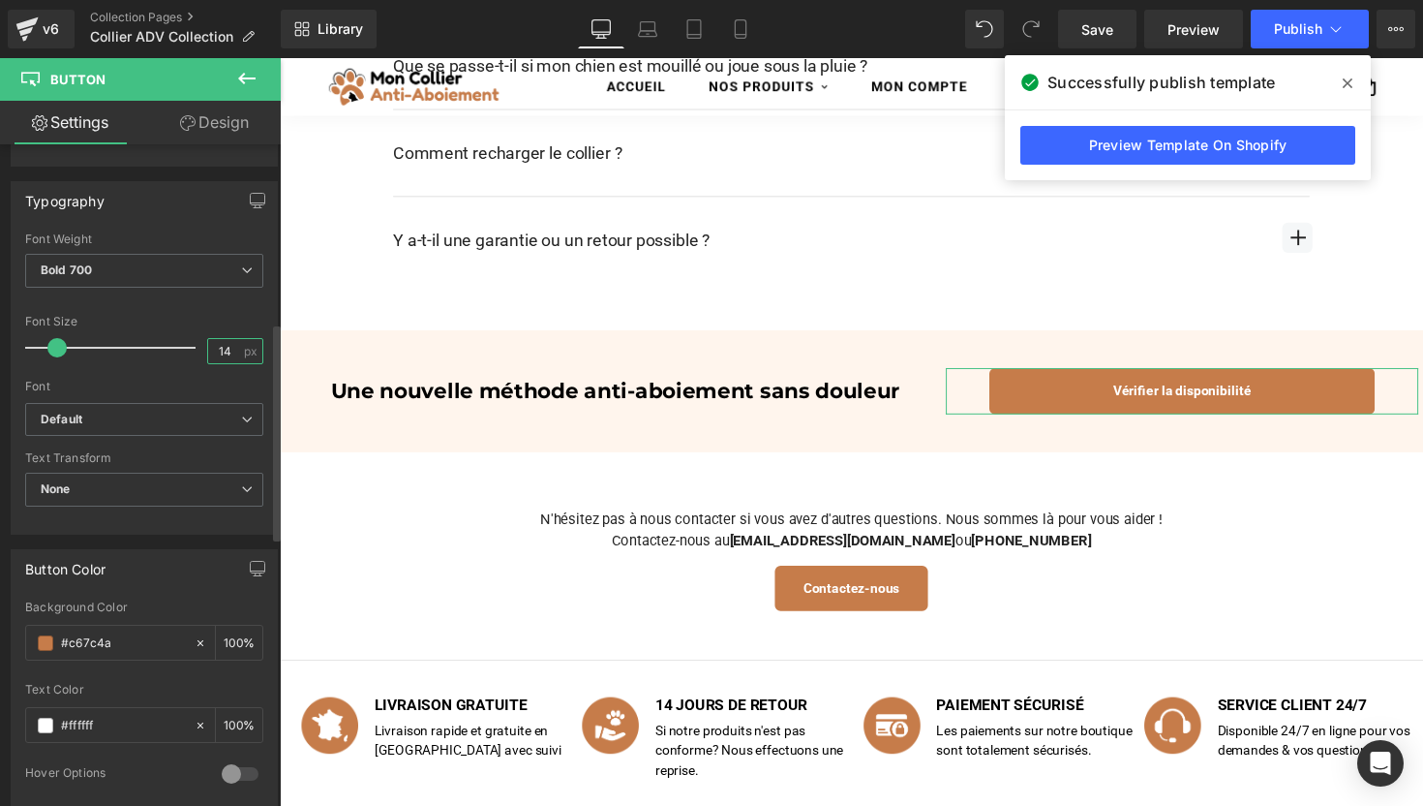
click at [216, 343] on input "14" at bounding box center [225, 351] width 34 height 24
click at [216, 349] on input "14" at bounding box center [225, 351] width 34 height 24
type input "18"
click at [147, 269] on span "Bold 700" at bounding box center [144, 271] width 238 height 34
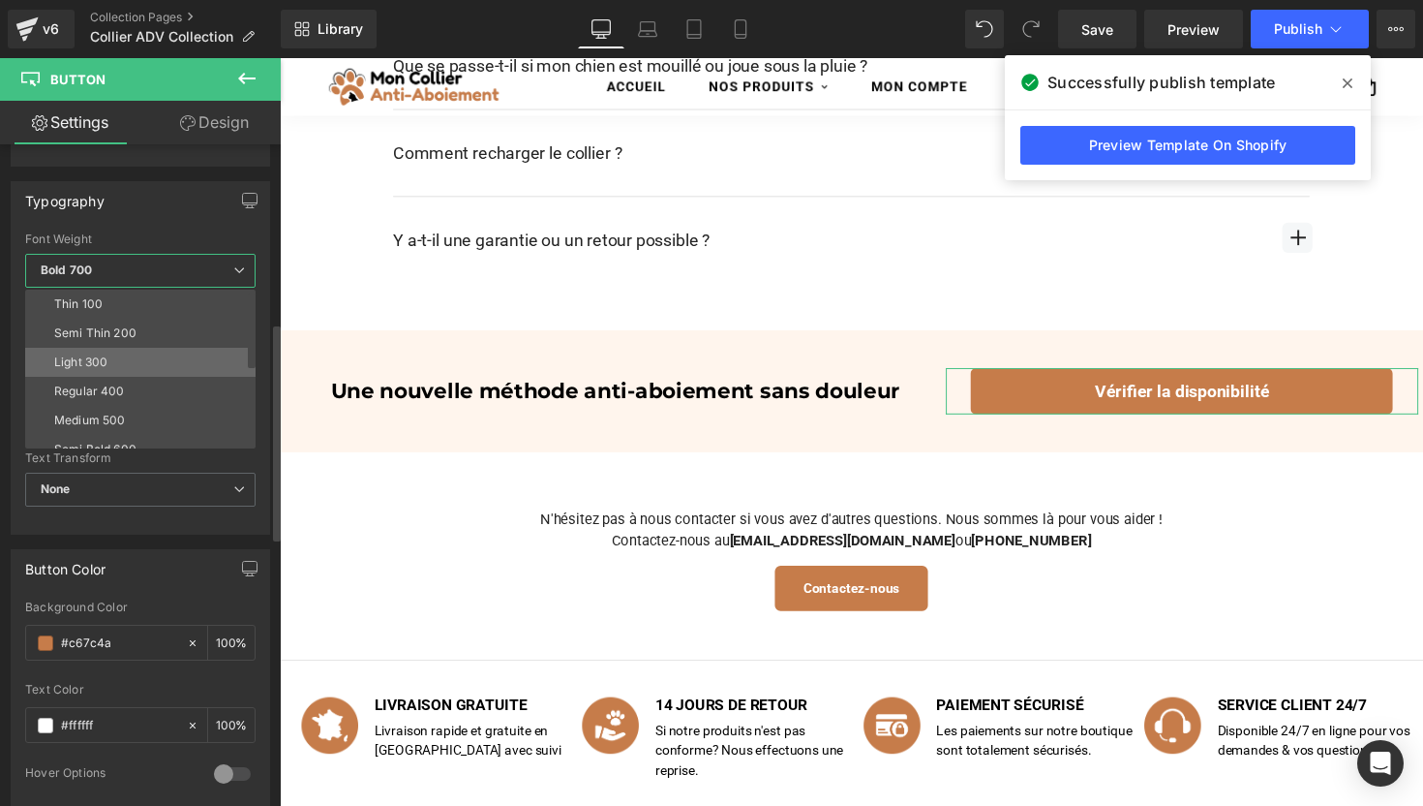
click at [115, 355] on li "Light 300" at bounding box center [144, 362] width 239 height 29
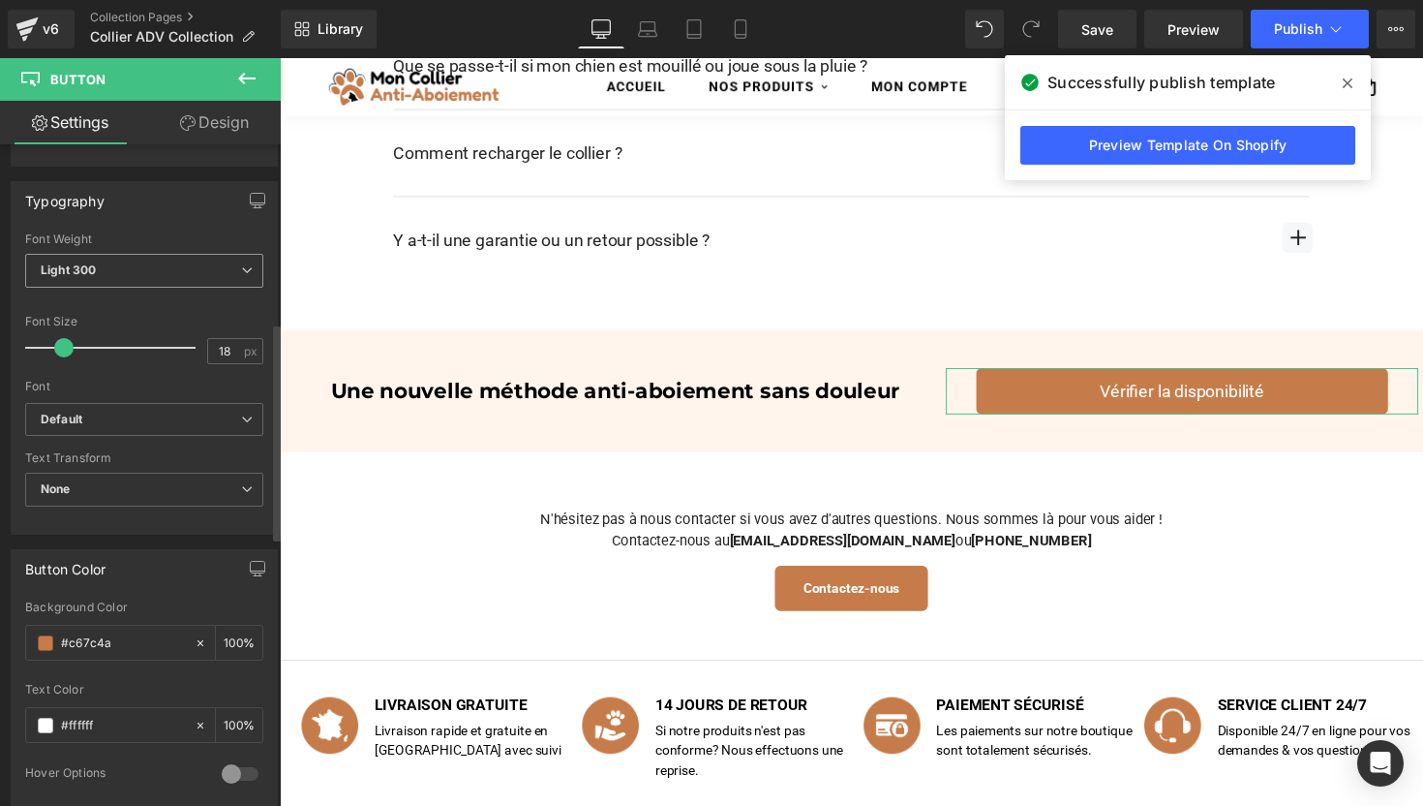
click at [115, 275] on span "Light 300" at bounding box center [144, 271] width 238 height 34
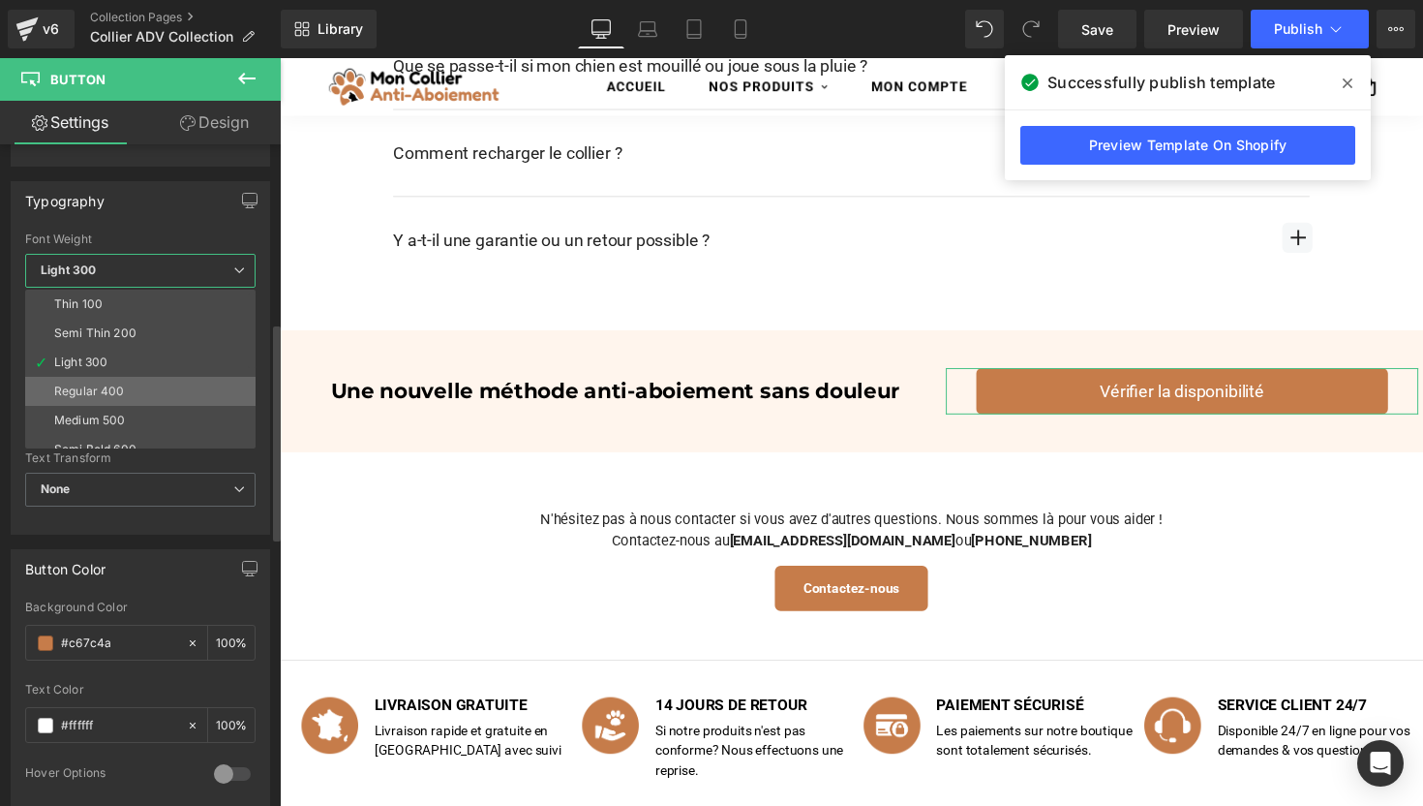
click at [94, 384] on div "Regular 400" at bounding box center [89, 391] width 71 height 14
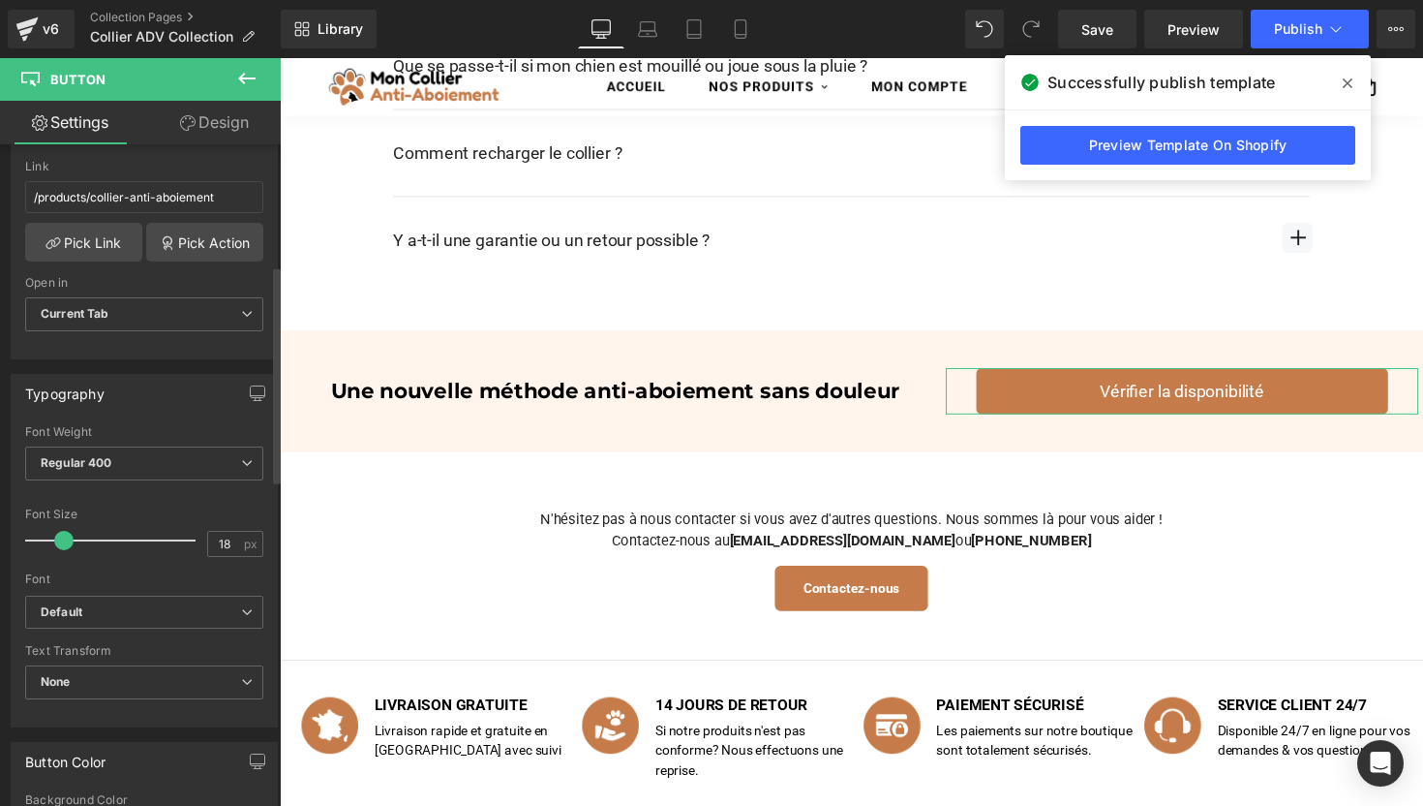
scroll to position [371, 0]
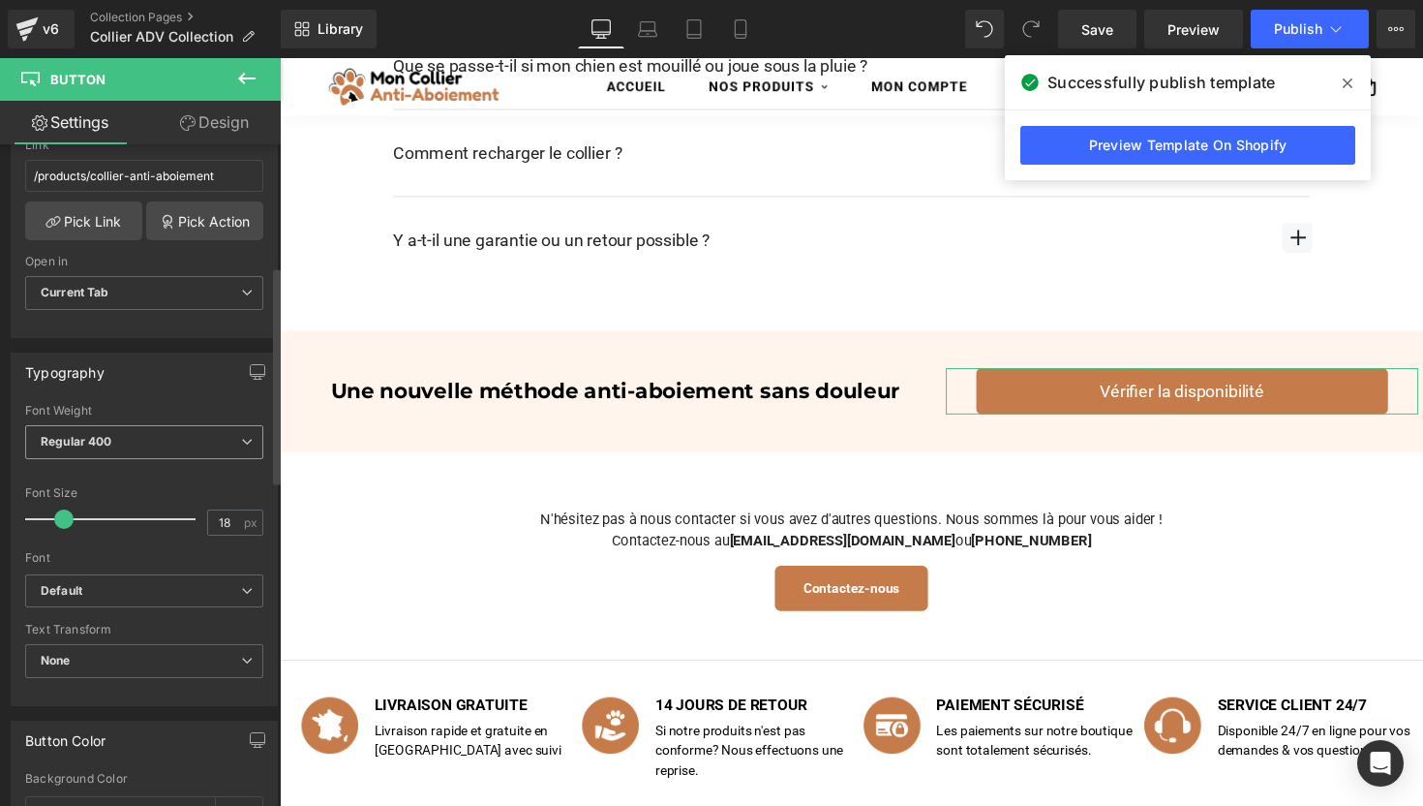
click at [96, 447] on span "Regular 400" at bounding box center [144, 442] width 238 height 34
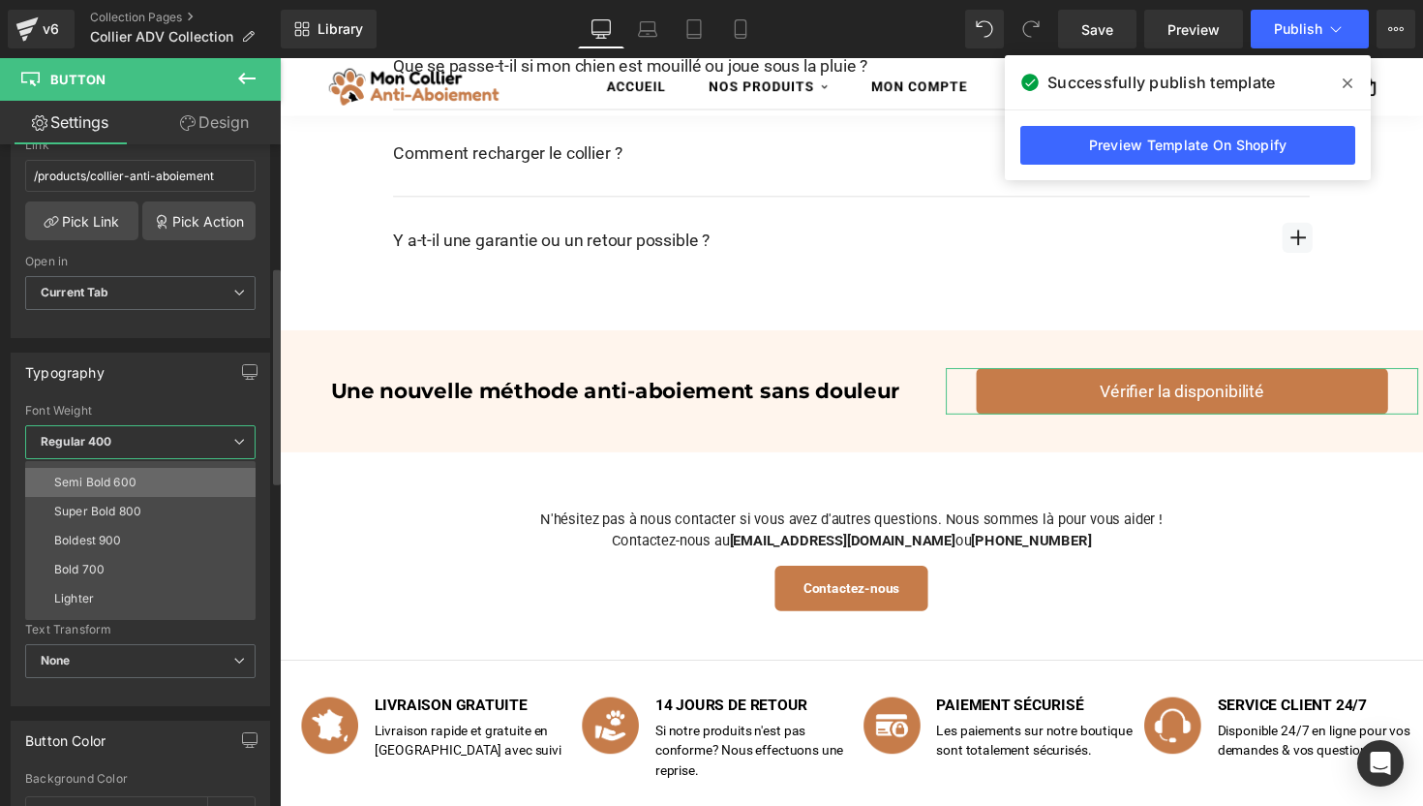
scroll to position [155, 0]
click at [85, 540] on li "Bold 700" at bounding box center [144, 552] width 239 height 29
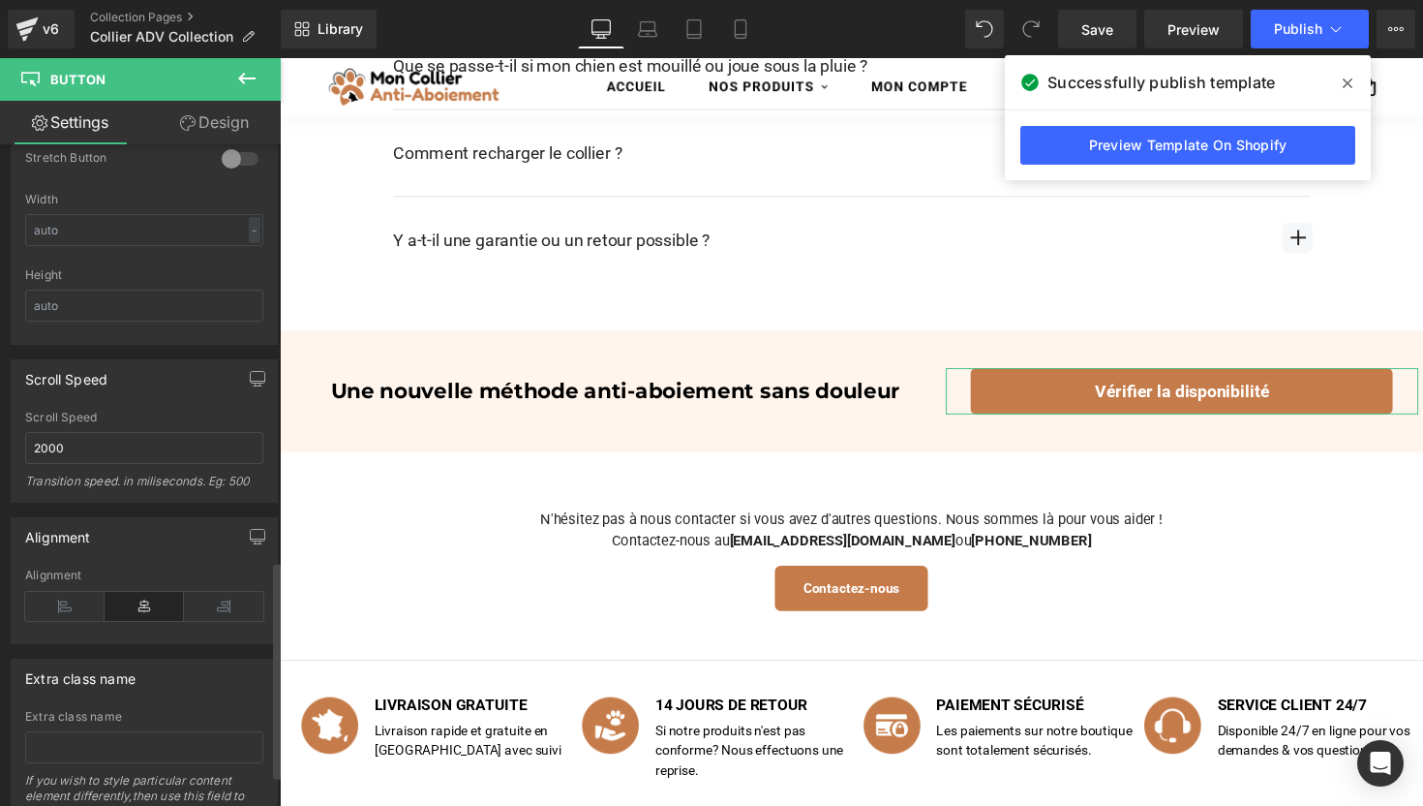
scroll to position [1298, 0]
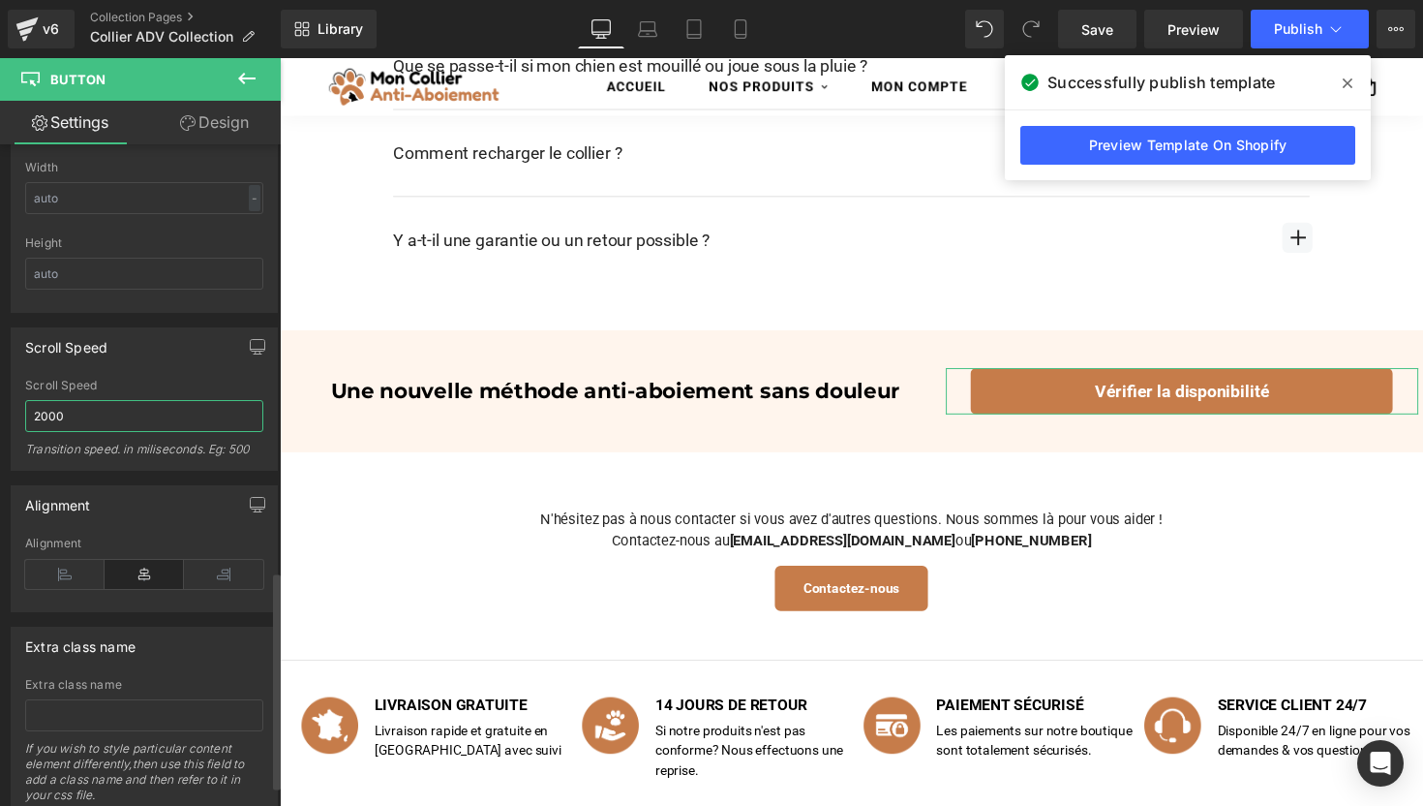
click at [89, 421] on input "2000" at bounding box center [144, 416] width 238 height 32
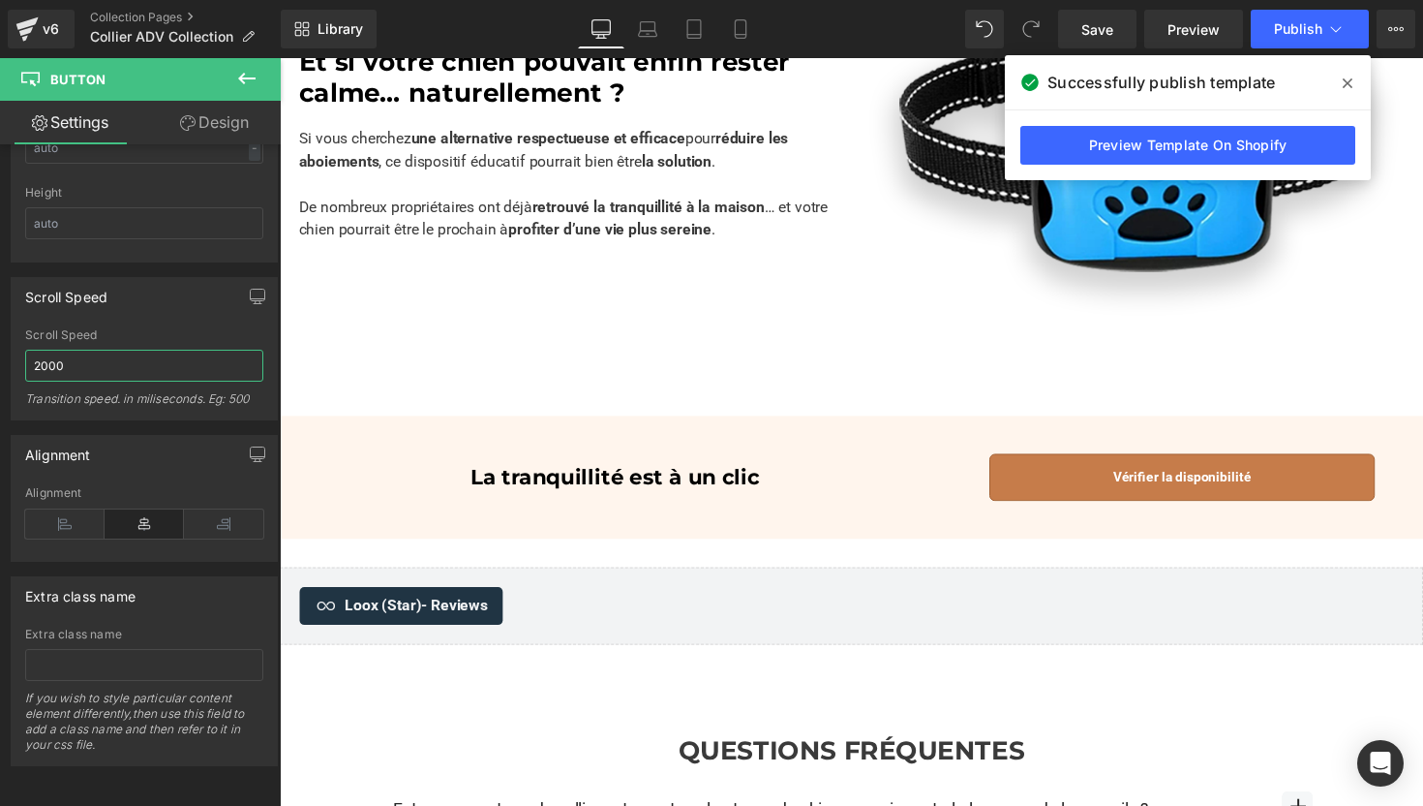
scroll to position [2682, 0]
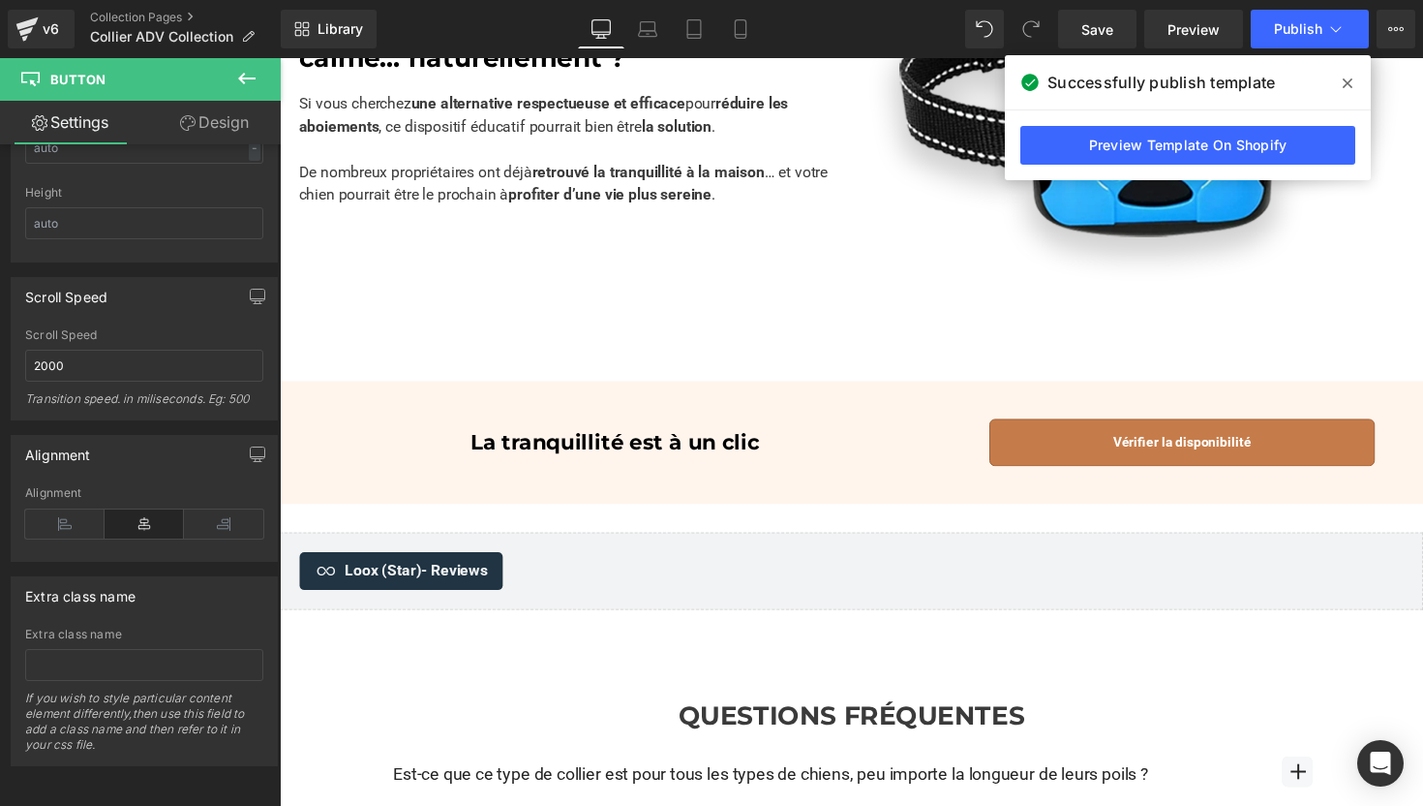
click at [1104, 439] on link "Vérifier la disponibilité" at bounding box center [1204, 452] width 395 height 48
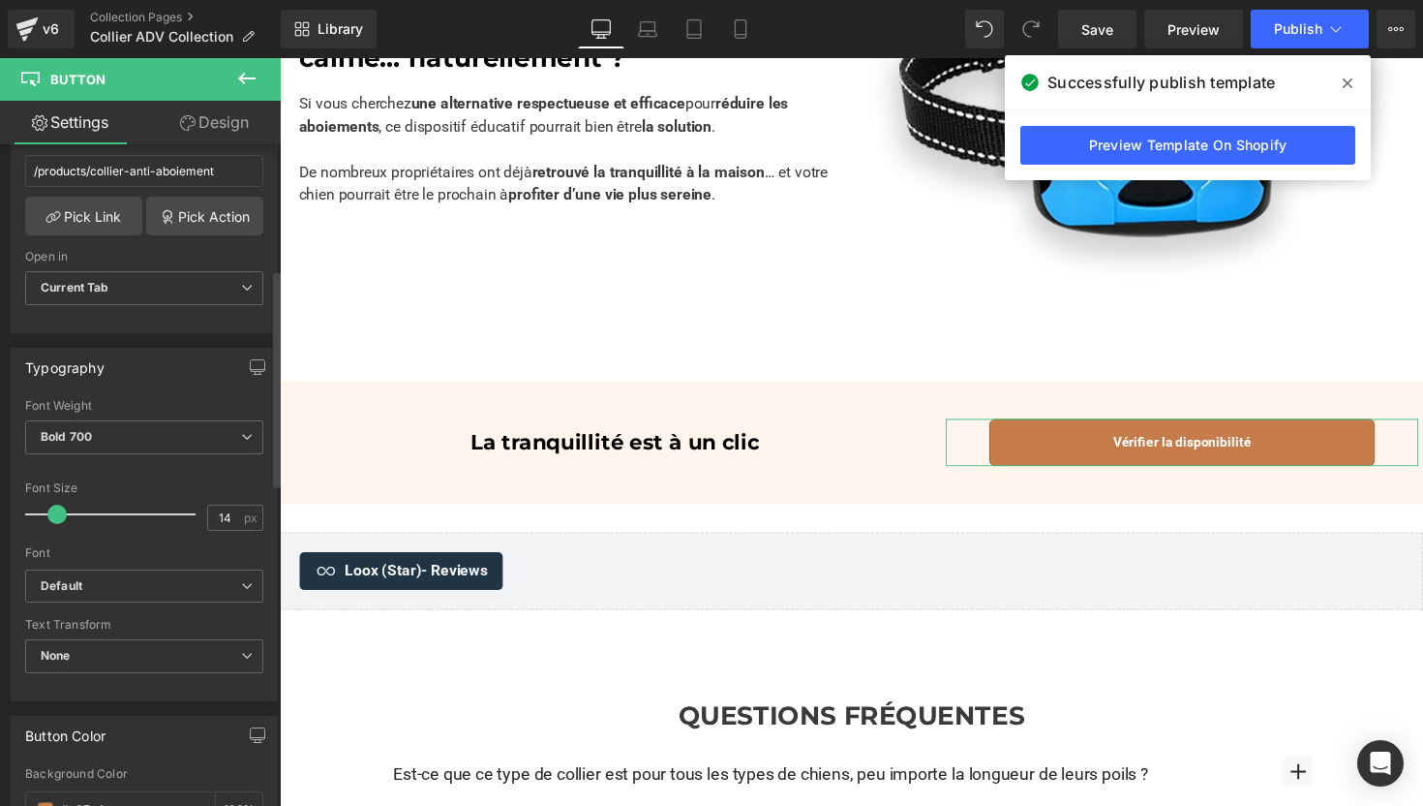
scroll to position [380, 0]
click at [218, 503] on input "14" at bounding box center [225, 514] width 34 height 24
type input "18"
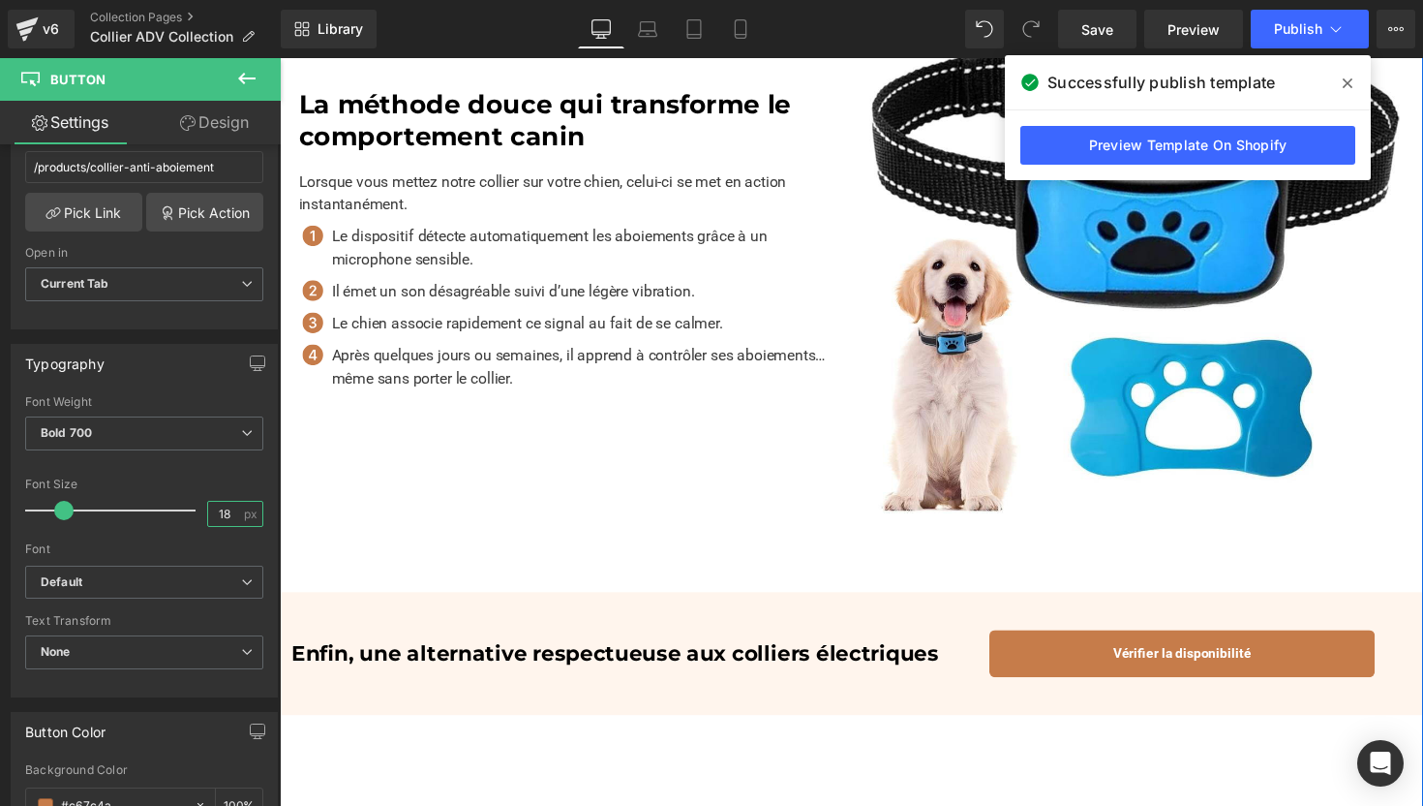
scroll to position [1243, 0]
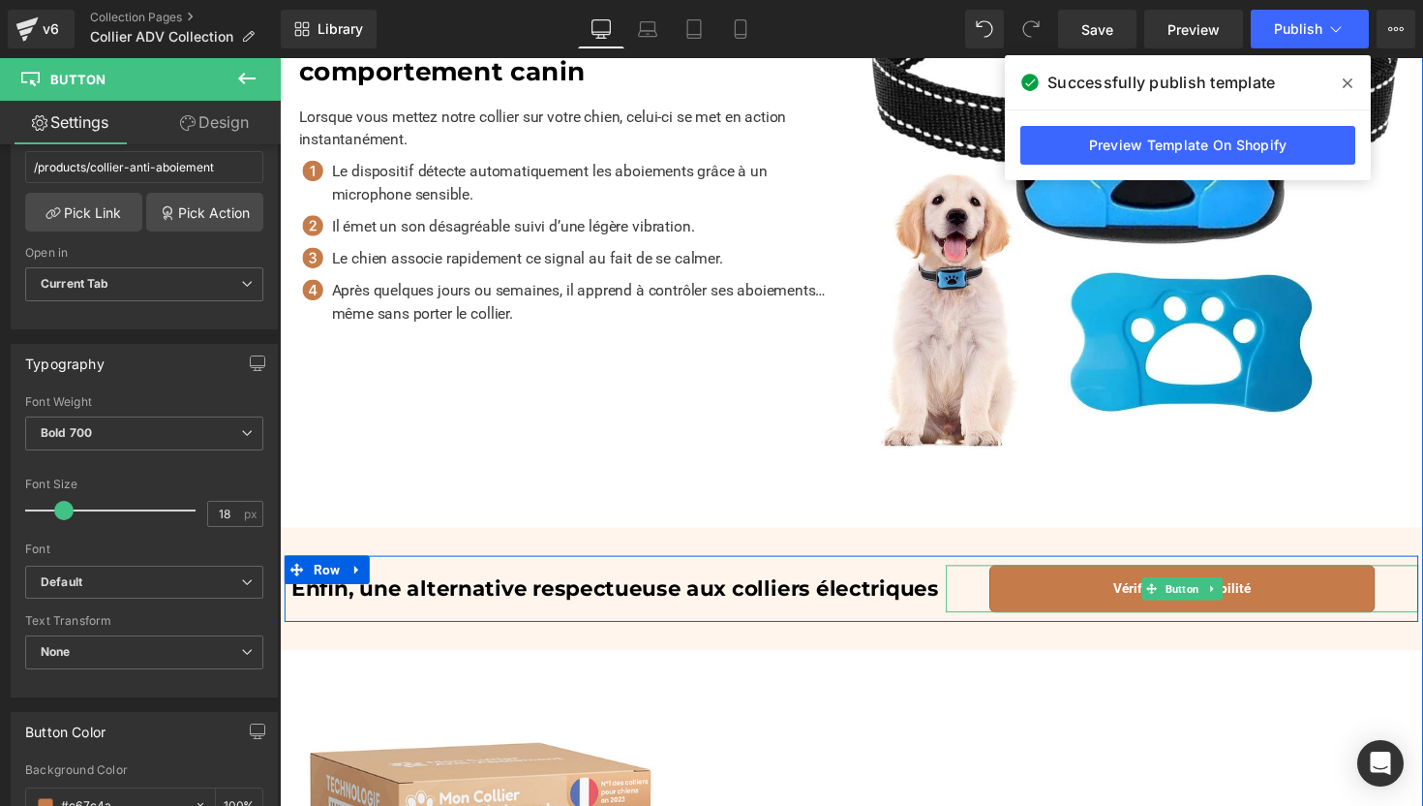
click at [1085, 600] on link "Vérifier la disponibilité" at bounding box center [1204, 601] width 395 height 48
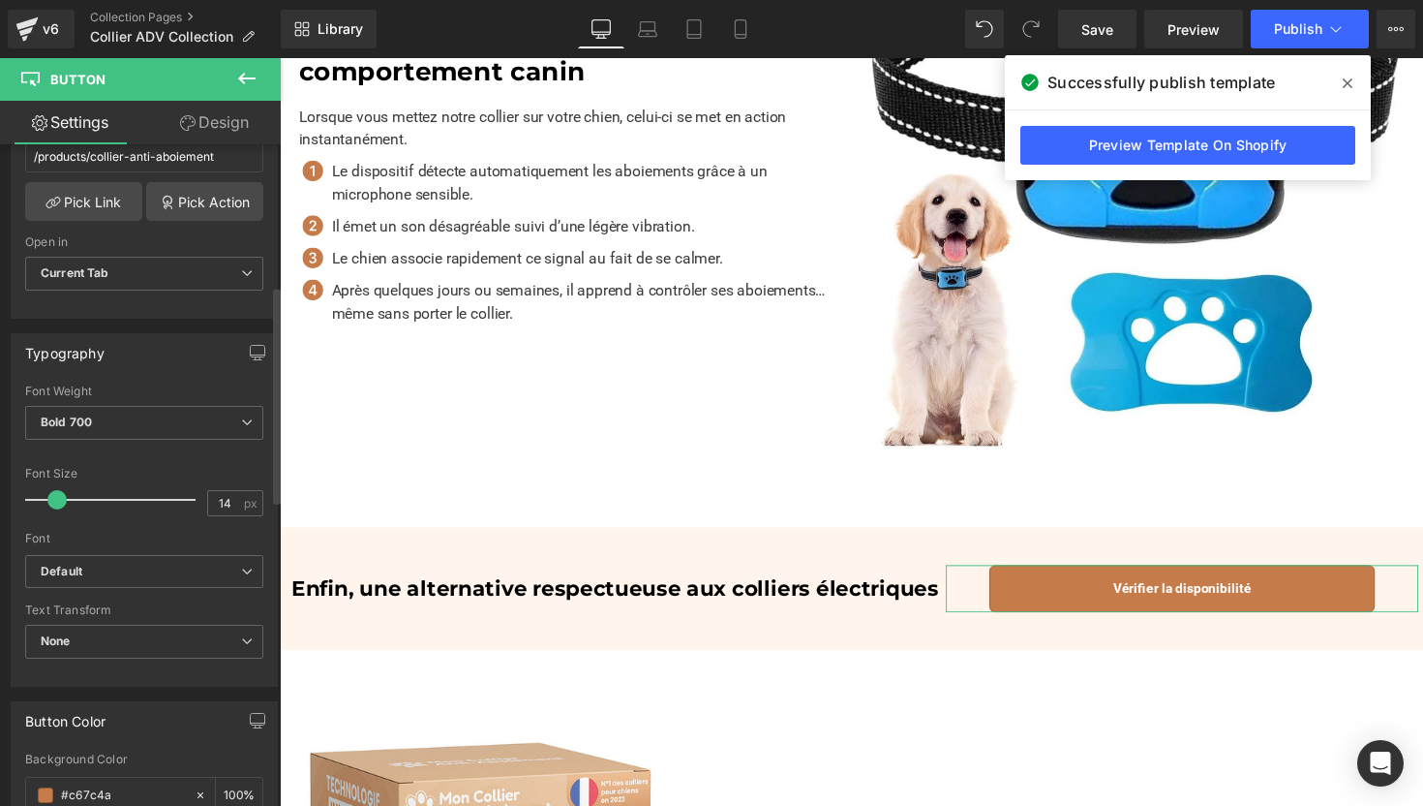
scroll to position [435, 0]
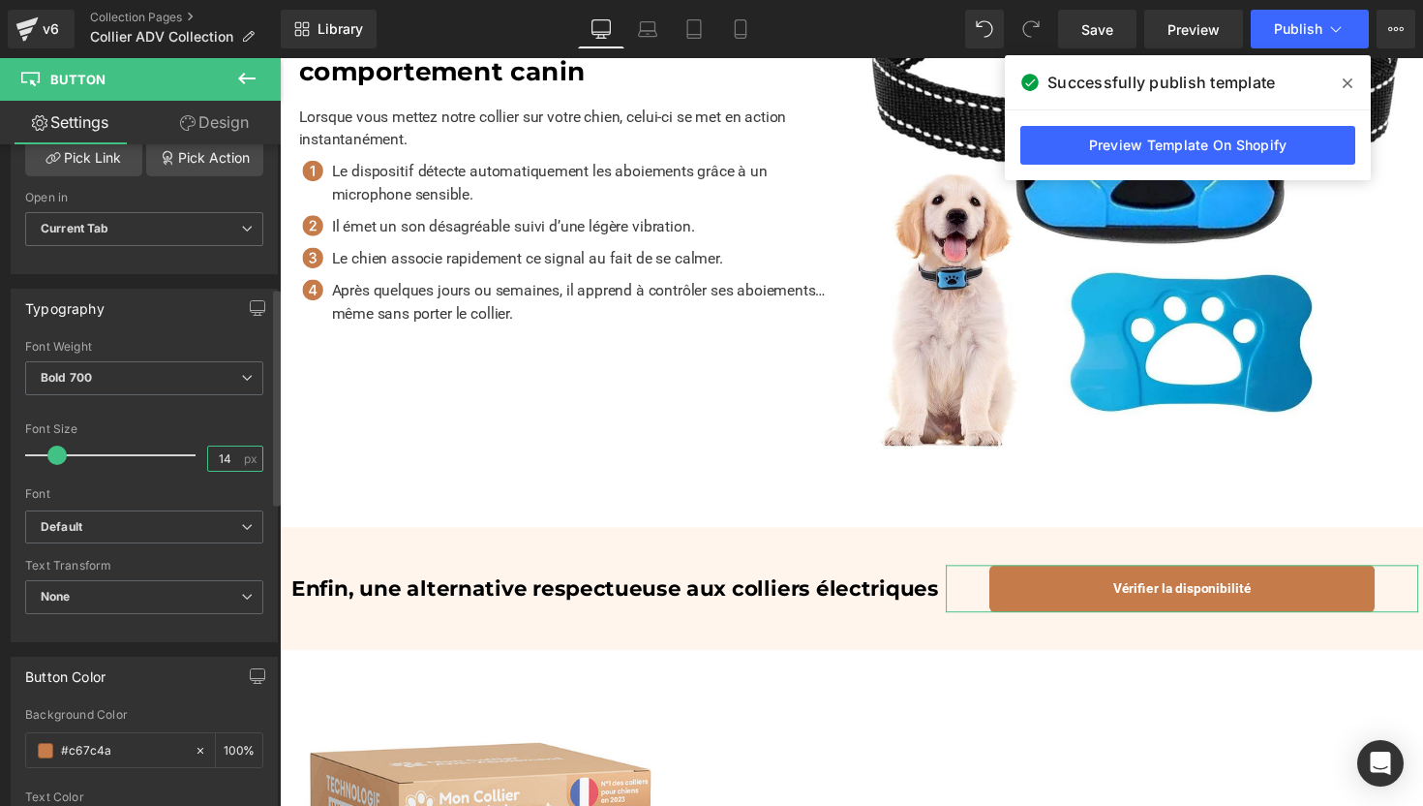
click at [212, 452] on input "14" at bounding box center [225, 458] width 34 height 24
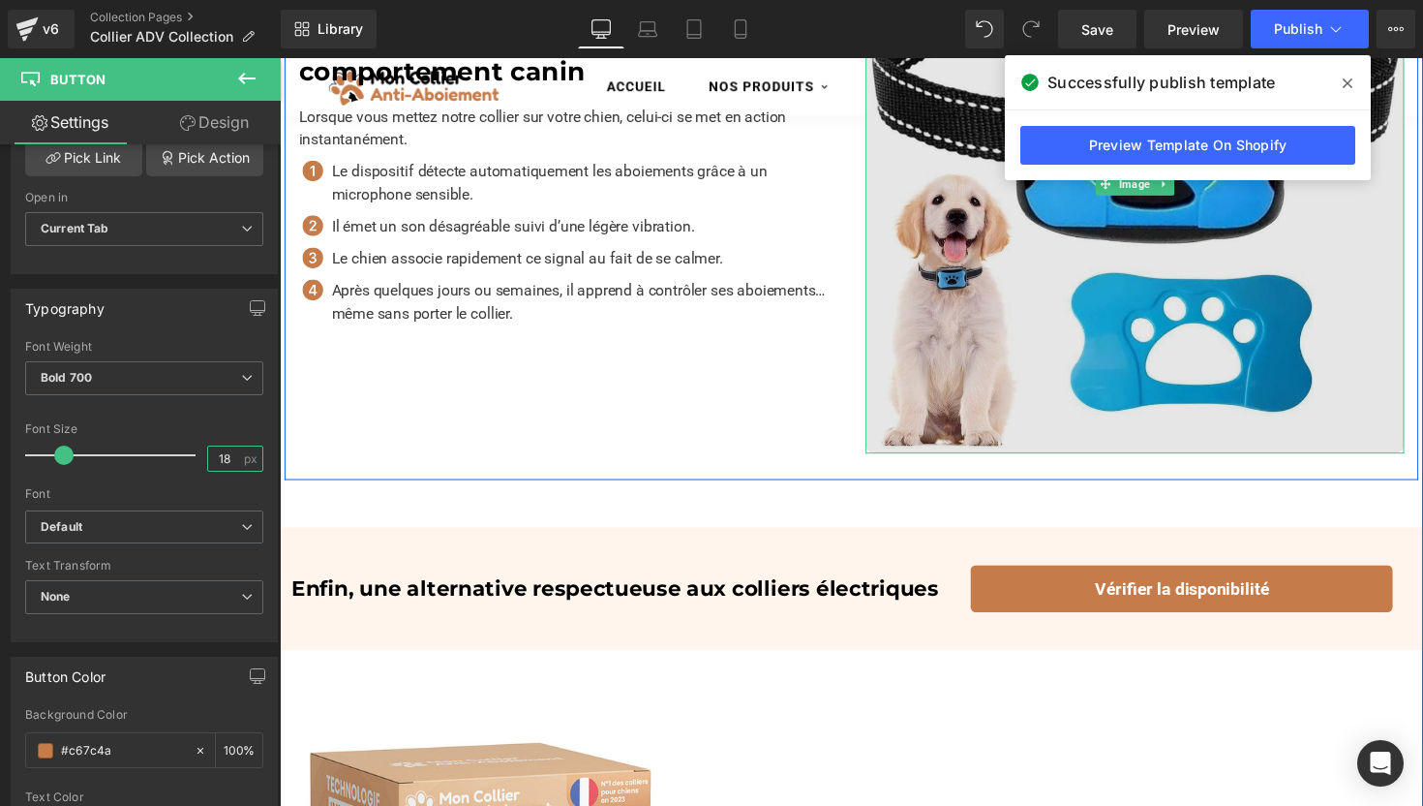
scroll to position [0, 0]
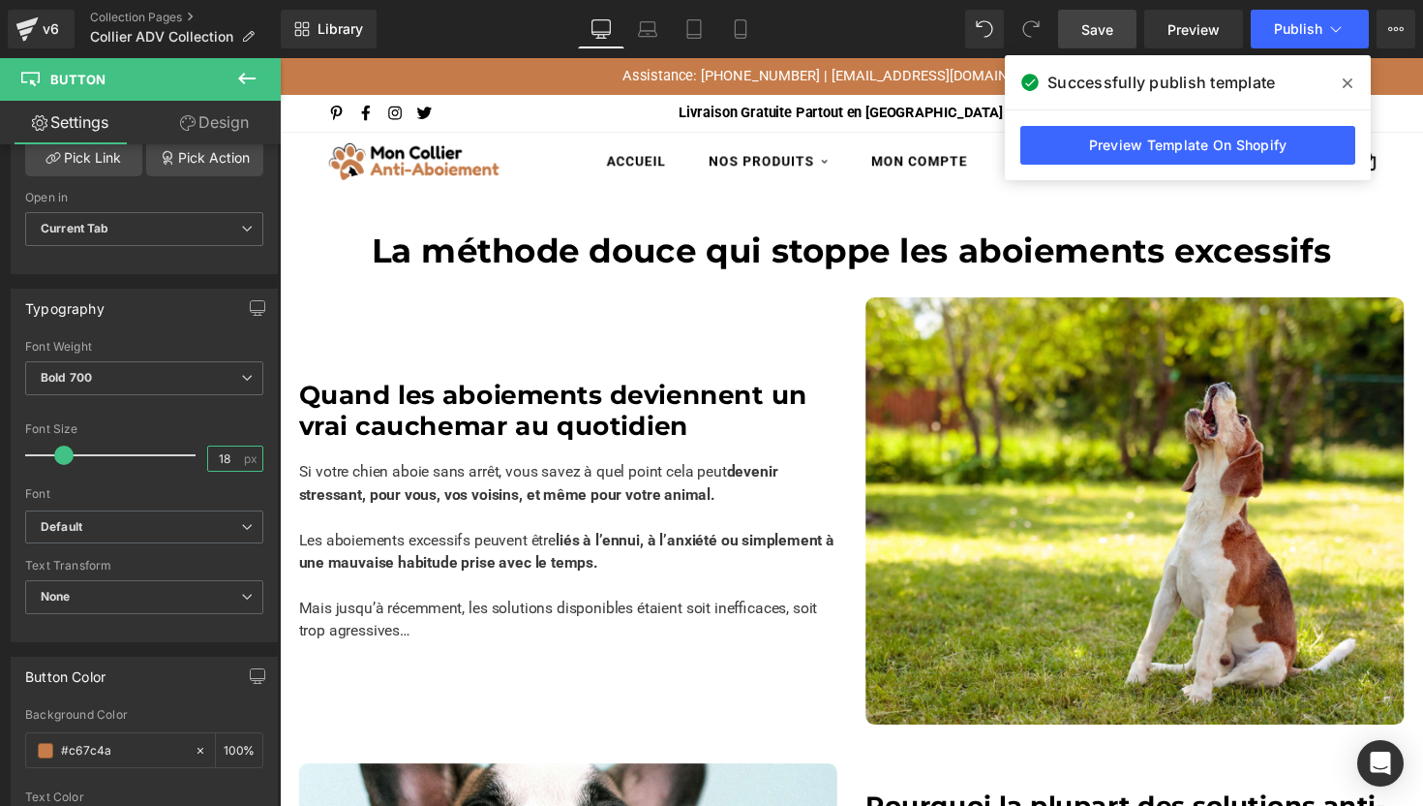
type input "18"
click at [1104, 37] on span "Save" at bounding box center [1098, 29] width 32 height 20
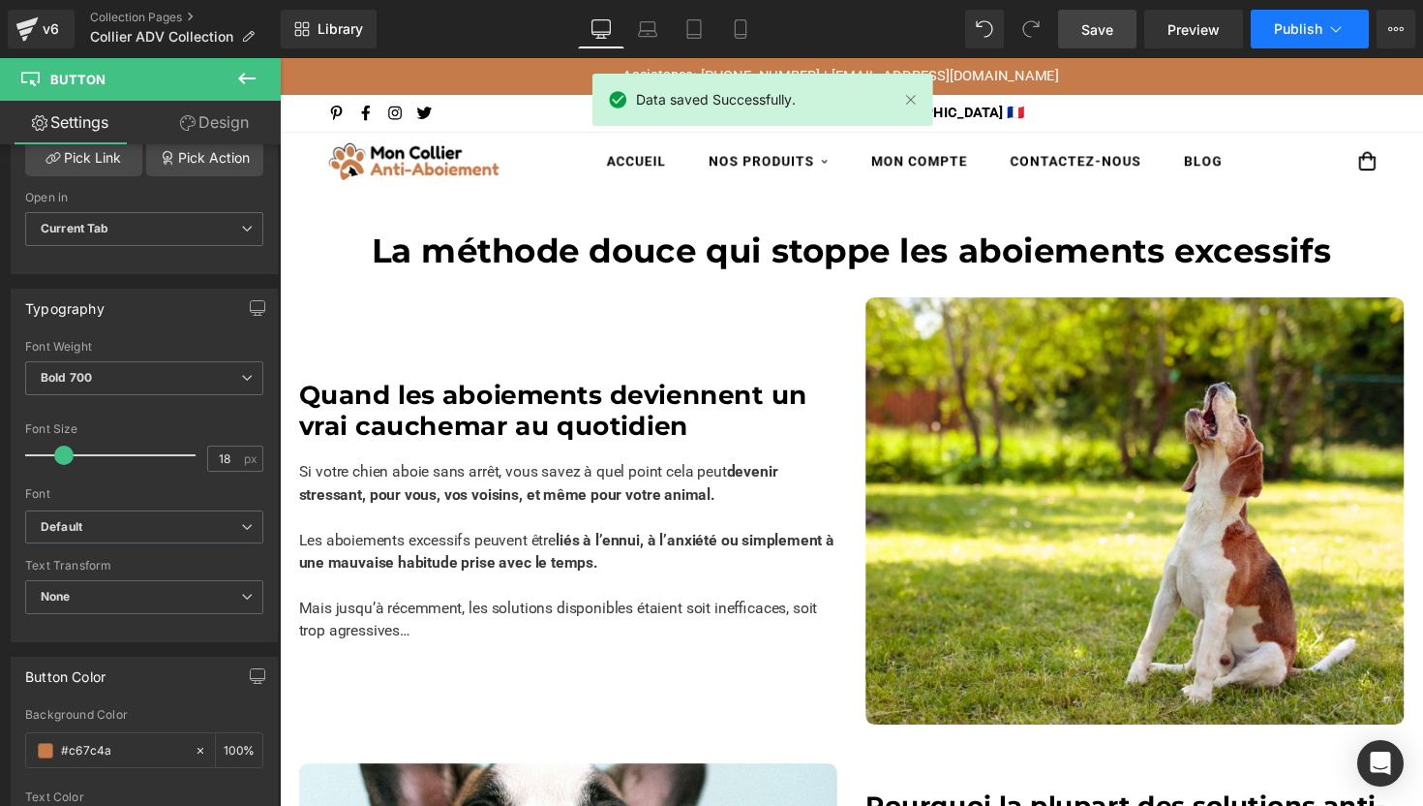
click at [1285, 29] on span "Publish" at bounding box center [1298, 28] width 48 height 15
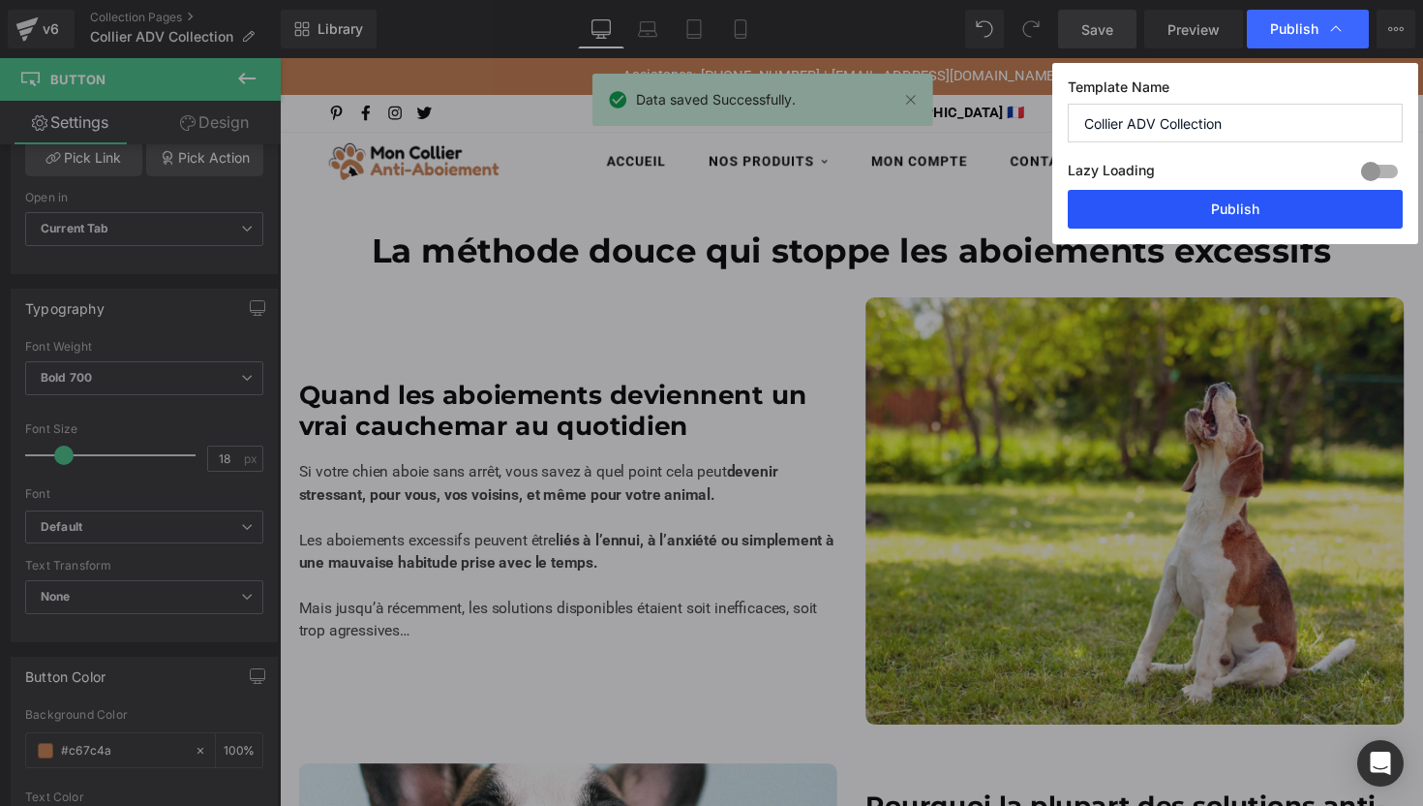
click at [1143, 210] on button "Publish" at bounding box center [1235, 209] width 335 height 39
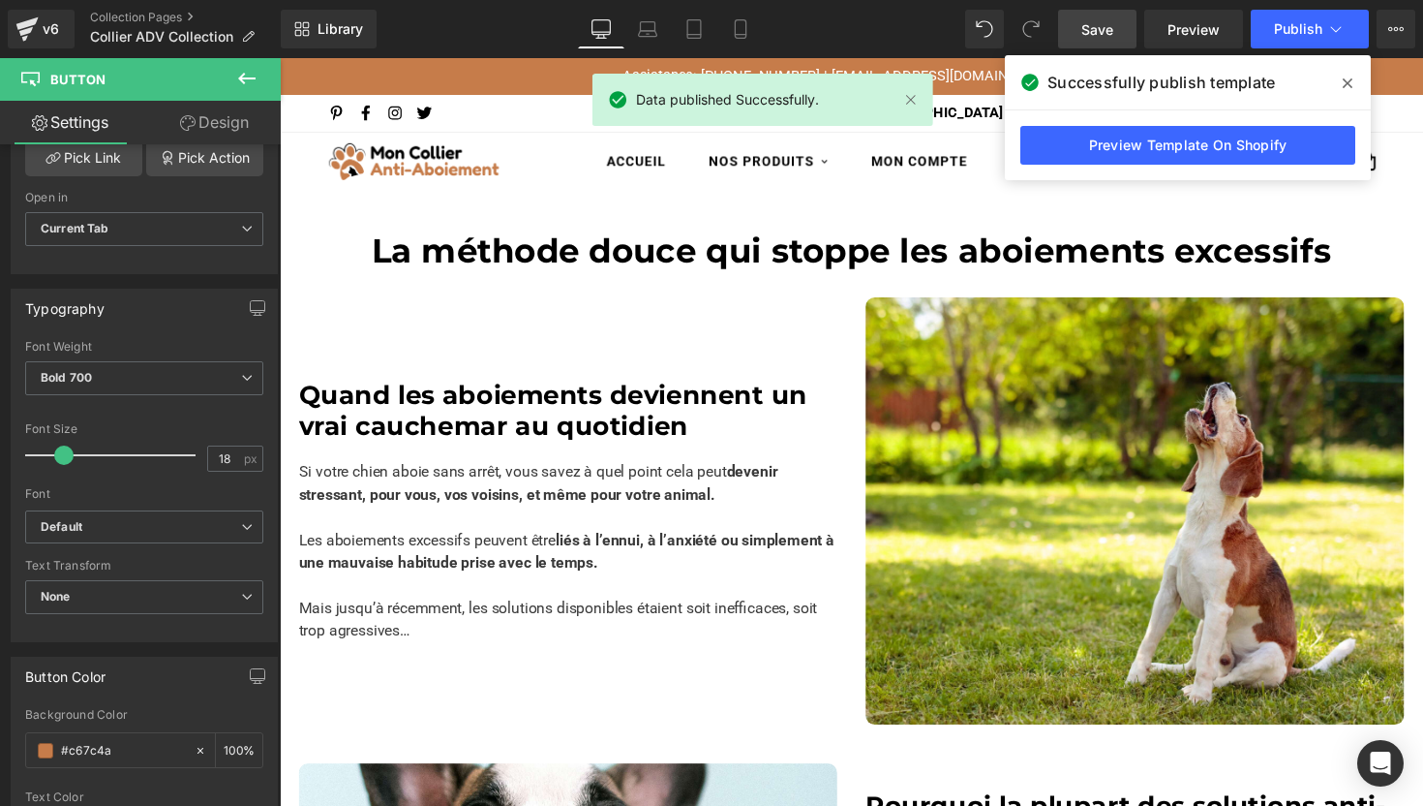
click at [1348, 77] on icon at bounding box center [1348, 83] width 10 height 15
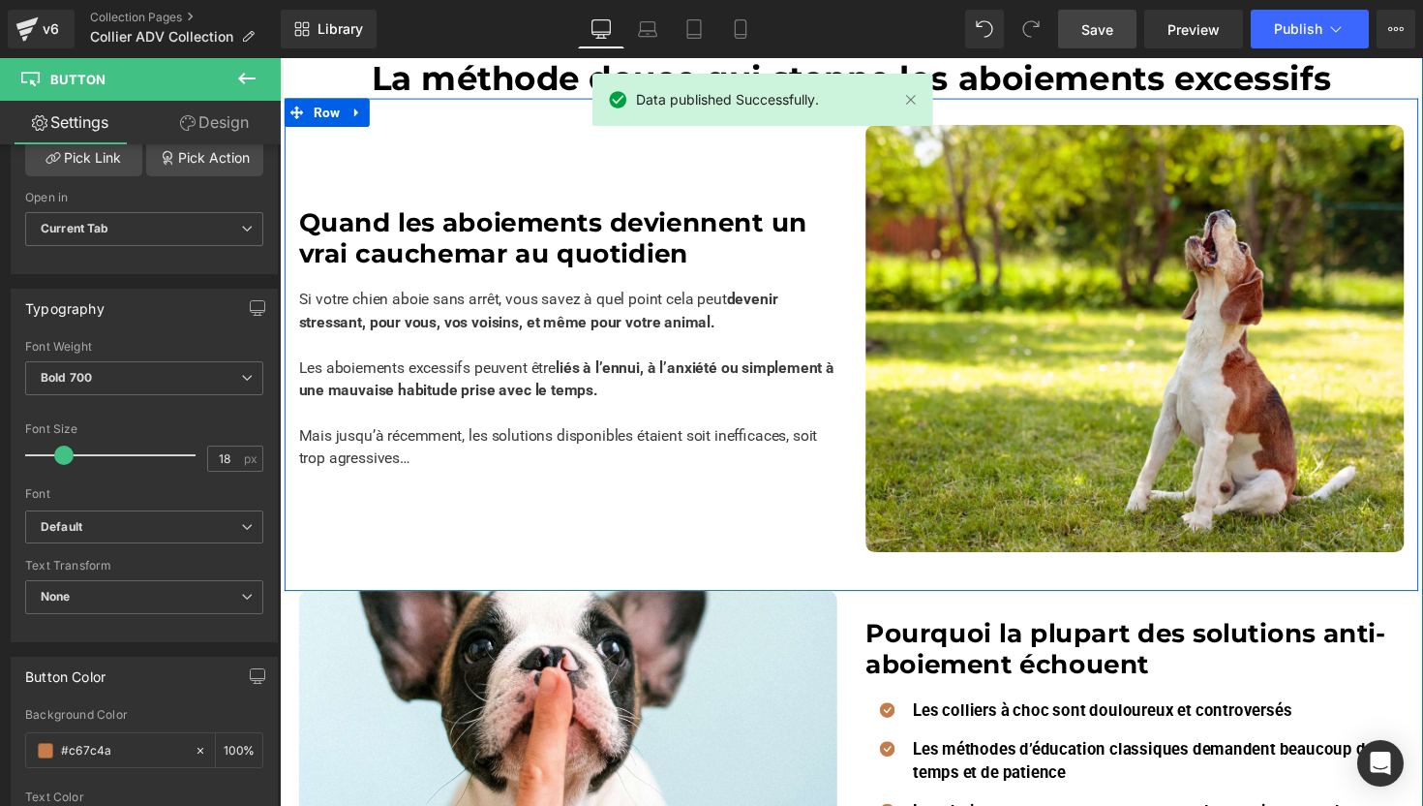
scroll to position [586, 0]
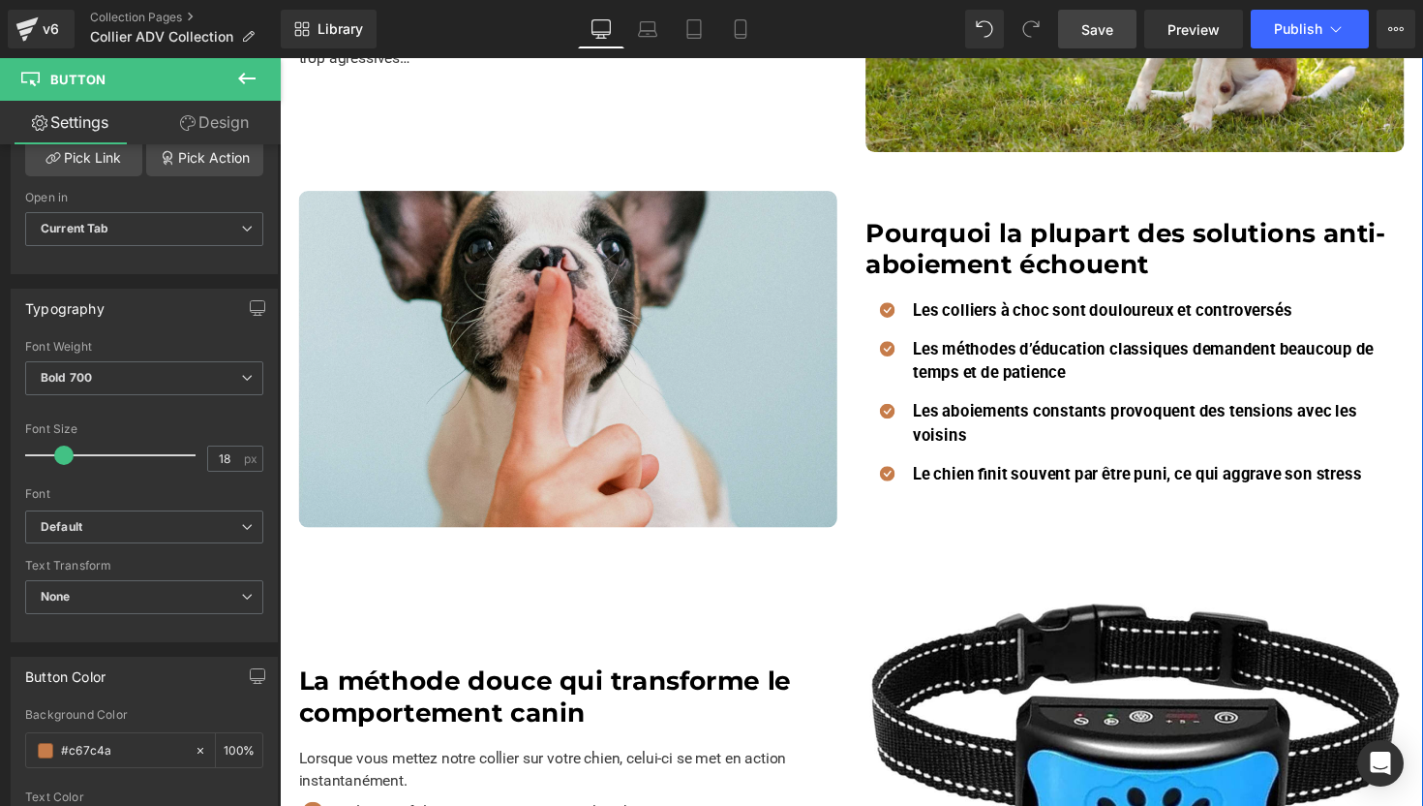
click at [626, 456] on img at bounding box center [575, 367] width 552 height 345
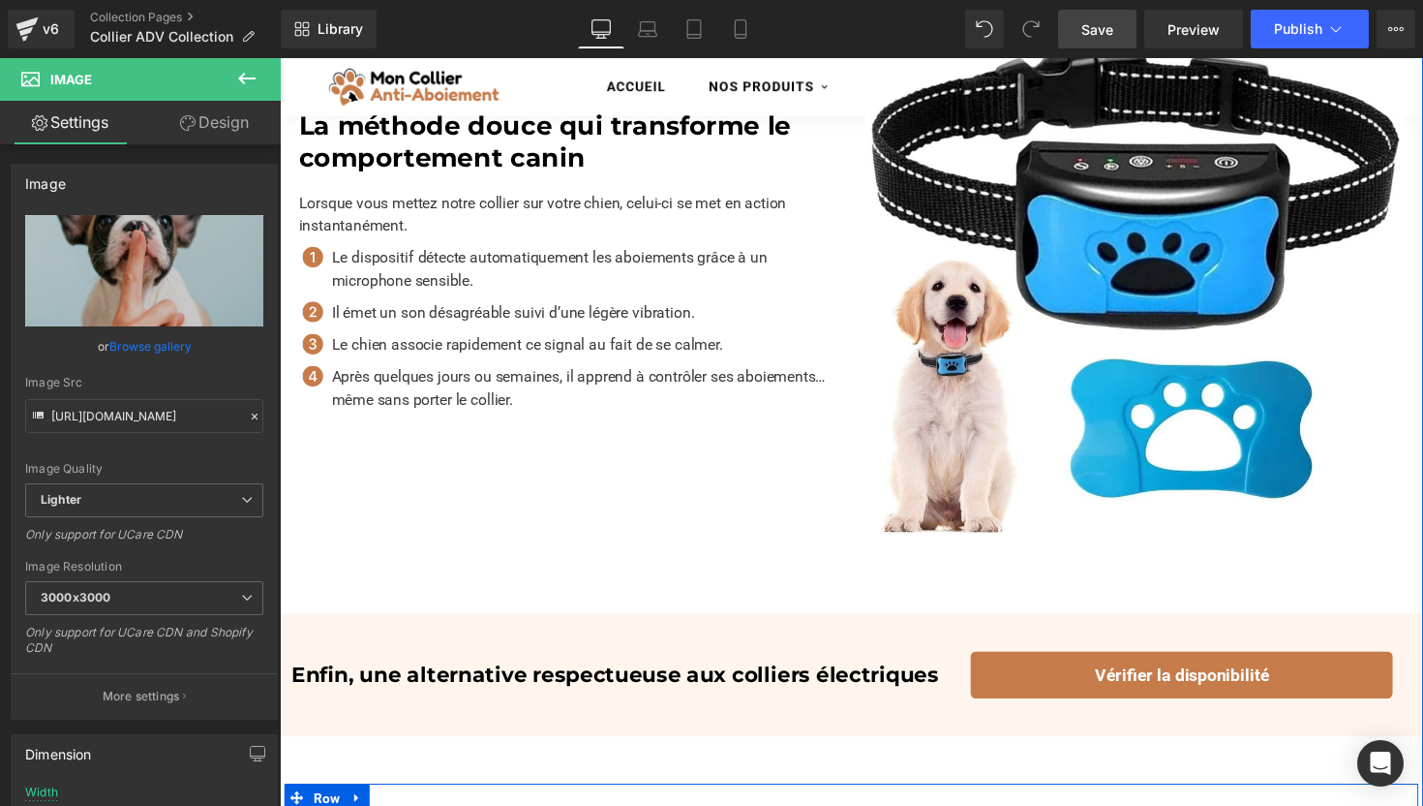
scroll to position [0, 0]
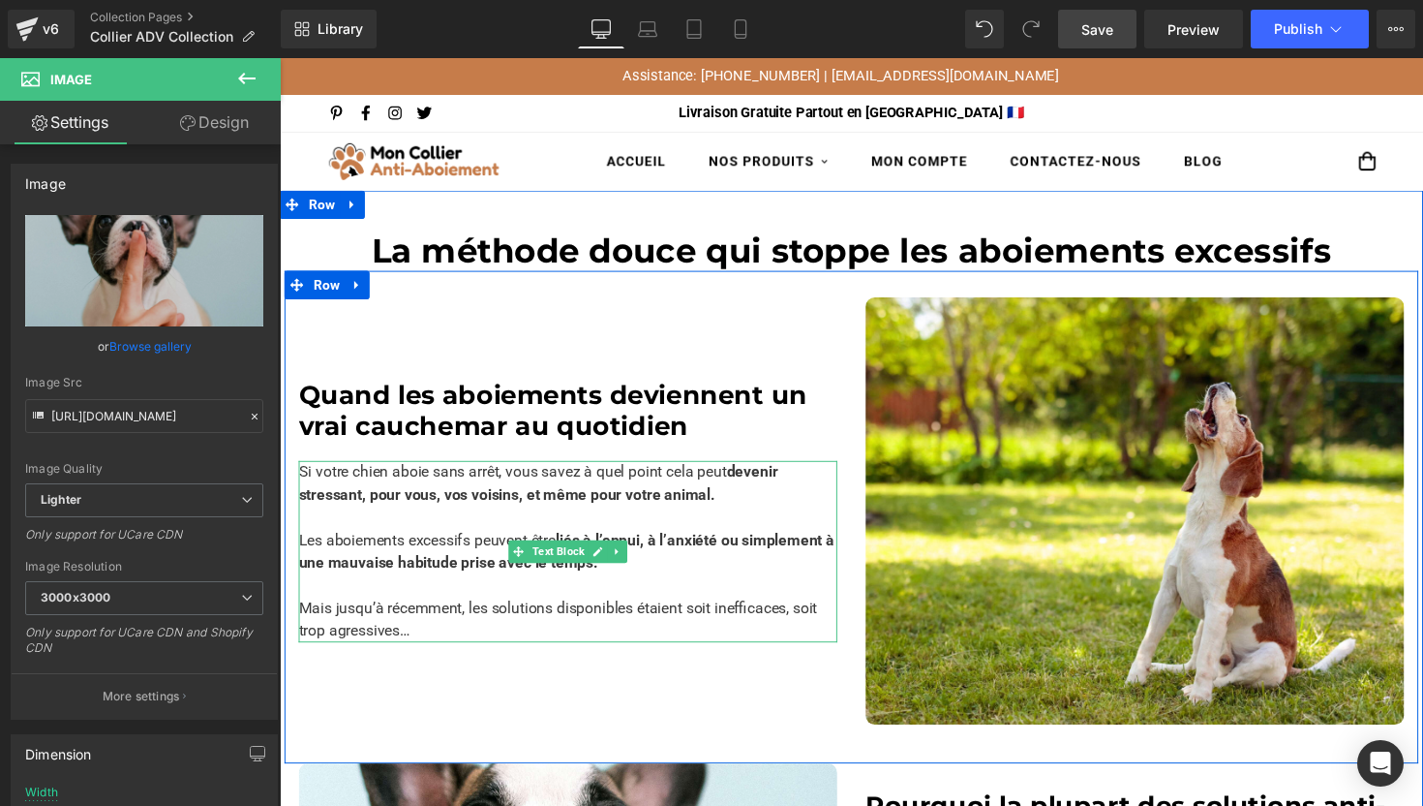
click at [807, 481] on p "Si votre chien aboie sans arrêt, vous savez à quel point cela peut devenir stre…" at bounding box center [575, 494] width 552 height 46
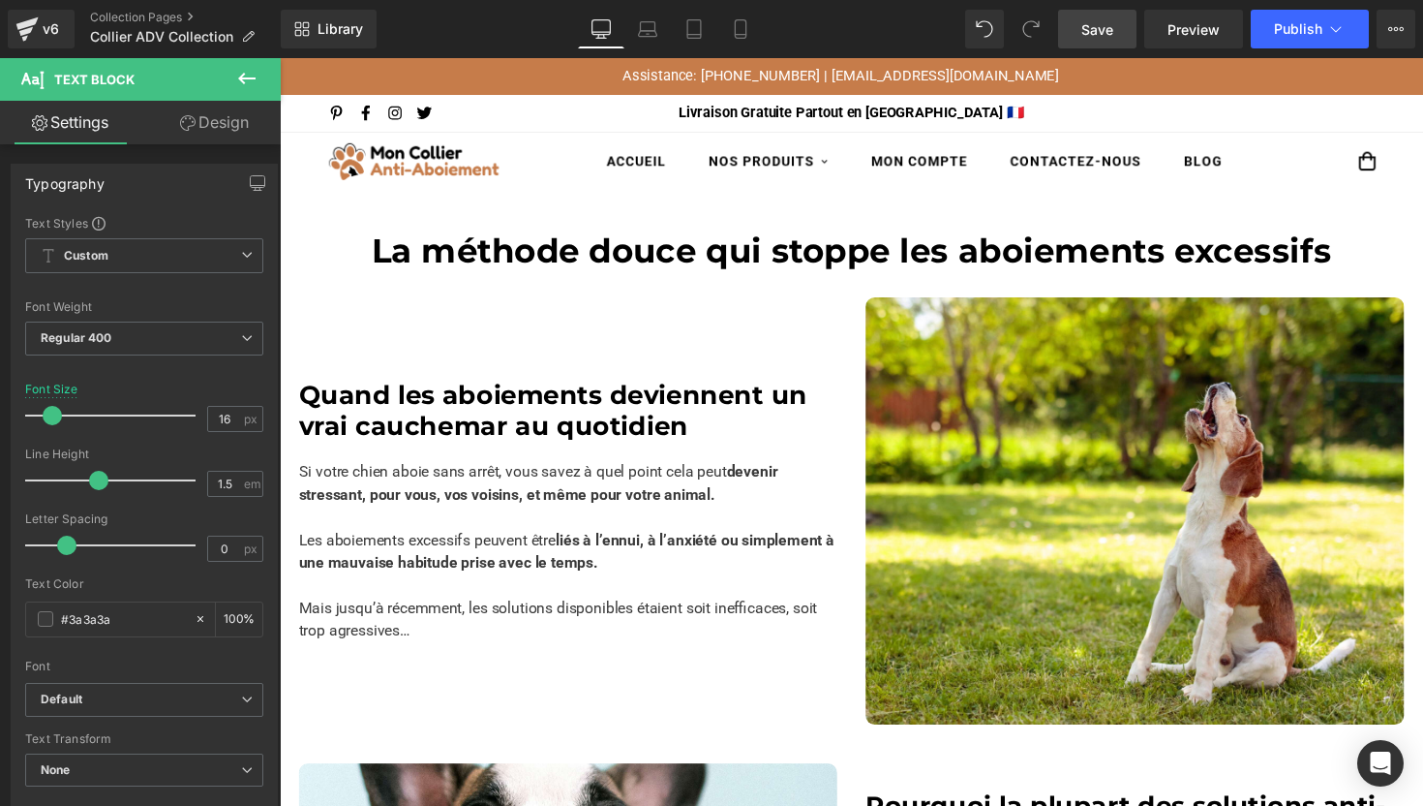
click at [1076, 41] on link "Save" at bounding box center [1097, 29] width 78 height 39
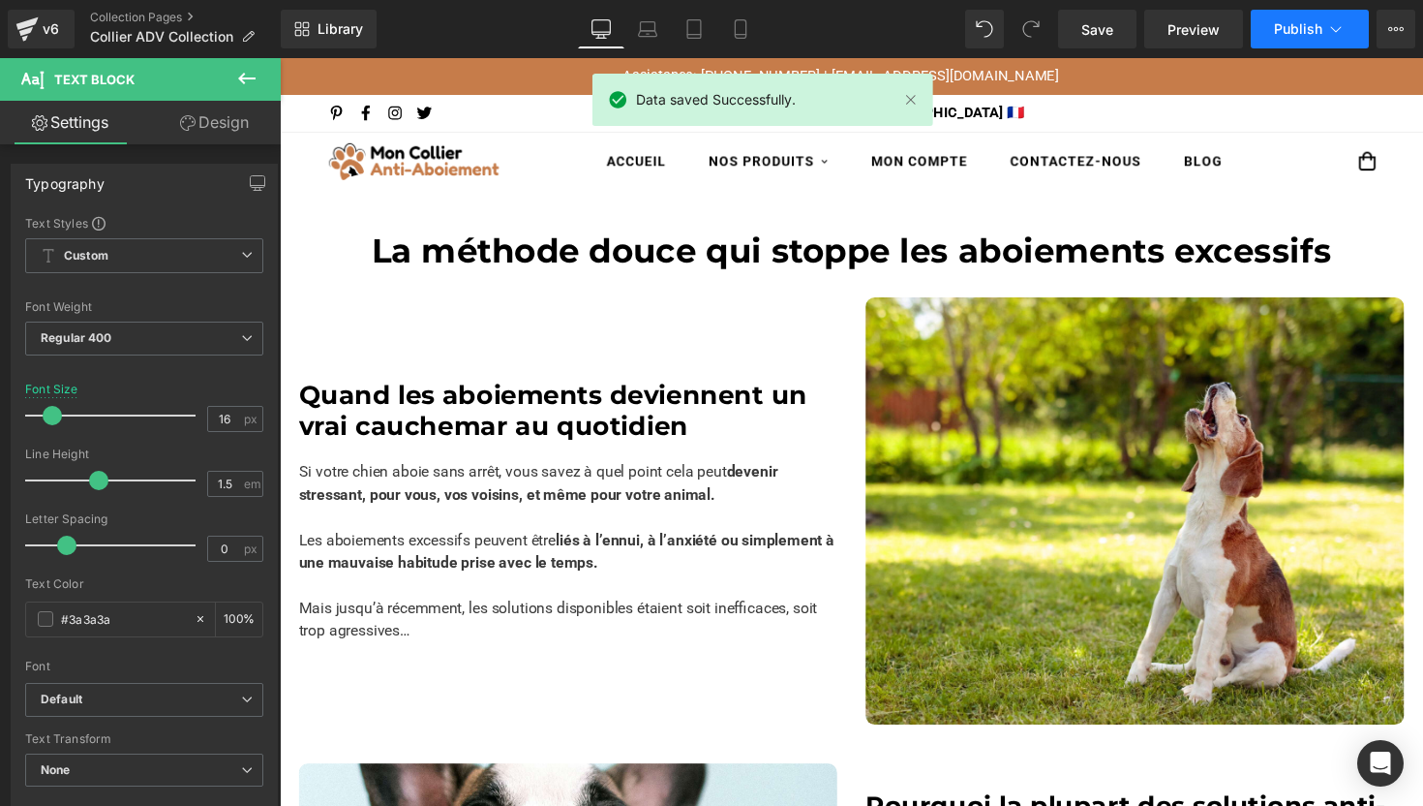
click at [1279, 28] on span "Publish" at bounding box center [1298, 28] width 48 height 15
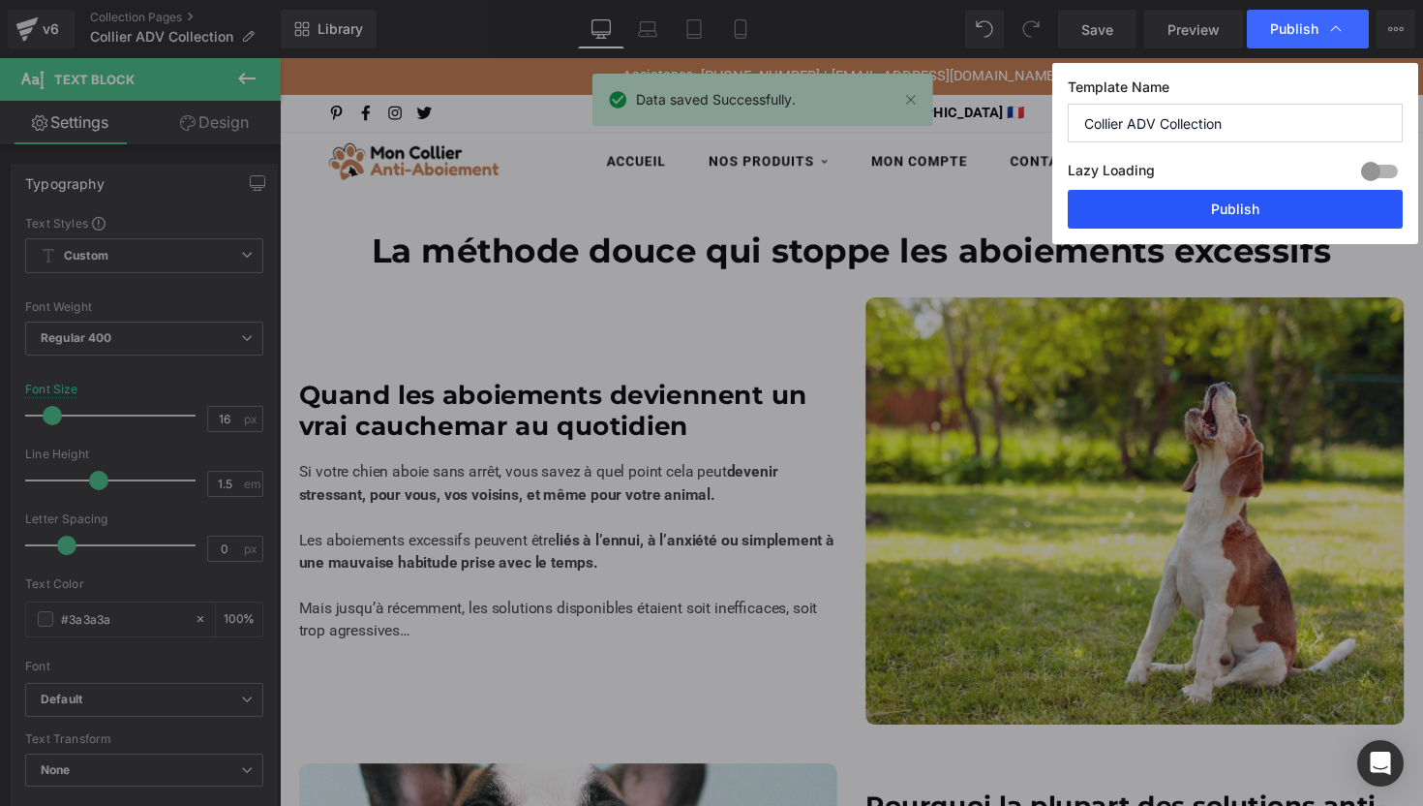
click at [1265, 211] on button "Publish" at bounding box center [1235, 209] width 335 height 39
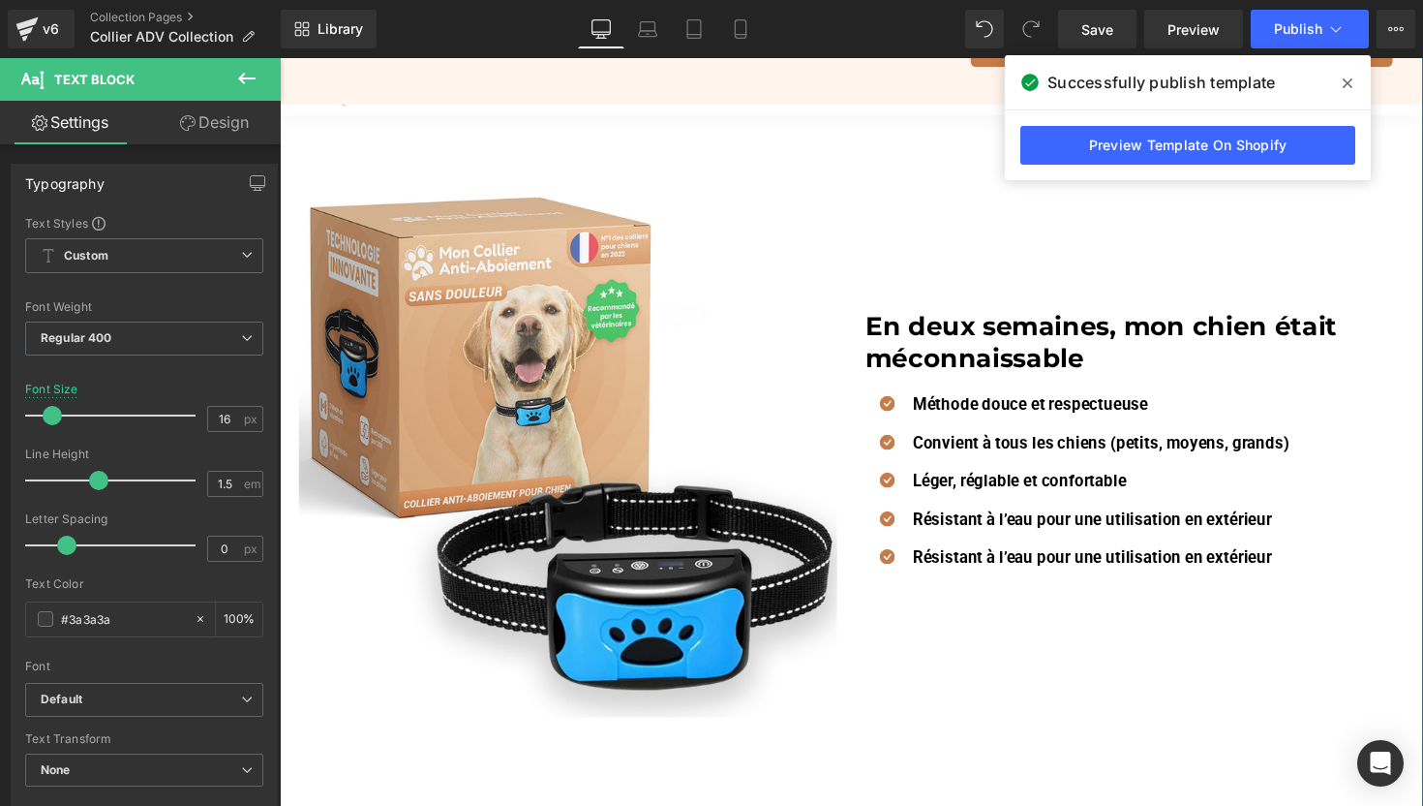
scroll to position [1730, 0]
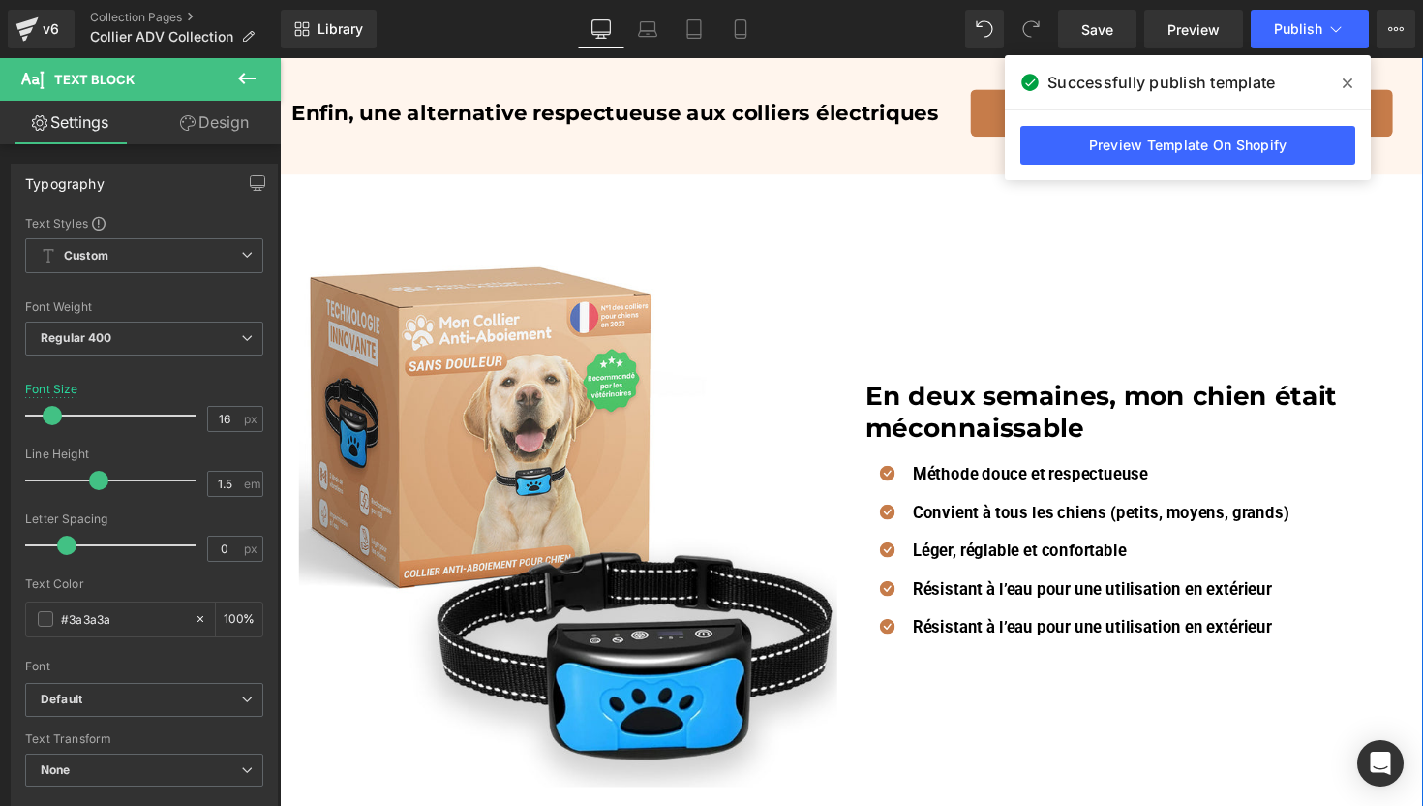
click at [964, 428] on h2 "En deux semaines, mon chien était méconnaissable" at bounding box center [1156, 420] width 552 height 64
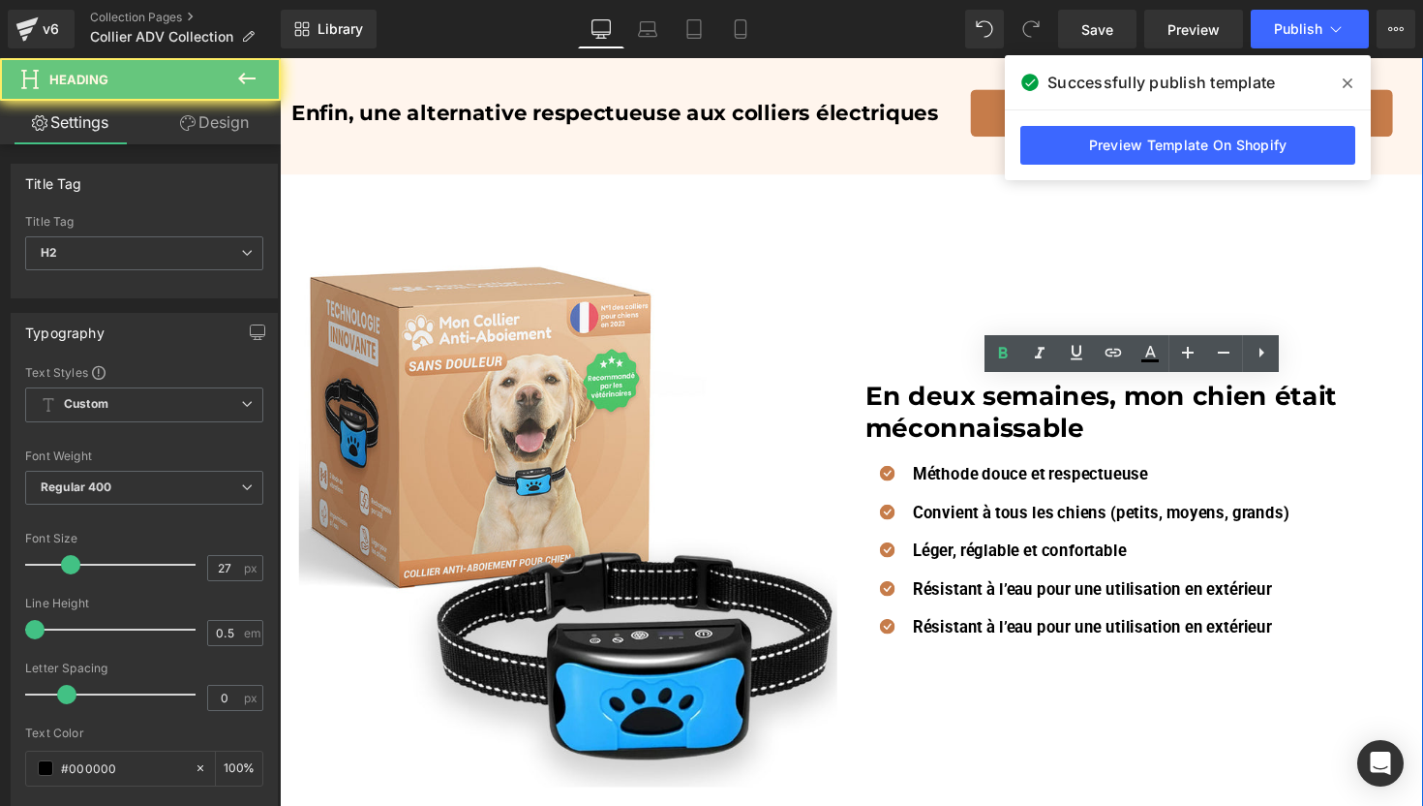
click at [964, 428] on h2 "En deux semaines, mon chien était méconnaissable" at bounding box center [1156, 420] width 552 height 64
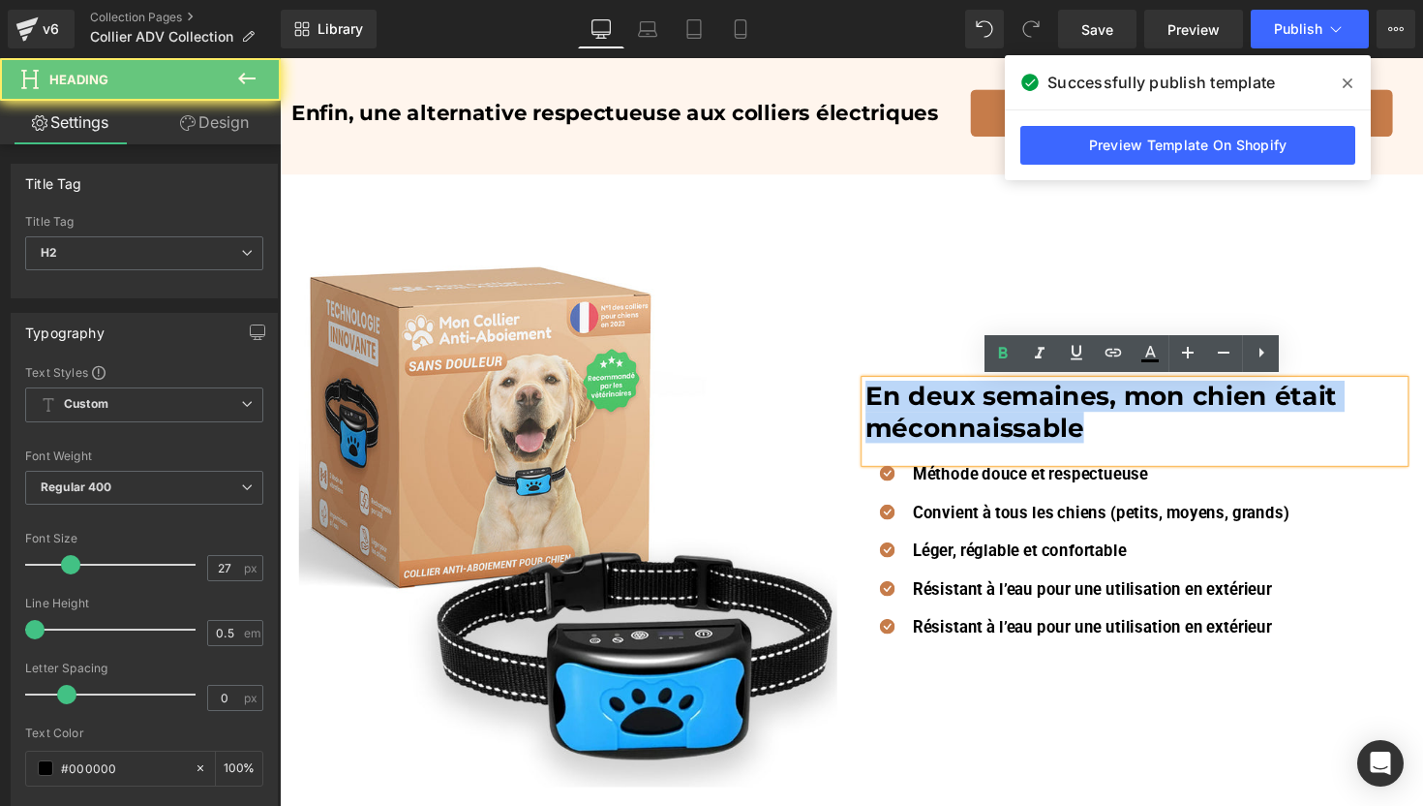
click at [964, 428] on h2 "En deux semaines, mon chien était méconnaissable" at bounding box center [1156, 420] width 552 height 64
paste div
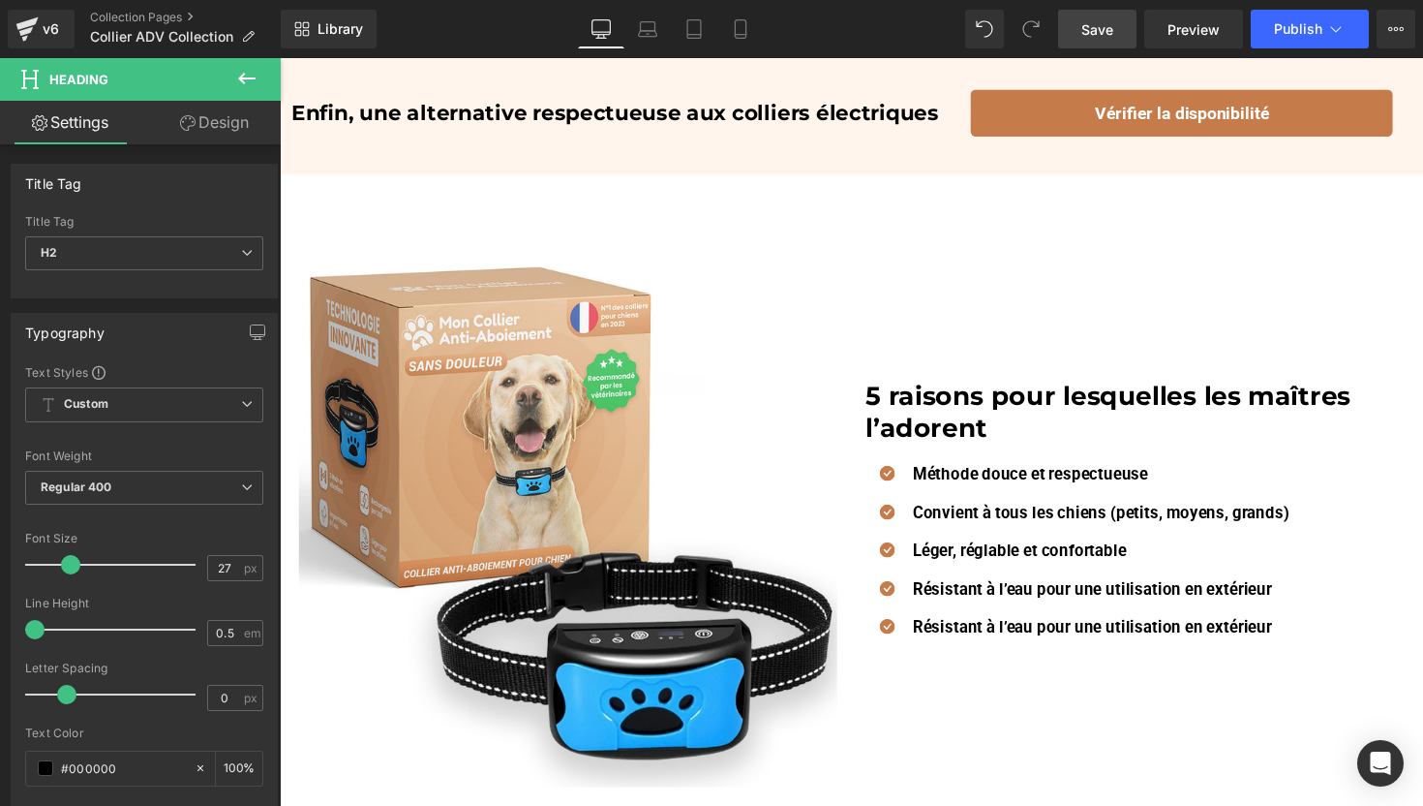
click at [1106, 22] on span "Save" at bounding box center [1098, 29] width 32 height 20
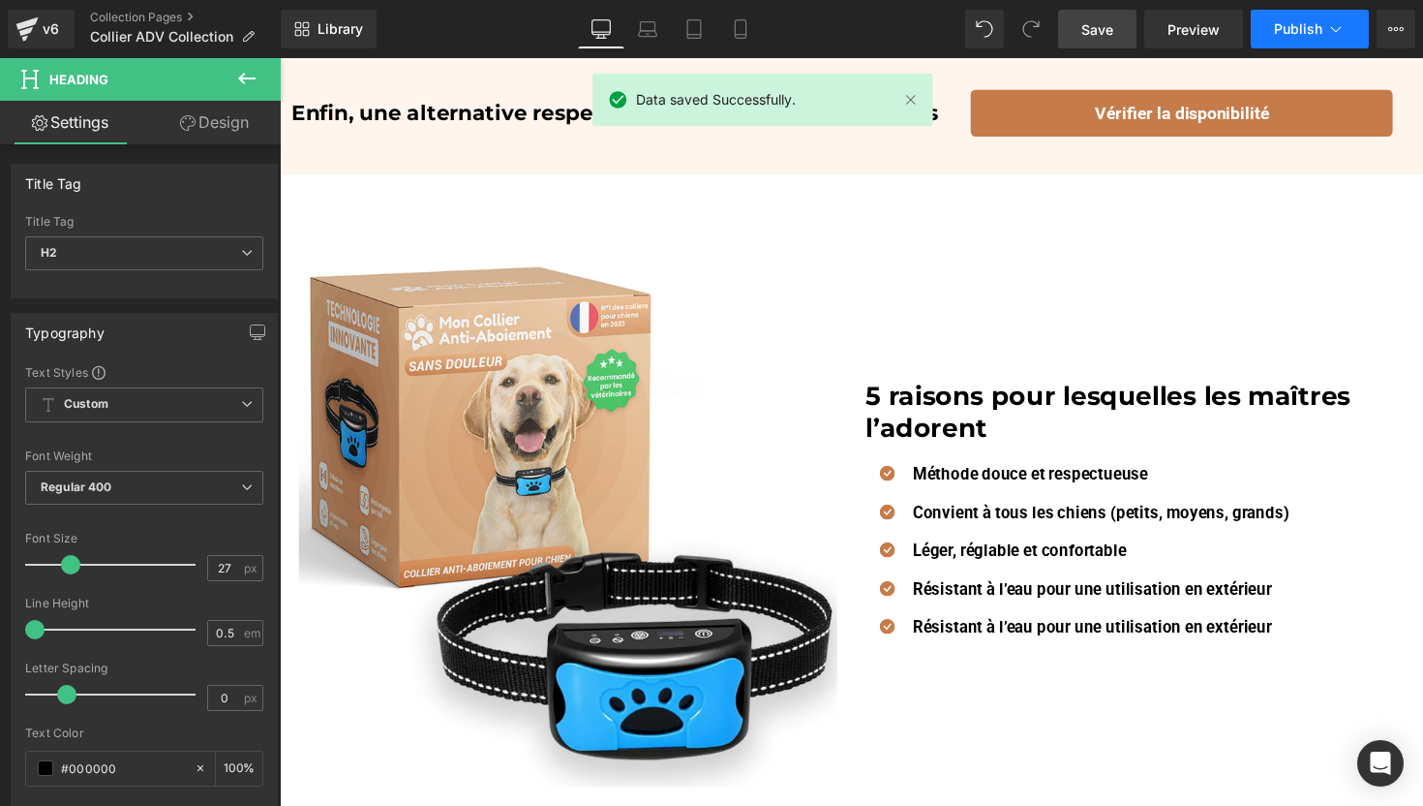
click at [1279, 37] on span "Publish" at bounding box center [1298, 28] width 48 height 15
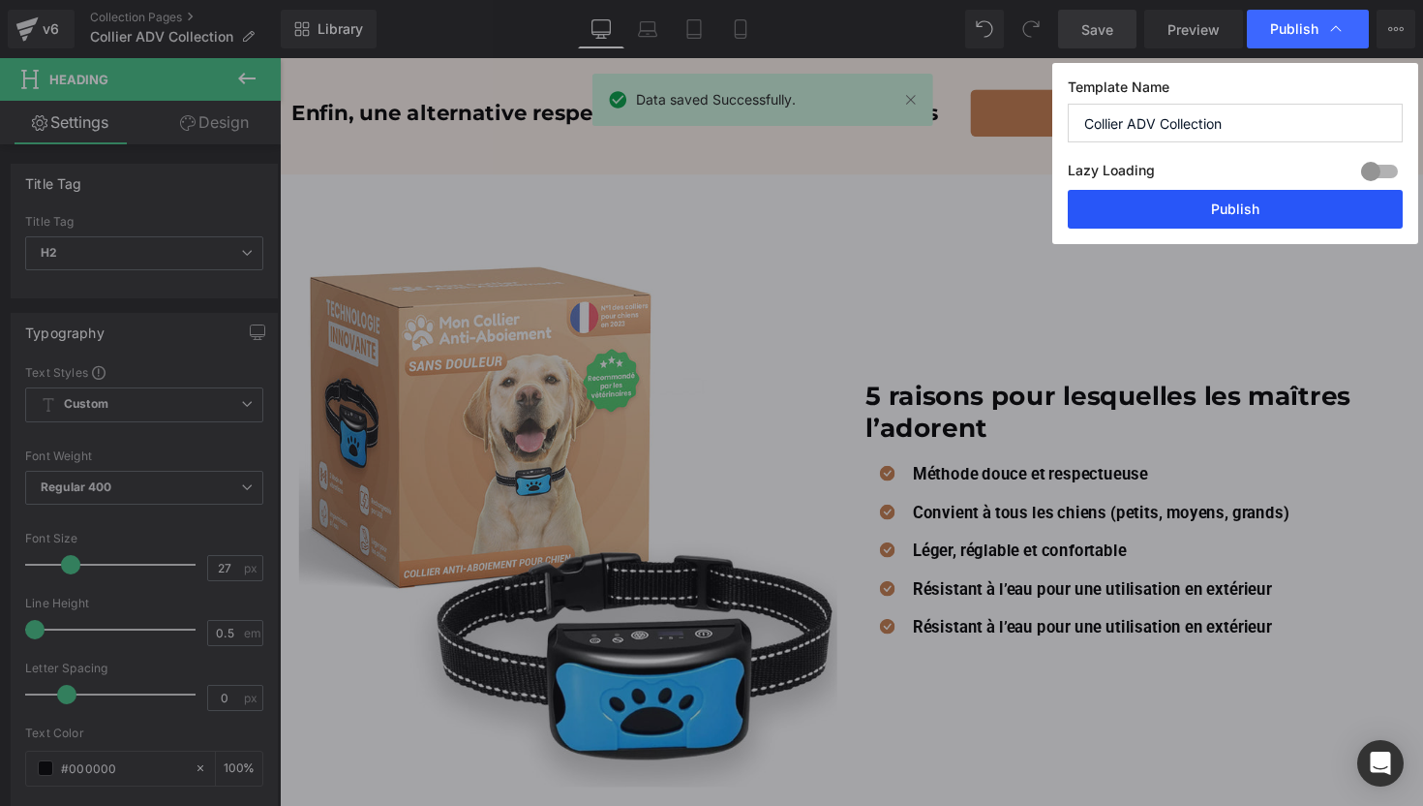
click at [1161, 198] on button "Publish" at bounding box center [1235, 209] width 335 height 39
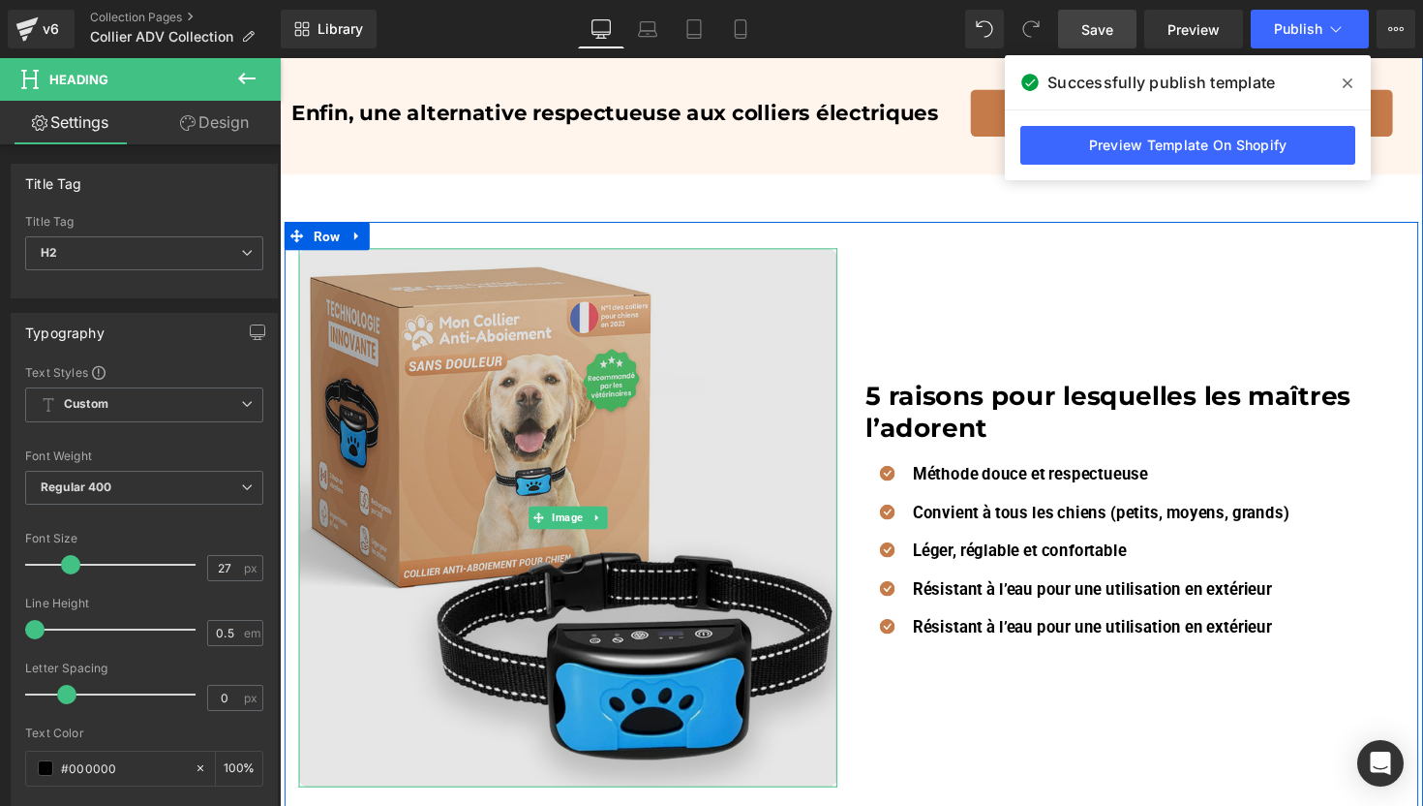
click at [633, 585] on img at bounding box center [575, 529] width 552 height 552
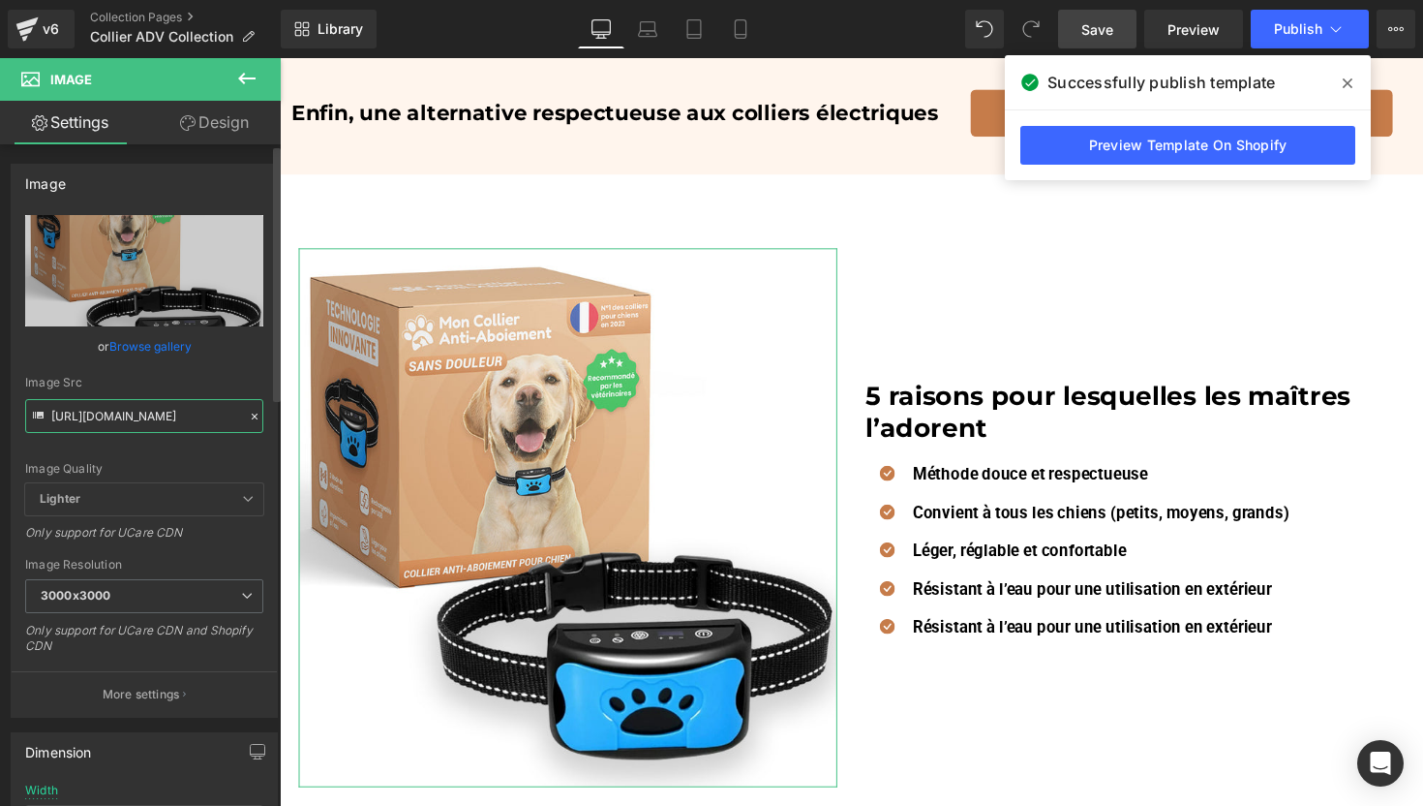
click at [140, 412] on input "https://mon-collier-anti-aboiement.fr/cdn/shop/files/Moncollierpackaging2_0d54b…" at bounding box center [144, 416] width 238 height 34
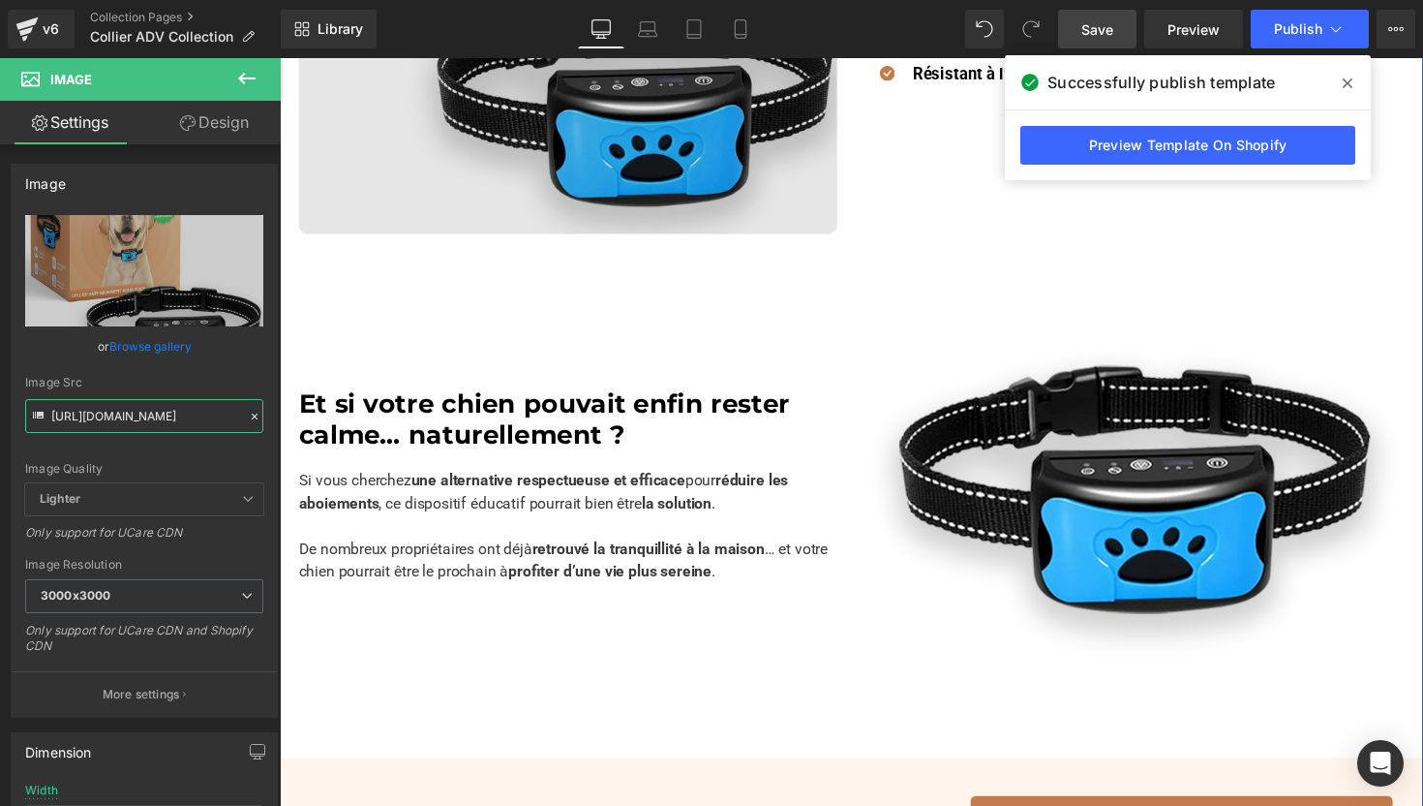
scroll to position [2304, 0]
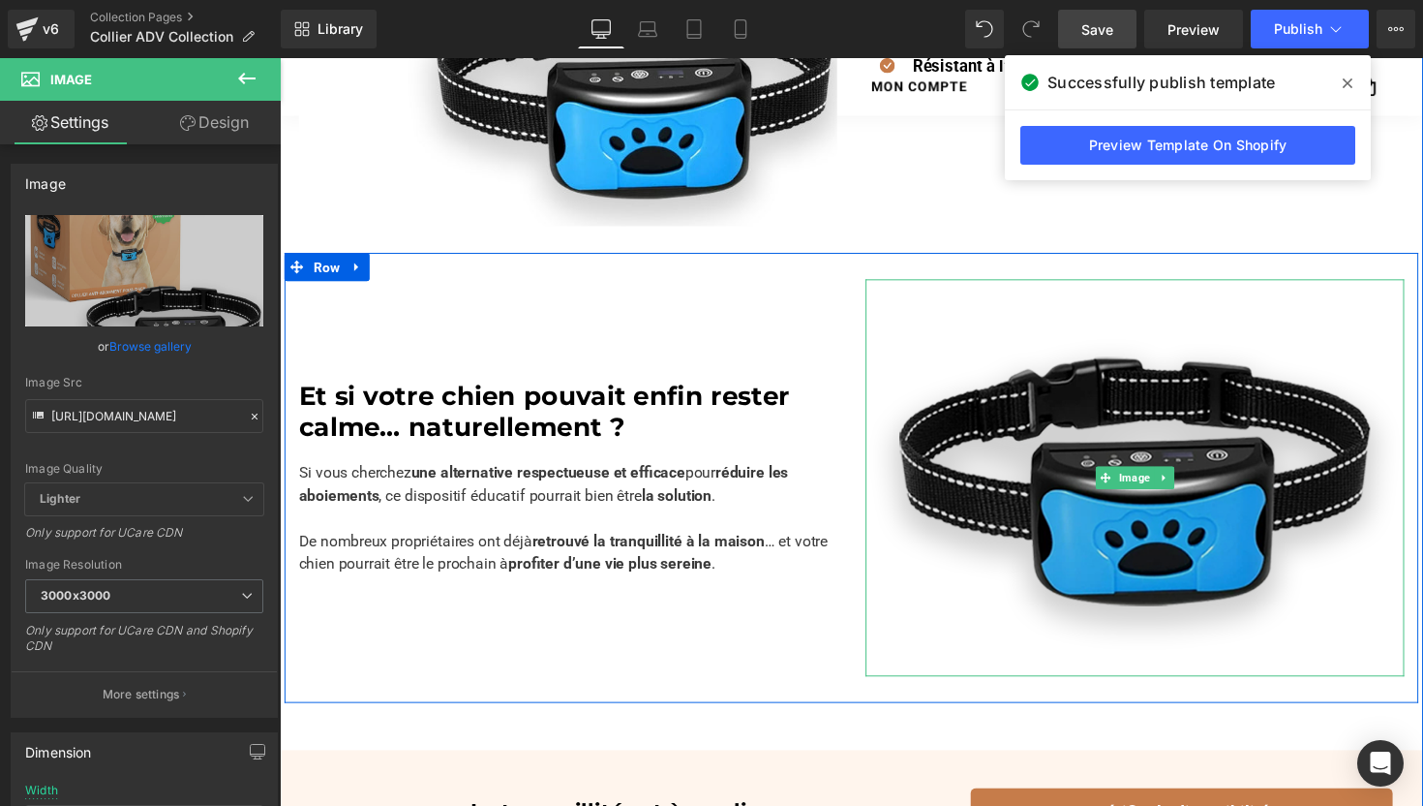
click at [1085, 482] on img at bounding box center [1156, 488] width 552 height 407
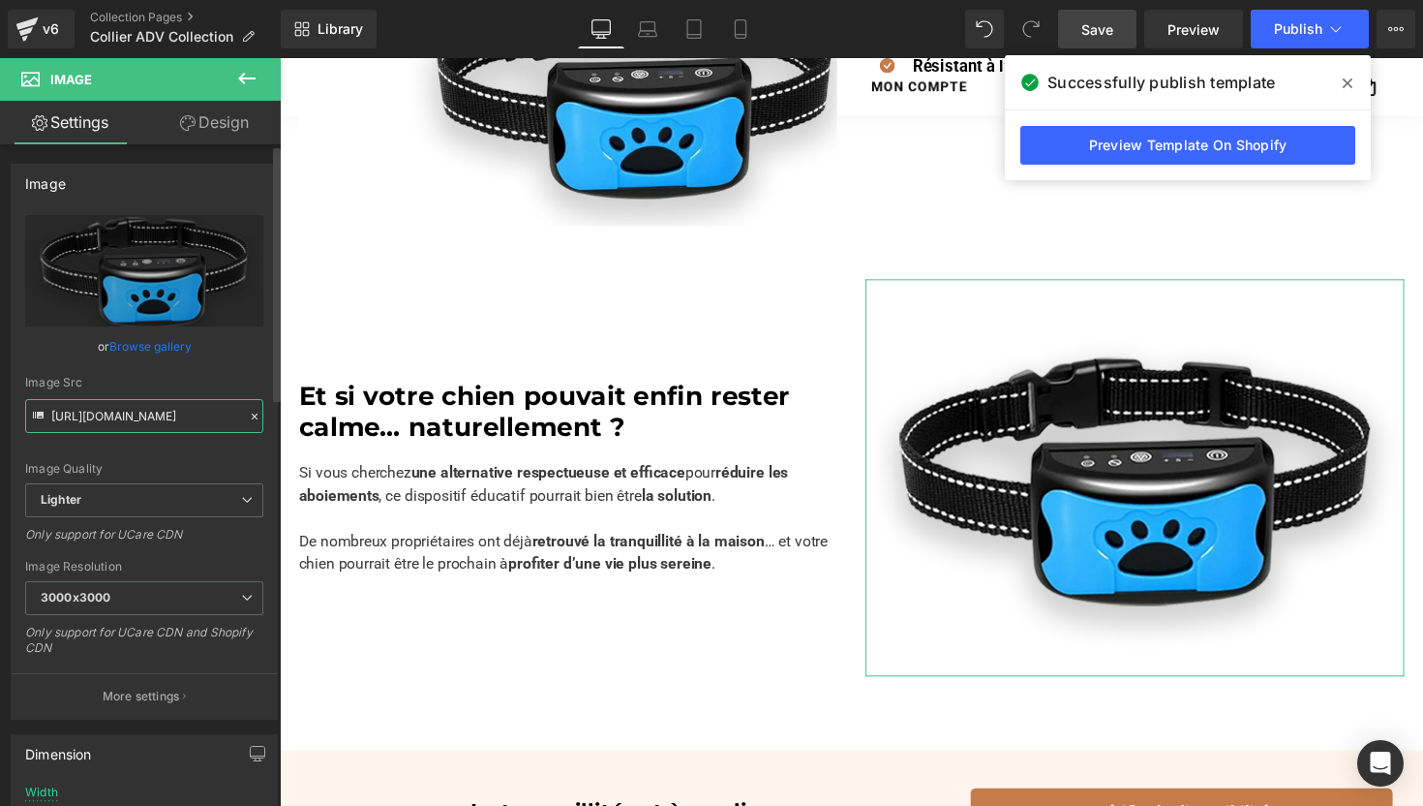
click at [177, 420] on input "https://ucarecdn.com/5e2474a3-35f8-47fd-acf8-5636d005eb60/-/format/auto/-/previ…" at bounding box center [144, 416] width 238 height 34
paste input "https://mon-collier-anti-aboiement.fr/cdn/shop/files/Moncollierpackaging2_0d54b…"
type input "https://mon-collier-anti-aboiement.fr/cdn/shop/files/Moncollierpackaging2_0d54b…"
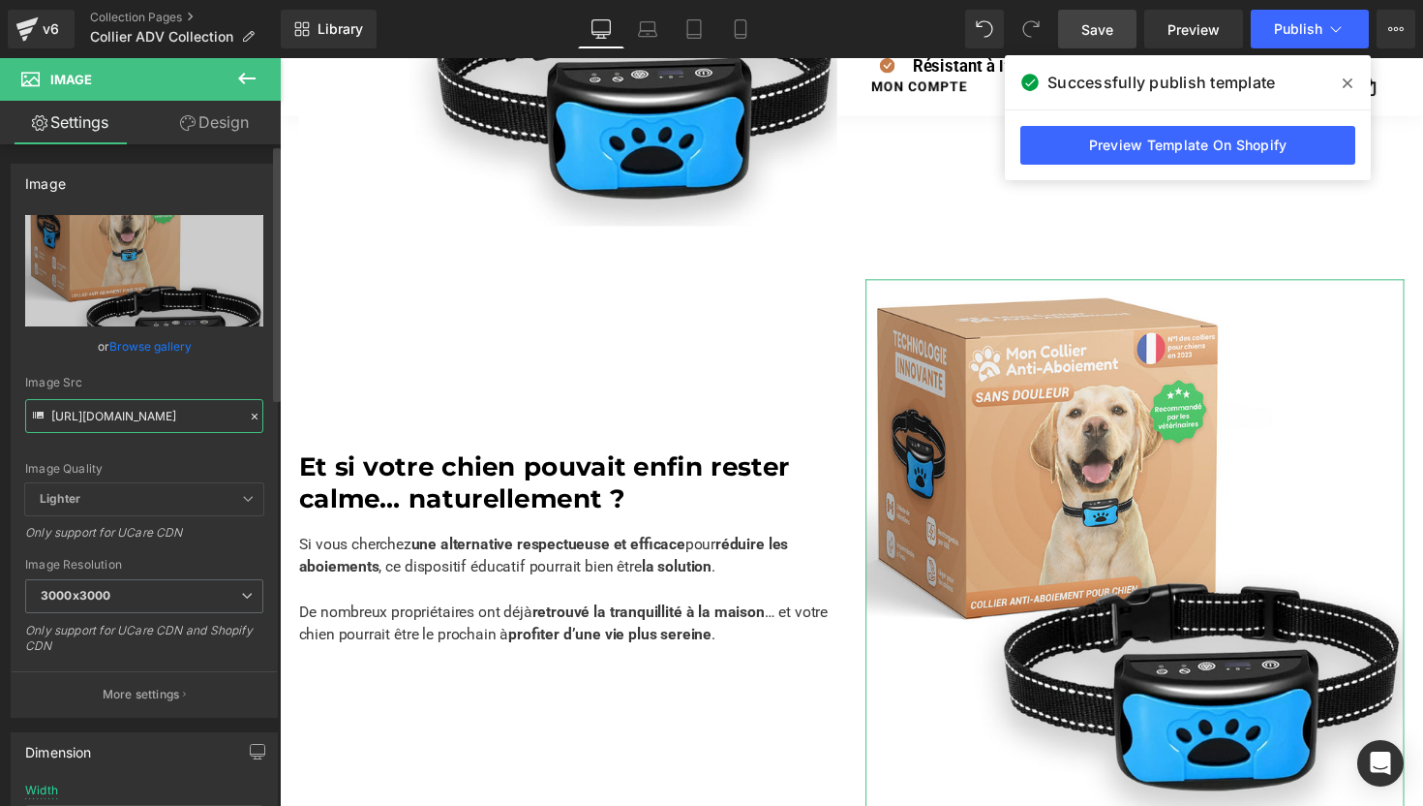
click at [121, 415] on input "https://mon-collier-anti-aboiement.fr/cdn/shop/files/Moncollierpackaging2_0d54b…" at bounding box center [144, 416] width 238 height 34
click at [51, 414] on input "https://mon-collier-anti-aboiement.fr/cdn/shop/files/Moncollierpackaging2_0d54b…" at bounding box center [144, 416] width 238 height 34
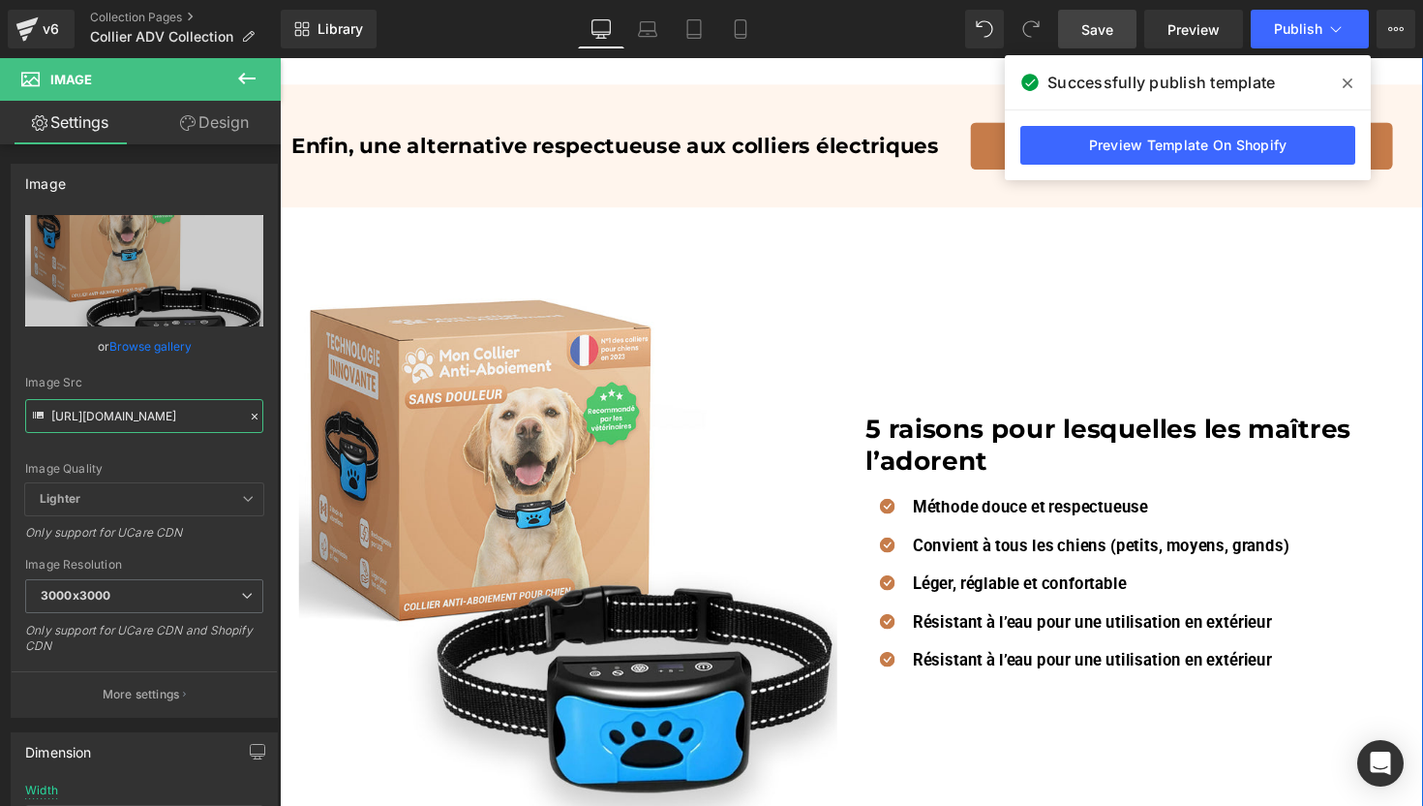
scroll to position [1768, 0]
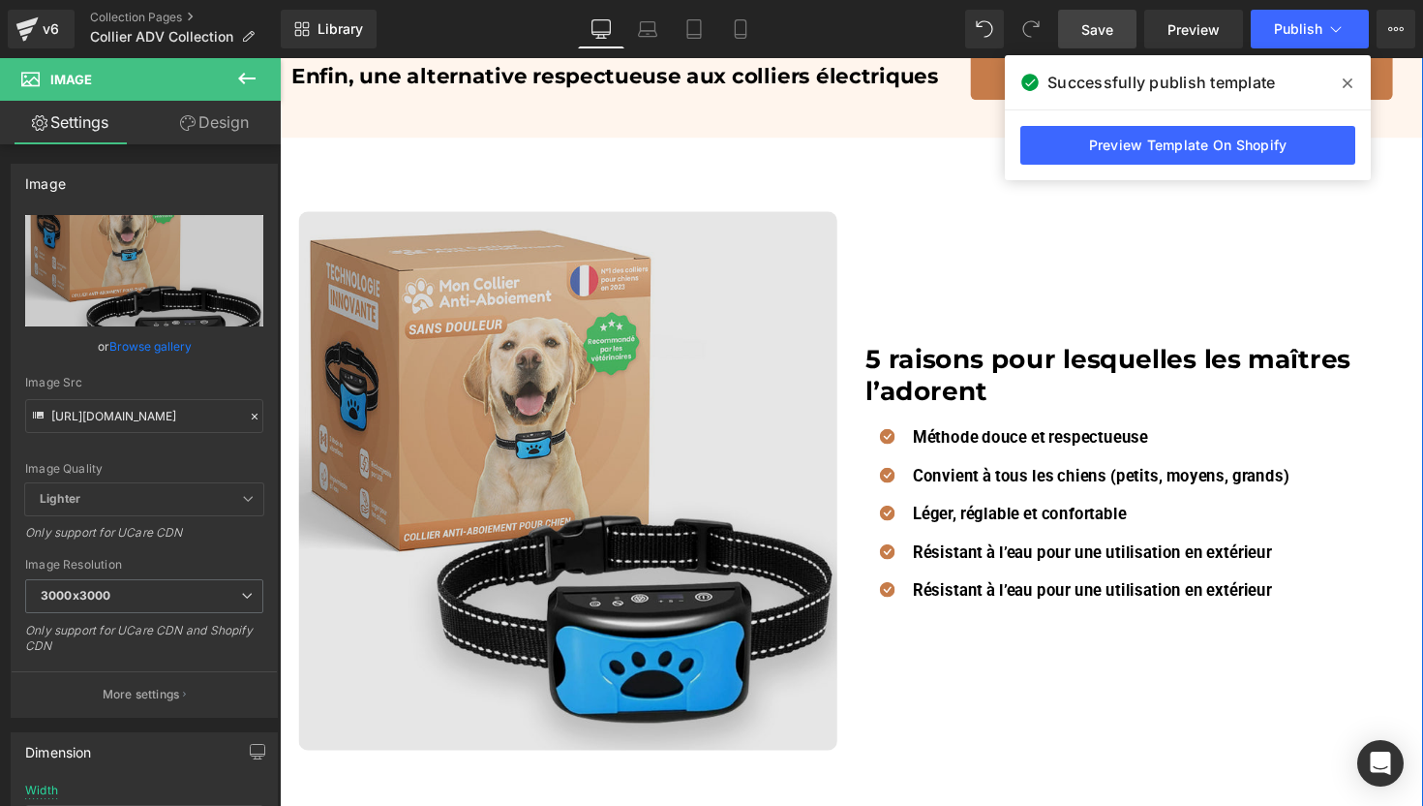
click at [649, 450] on img at bounding box center [575, 491] width 552 height 552
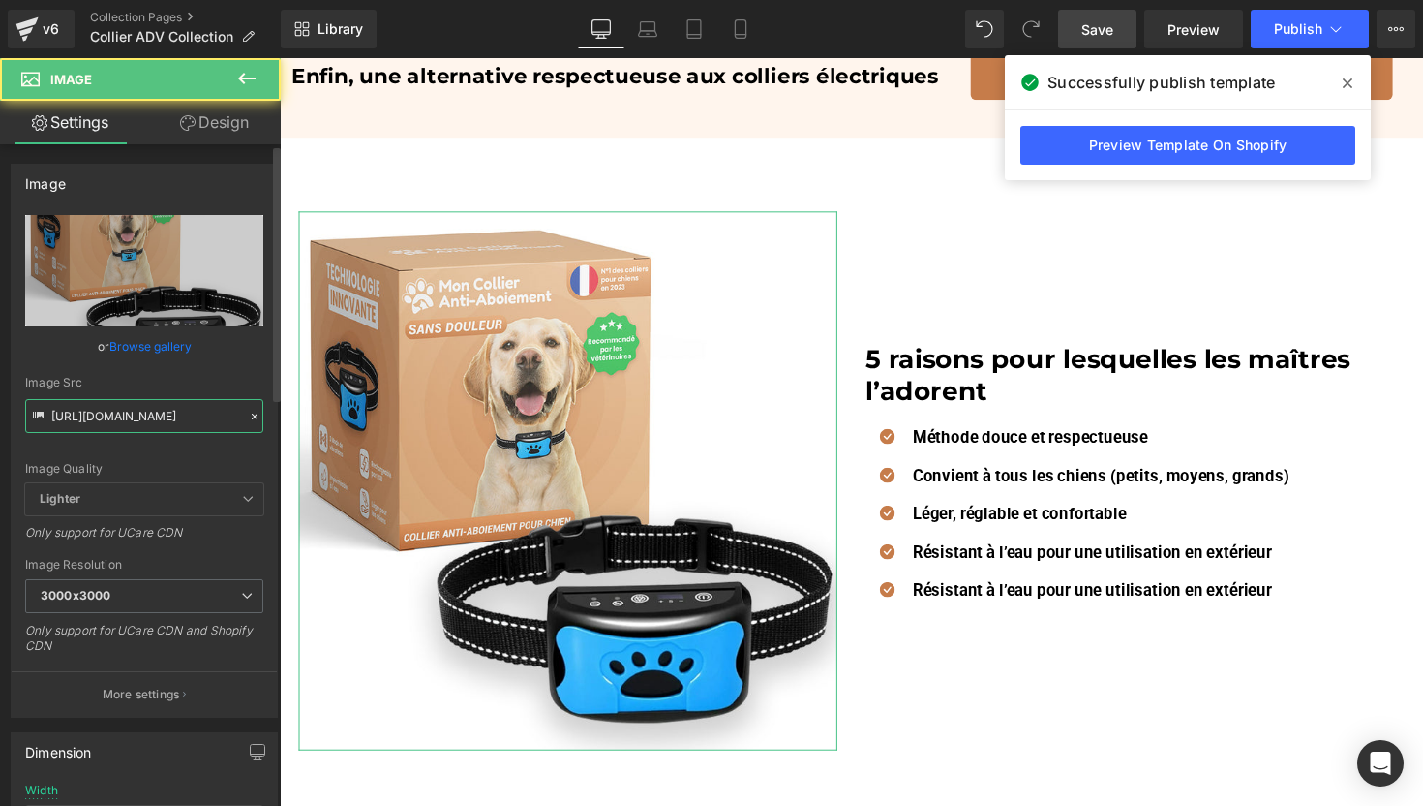
click at [166, 414] on input "https://mon-collier-anti-aboiement.fr/cdn/shop/files/Moncollierpackaging2_0d54b…" at bounding box center [144, 416] width 238 height 34
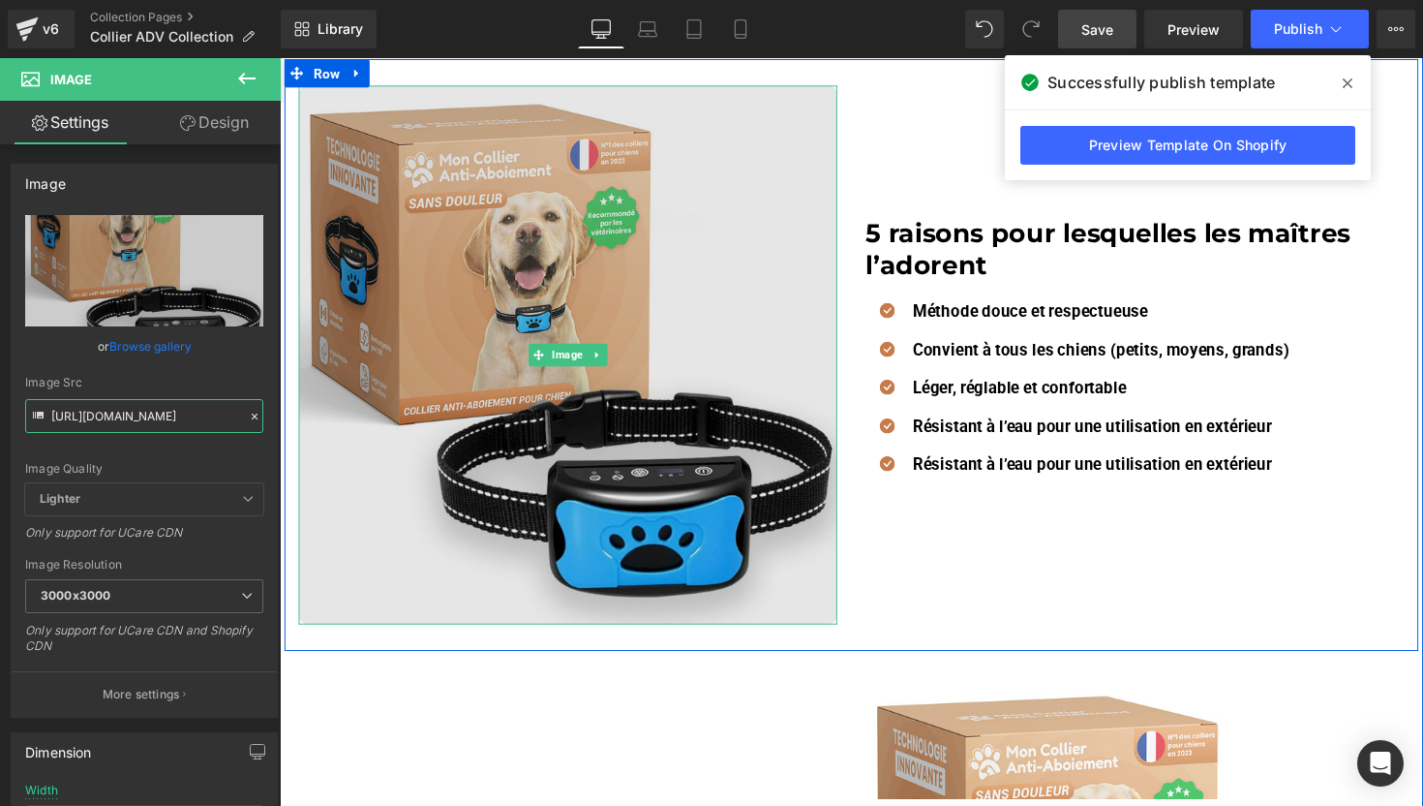
scroll to position [2340, 0]
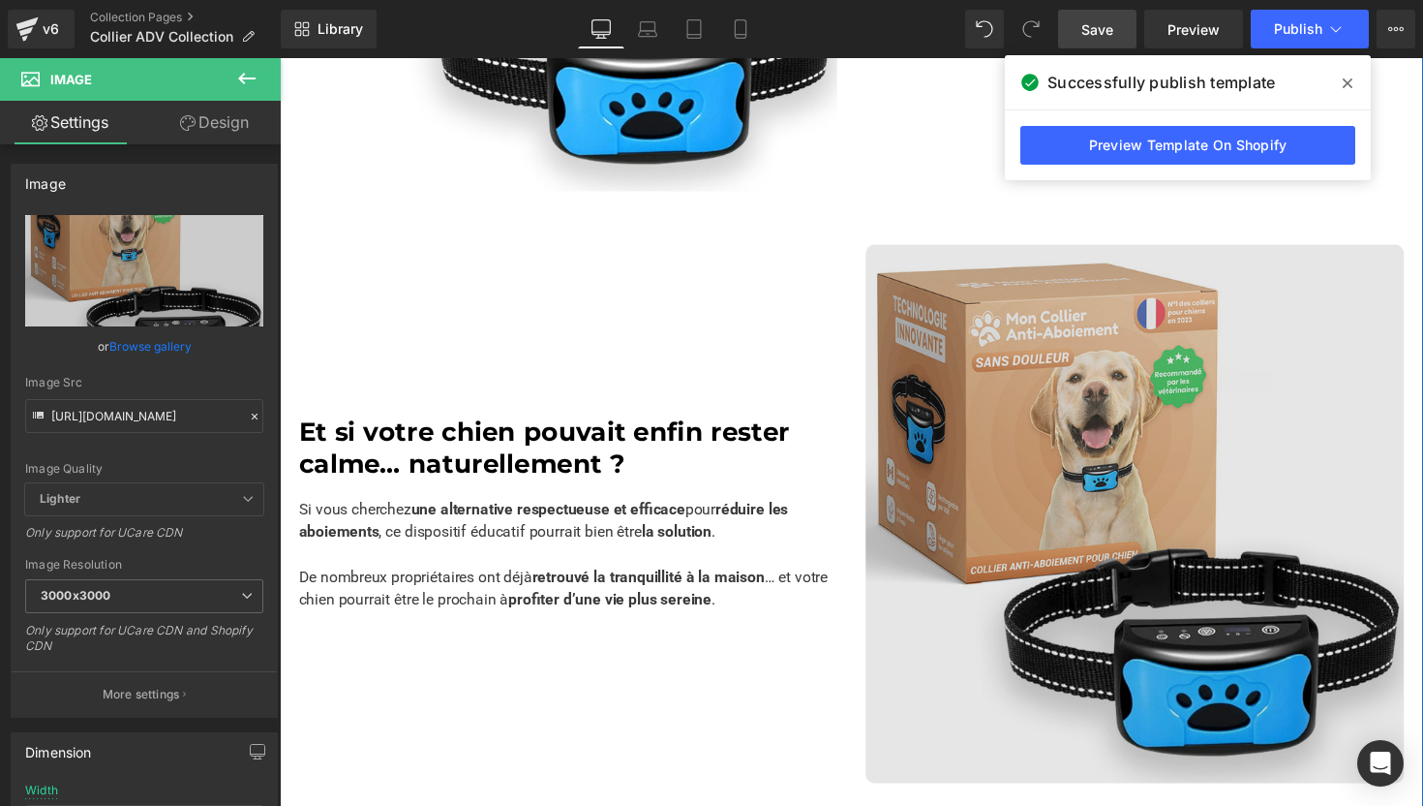
click at [947, 358] on img at bounding box center [1156, 525] width 552 height 552
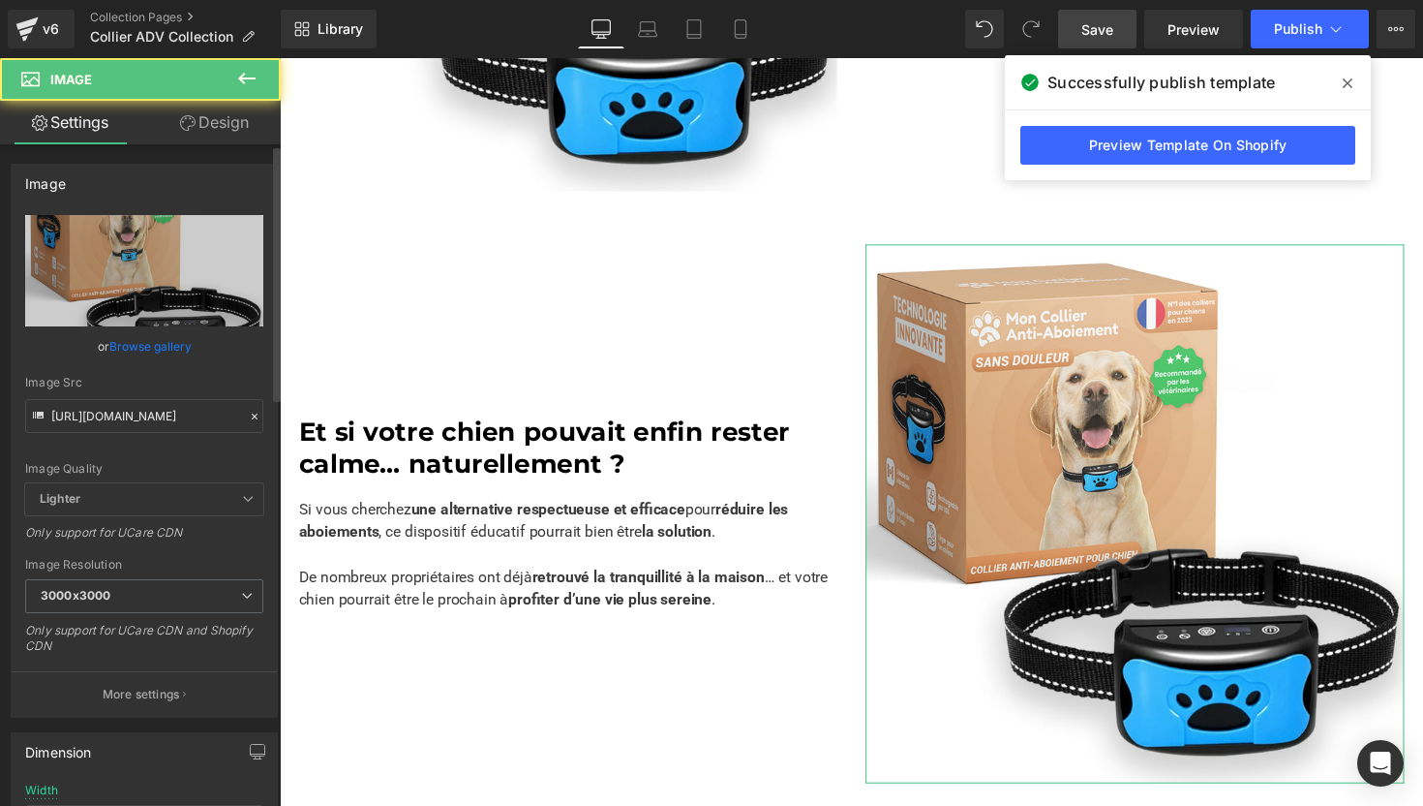
click at [143, 336] on link "Browse gallery" at bounding box center [150, 346] width 82 height 34
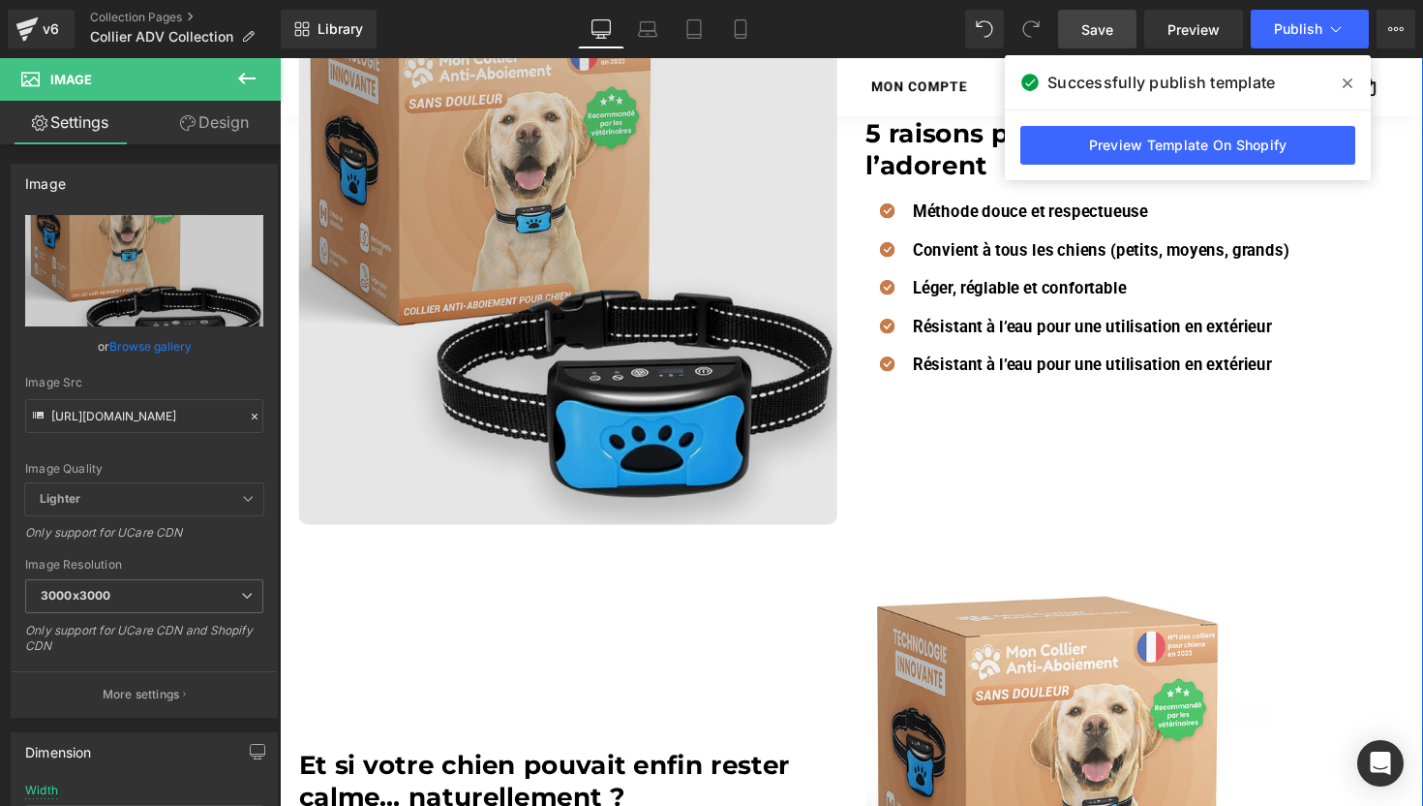
scroll to position [1967, 0]
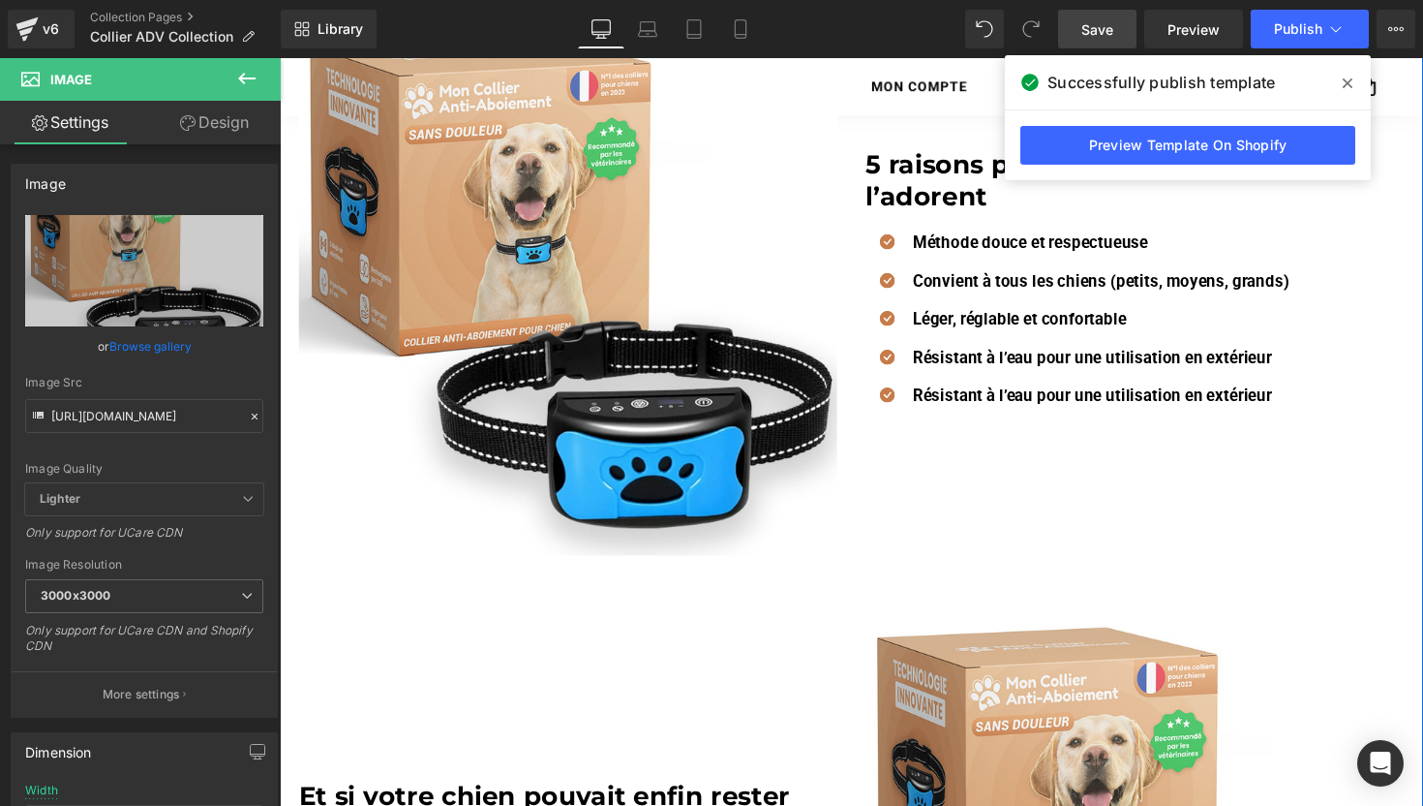
click at [544, 281] on div "Image" at bounding box center [575, 291] width 552 height 552
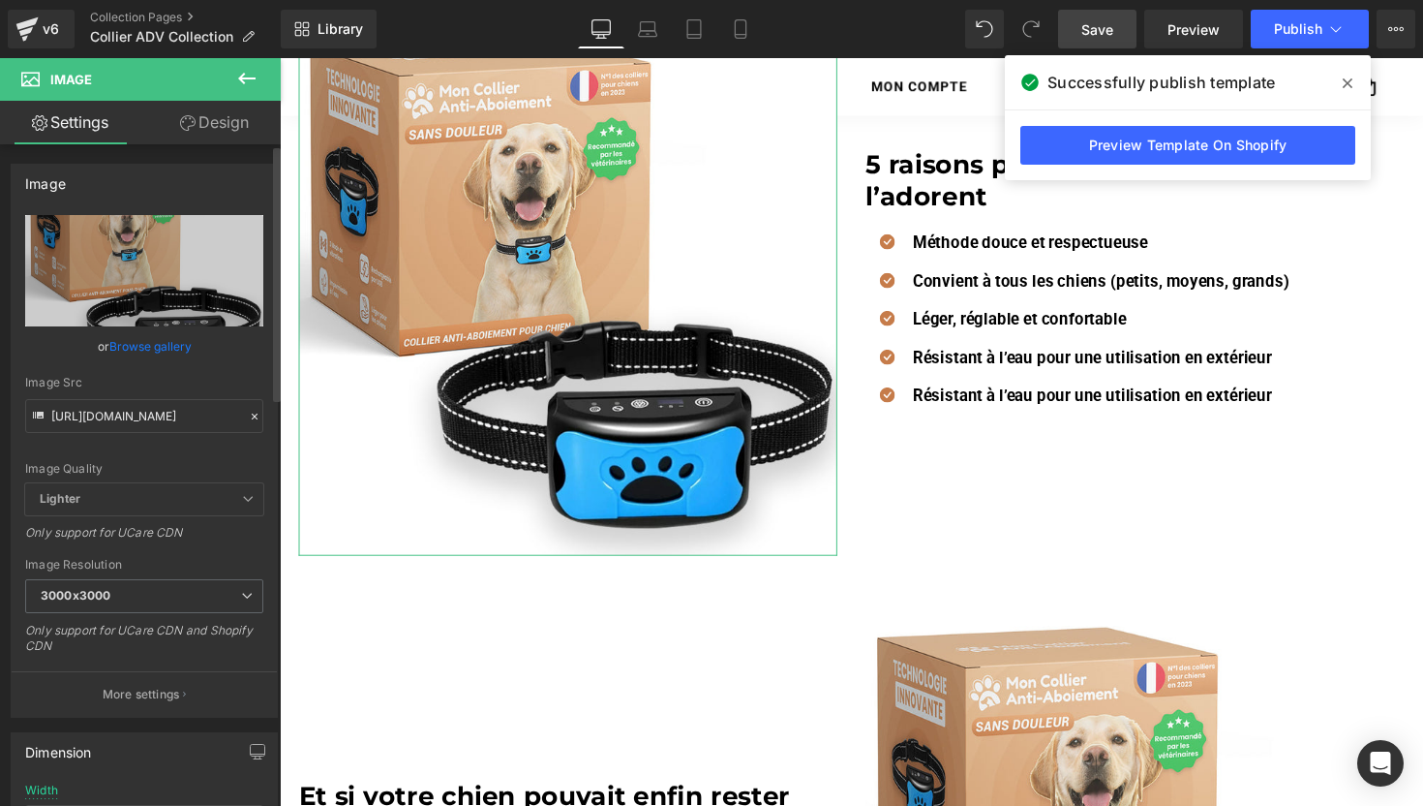
click at [147, 335] on link "Browse gallery" at bounding box center [150, 346] width 82 height 34
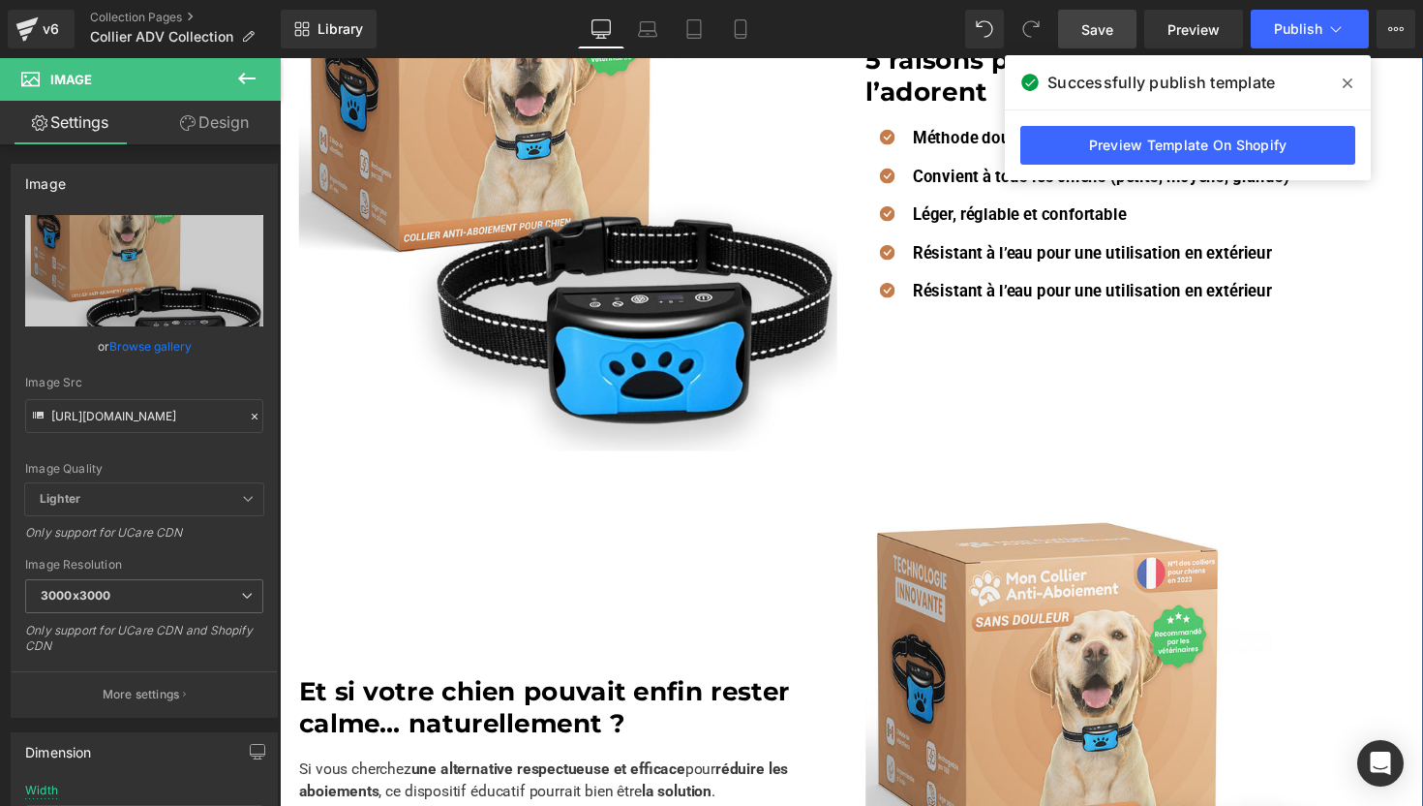
scroll to position [2175, 0]
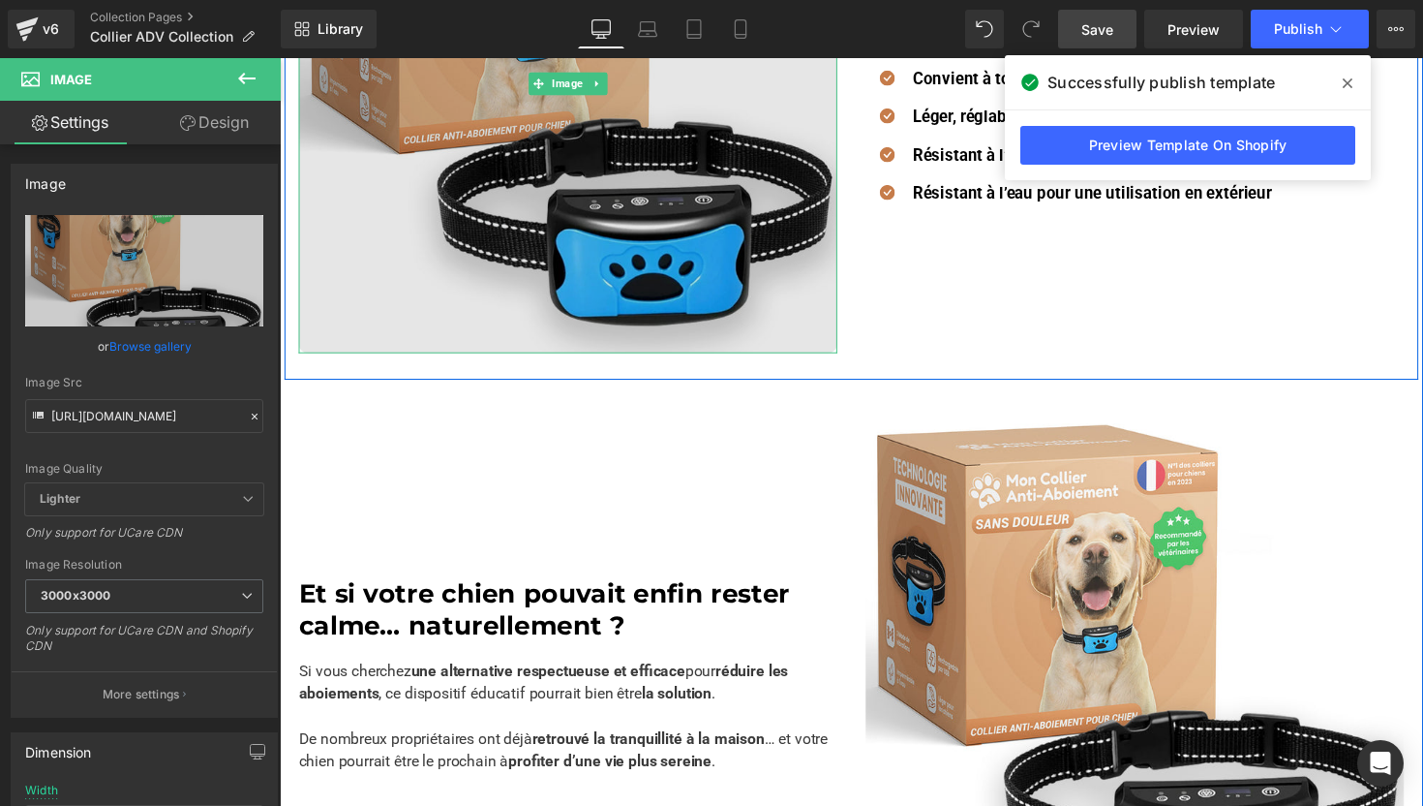
click at [679, 197] on img at bounding box center [575, 84] width 552 height 552
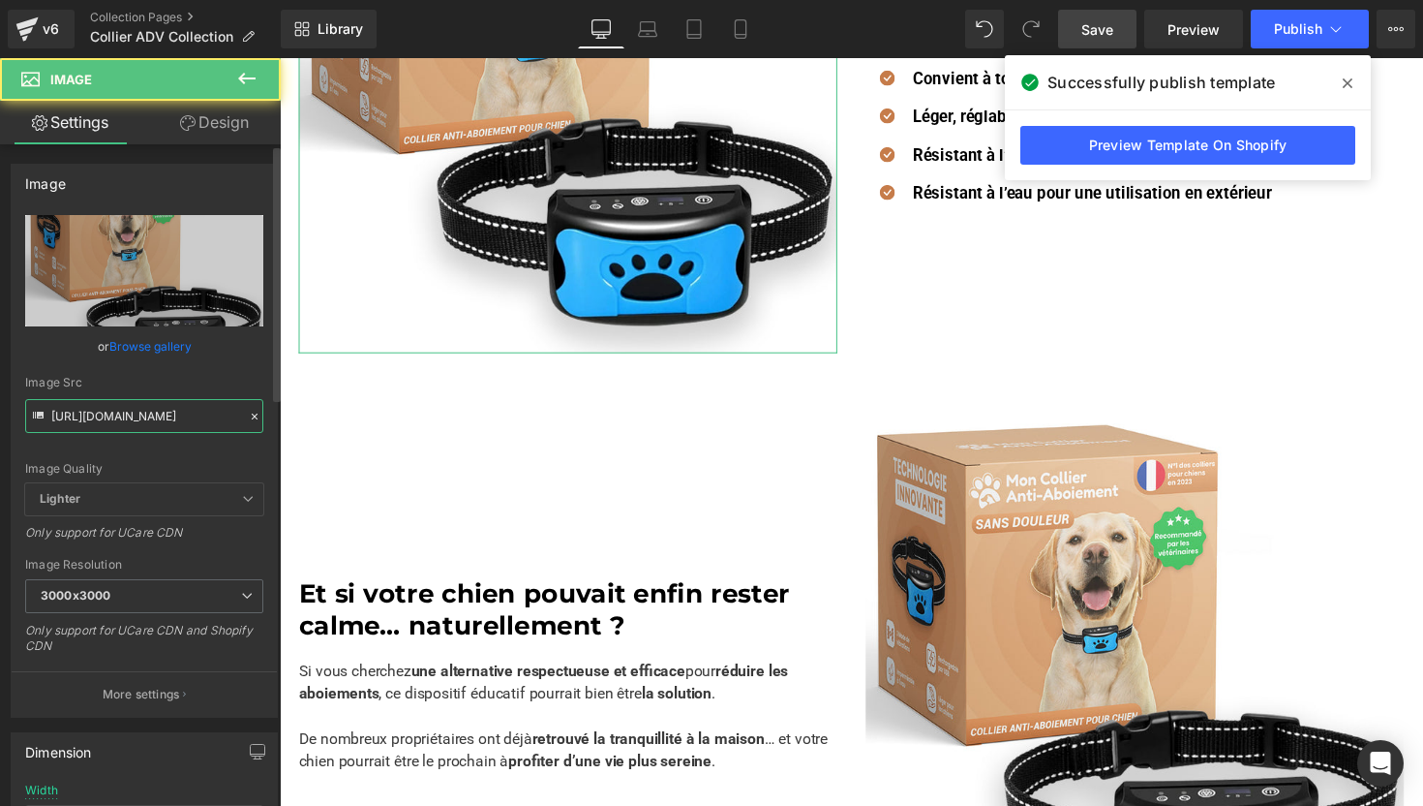
click at [132, 412] on input "https://mon-collier-anti-aboiement.fr/cdn/shop/files/Moncollierpackaging2_0d54b…" at bounding box center [144, 416] width 238 height 34
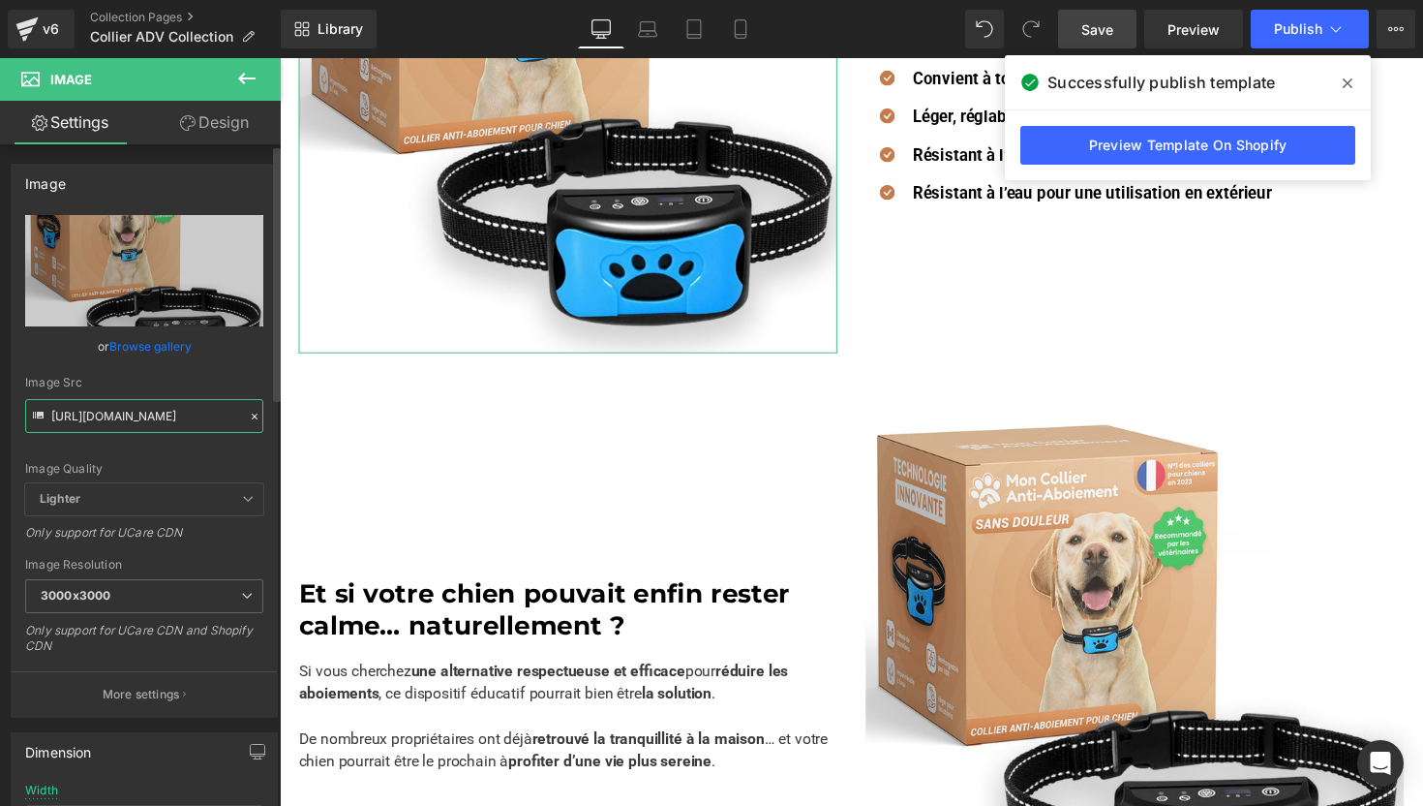
click at [132, 412] on input "https://mon-collier-anti-aboiement.fr/cdn/shop/files/Moncollierpackaging2_0d54b…" at bounding box center [144, 416] width 238 height 34
paste input "ucarecdn.com/5e2474a3-35f8-47fd-acf8-5636d005eb60/-/format/auto/-/preview/3000x…"
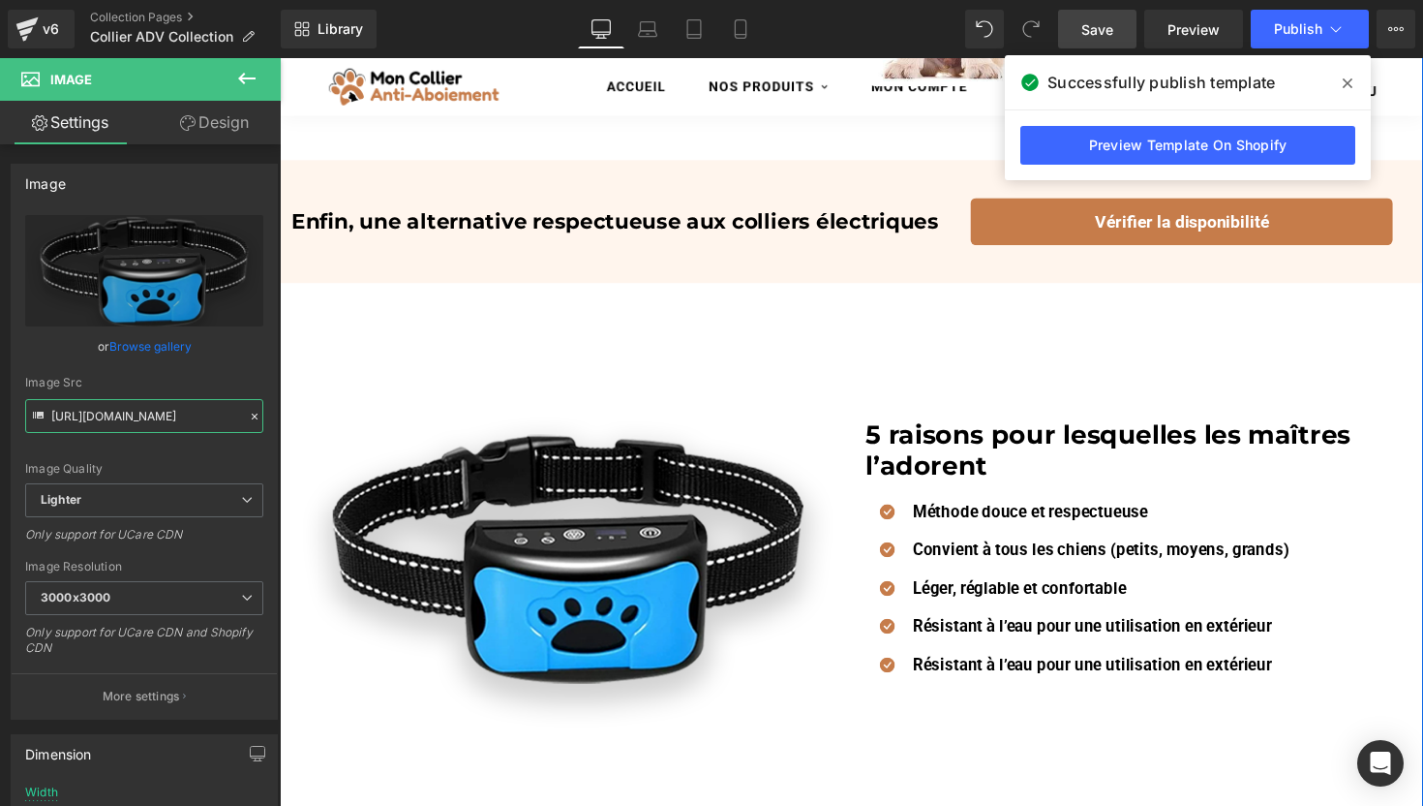
scroll to position [1610, 0]
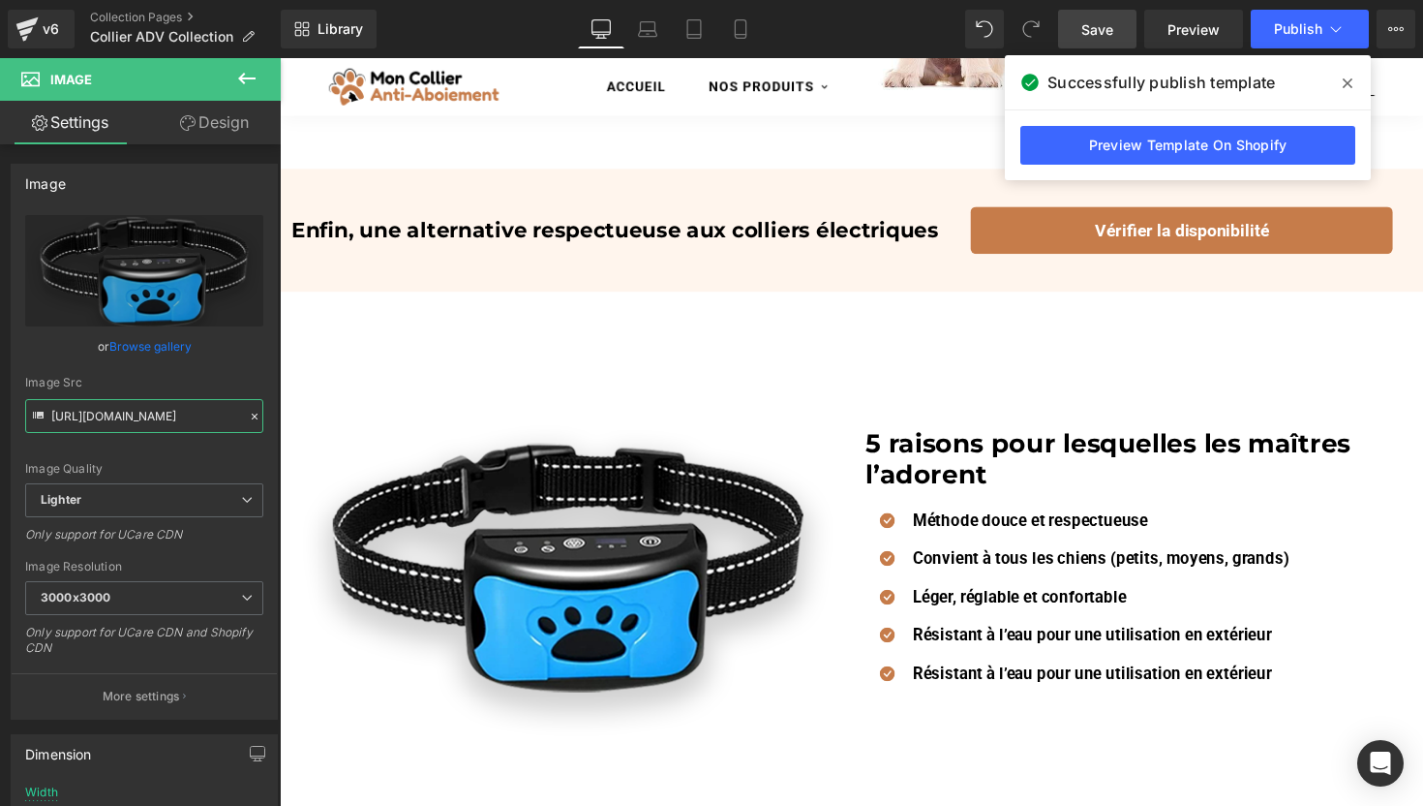
type input "https://ucarecdn.com/5e2474a3-35f8-47fd-acf8-5636d005eb60/-/format/auto/-/previ…"
click at [1123, 35] on link "Save" at bounding box center [1097, 29] width 78 height 39
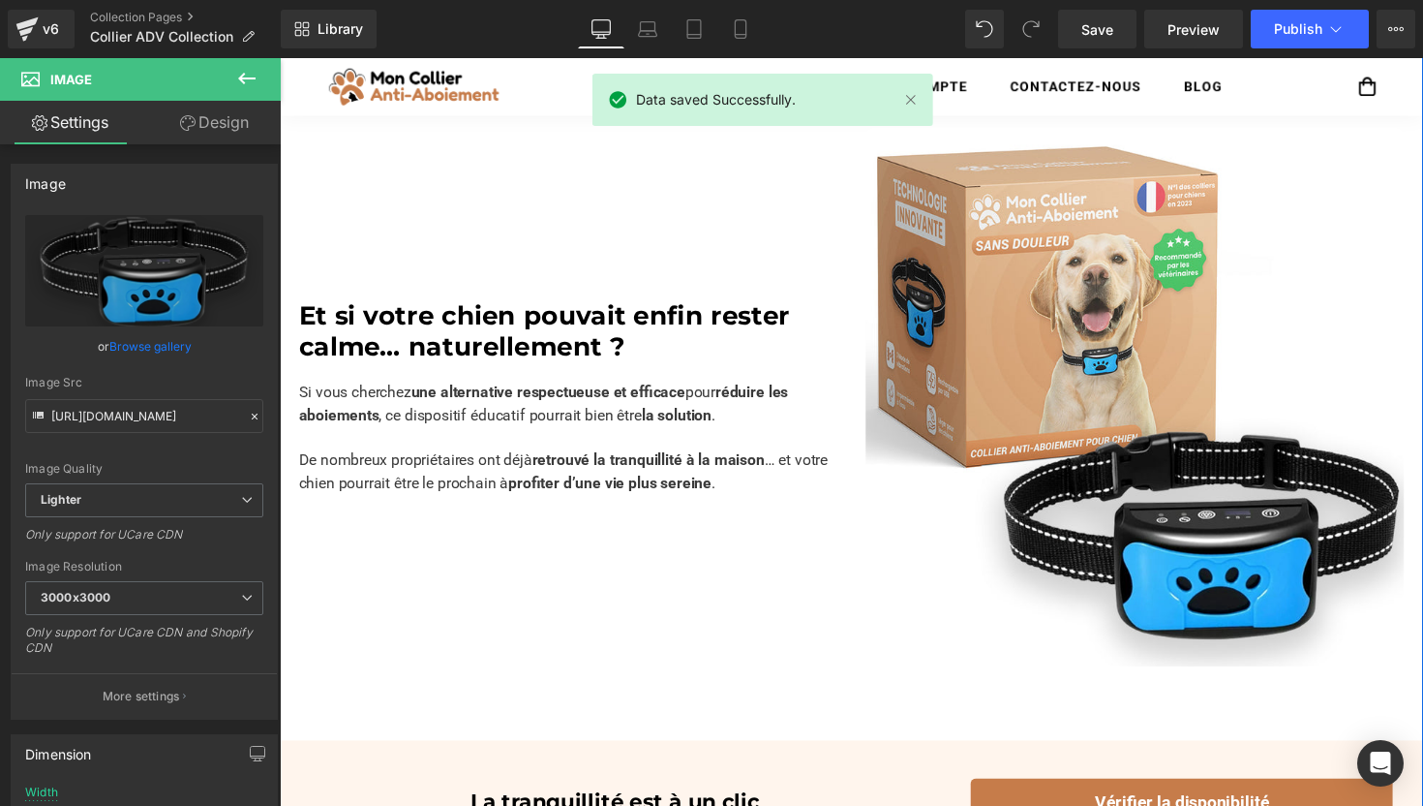
scroll to position [2281, 0]
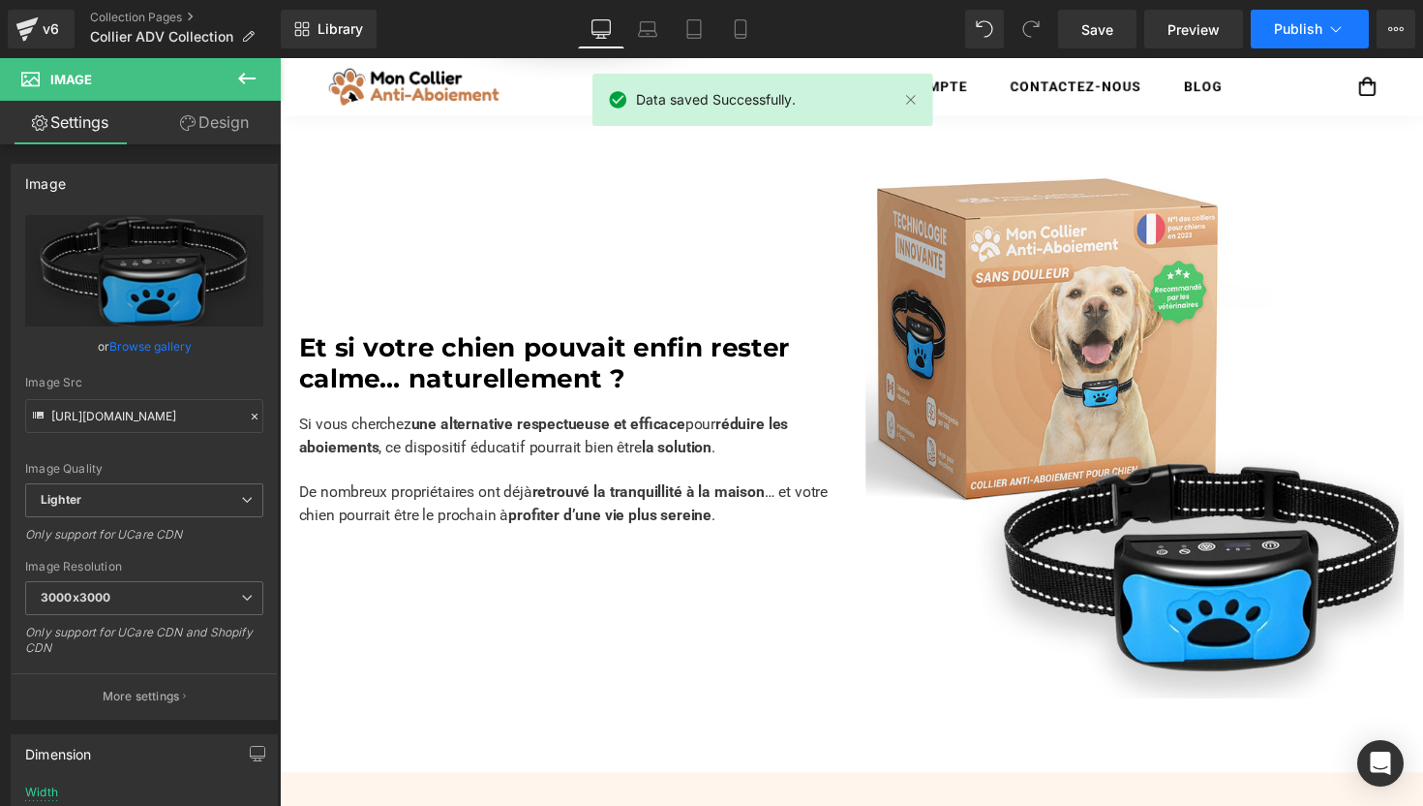
click at [1288, 36] on span "Publish" at bounding box center [1298, 28] width 48 height 15
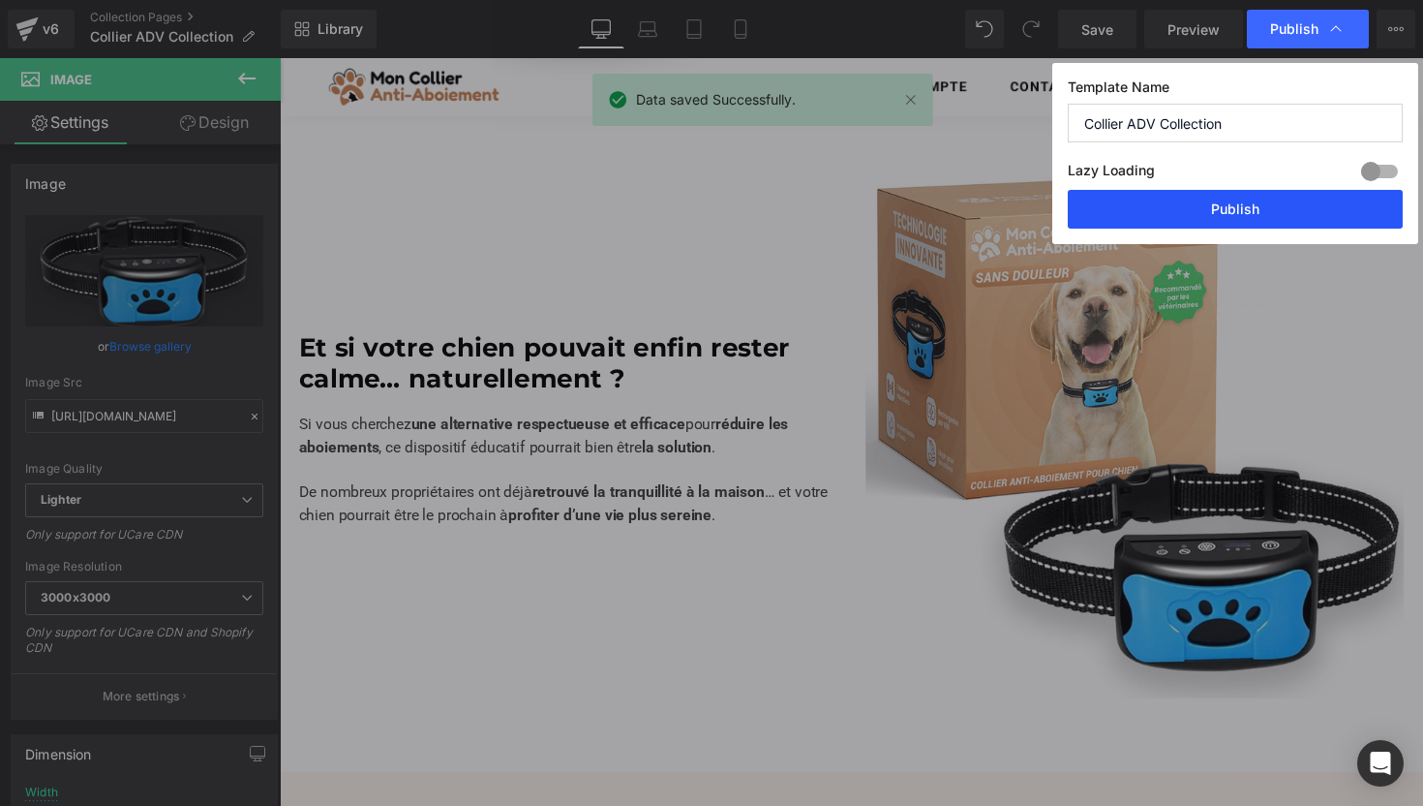
click at [1204, 217] on button "Publish" at bounding box center [1235, 209] width 335 height 39
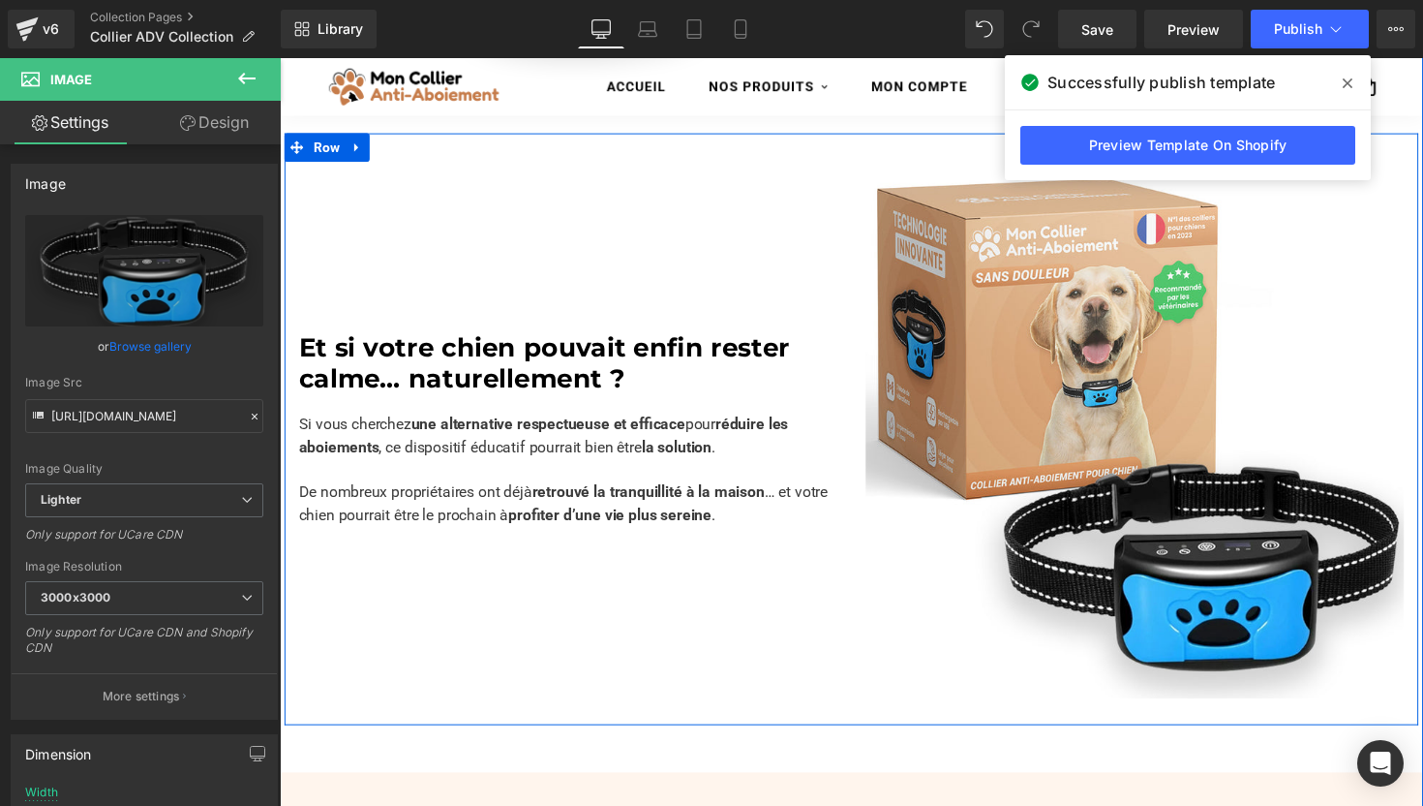
click at [656, 285] on div "Et si votre chien pouvait enfin rester calme… naturellement ? Heading Si vous c…" at bounding box center [575, 439] width 581 height 552
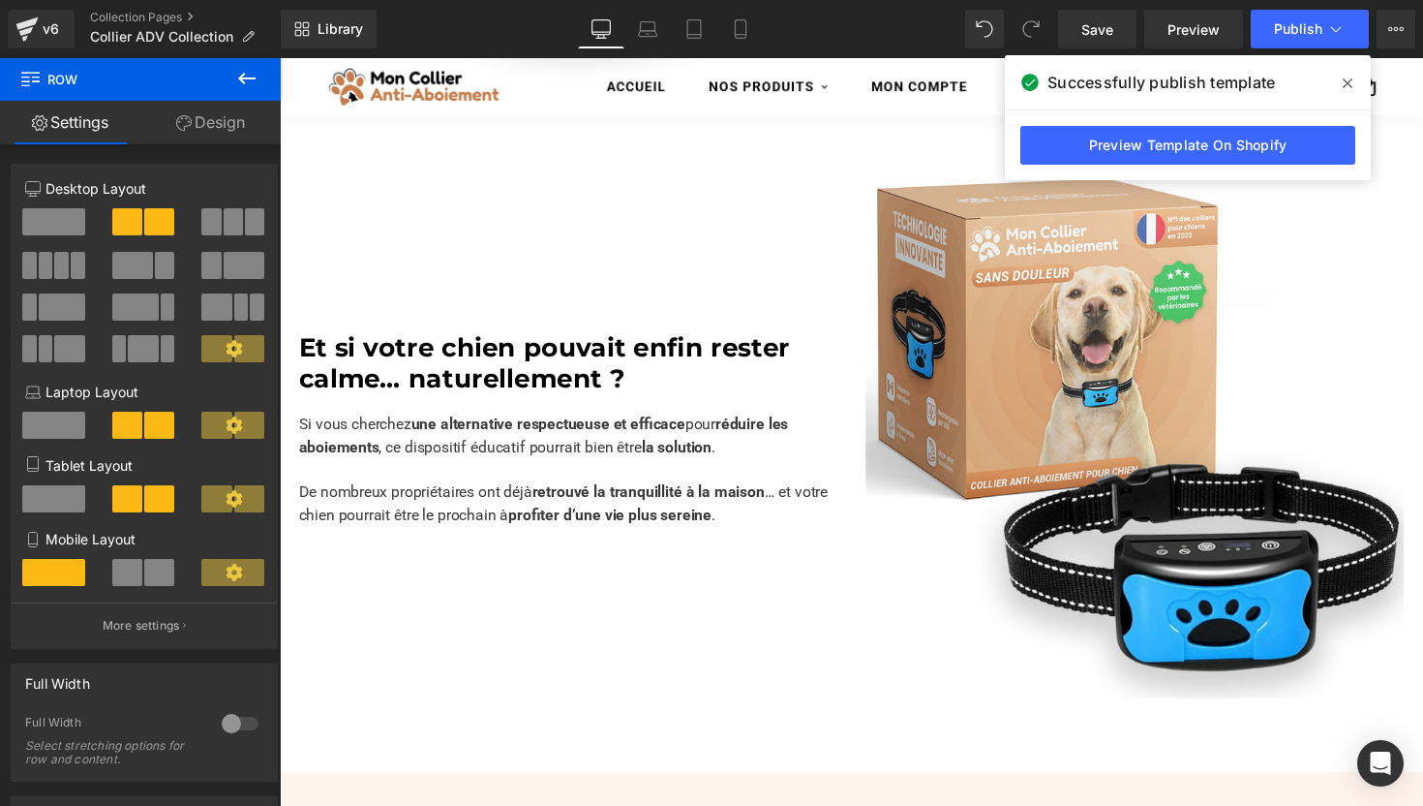
click at [1350, 88] on icon at bounding box center [1348, 83] width 10 height 15
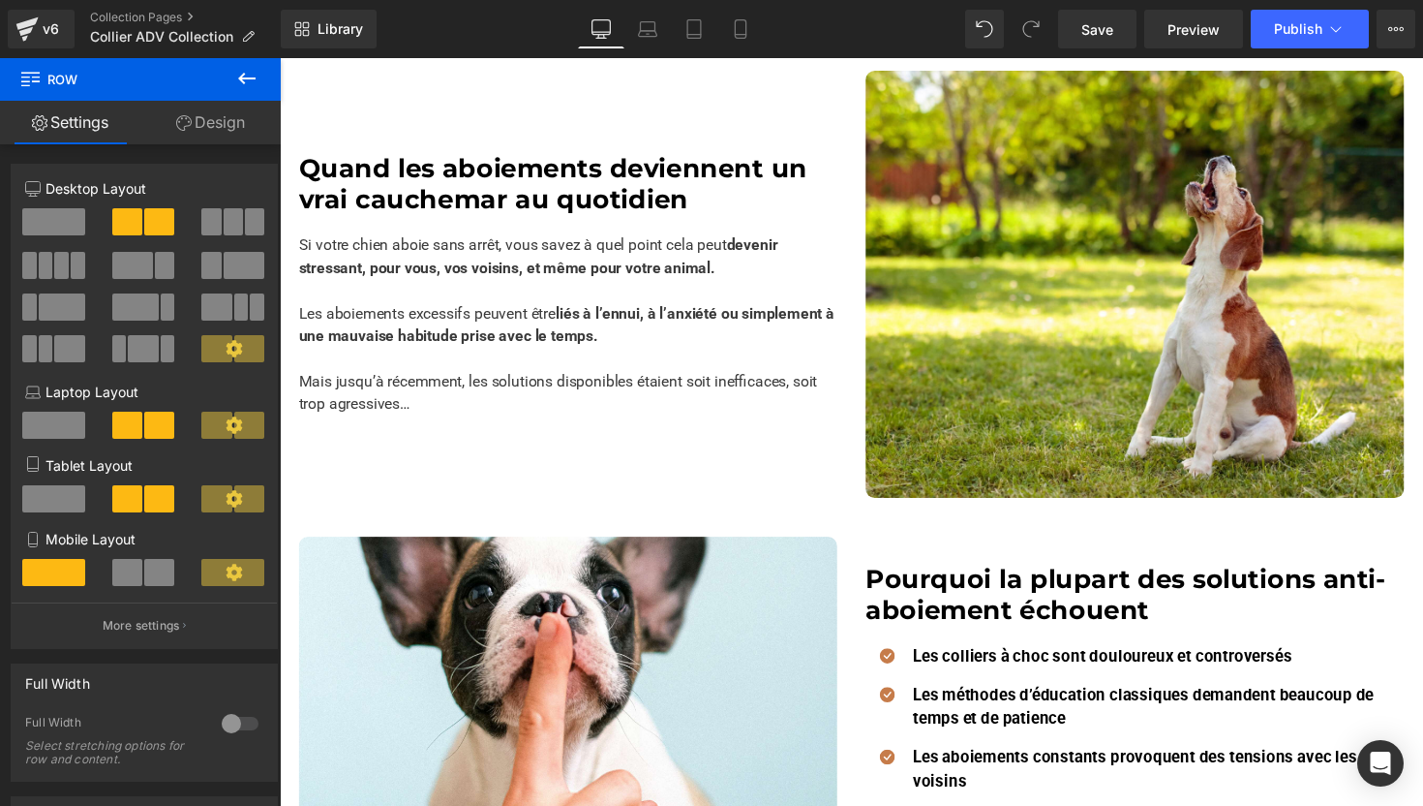
scroll to position [0, 0]
